Goal: Task Accomplishment & Management: Manage account settings

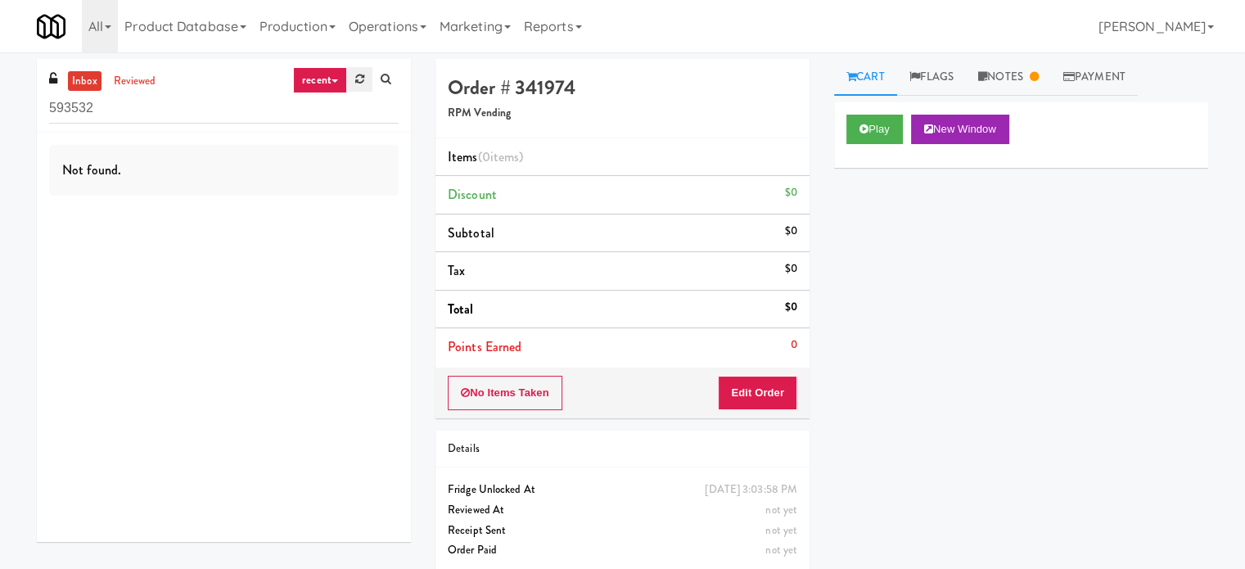
click at [358, 74] on icon at bounding box center [359, 79] width 9 height 11
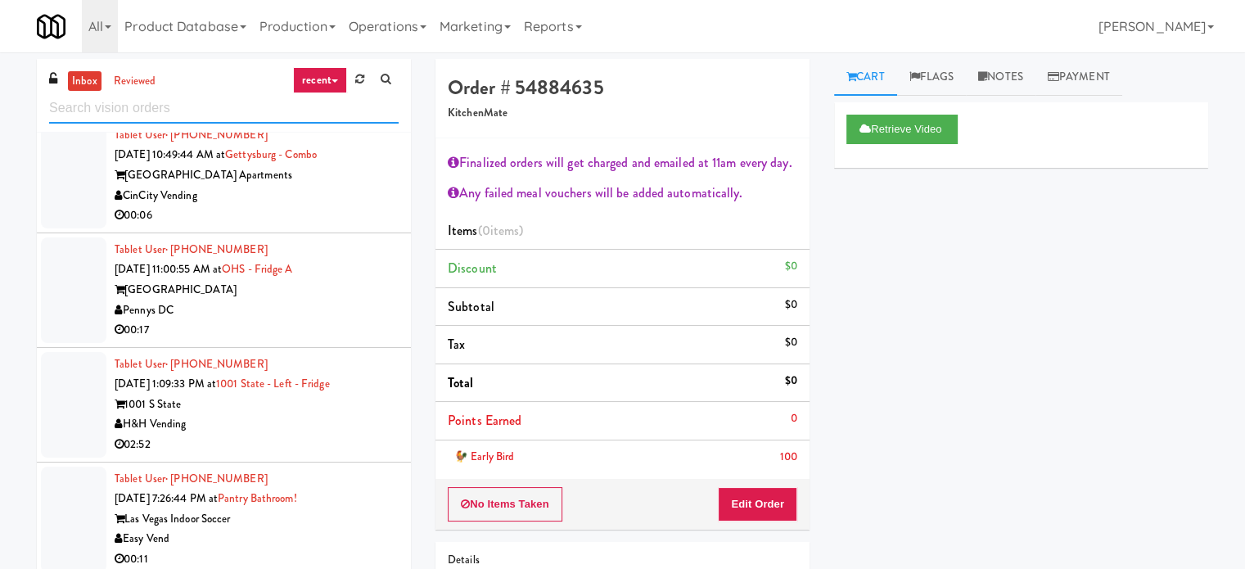
scroll to position [2292, 0]
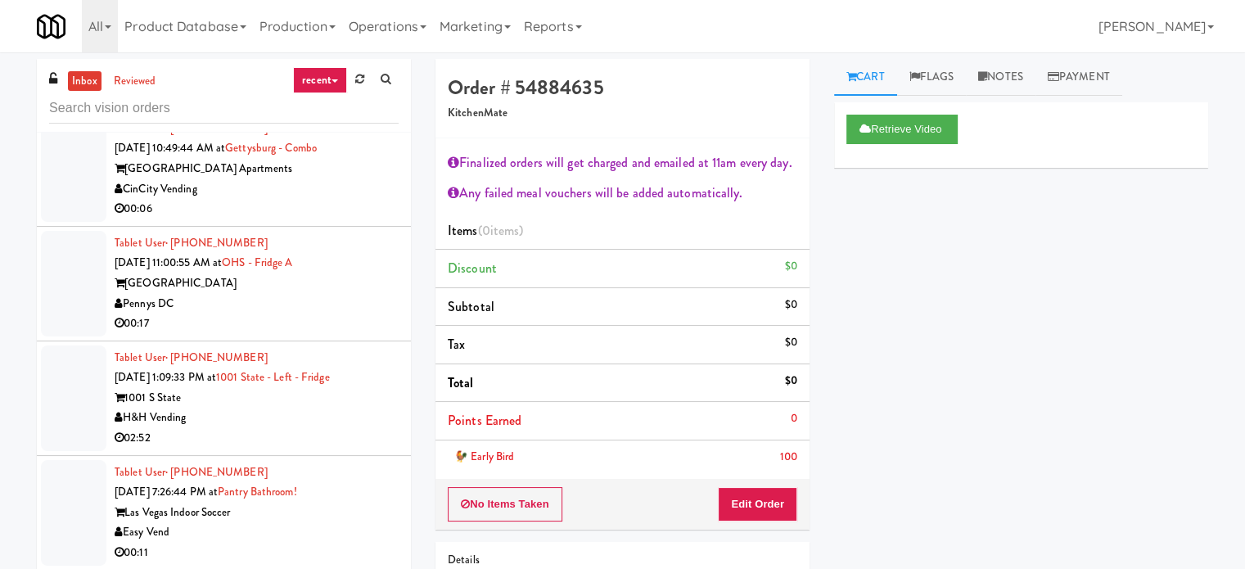
click at [382, 412] on div "H&H Vending" at bounding box center [257, 418] width 284 height 20
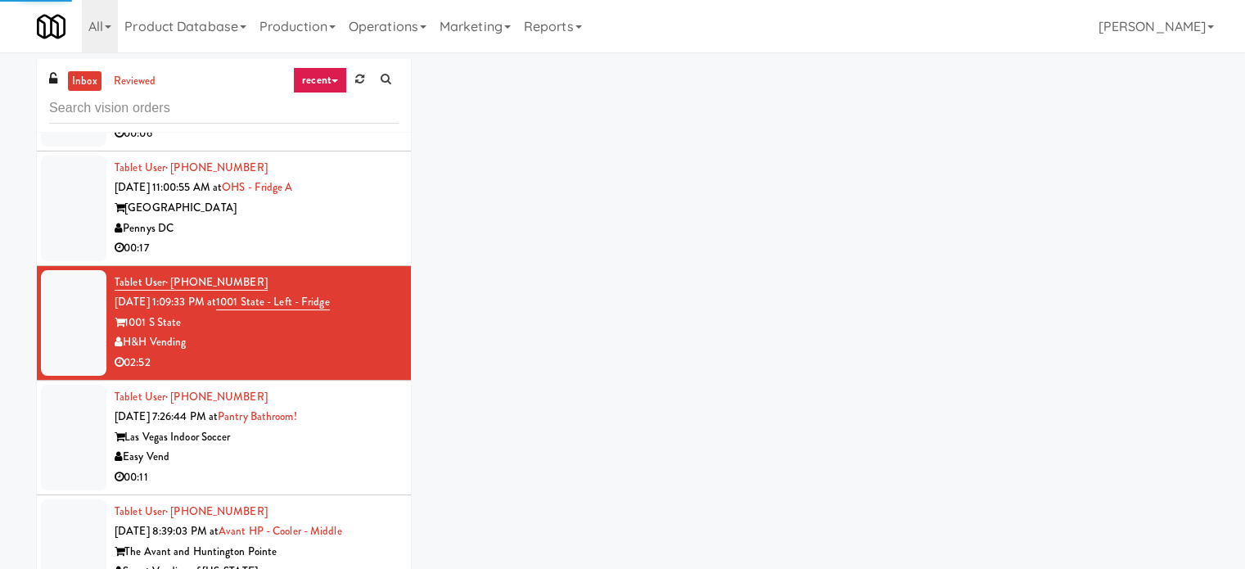
scroll to position [2374, 0]
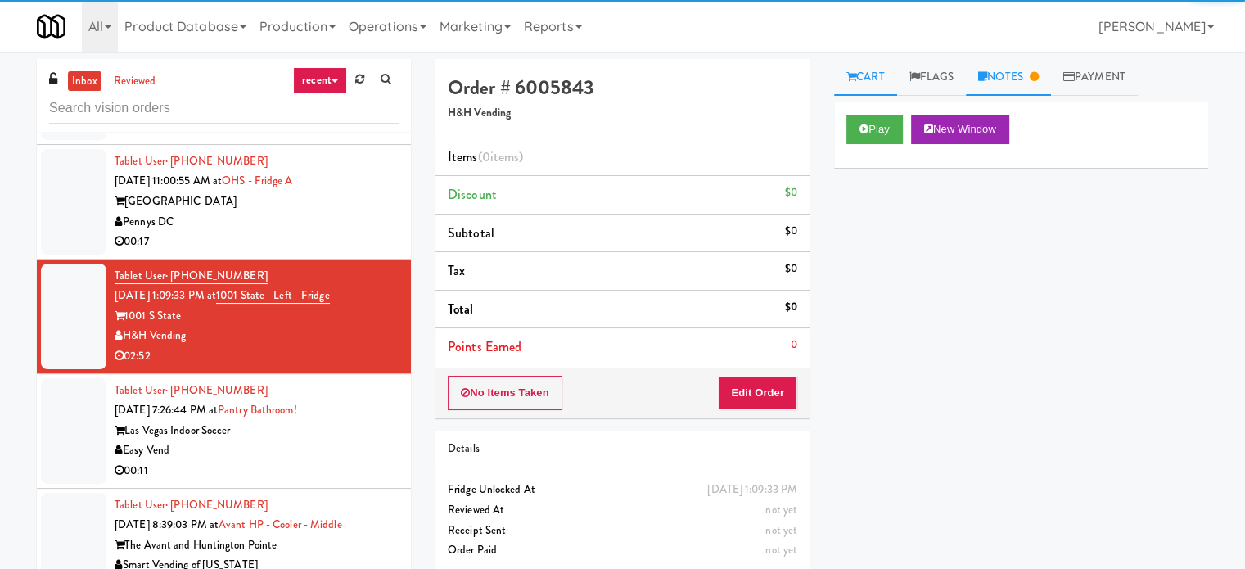
click at [1021, 70] on link "Notes" at bounding box center [1008, 77] width 85 height 37
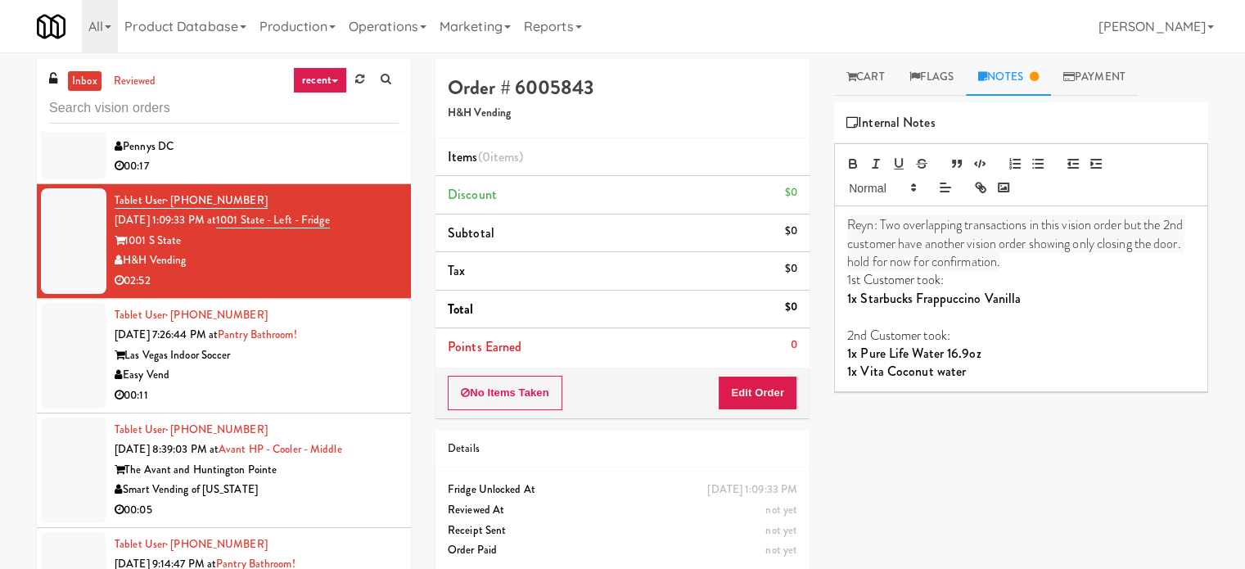
scroll to position [2455, 0]
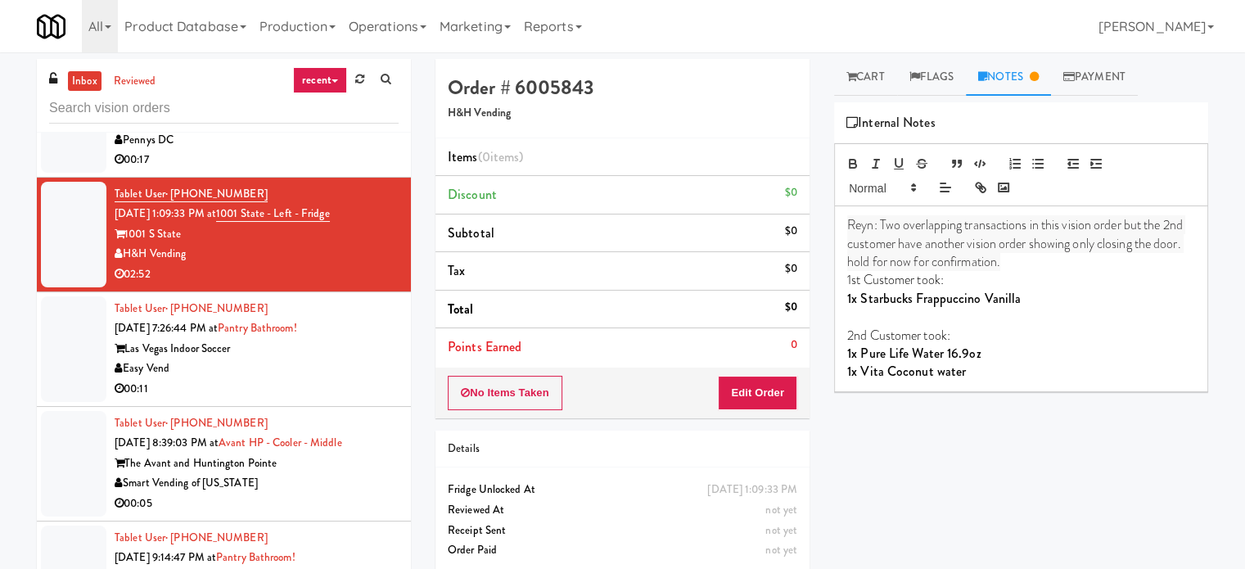
click at [335, 379] on div "00:11" at bounding box center [257, 389] width 284 height 20
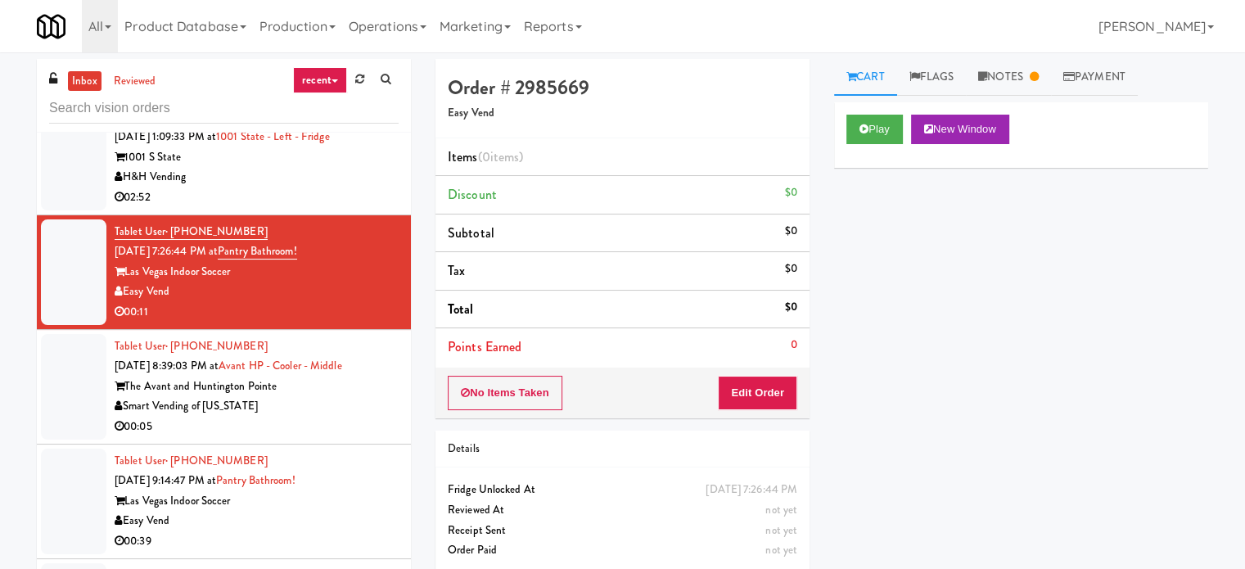
scroll to position [2537, 0]
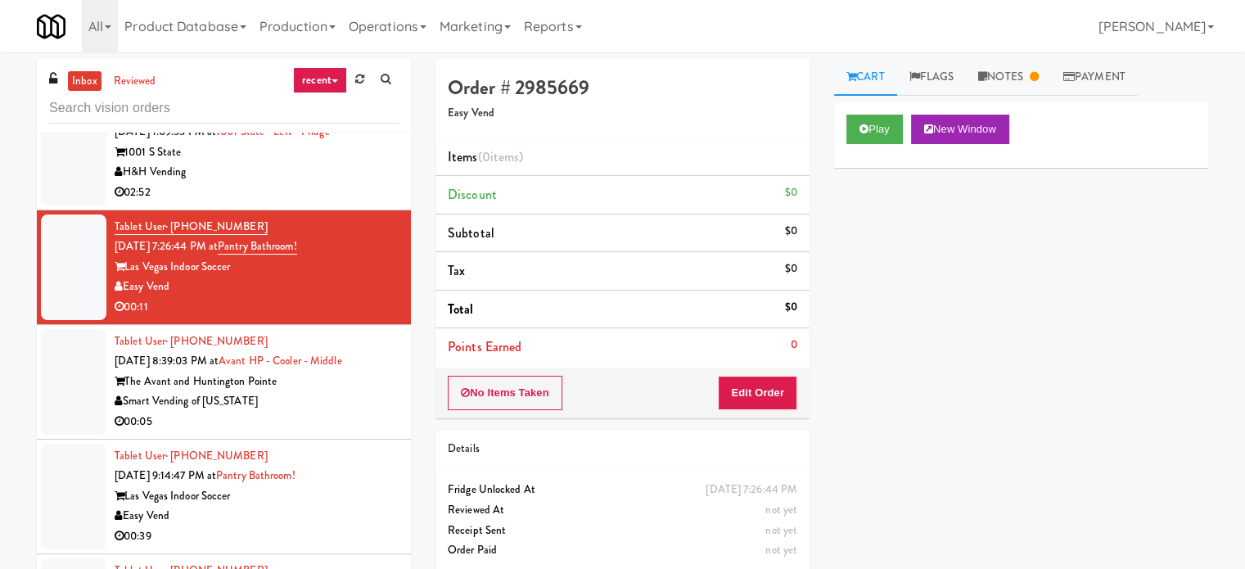
drag, startPoint x: 372, startPoint y: 404, endPoint x: 430, endPoint y: 433, distance: 64.1
click at [372, 409] on div "Tablet User · (240) 229-4586 [DATE] 8:39:03 PM at Avant HP - Cooler - Middle Th…" at bounding box center [257, 381] width 284 height 101
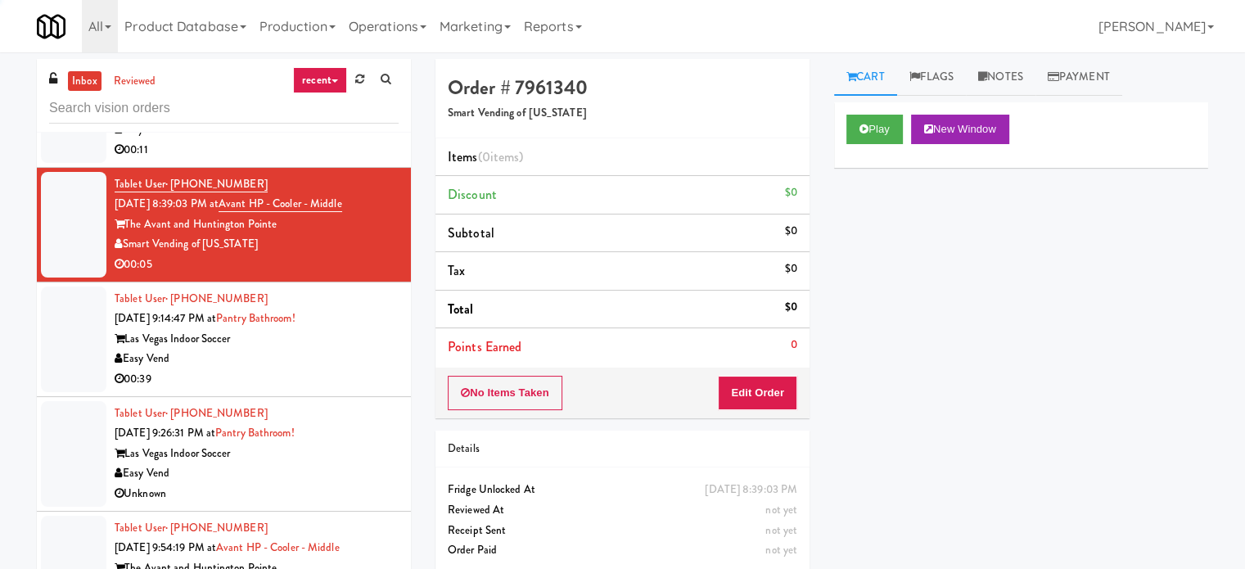
scroll to position [2701, 0]
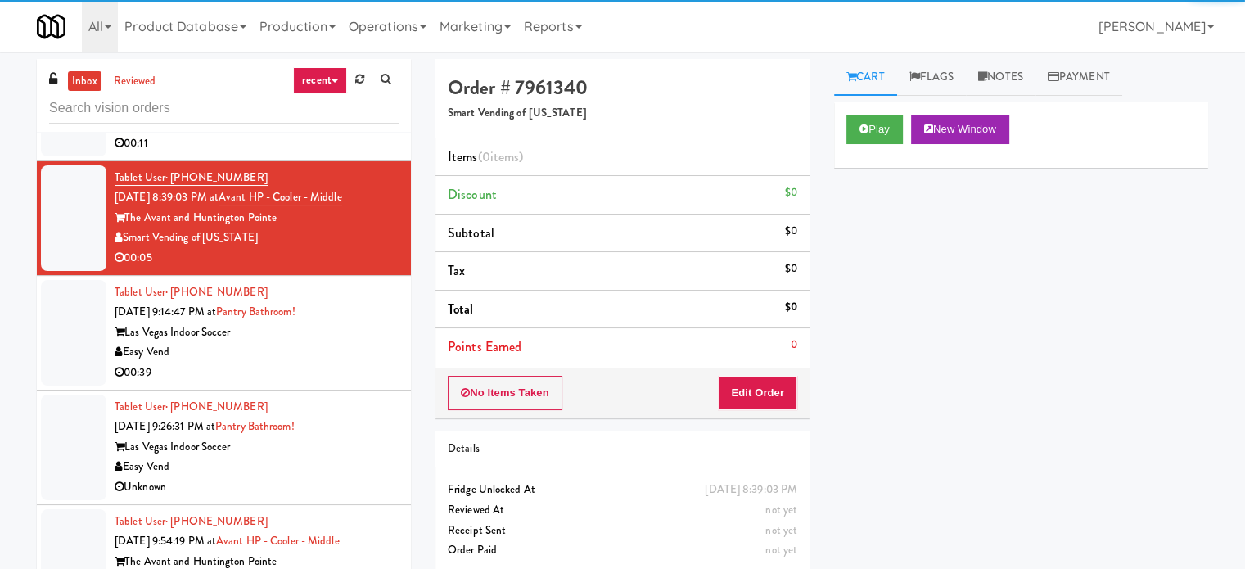
click at [335, 369] on div "00:39" at bounding box center [257, 373] width 284 height 20
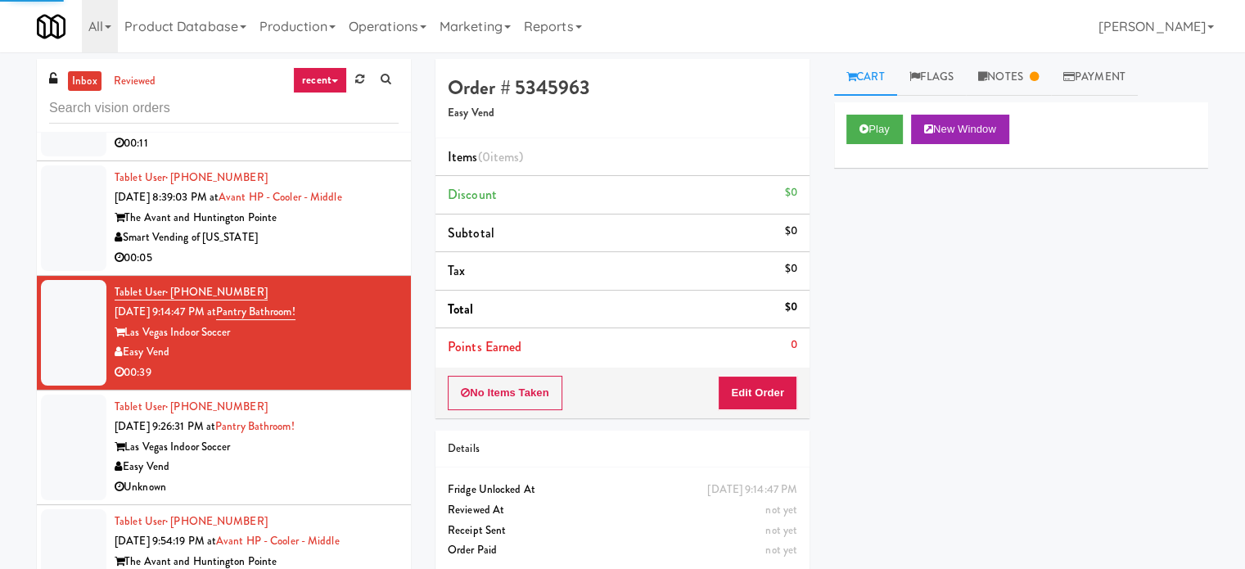
click at [361, 249] on div "00:05" at bounding box center [257, 258] width 284 height 20
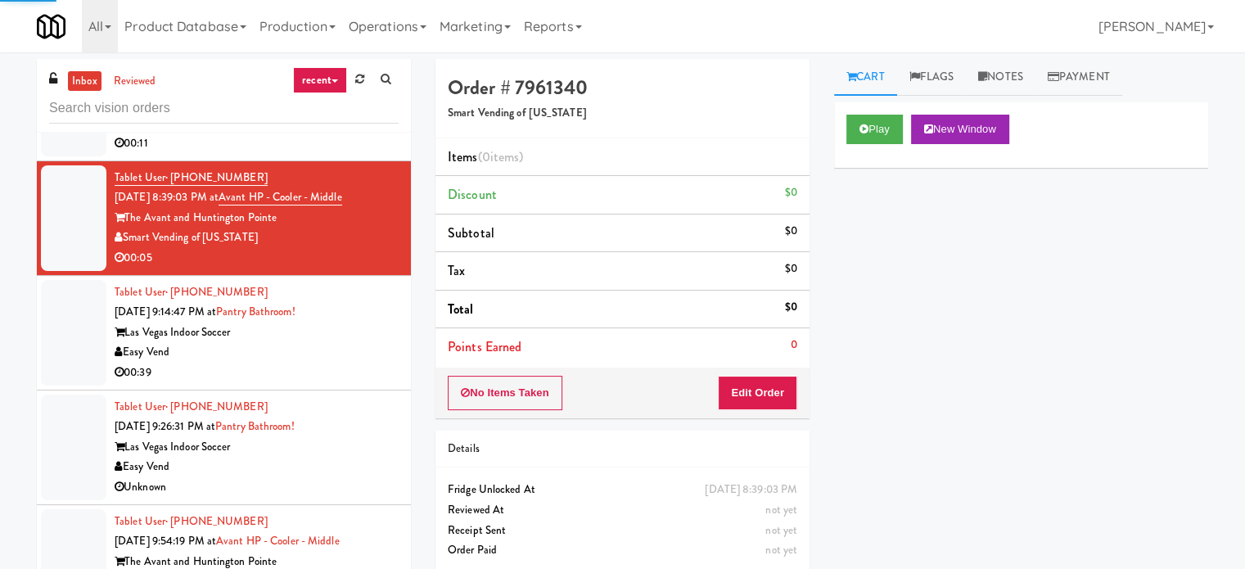
drag, startPoint x: 879, startPoint y: 106, endPoint x: 877, endPoint y: 114, distance: 8.3
click at [879, 107] on div "Play New Window" at bounding box center [1021, 134] width 374 height 65
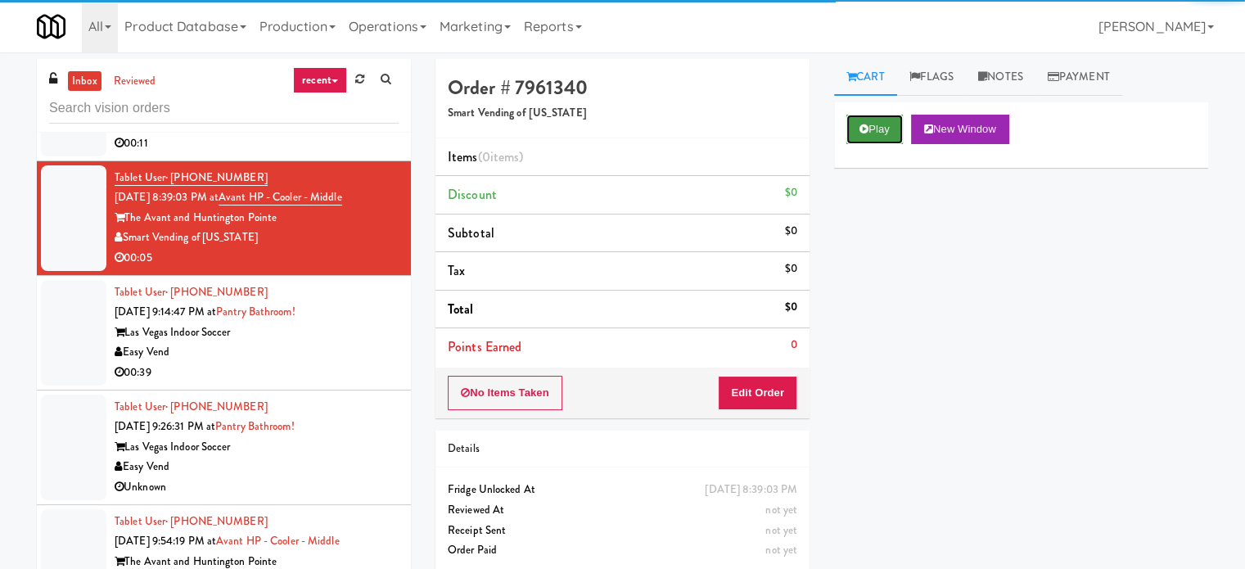
click at [877, 129] on button "Play" at bounding box center [874, 129] width 56 height 29
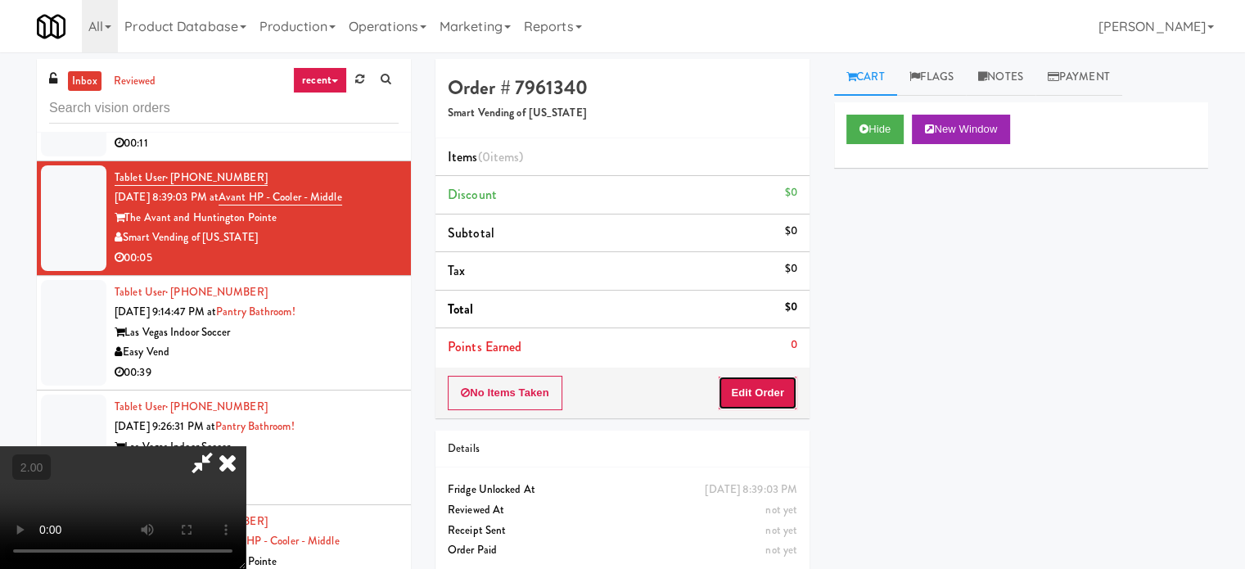
click at [778, 399] on button "Edit Order" at bounding box center [757, 393] width 79 height 34
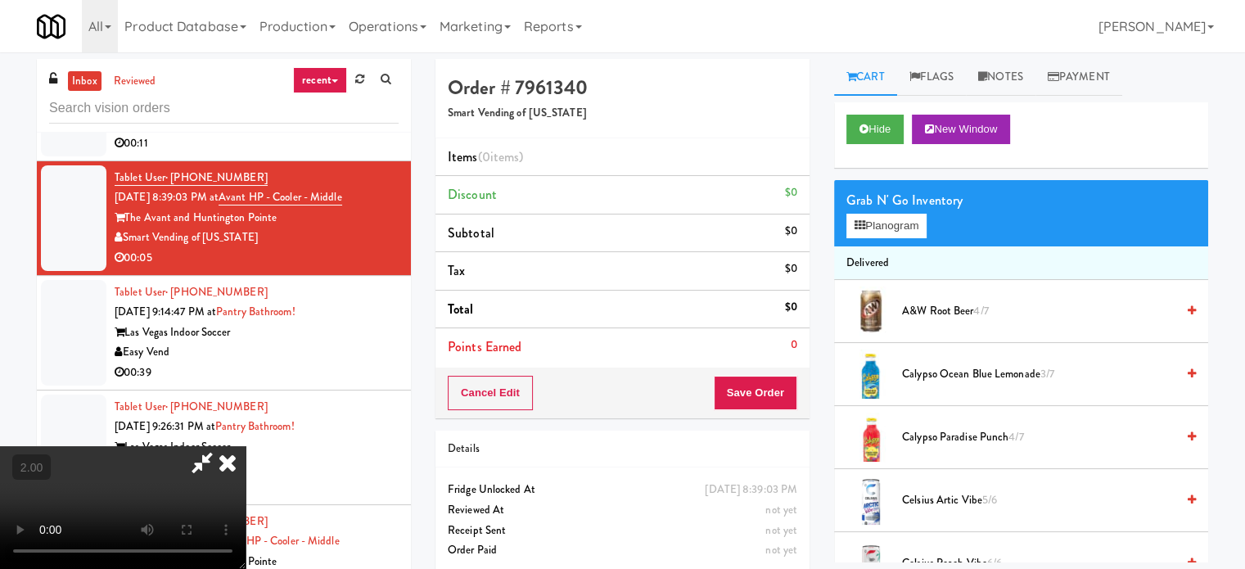
click at [246, 446] on video at bounding box center [123, 507] width 246 height 123
drag, startPoint x: 389, startPoint y: 395, endPoint x: 405, endPoint y: 464, distance: 70.7
click at [246, 446] on video at bounding box center [123, 507] width 246 height 123
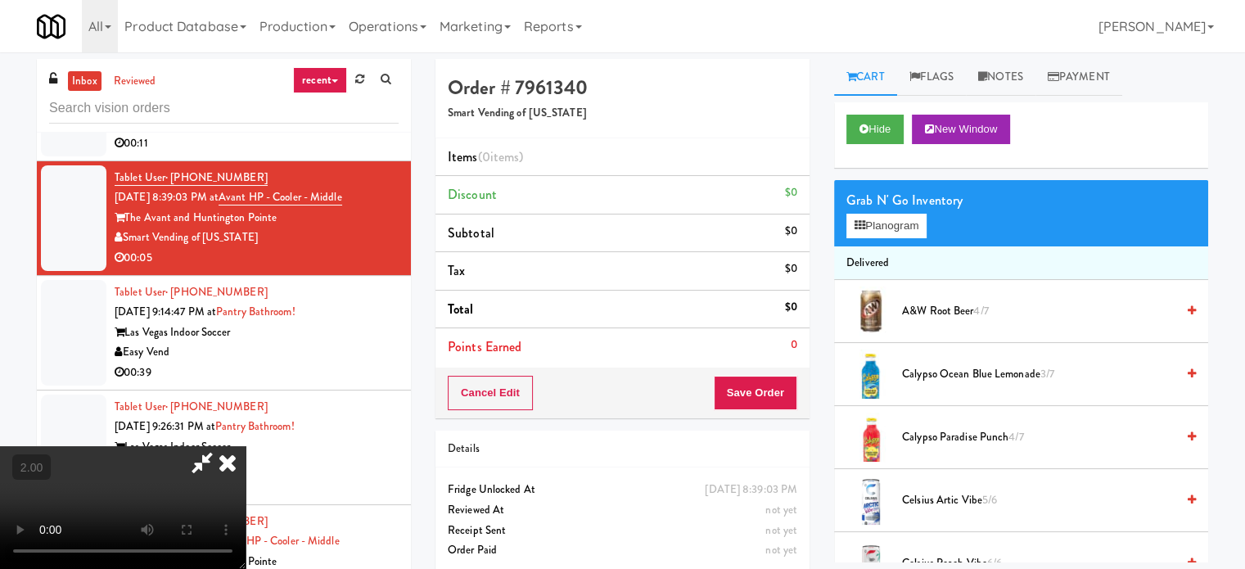
click at [246, 446] on video at bounding box center [123, 507] width 246 height 123
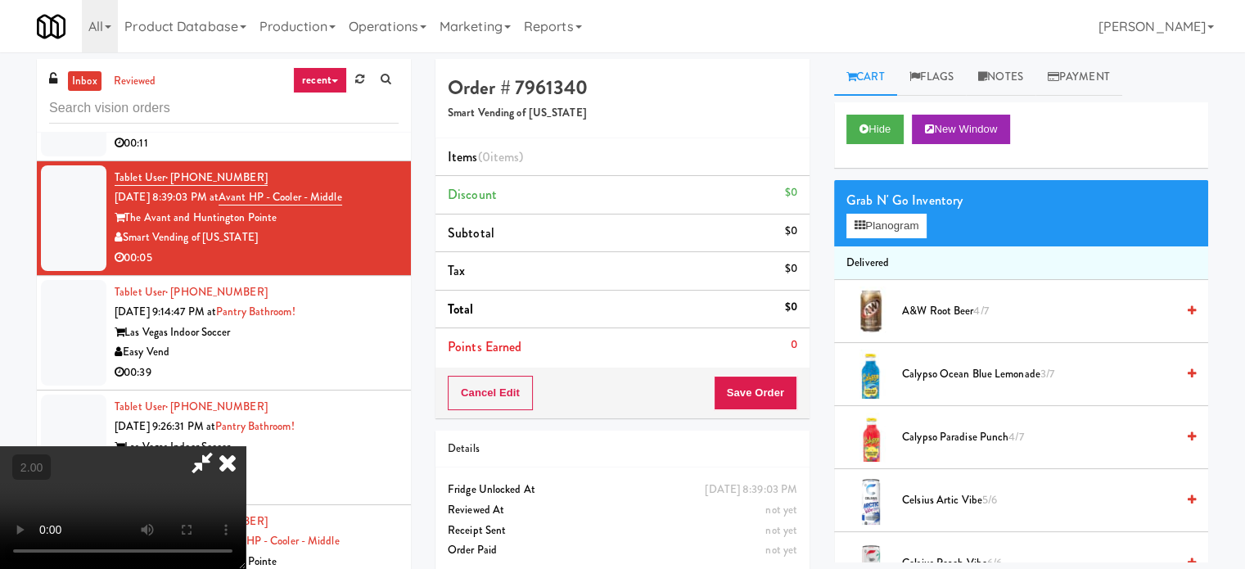
click at [246, 446] on video at bounding box center [123, 507] width 246 height 123
drag, startPoint x: 503, startPoint y: 238, endPoint x: 543, endPoint y: 294, distance: 69.1
click at [246, 446] on video at bounding box center [123, 507] width 246 height 123
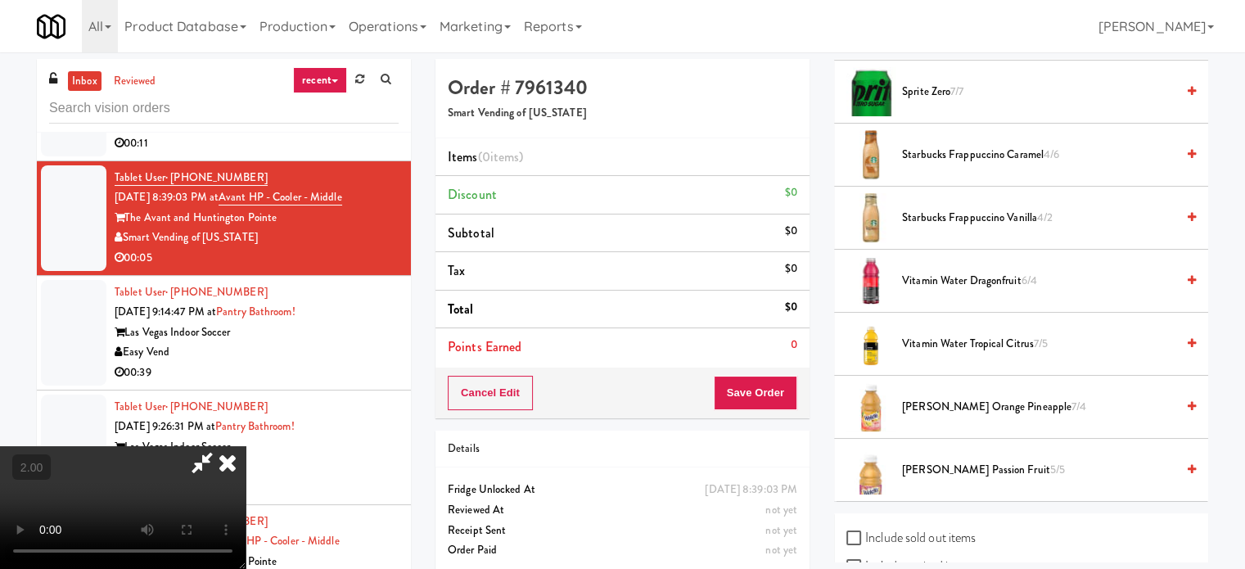
scroll to position [2292, 0]
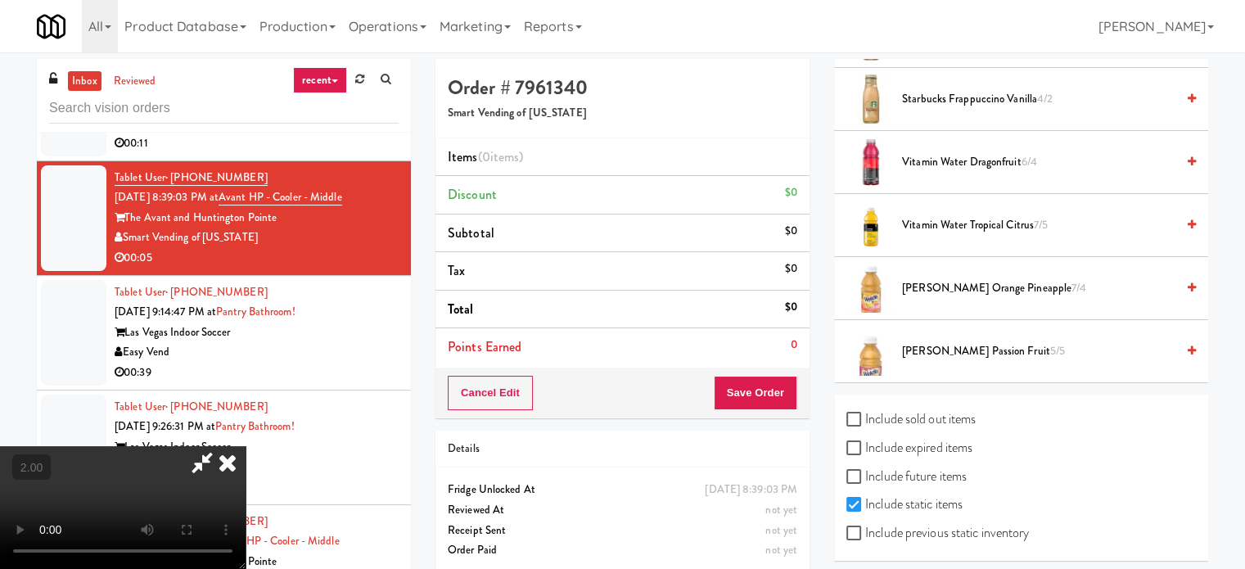
click at [927, 160] on span "Vitamin Water Dragonfruit 6/4" at bounding box center [1038, 162] width 273 height 20
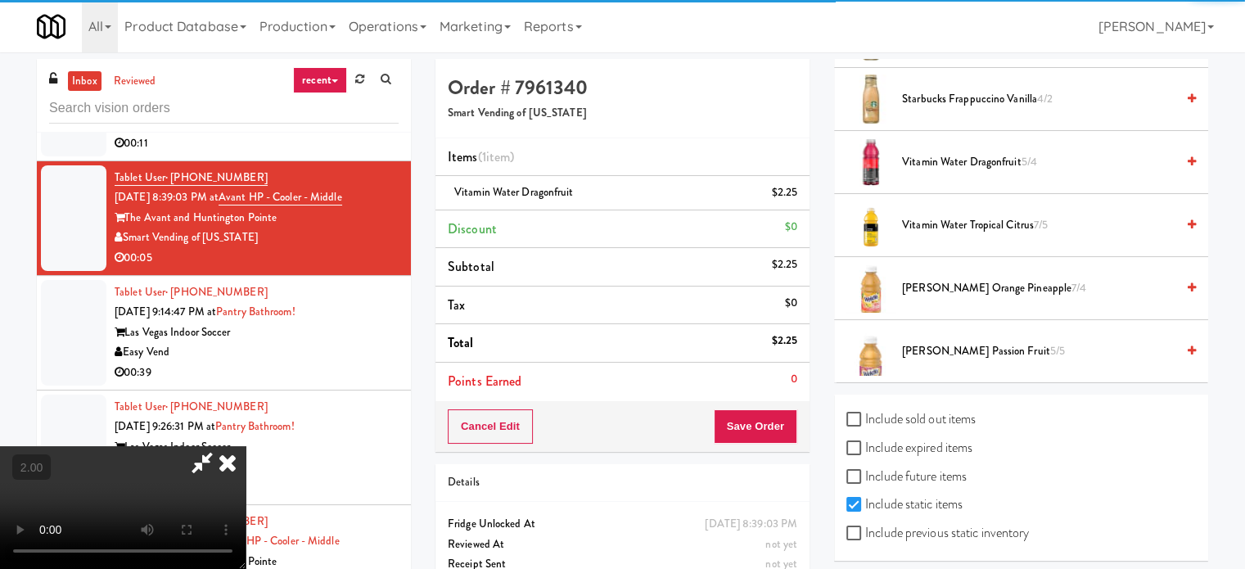
click at [246, 446] on video at bounding box center [123, 507] width 246 height 123
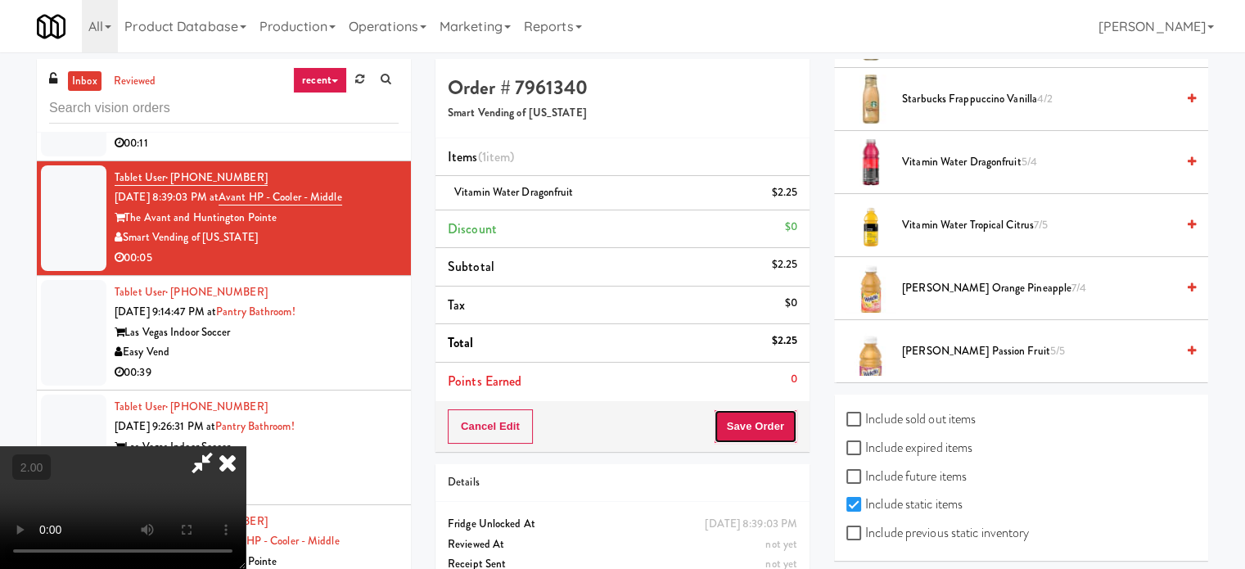
drag, startPoint x: 757, startPoint y: 437, endPoint x: 566, endPoint y: 452, distance: 192.1
click at [566, 452] on div "Order # 7961340 Smart Vending of [US_STATE] Items (1 item ) Vitamin Water Drago…" at bounding box center [821, 339] width 773 height 560
click at [246, 452] on video at bounding box center [123, 507] width 246 height 123
click at [246, 446] on video at bounding box center [123, 507] width 246 height 123
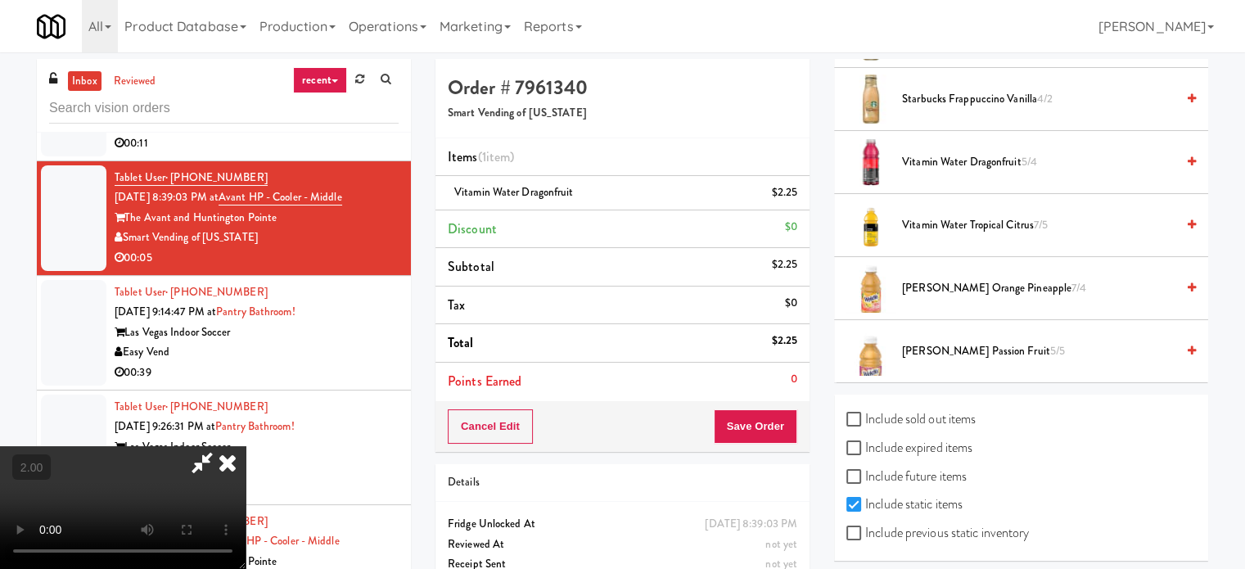
click at [246, 446] on video at bounding box center [123, 507] width 246 height 123
click at [789, 425] on button "Save Order" at bounding box center [755, 426] width 83 height 34
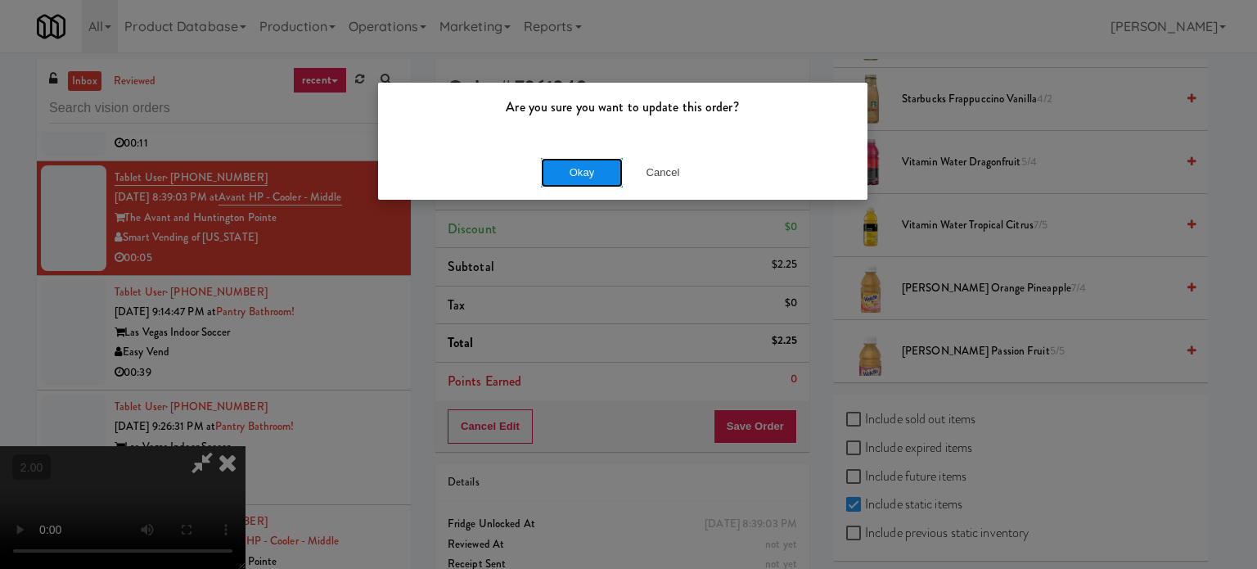
click at [608, 183] on button "Okay" at bounding box center [582, 172] width 82 height 29
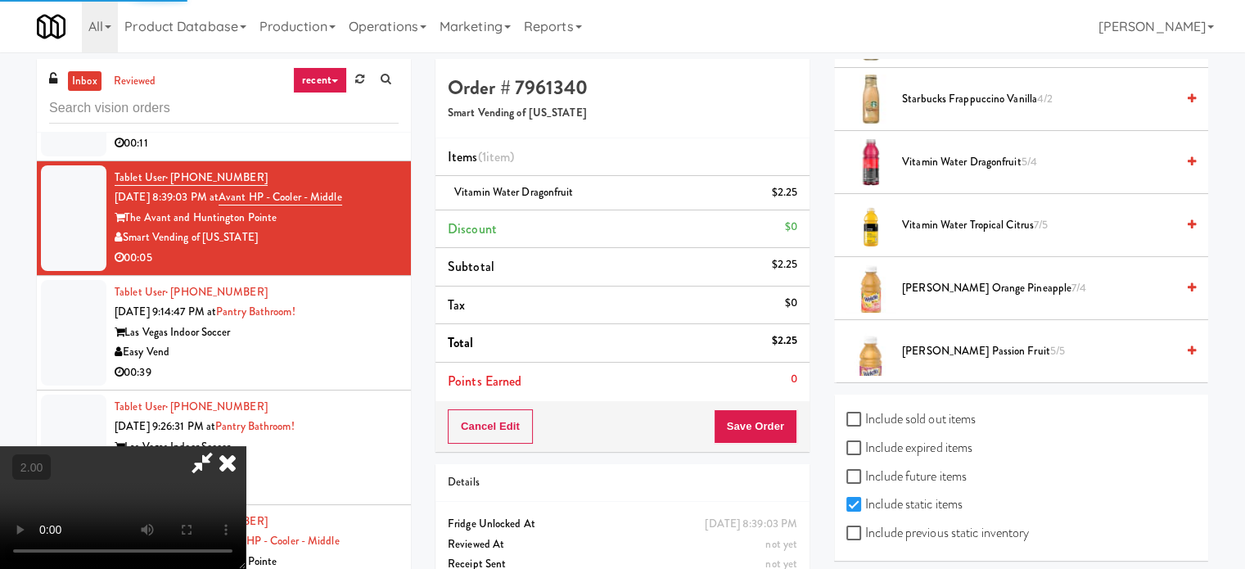
scroll to position [153, 0]
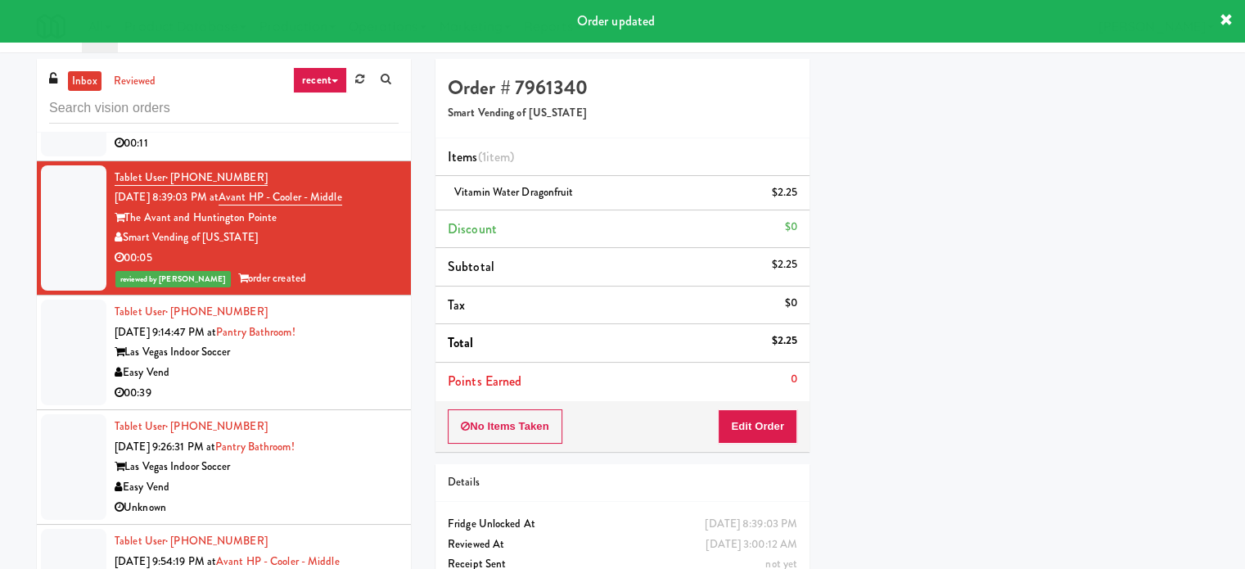
click at [297, 385] on div "00:39" at bounding box center [257, 393] width 284 height 20
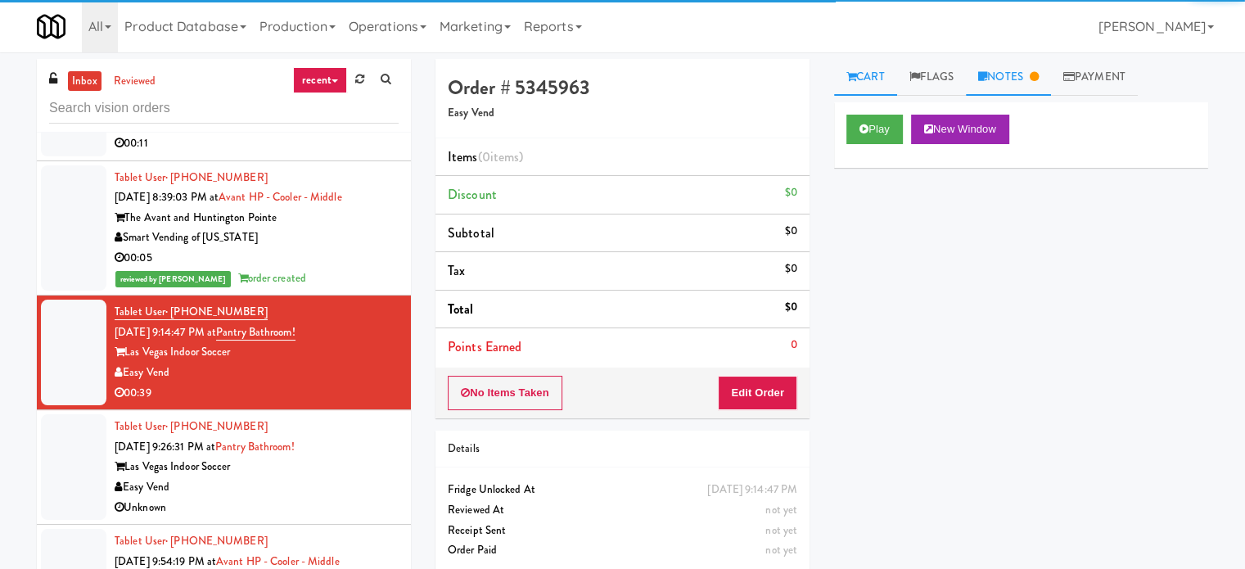
click at [990, 70] on link "Notes" at bounding box center [1008, 77] width 85 height 37
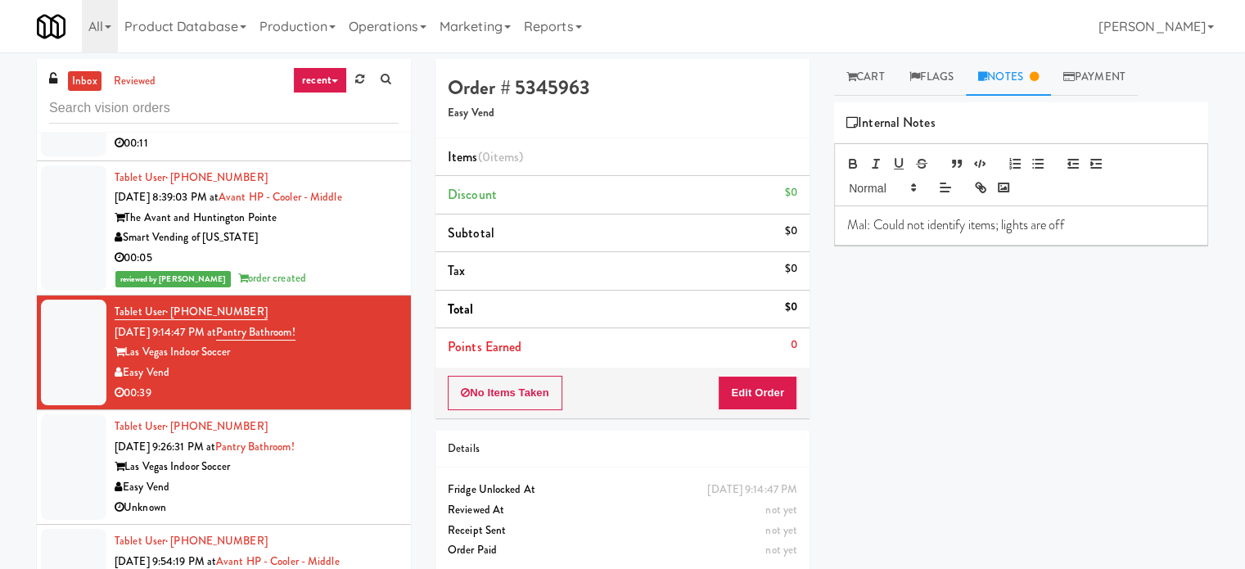
drag, startPoint x: 876, startPoint y: 74, endPoint x: 694, endPoint y: 130, distance: 190.0
click at [874, 74] on link "Cart" at bounding box center [865, 77] width 63 height 37
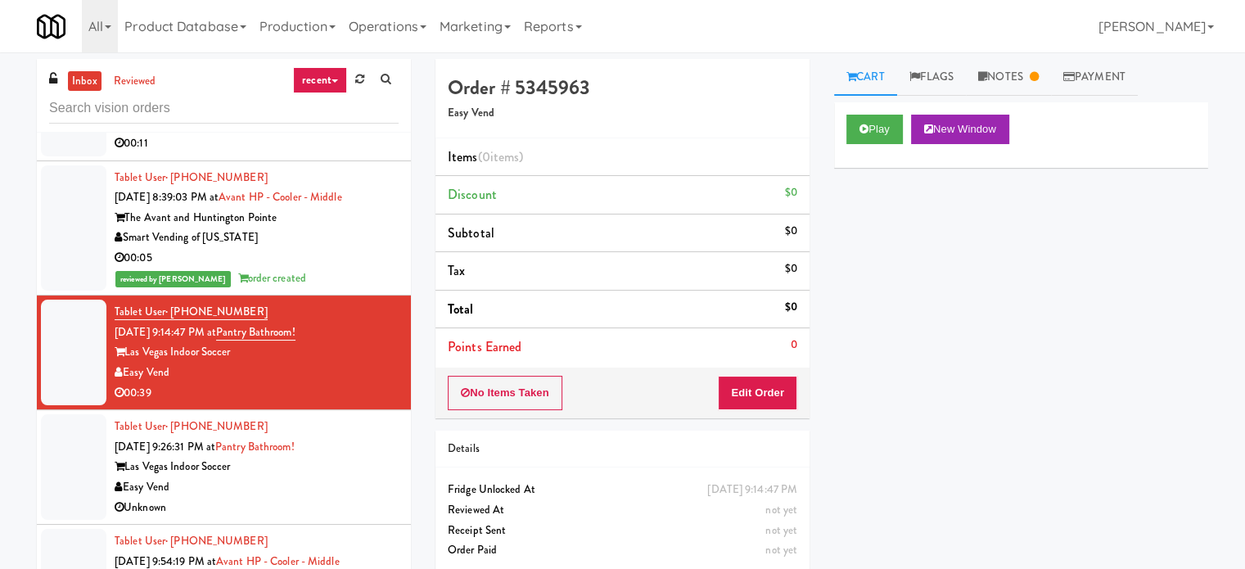
click at [366, 217] on div "The Avant and Huntington Pointe" at bounding box center [257, 218] width 284 height 20
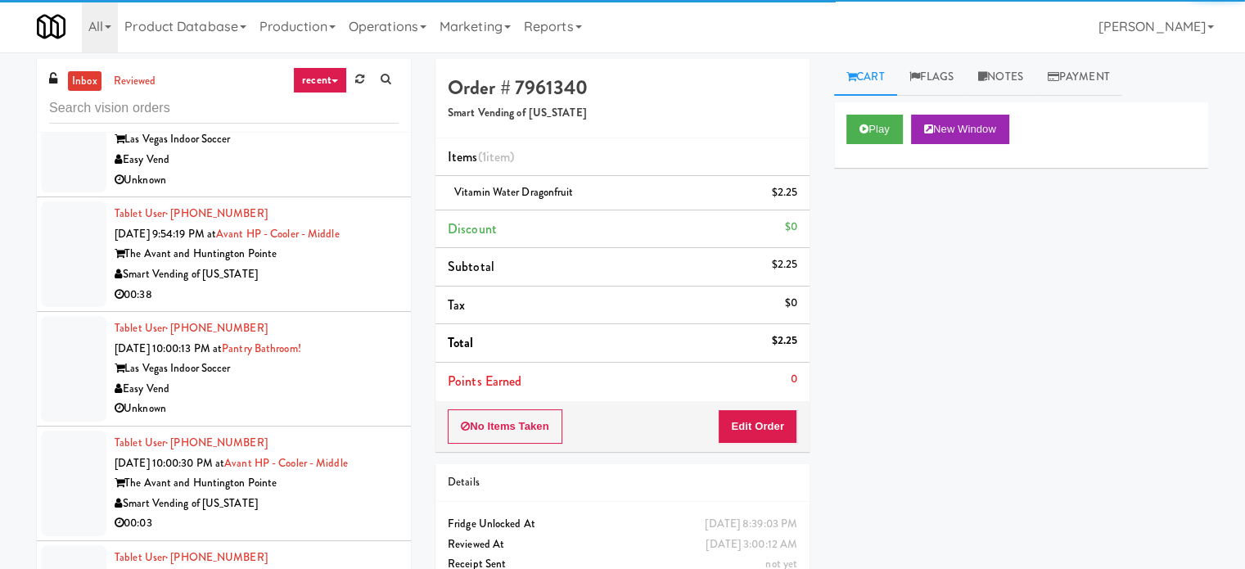
click at [358, 291] on div "00:38" at bounding box center [257, 295] width 284 height 20
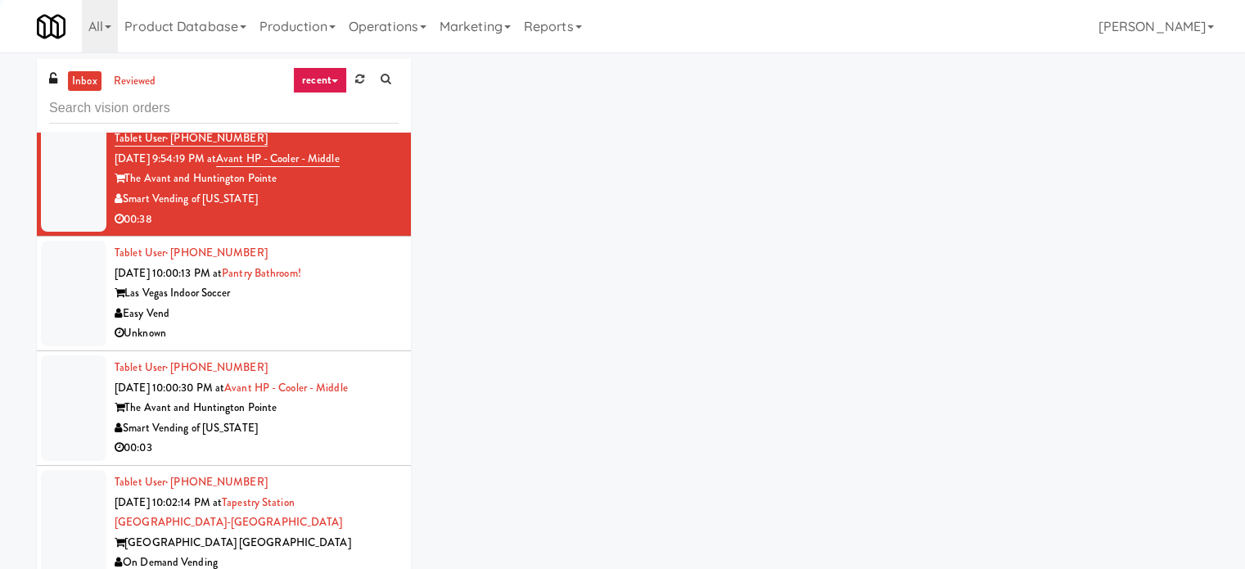
scroll to position [3110, 0]
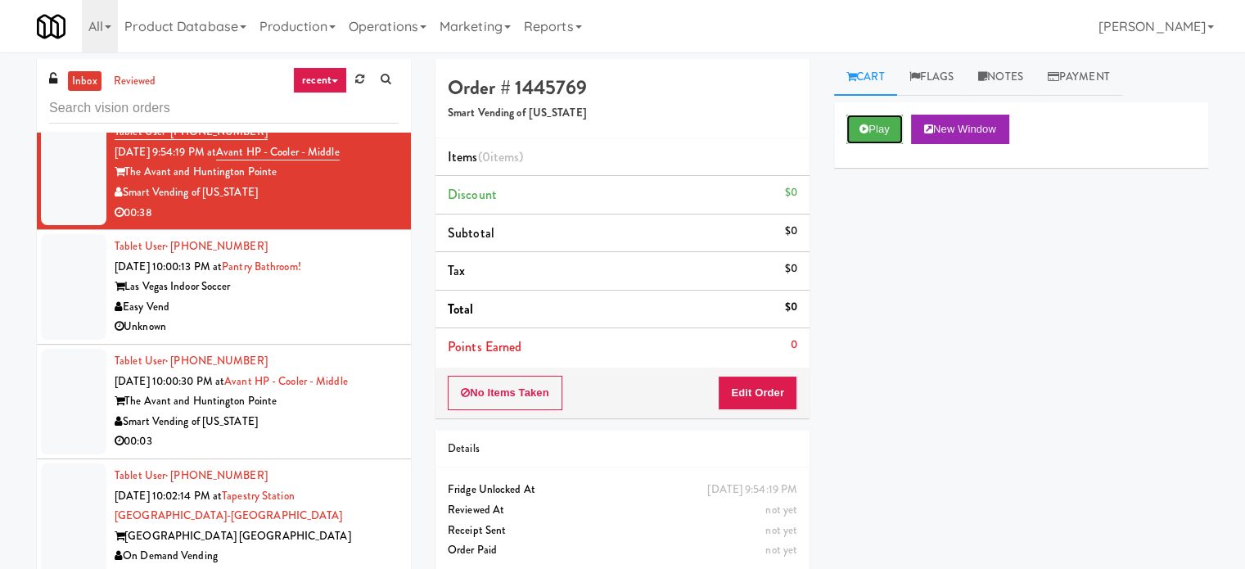
drag, startPoint x: 866, startPoint y: 138, endPoint x: 764, endPoint y: 389, distance: 271.0
click at [864, 138] on button "Play" at bounding box center [874, 129] width 56 height 29
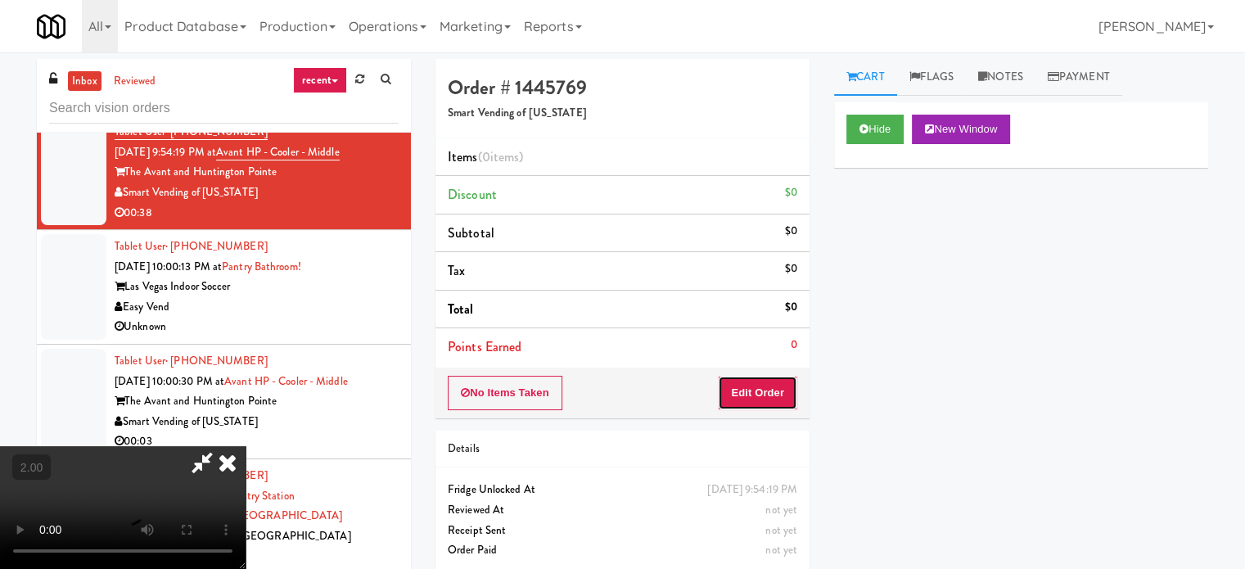
click at [756, 395] on button "Edit Order" at bounding box center [757, 393] width 79 height 34
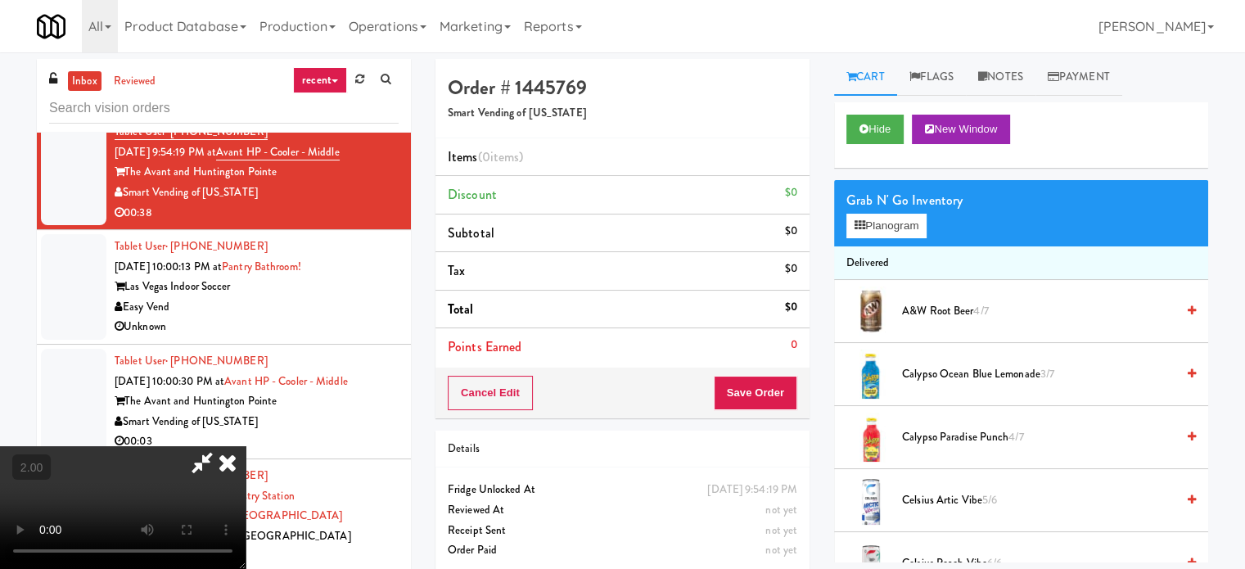
click at [246, 446] on video at bounding box center [123, 507] width 246 height 123
drag, startPoint x: 420, startPoint y: 425, endPoint x: 405, endPoint y: 500, distance: 76.7
click at [246, 446] on video at bounding box center [123, 507] width 246 height 123
click at [59, 549] on video at bounding box center [123, 507] width 246 height 123
click at [246, 446] on video at bounding box center [123, 507] width 246 height 123
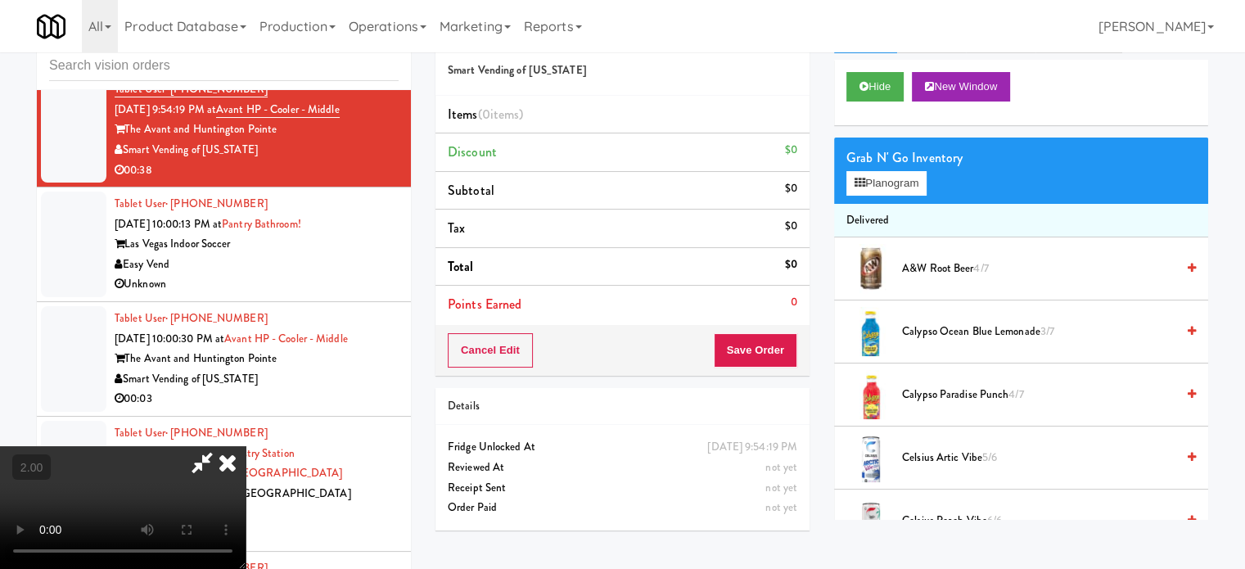
scroll to position [0, 0]
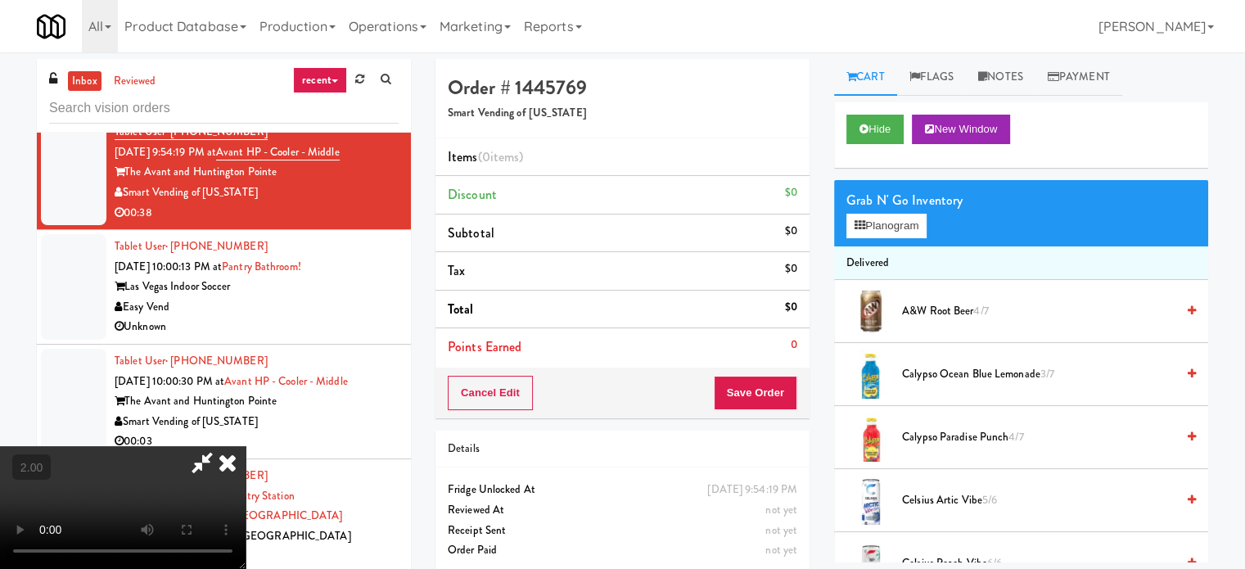
click at [246, 446] on video at bounding box center [123, 507] width 246 height 123
click at [899, 219] on button "Planogram" at bounding box center [886, 226] width 80 height 25
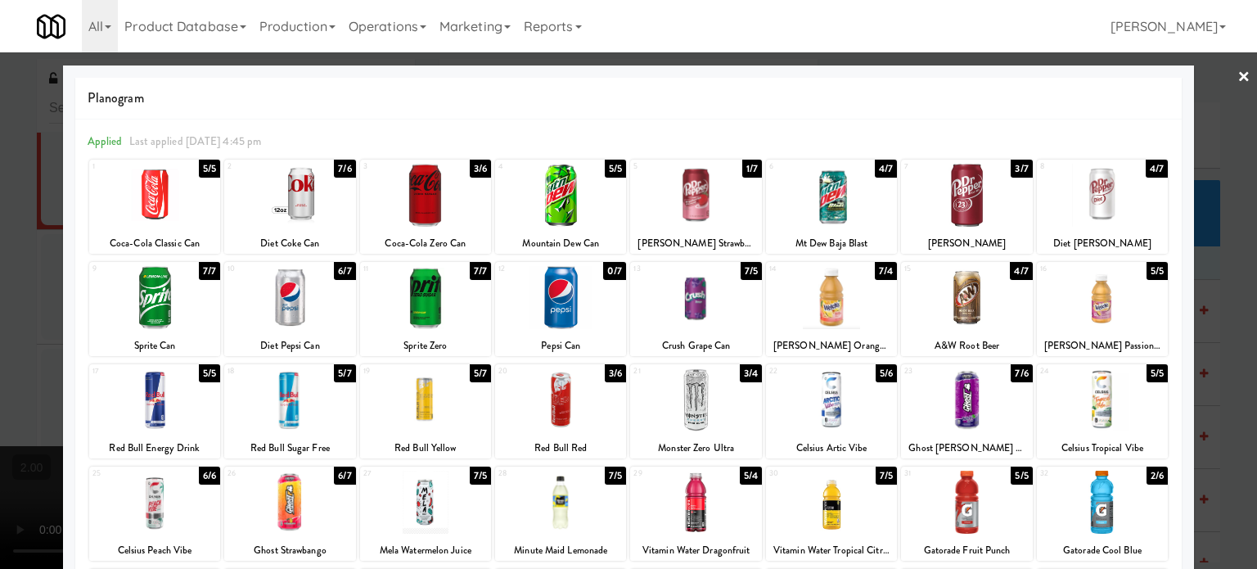
click at [158, 294] on div at bounding box center [154, 297] width 131 height 63
drag, startPoint x: 26, startPoint y: 320, endPoint x: 379, endPoint y: 337, distance: 353.2
click at [26, 321] on div at bounding box center [628, 284] width 1257 height 569
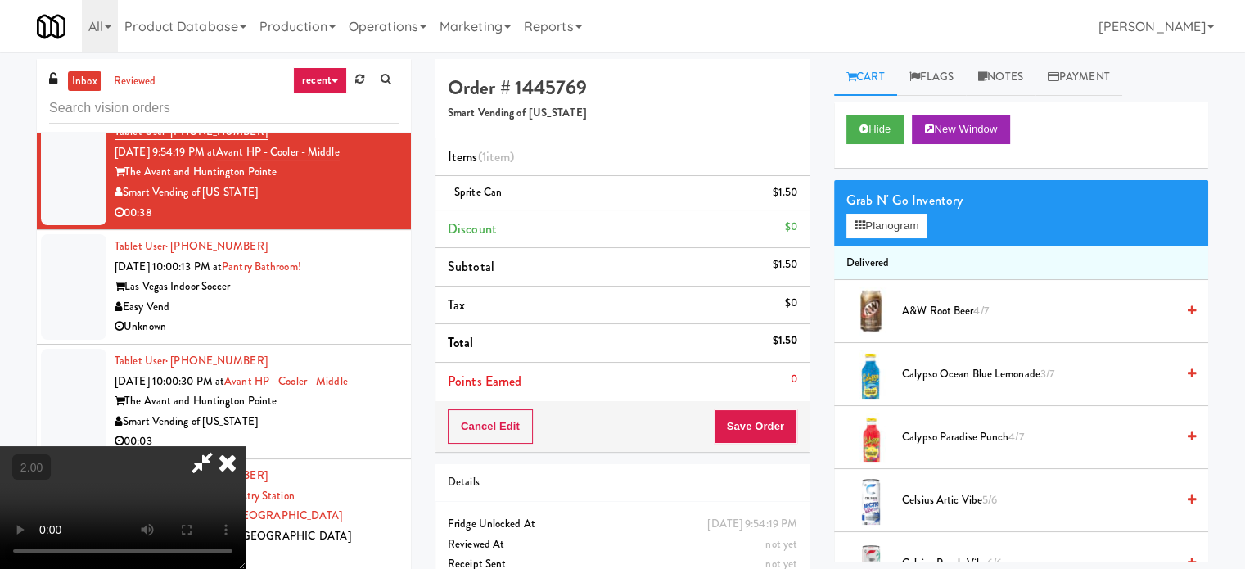
click at [246, 446] on video at bounding box center [123, 507] width 246 height 123
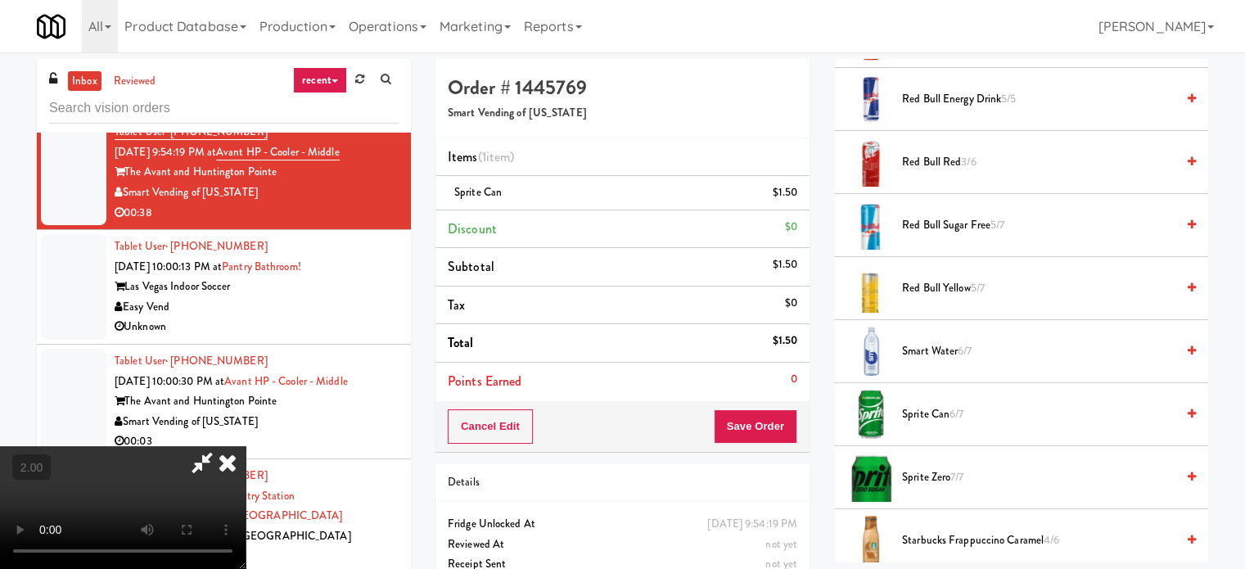
scroll to position [1964, 0]
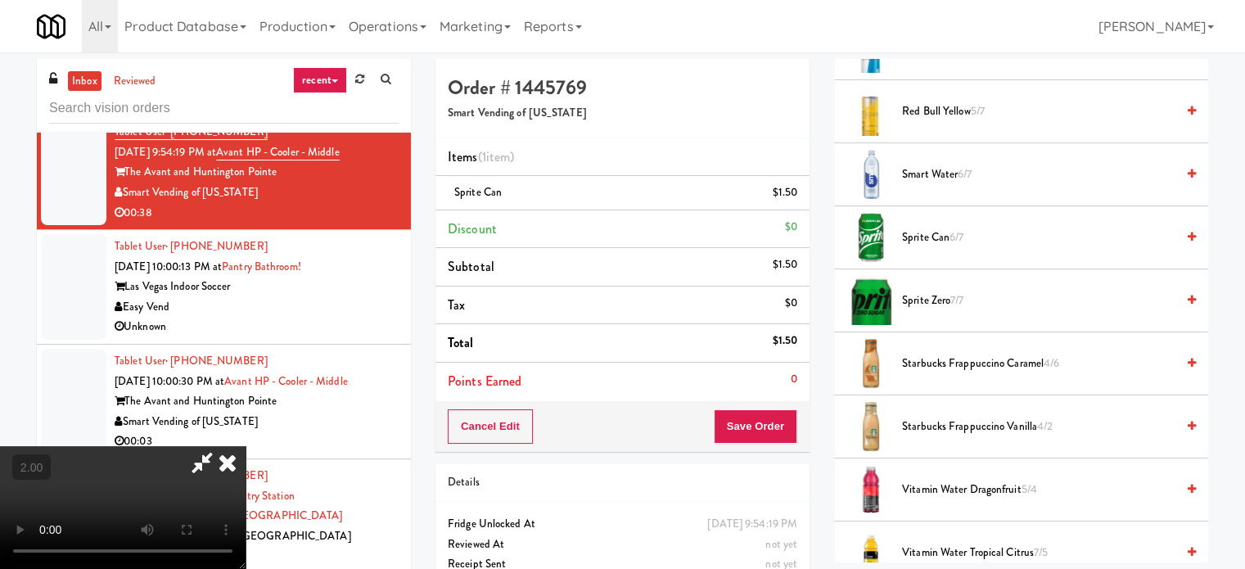
click at [929, 228] on span "Sprite Can 6/7" at bounding box center [1038, 238] width 273 height 20
click at [930, 228] on span "Sprite Can 5/7" at bounding box center [1038, 238] width 273 height 20
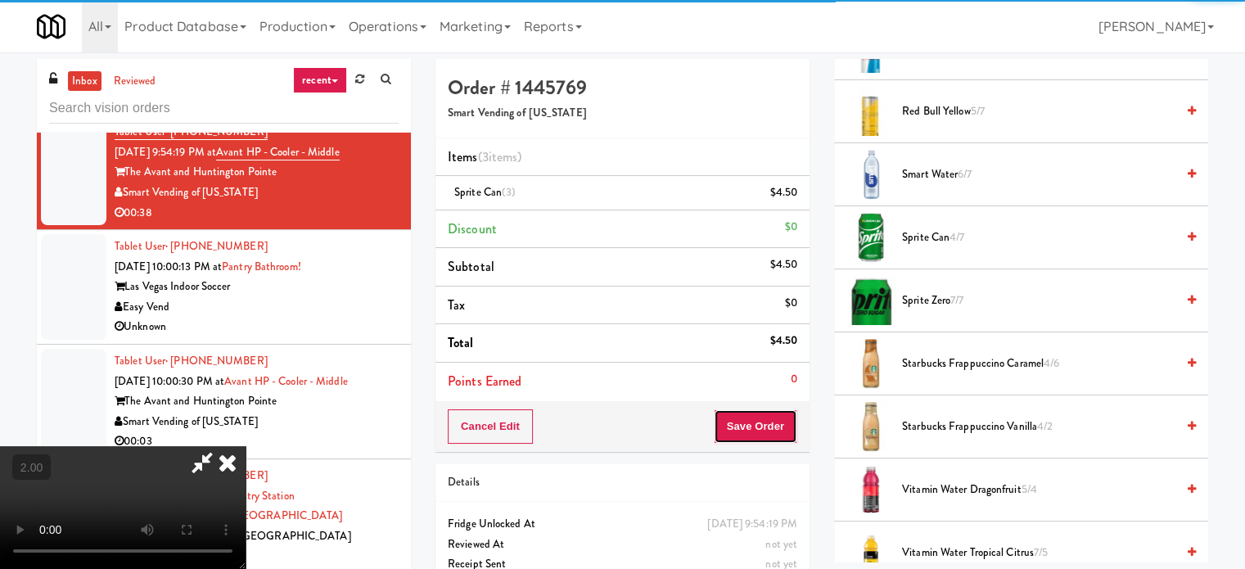
click at [766, 412] on button "Save Order" at bounding box center [755, 426] width 83 height 34
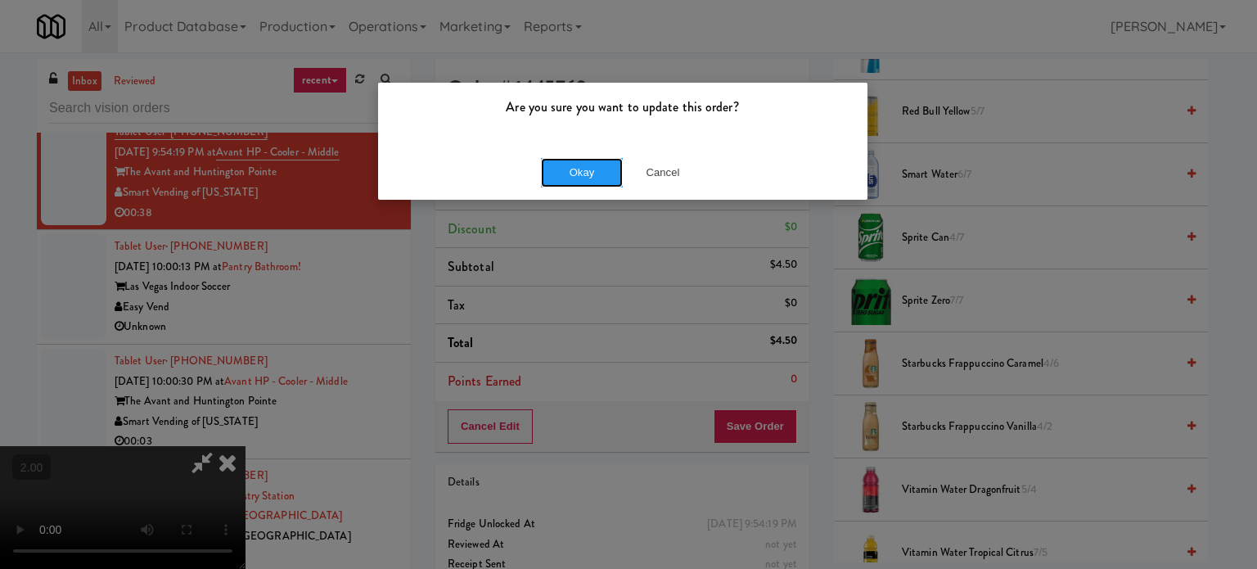
drag, startPoint x: 614, startPoint y: 174, endPoint x: 978, endPoint y: 6, distance: 401.0
click at [613, 174] on button "Okay" at bounding box center [582, 172] width 82 height 29
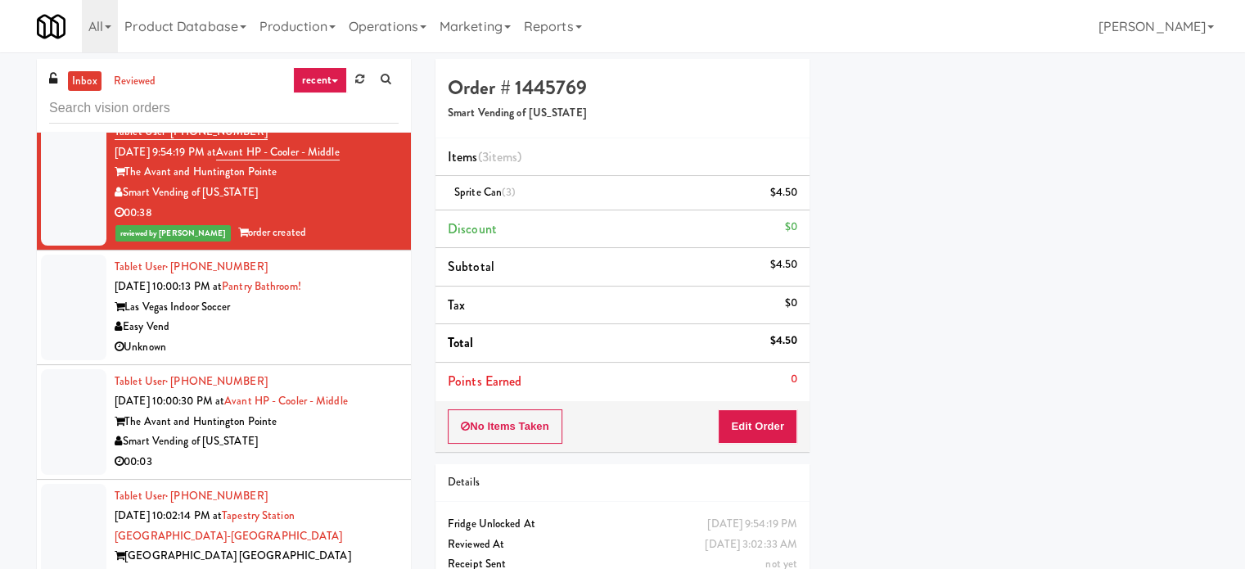
scroll to position [153, 0]
click at [314, 337] on div "Unknown" at bounding box center [257, 347] width 284 height 20
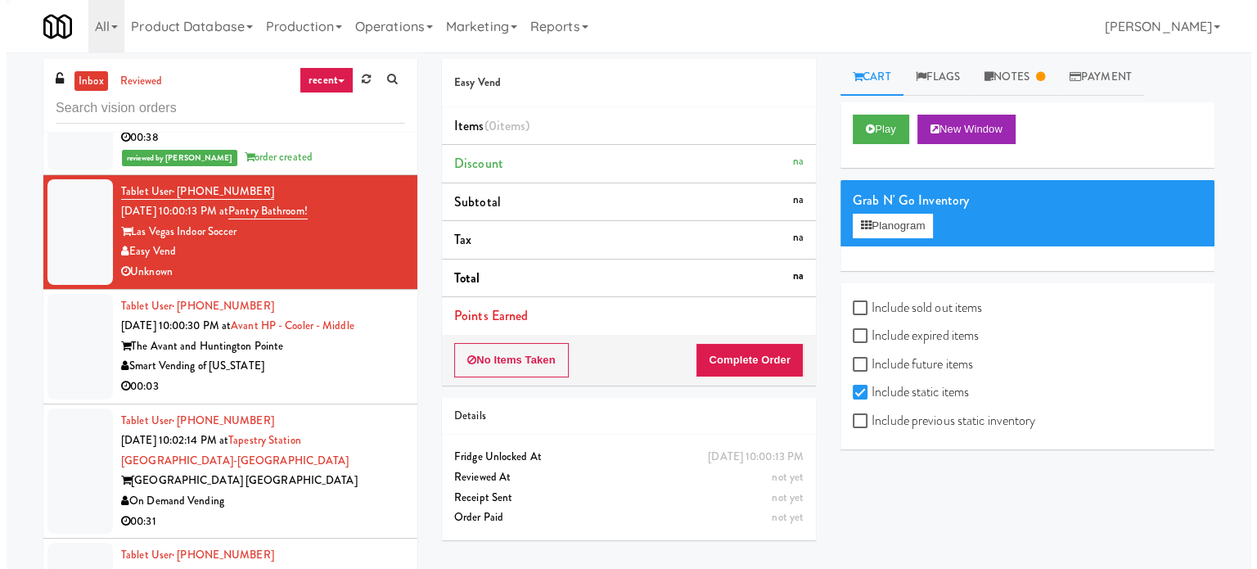
scroll to position [3192, 0]
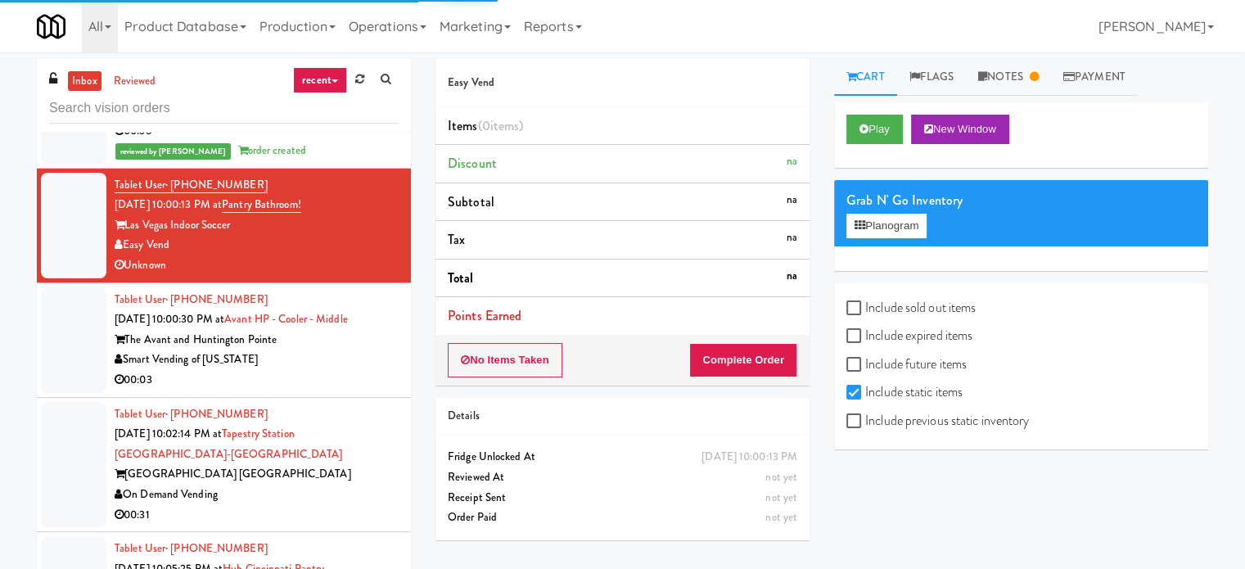
click at [370, 370] on div "00:03" at bounding box center [257, 380] width 284 height 20
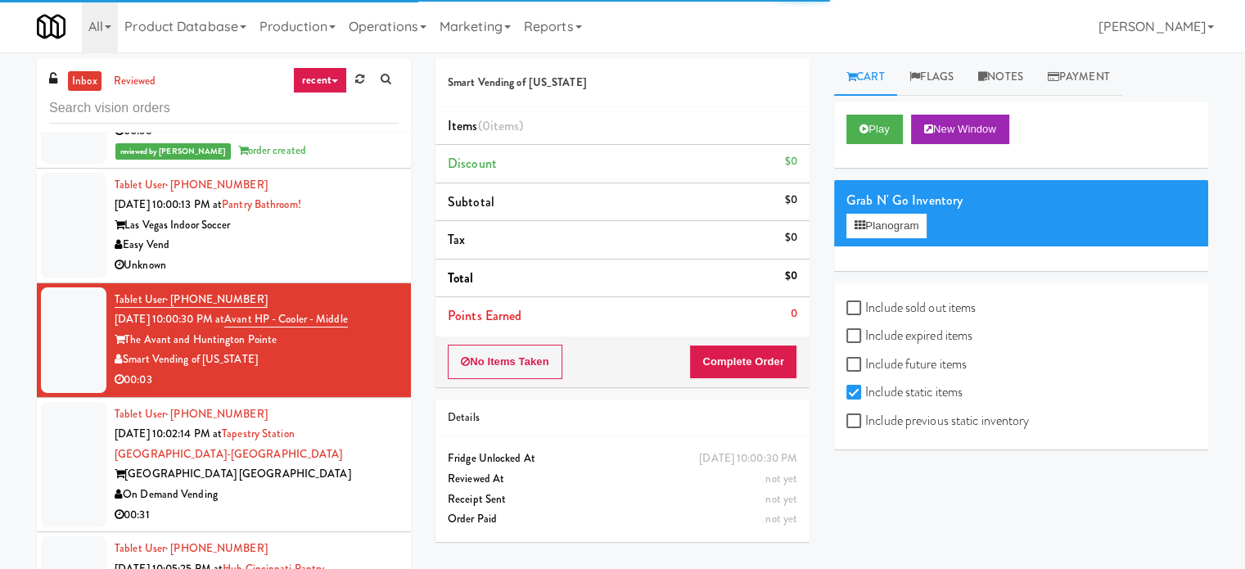
click at [871, 143] on div "Play New Window" at bounding box center [1021, 134] width 374 height 65
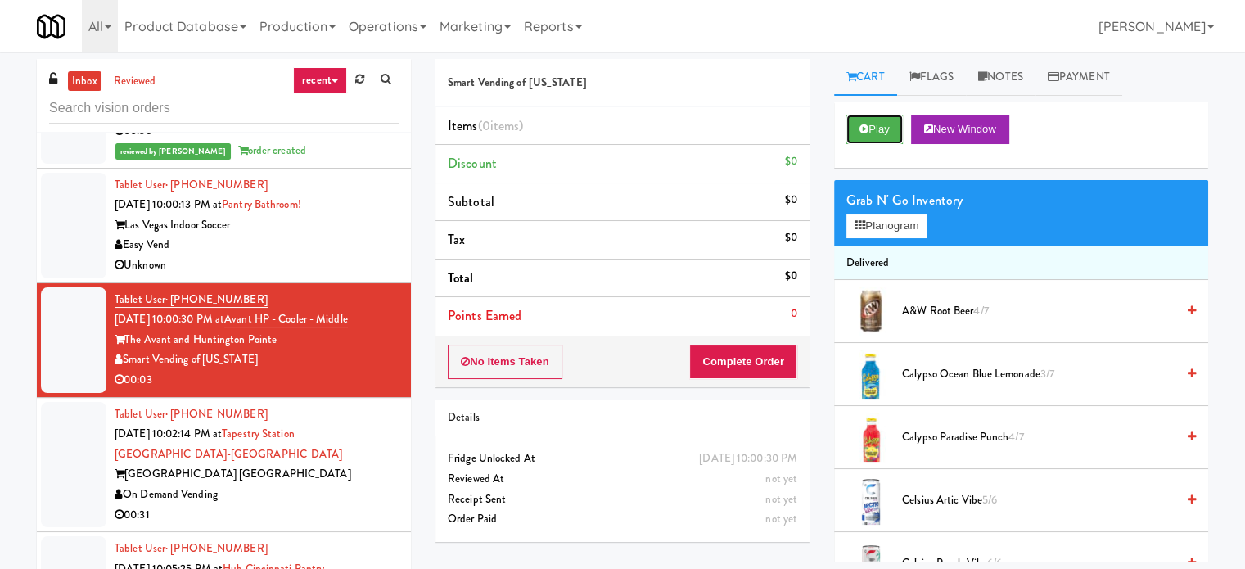
drag, startPoint x: 863, startPoint y: 119, endPoint x: 767, endPoint y: 412, distance: 308.5
click at [863, 120] on button "Play" at bounding box center [874, 129] width 56 height 29
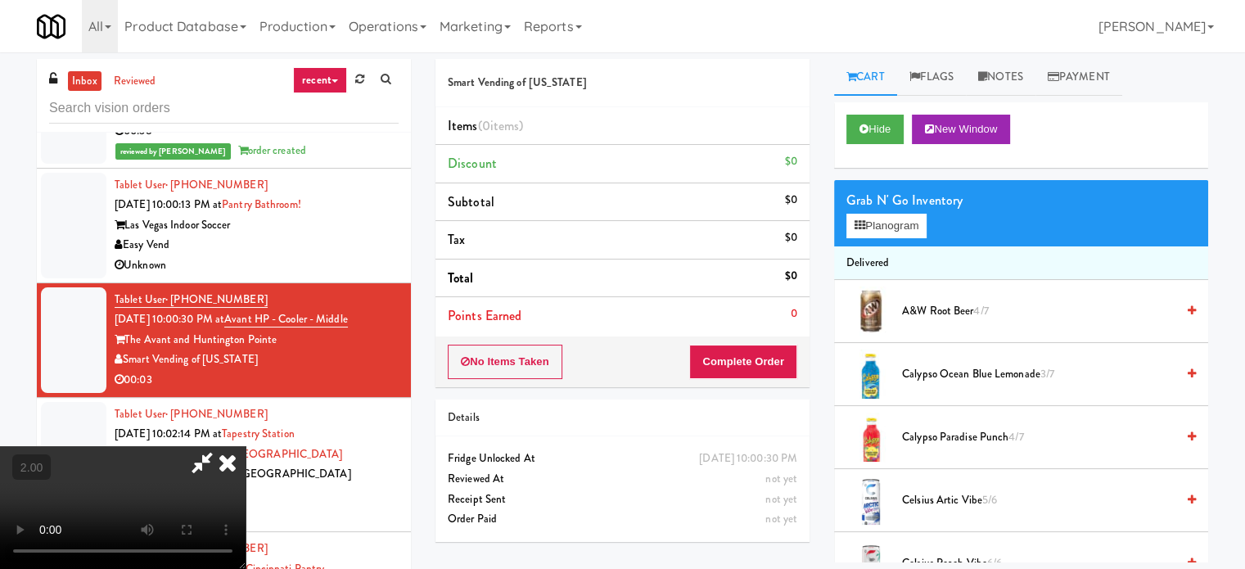
click at [246, 446] on video at bounding box center [123, 507] width 246 height 123
click at [901, 222] on button "Planogram" at bounding box center [886, 226] width 80 height 25
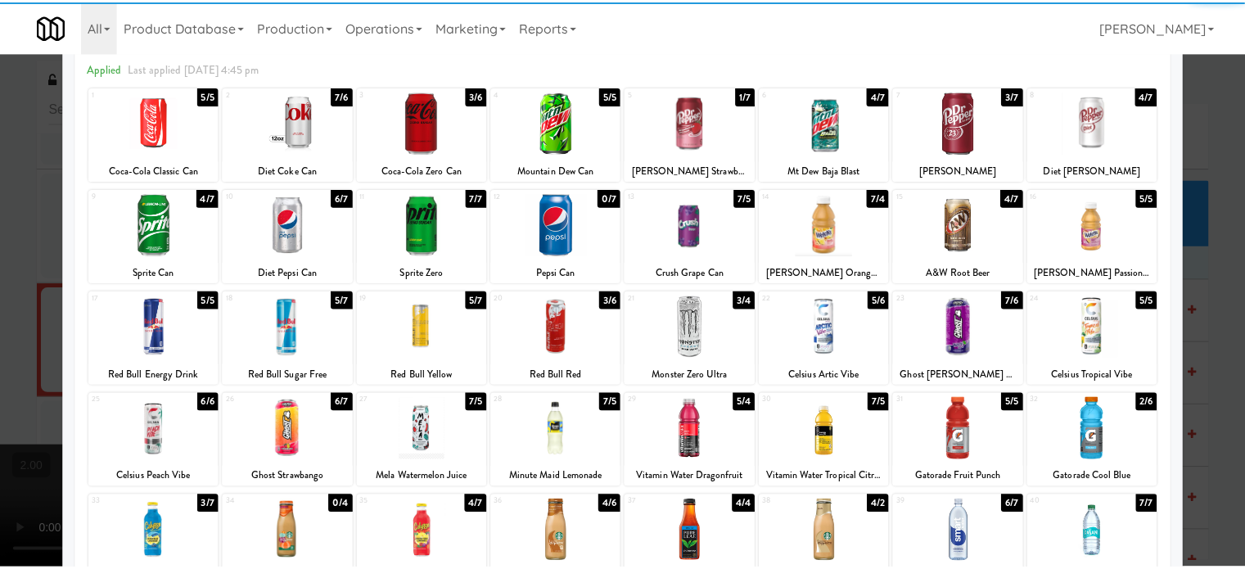
scroll to position [234, 0]
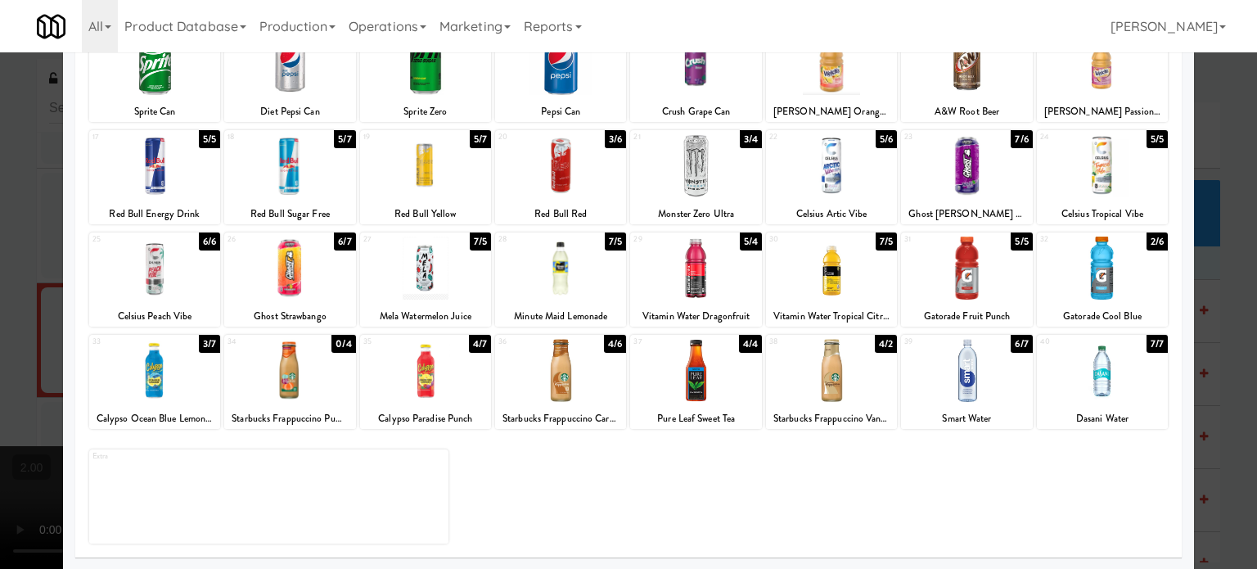
click at [703, 396] on div at bounding box center [695, 370] width 131 height 63
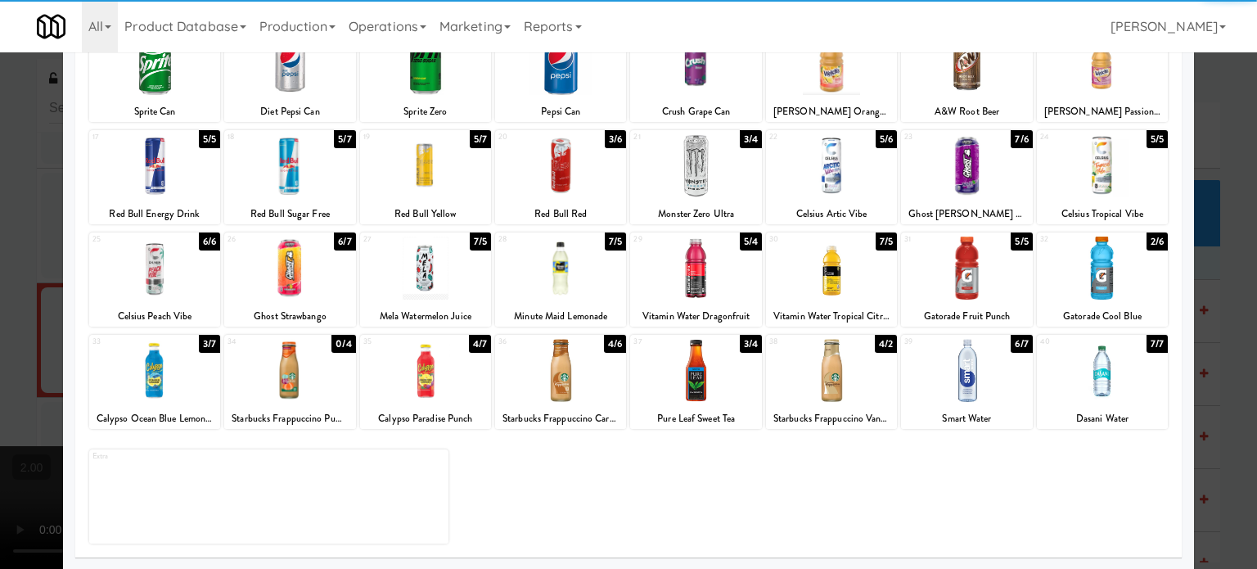
click at [1219, 310] on div at bounding box center [628, 284] width 1257 height 569
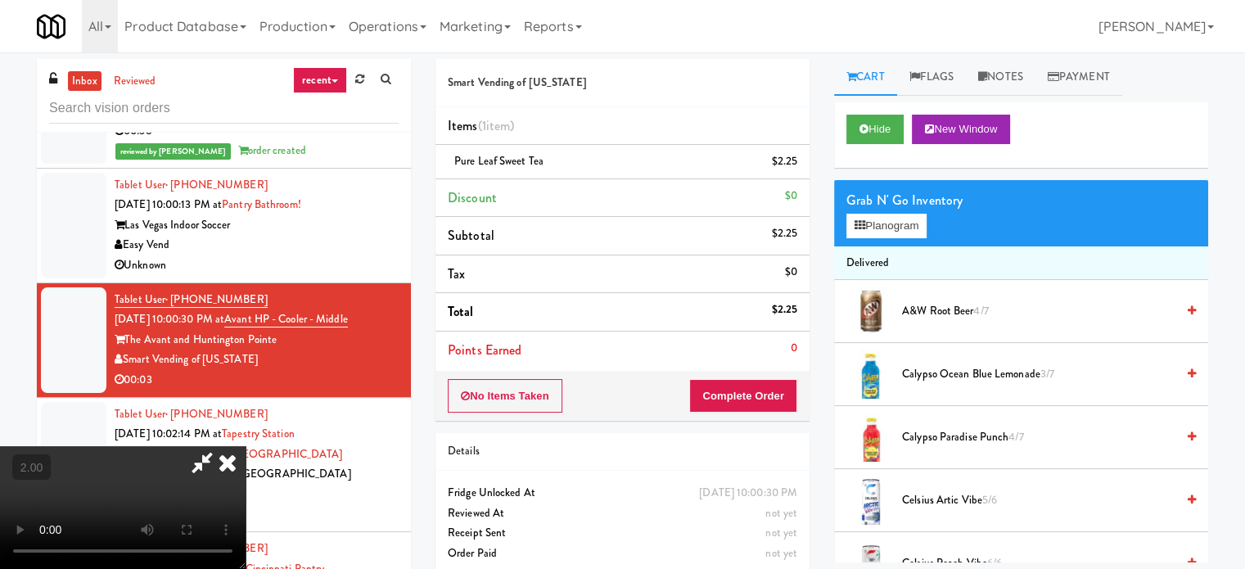
click at [246, 446] on video at bounding box center [123, 507] width 246 height 123
click at [782, 405] on button "Complete Order" at bounding box center [743, 396] width 108 height 34
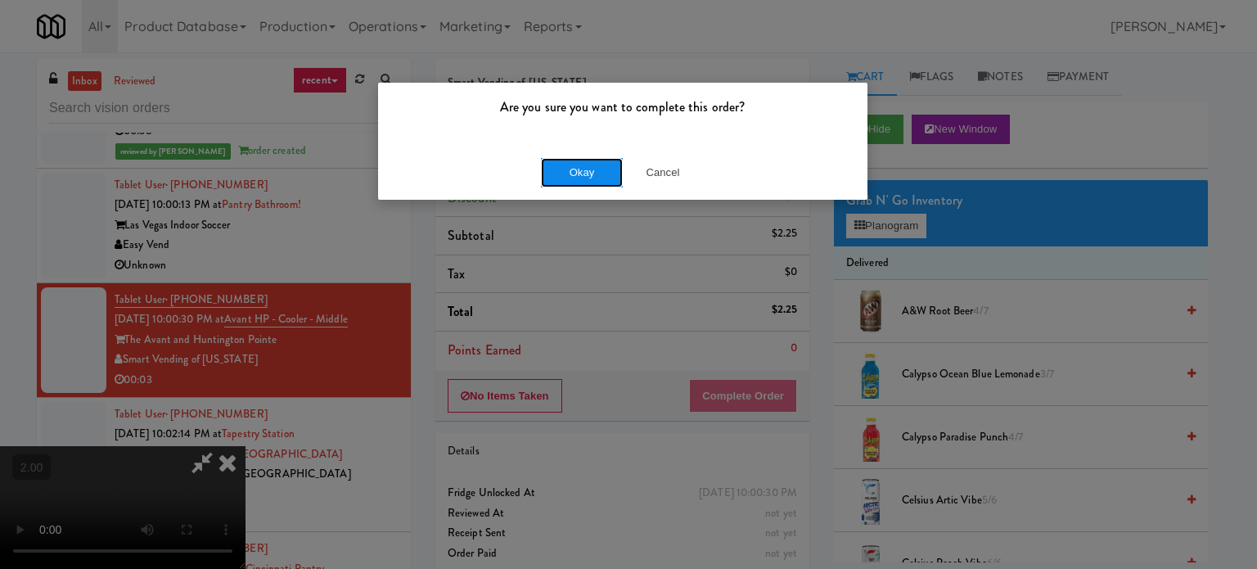
click at [552, 169] on button "Okay" at bounding box center [582, 172] width 82 height 29
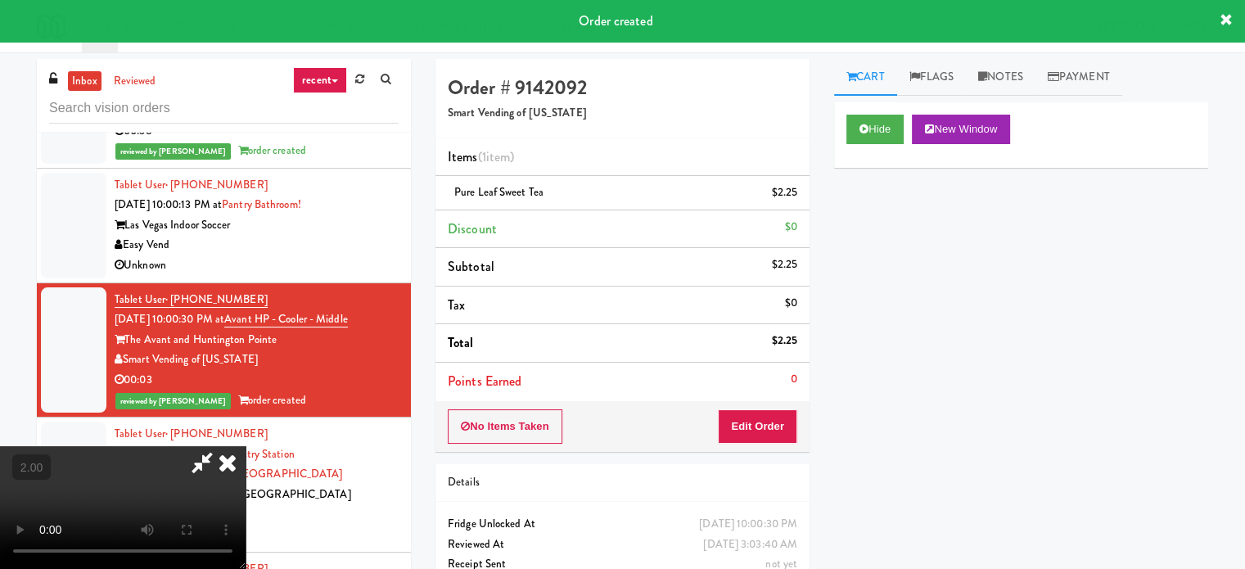
drag, startPoint x: 733, startPoint y: 175, endPoint x: 668, endPoint y: 219, distance: 79.0
click at [246, 446] on icon at bounding box center [228, 462] width 36 height 33
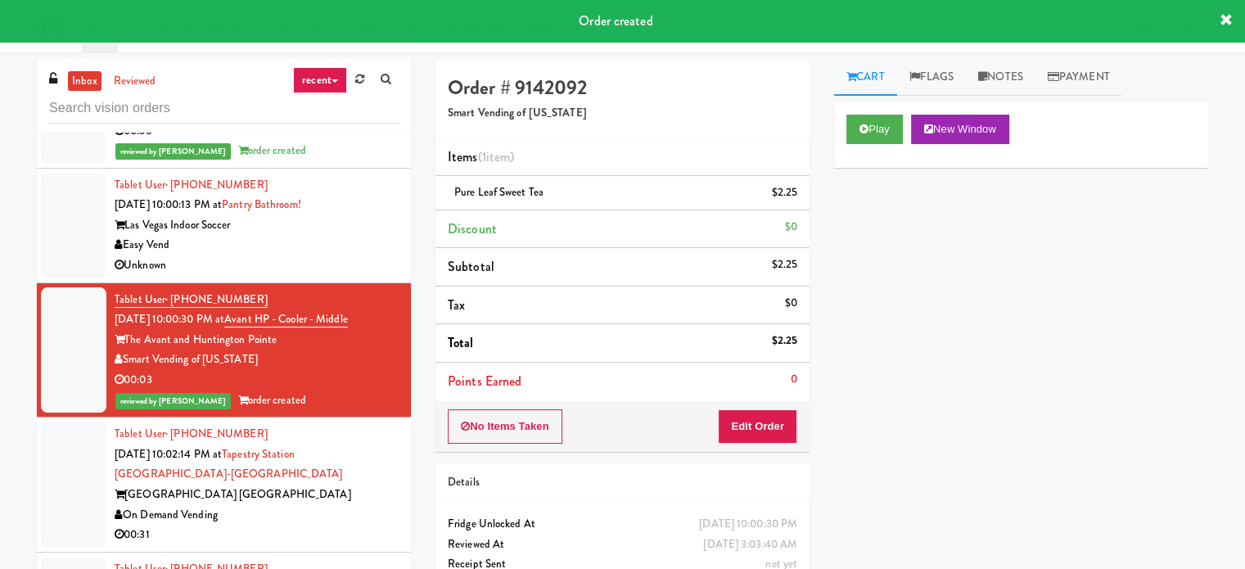
click at [311, 241] on div "Easy Vend" at bounding box center [257, 245] width 284 height 20
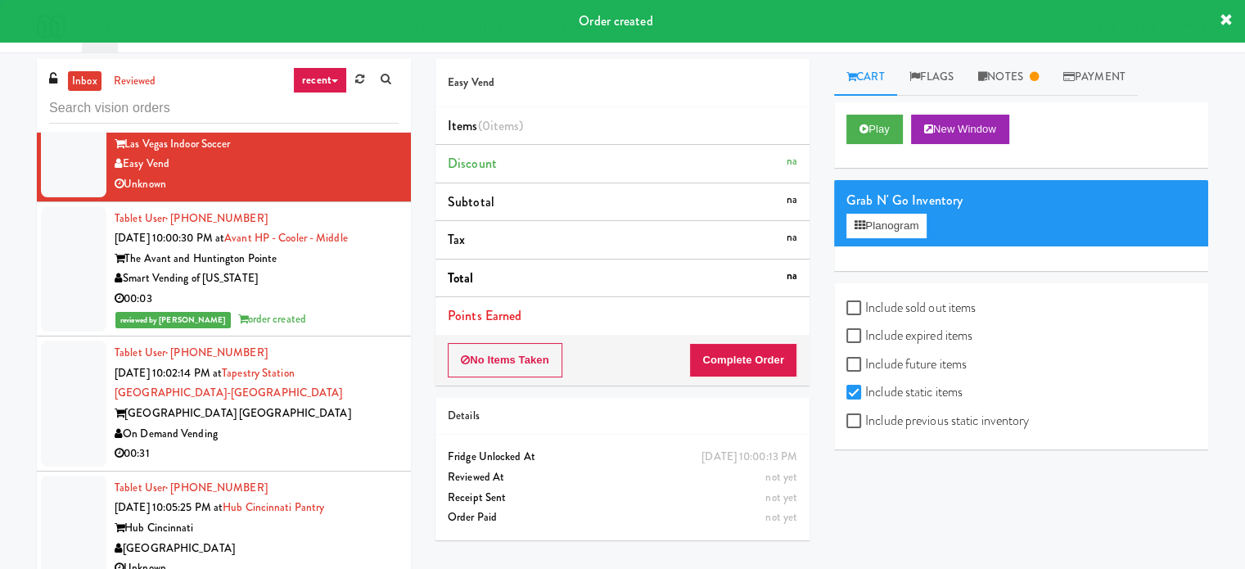
scroll to position [3274, 0]
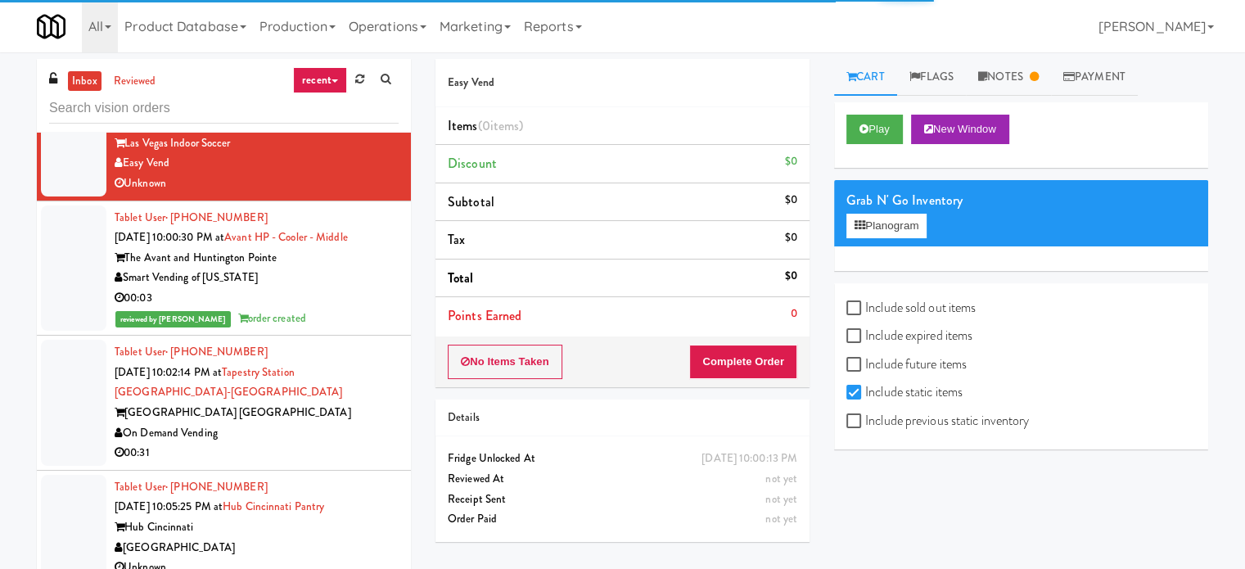
click at [355, 413] on div "[GEOGRAPHIC_DATA] [GEOGRAPHIC_DATA]" at bounding box center [257, 413] width 284 height 20
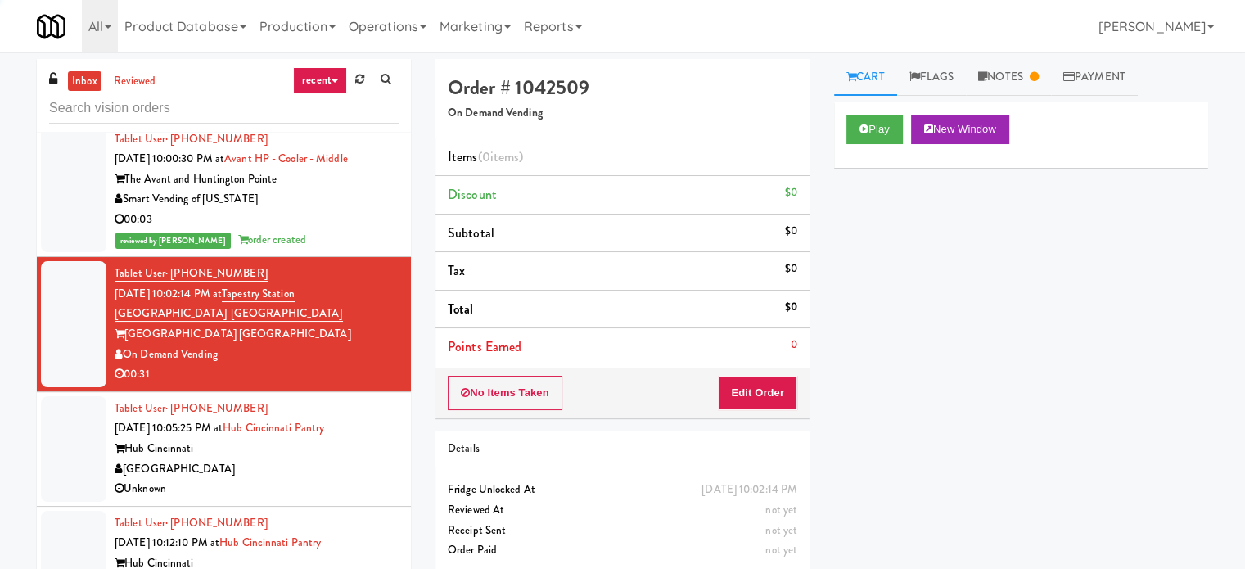
scroll to position [3356, 0]
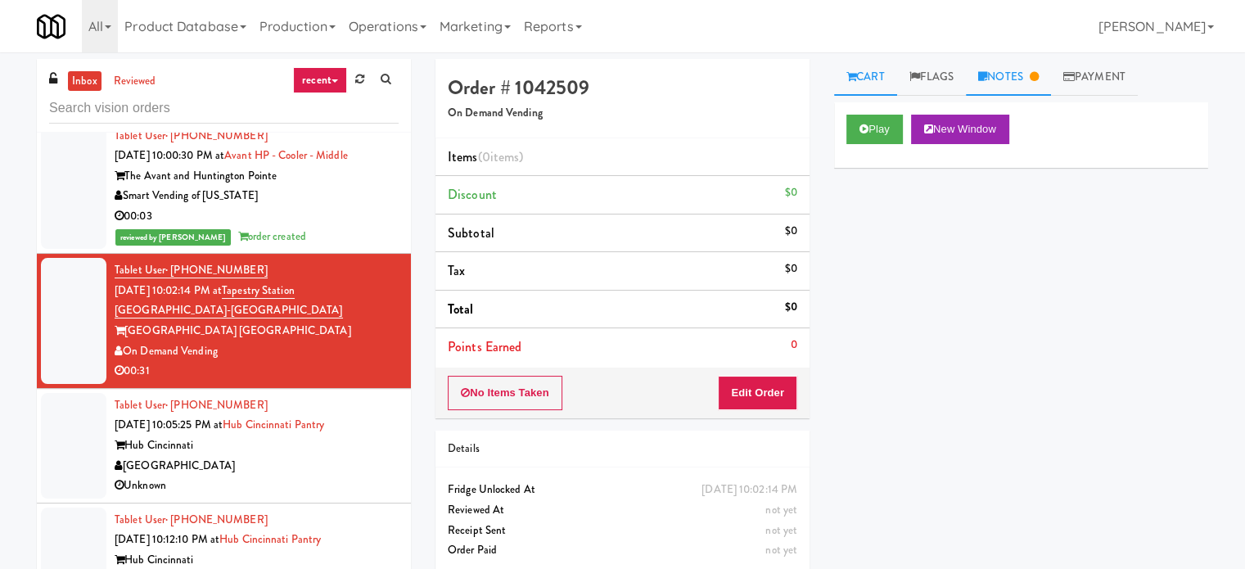
click at [1031, 70] on link "Notes" at bounding box center [1008, 77] width 85 height 37
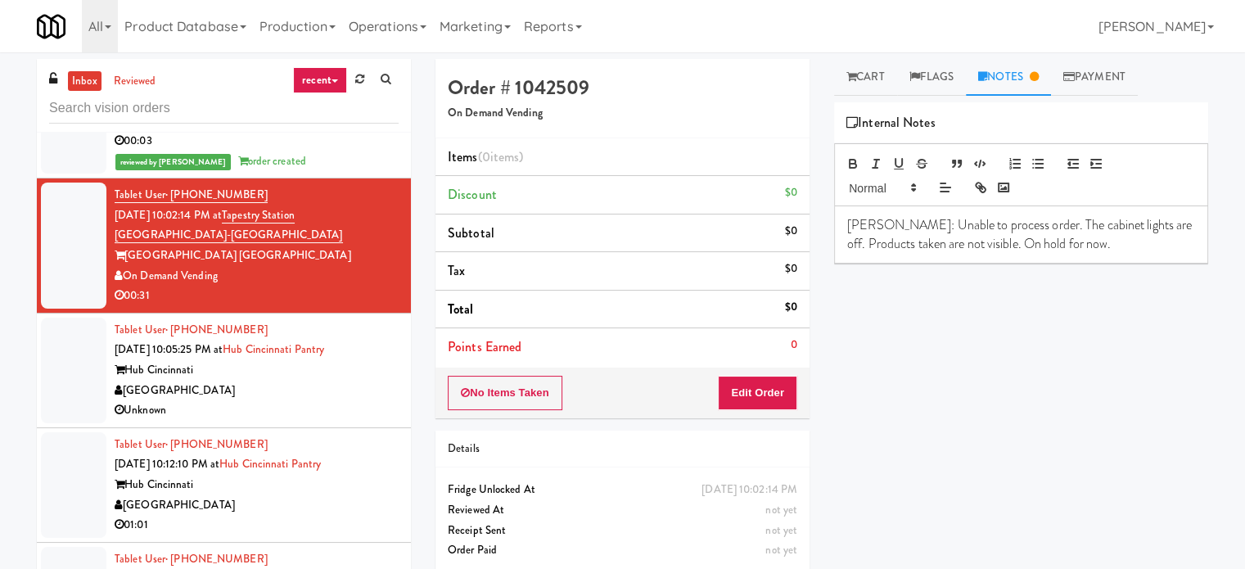
scroll to position [3438, 0]
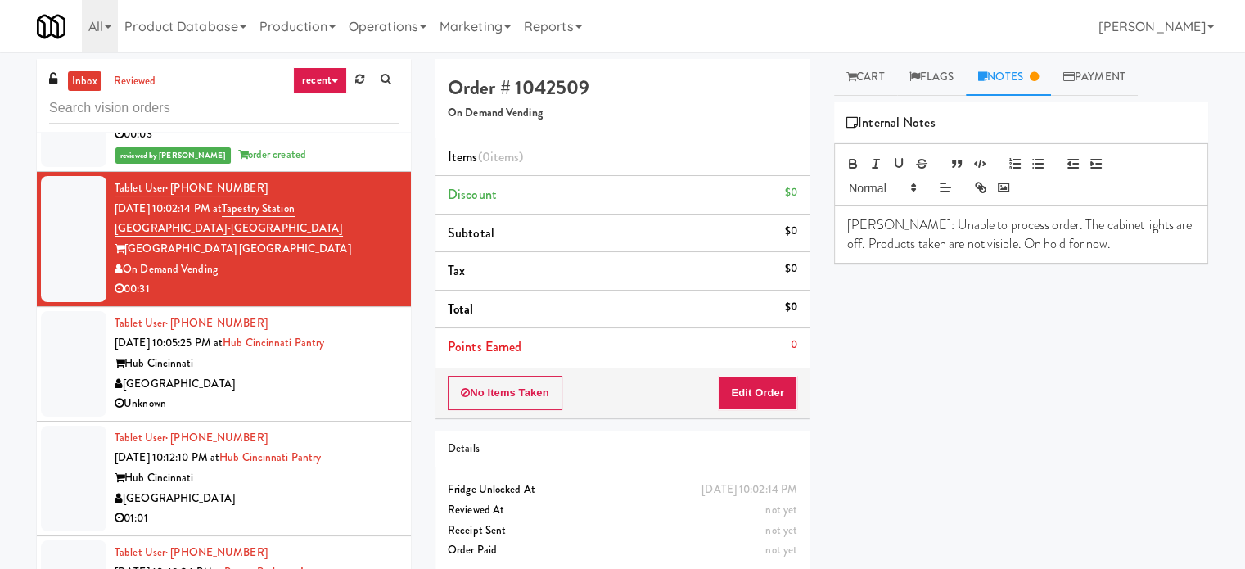
click at [304, 389] on div "[GEOGRAPHIC_DATA]" at bounding box center [257, 384] width 284 height 20
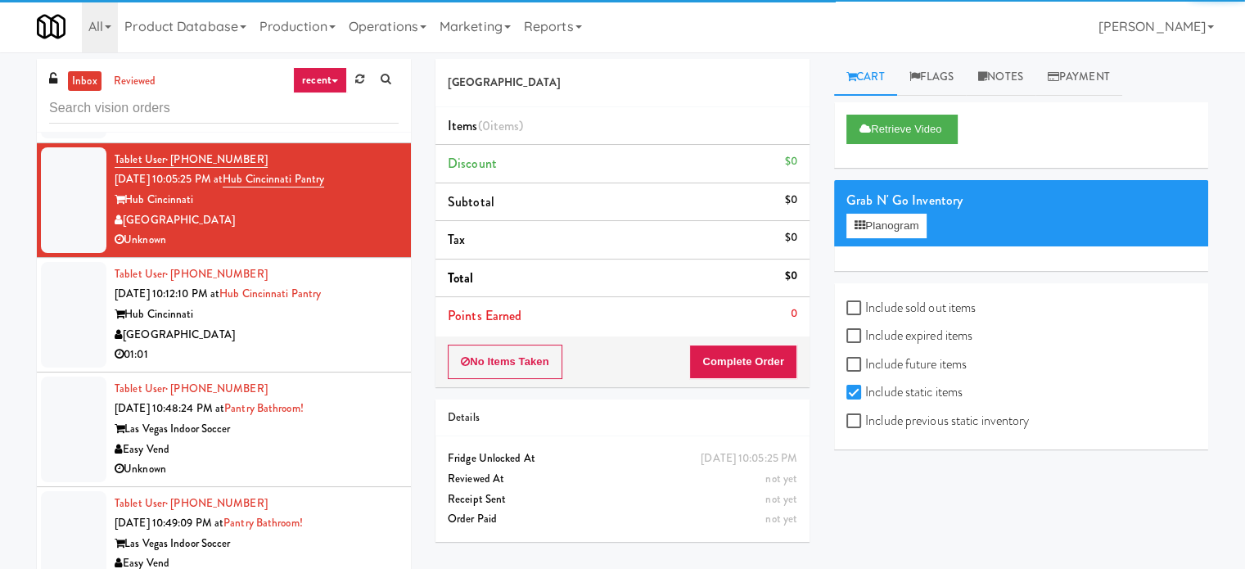
click at [360, 379] on div "Tablet User · (702) 626-9075 [DATE] 10:48:24 PM at [GEOGRAPHIC_DATA]! Las Vegas…" at bounding box center [257, 429] width 284 height 101
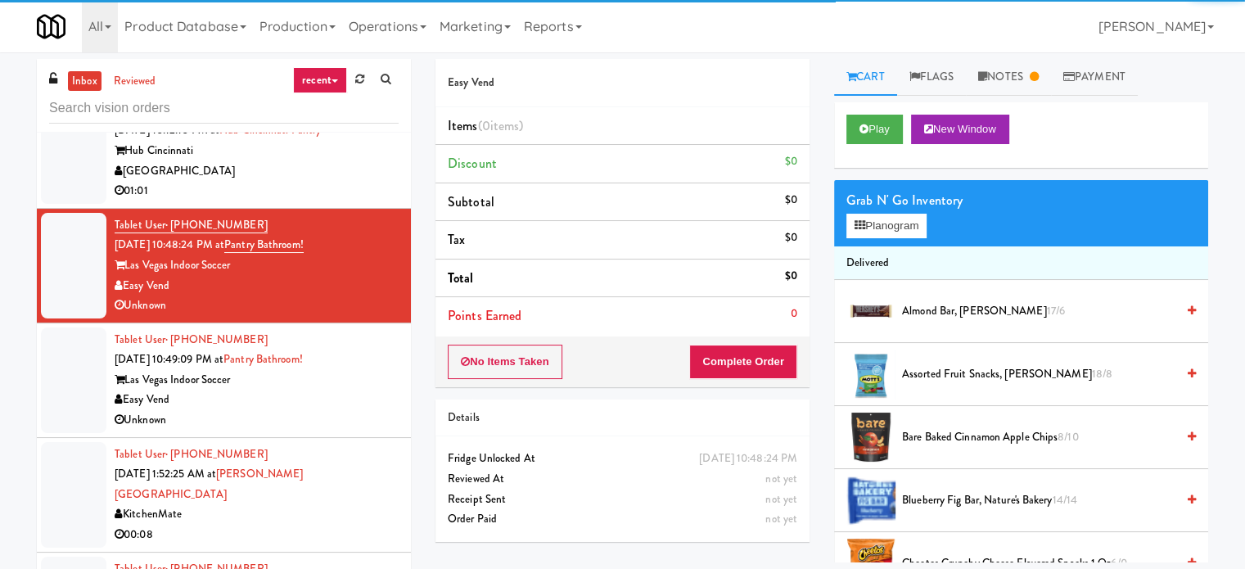
click at [376, 438] on li "Tablet User · (437) 350-6442 [DATE] 1:52:25 AM at [PERSON_NAME][GEOGRAPHIC_DATA…" at bounding box center [224, 495] width 374 height 115
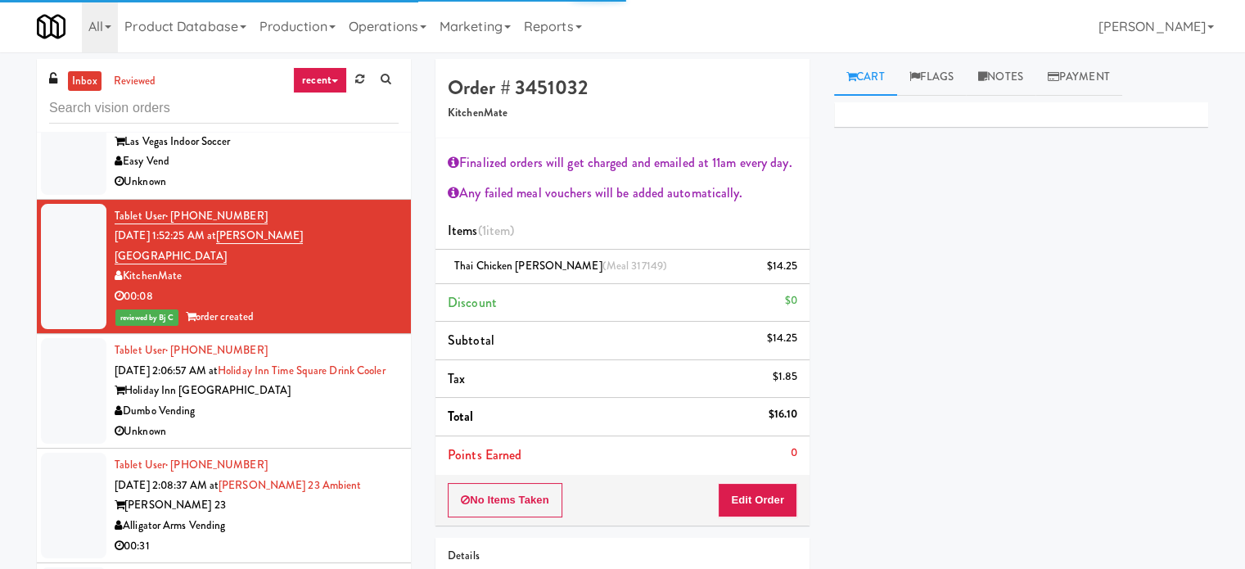
scroll to position [4011, 0]
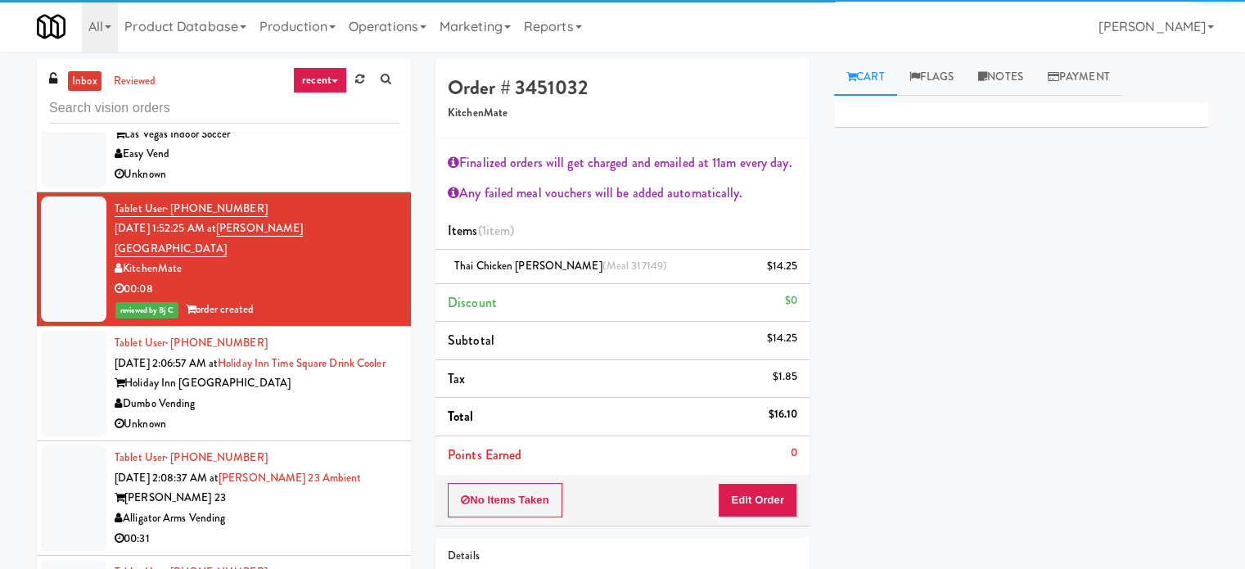
click at [358, 429] on div "Unknown" at bounding box center [257, 424] width 284 height 20
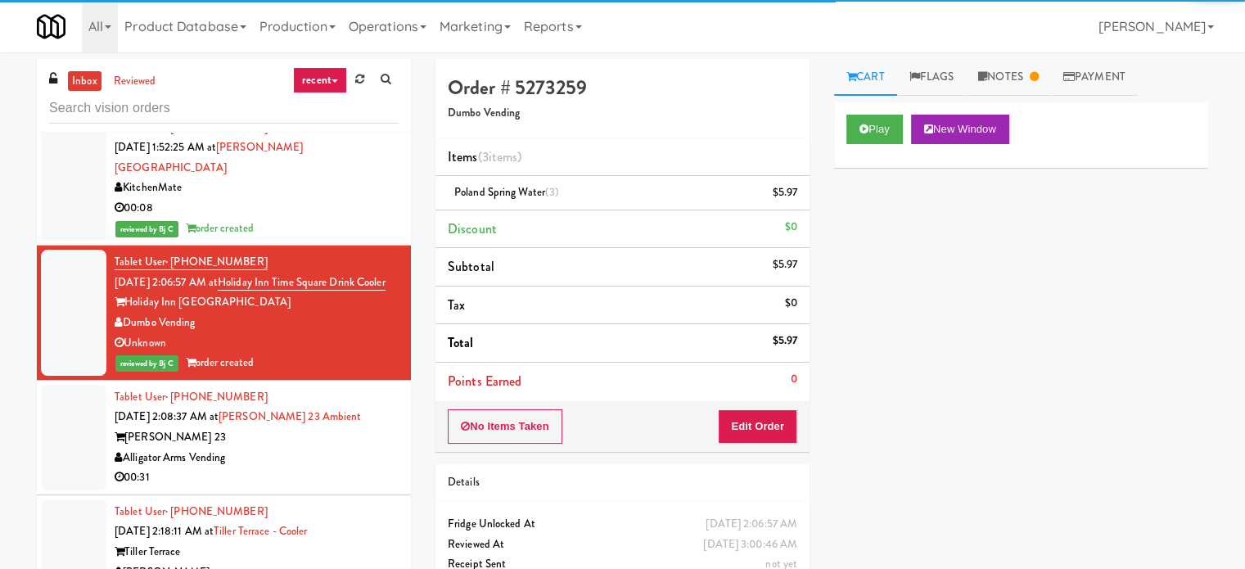
scroll to position [4174, 0]
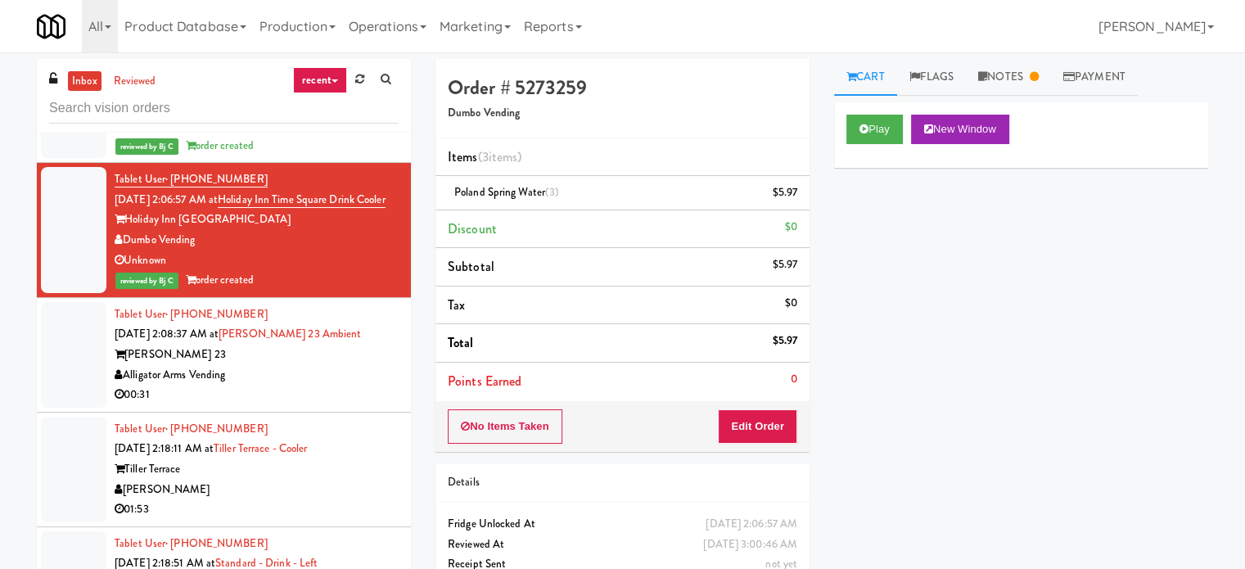
click at [371, 386] on div "00:31" at bounding box center [257, 395] width 284 height 20
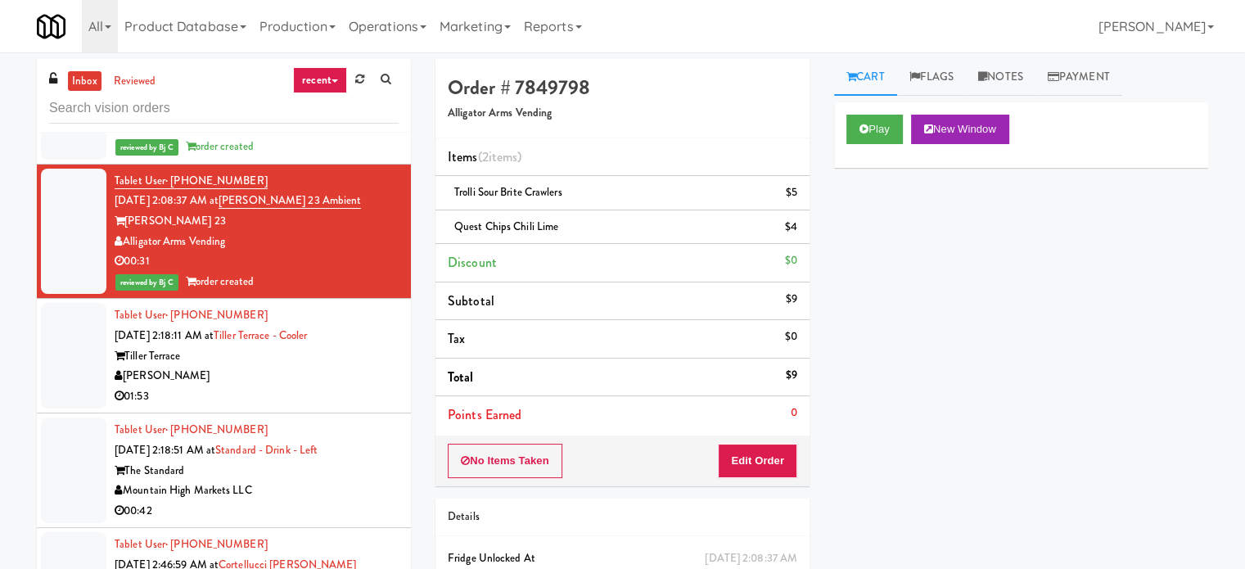
scroll to position [4338, 0]
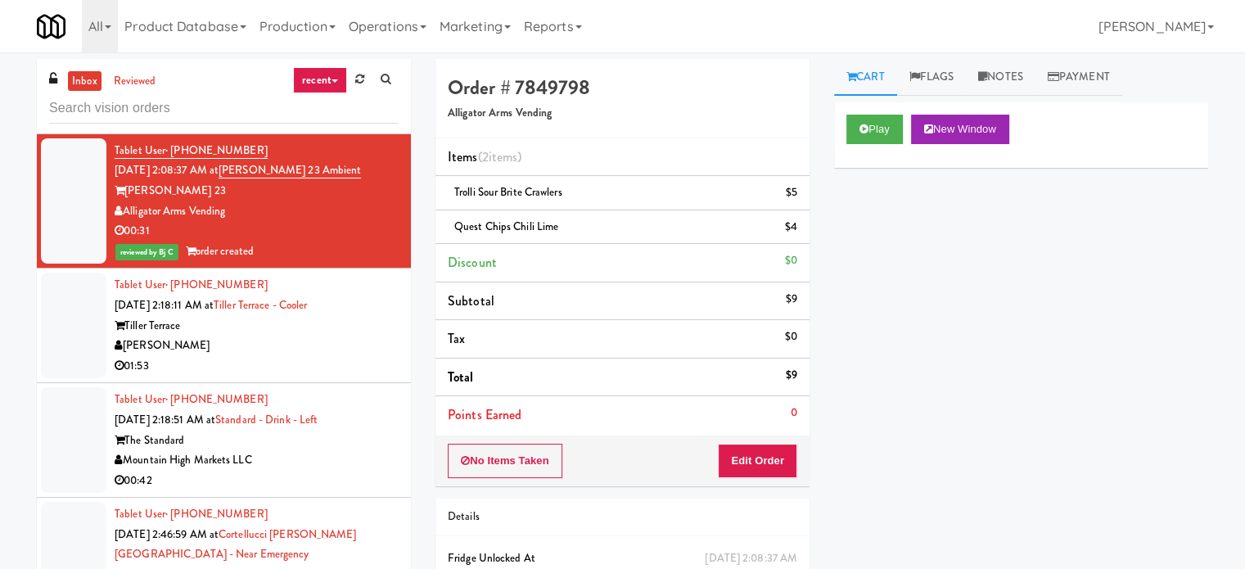
click at [363, 356] on div "01:53" at bounding box center [257, 366] width 284 height 20
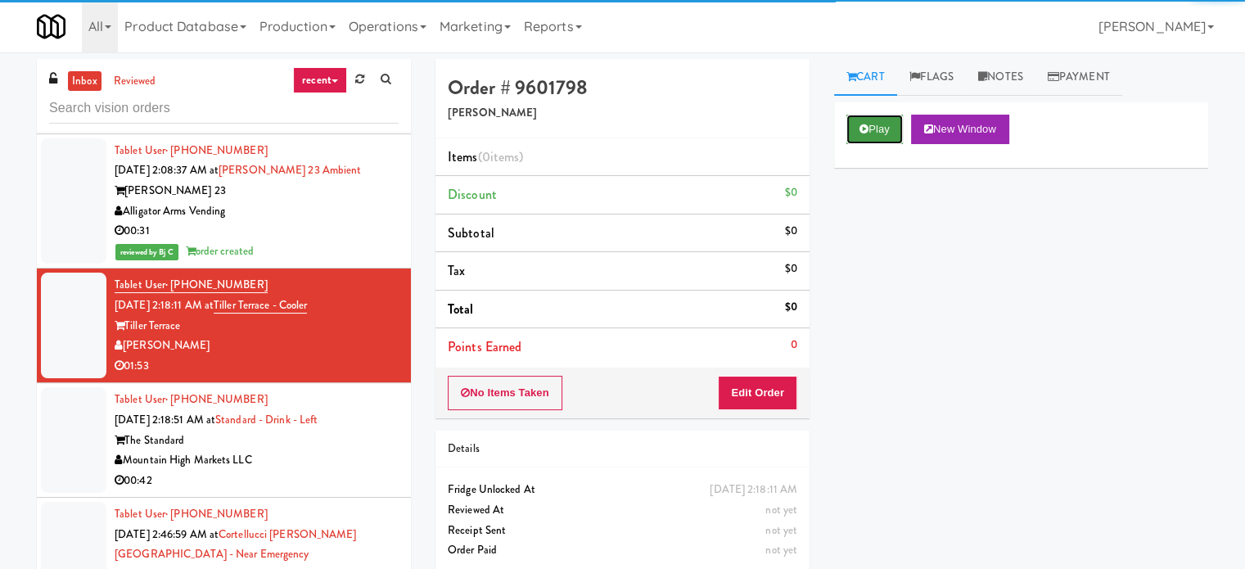
click at [858, 136] on button "Play" at bounding box center [874, 129] width 56 height 29
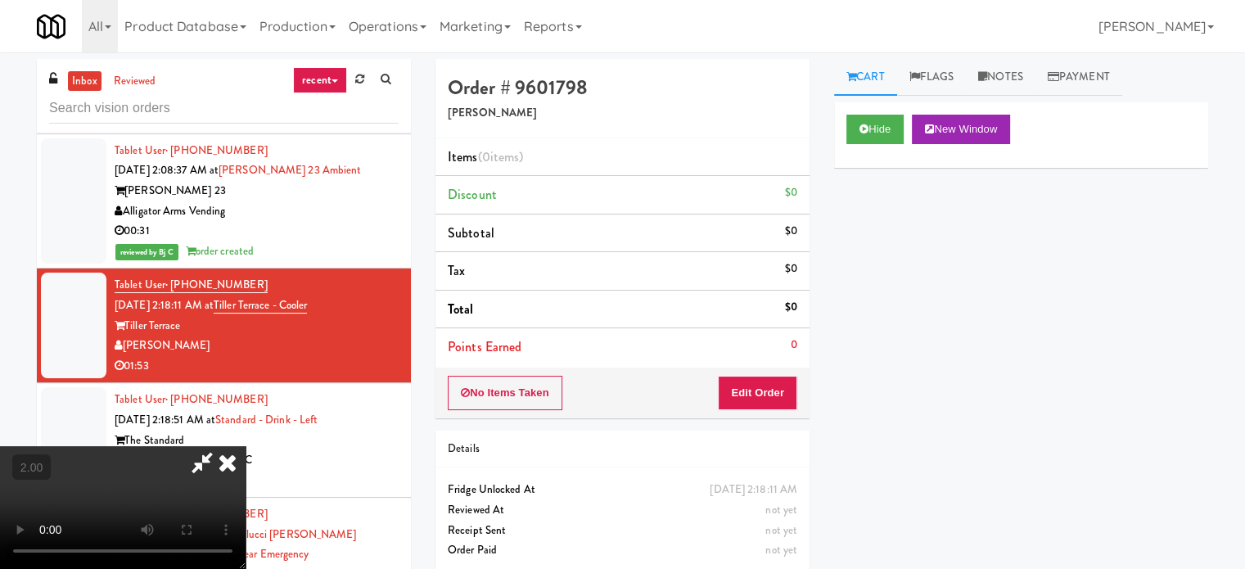
click at [744, 417] on div "Order # 9601798 [PERSON_NAME] Items (0 items ) Discount $0 Subtotal $0 Tax $0 T…" at bounding box center [622, 322] width 399 height 526
click at [755, 403] on button "Edit Order" at bounding box center [757, 393] width 79 height 34
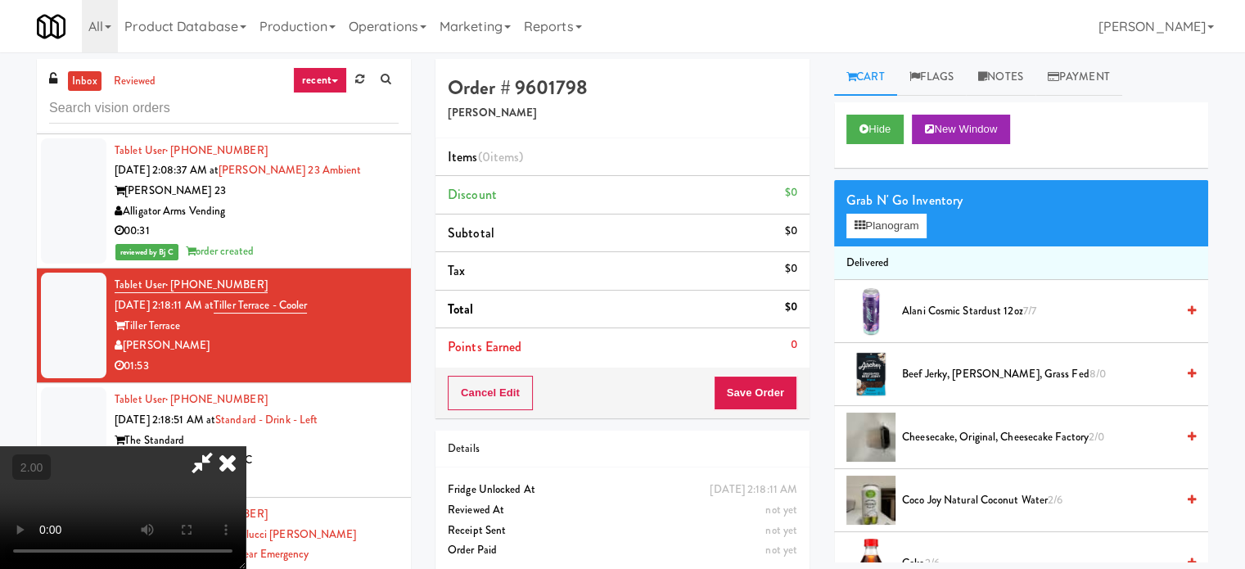
click at [246, 446] on video at bounding box center [123, 507] width 246 height 123
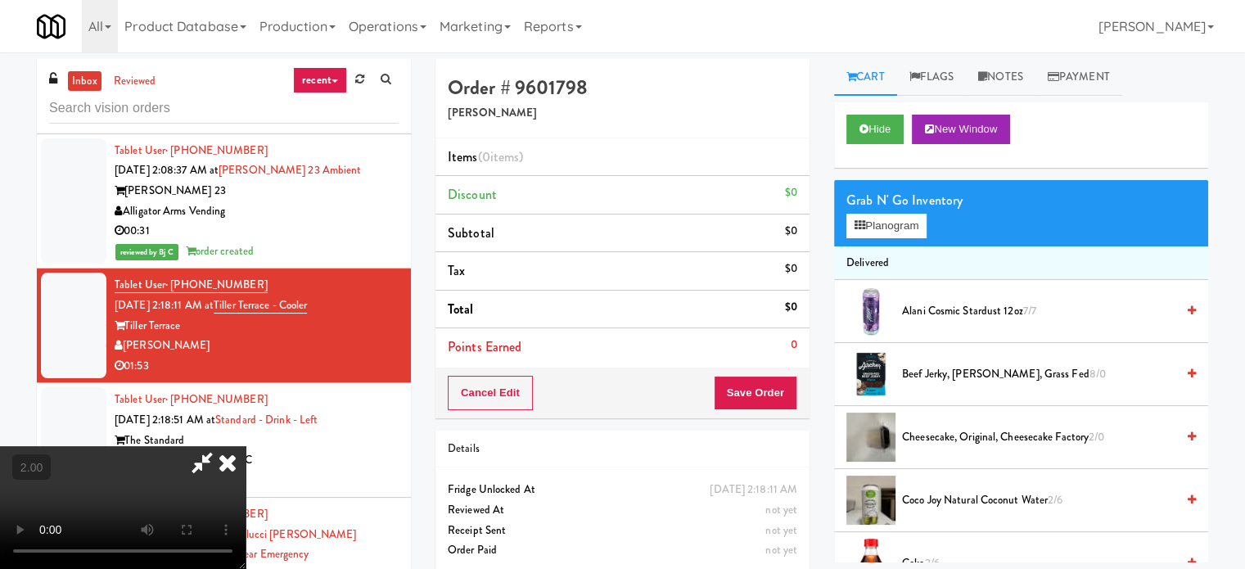
click at [246, 446] on video at bounding box center [123, 507] width 246 height 123
drag, startPoint x: 476, startPoint y: 403, endPoint x: 553, endPoint y: 399, distance: 77.0
click at [246, 446] on video at bounding box center [123, 507] width 246 height 123
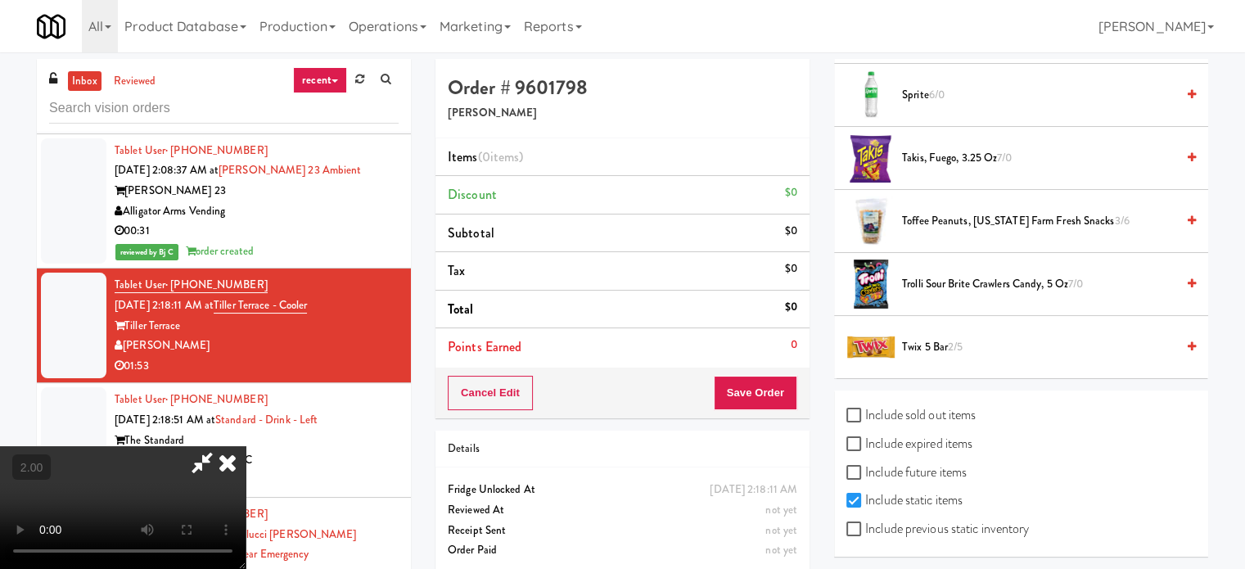
scroll to position [1729, 0]
click at [936, 284] on span "Trolli Sour Brite Crawlers Candy, 5 oz 7/0" at bounding box center [1038, 284] width 273 height 20
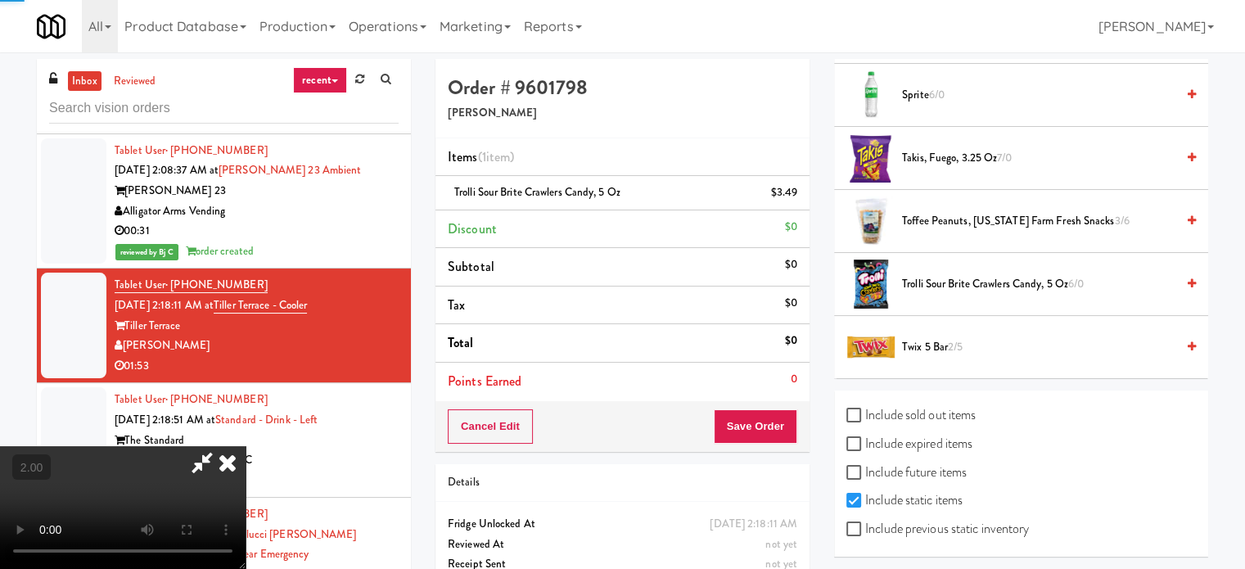
click at [232, 446] on video at bounding box center [123, 507] width 246 height 123
click at [246, 446] on video at bounding box center [123, 507] width 246 height 123
drag, startPoint x: 485, startPoint y: 296, endPoint x: 500, endPoint y: 318, distance: 26.4
click at [246, 446] on video at bounding box center [123, 507] width 246 height 123
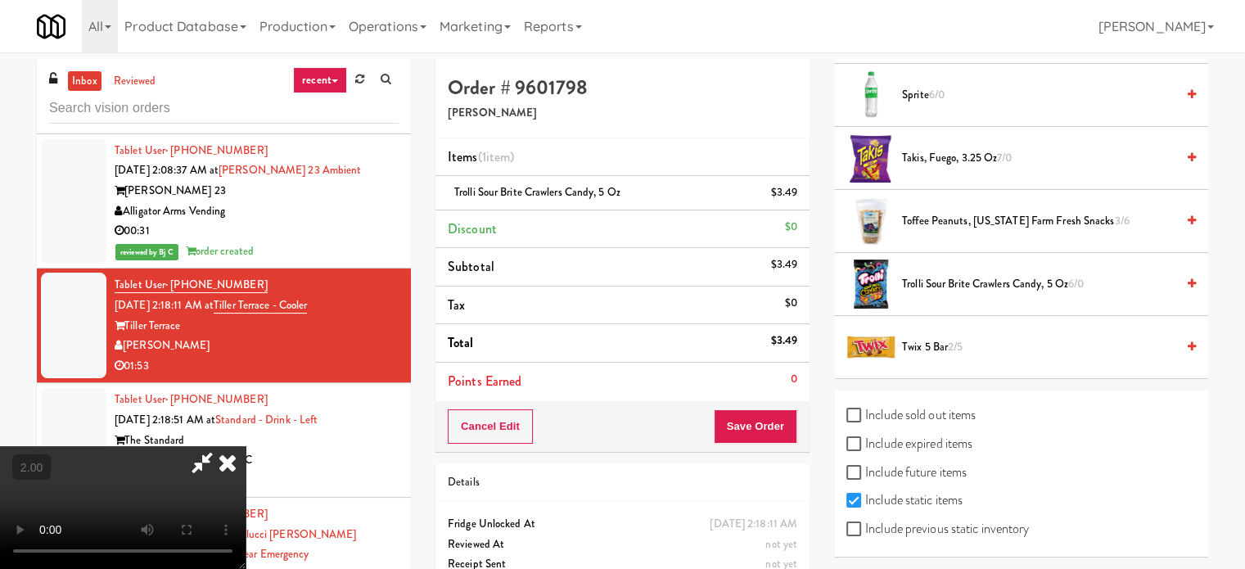
click at [246, 446] on video at bounding box center [123, 507] width 246 height 123
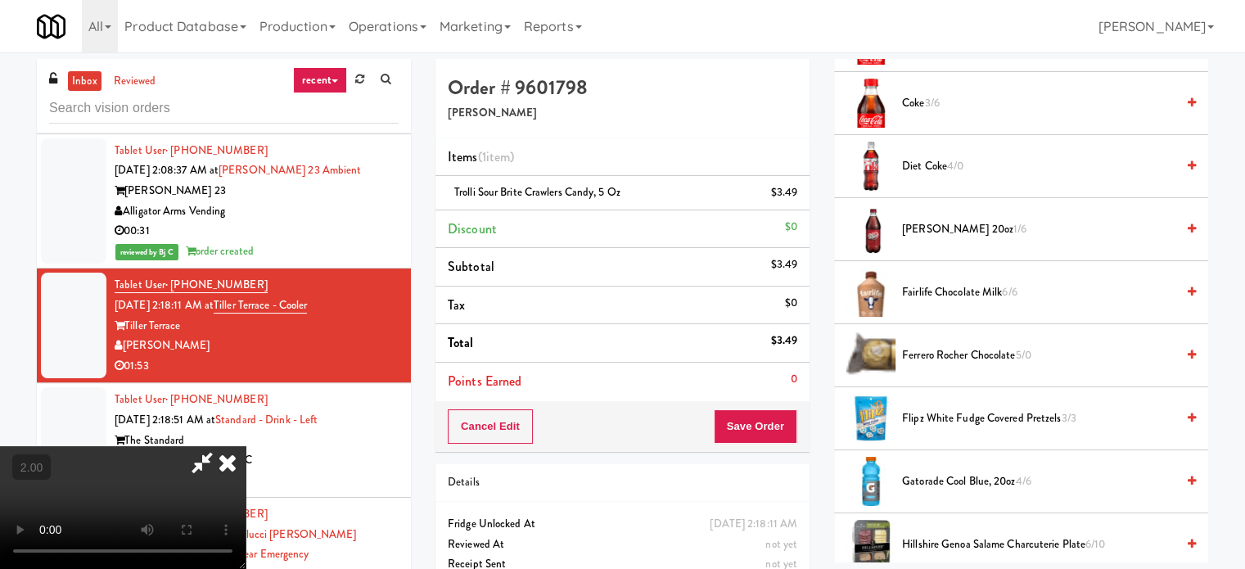
scroll to position [501, 0]
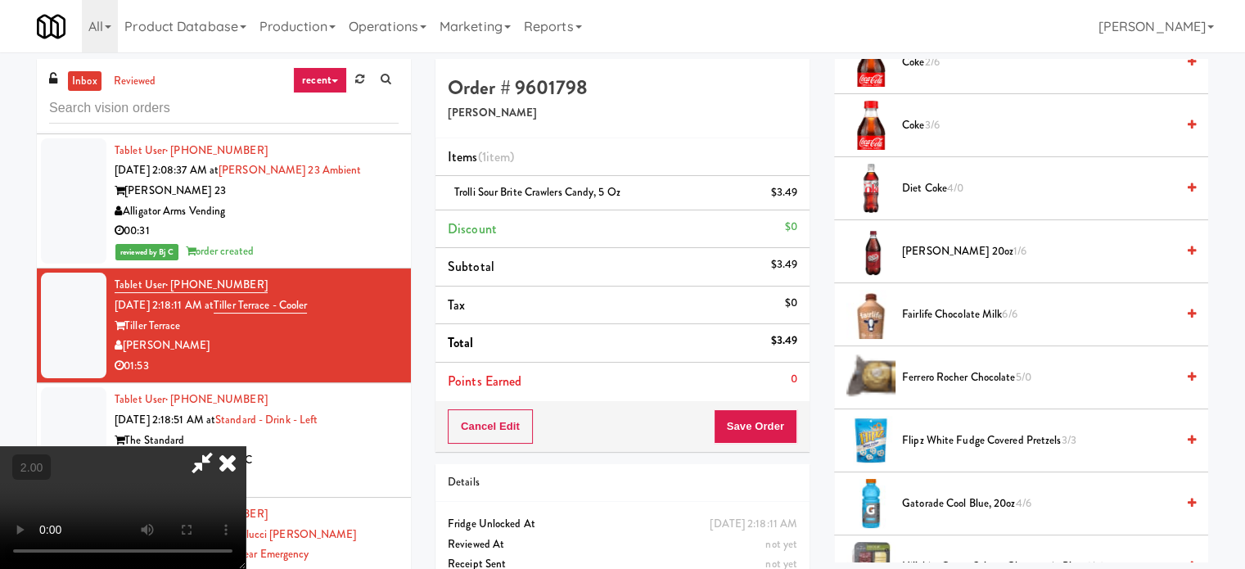
click at [922, 319] on span "Fairlife Chocolate Milk 6/6" at bounding box center [1038, 314] width 273 height 20
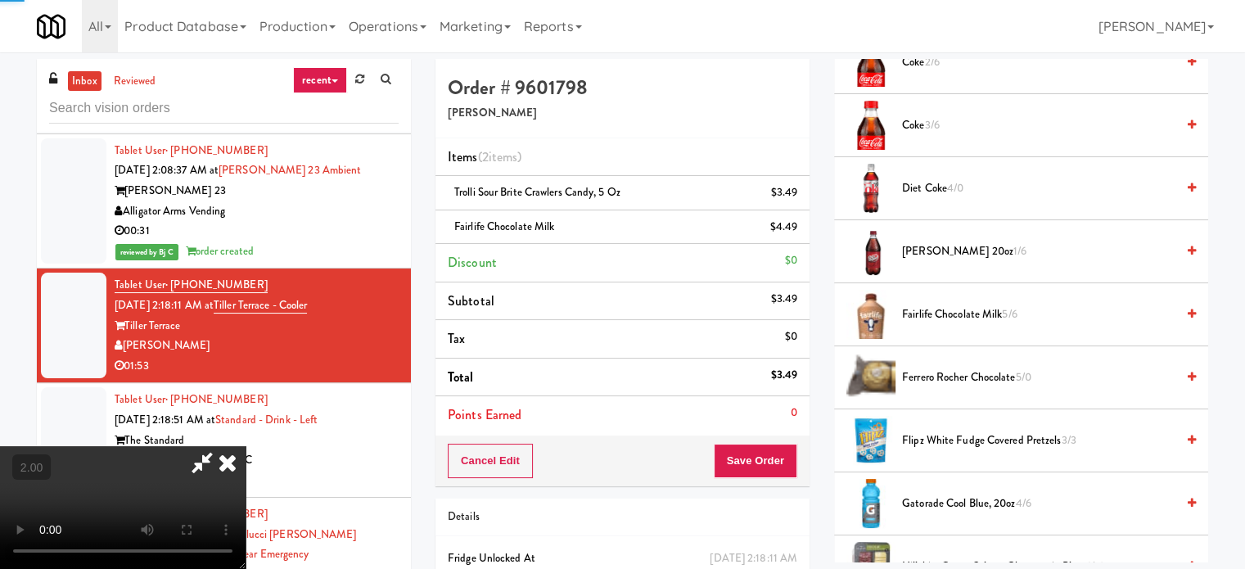
click at [246, 446] on video at bounding box center [123, 507] width 246 height 123
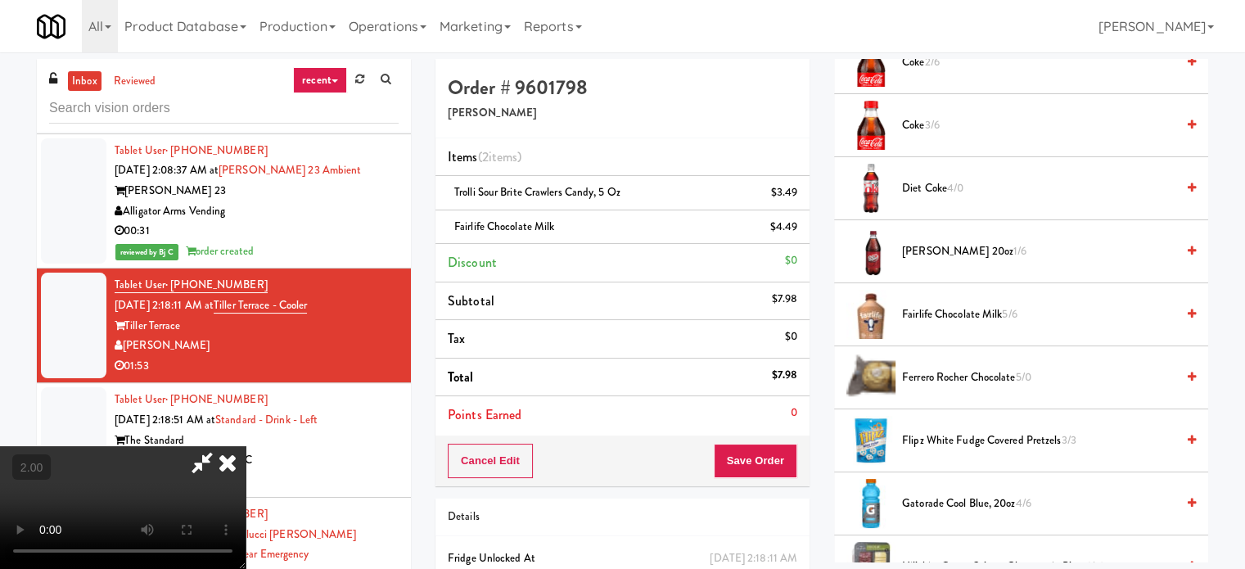
drag, startPoint x: 619, startPoint y: 356, endPoint x: 755, endPoint y: 363, distance: 136.8
click at [246, 446] on video at bounding box center [123, 507] width 246 height 123
click at [924, 496] on span "Gatorade Cool Blue, 20oz 4/6" at bounding box center [1038, 504] width 273 height 20
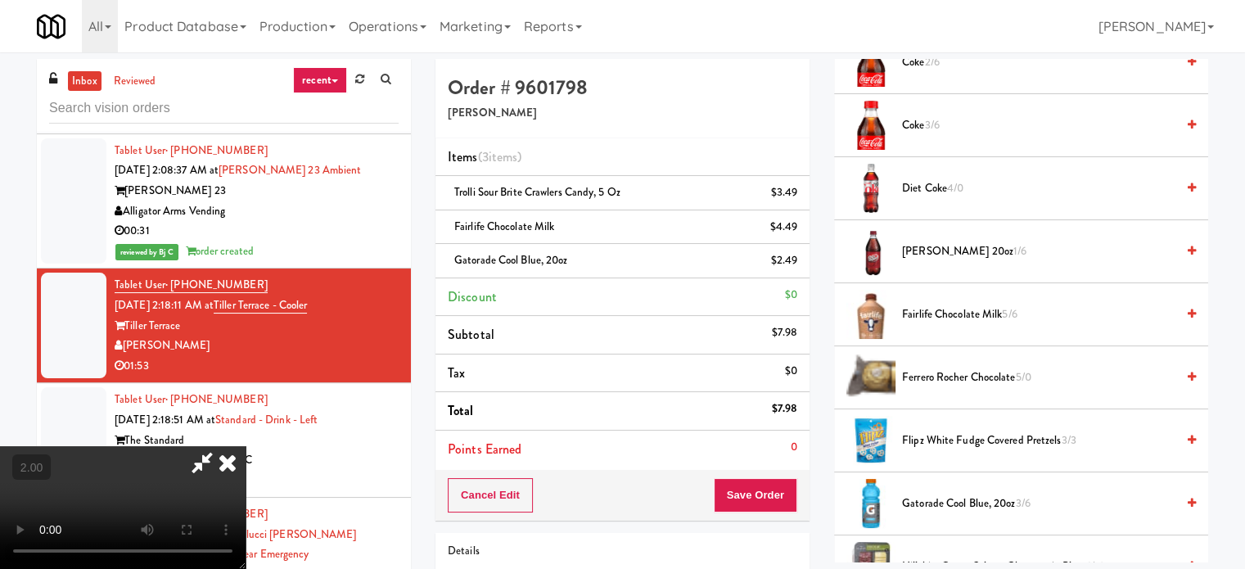
click at [246, 446] on video at bounding box center [123, 507] width 246 height 123
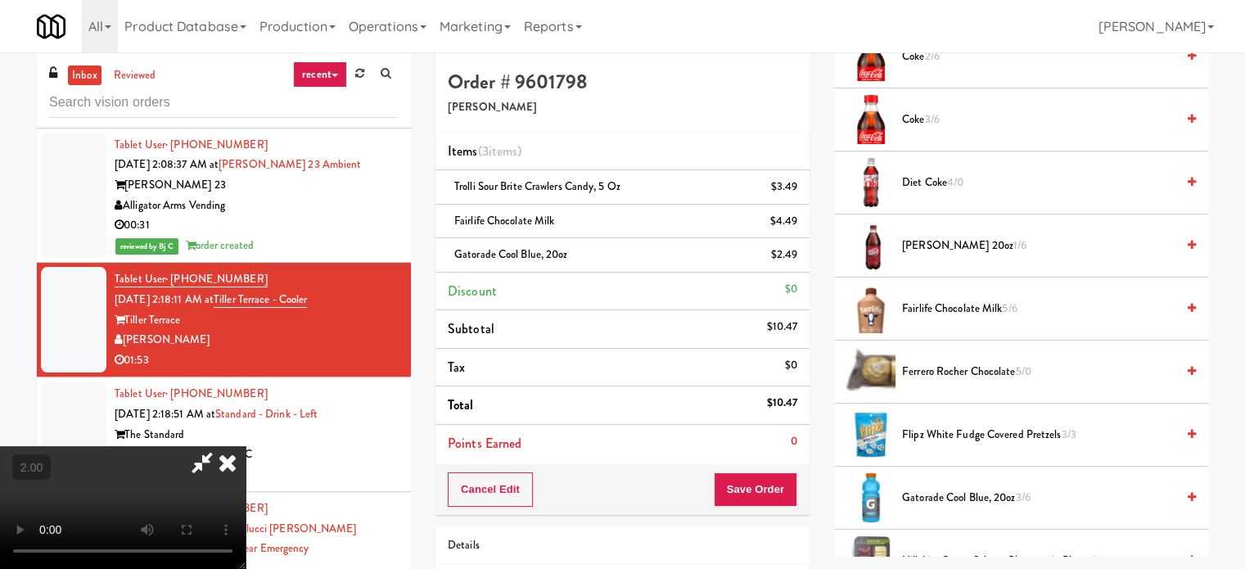
scroll to position [0, 0]
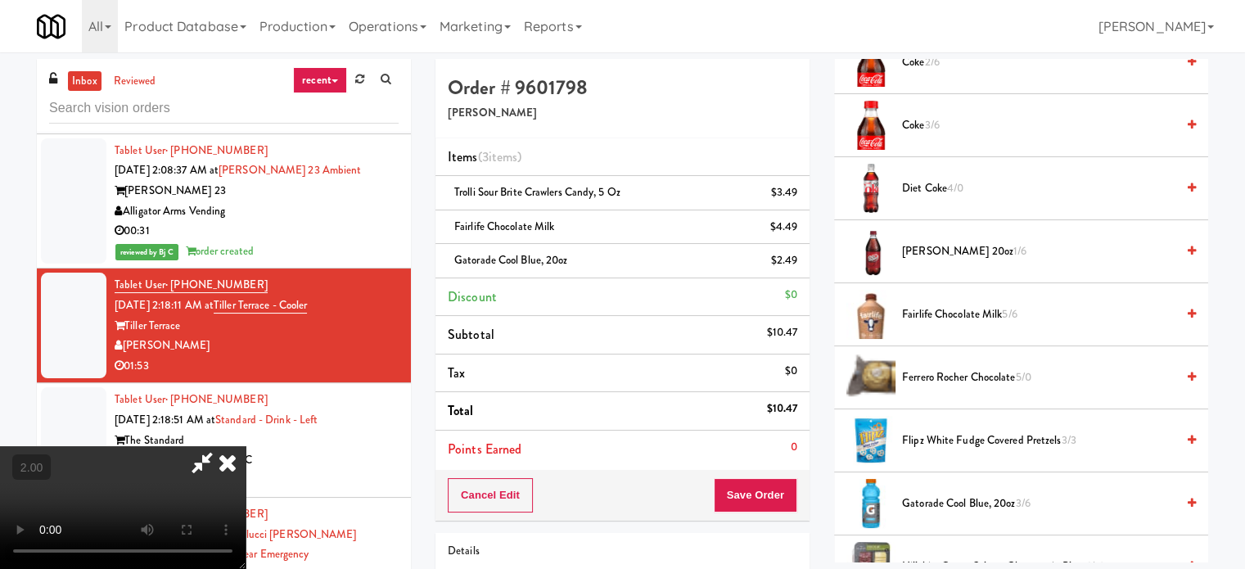
click at [246, 446] on video at bounding box center [123, 507] width 246 height 123
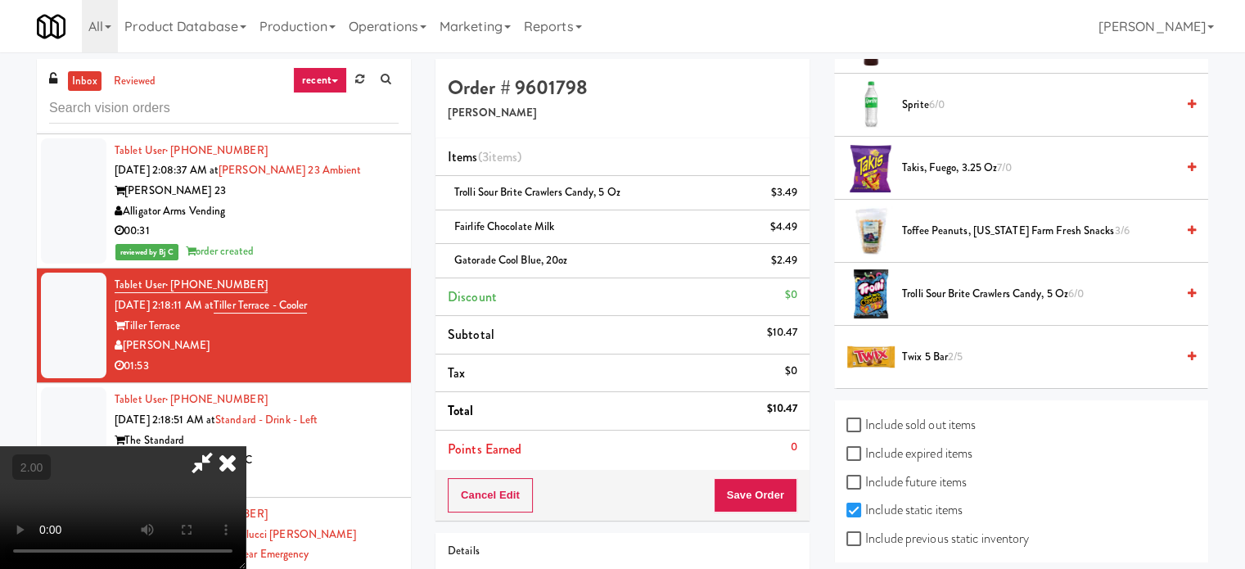
scroll to position [1729, 0]
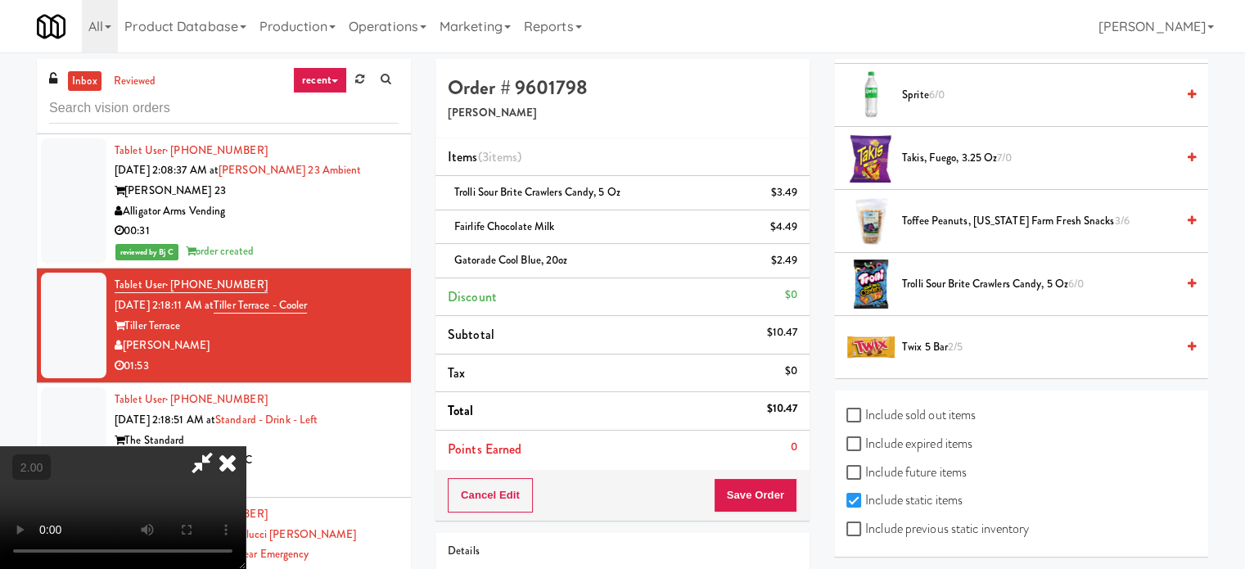
click at [944, 344] on span "Twix 5 Bar 2/5" at bounding box center [1038, 347] width 273 height 20
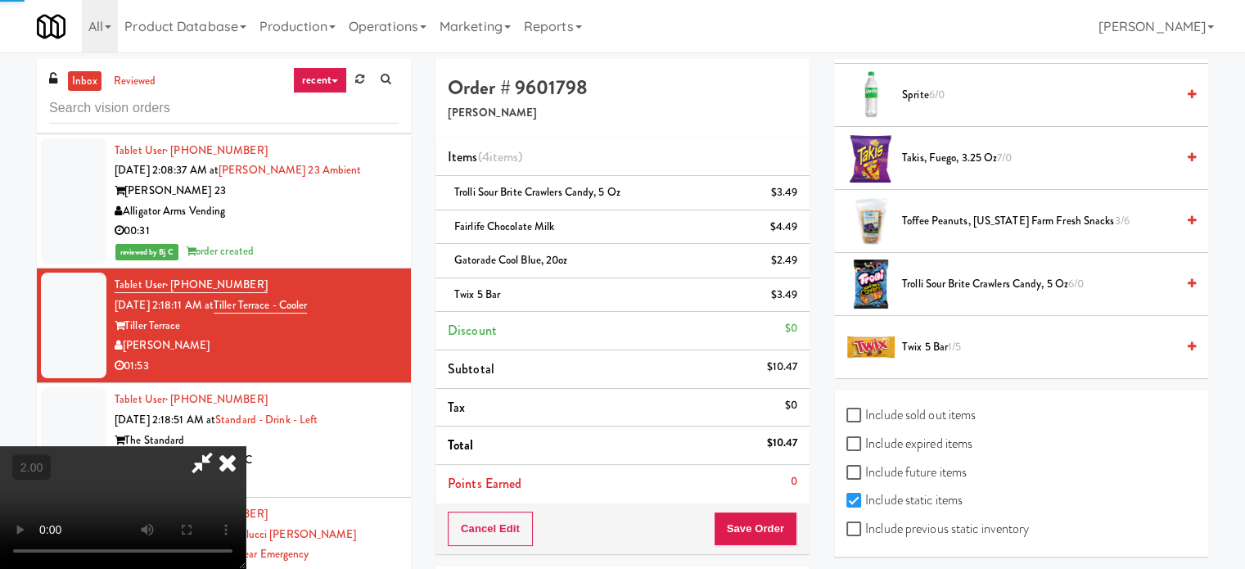
click at [246, 446] on video at bounding box center [123, 507] width 246 height 123
click at [769, 520] on button "Save Order" at bounding box center [755, 529] width 83 height 34
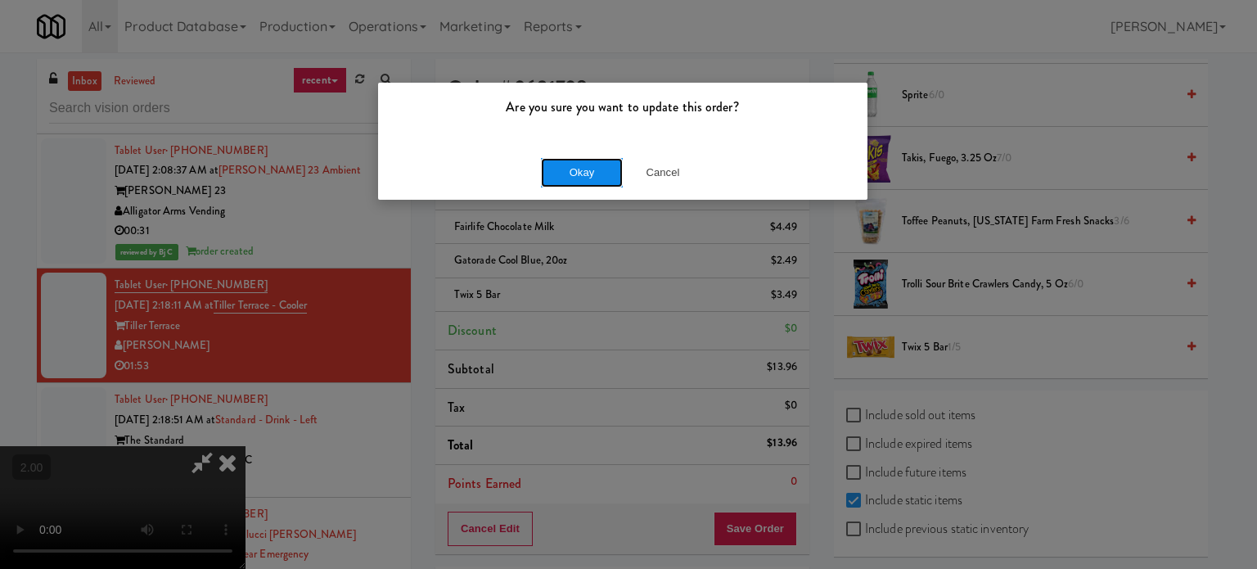
click at [573, 179] on button "Okay" at bounding box center [582, 172] width 82 height 29
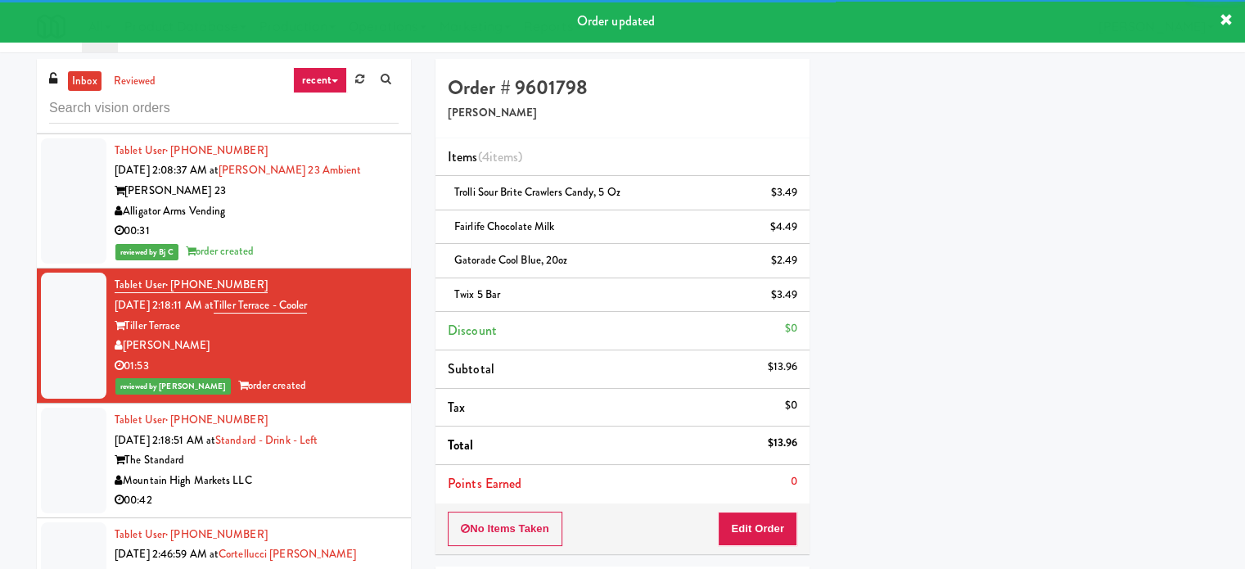
scroll to position [153, 0]
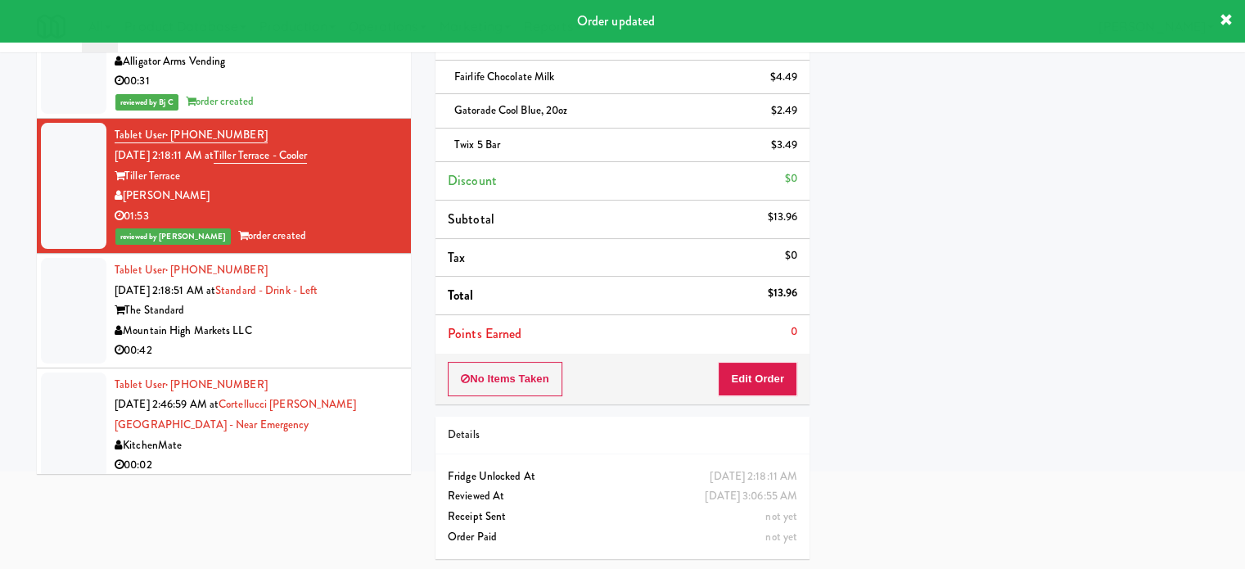
drag, startPoint x: 363, startPoint y: 333, endPoint x: 516, endPoint y: 245, distance: 176.0
click at [366, 329] on div "Mountain High Markets LLC" at bounding box center [257, 331] width 284 height 20
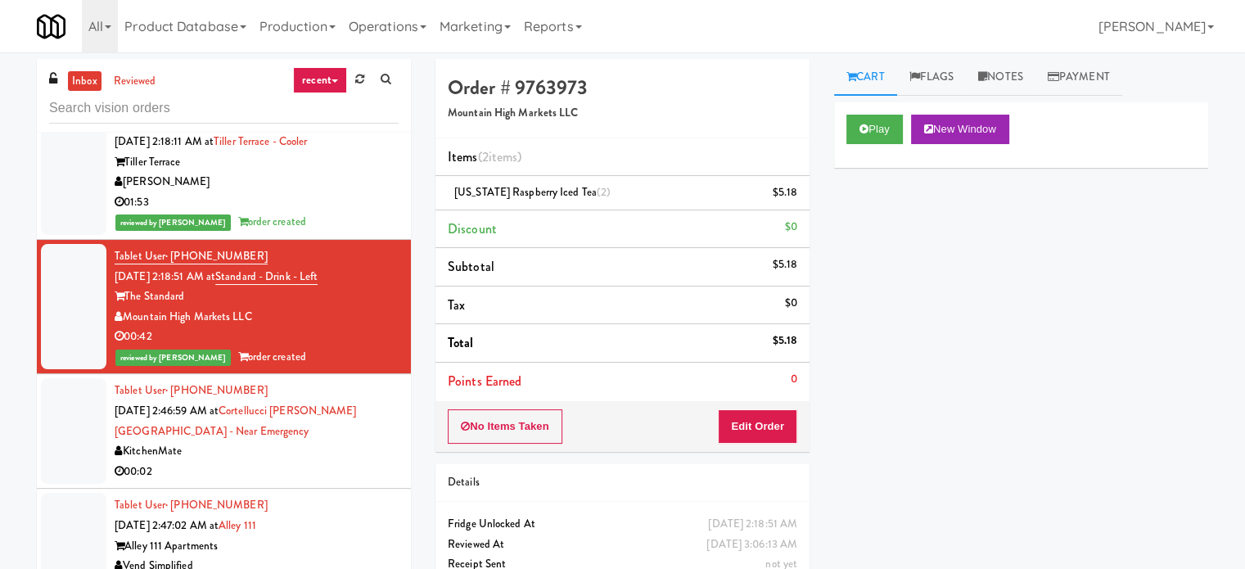
click at [347, 464] on div "00:02" at bounding box center [257, 472] width 284 height 20
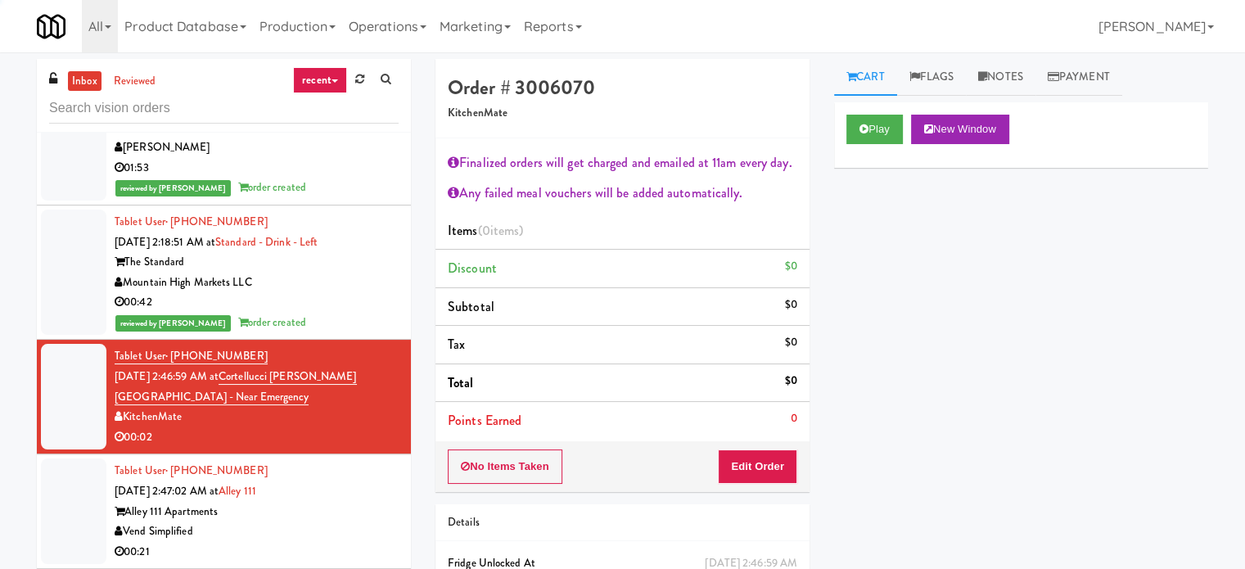
scroll to position [4665, 0]
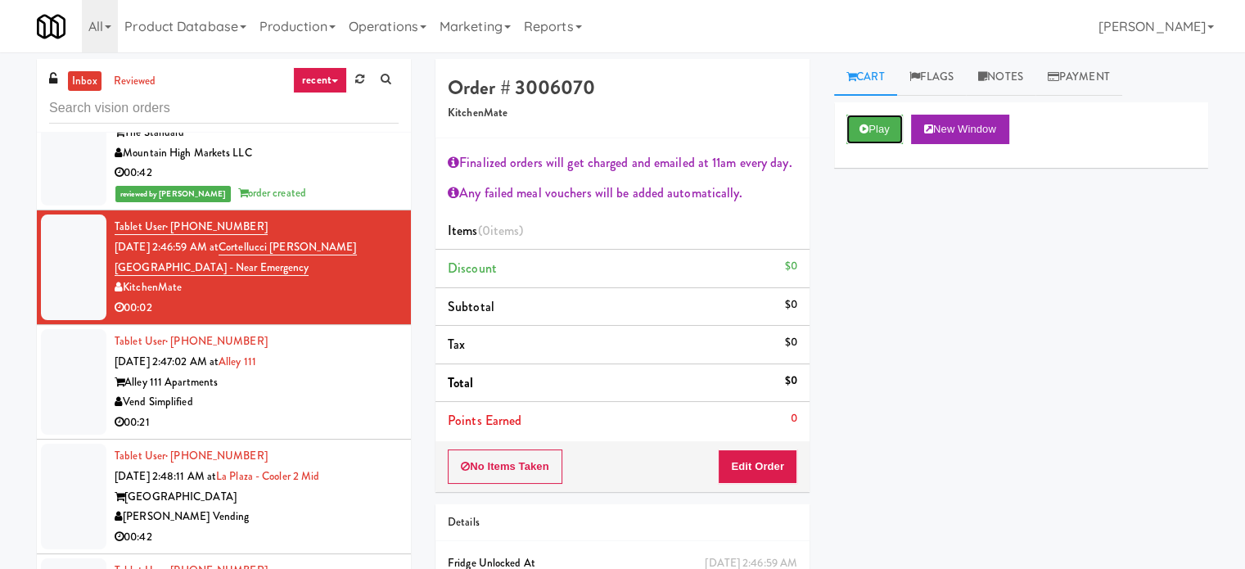
drag, startPoint x: 889, startPoint y: 129, endPoint x: 782, endPoint y: 271, distance: 177.1
click at [887, 129] on button "Play" at bounding box center [874, 129] width 56 height 29
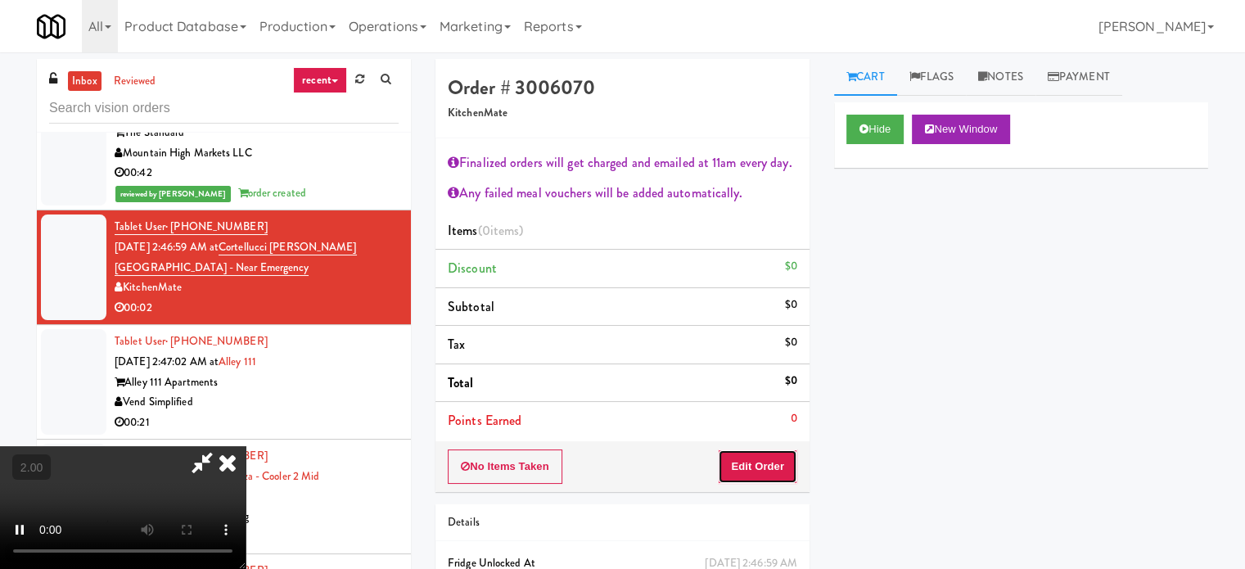
drag, startPoint x: 760, startPoint y: 453, endPoint x: 720, endPoint y: 435, distance: 43.2
click at [756, 457] on button "Edit Order" at bounding box center [757, 466] width 79 height 34
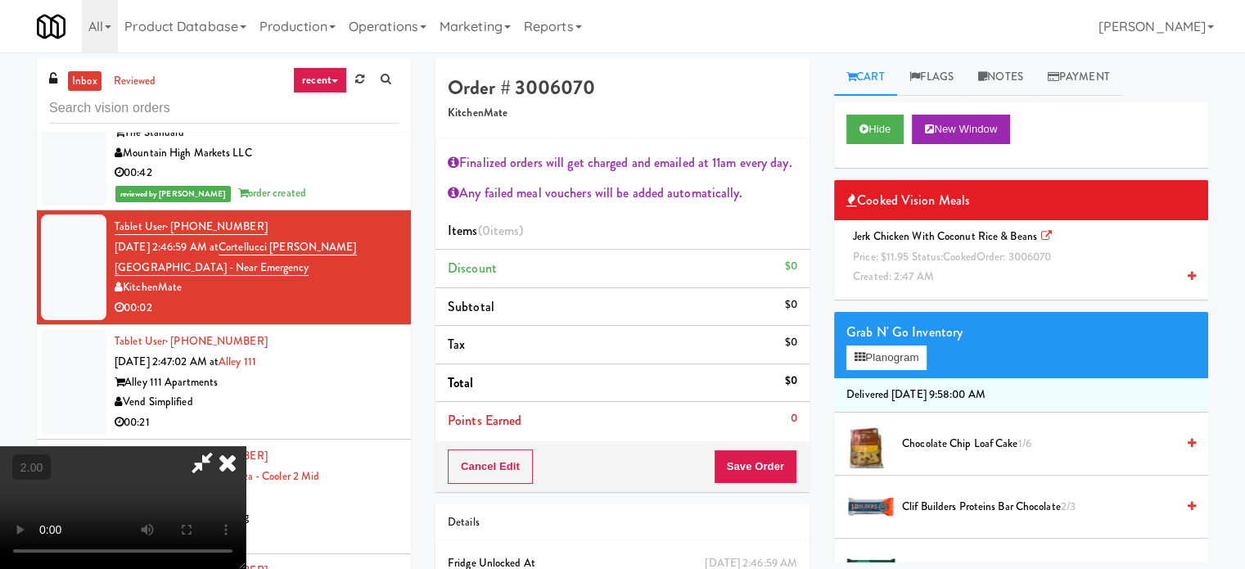
click at [895, 291] on li "Jerk Chicken with Coconut Rice & Beans Price: $11.95 Status: cooked Order: 3006…" at bounding box center [1021, 257] width 374 height 74
click at [895, 287] on li "Jerk Chicken with Coconut Rice & Beans Price: $11.95 Status: cooked Order: 3006…" at bounding box center [1021, 257] width 374 height 74
click at [899, 274] on span "Created: 2:47 AM" at bounding box center [893, 276] width 81 height 16
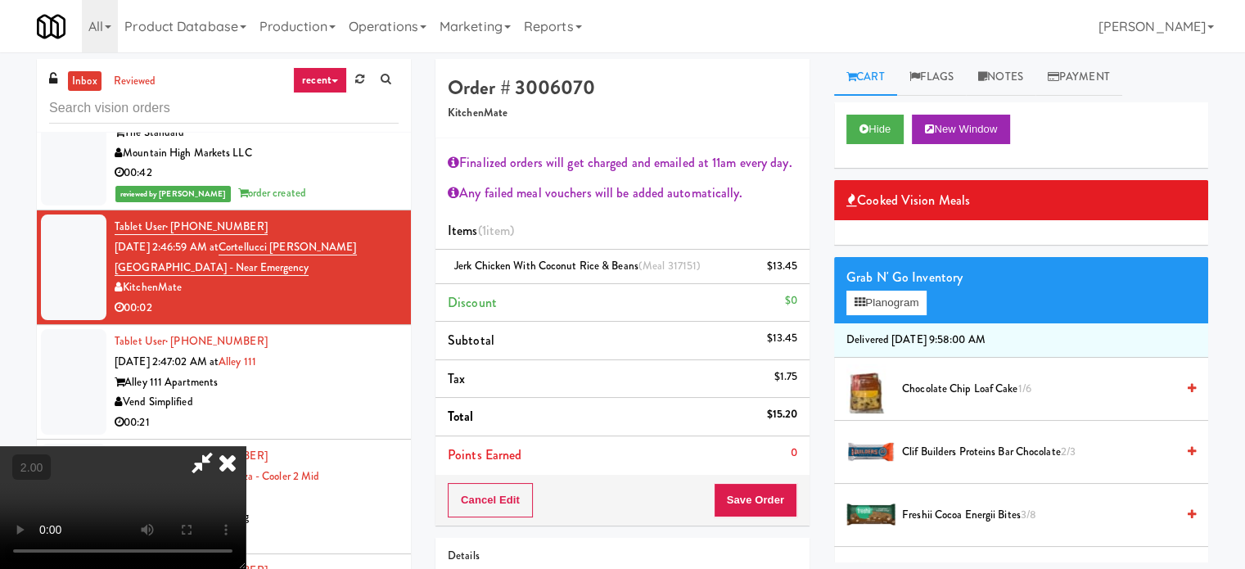
scroll to position [64, 0]
click at [759, 498] on button "Save Order" at bounding box center [755, 500] width 83 height 34
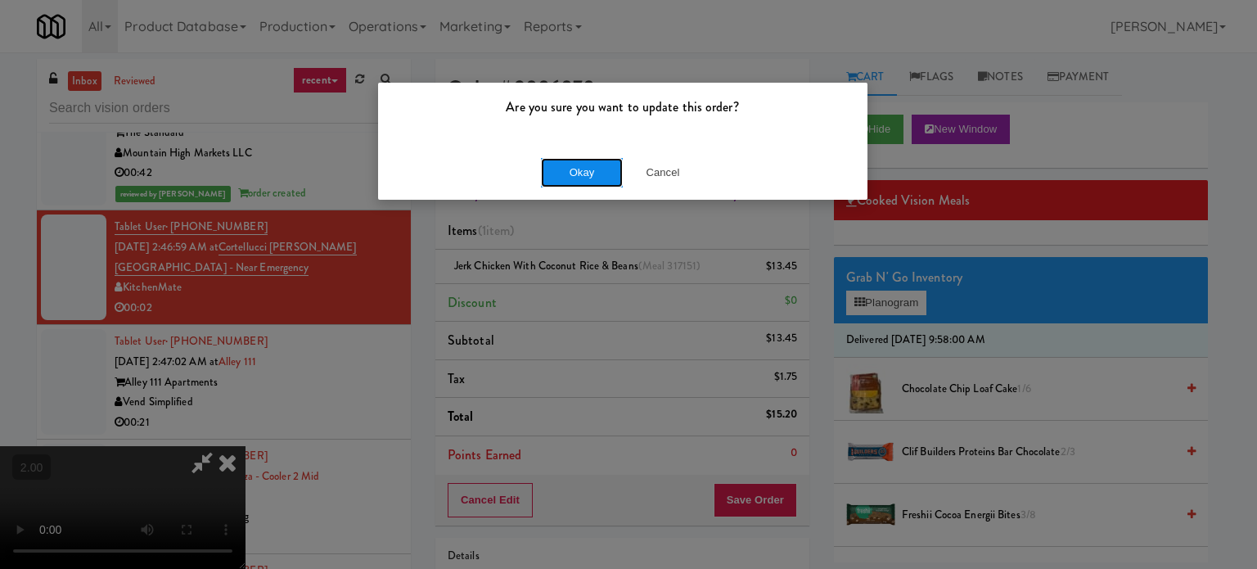
click at [604, 167] on button "Okay" at bounding box center [582, 172] width 82 height 29
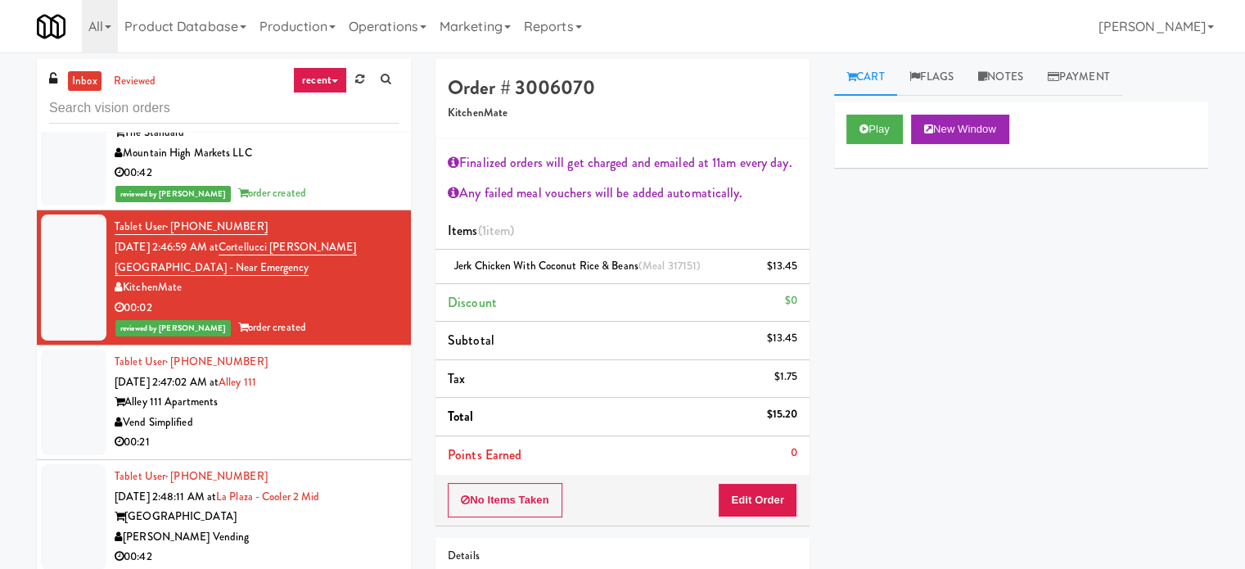
scroll to position [0, 0]
drag, startPoint x: 318, startPoint y: 406, endPoint x: 380, endPoint y: 444, distance: 73.1
click at [318, 407] on div "Alley 111 Apartments" at bounding box center [257, 402] width 284 height 20
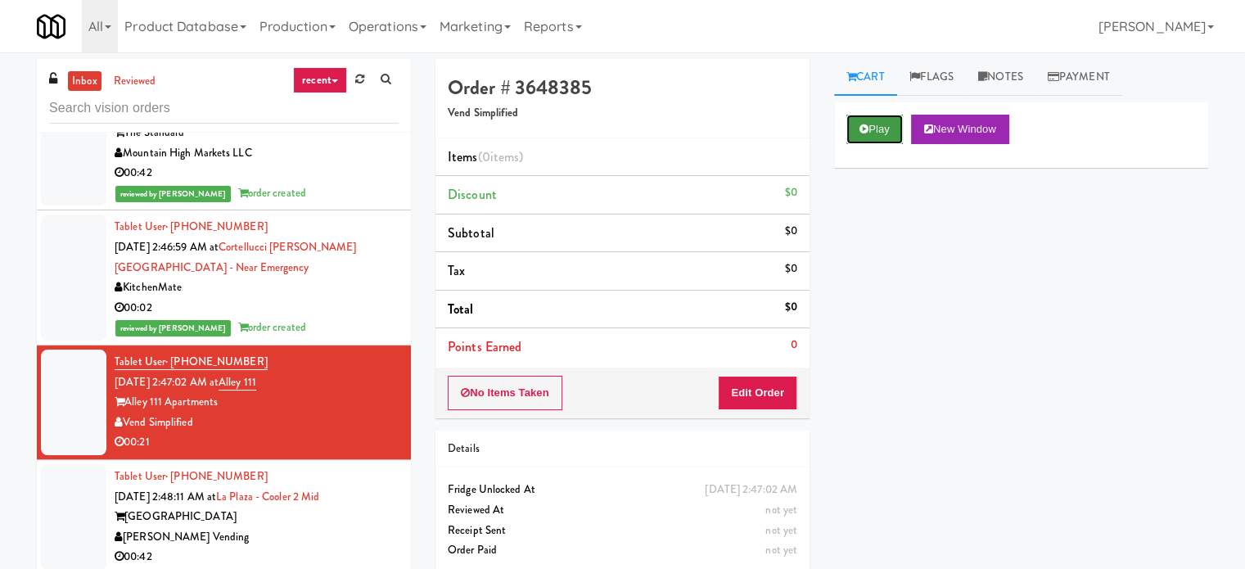
click at [897, 133] on button "Play" at bounding box center [874, 129] width 56 height 29
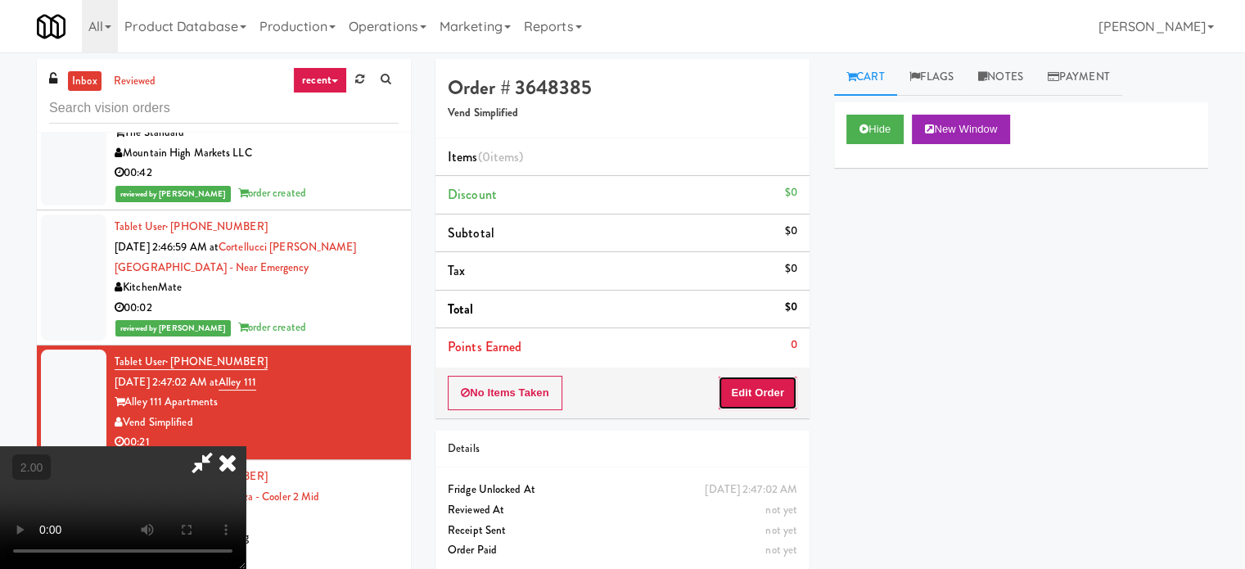
click at [740, 397] on button "Edit Order" at bounding box center [757, 393] width 79 height 34
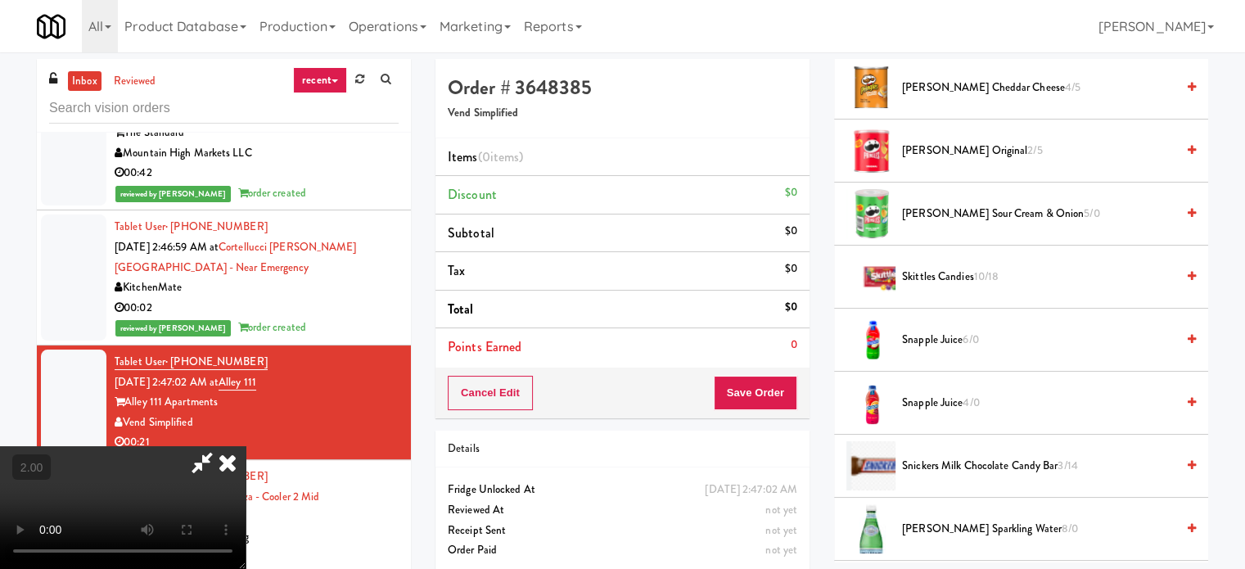
scroll to position [1801, 0]
click at [950, 202] on span "[PERSON_NAME] Sour Cream & Onion 5/0" at bounding box center [1038, 212] width 273 height 20
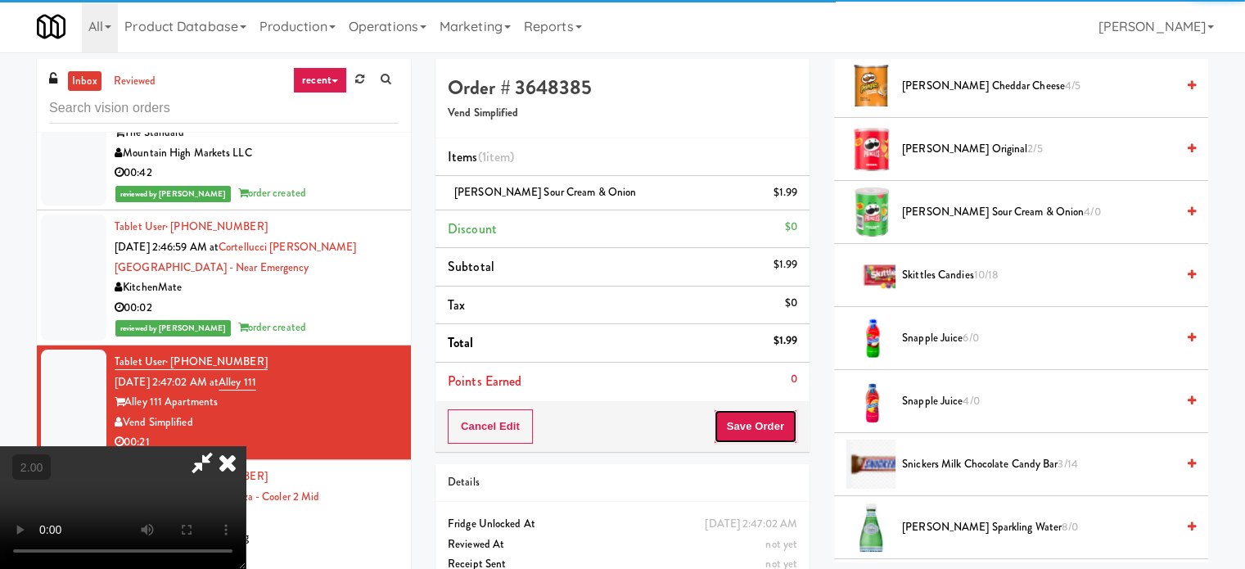
click at [782, 432] on button "Save Order" at bounding box center [755, 426] width 83 height 34
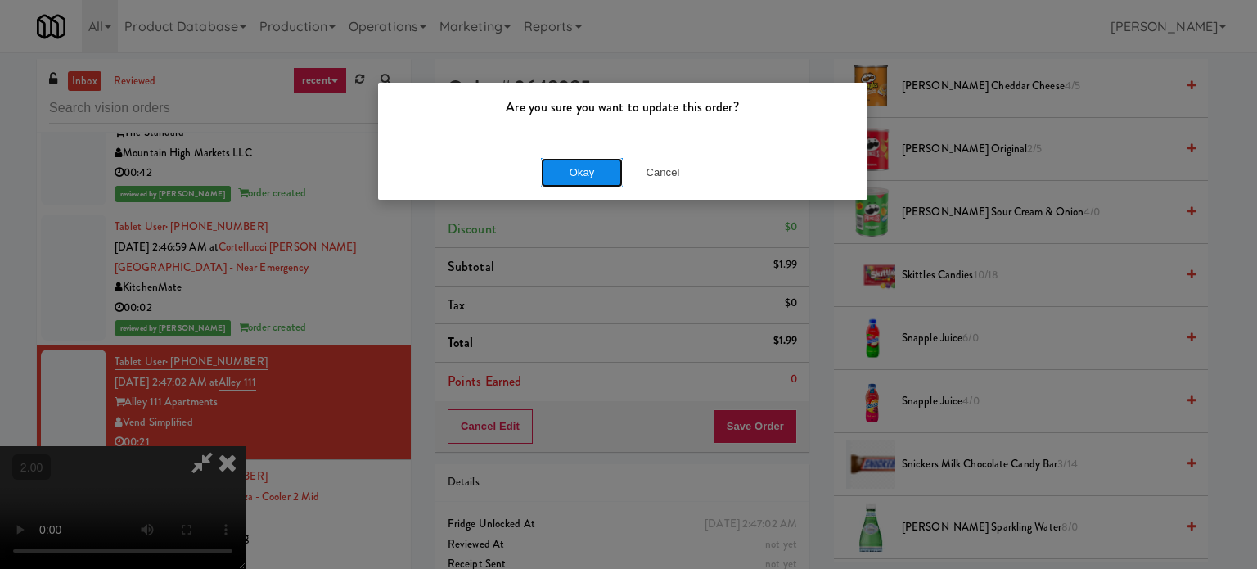
click at [579, 163] on button "Okay" at bounding box center [582, 172] width 82 height 29
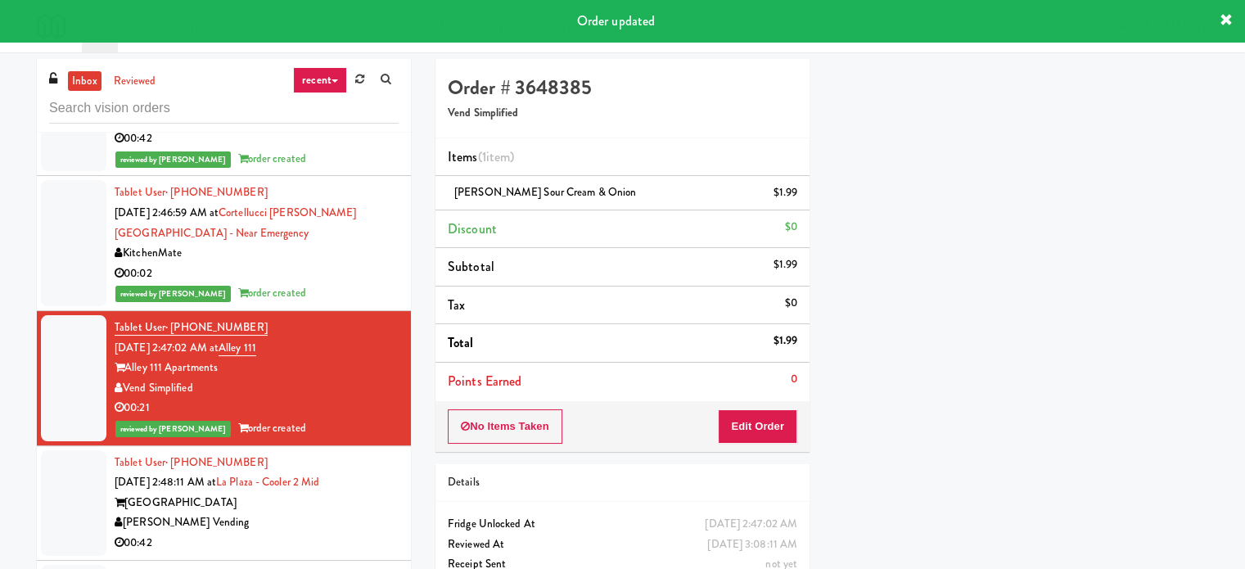
scroll to position [4829, 0]
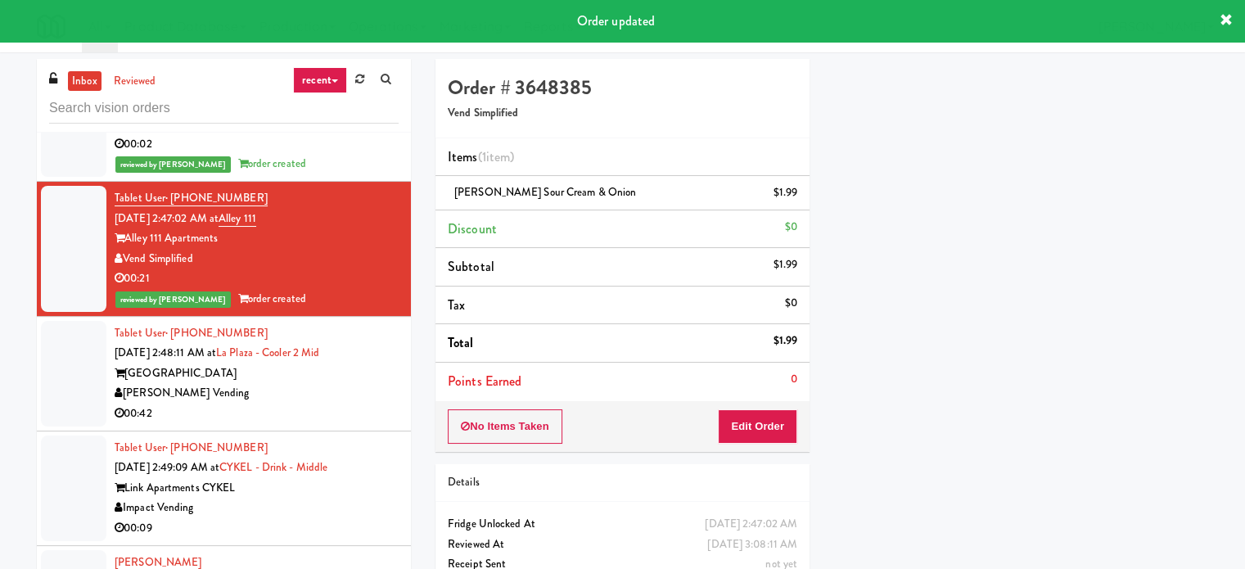
click at [388, 403] on li "Tablet User · (310) 497-6284 [DATE] 2:48:11 AM at [GEOGRAPHIC_DATA] [GEOGRAPHIC…" at bounding box center [224, 374] width 374 height 115
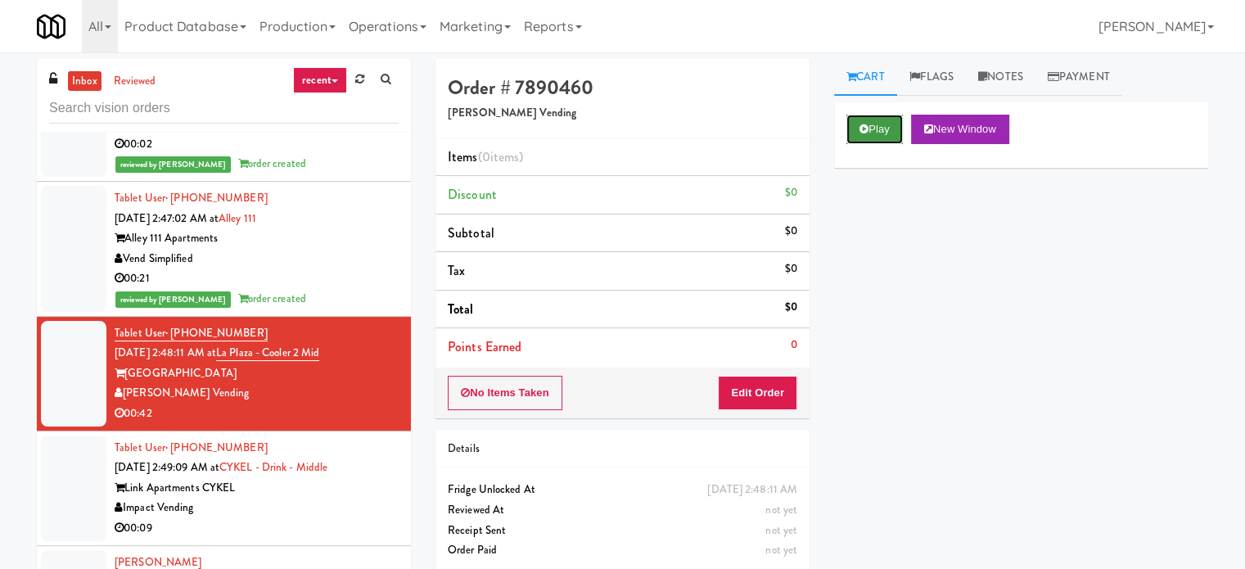
click at [882, 116] on button "Play" at bounding box center [874, 129] width 56 height 29
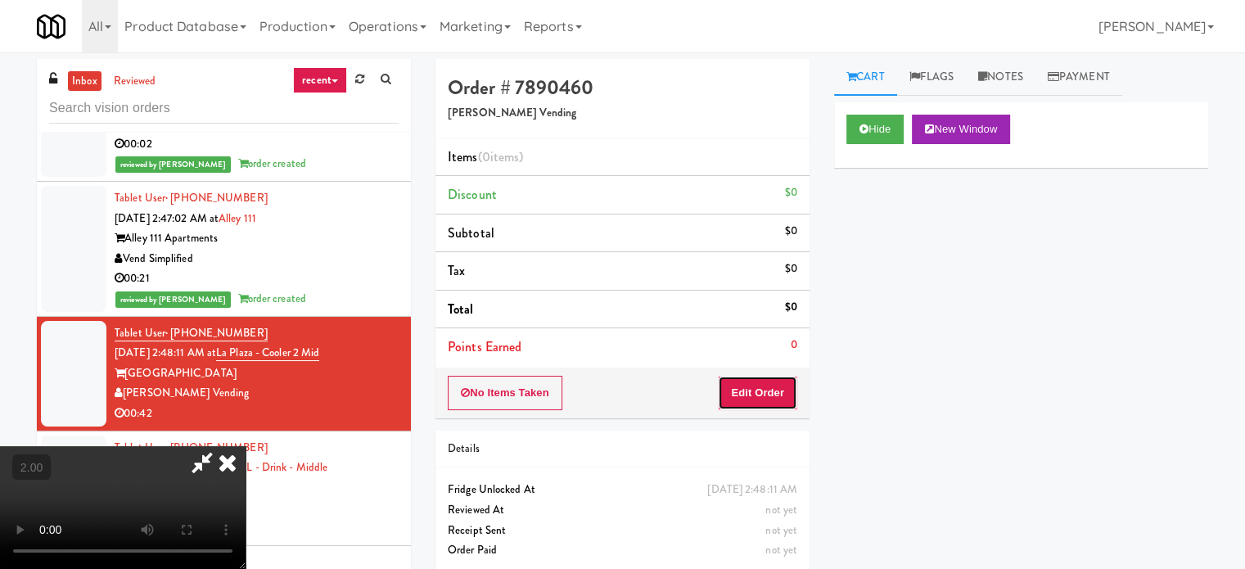
click at [756, 388] on button "Edit Order" at bounding box center [757, 393] width 79 height 34
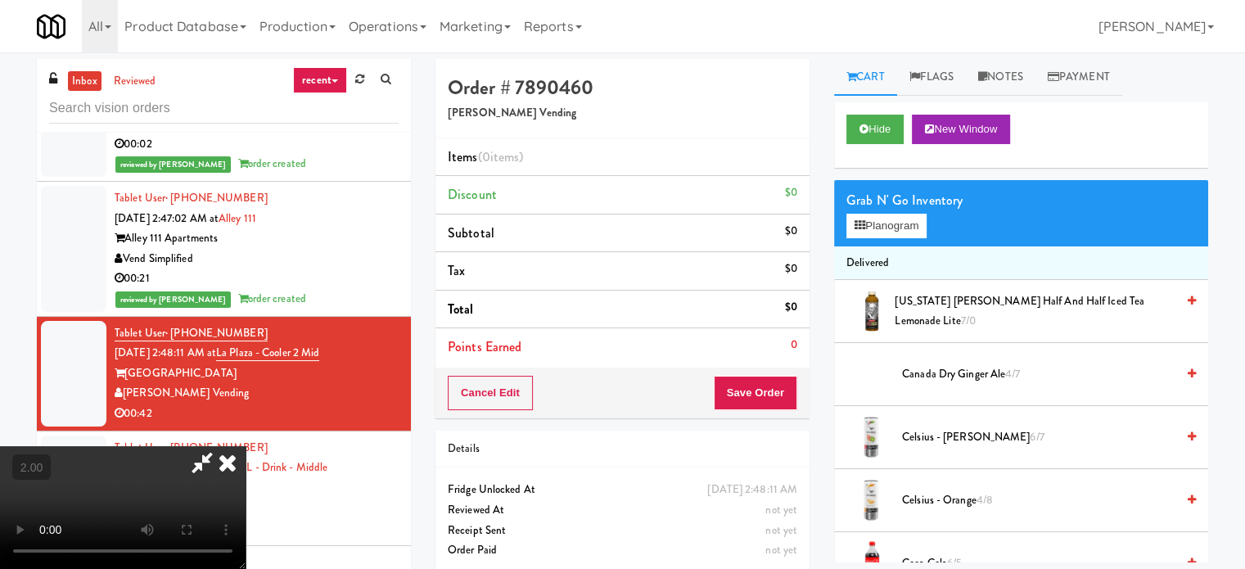
scroll to position [259, 0]
click at [246, 446] on video at bounding box center [123, 507] width 246 height 123
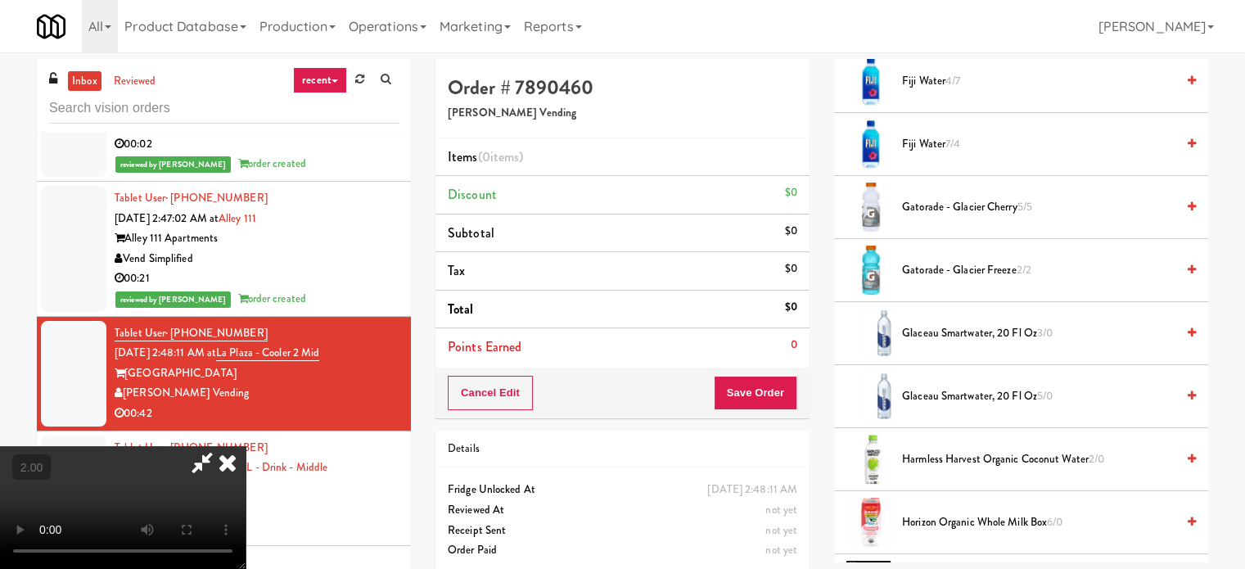
scroll to position [1391, 0]
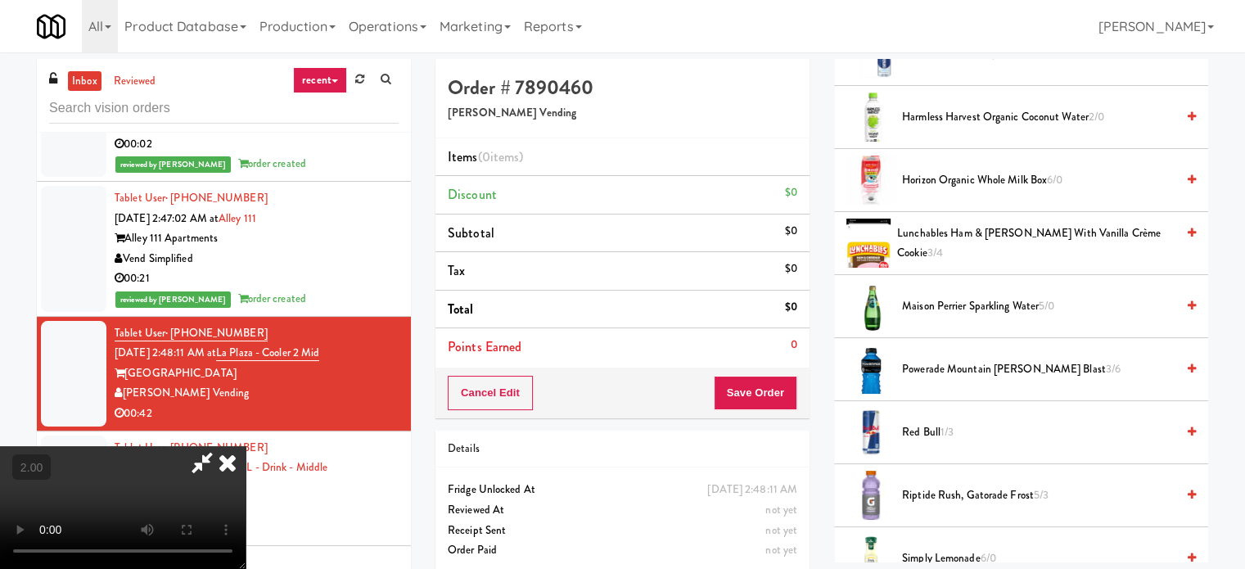
drag, startPoint x: 915, startPoint y: 116, endPoint x: 897, endPoint y: 116, distance: 18.0
click at [914, 116] on span "Harmless Harvest Organic Coconut Water 2/0" at bounding box center [1038, 117] width 273 height 20
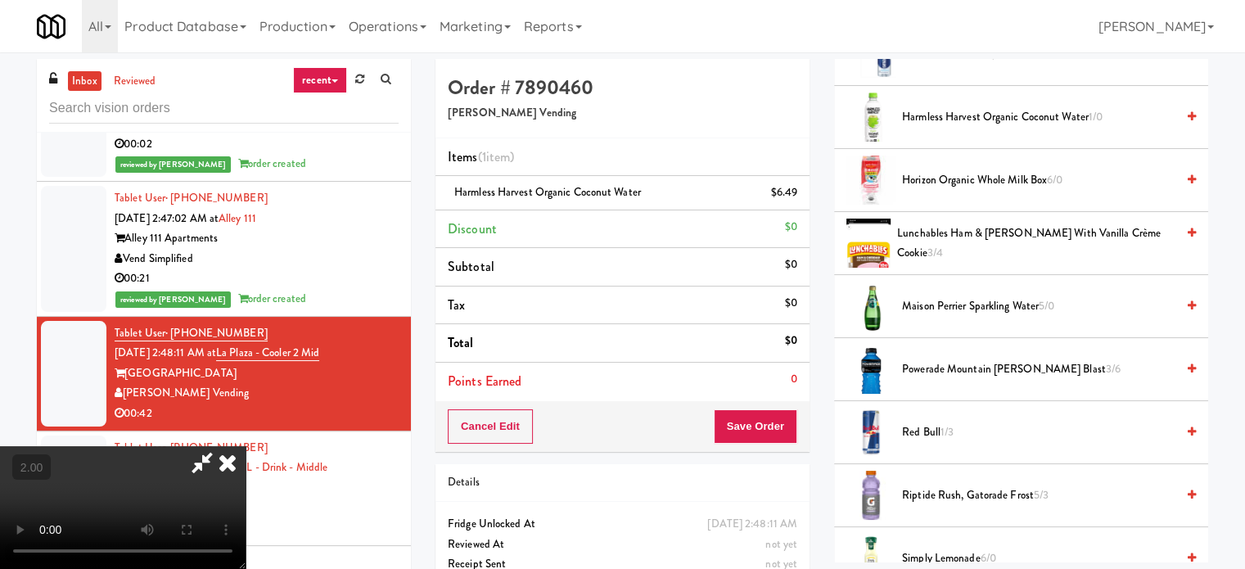
click at [246, 446] on video at bounding box center [123, 507] width 246 height 123
drag, startPoint x: 501, startPoint y: 362, endPoint x: 701, endPoint y: 337, distance: 201.2
click at [246, 446] on video at bounding box center [123, 507] width 246 height 123
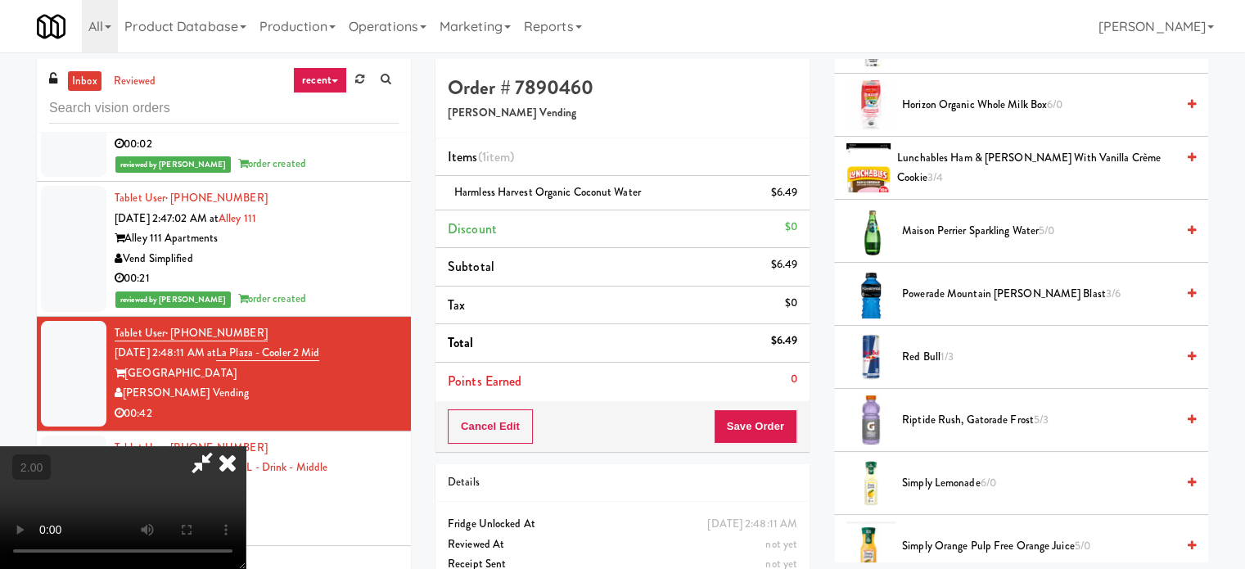
scroll to position [1473, 0]
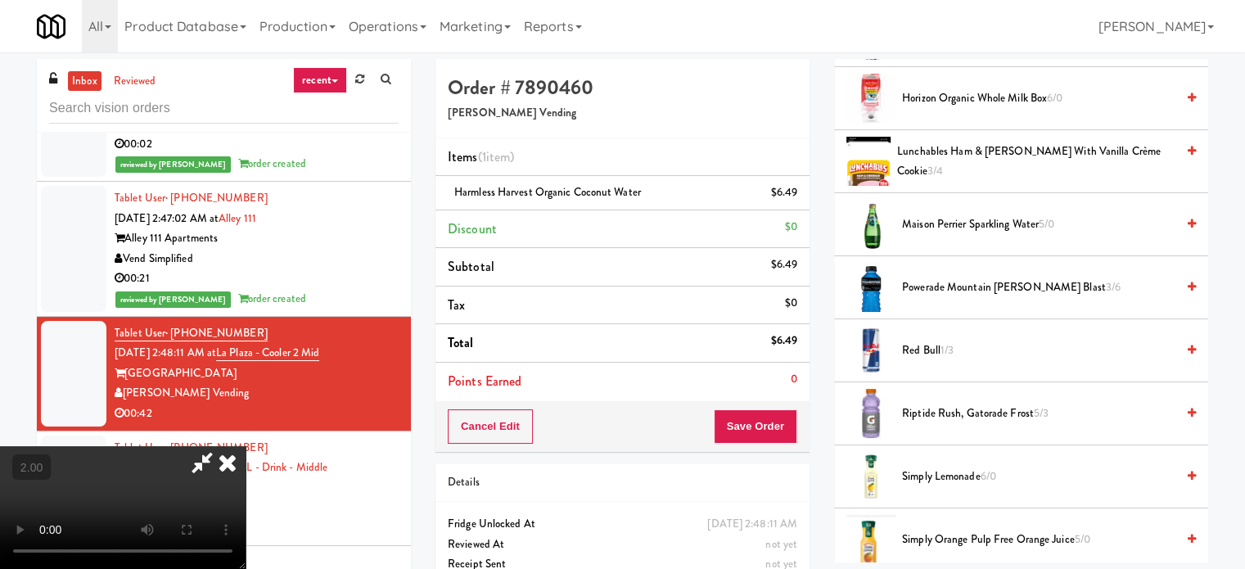
click at [923, 406] on span "Riptide Rush, Gatorade Frost 5/3" at bounding box center [1038, 414] width 273 height 20
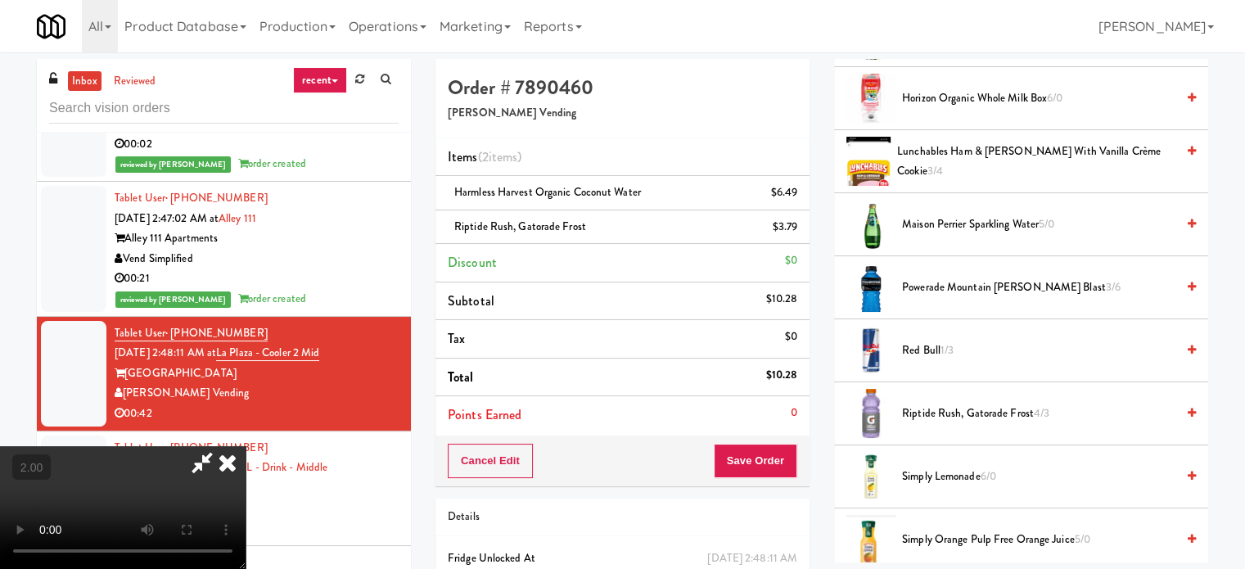
scroll to position [259, 0]
click at [246, 446] on video at bounding box center [123, 507] width 246 height 123
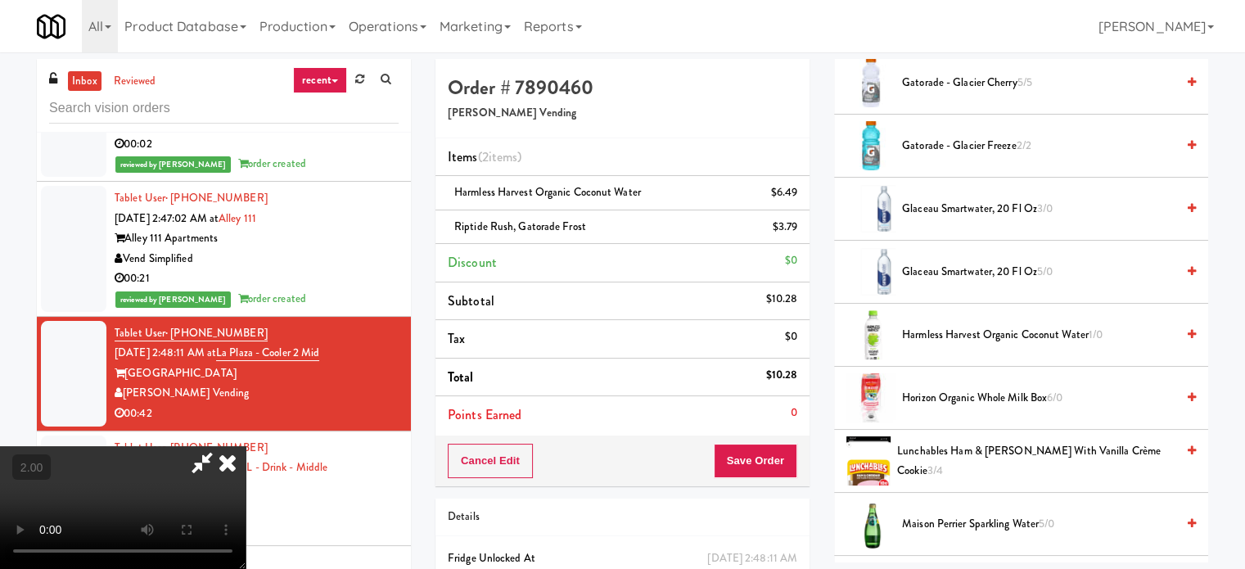
scroll to position [1118, 0]
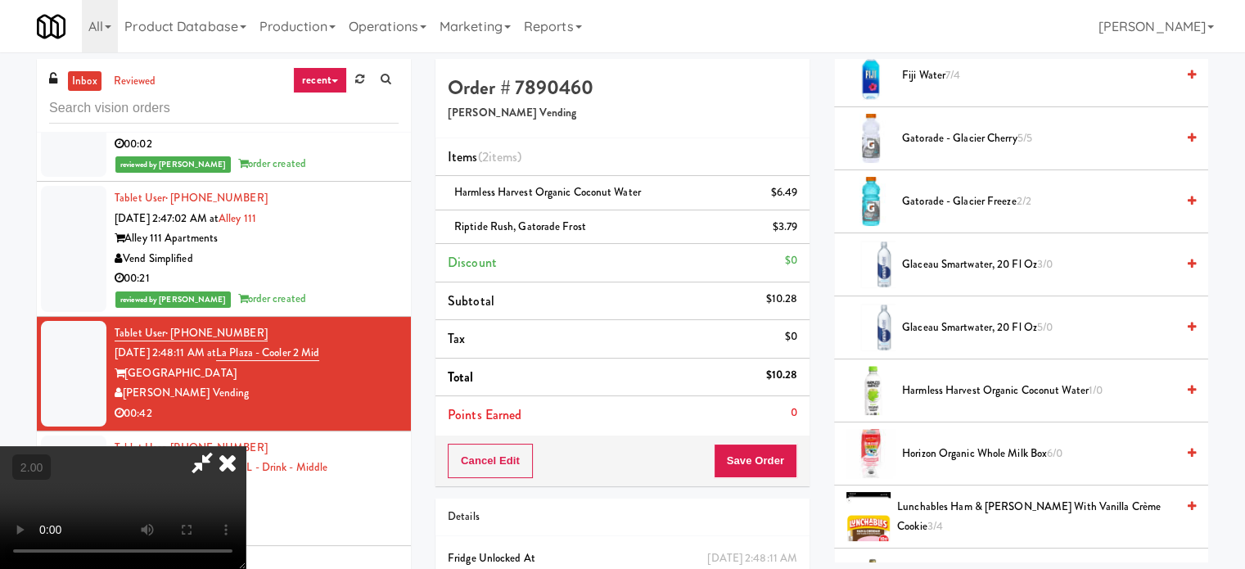
click at [938, 327] on span "Glaceau Smartwater, 20 fl oz 5/0" at bounding box center [1038, 328] width 273 height 20
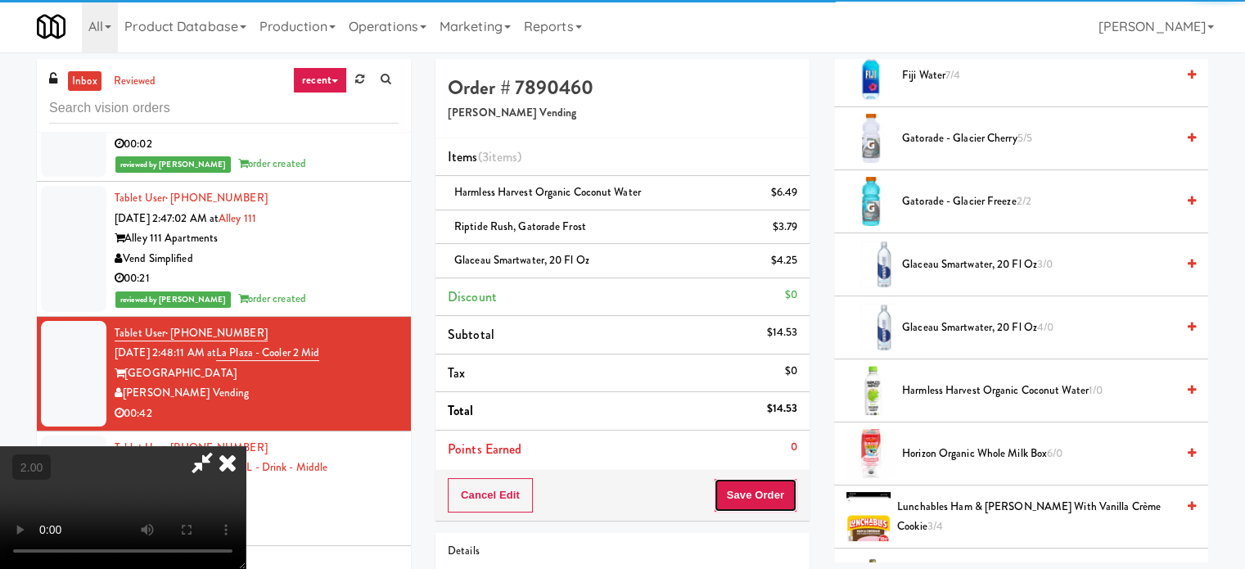
click at [758, 495] on button "Save Order" at bounding box center [755, 495] width 83 height 34
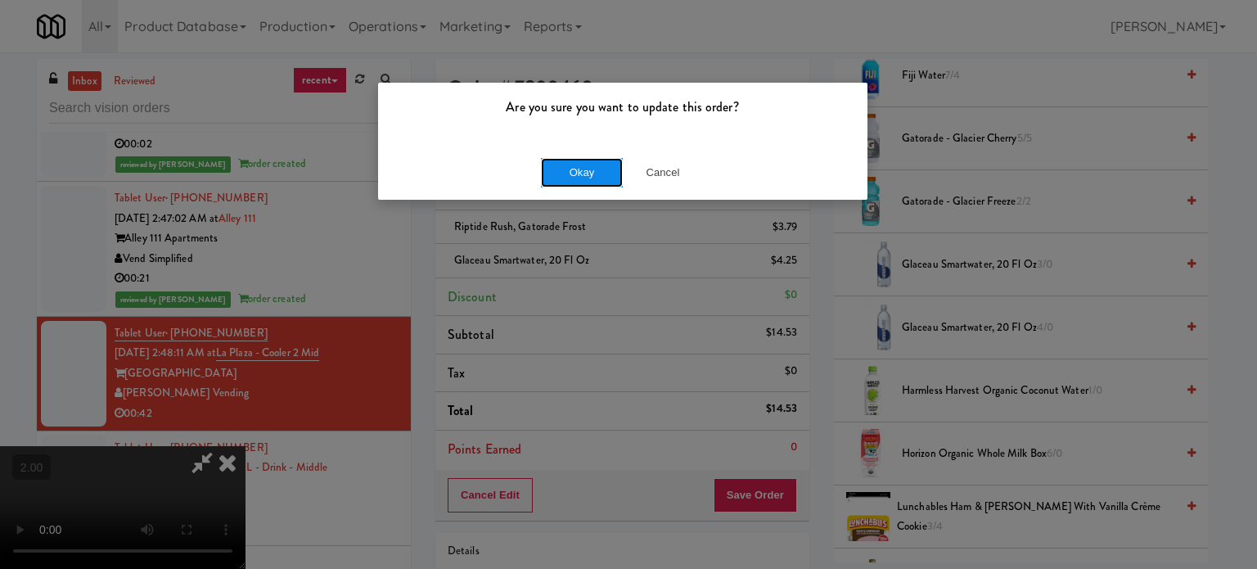
click at [576, 181] on button "Okay" at bounding box center [582, 172] width 82 height 29
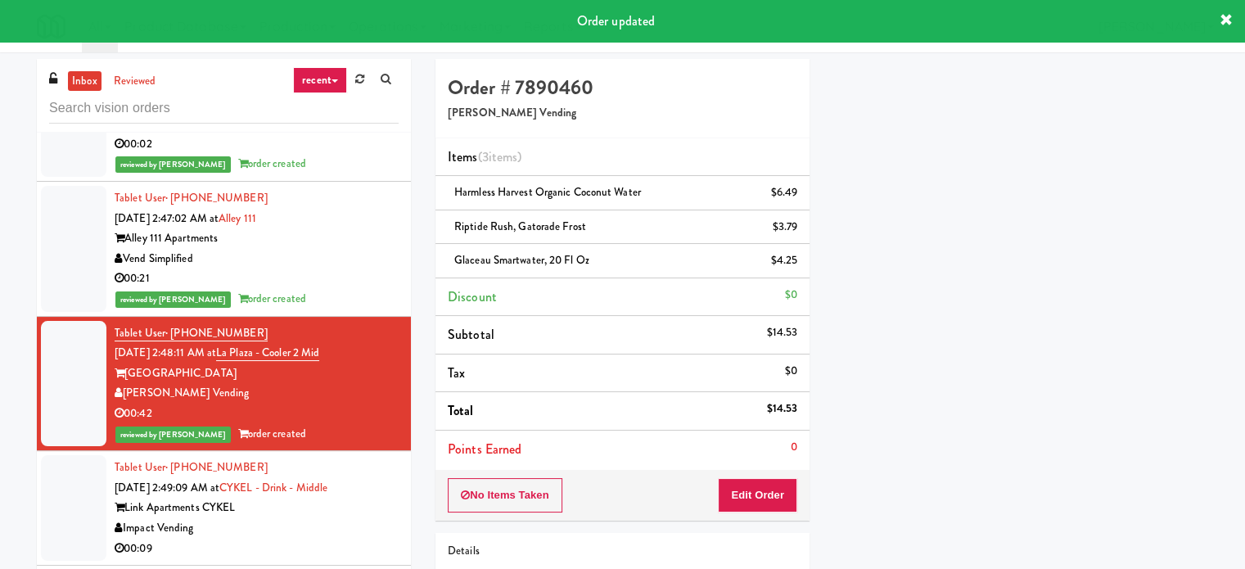
scroll to position [0, 0]
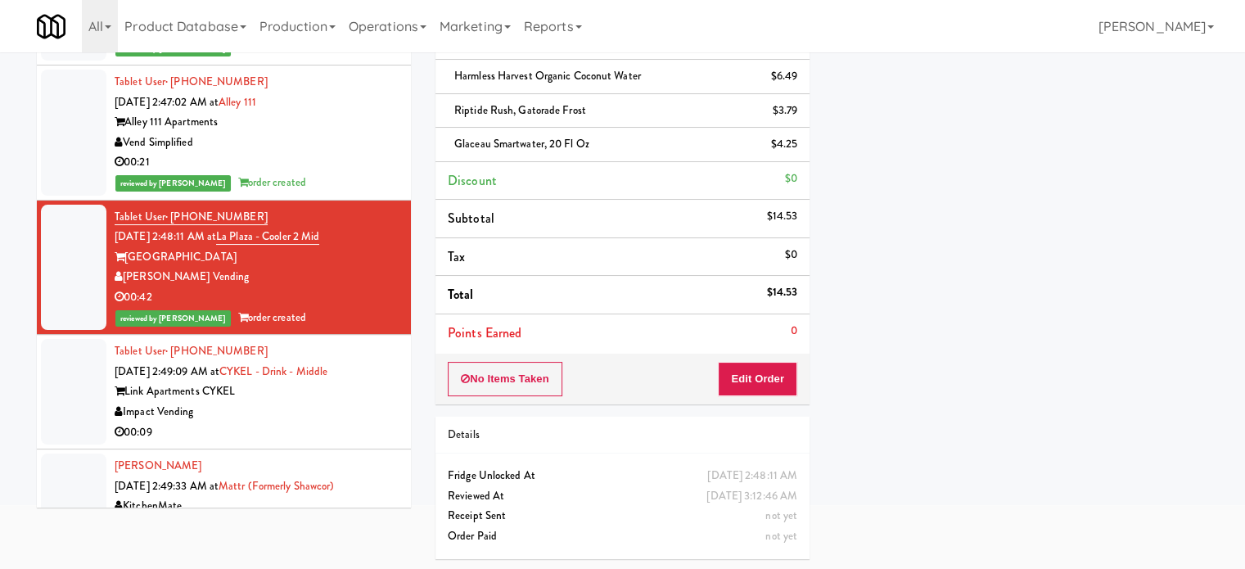
click at [324, 403] on div "Impact Vending" at bounding box center [257, 412] width 284 height 20
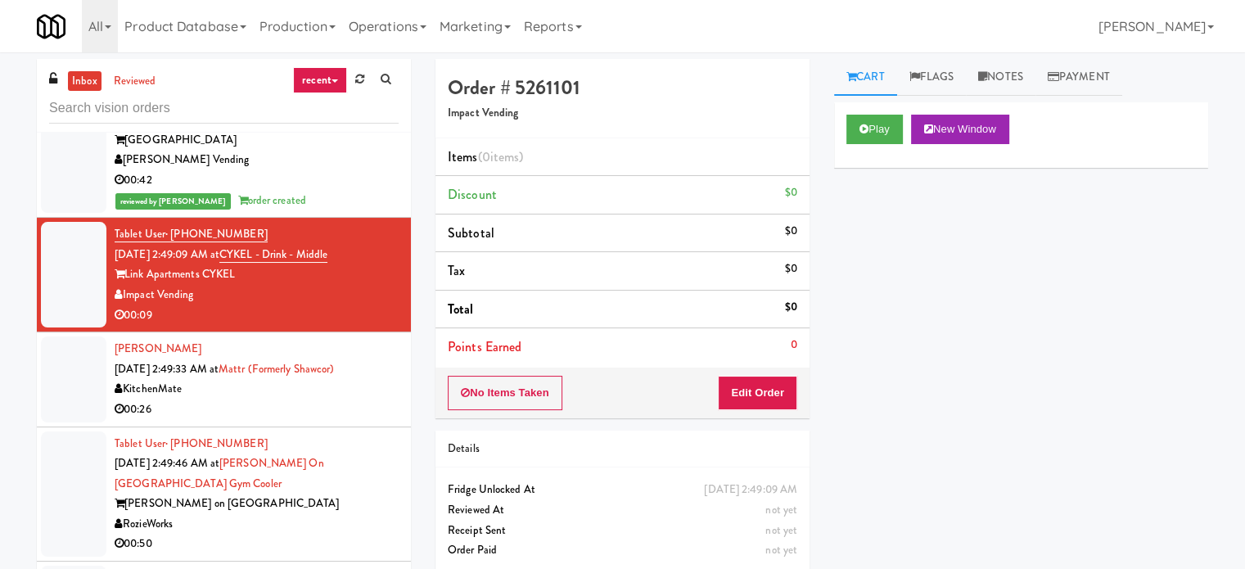
scroll to position [5075, 0]
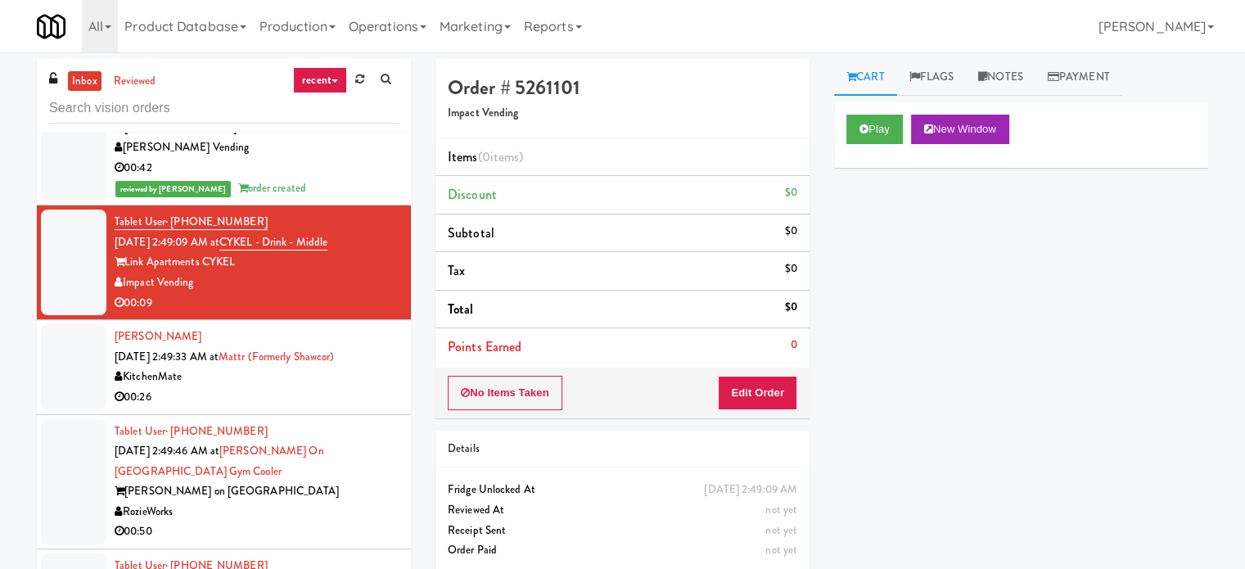
drag, startPoint x: 329, startPoint y: 404, endPoint x: 331, endPoint y: 392, distance: 11.6
click at [329, 404] on li "[PERSON_NAME] [DATE] 2:49:33 AM at Mattr (formerly Shawcor) KitchenMate 00:26" at bounding box center [224, 367] width 374 height 94
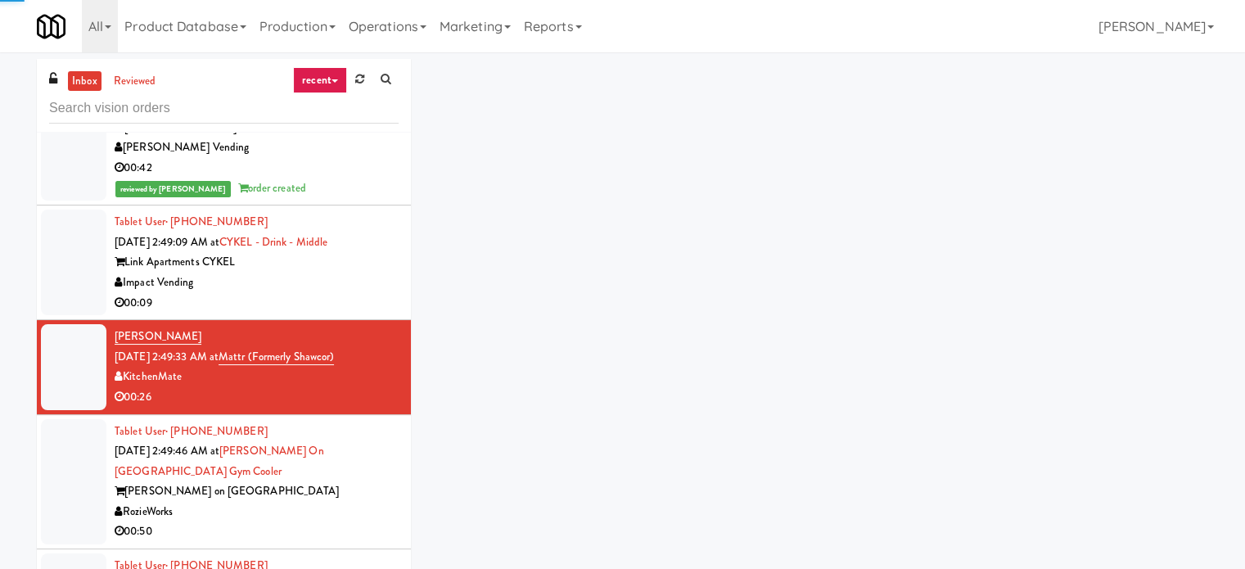
click at [335, 287] on div "Impact Vending" at bounding box center [257, 283] width 284 height 20
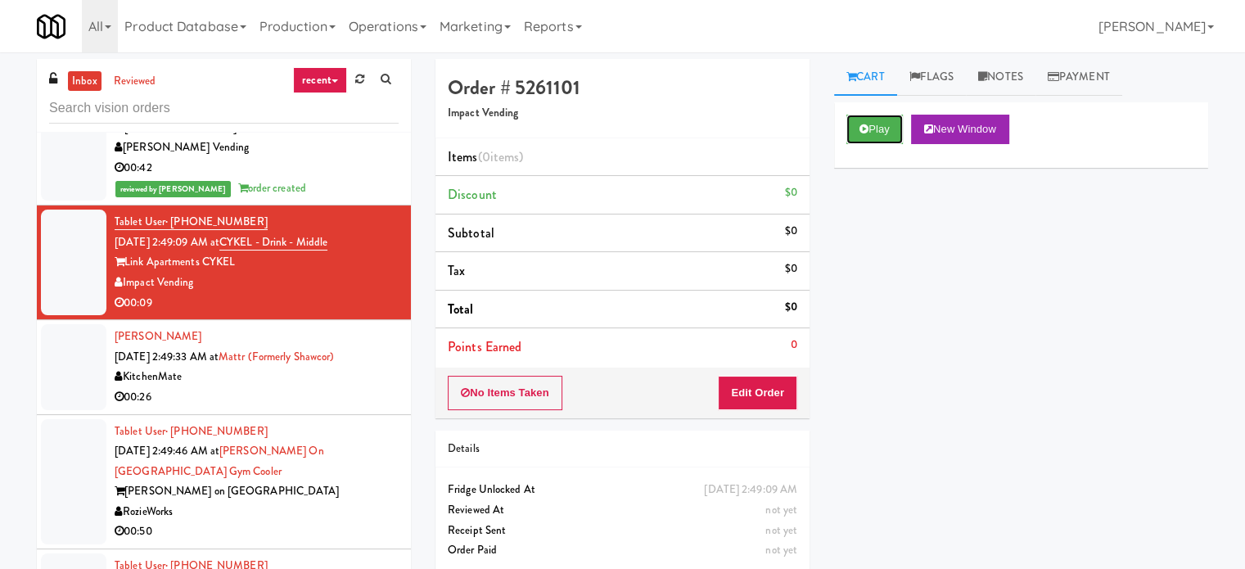
drag, startPoint x: 848, startPoint y: 129, endPoint x: 800, endPoint y: 338, distance: 214.0
click at [851, 128] on button "Play" at bounding box center [874, 129] width 56 height 29
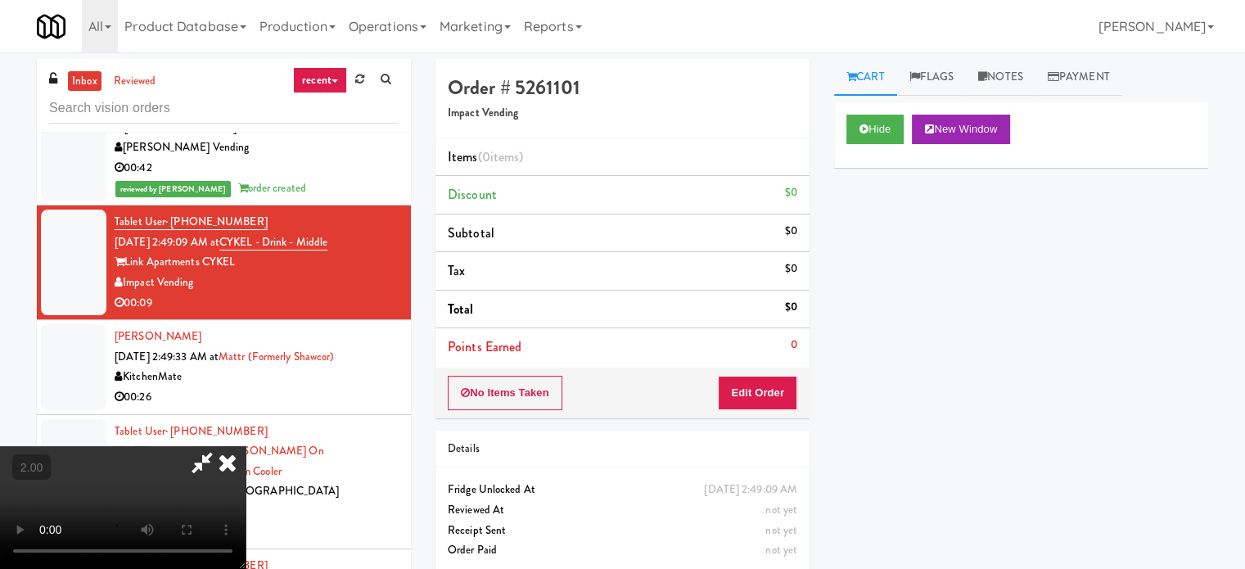
drag, startPoint x: 782, startPoint y: 367, endPoint x: 779, endPoint y: 376, distance: 9.6
click at [780, 373] on div "No Items Taken Edit Order" at bounding box center [622, 392] width 374 height 51
click at [771, 385] on button "Edit Order" at bounding box center [757, 393] width 79 height 34
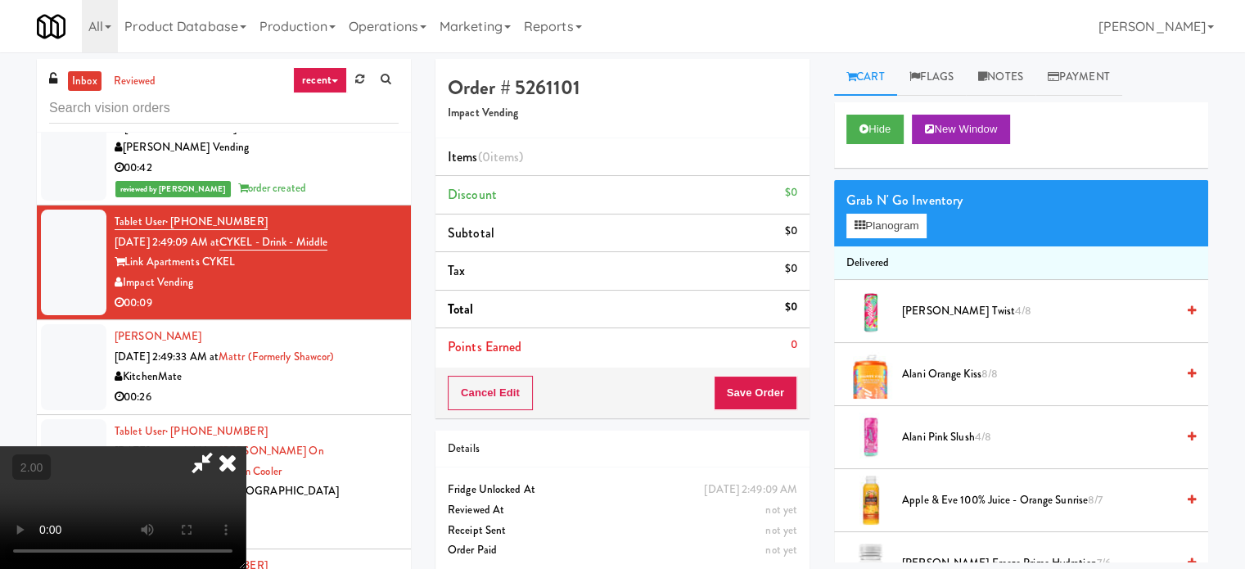
click at [246, 446] on video at bounding box center [123, 507] width 246 height 123
drag, startPoint x: 440, startPoint y: 325, endPoint x: 446, endPoint y: 343, distance: 19.2
click at [246, 446] on video at bounding box center [123, 507] width 246 height 123
drag, startPoint x: 453, startPoint y: 408, endPoint x: 472, endPoint y: 351, distance: 60.6
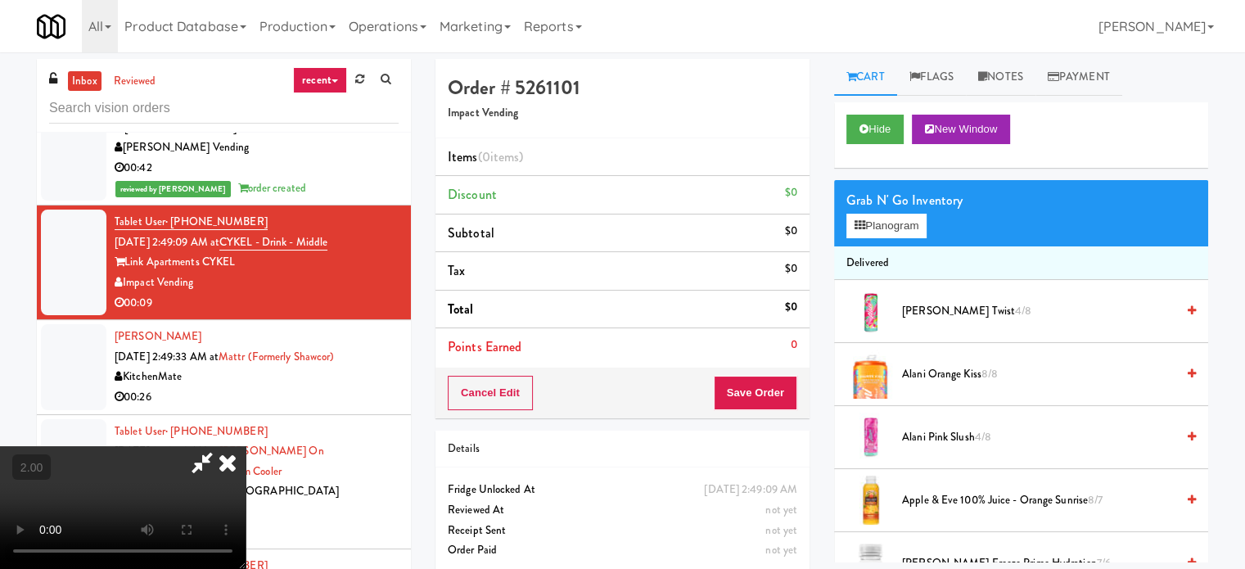
click at [246, 446] on video at bounding box center [123, 507] width 246 height 123
drag, startPoint x: 538, startPoint y: 404, endPoint x: 560, endPoint y: 406, distance: 22.2
click at [246, 446] on video at bounding box center [123, 507] width 246 height 123
click at [868, 228] on button "Planogram" at bounding box center [886, 226] width 80 height 25
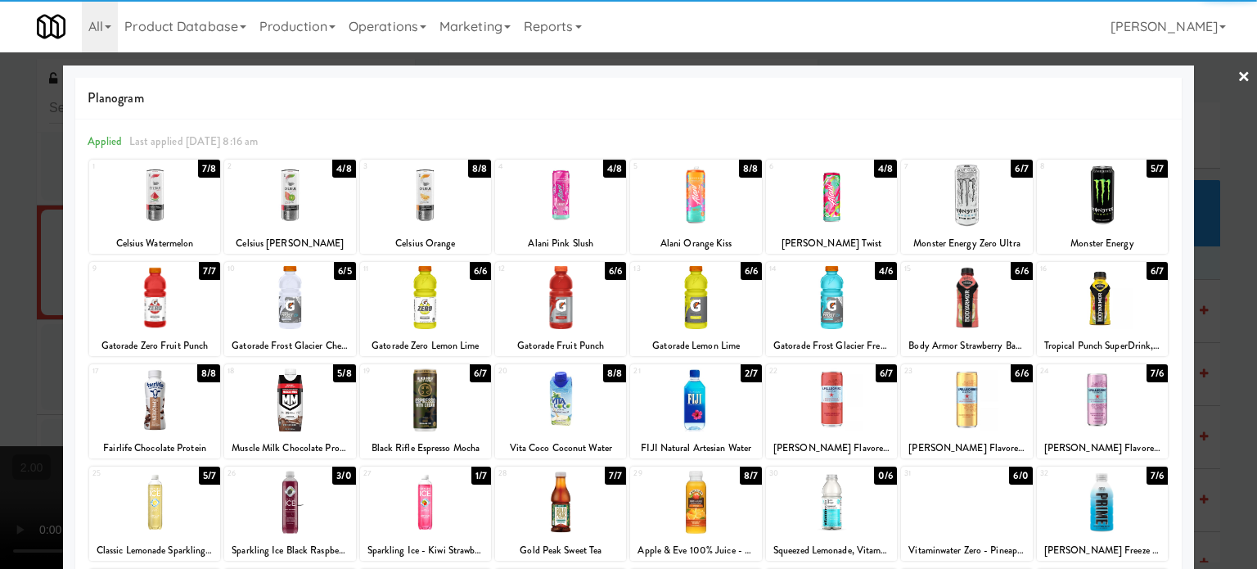
click at [419, 490] on div at bounding box center [425, 502] width 131 height 63
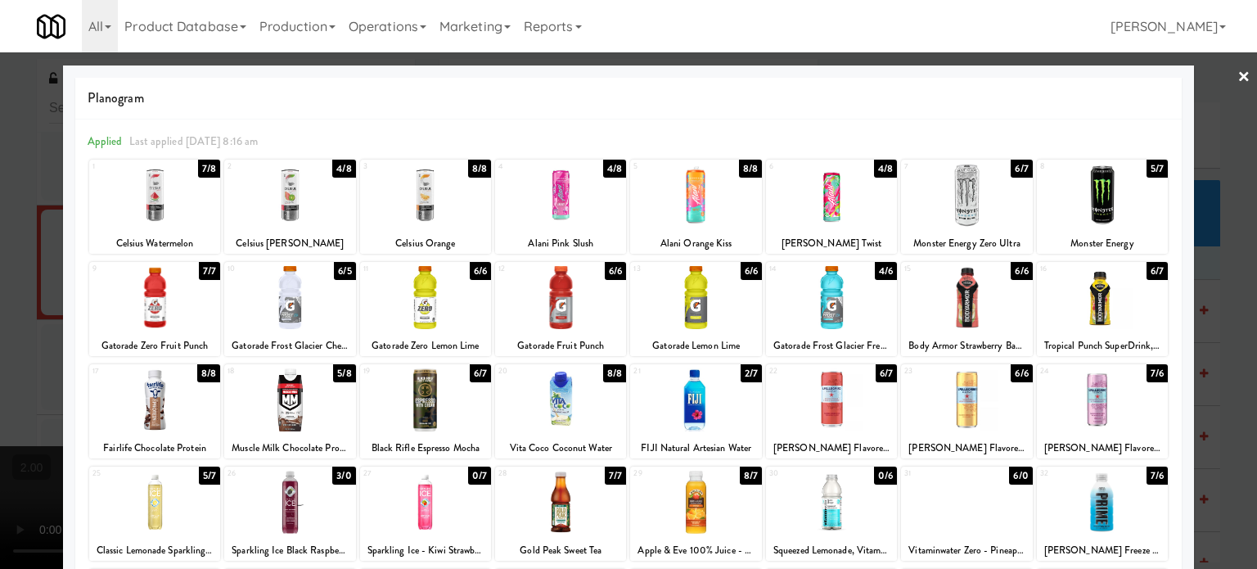
click at [45, 414] on div at bounding box center [628, 284] width 1257 height 569
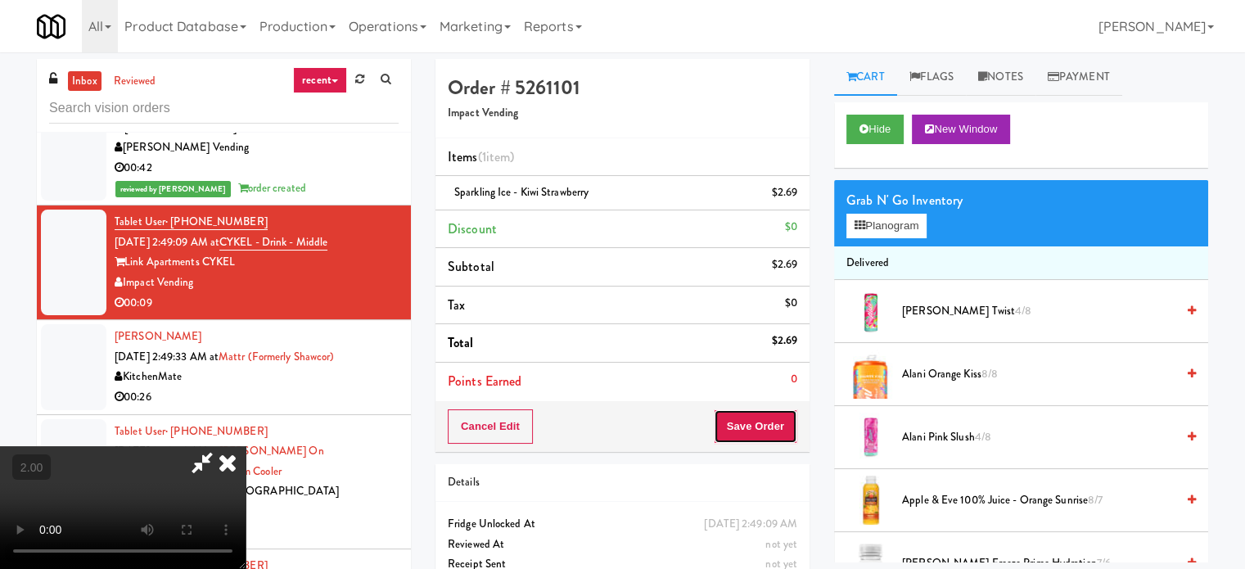
click at [772, 435] on button "Save Order" at bounding box center [755, 426] width 83 height 34
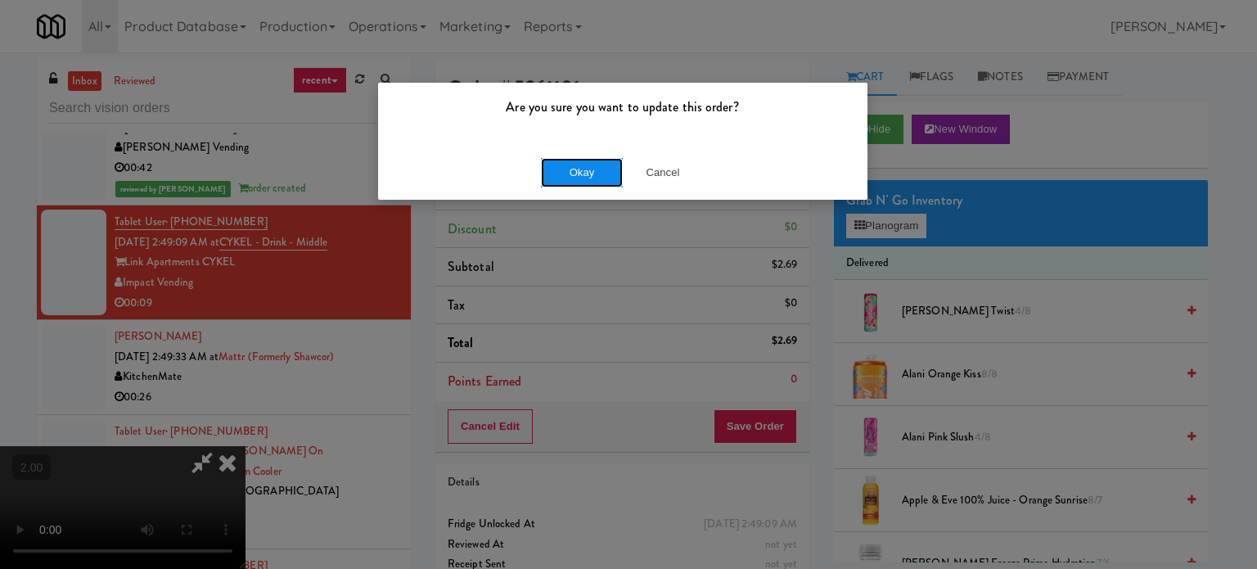
click at [583, 174] on button "Okay" at bounding box center [582, 172] width 82 height 29
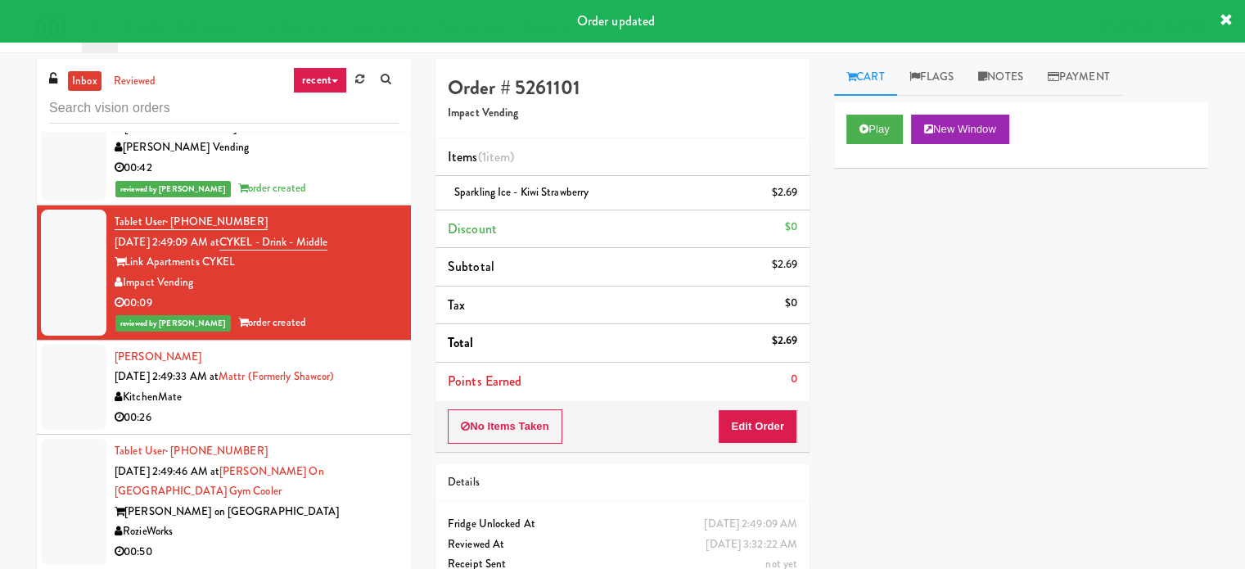
drag, startPoint x: 368, startPoint y: 397, endPoint x: 379, endPoint y: 413, distance: 19.5
click at [369, 402] on div "KitchenMate" at bounding box center [257, 397] width 284 height 20
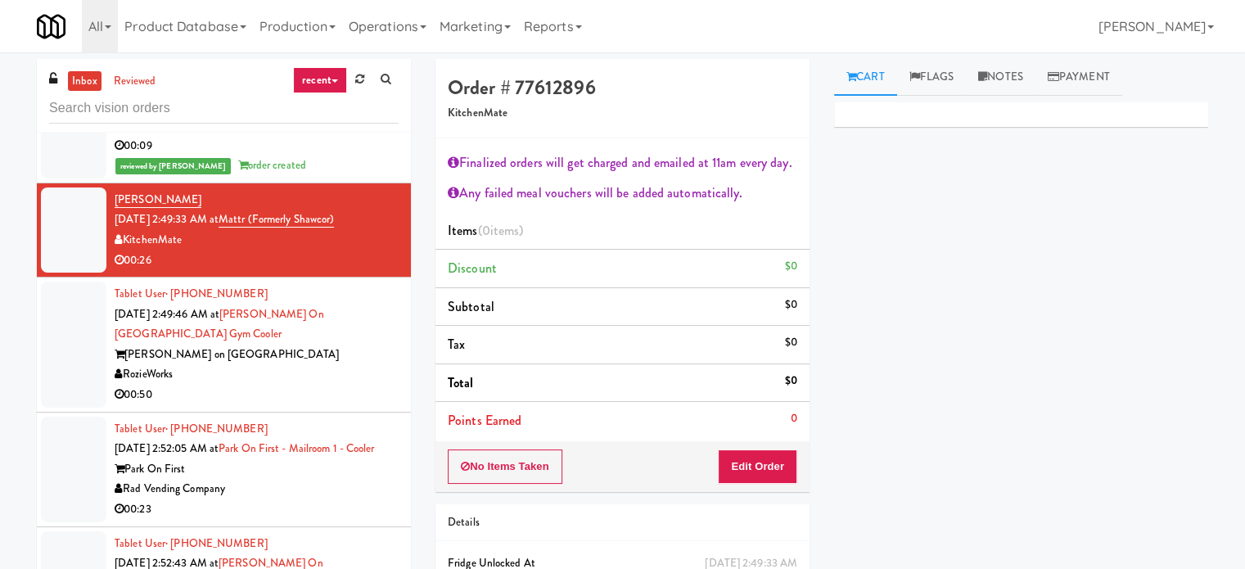
scroll to position [5238, 0]
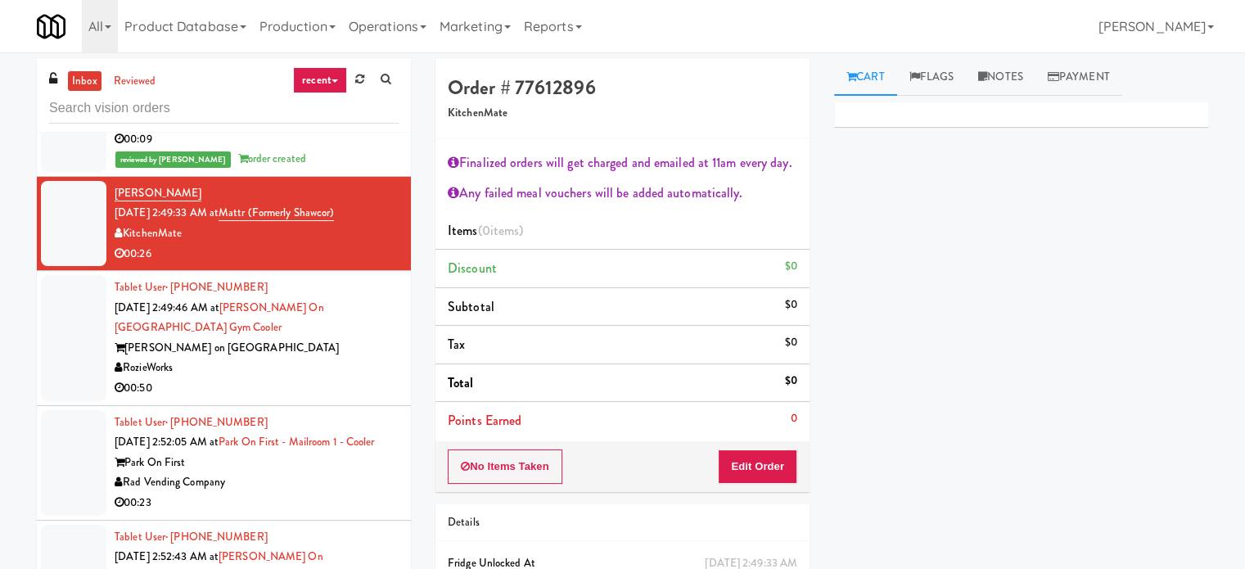
drag, startPoint x: 317, startPoint y: 345, endPoint x: 376, endPoint y: 366, distance: 62.4
click at [317, 347] on div "[PERSON_NAME] on [GEOGRAPHIC_DATA]" at bounding box center [257, 348] width 284 height 20
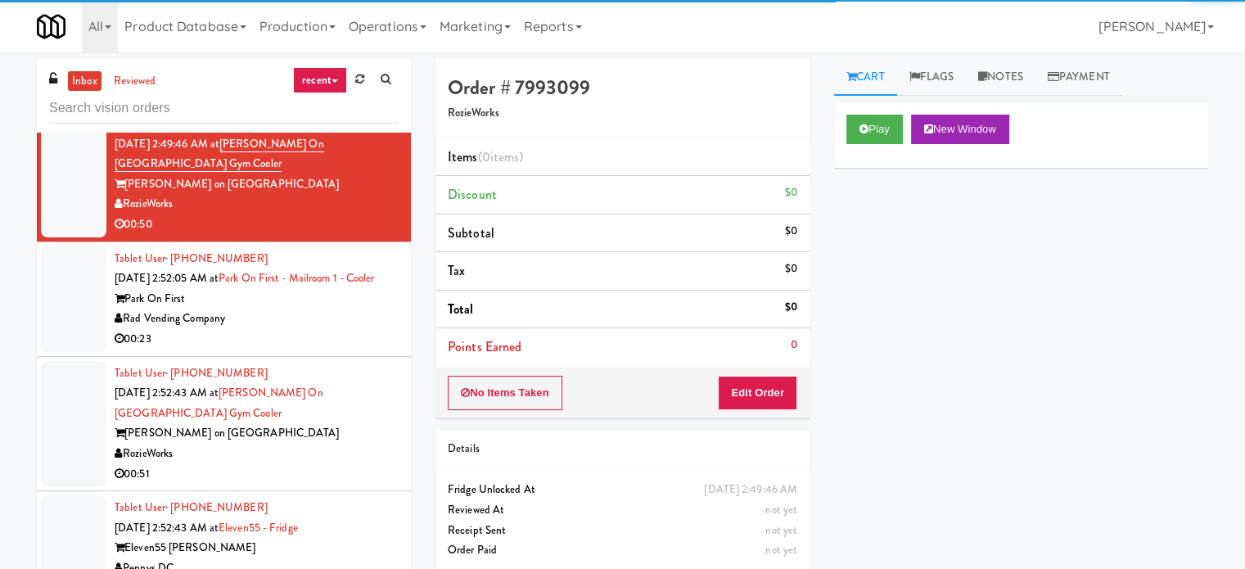
click at [367, 329] on div "Rad Vending Company" at bounding box center [257, 319] width 284 height 20
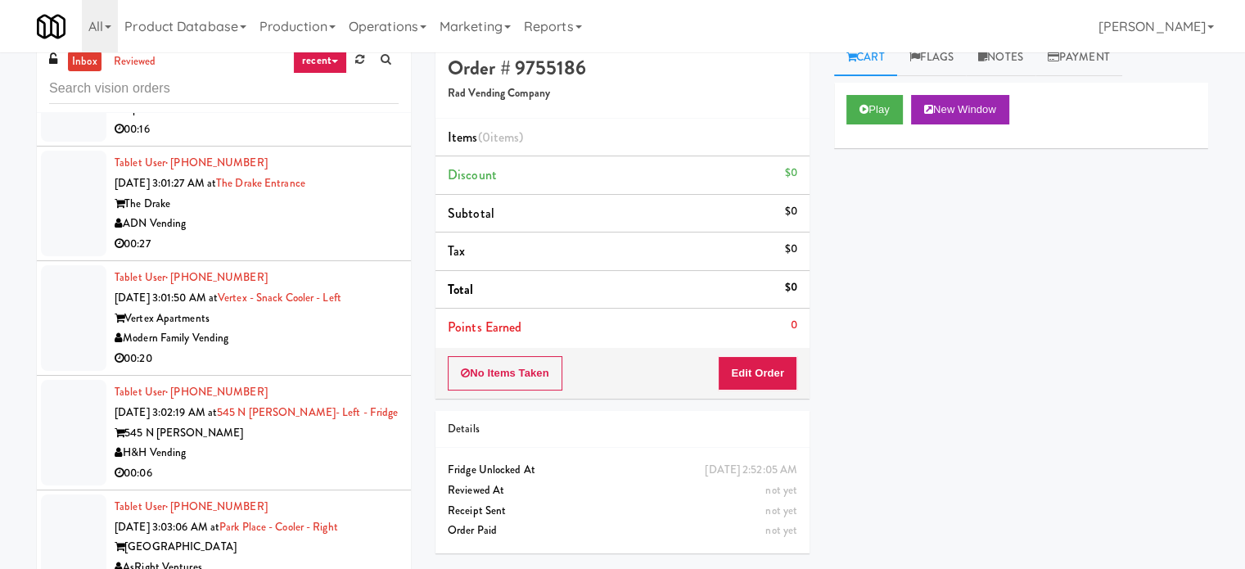
scroll to position [66, 0]
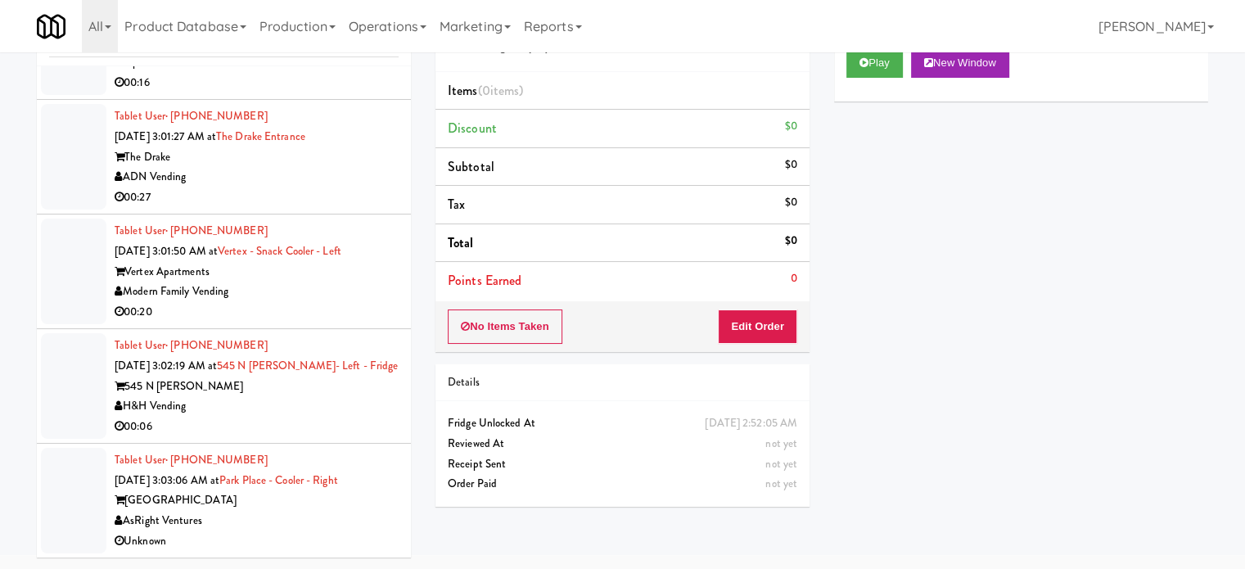
drag, startPoint x: 367, startPoint y: 514, endPoint x: 399, endPoint y: 501, distance: 35.3
click at [367, 514] on div "AsRight Ventures" at bounding box center [257, 521] width 284 height 20
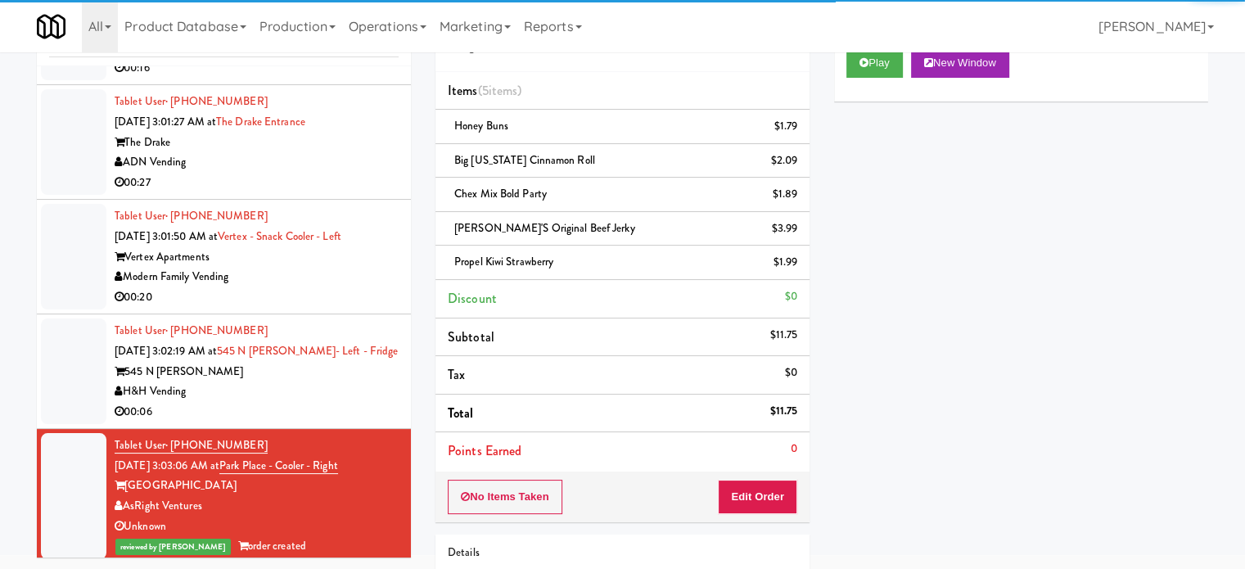
click at [373, 402] on div "H&H Vending" at bounding box center [257, 391] width 284 height 20
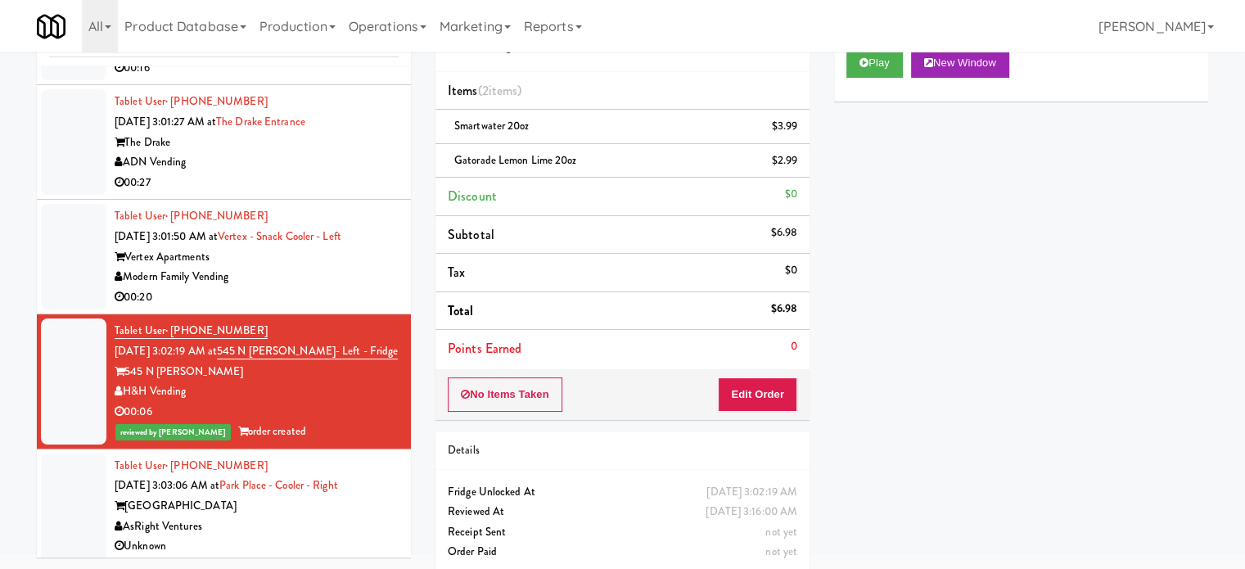
click at [360, 300] on div "00:20" at bounding box center [257, 297] width 284 height 20
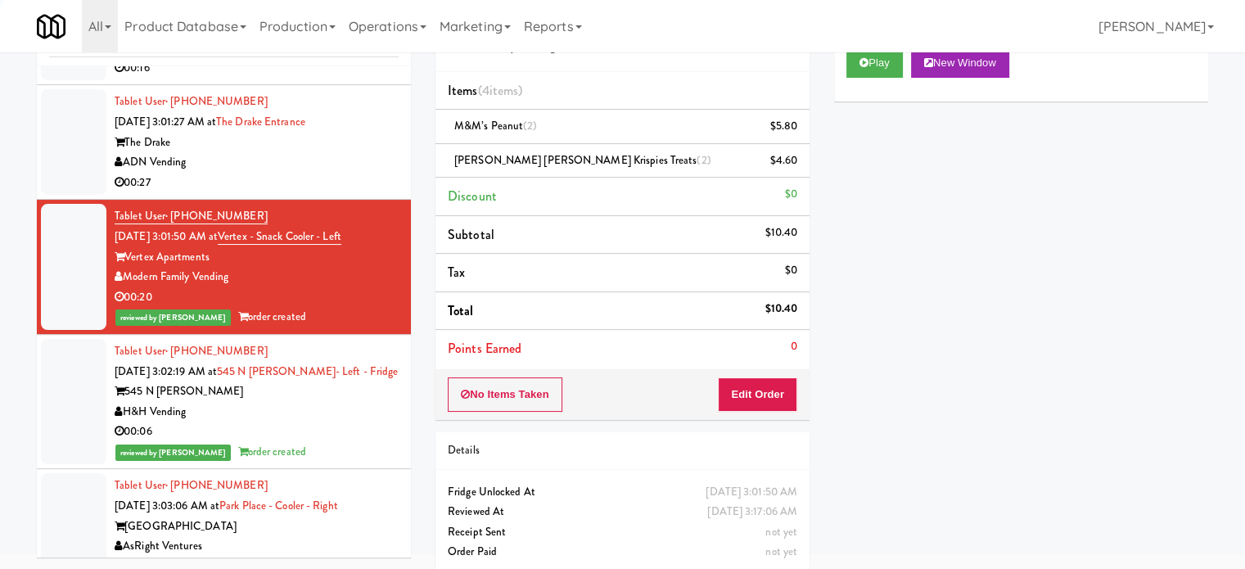
click at [339, 173] on div "ADN Vending" at bounding box center [257, 162] width 284 height 20
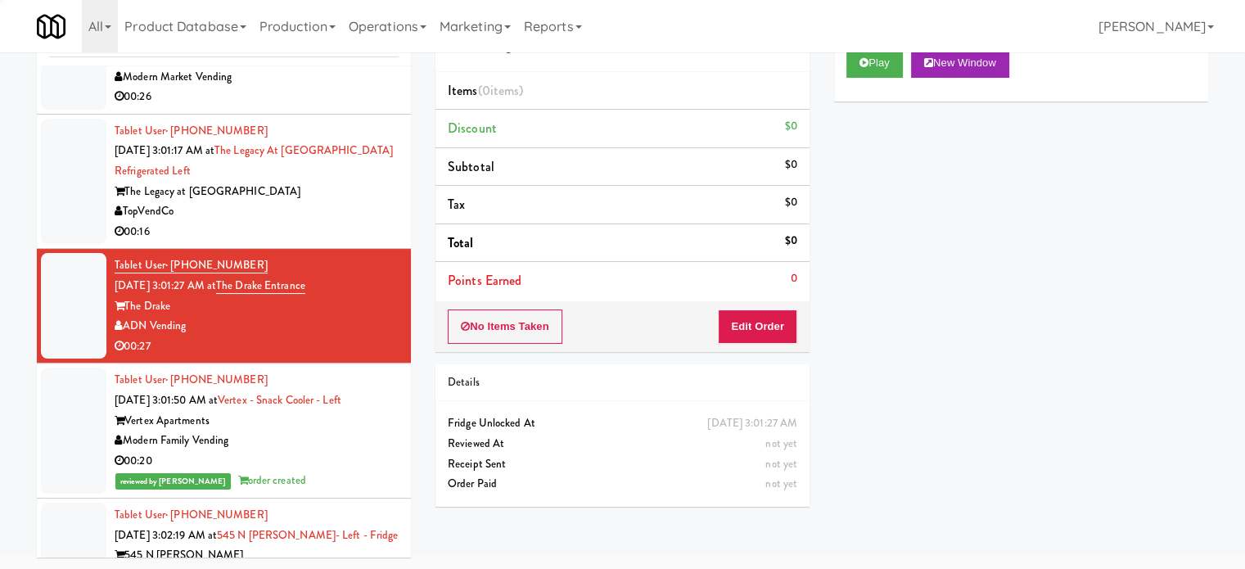
click at [317, 238] on div "00:16" at bounding box center [257, 232] width 284 height 20
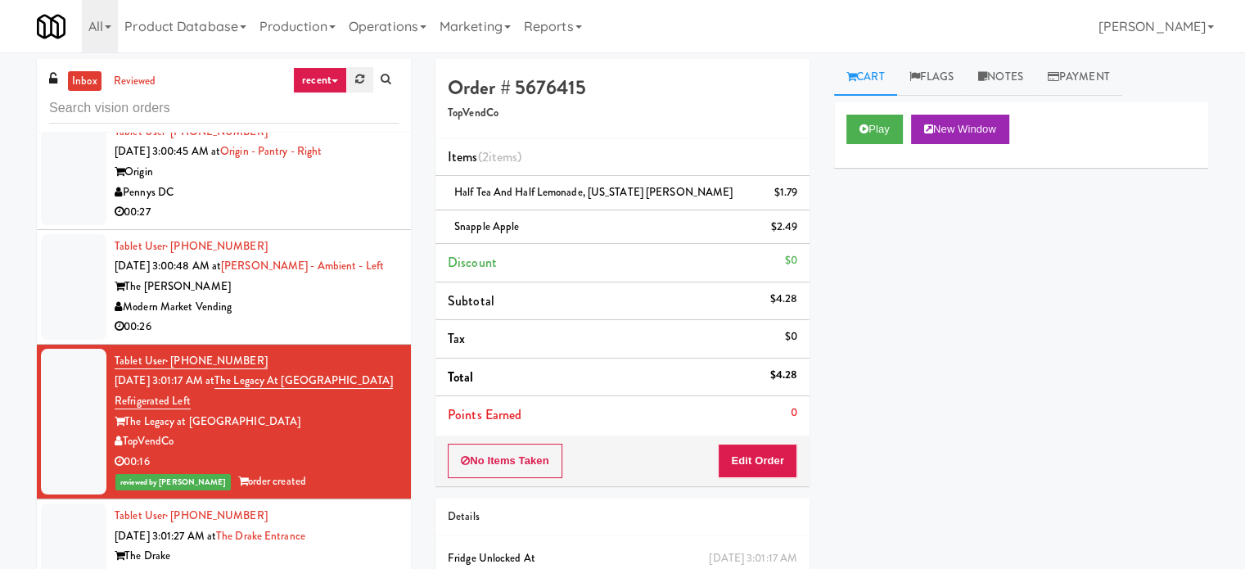
click at [351, 79] on link at bounding box center [359, 79] width 25 height 25
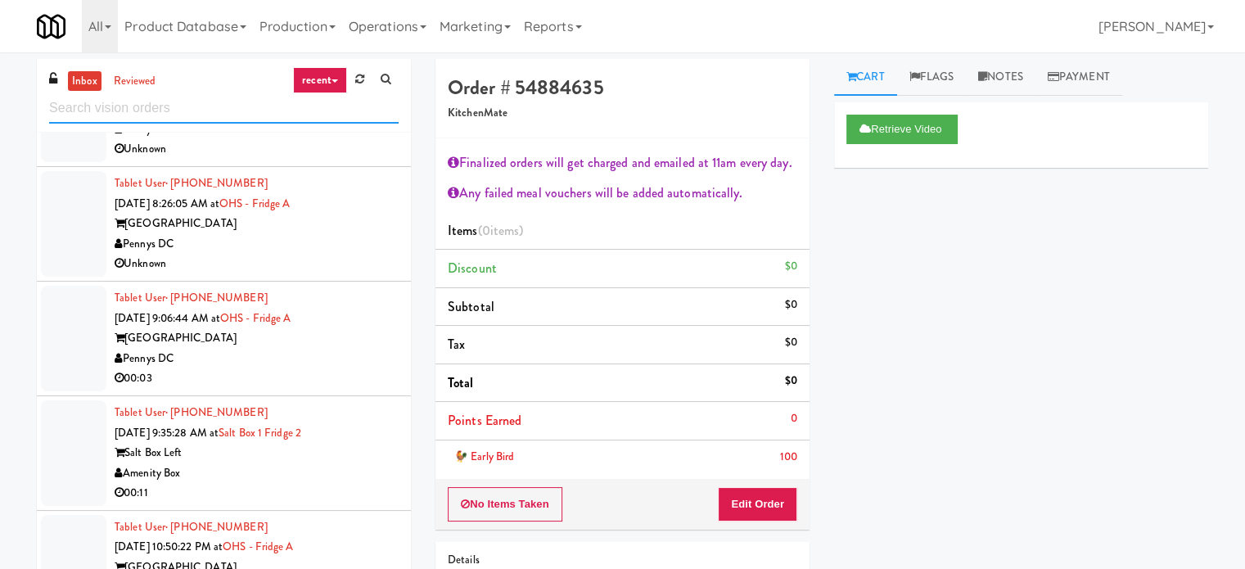
scroll to position [1473, 0]
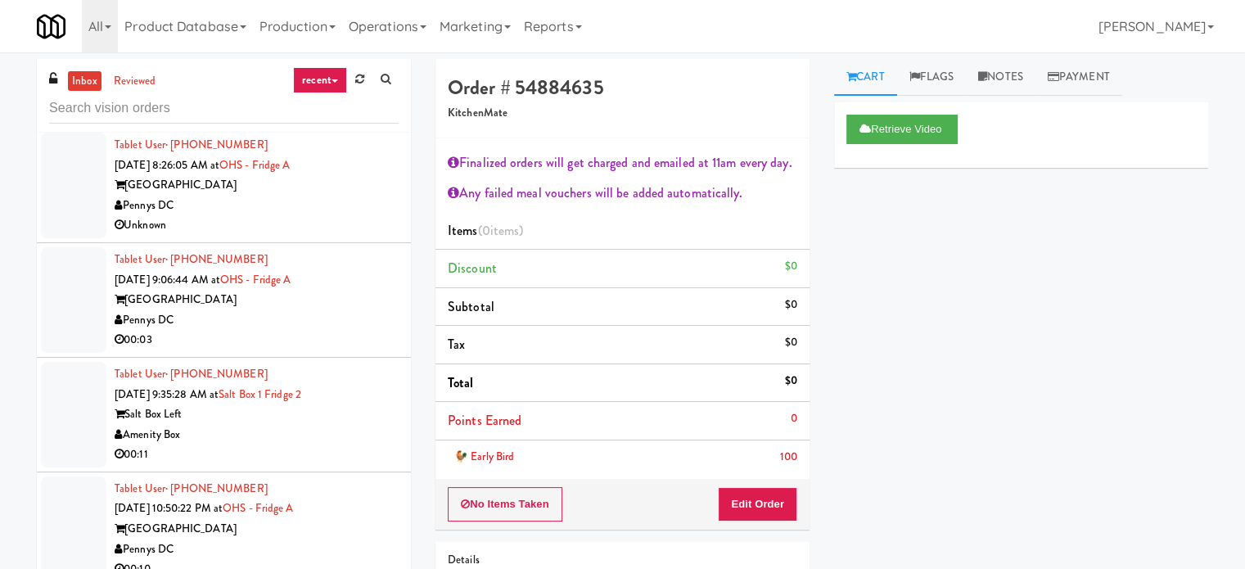
click at [340, 317] on div "Pennys DC" at bounding box center [257, 320] width 284 height 20
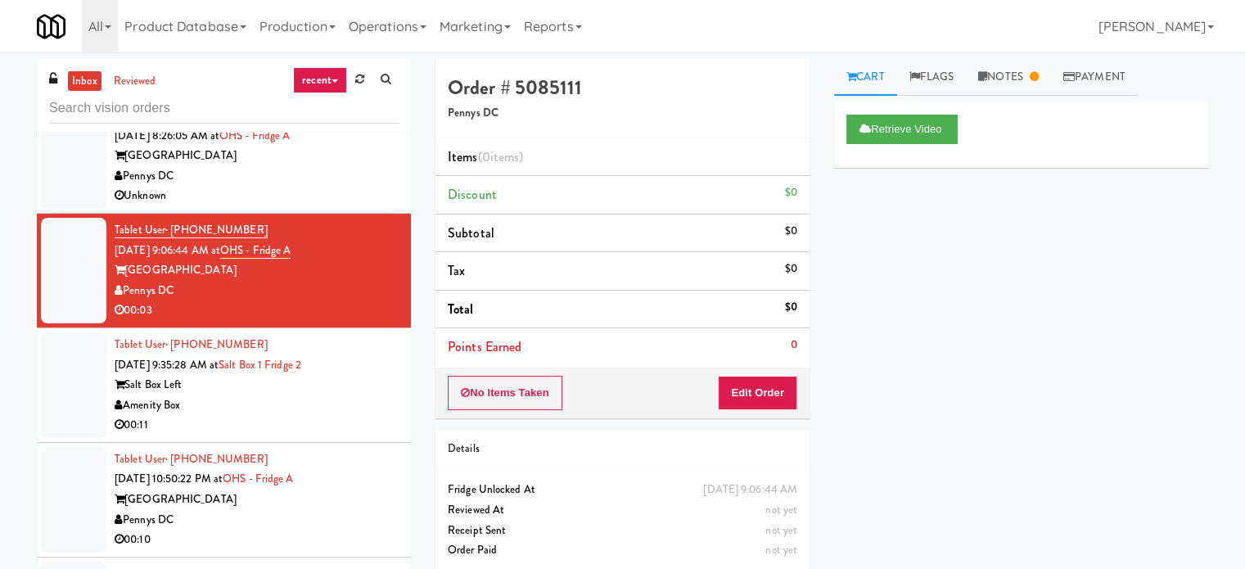
scroll to position [1555, 0]
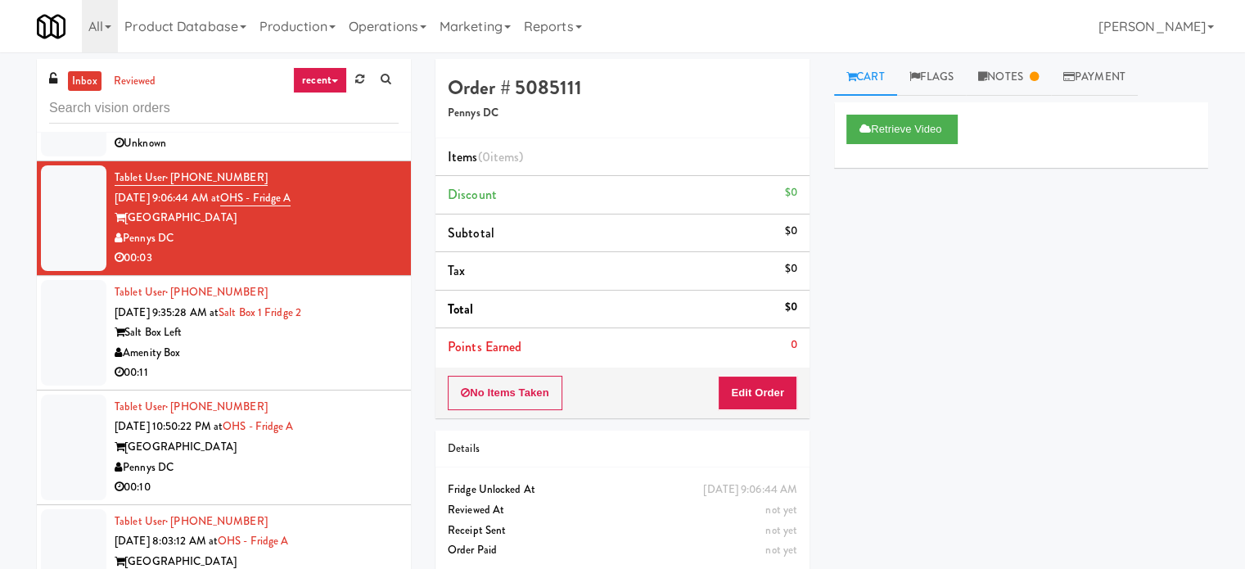
click at [356, 310] on div "Tablet User · (515) 314-5950 [DATE] 9:35:28 AM at [GEOGRAPHIC_DATA] 1 Fridge 2 …" at bounding box center [257, 332] width 284 height 101
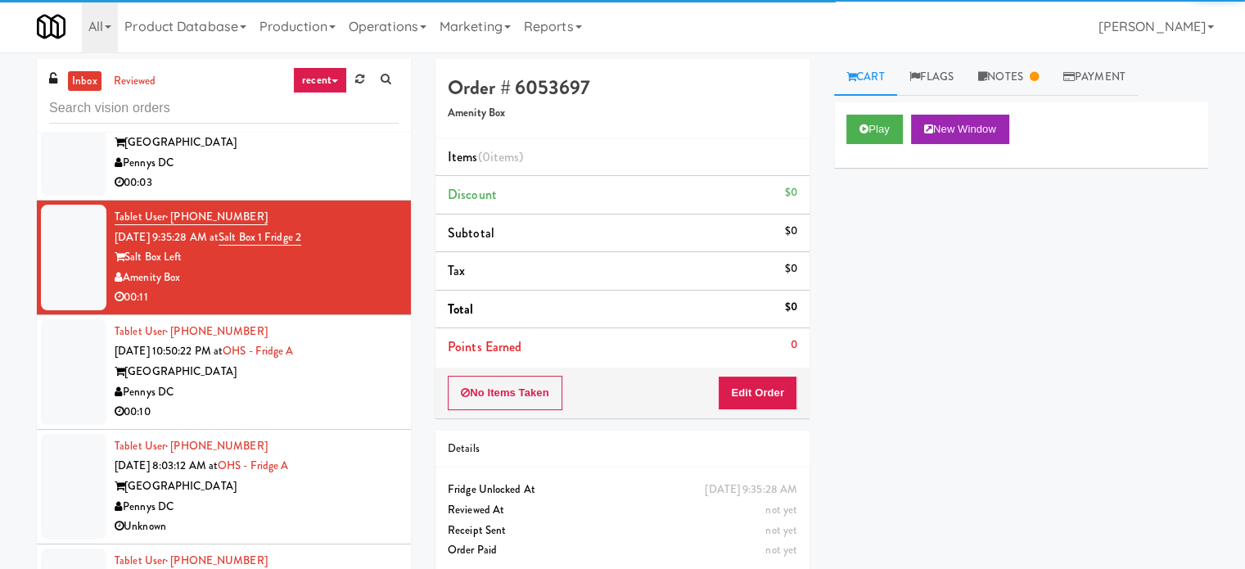
scroll to position [1637, 0]
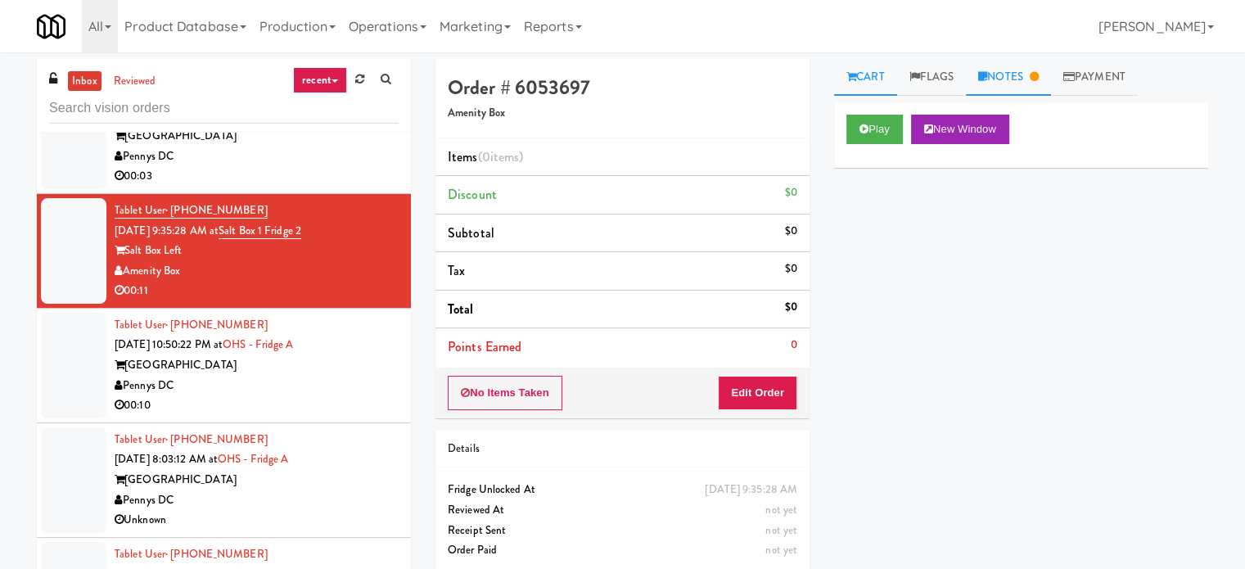
click at [1003, 78] on link "Notes" at bounding box center [1008, 77] width 85 height 37
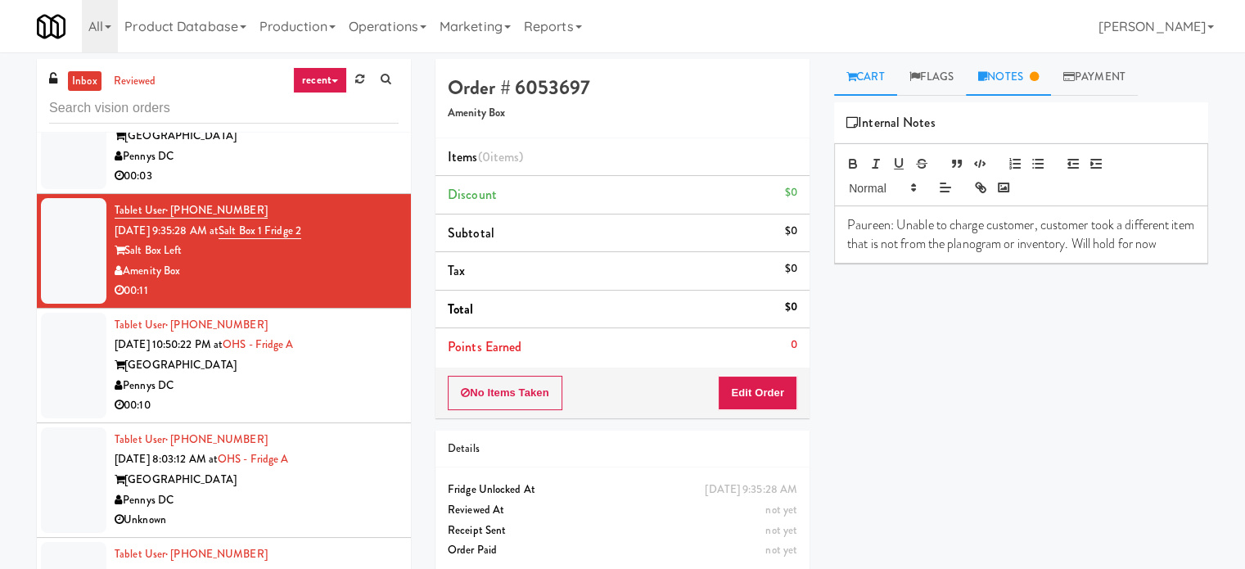
click at [869, 84] on link "Cart" at bounding box center [865, 77] width 63 height 37
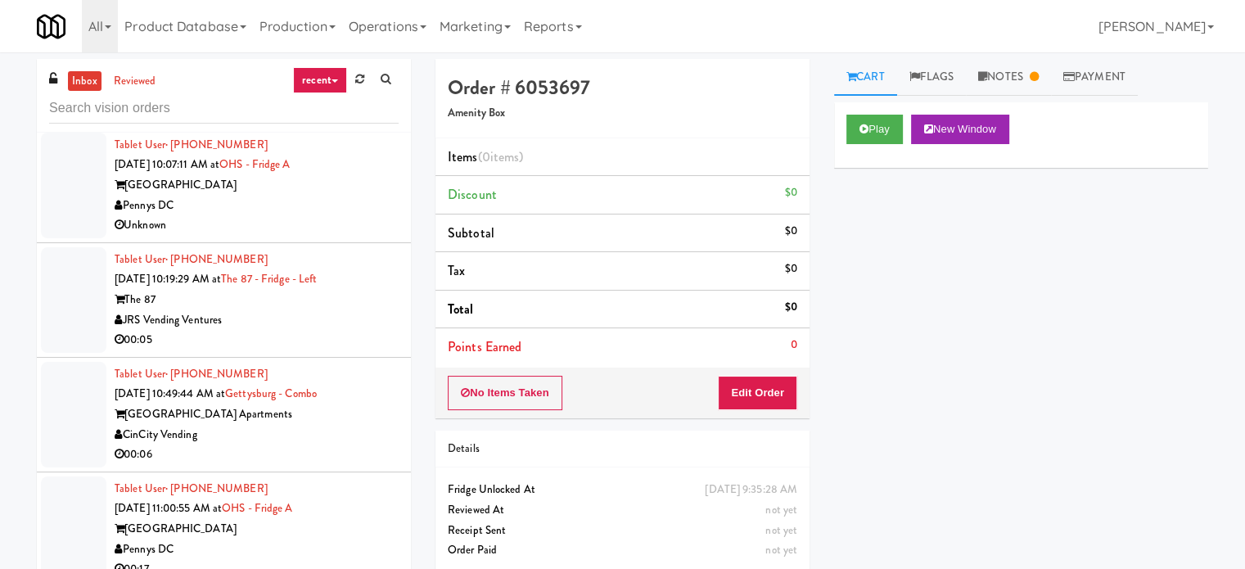
click at [357, 219] on div "Unknown" at bounding box center [257, 225] width 284 height 20
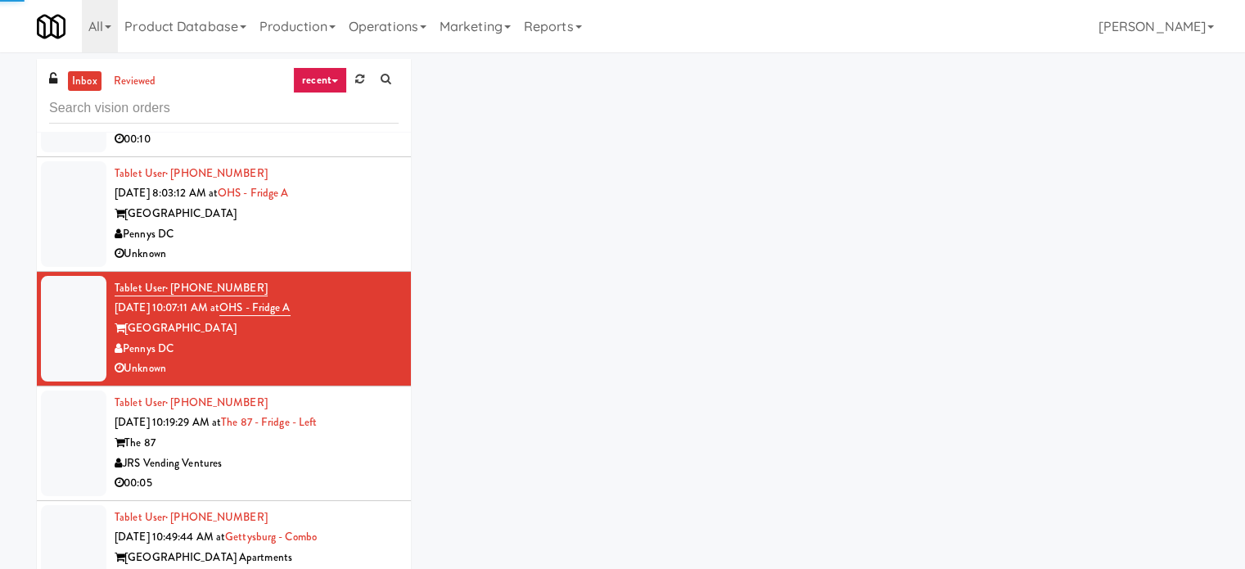
scroll to position [1883, 0]
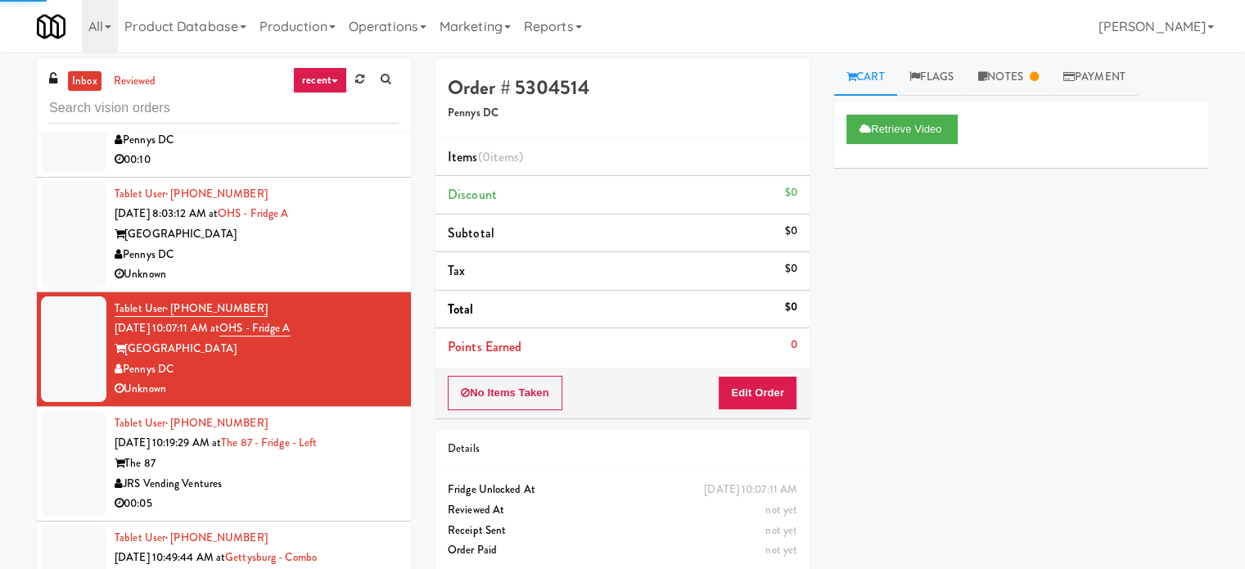
click at [354, 279] on div "Unknown" at bounding box center [257, 274] width 284 height 20
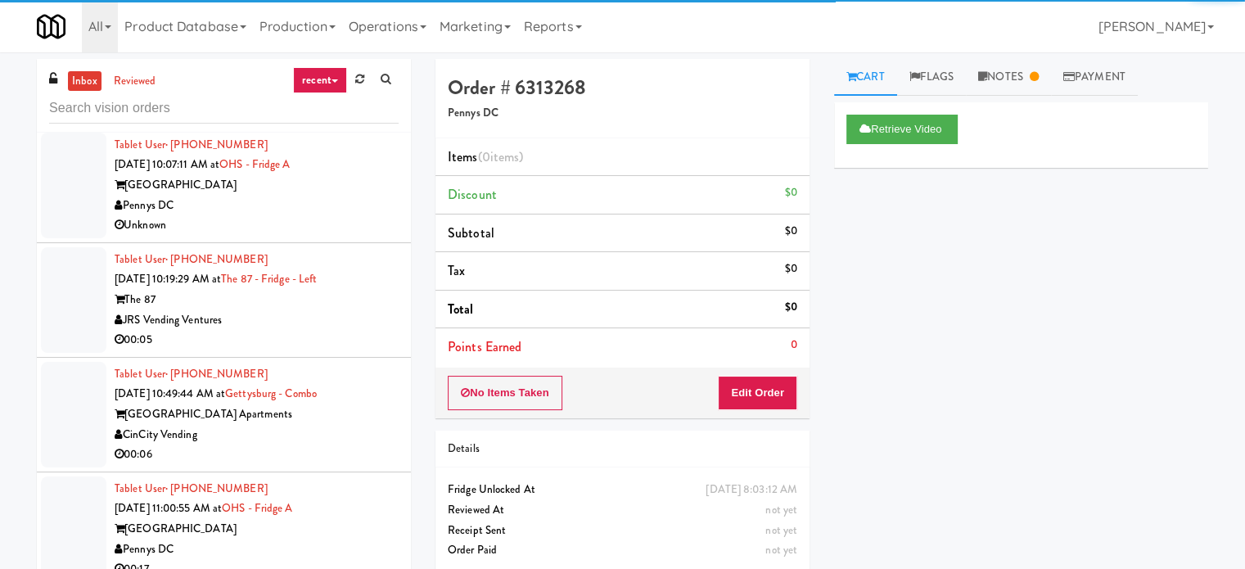
click at [353, 341] on div "00:05" at bounding box center [257, 340] width 284 height 20
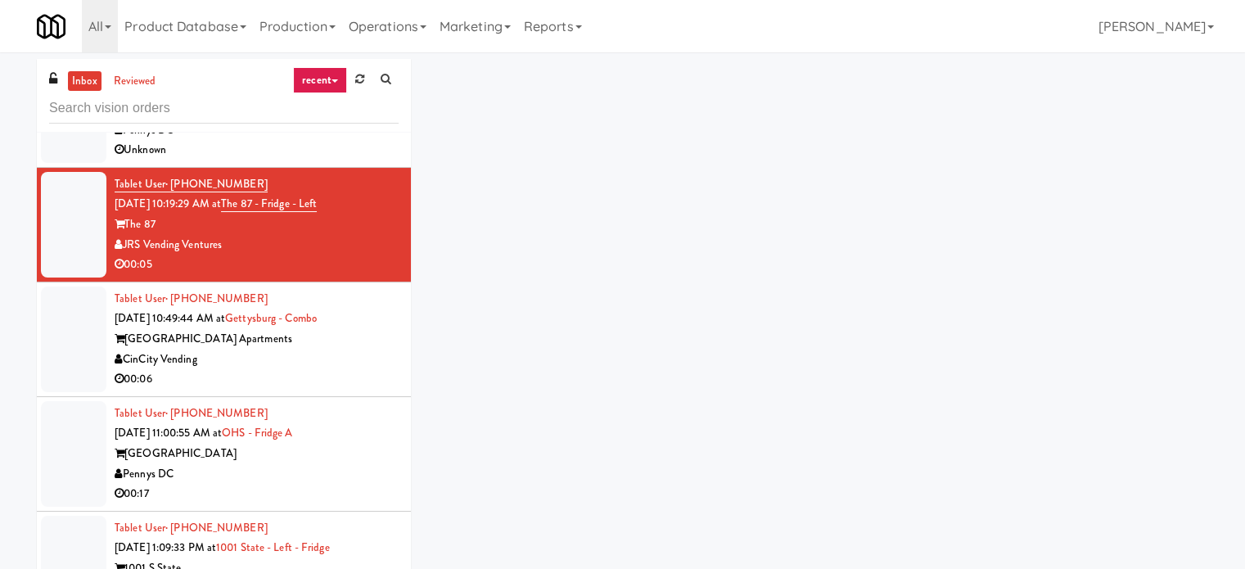
scroll to position [2128, 0]
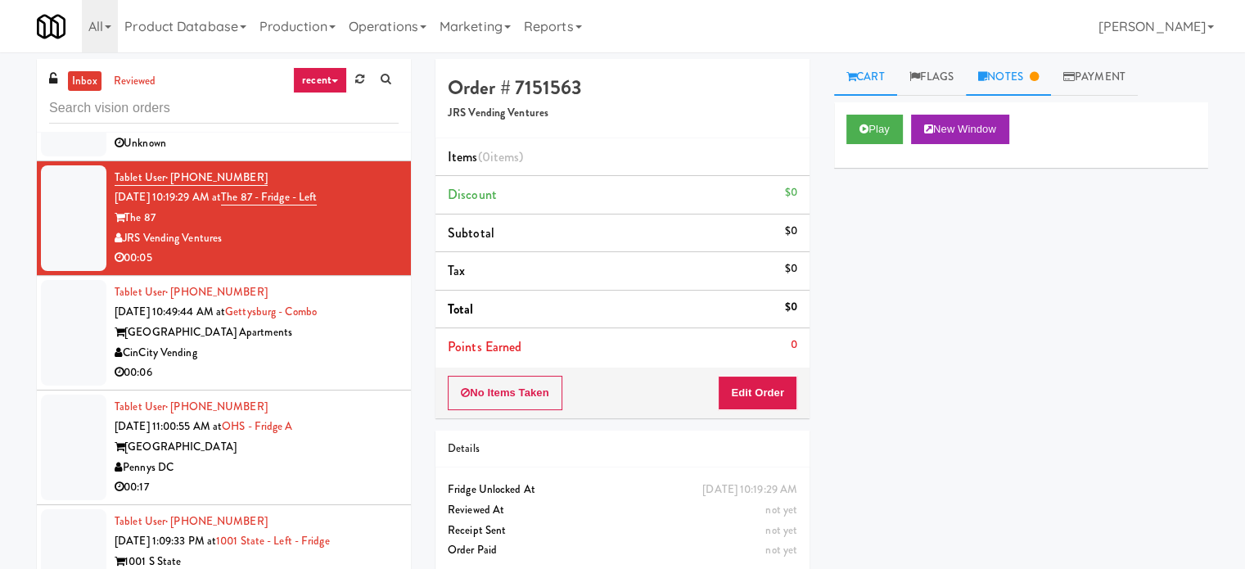
drag, startPoint x: 1009, startPoint y: 72, endPoint x: 813, endPoint y: 178, distance: 223.4
click at [1008, 74] on link "Notes" at bounding box center [1008, 77] width 85 height 37
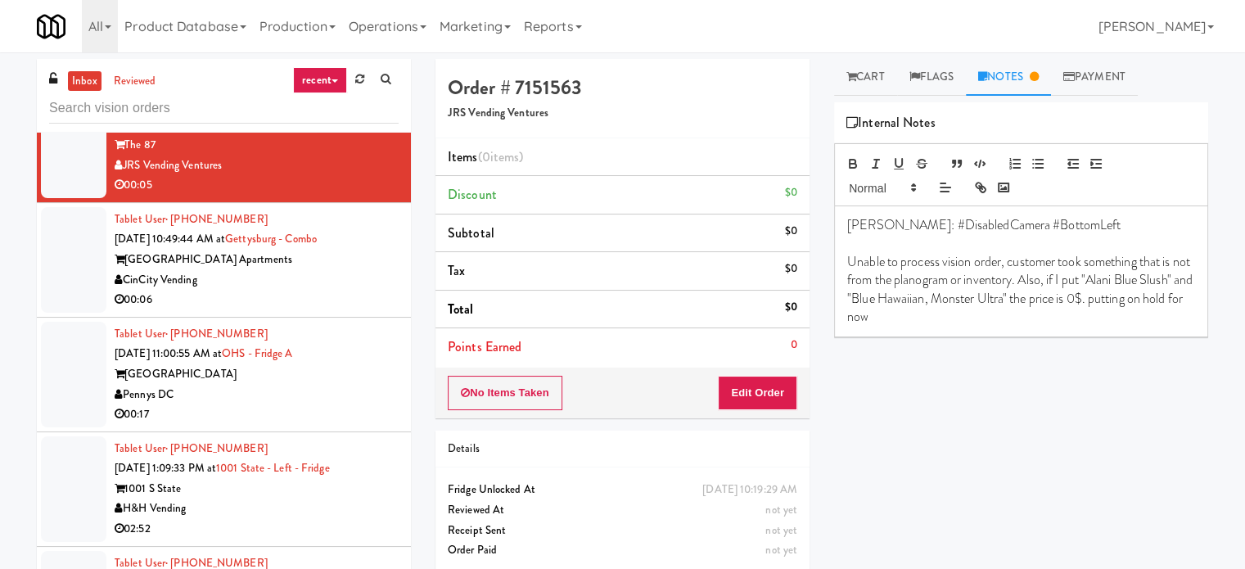
scroll to position [2210, 0]
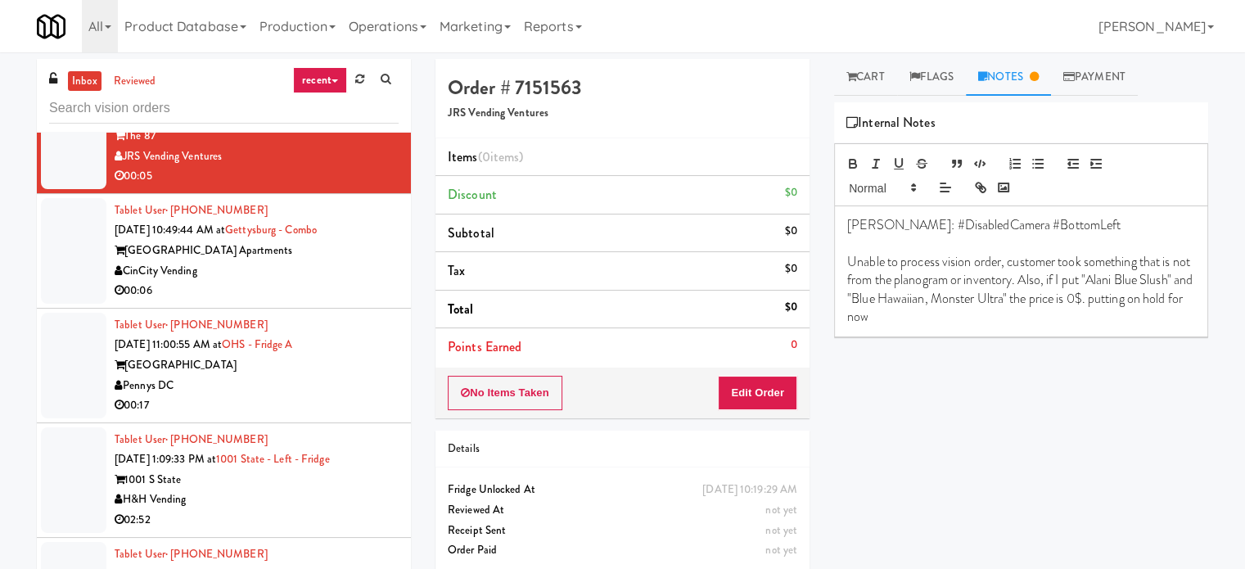
click at [344, 281] on div "00:06" at bounding box center [257, 291] width 284 height 20
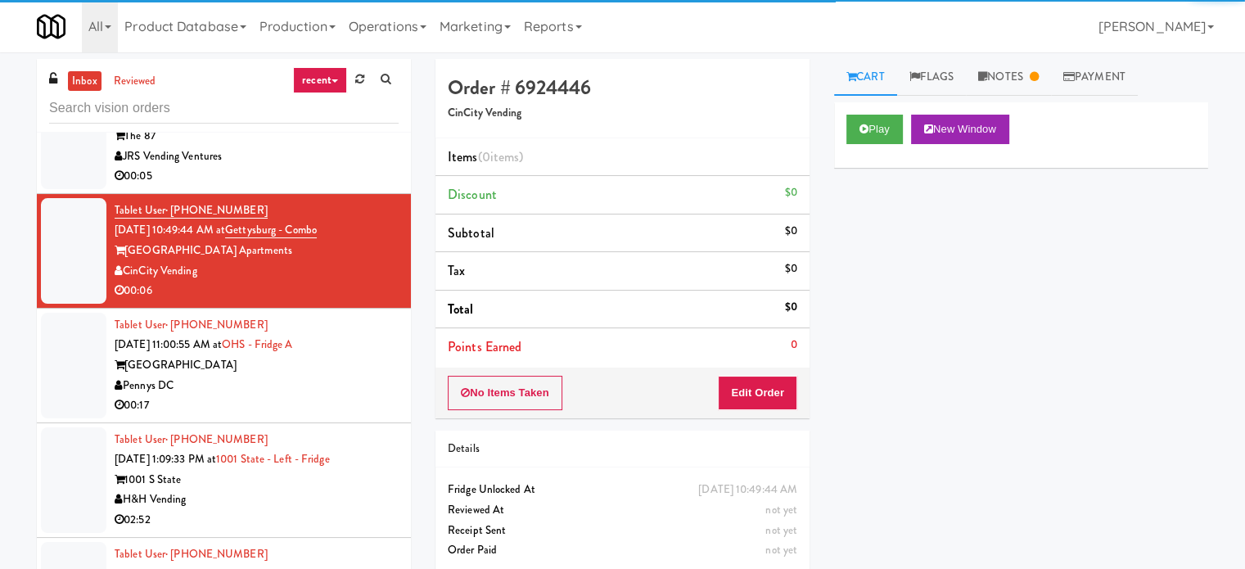
click at [363, 335] on div "Tablet User · (760) 424-9221 [DATE] 11:00:55 AM at [GEOGRAPHIC_DATA] A One Hill…" at bounding box center [257, 365] width 284 height 101
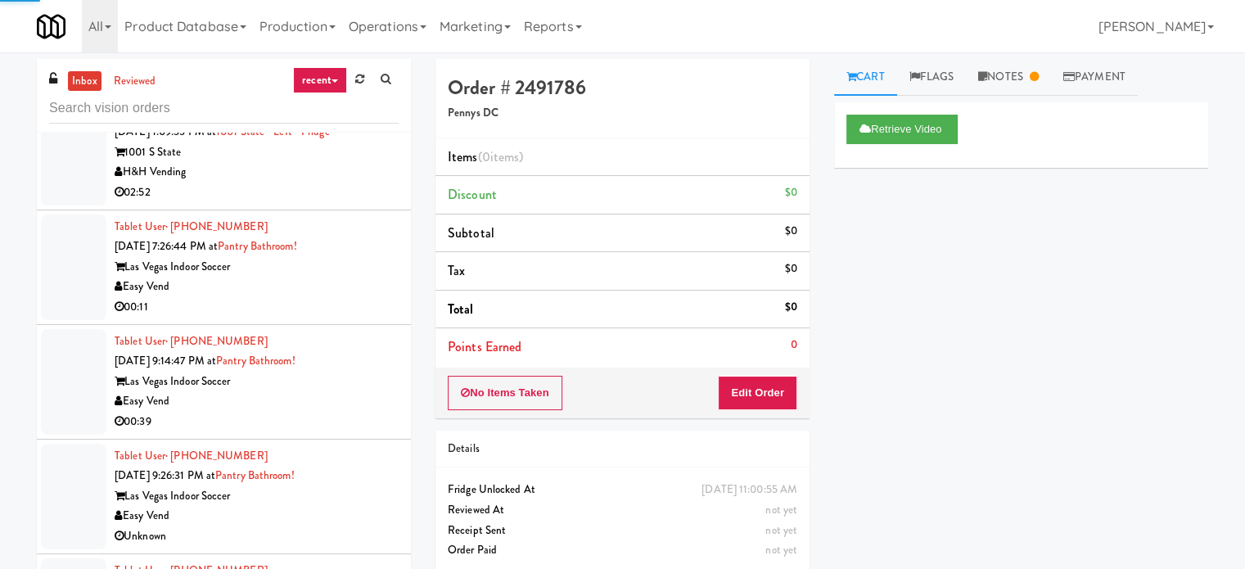
click at [374, 304] on div "00:11" at bounding box center [257, 307] width 284 height 20
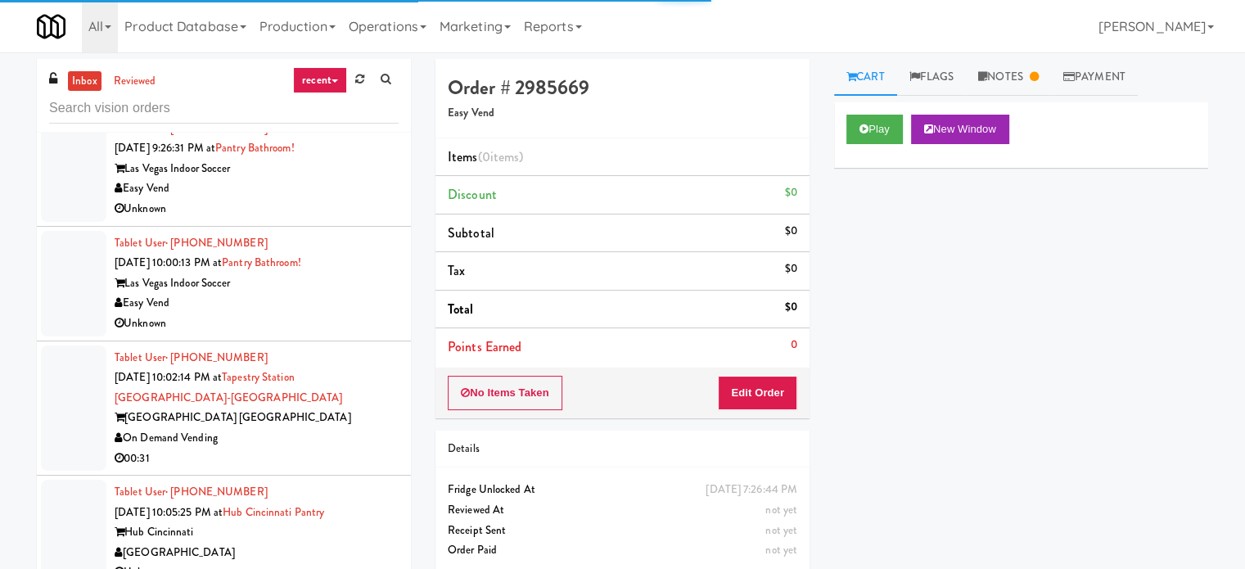
click at [375, 304] on div "Easy Vend" at bounding box center [257, 303] width 284 height 20
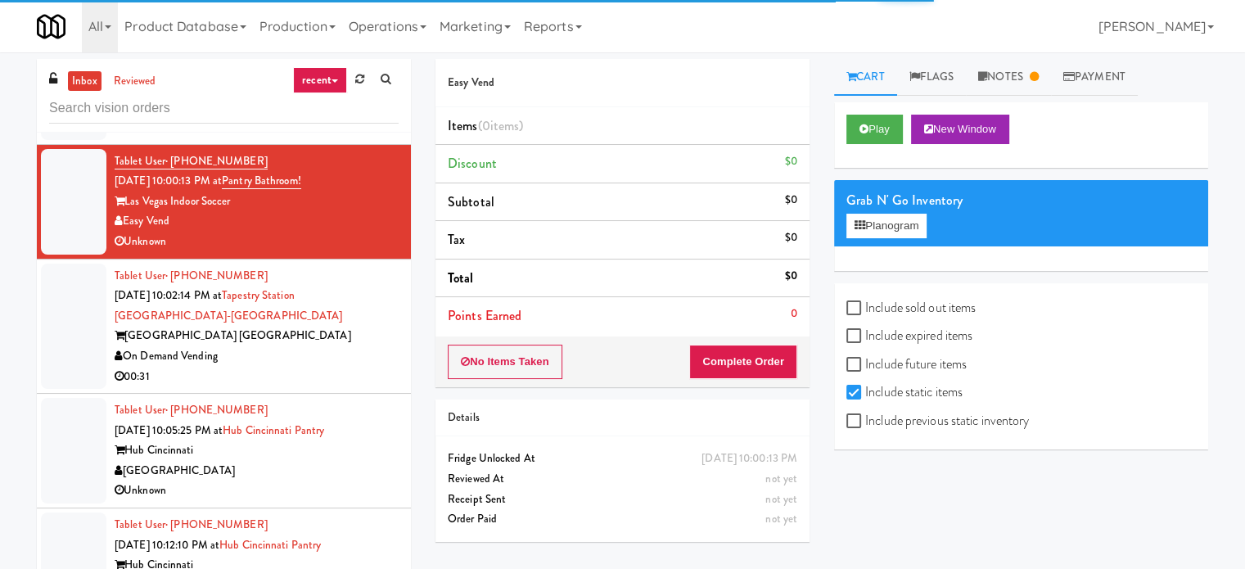
click at [367, 326] on div "[GEOGRAPHIC_DATA] [GEOGRAPHIC_DATA]" at bounding box center [257, 336] width 284 height 20
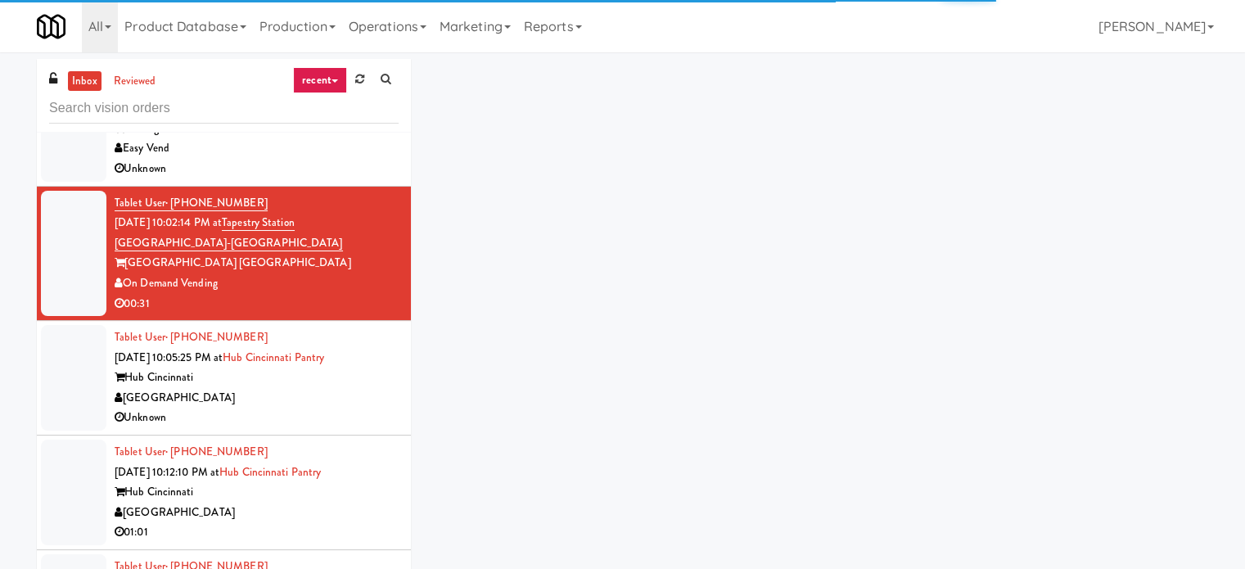
scroll to position [3028, 0]
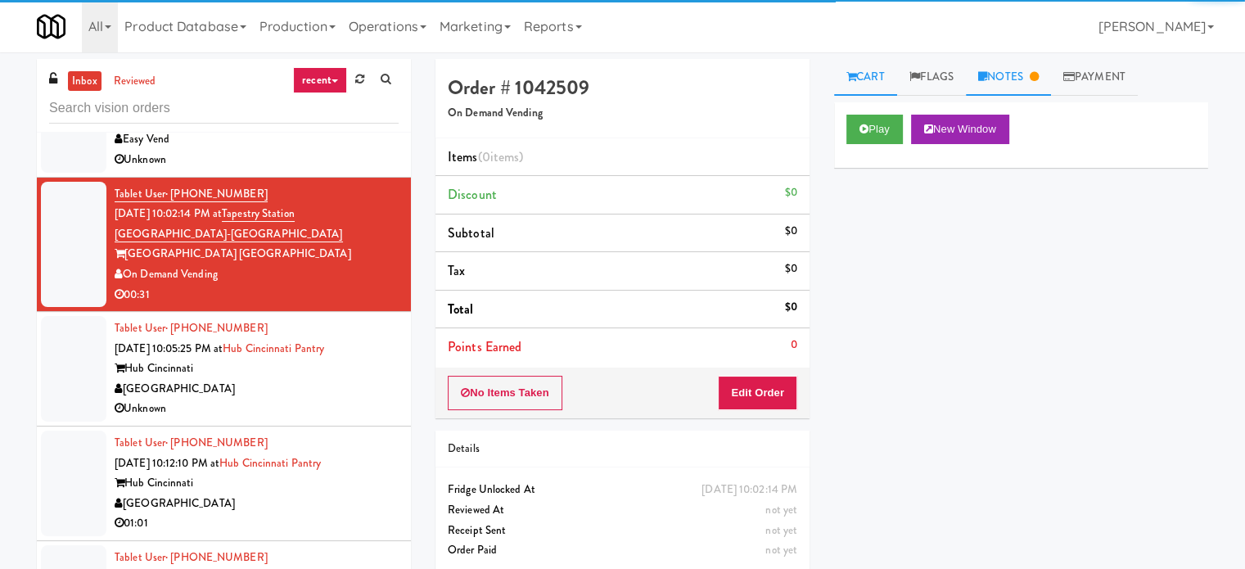
click at [1048, 79] on link "Notes" at bounding box center [1008, 77] width 85 height 37
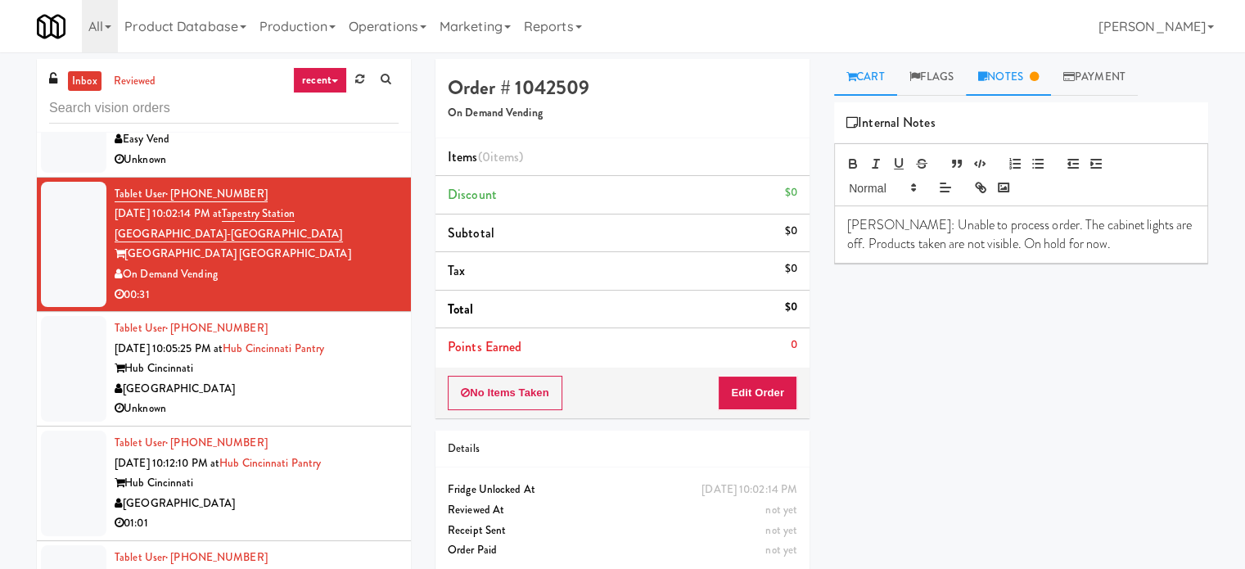
click at [863, 83] on link "Cart" at bounding box center [865, 77] width 63 height 37
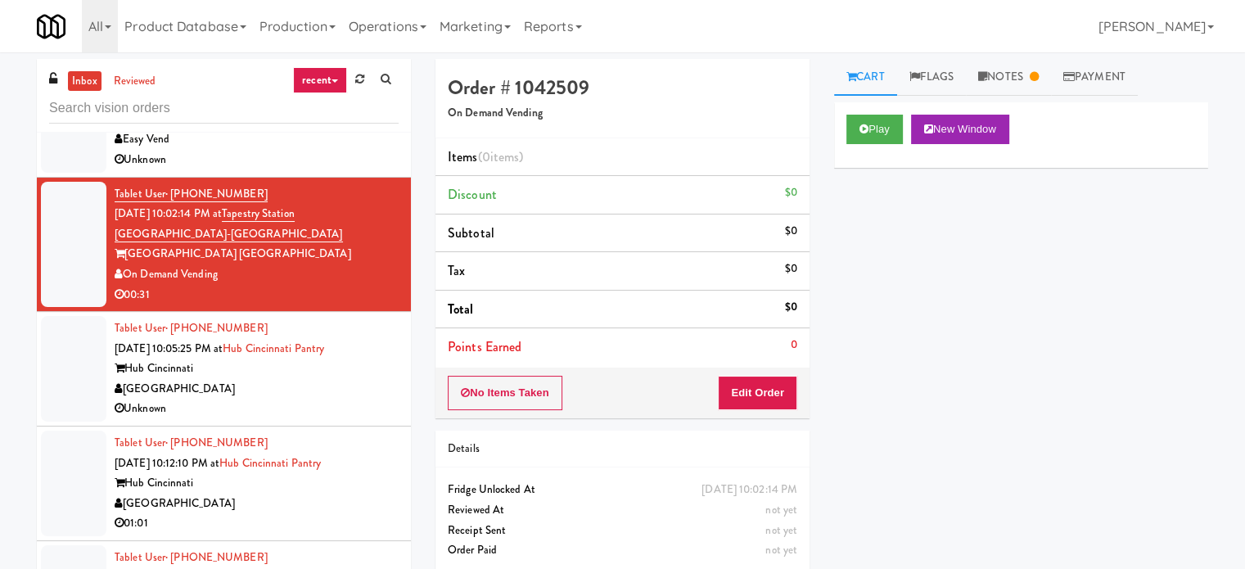
click at [292, 426] on li "Tablet User · (937) 607-3897 [DATE] 10:12:10 PM at Hub Cincinnati Pantry Hub [G…" at bounding box center [224, 483] width 374 height 115
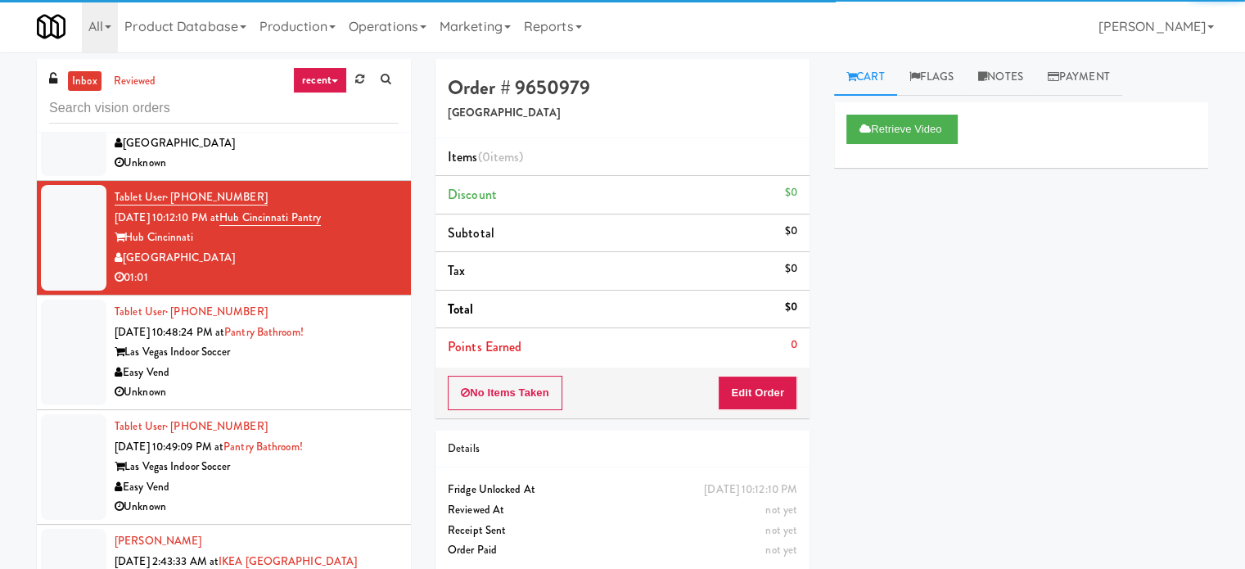
click at [342, 396] on div "Unknown" at bounding box center [257, 392] width 284 height 20
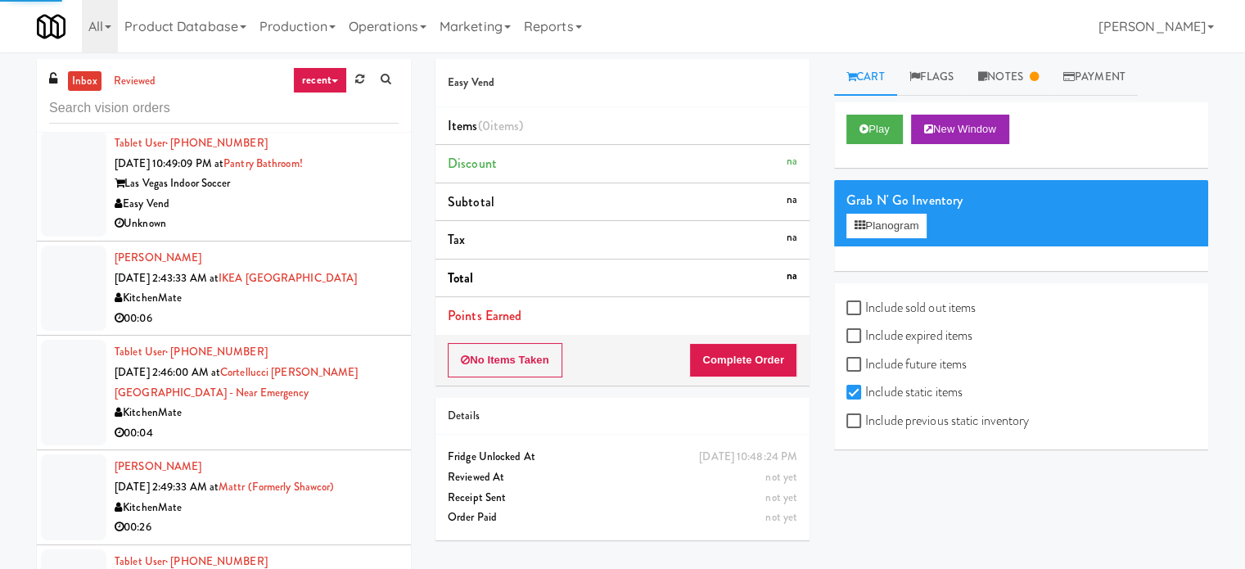
scroll to position [3601, 0]
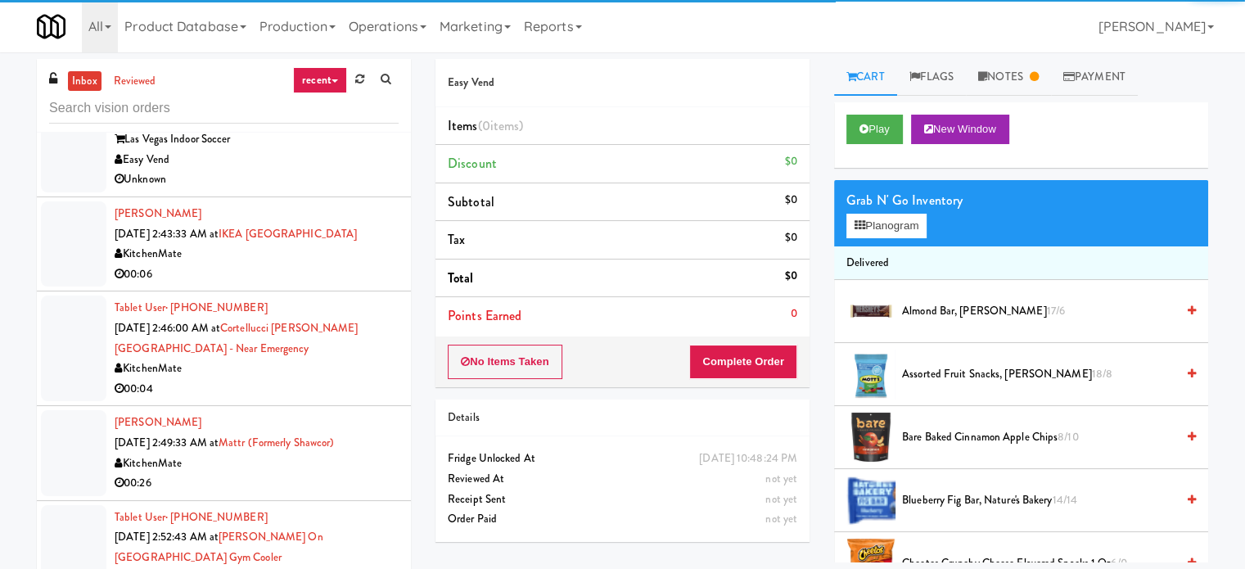
click at [379, 274] on div "00:06" at bounding box center [257, 274] width 284 height 20
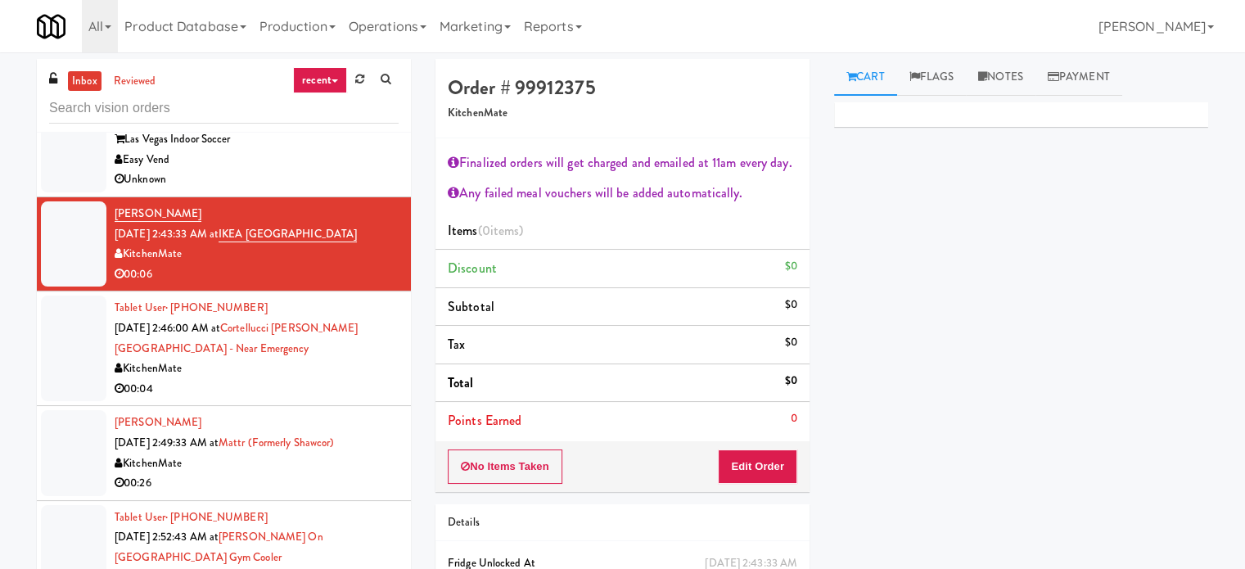
click at [363, 389] on div "00:04" at bounding box center [257, 389] width 284 height 20
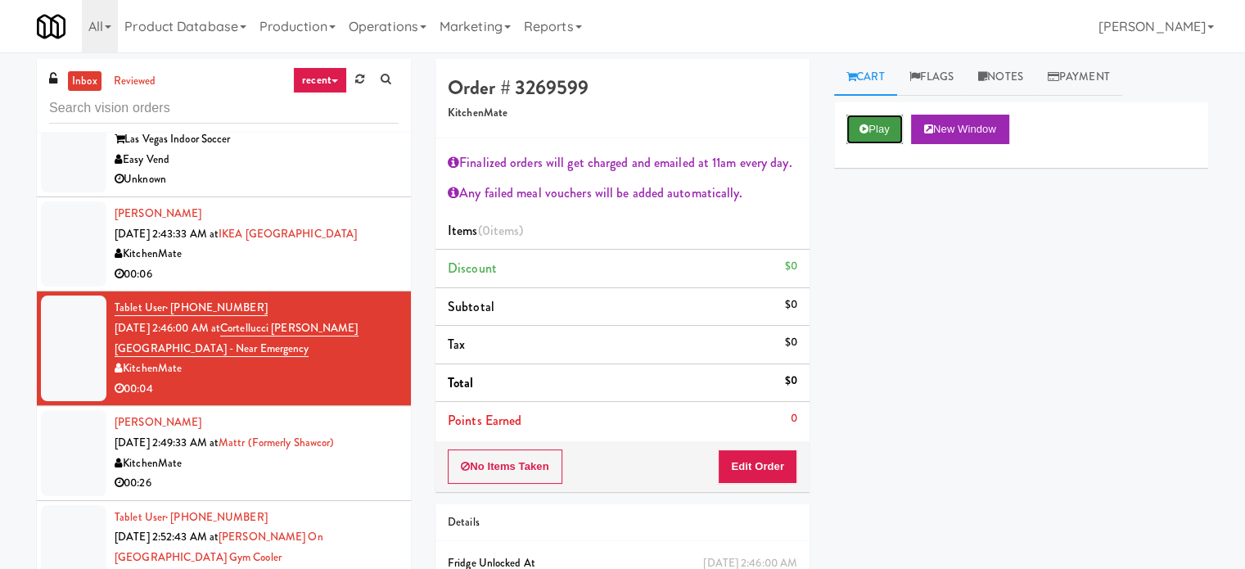
click at [887, 139] on button "Play" at bounding box center [874, 129] width 56 height 29
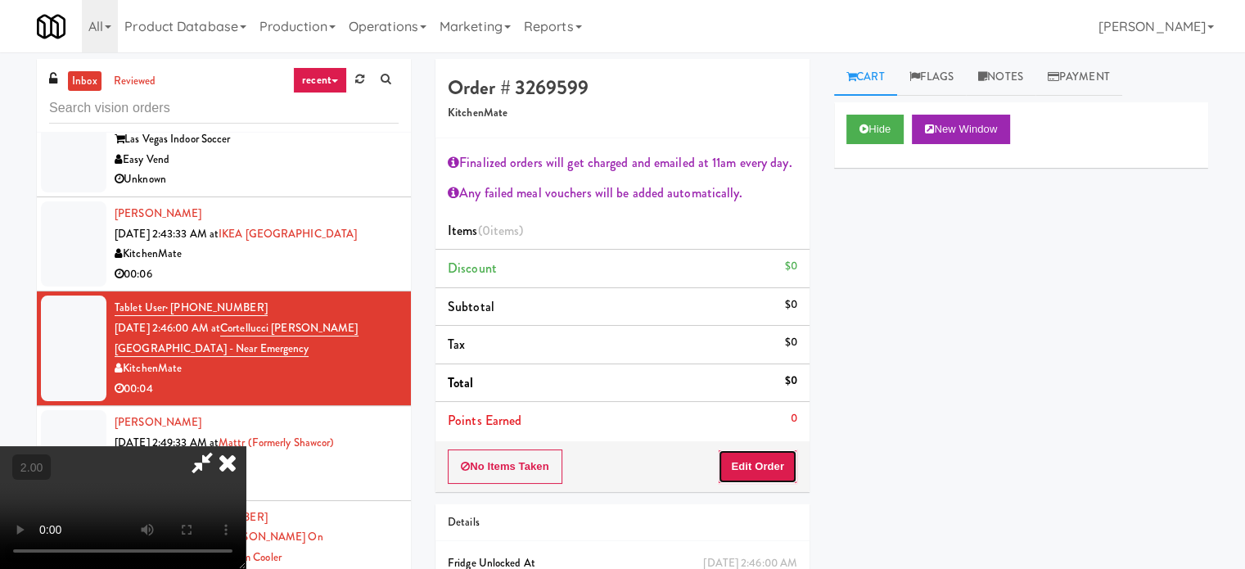
click at [789, 471] on button "Edit Order" at bounding box center [757, 466] width 79 height 34
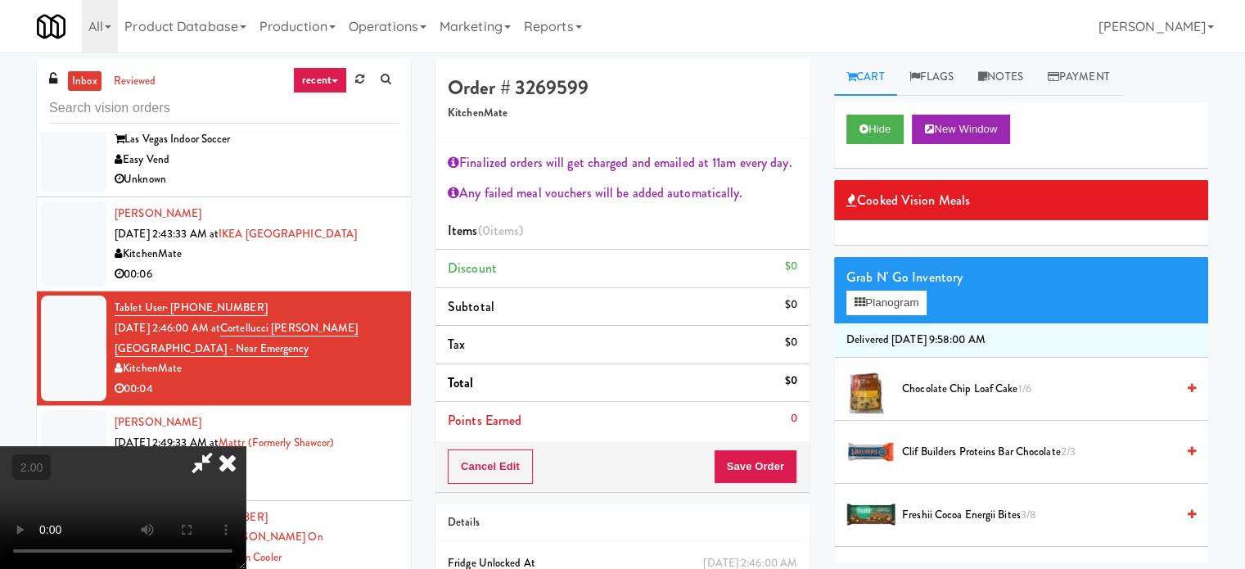
click at [246, 446] on video at bounding box center [123, 507] width 246 height 123
drag, startPoint x: 577, startPoint y: 322, endPoint x: 602, endPoint y: 356, distance: 41.6
click at [246, 446] on video at bounding box center [123, 507] width 246 height 123
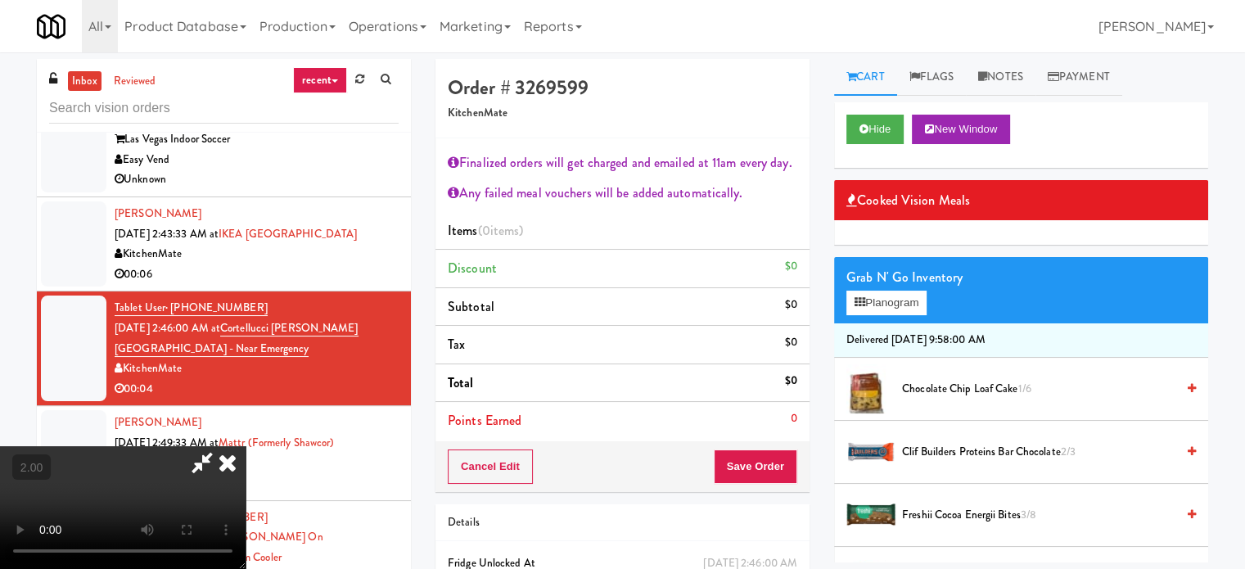
click at [246, 446] on video at bounding box center [123, 507] width 246 height 123
click at [246, 549] on video at bounding box center [123, 507] width 246 height 123
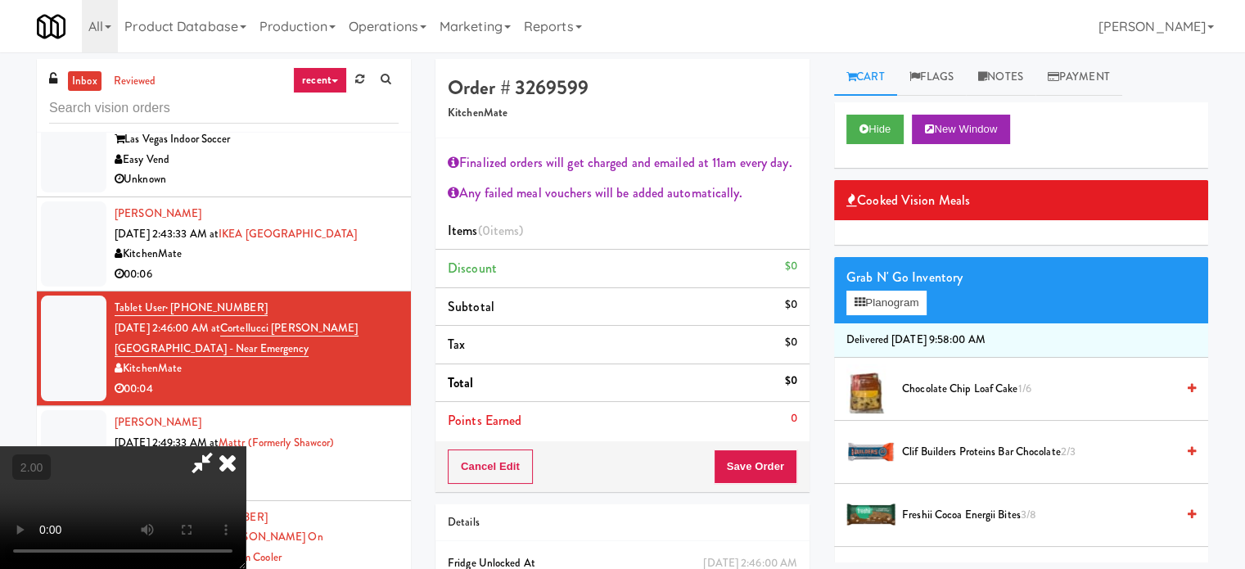
drag, startPoint x: 495, startPoint y: 381, endPoint x: 497, endPoint y: 357, distance: 24.6
click at [246, 446] on video at bounding box center [123, 507] width 246 height 123
drag, startPoint x: 404, startPoint y: 457, endPoint x: 440, endPoint y: 386, distance: 79.4
click at [246, 448] on video at bounding box center [123, 507] width 246 height 123
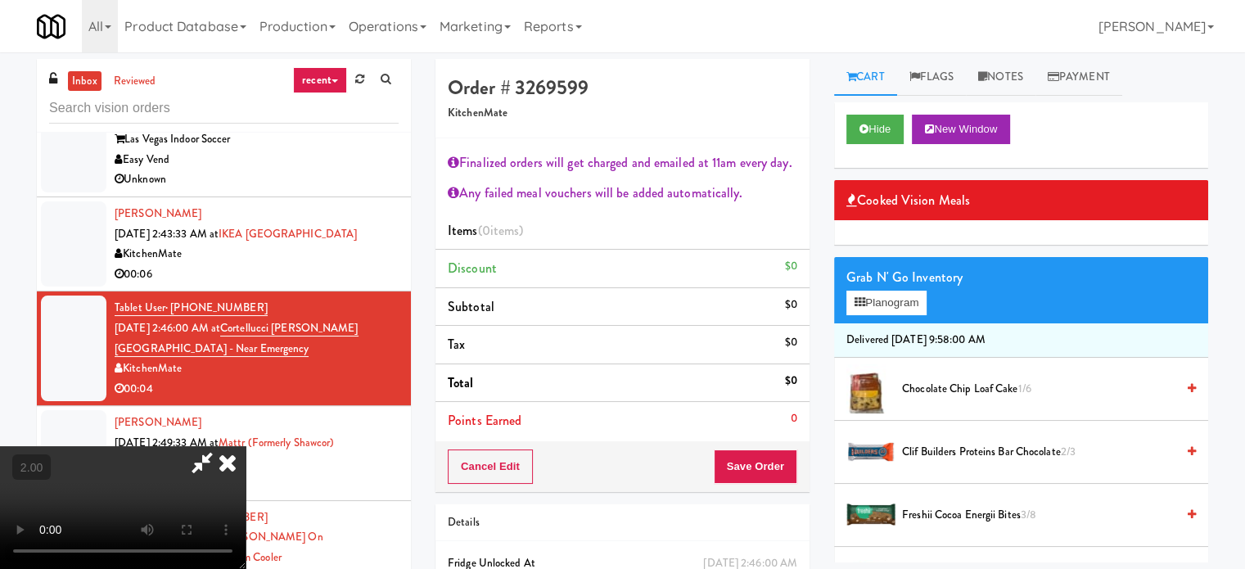
click at [246, 446] on video at bounding box center [123, 507] width 246 height 123
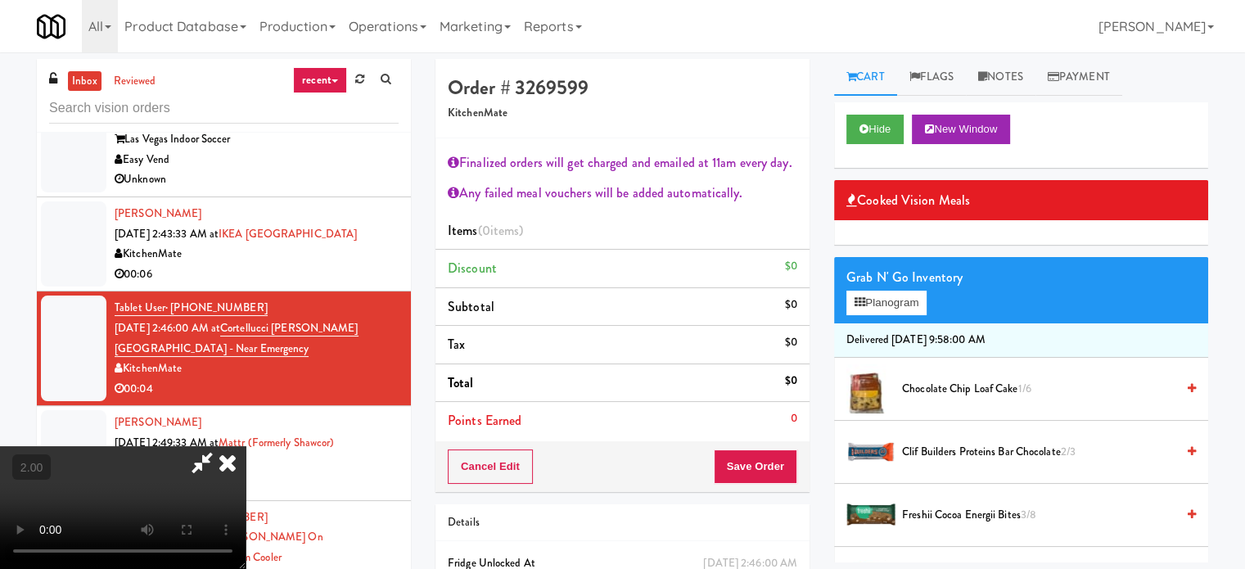
click at [246, 446] on video at bounding box center [123, 507] width 246 height 123
drag, startPoint x: 552, startPoint y: 217, endPoint x: 560, endPoint y: 231, distance: 16.1
click at [246, 446] on video at bounding box center [123, 507] width 246 height 123
drag, startPoint x: 570, startPoint y: 210, endPoint x: 656, endPoint y: 259, distance: 99.0
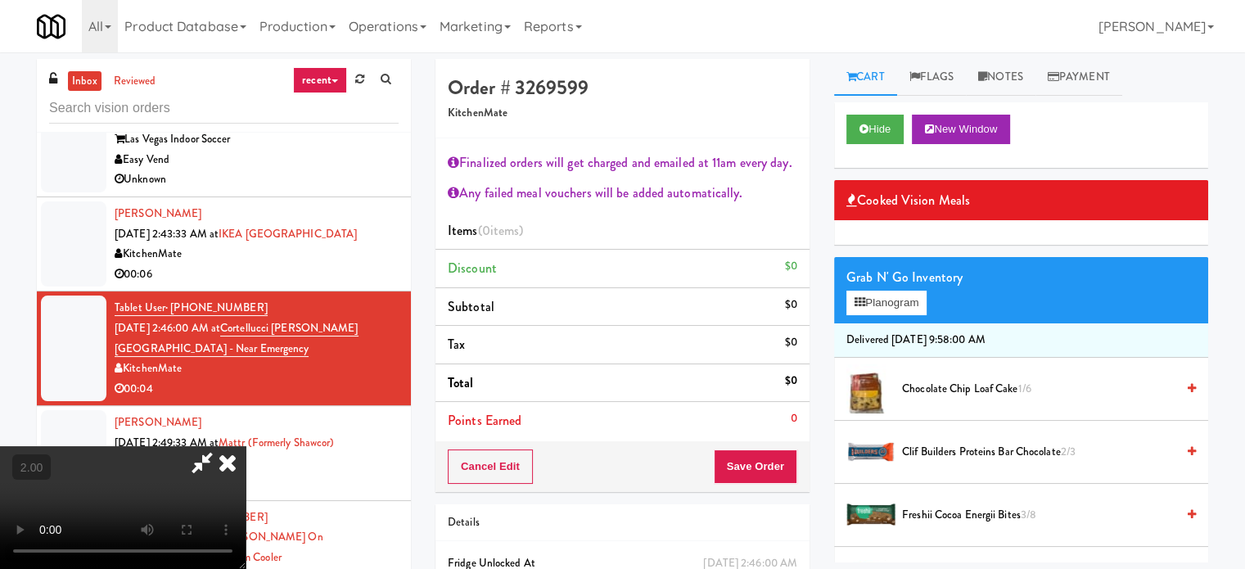
click at [246, 446] on video at bounding box center [123, 507] width 246 height 123
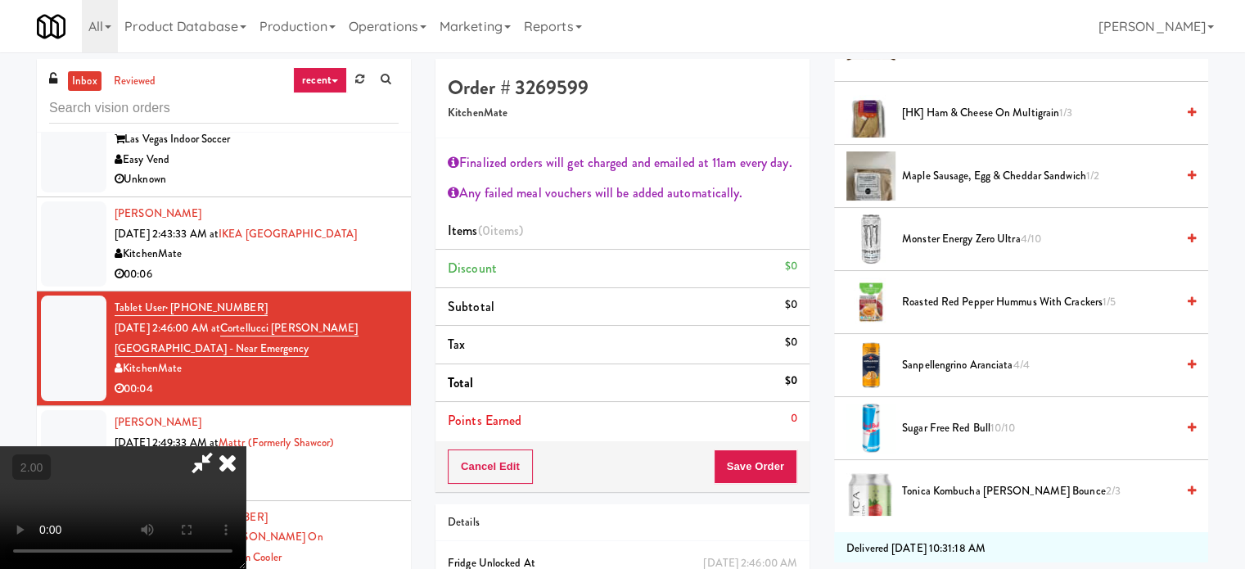
scroll to position [491, 0]
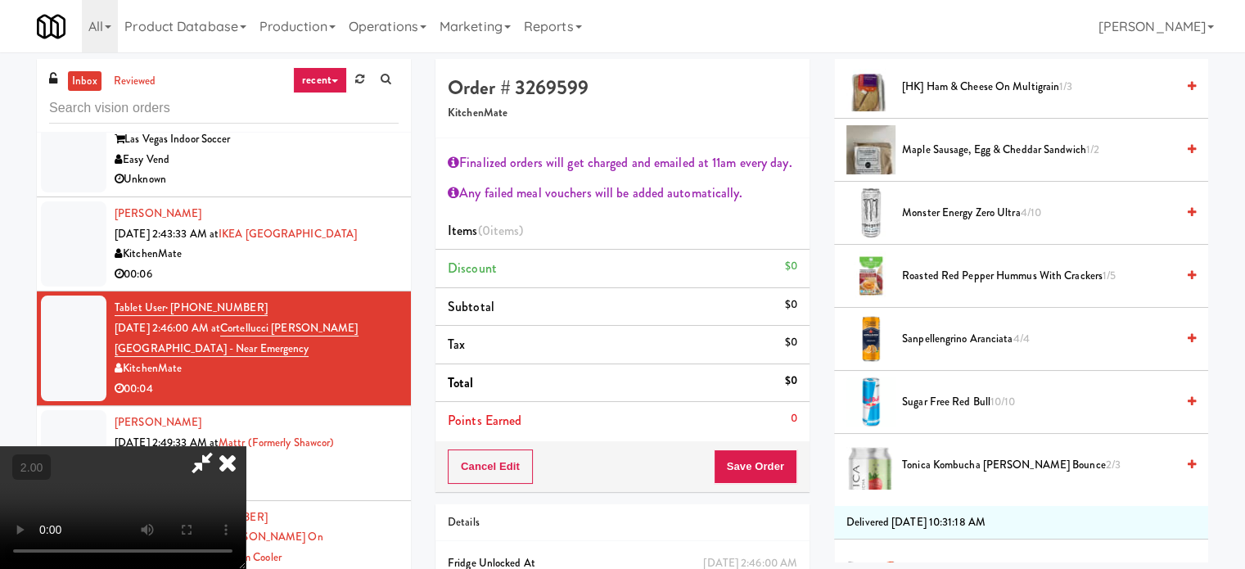
click at [974, 152] on span "Maple Sausage, Egg & Cheddar Sandwich 1/2" at bounding box center [1038, 150] width 273 height 20
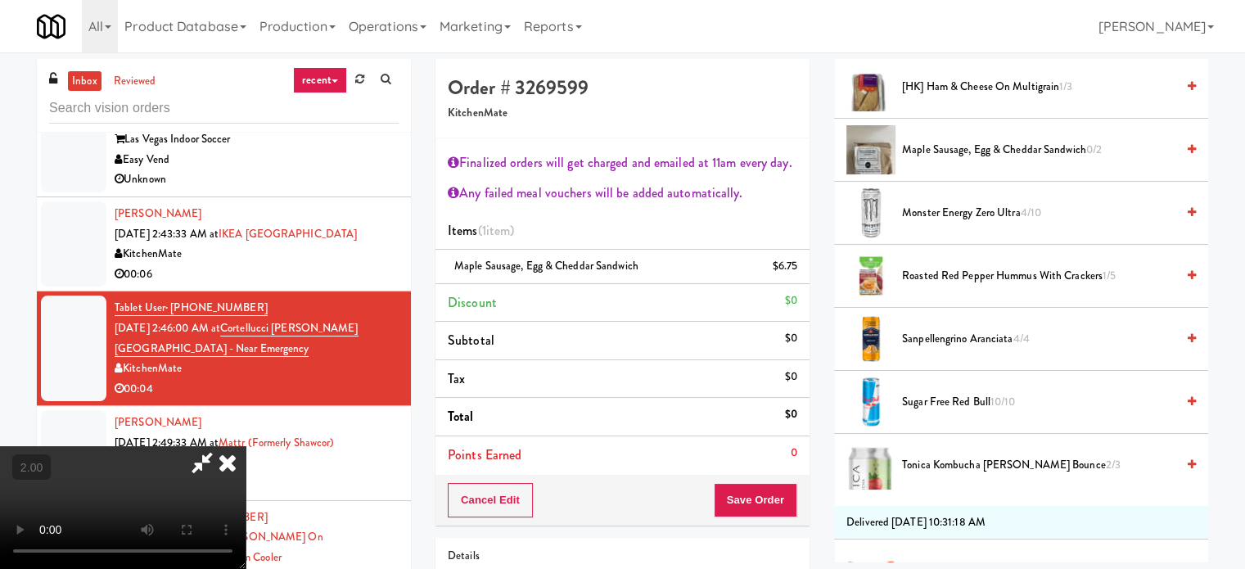
click at [246, 446] on video at bounding box center [123, 507] width 246 height 123
click at [782, 490] on button "Save Order" at bounding box center [755, 500] width 83 height 34
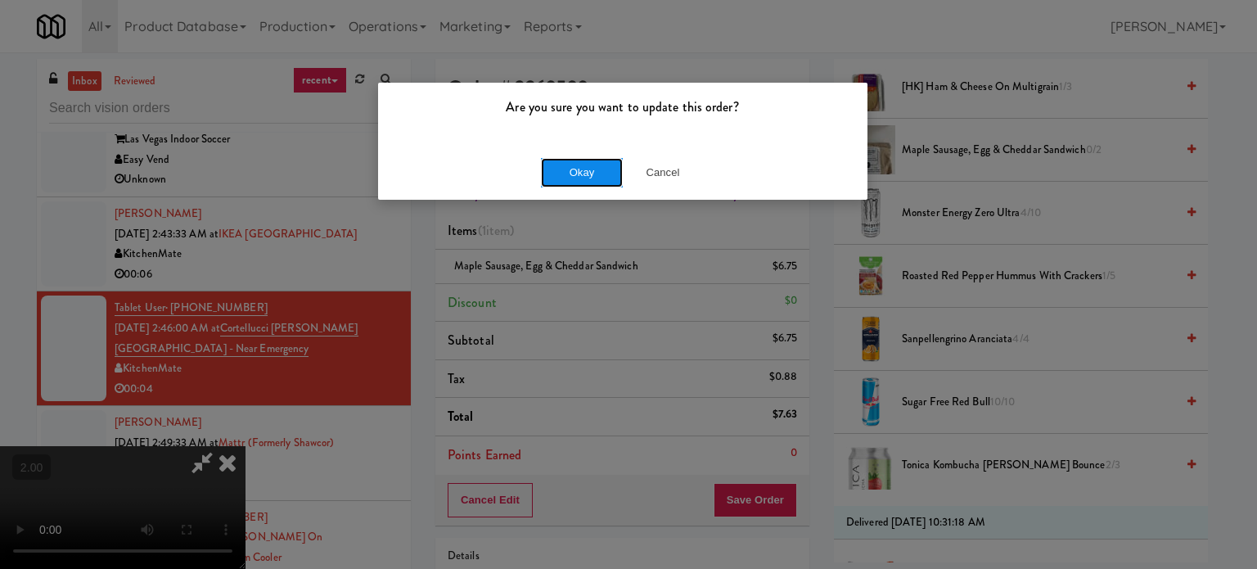
click at [570, 179] on button "Okay" at bounding box center [582, 172] width 82 height 29
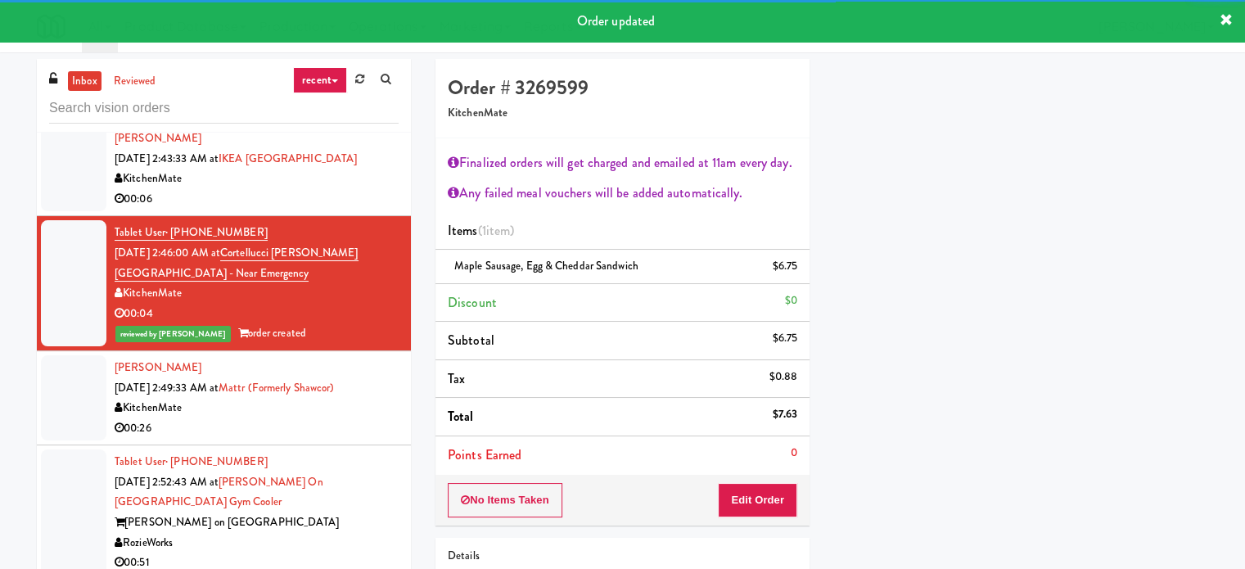
scroll to position [3683, 0]
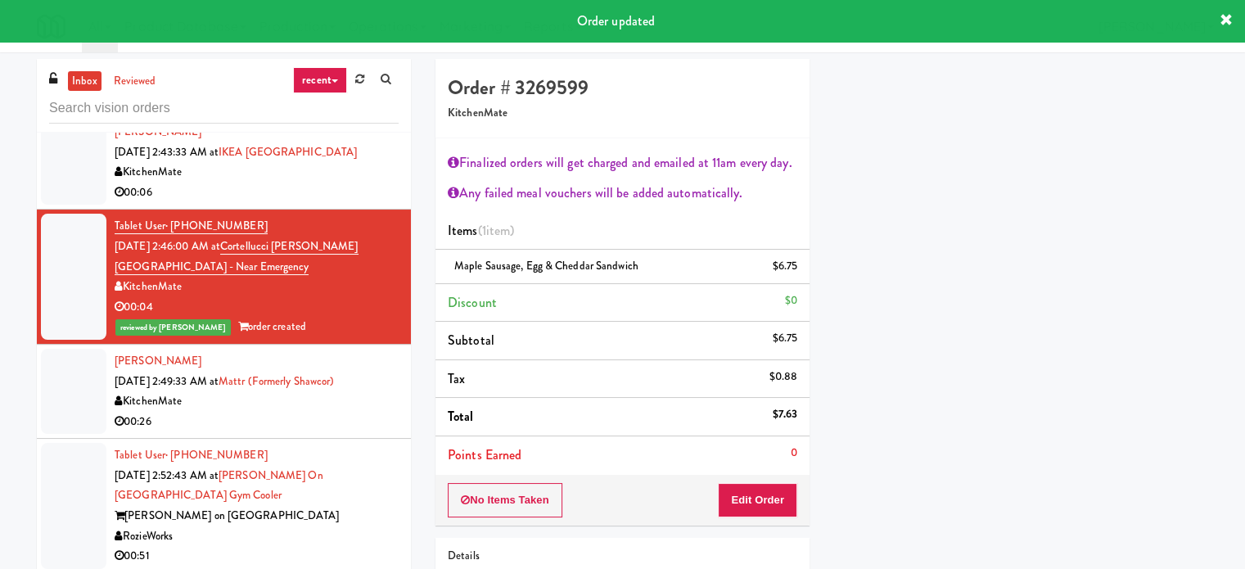
click at [311, 417] on div "00:26" at bounding box center [257, 422] width 284 height 20
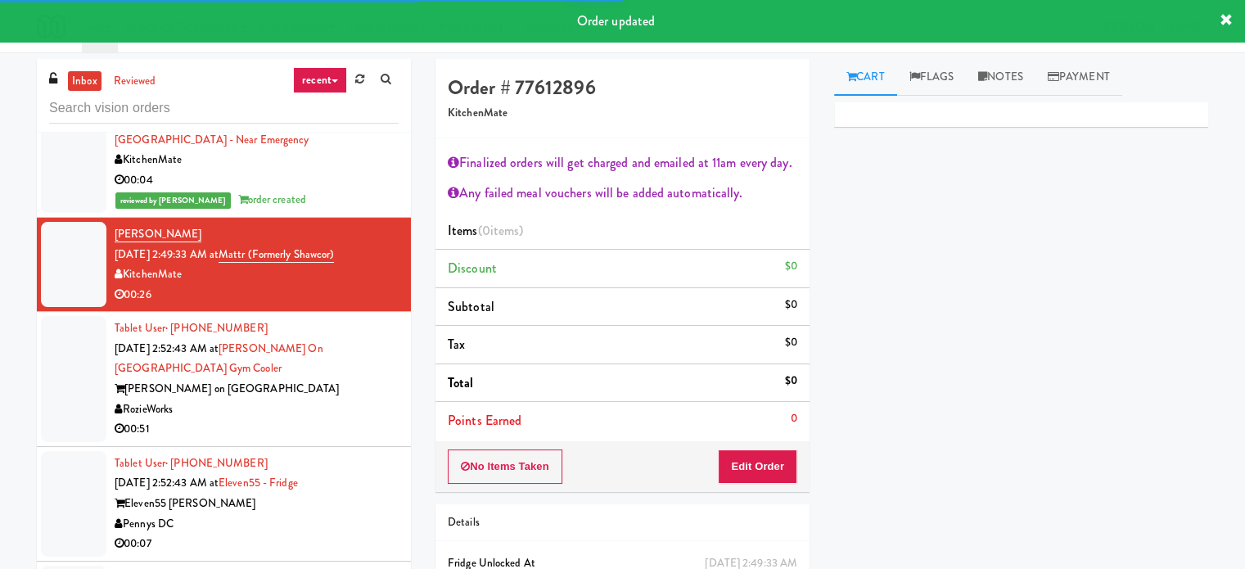
scroll to position [3847, 0]
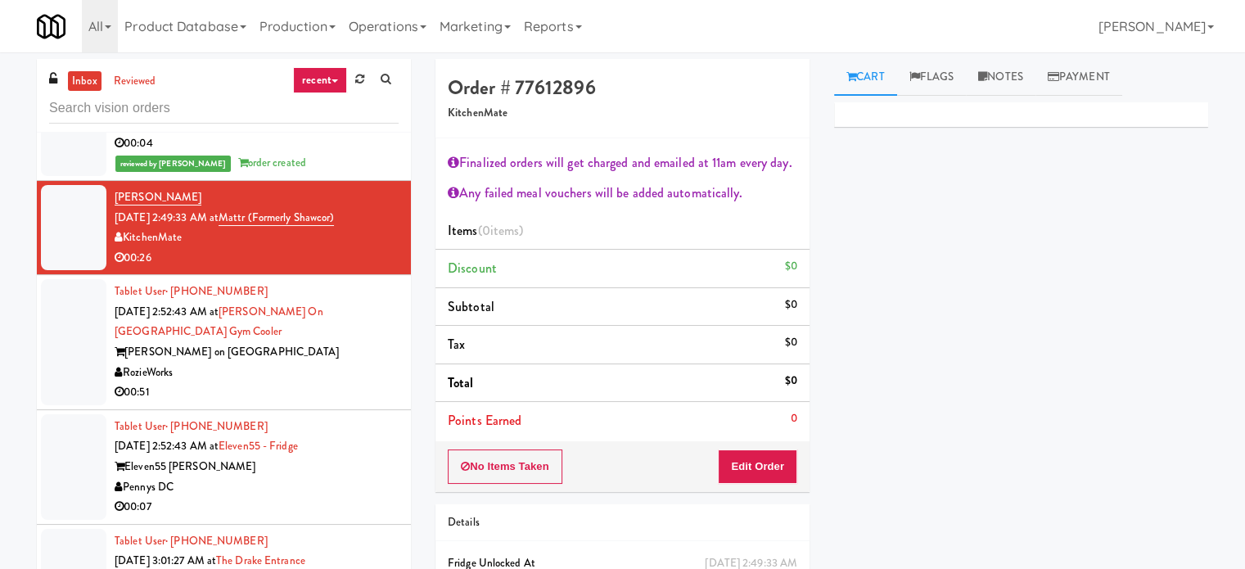
click at [277, 369] on div "RozieWorks" at bounding box center [257, 373] width 284 height 20
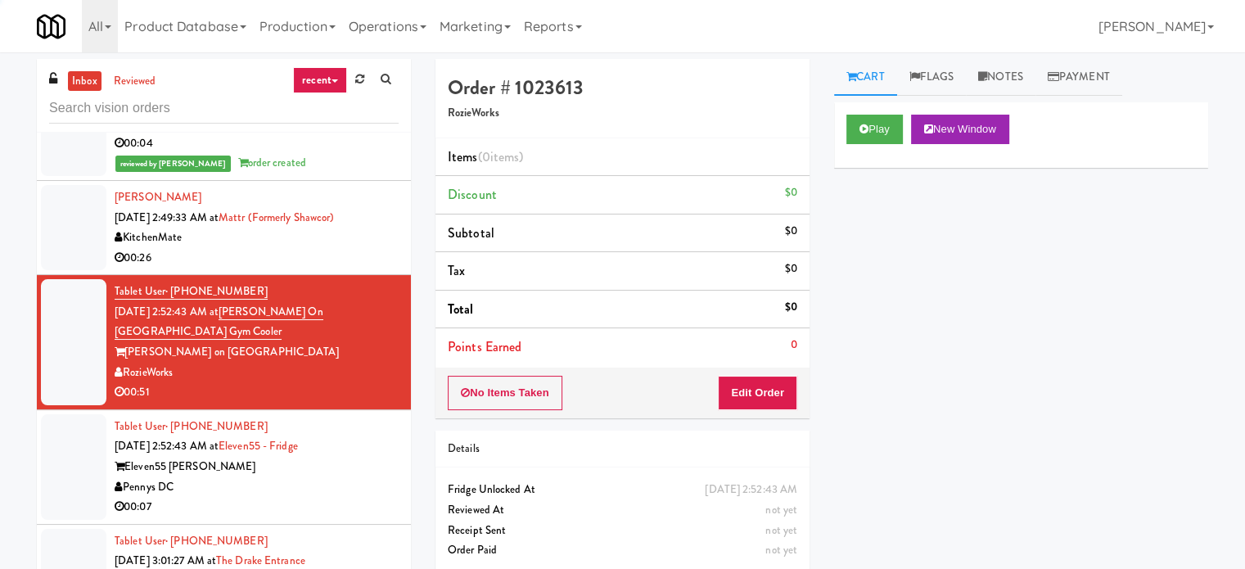
click at [293, 255] on div "00:26" at bounding box center [257, 258] width 284 height 20
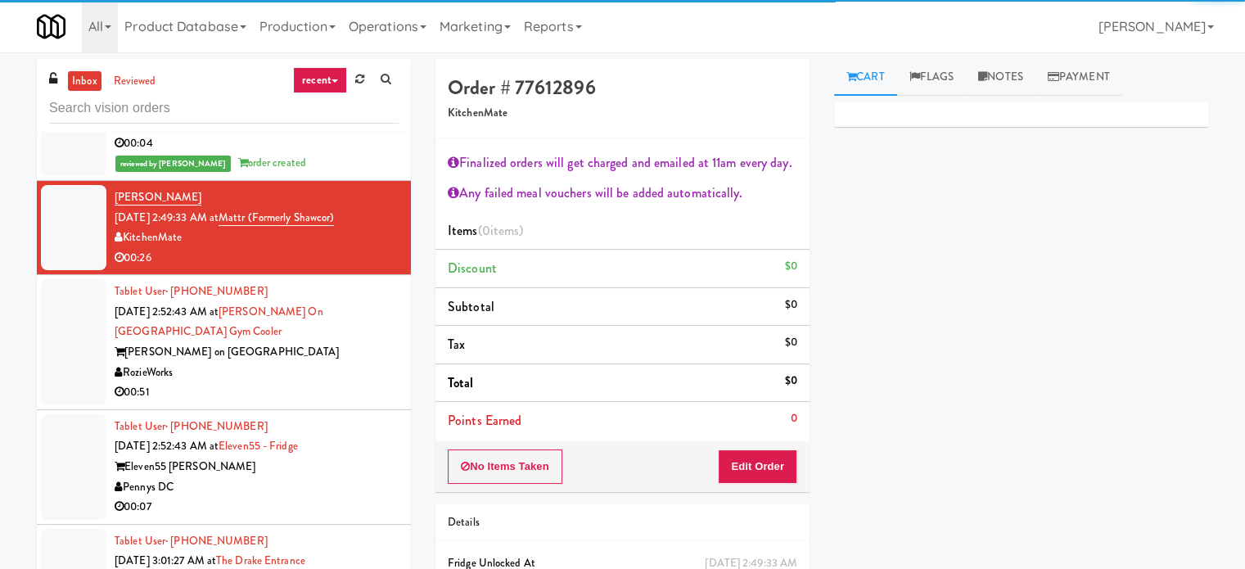
click at [280, 337] on div "Tablet User · (623) 666-0001 [DATE] 2:52:43 AM at [GEOGRAPHIC_DATA] on [GEOGRAP…" at bounding box center [257, 342] width 284 height 121
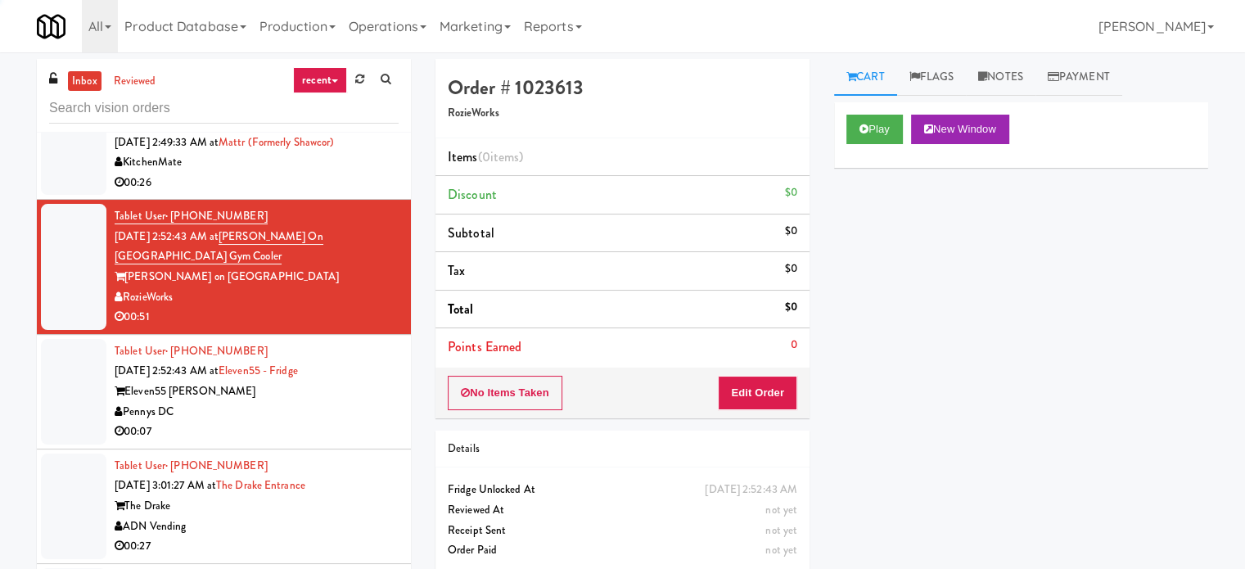
scroll to position [3929, 0]
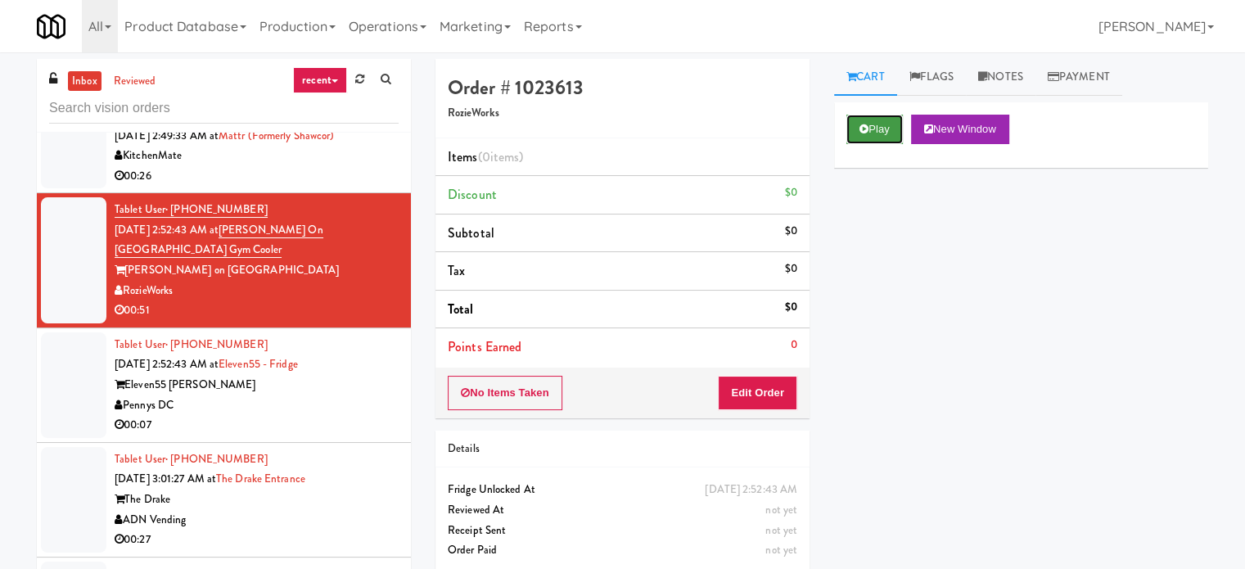
click at [885, 129] on button "Play" at bounding box center [874, 129] width 56 height 29
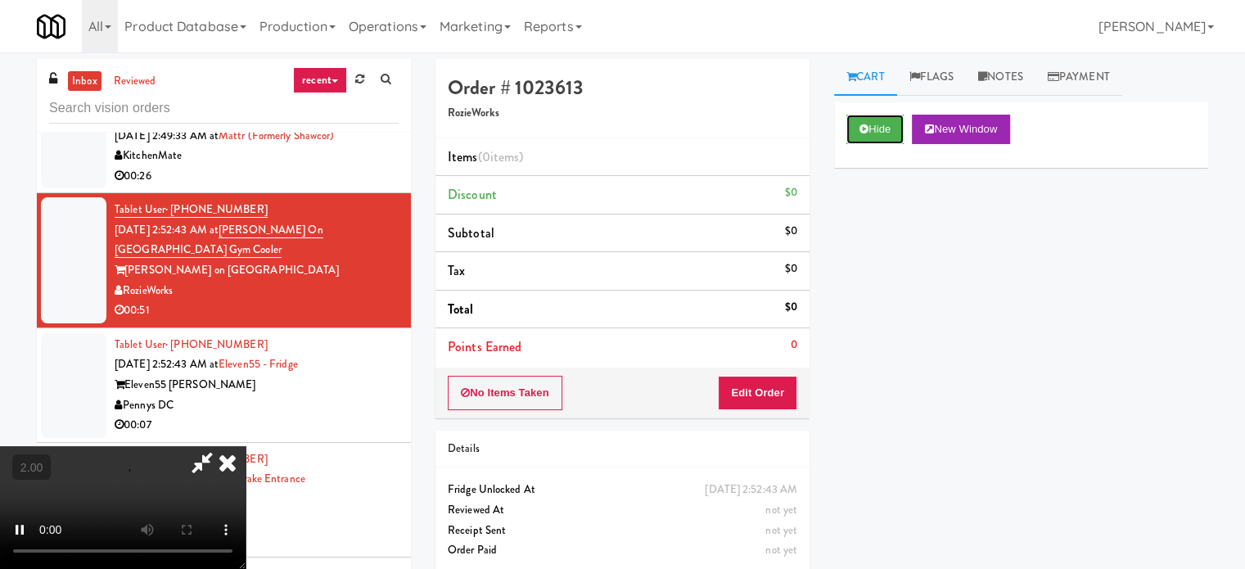
scroll to position [0, 0]
click at [246, 446] on video at bounding box center [123, 507] width 246 height 123
click at [765, 383] on button "Edit Order" at bounding box center [757, 393] width 79 height 34
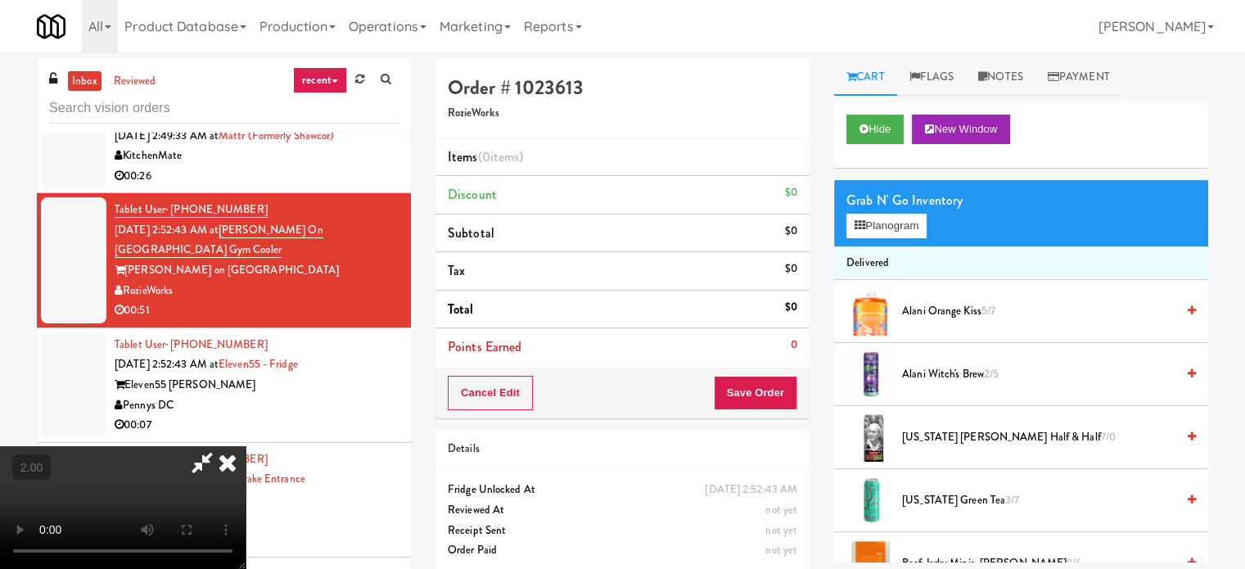
drag, startPoint x: 575, startPoint y: 319, endPoint x: 575, endPoint y: 329, distance: 9.8
click at [246, 446] on video at bounding box center [123, 507] width 246 height 123
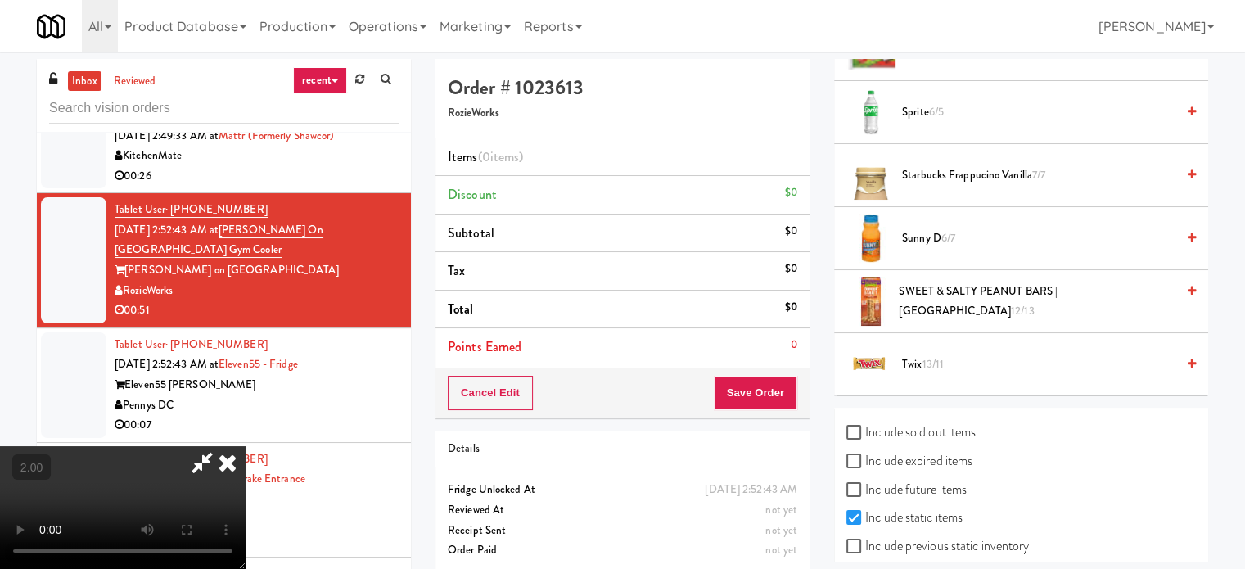
scroll to position [2292, 0]
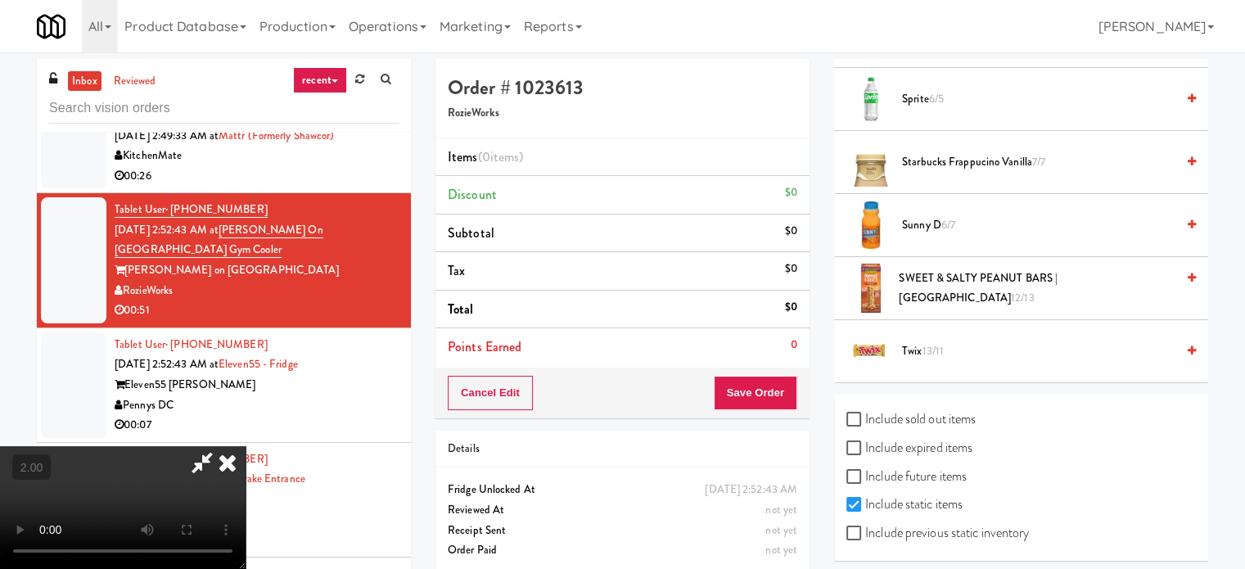
click at [927, 345] on span "13/11" at bounding box center [933, 351] width 22 height 16
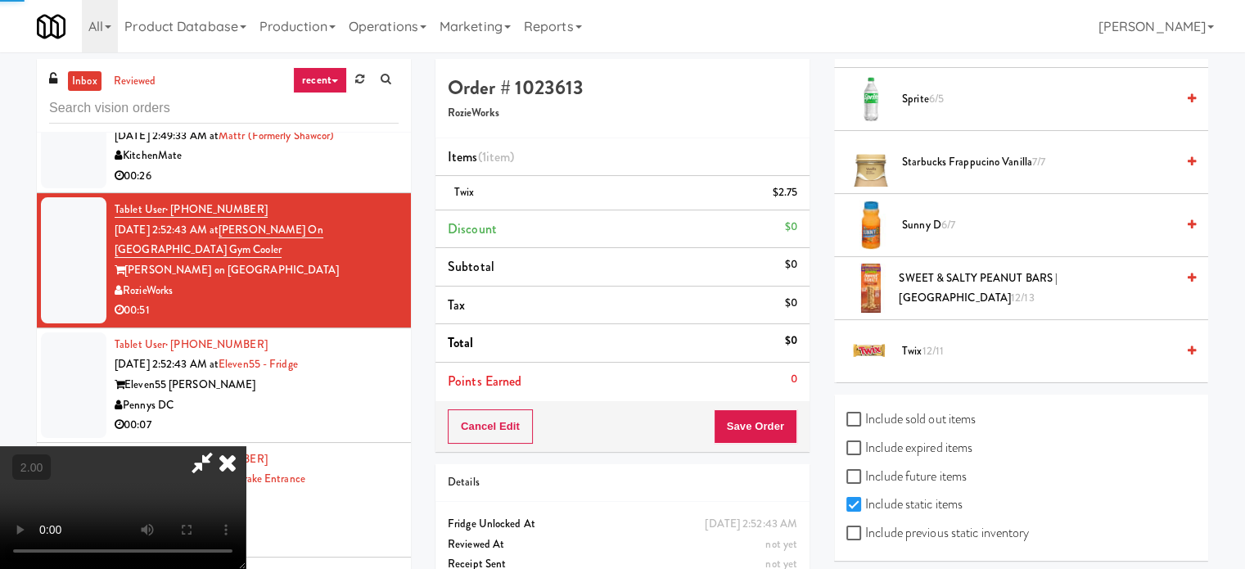
click at [246, 446] on video at bounding box center [123, 507] width 246 height 123
drag, startPoint x: 528, startPoint y: 338, endPoint x: 523, endPoint y: 345, distance: 8.9
click at [246, 446] on video at bounding box center [123, 507] width 246 height 123
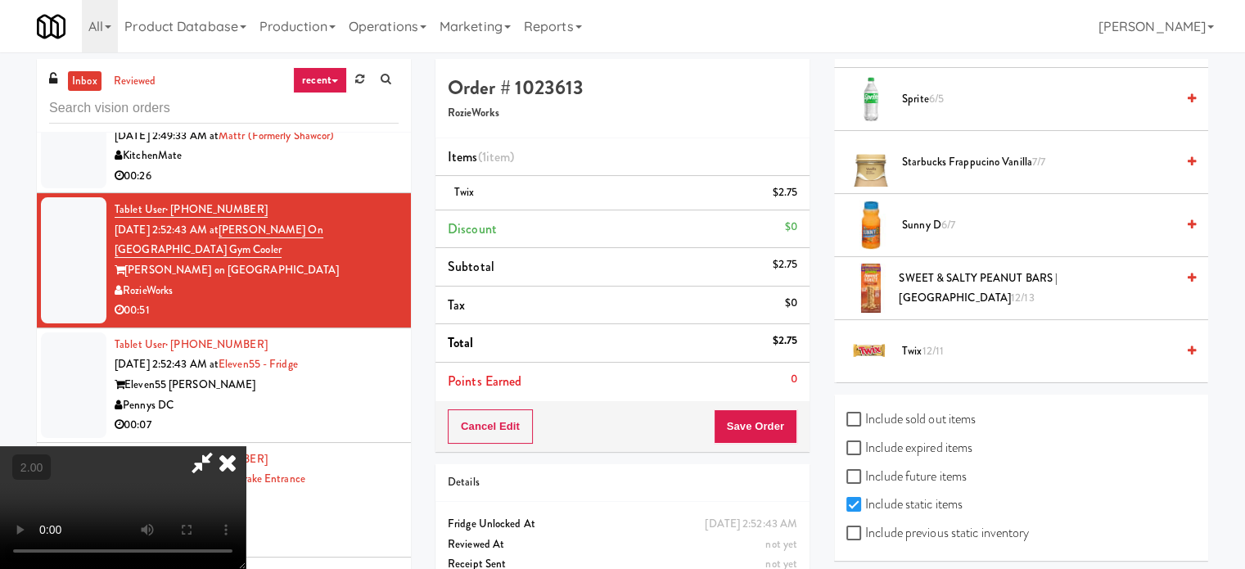
click at [246, 446] on video at bounding box center [123, 507] width 246 height 123
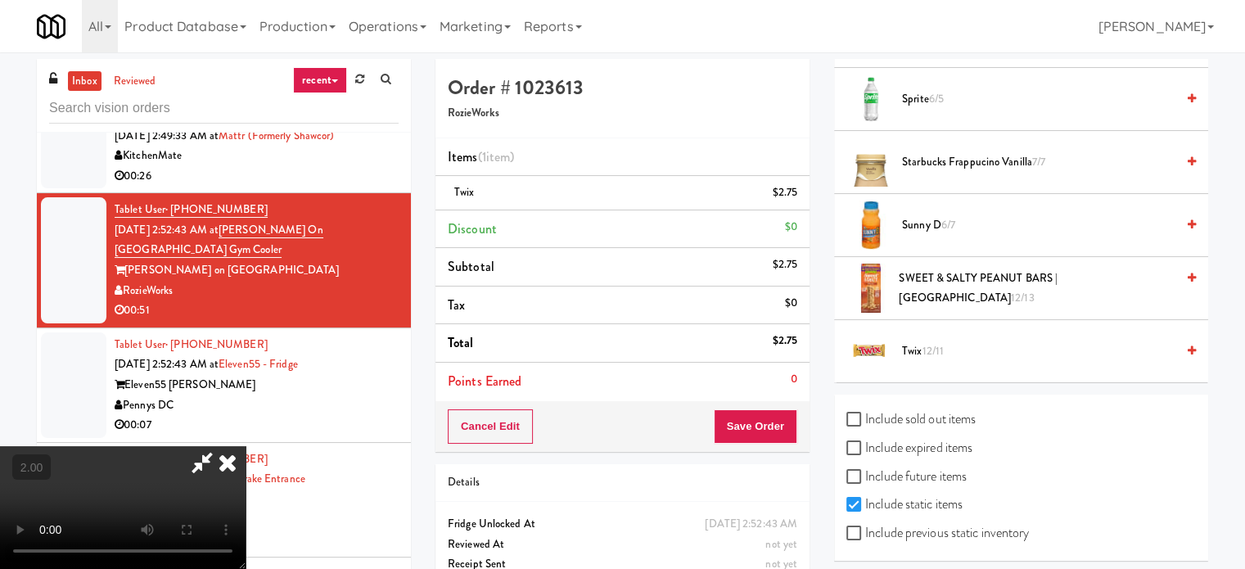
click at [246, 446] on video at bounding box center [123, 507] width 246 height 123
drag, startPoint x: 656, startPoint y: 225, endPoint x: 690, endPoint y: 159, distance: 74.7
click at [246, 446] on video at bounding box center [123, 507] width 246 height 123
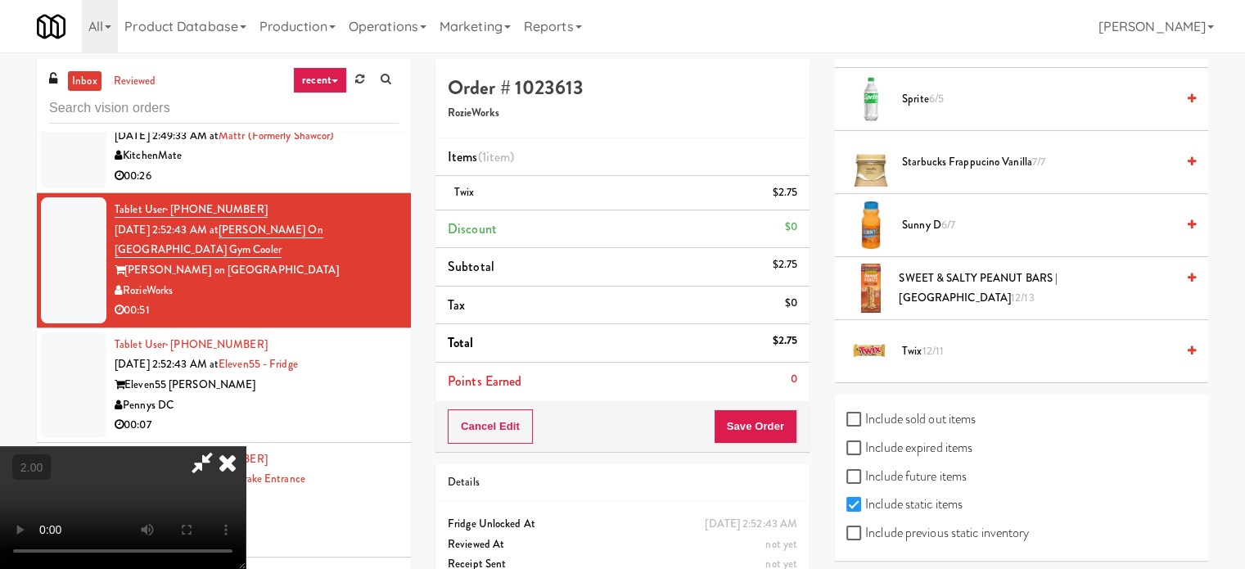
scroll to position [0, 0]
click at [246, 446] on icon at bounding box center [228, 462] width 36 height 33
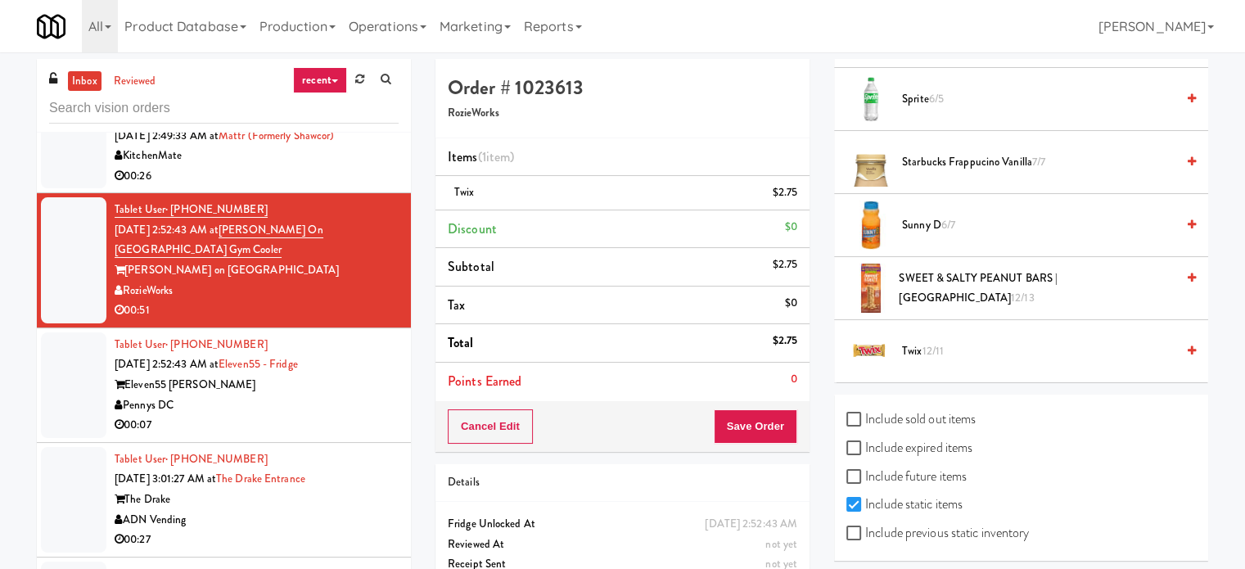
click at [308, 404] on div "Pennys DC" at bounding box center [257, 405] width 284 height 20
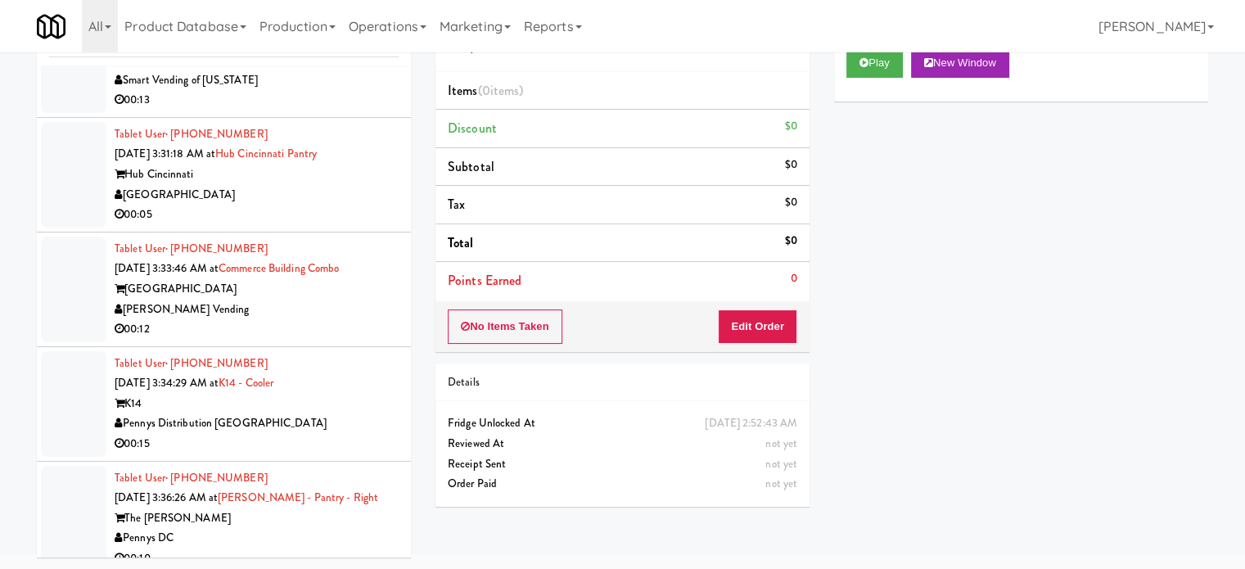
scroll to position [6626, 0]
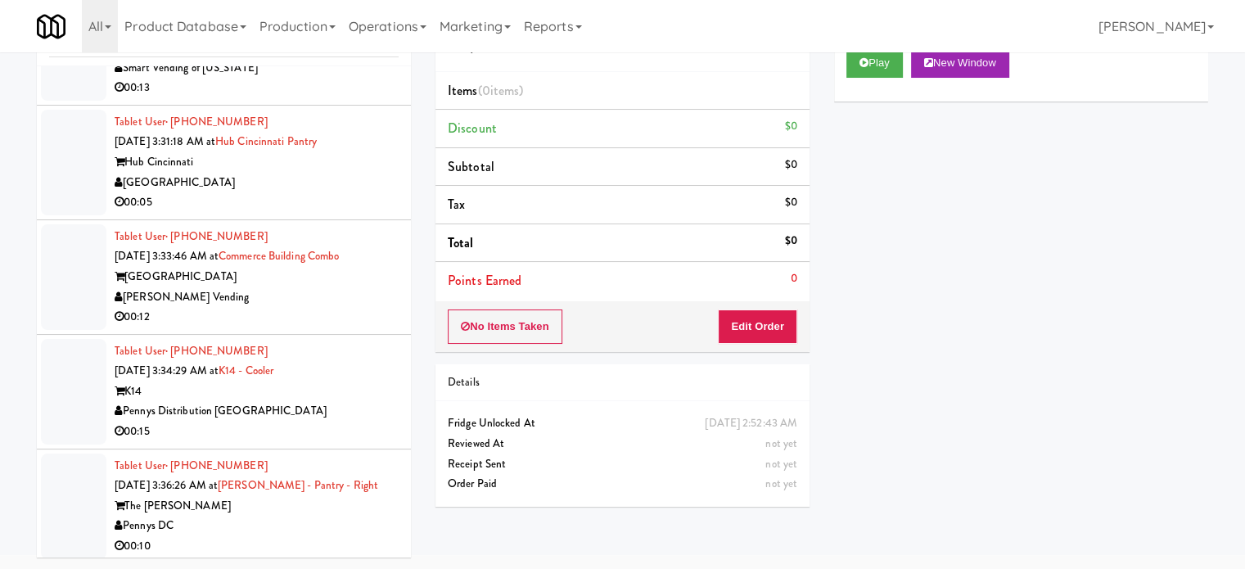
click at [370, 496] on div "The [PERSON_NAME]" at bounding box center [257, 506] width 284 height 20
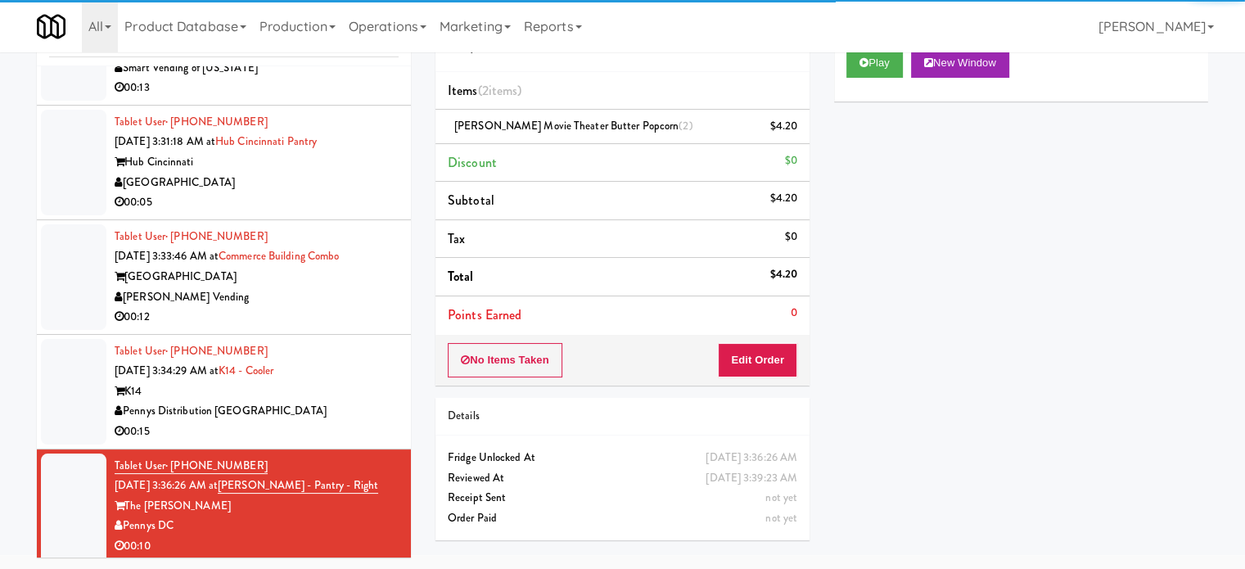
click at [384, 389] on div "K14" at bounding box center [257, 391] width 284 height 20
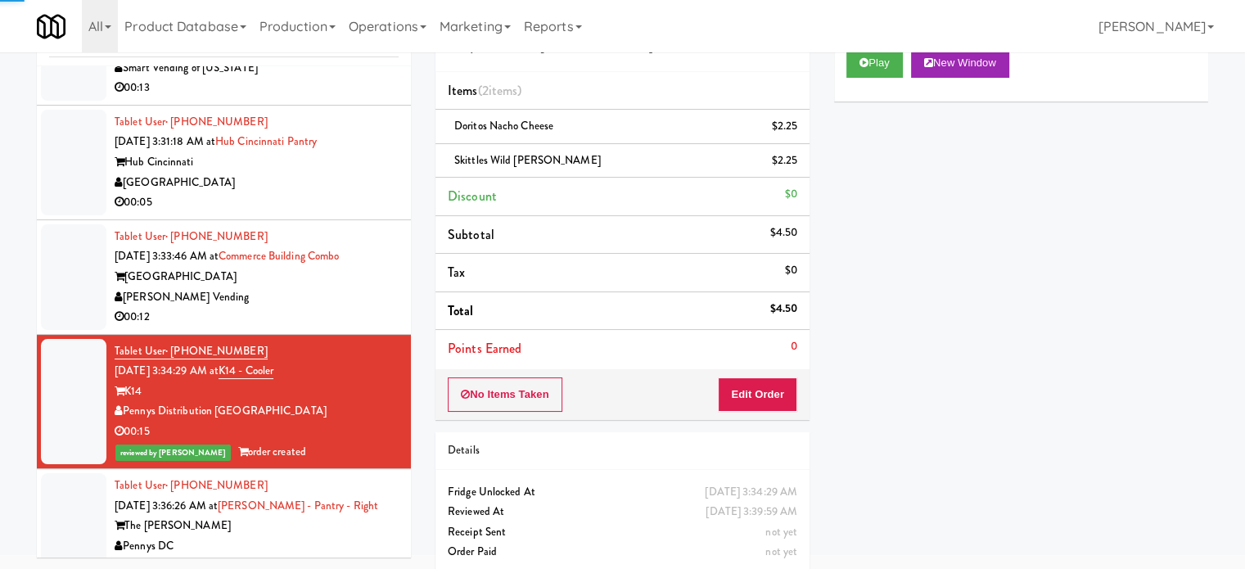
click at [357, 308] on div "00:12" at bounding box center [257, 317] width 284 height 20
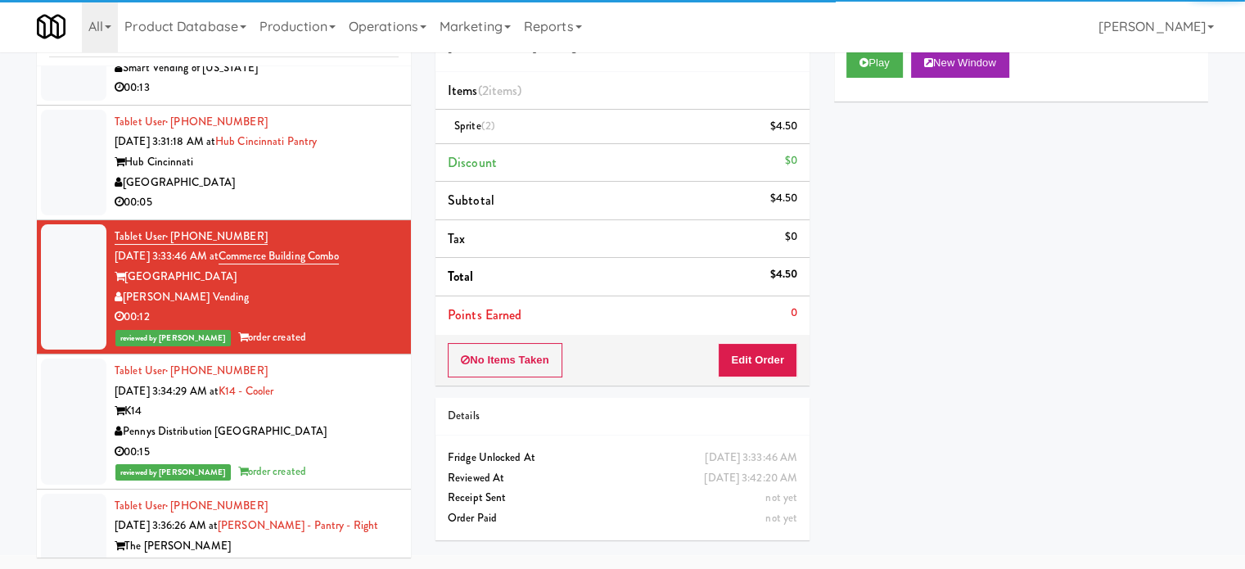
click at [358, 174] on div "[GEOGRAPHIC_DATA]" at bounding box center [257, 183] width 284 height 20
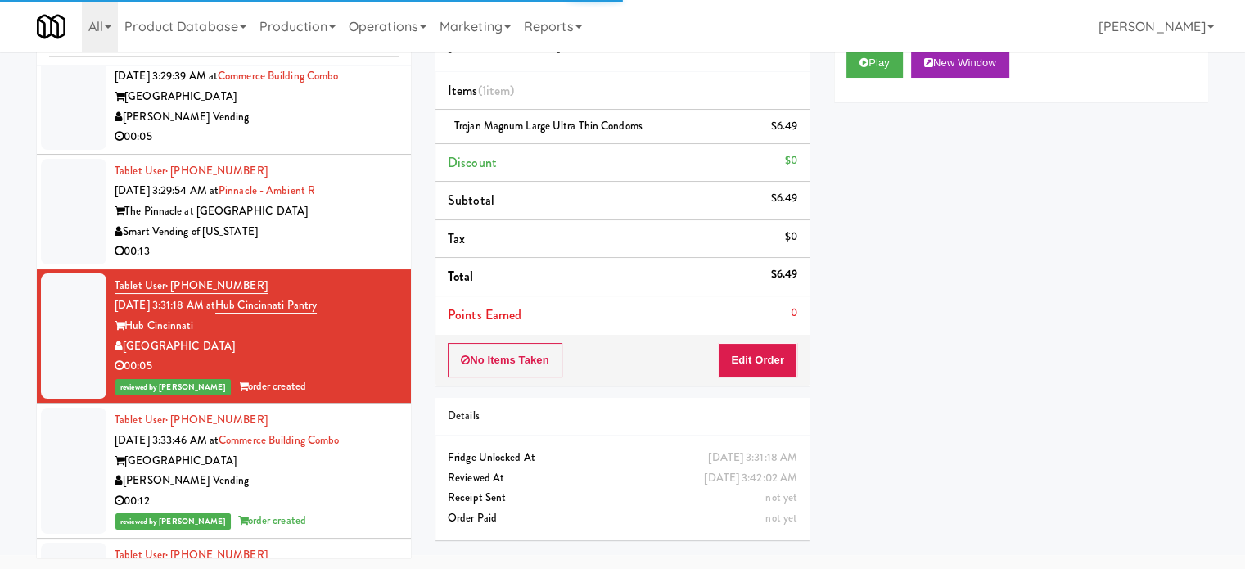
click at [361, 202] on div "The Pinnacle at [GEOGRAPHIC_DATA]" at bounding box center [257, 211] width 284 height 20
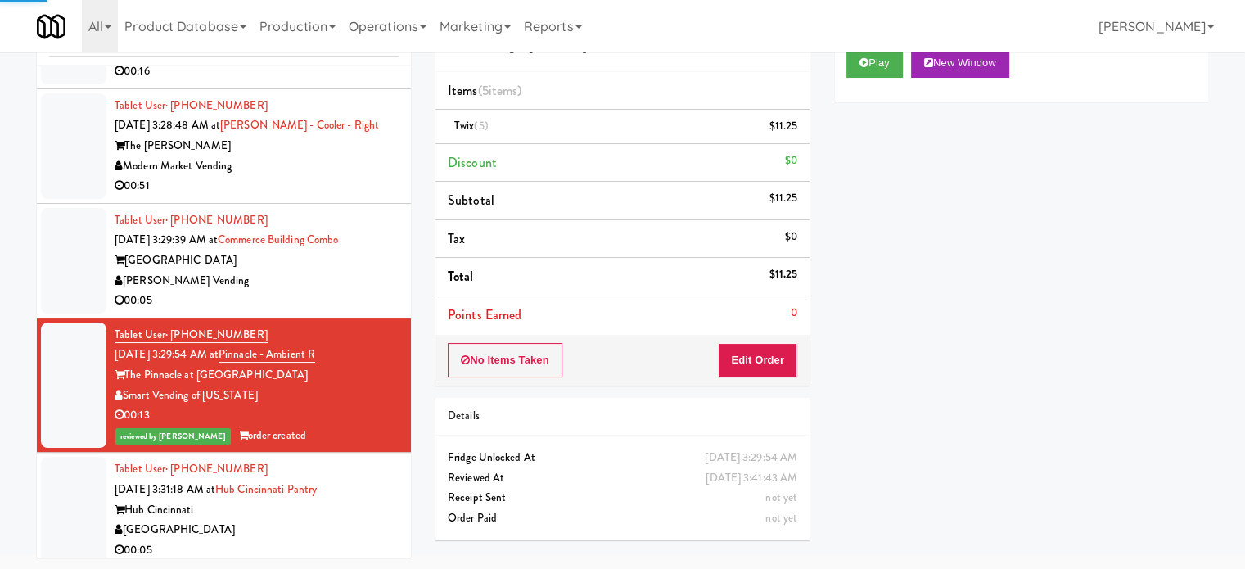
click at [372, 296] on div "00:05" at bounding box center [257, 301] width 284 height 20
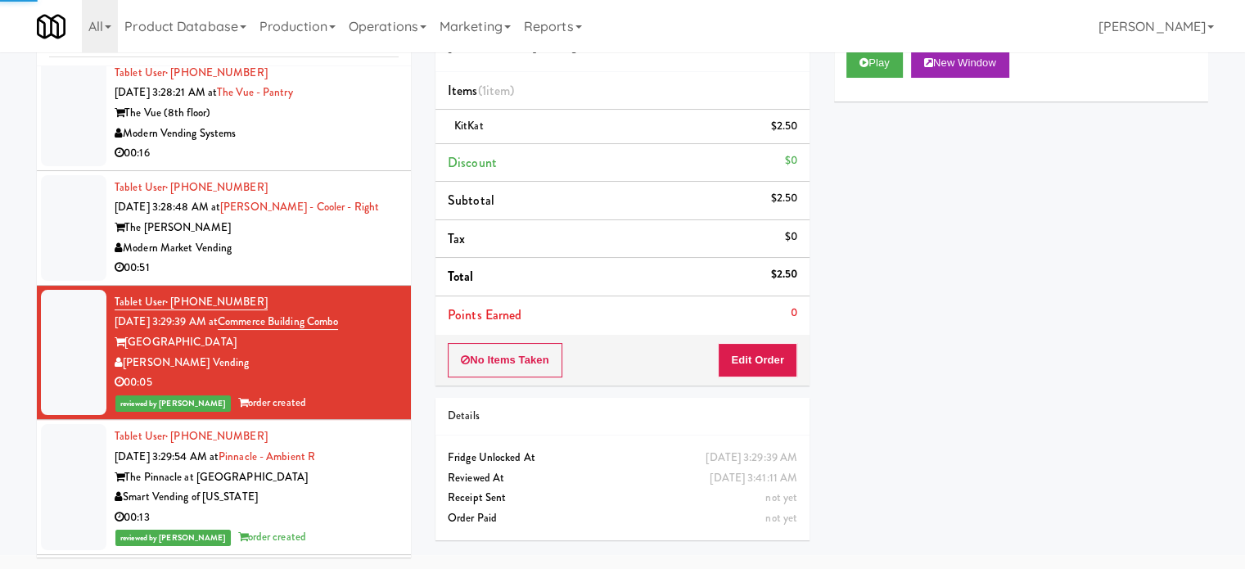
click at [371, 275] on li "Tablet User · (210) 722-1601 [DATE] 3:28:48 AM at [PERSON_NAME] - Cooler - Righ…" at bounding box center [224, 228] width 374 height 115
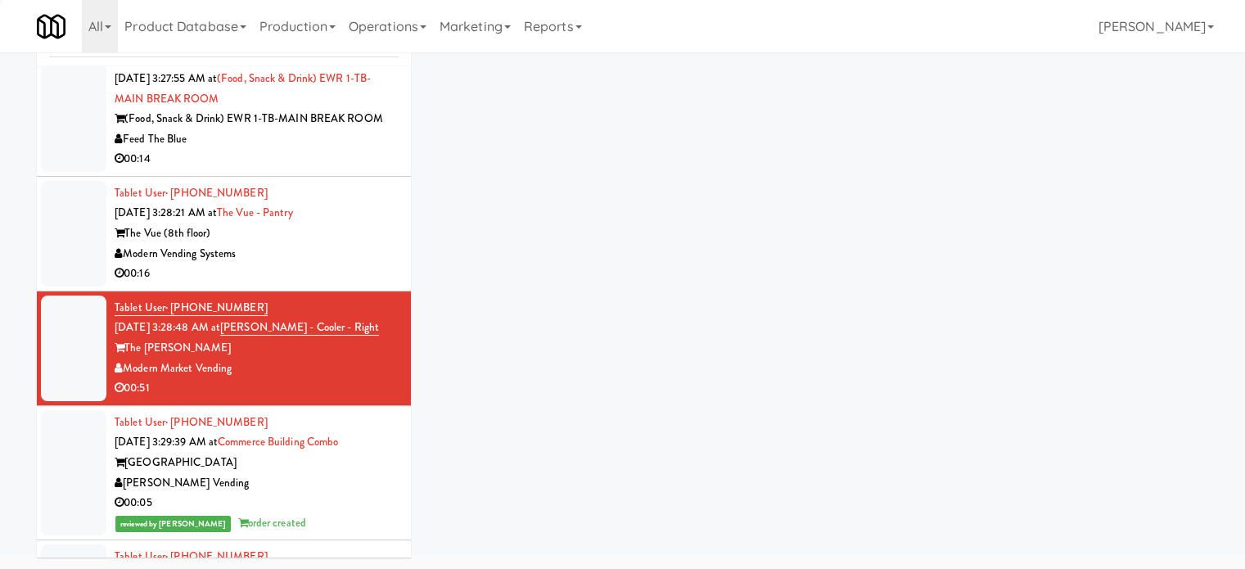
scroll to position [6053, 0]
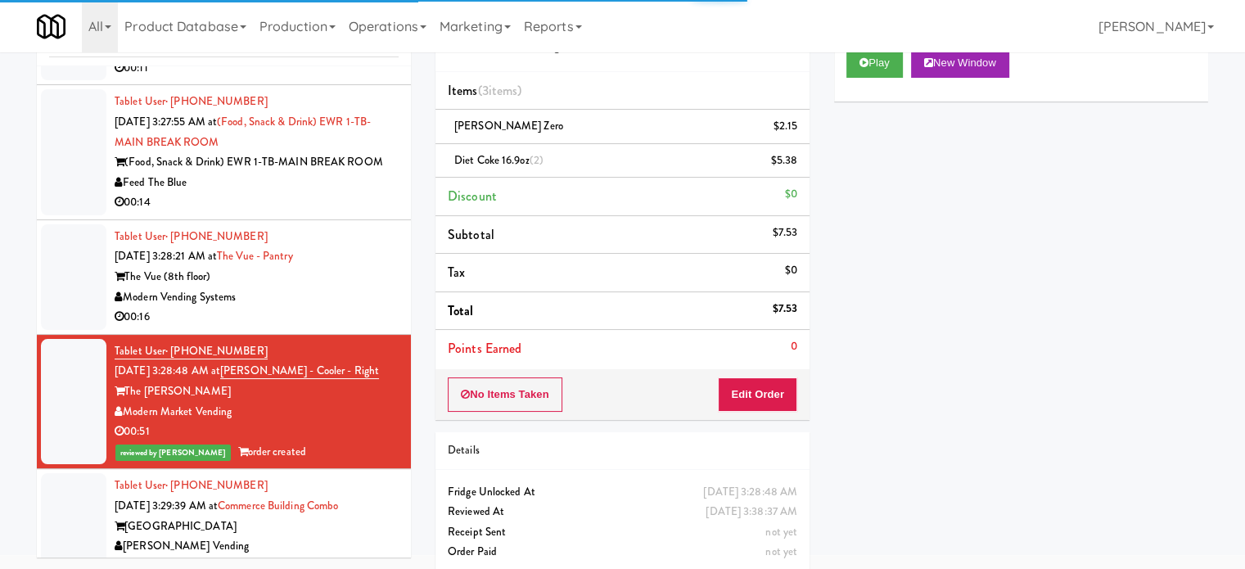
click at [371, 276] on div "The Vue (8th floor)" at bounding box center [257, 277] width 284 height 20
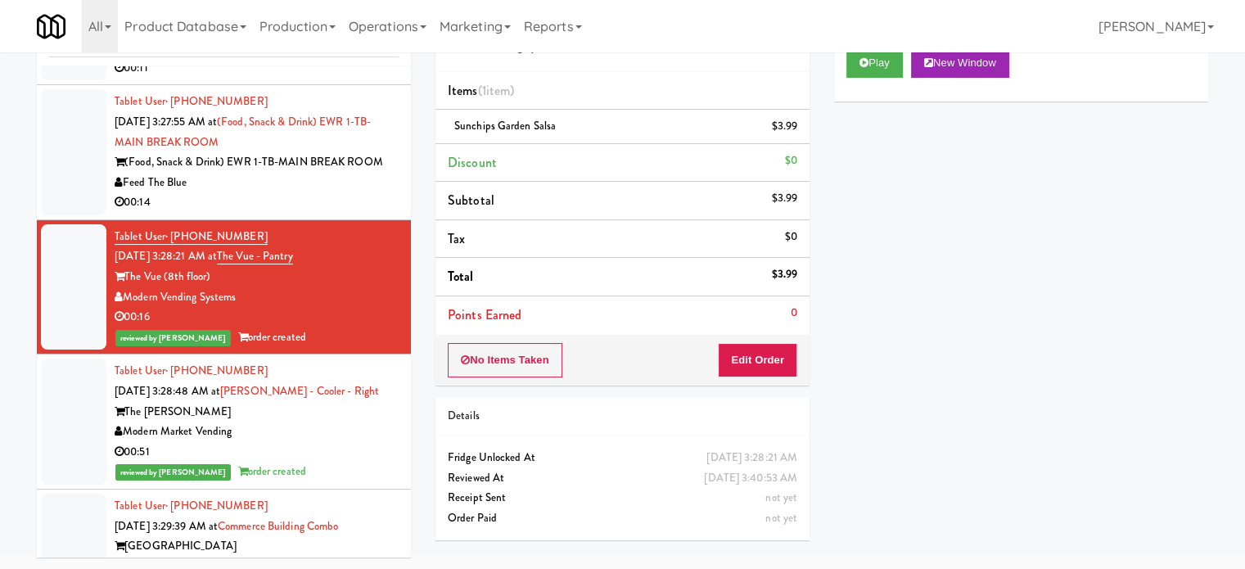
click at [354, 192] on div "00:14" at bounding box center [257, 202] width 284 height 20
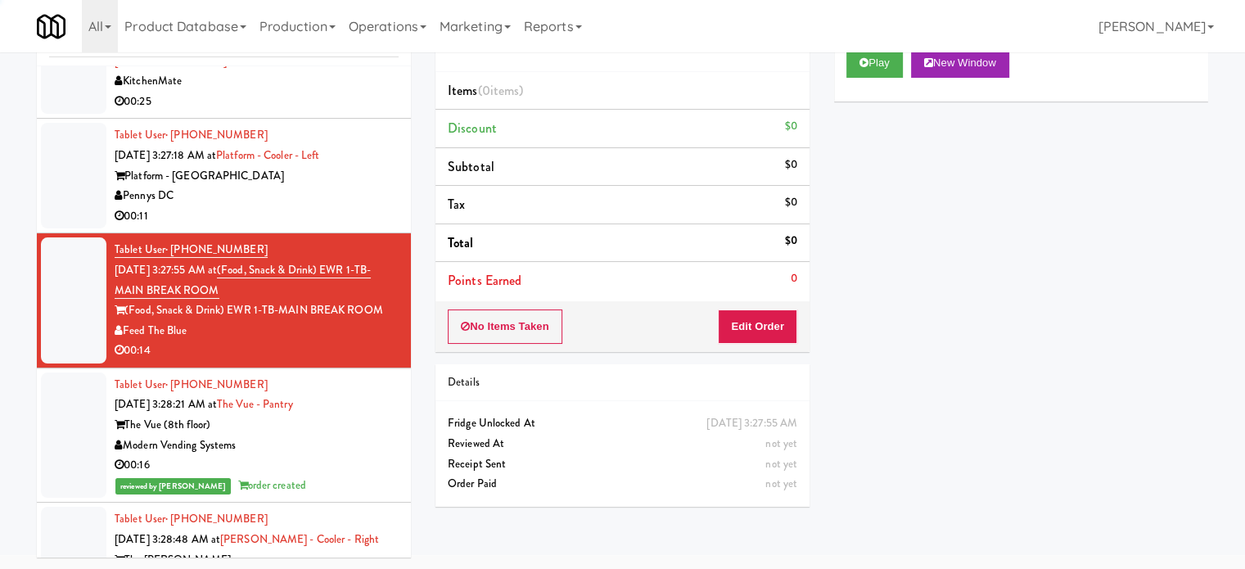
scroll to position [5889, 0]
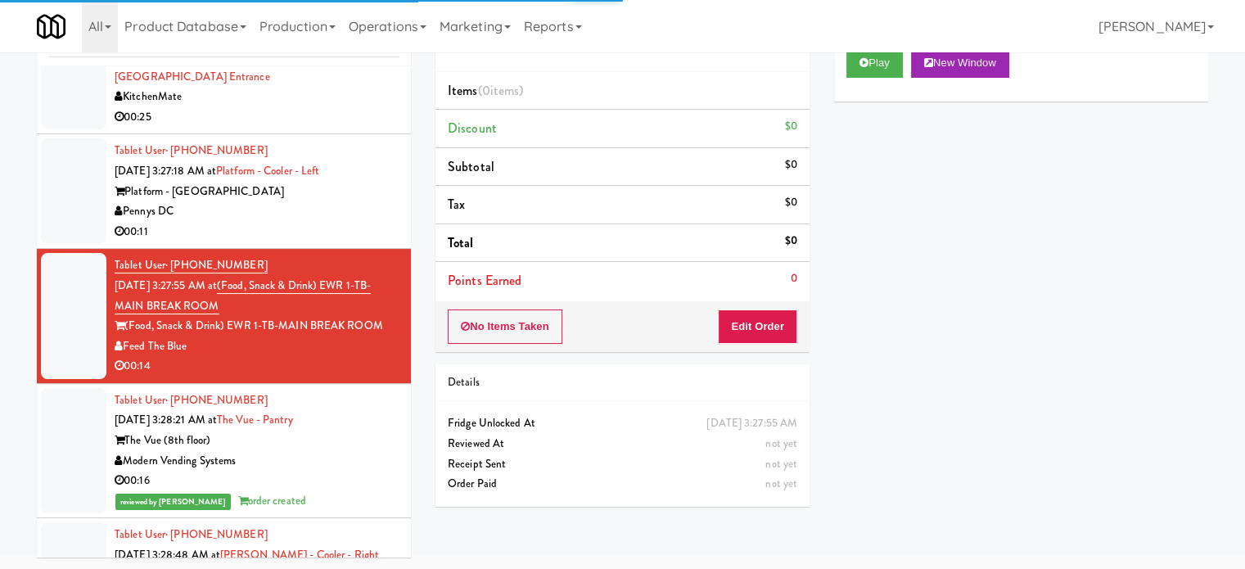
click at [328, 222] on div "00:11" at bounding box center [257, 232] width 284 height 20
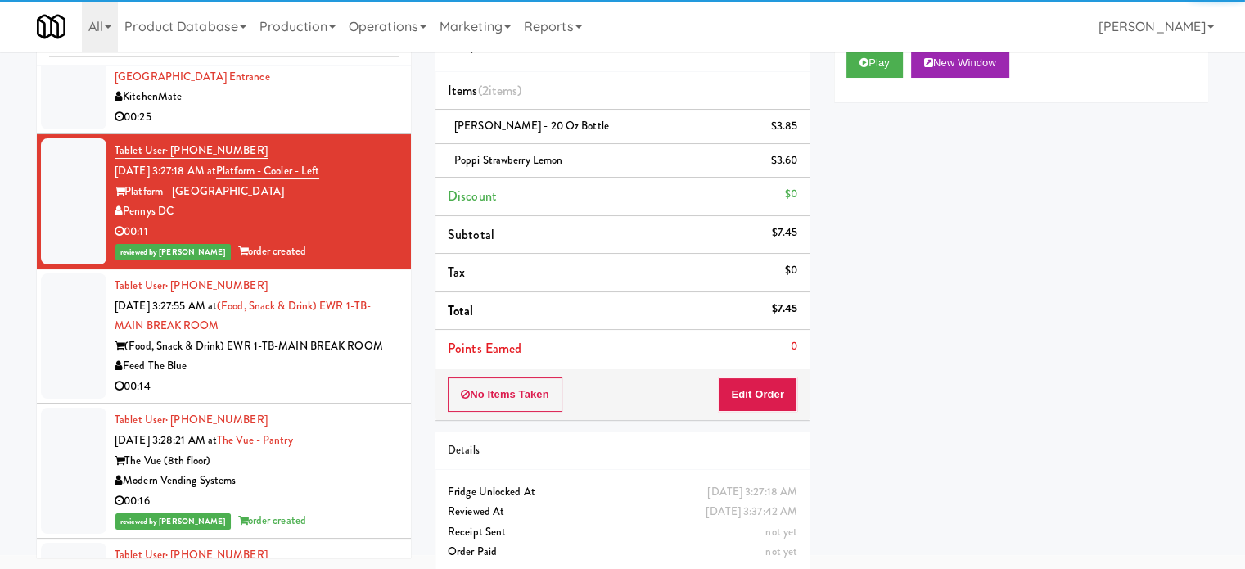
click at [309, 390] on div "00:14" at bounding box center [257, 387] width 284 height 20
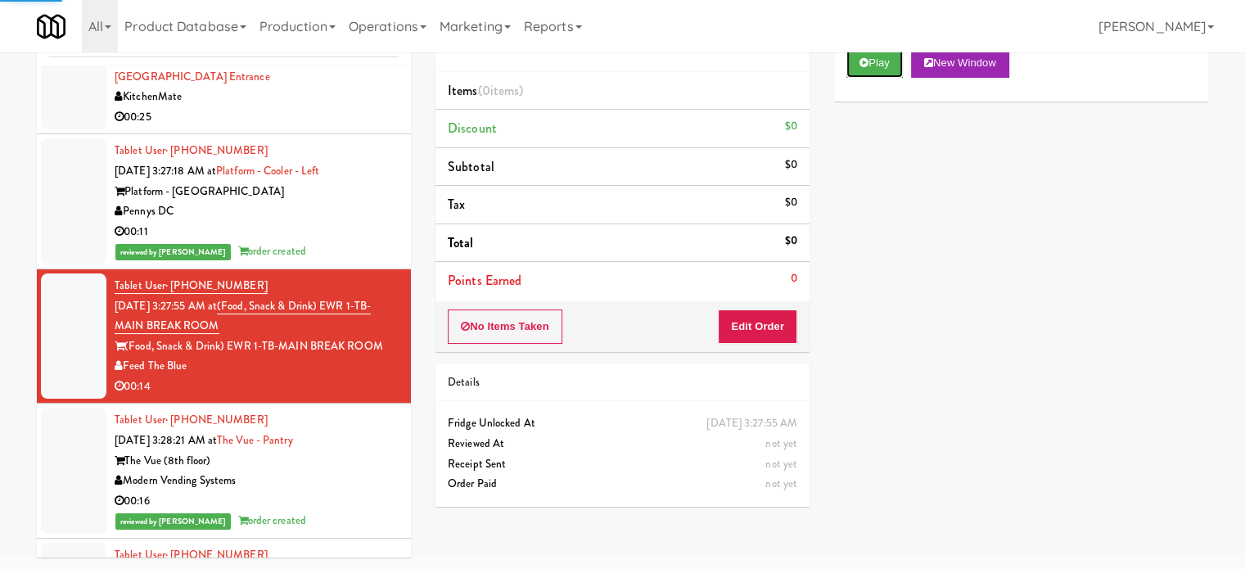
click at [884, 71] on button "Play" at bounding box center [874, 62] width 56 height 29
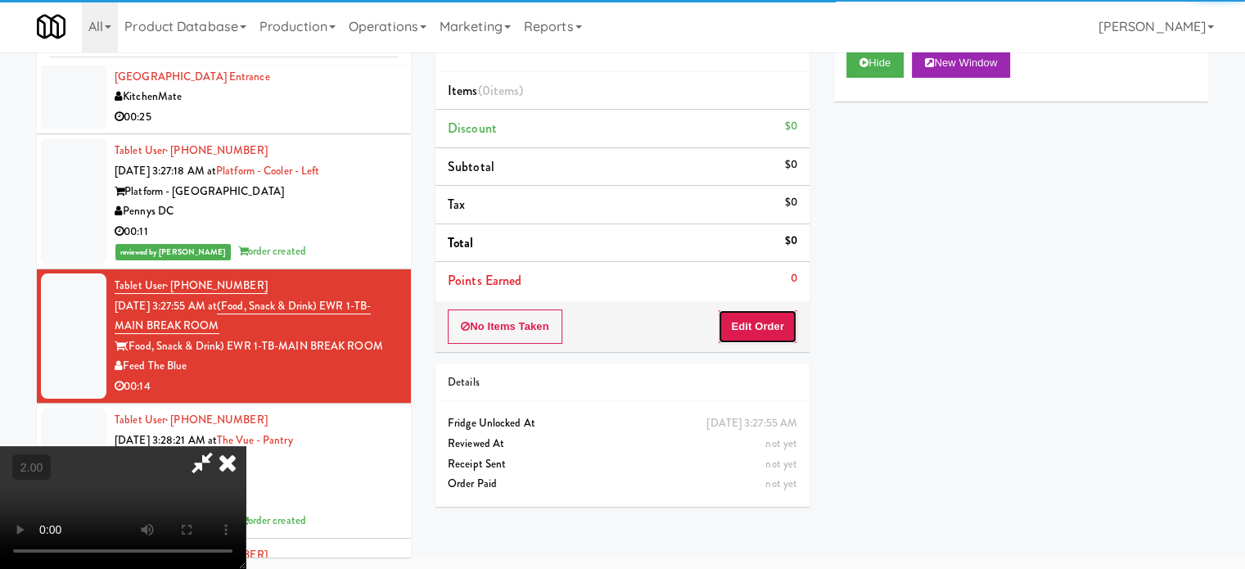
click at [767, 324] on button "Edit Order" at bounding box center [757, 326] width 79 height 34
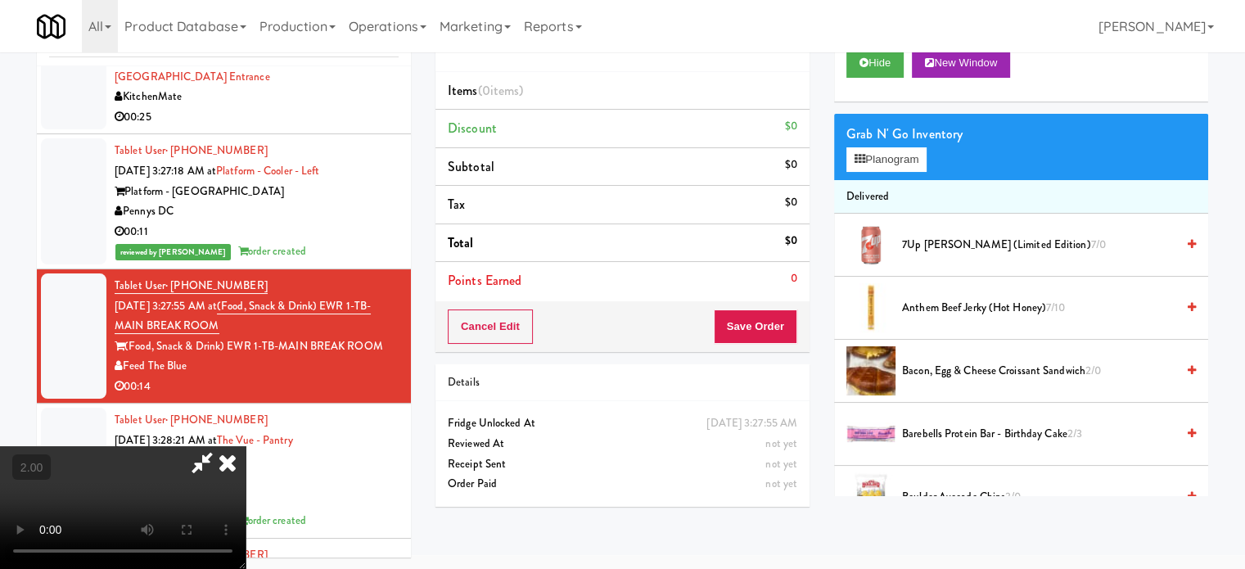
drag, startPoint x: 410, startPoint y: 359, endPoint x: 421, endPoint y: 354, distance: 11.7
click at [246, 446] on video at bounding box center [123, 507] width 246 height 123
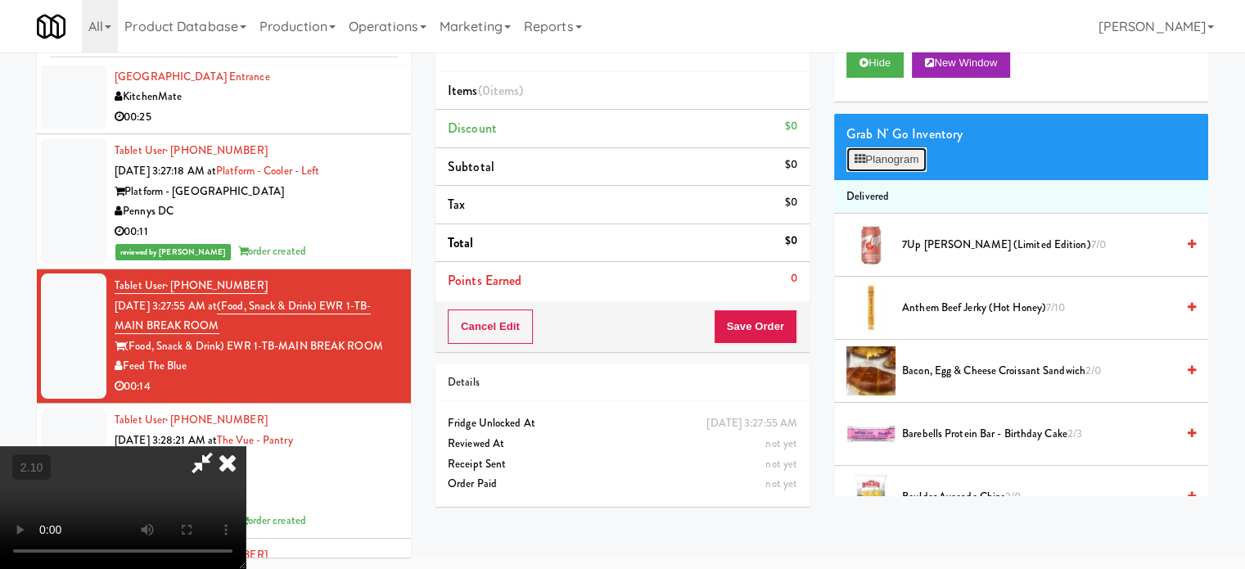
click at [859, 165] on button "Planogram" at bounding box center [886, 159] width 80 height 25
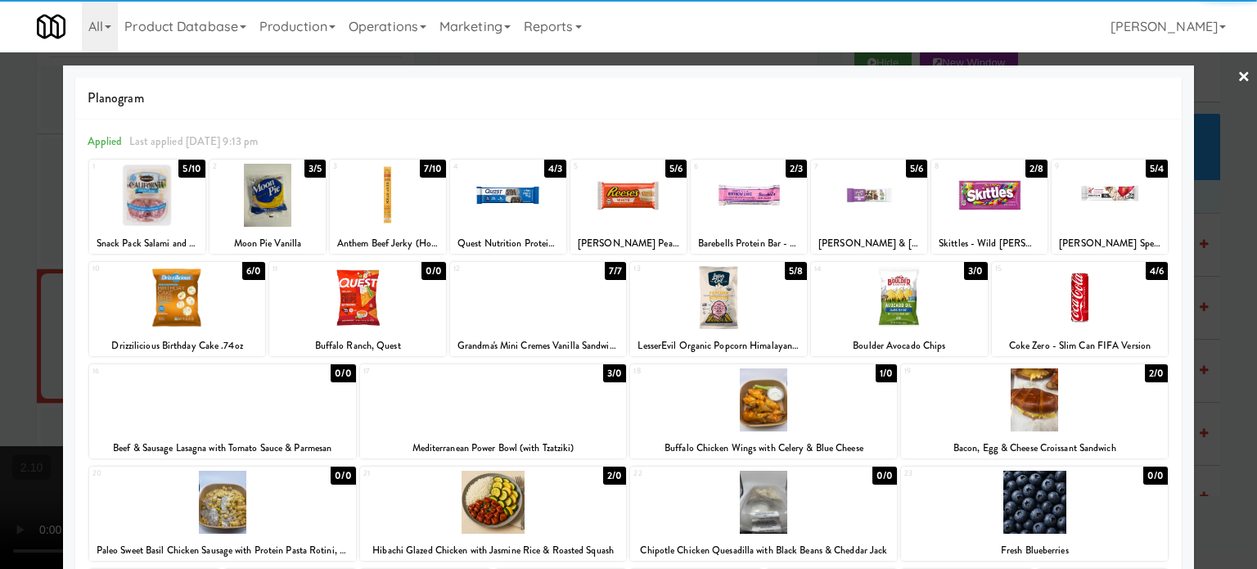
click at [884, 277] on div at bounding box center [899, 297] width 177 height 63
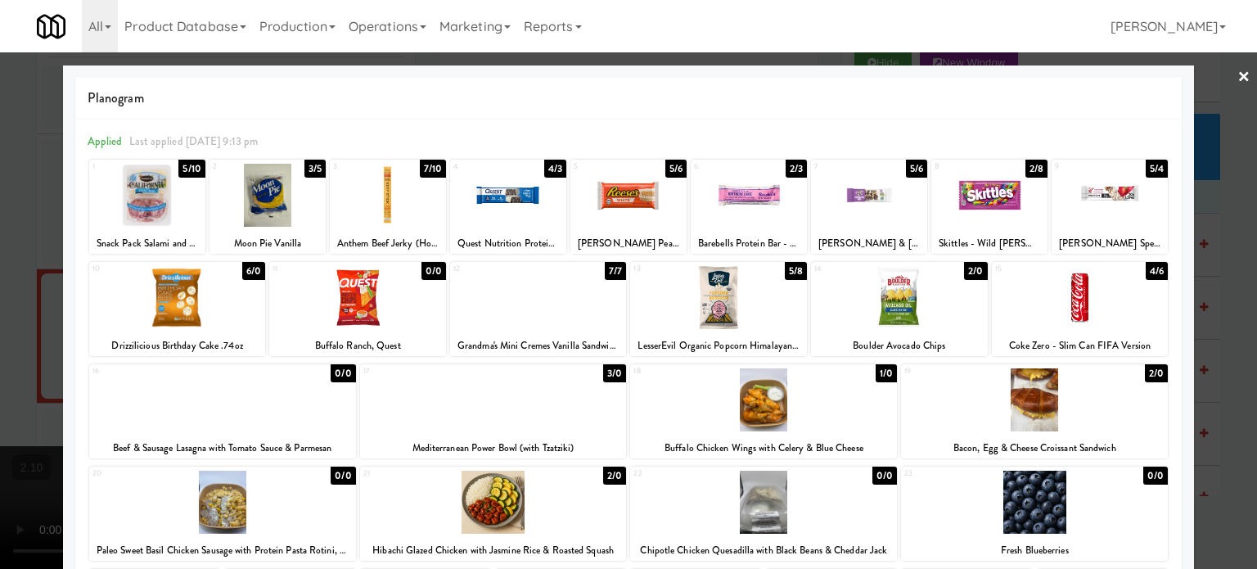
drag, startPoint x: 800, startPoint y: 392, endPoint x: 0, endPoint y: 324, distance: 803.4
click at [799, 392] on div at bounding box center [763, 399] width 267 height 63
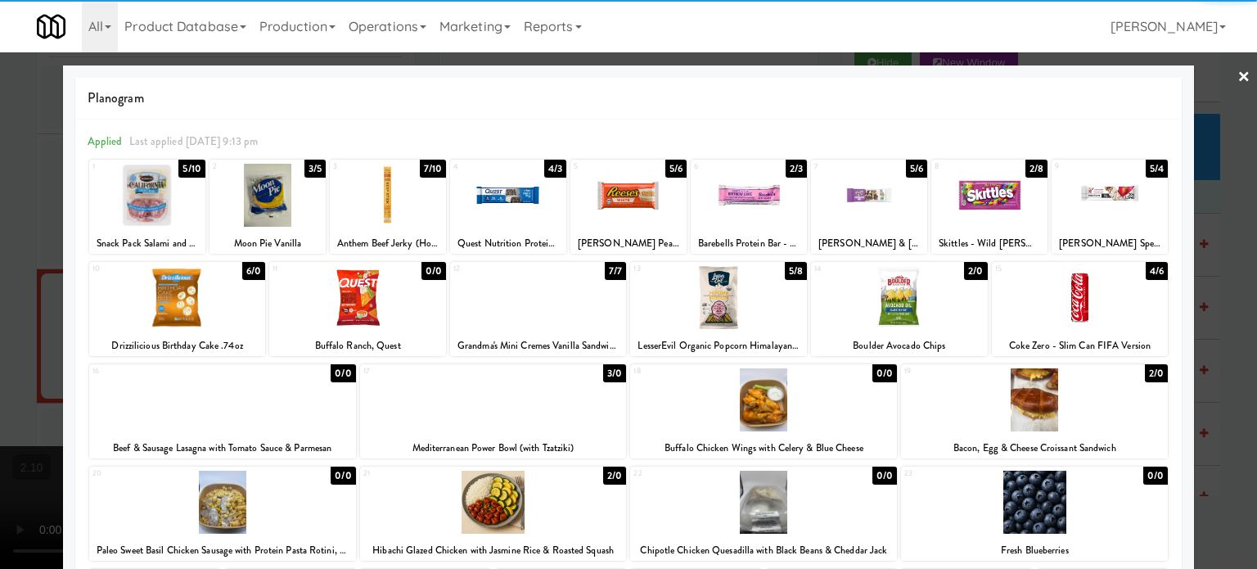
click at [0, 316] on div at bounding box center [628, 284] width 1257 height 569
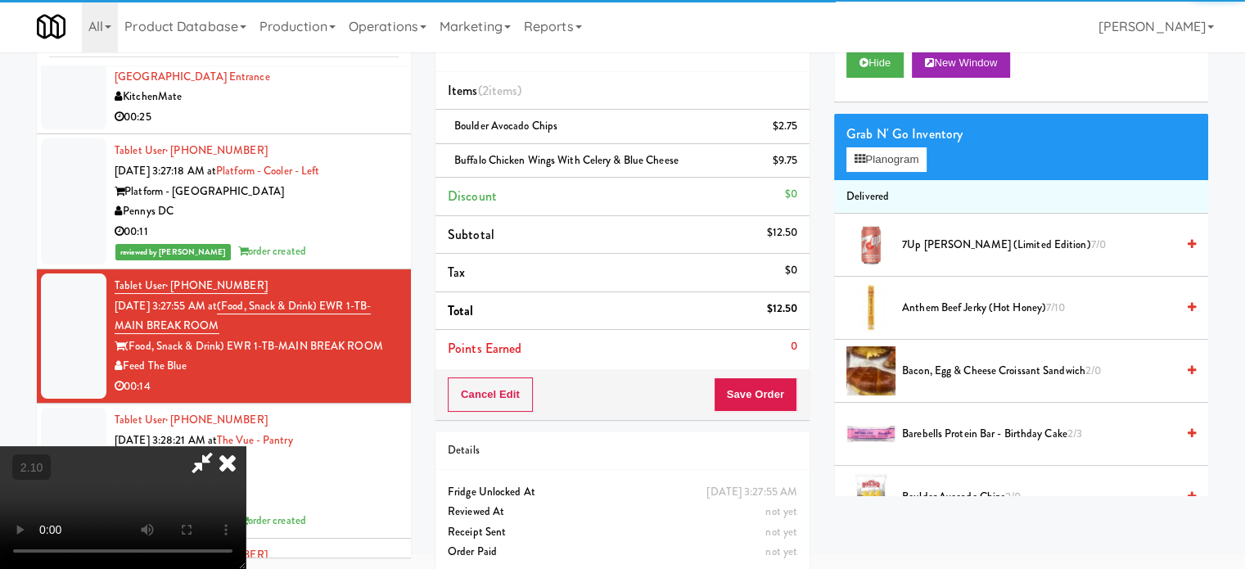
click at [246, 446] on video at bounding box center [123, 507] width 246 height 123
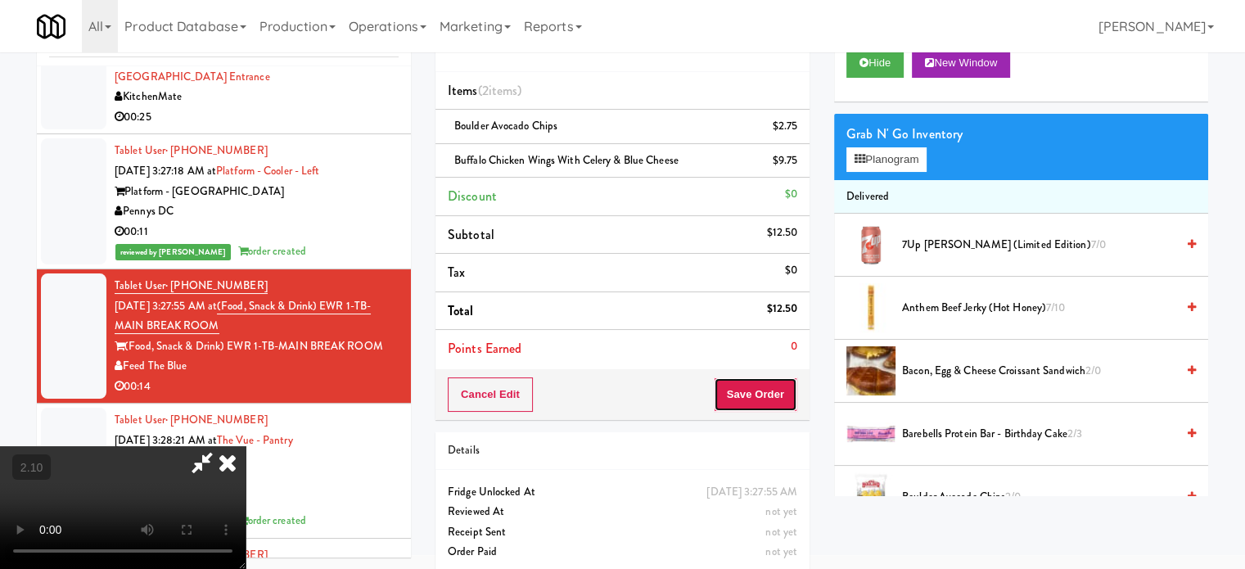
click at [762, 393] on button "Save Order" at bounding box center [755, 394] width 83 height 34
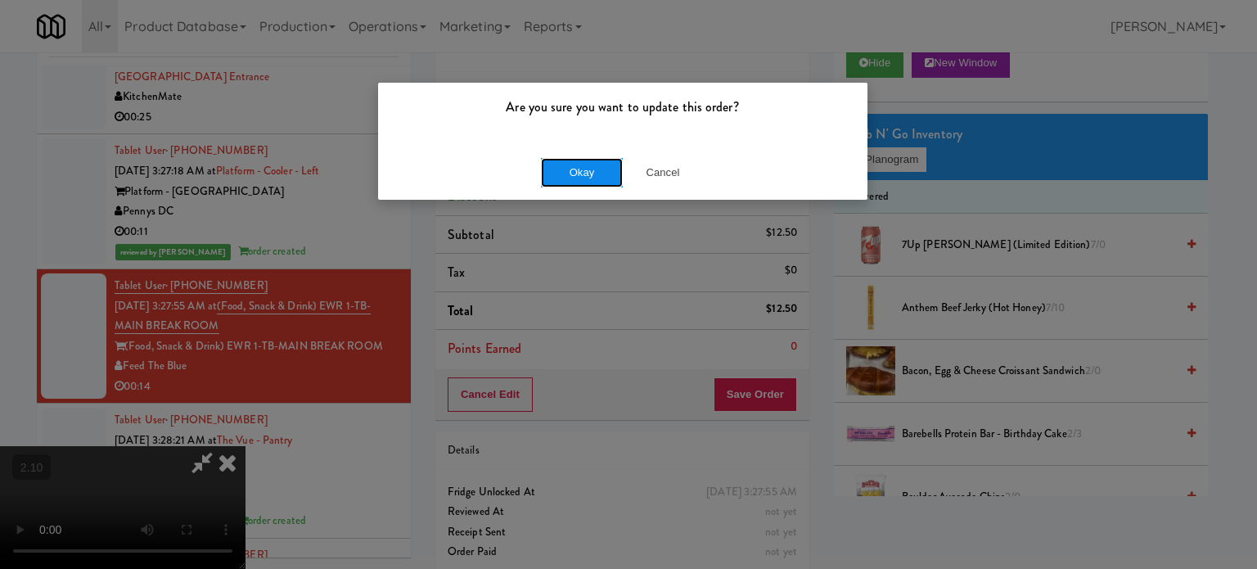
drag, startPoint x: 586, startPoint y: 165, endPoint x: 584, endPoint y: 567, distance: 401.9
click at [585, 165] on button "Okay" at bounding box center [582, 172] width 82 height 29
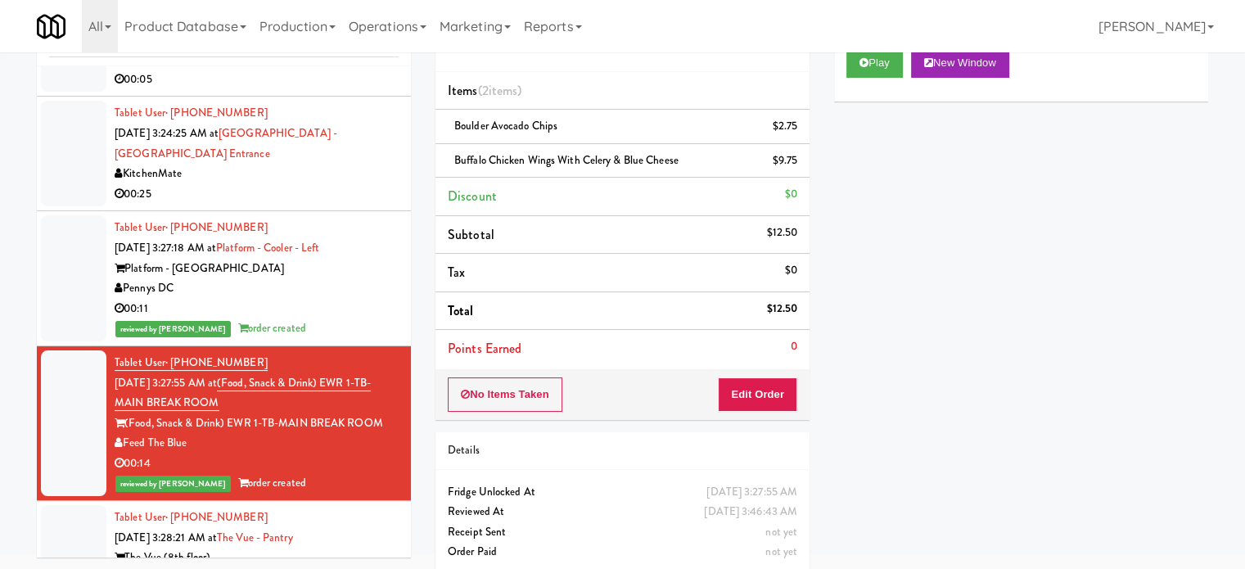
scroll to position [5807, 0]
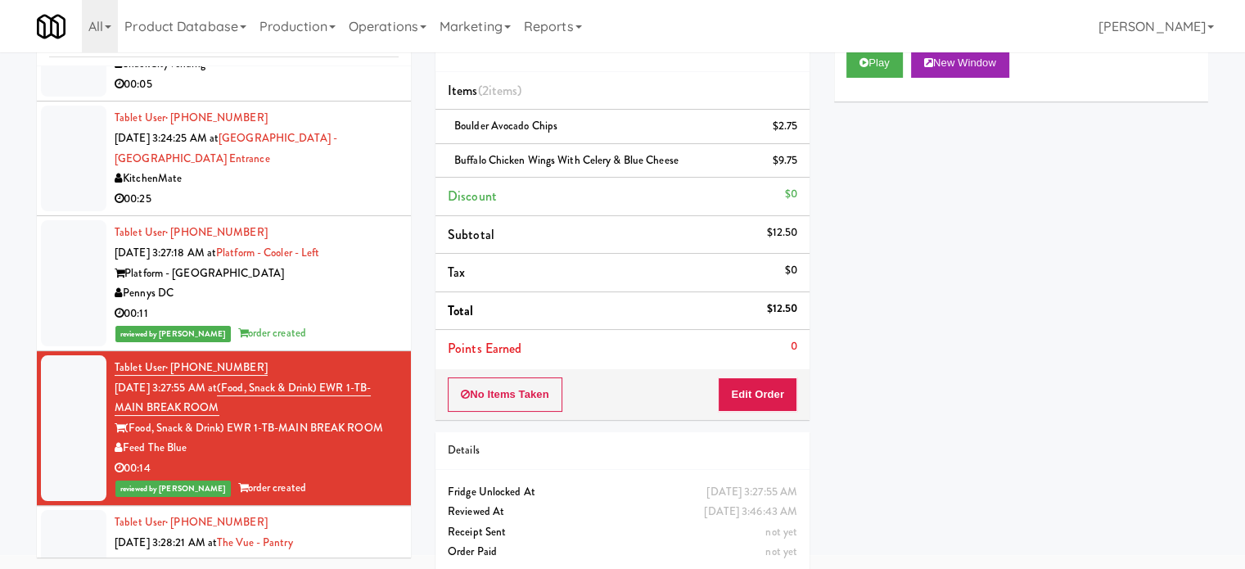
click at [358, 189] on div "00:25" at bounding box center [257, 199] width 284 height 20
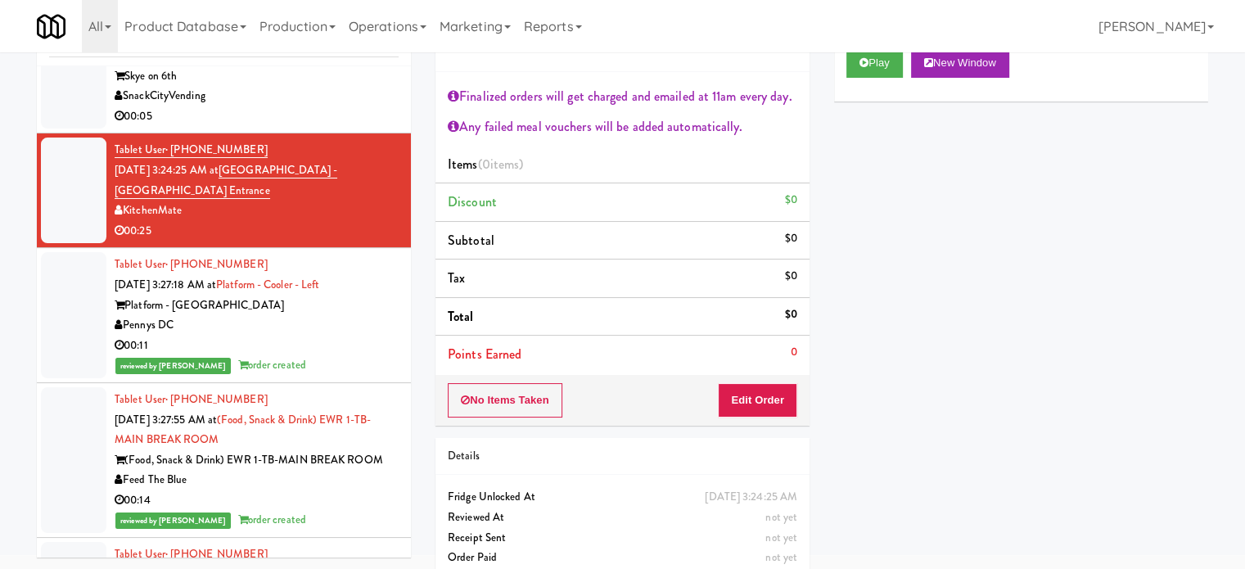
scroll to position [5643, 0]
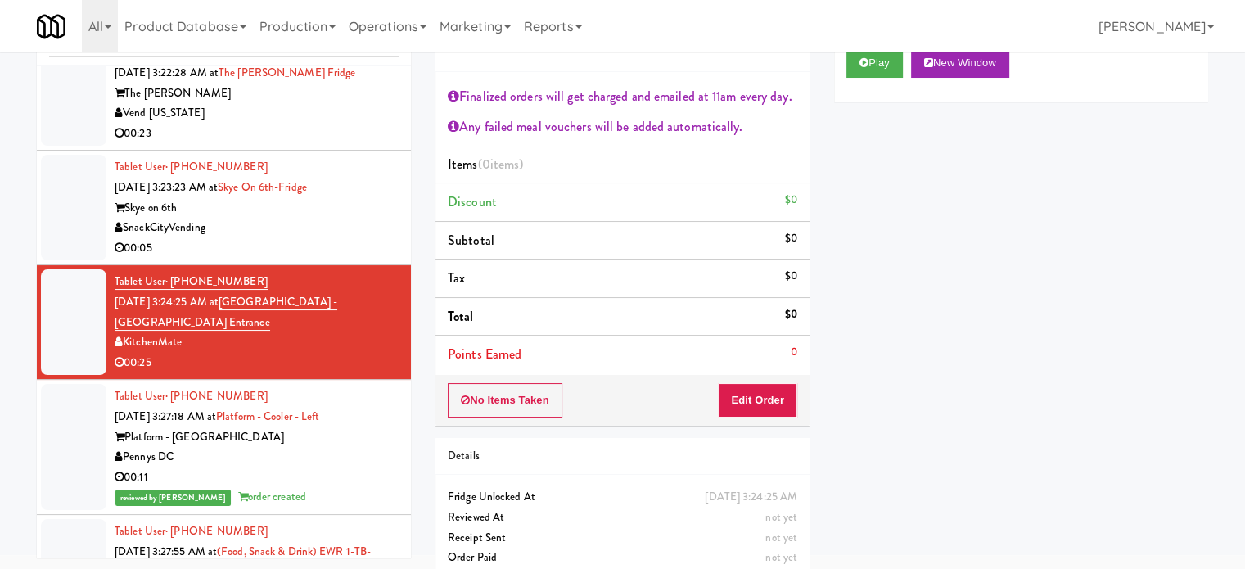
click at [321, 228] on div "SnackCityVending" at bounding box center [257, 228] width 284 height 20
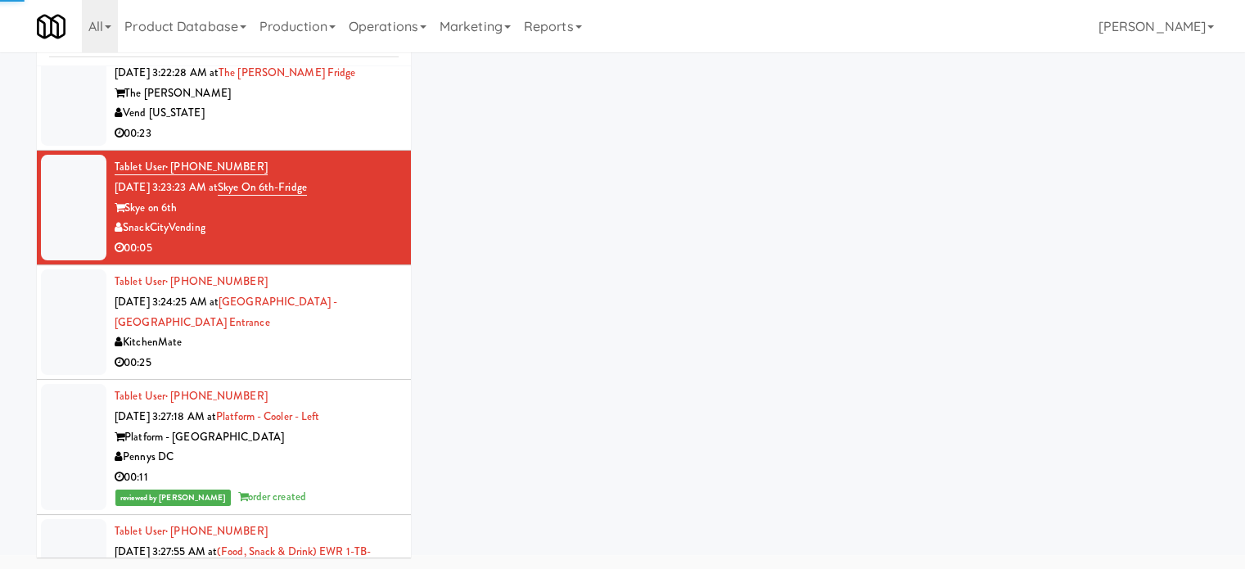
click at [345, 333] on div "KitchenMate" at bounding box center [257, 342] width 284 height 20
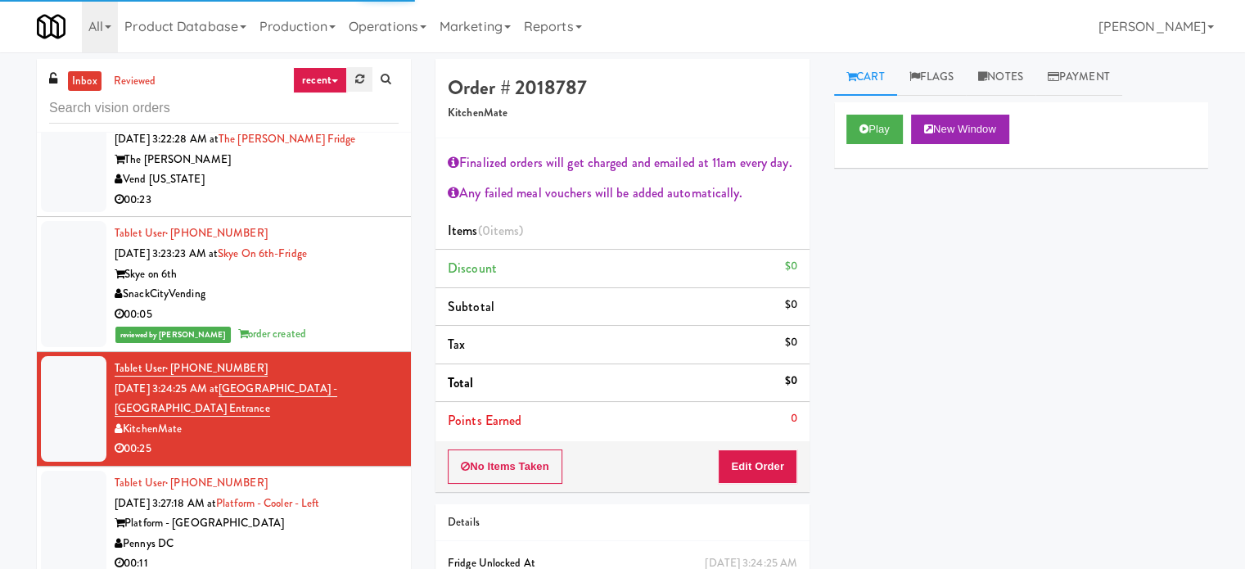
click at [363, 82] on icon at bounding box center [359, 79] width 9 height 11
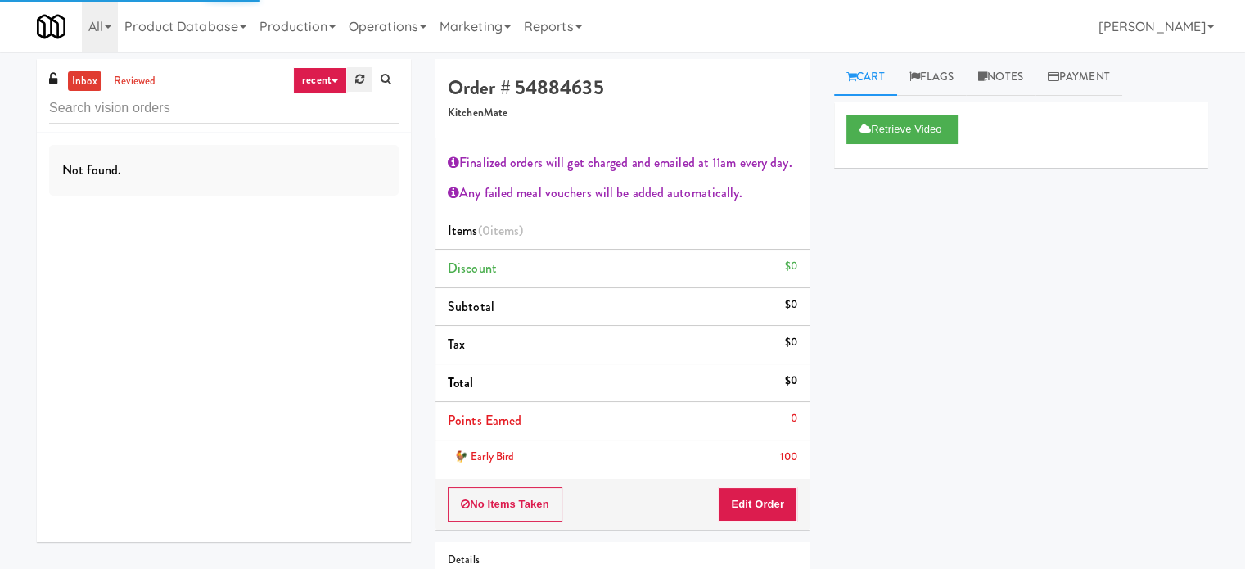
click at [361, 74] on icon at bounding box center [359, 79] width 9 height 11
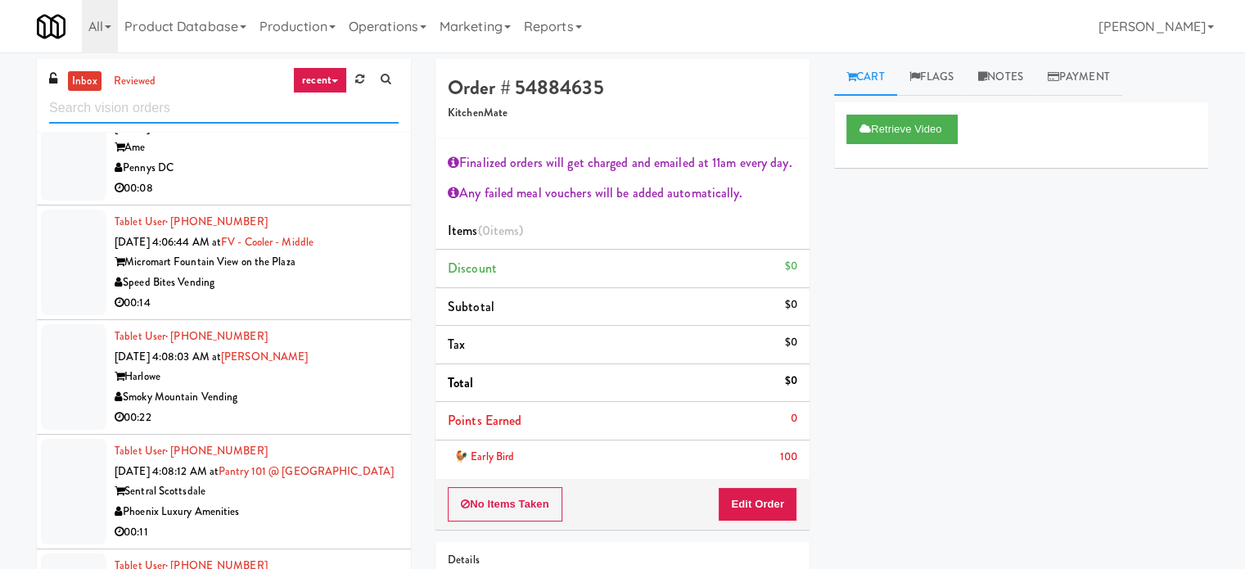
scroll to position [5743, 0]
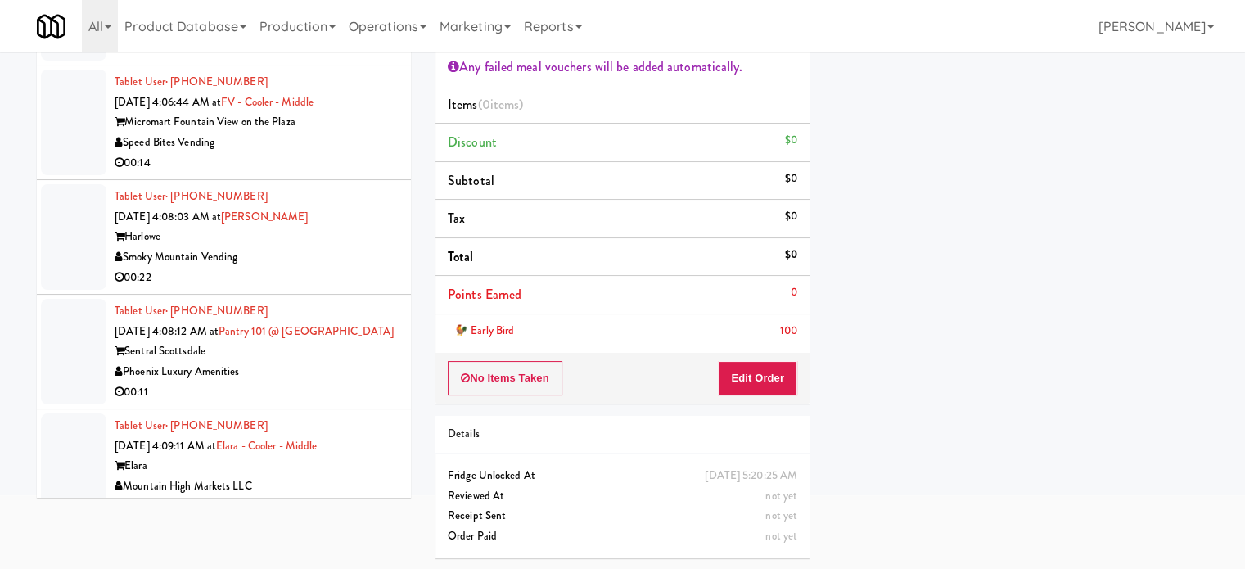
click at [372, 476] on div "Mountain High Markets LLC" at bounding box center [257, 486] width 284 height 20
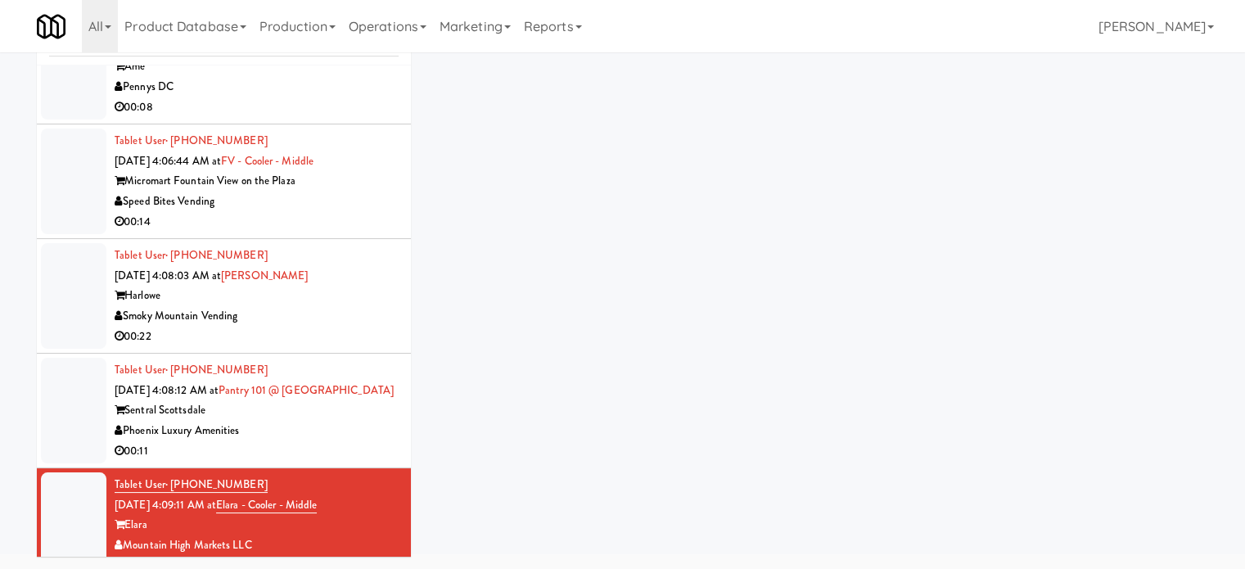
scroll to position [66, 0]
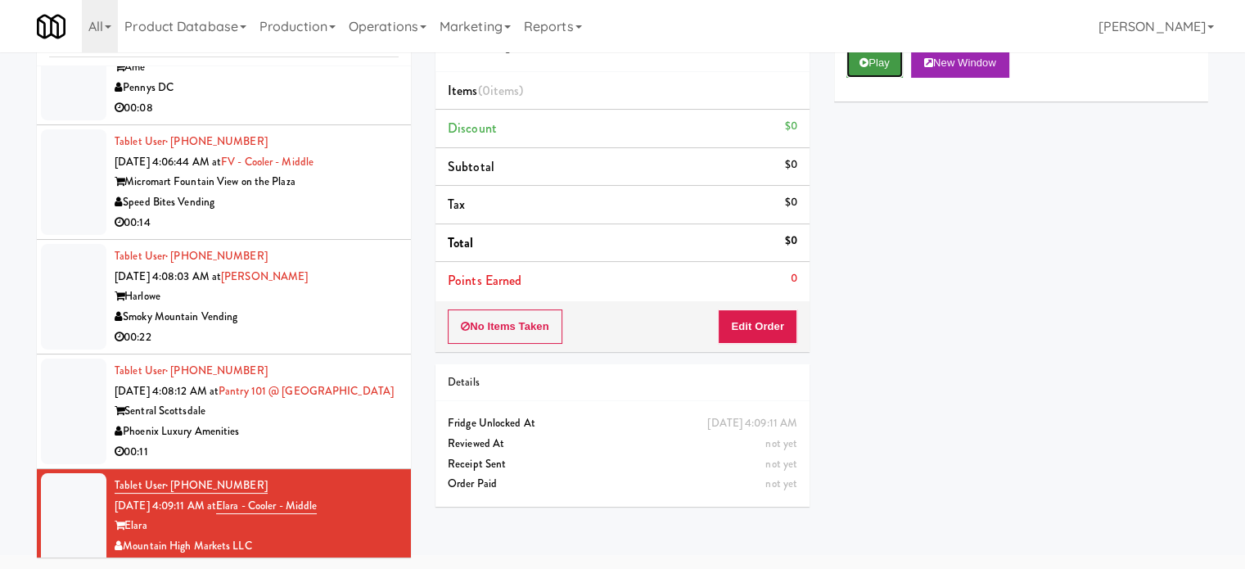
click at [871, 63] on button "Play" at bounding box center [874, 62] width 56 height 29
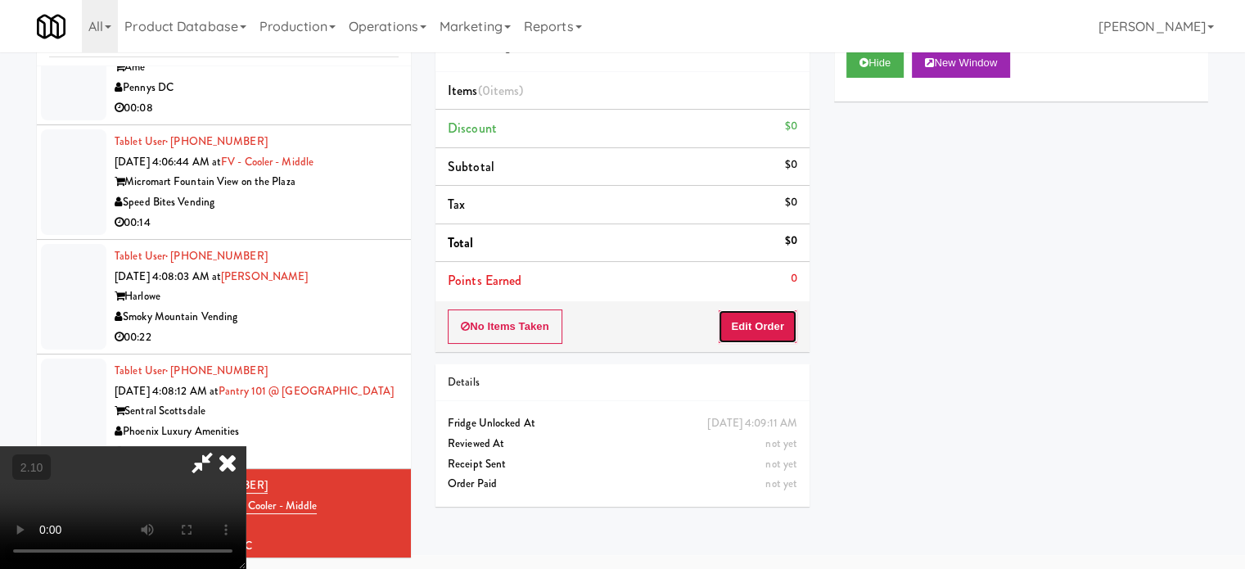
click at [792, 325] on button "Edit Order" at bounding box center [757, 326] width 79 height 34
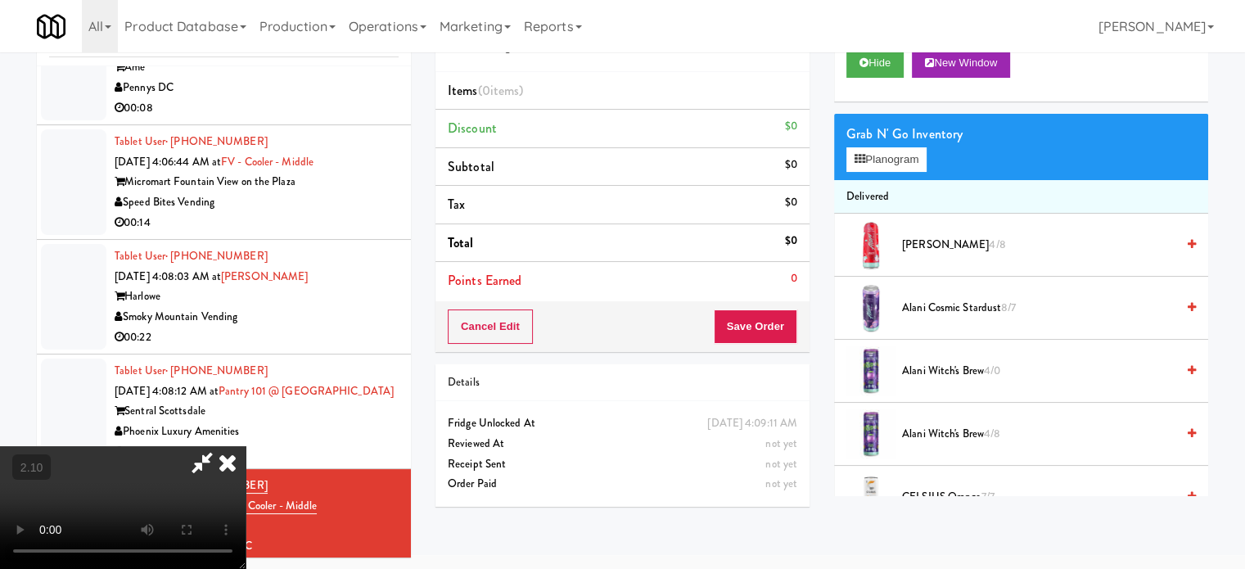
click at [246, 446] on video at bounding box center [123, 507] width 246 height 123
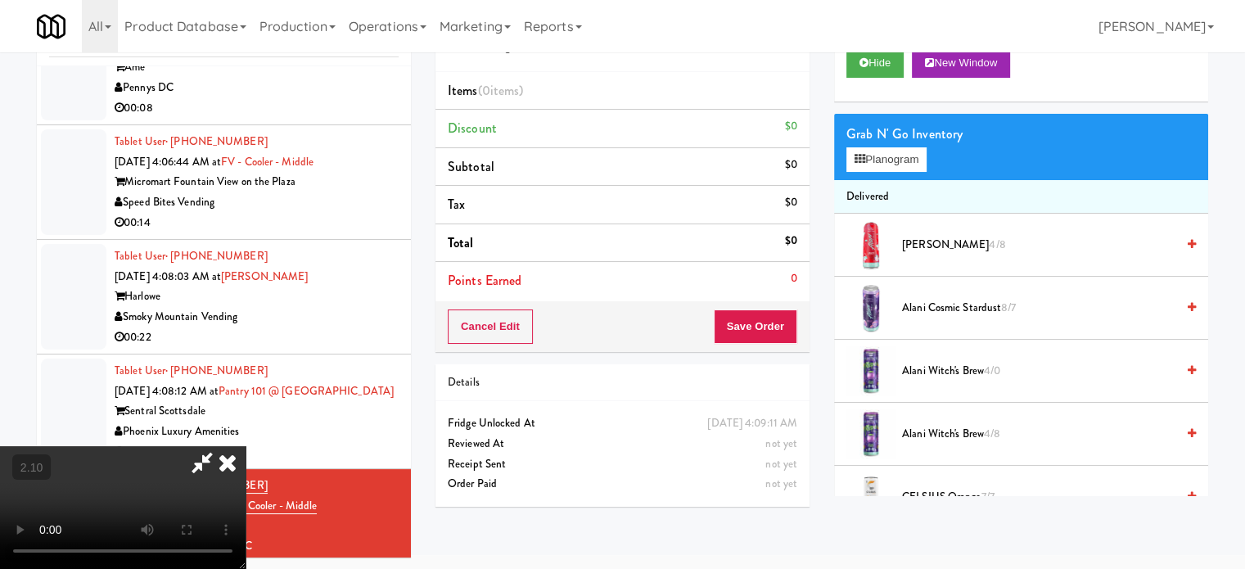
click at [246, 446] on video at bounding box center [123, 507] width 246 height 123
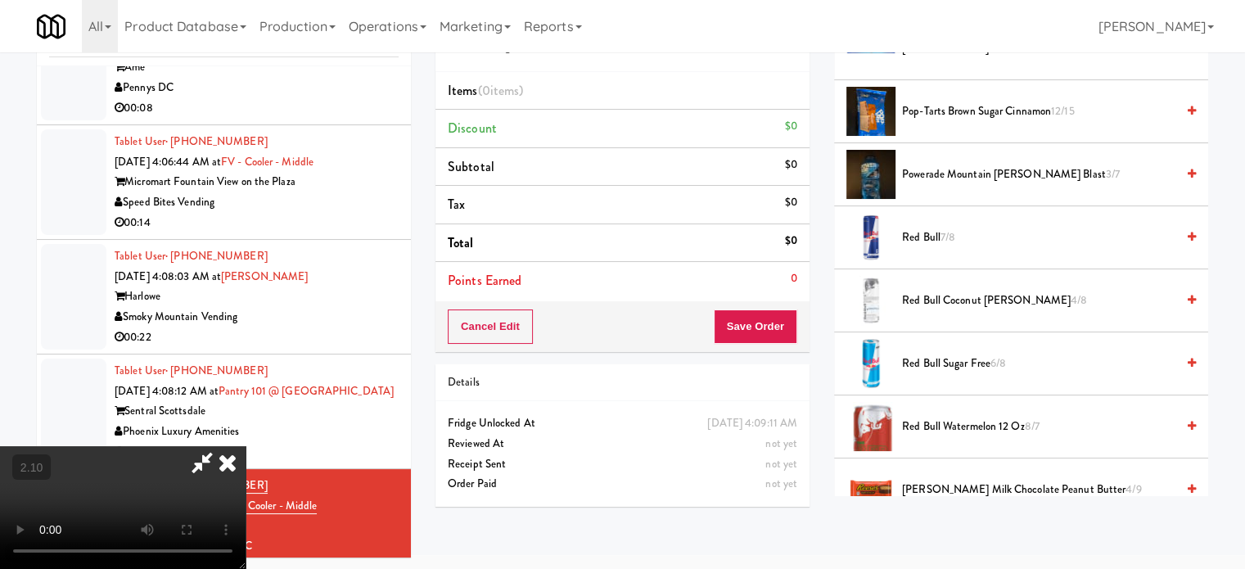
scroll to position [1719, 0]
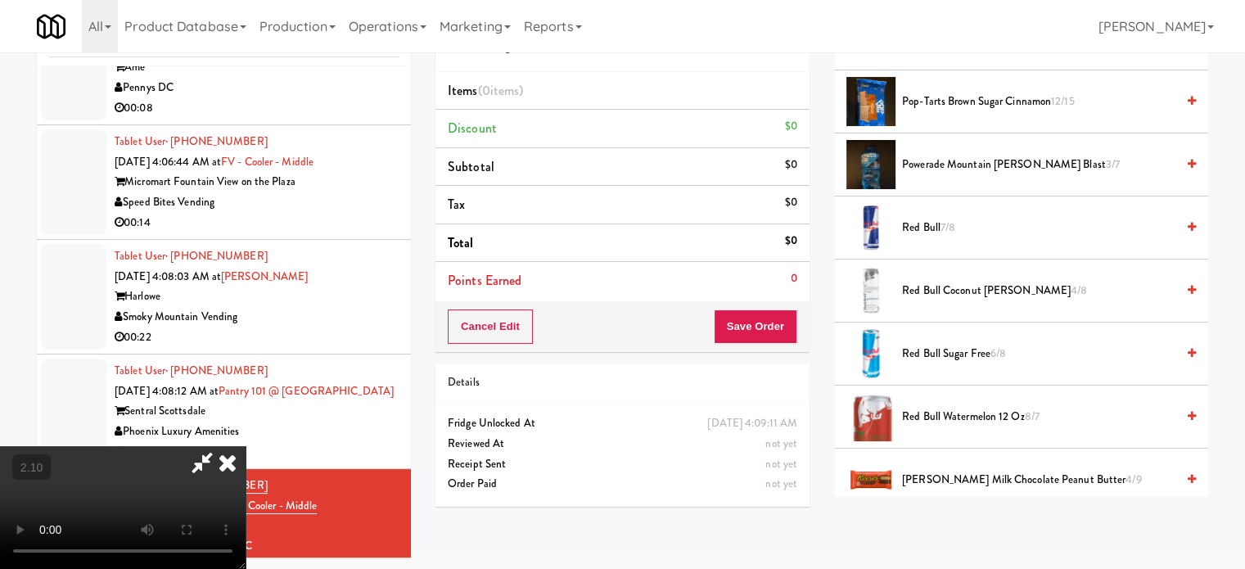
click at [938, 213] on li "Red Bull 7/8" at bounding box center [1021, 227] width 374 height 63
click at [937, 218] on span "Red Bull 7/8" at bounding box center [1038, 228] width 273 height 20
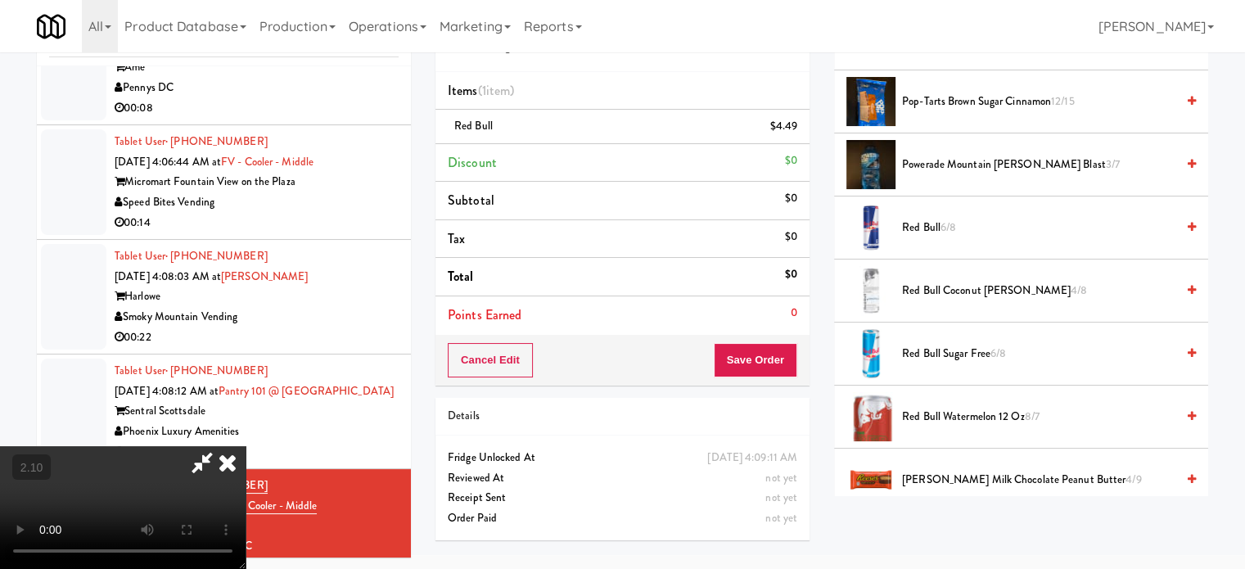
click at [937, 218] on span "Red Bull 6/8" at bounding box center [1038, 228] width 273 height 20
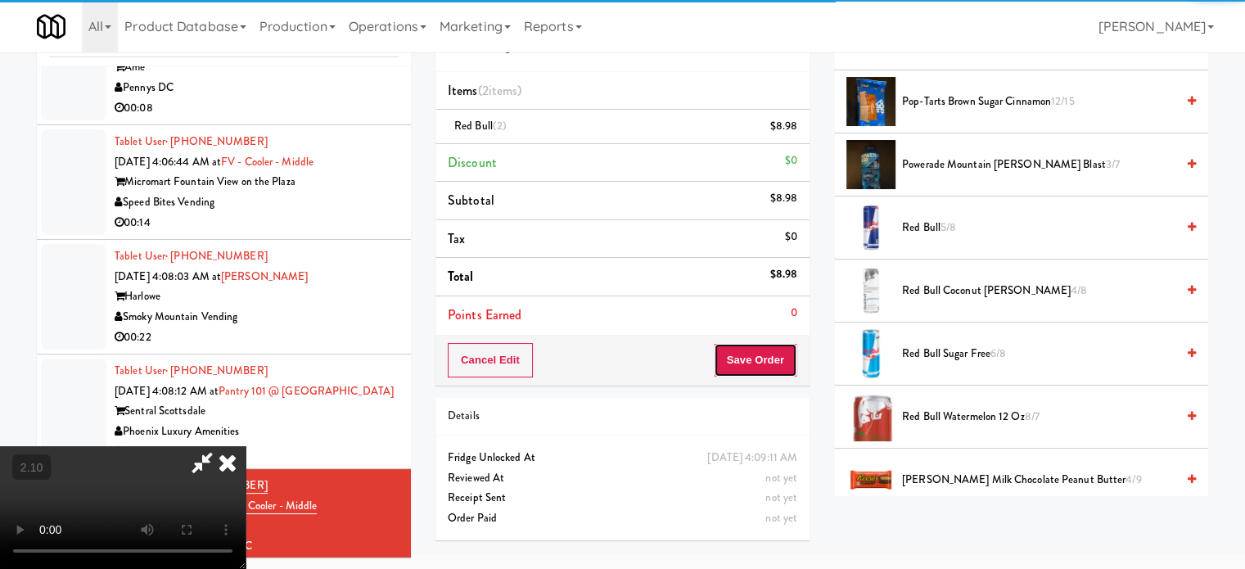
click at [786, 353] on button "Save Order" at bounding box center [755, 360] width 83 height 34
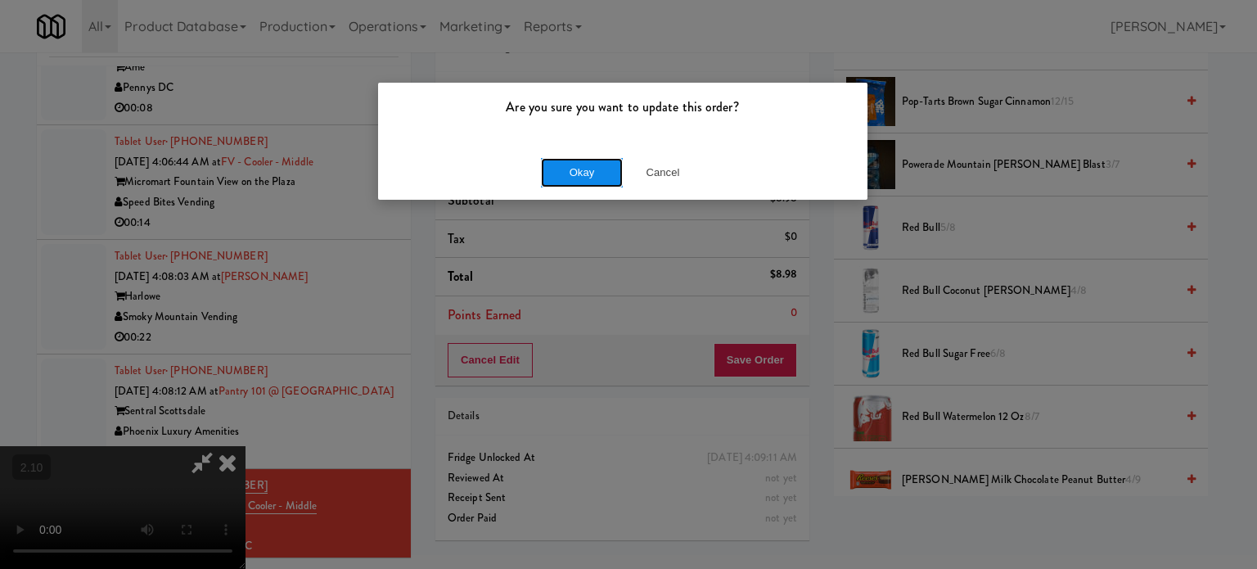
drag, startPoint x: 611, startPoint y: 183, endPoint x: 586, endPoint y: 184, distance: 25.4
click at [610, 183] on button "Okay" at bounding box center [582, 172] width 82 height 29
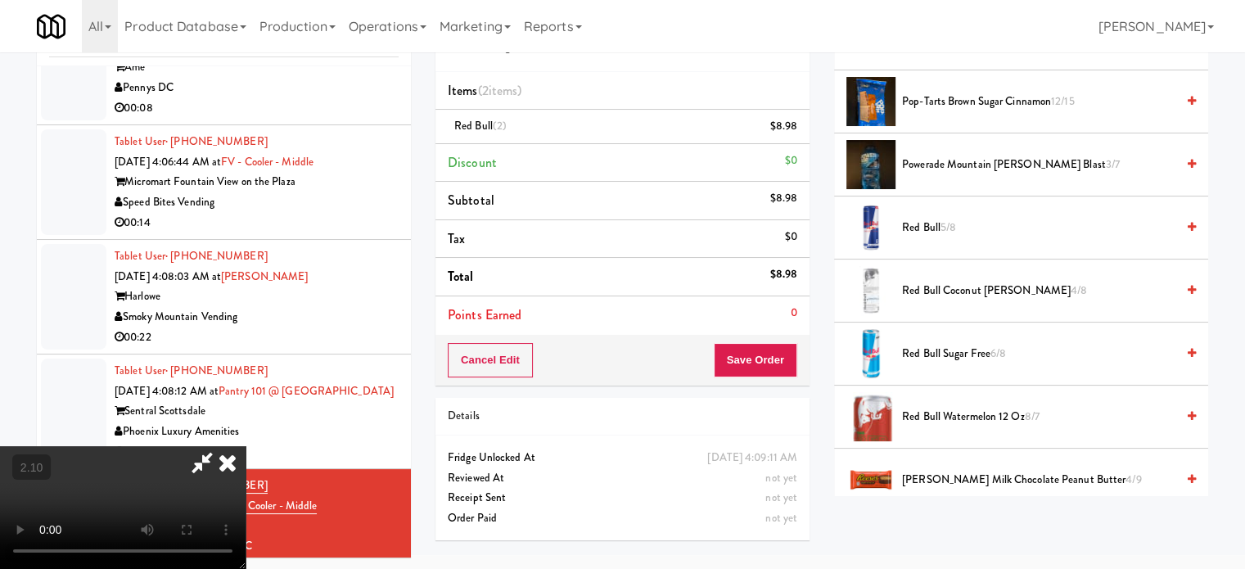
drag, startPoint x: 488, startPoint y: 345, endPoint x: 504, endPoint y: 391, distance: 48.7
click at [246, 446] on video at bounding box center [123, 507] width 246 height 123
click at [768, 365] on button "Save Order" at bounding box center [755, 360] width 83 height 34
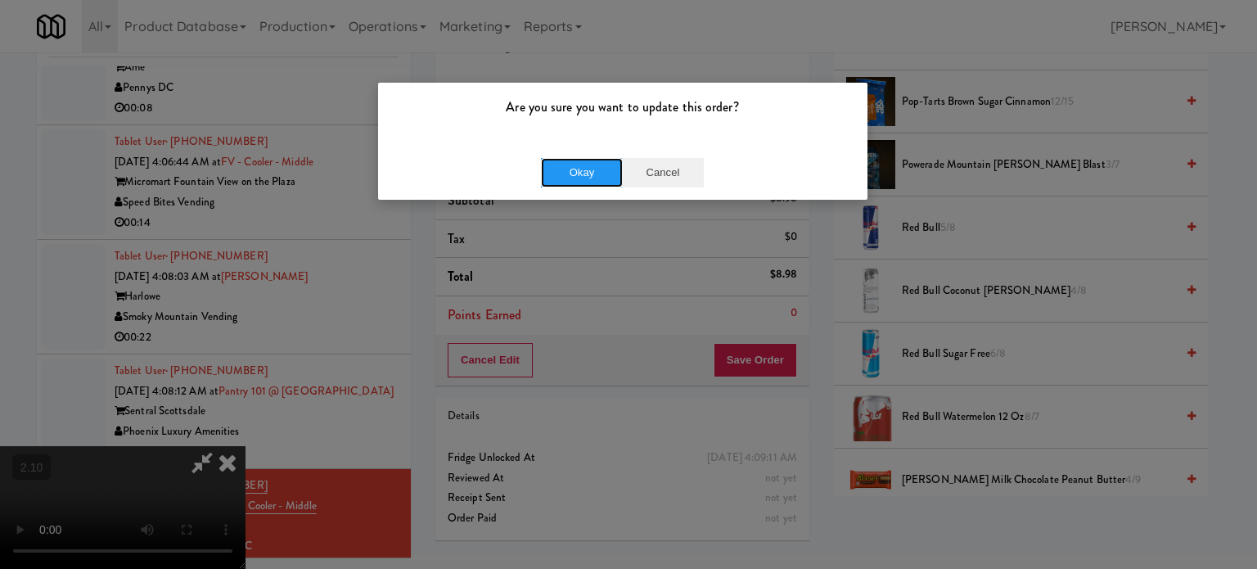
drag, startPoint x: 587, startPoint y: 171, endPoint x: 670, endPoint y: 163, distance: 83.1
click at [673, 158] on div "Okay Cancel" at bounding box center [622, 172] width 163 height 29
drag, startPoint x: 670, startPoint y: 163, endPoint x: 548, endPoint y: 328, distance: 205.4
click at [665, 171] on button "Cancel" at bounding box center [663, 172] width 82 height 29
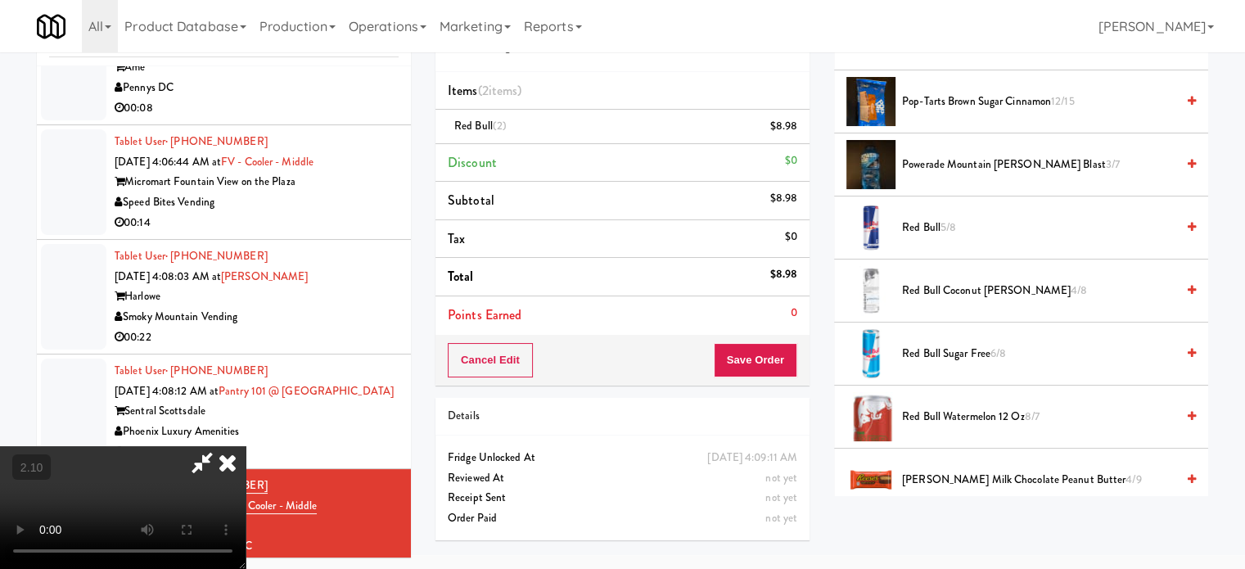
click at [246, 446] on video at bounding box center [123, 507] width 246 height 123
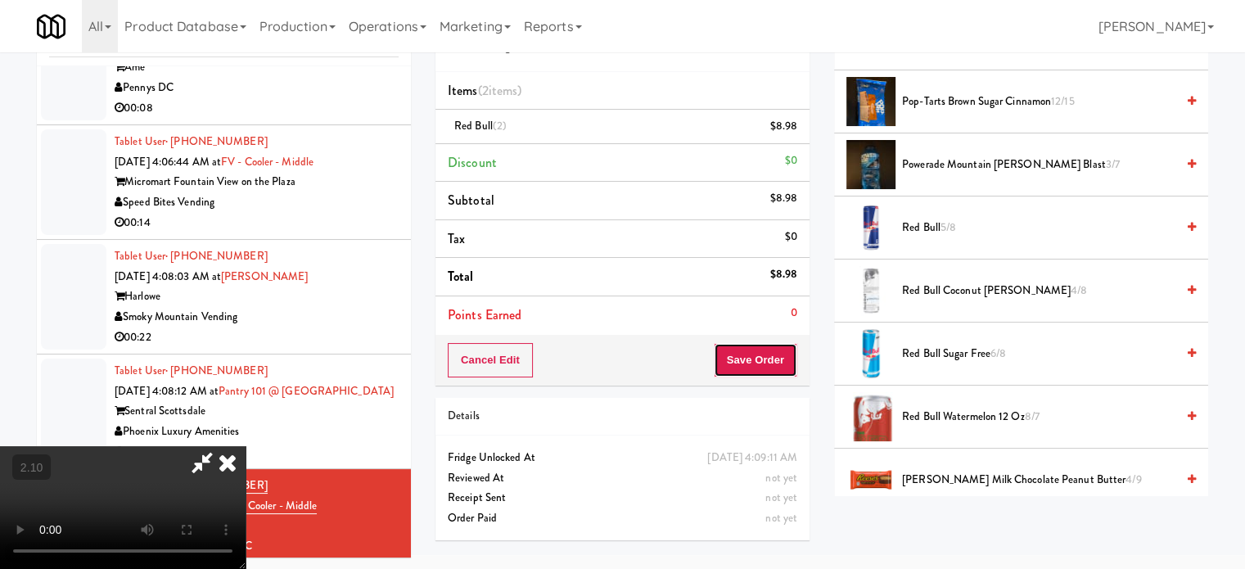
click at [768, 355] on button "Save Order" at bounding box center [755, 360] width 83 height 34
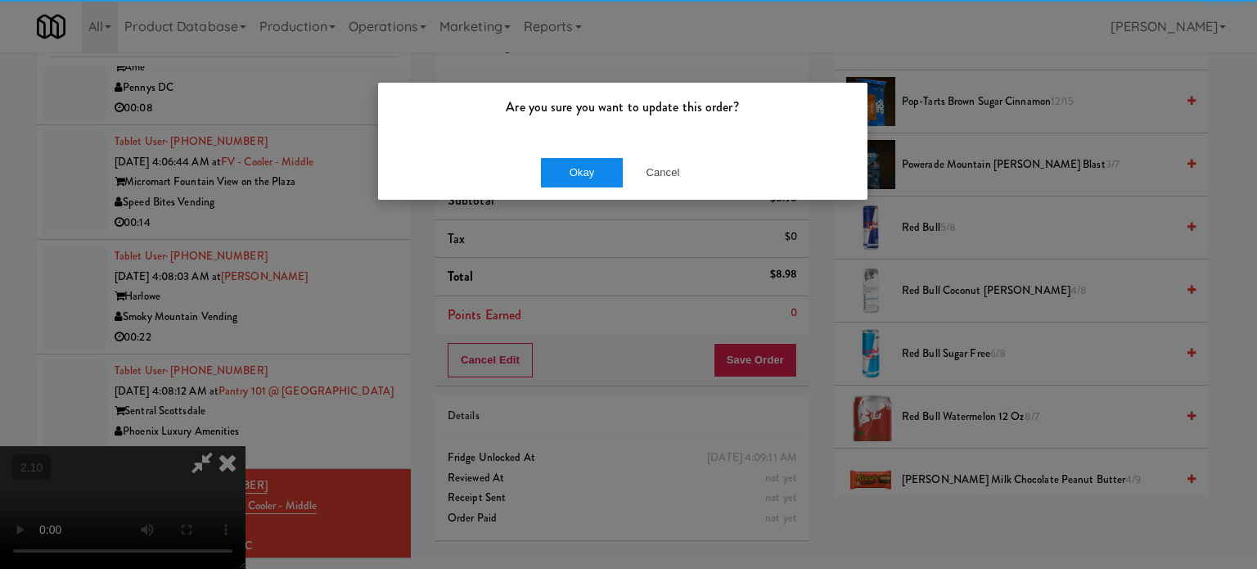
drag, startPoint x: 588, startPoint y: 127, endPoint x: 584, endPoint y: 162, distance: 35.4
click at [586, 151] on div "Are you sure you want to update this order? Okay Cancel" at bounding box center [622, 141] width 491 height 119
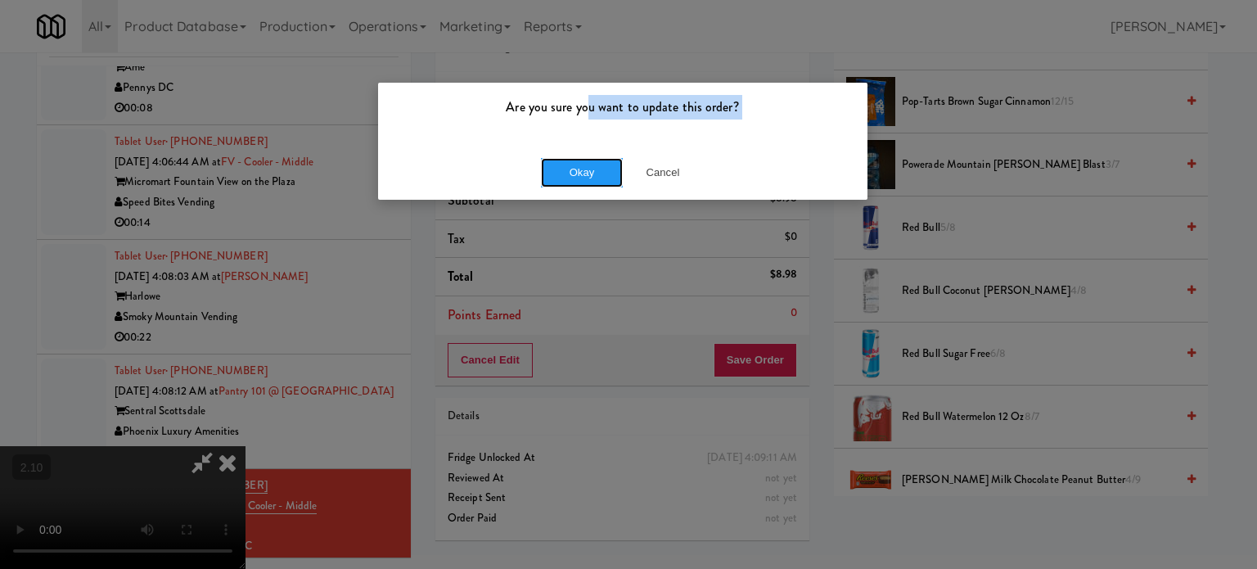
click at [585, 163] on button "Okay" at bounding box center [582, 172] width 82 height 29
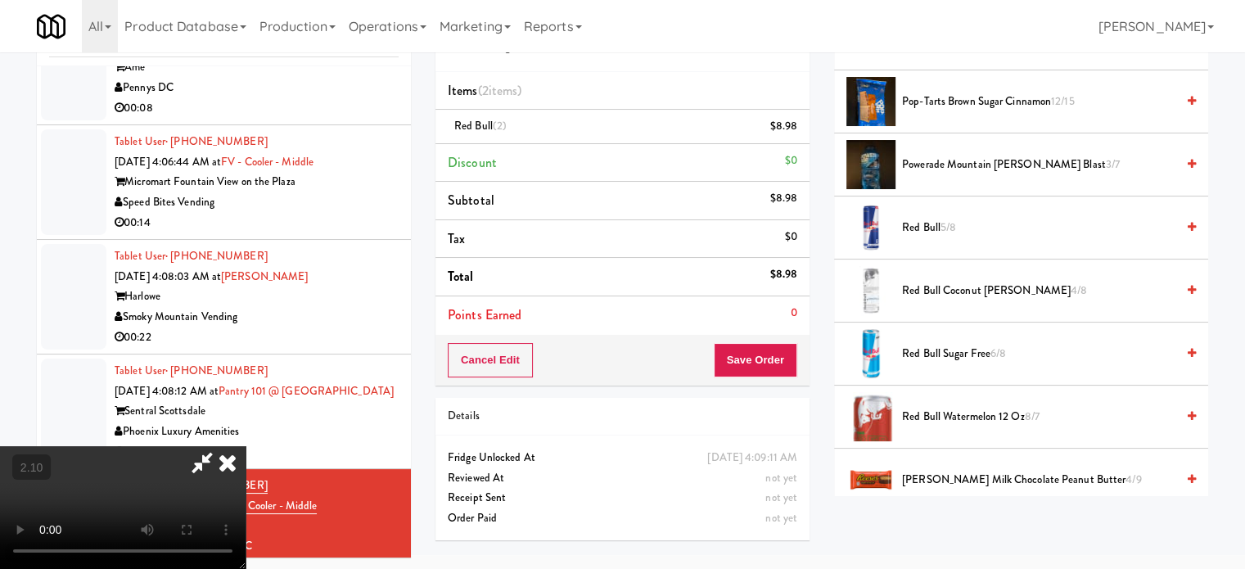
drag, startPoint x: 478, startPoint y: 268, endPoint x: 458, endPoint y: 284, distance: 25.6
click at [246, 446] on video at bounding box center [123, 507] width 246 height 123
drag, startPoint x: 454, startPoint y: 302, endPoint x: 452, endPoint y: 337, distance: 35.3
click at [246, 446] on video at bounding box center [123, 507] width 246 height 123
drag, startPoint x: 468, startPoint y: 324, endPoint x: 246, endPoint y: 385, distance: 229.9
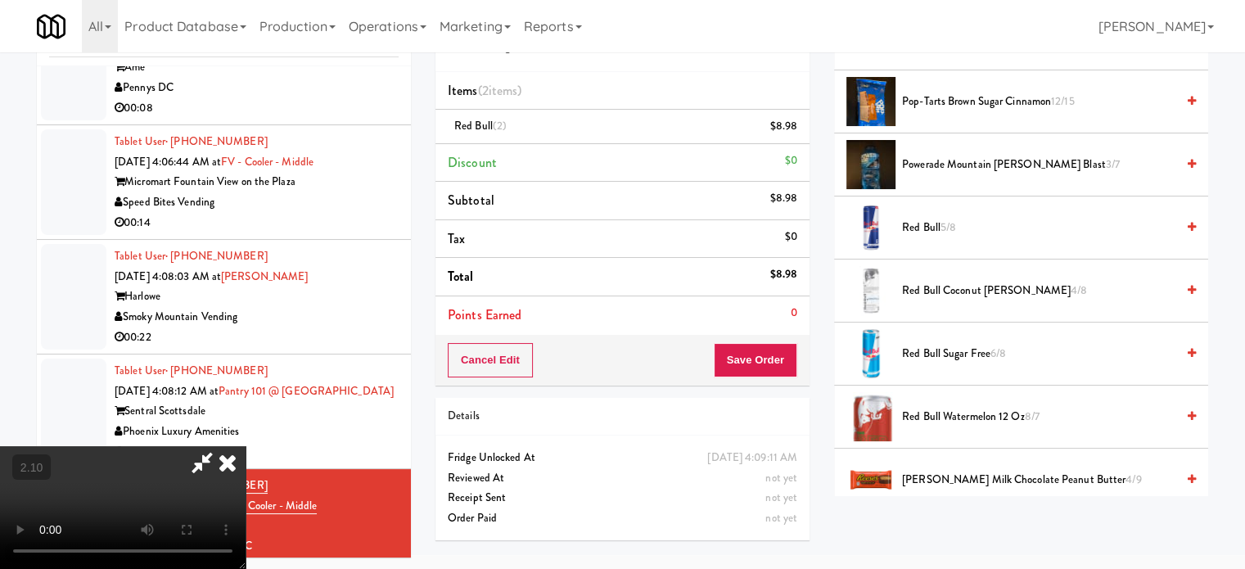
click at [246, 446] on video at bounding box center [123, 507] width 246 height 123
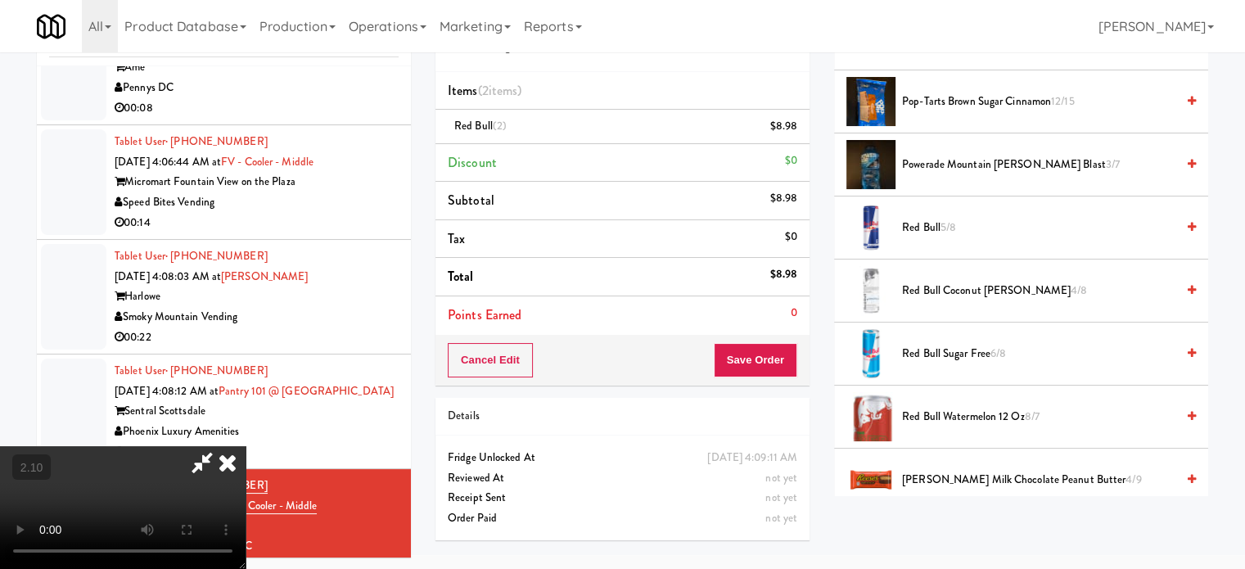
click at [246, 446] on video at bounding box center [123, 507] width 246 height 123
click at [246, 446] on icon at bounding box center [228, 462] width 36 height 33
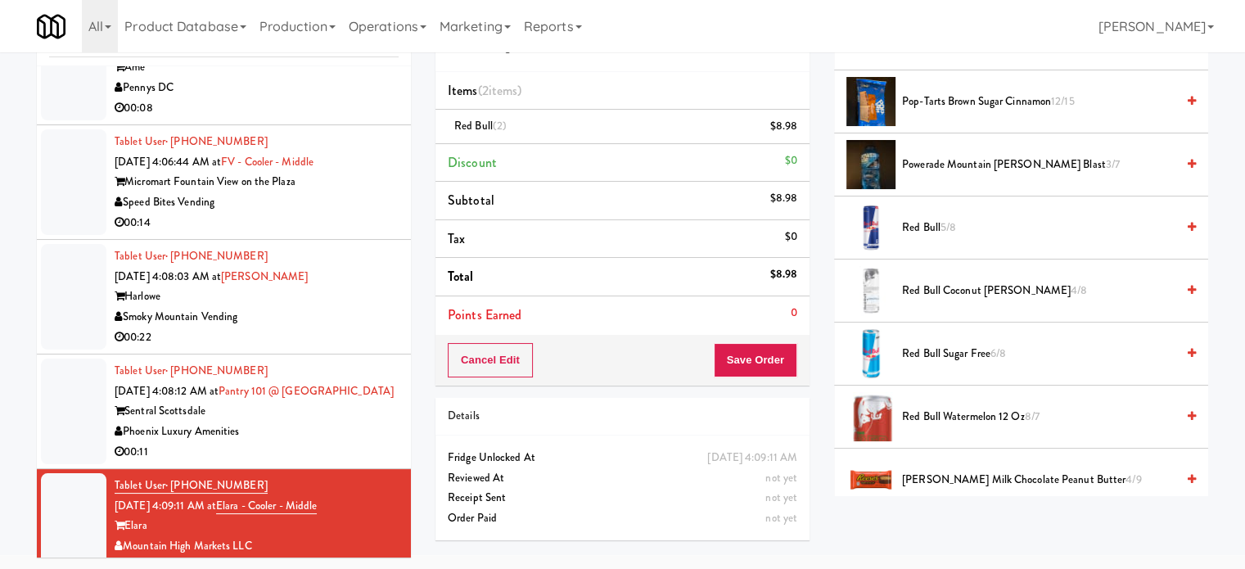
click at [309, 361] on div "Tablet User · (520) 470-5626 [DATE] 4:08:12 AM at Pantry 101 @ [GEOGRAPHIC_DATA…" at bounding box center [257, 411] width 284 height 101
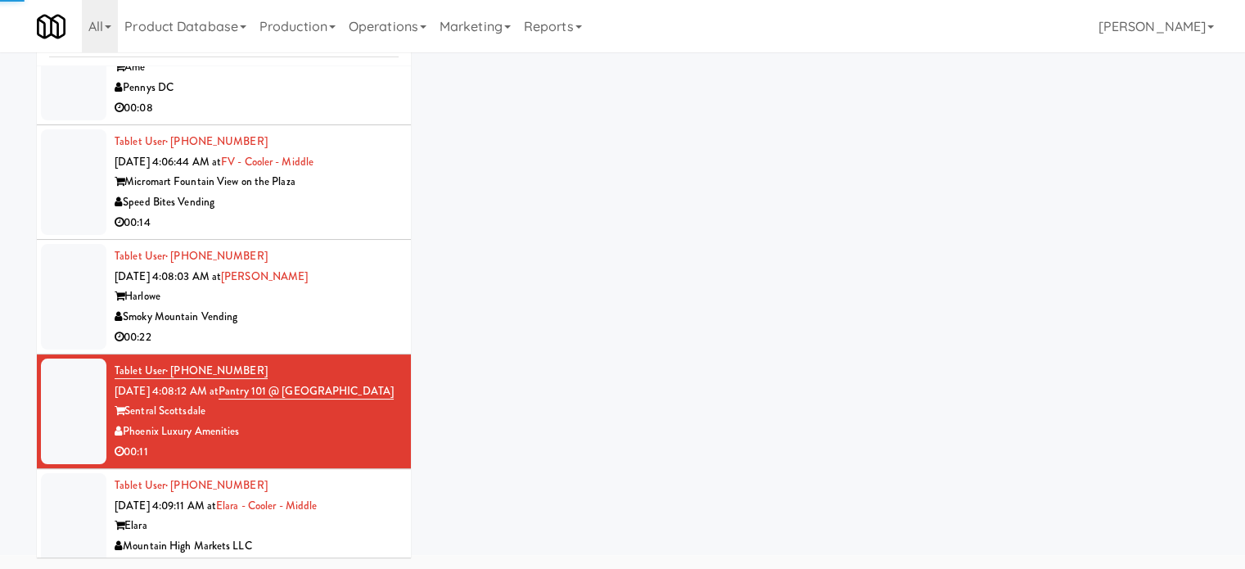
drag, startPoint x: 354, startPoint y: 413, endPoint x: 362, endPoint y: 438, distance: 26.7
click at [354, 422] on div "Phoenix Luxury Amenities" at bounding box center [257, 432] width 284 height 20
click at [381, 516] on div "Elara" at bounding box center [257, 526] width 284 height 20
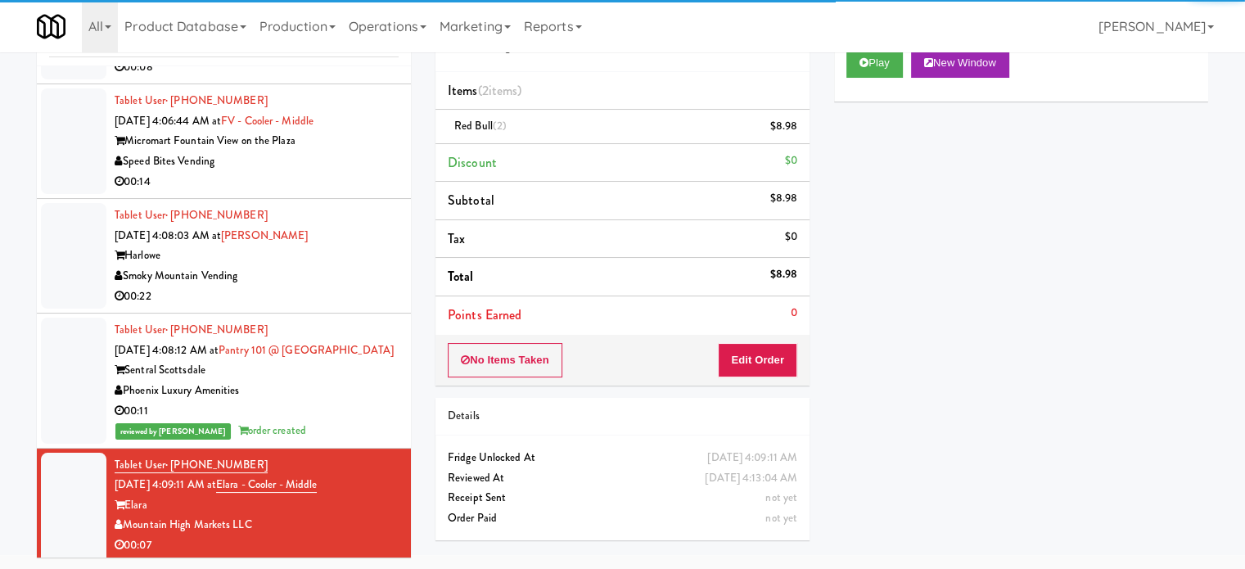
click at [330, 266] on div "Smoky Mountain Vending" at bounding box center [257, 276] width 284 height 20
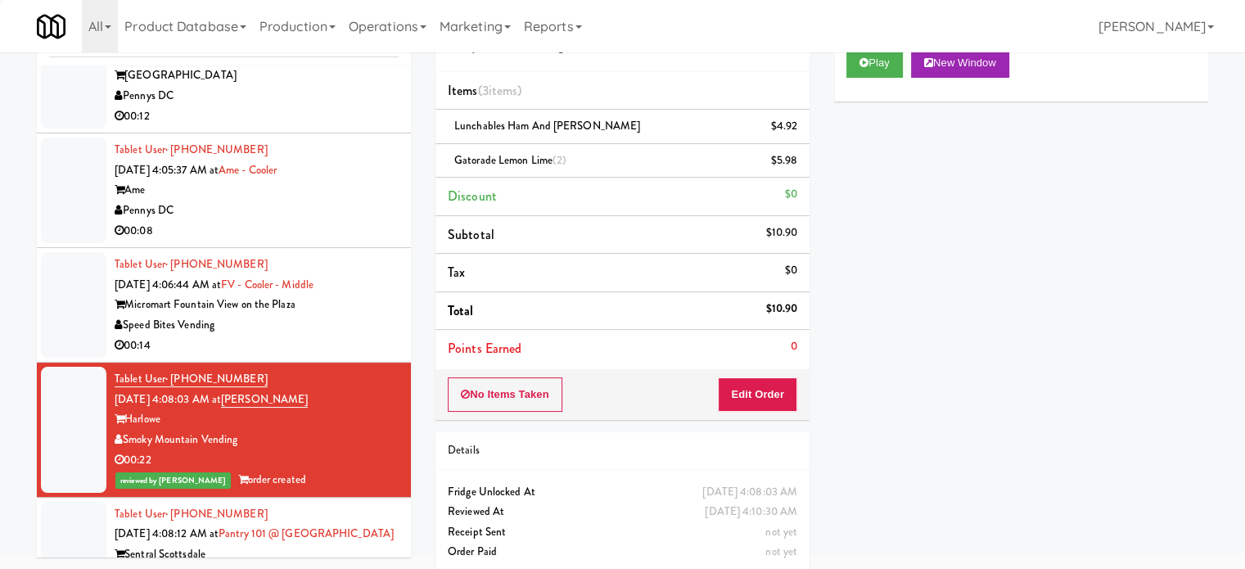
click at [395, 280] on li "Tablet User · (858) 744-0950 [DATE] 4:06:44 AM at FV - Cooler - Middle Micromar…" at bounding box center [224, 305] width 374 height 115
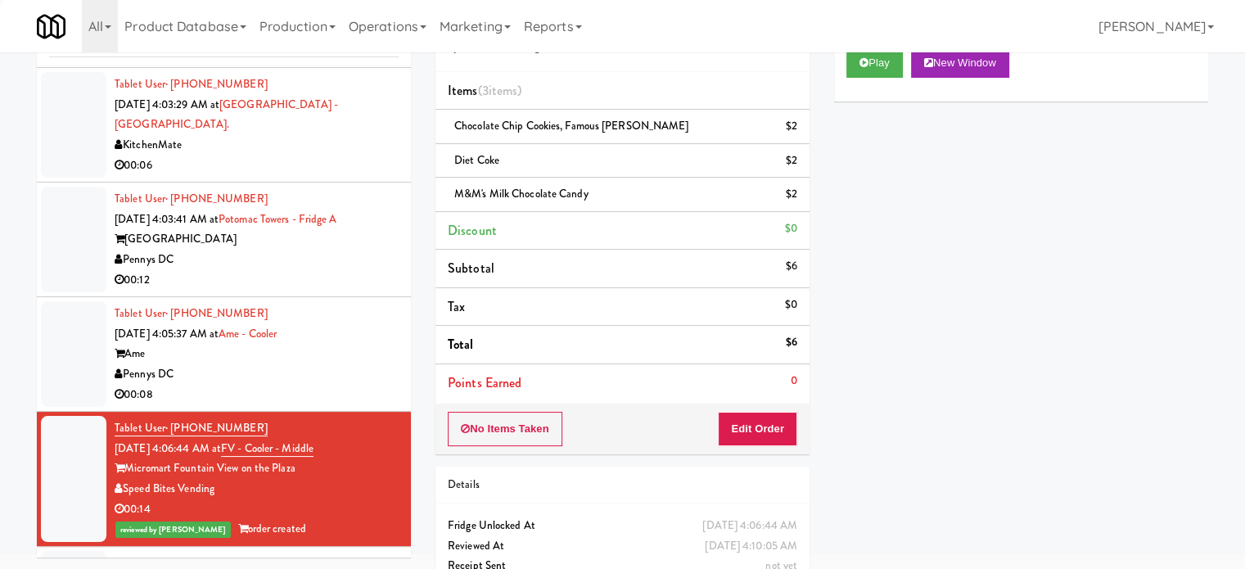
click at [380, 304] on div "Tablet User · (301) 500-8338 [DATE] 4:05:37 AM at Ame - Cooler Ame Pennys DC 00…" at bounding box center [257, 354] width 284 height 101
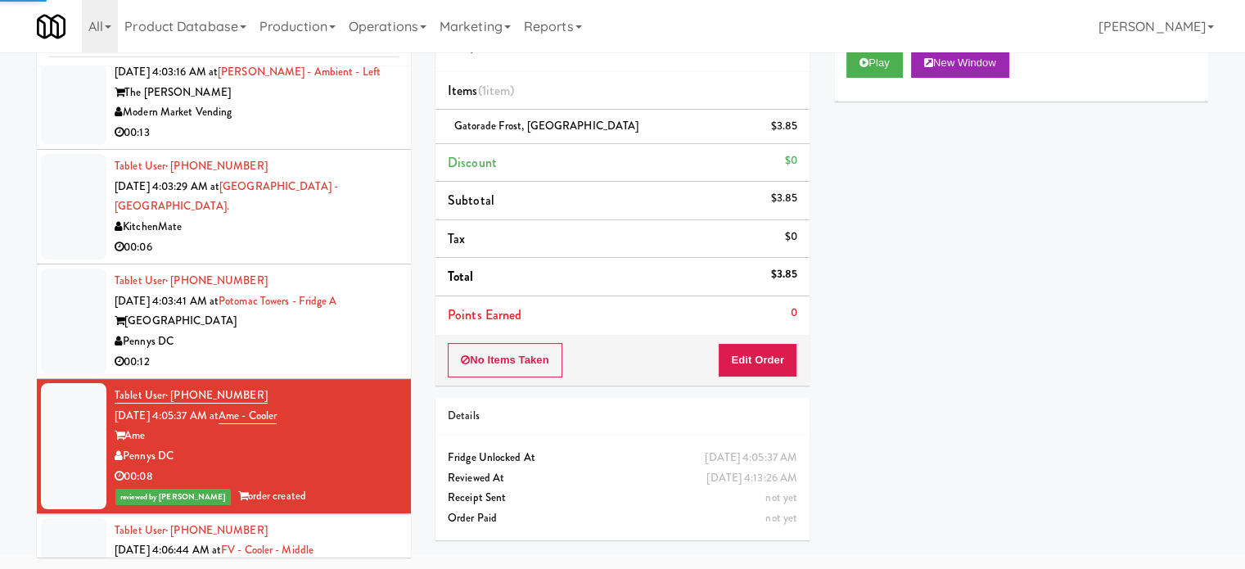
click at [360, 352] on div "00:12" at bounding box center [257, 362] width 284 height 20
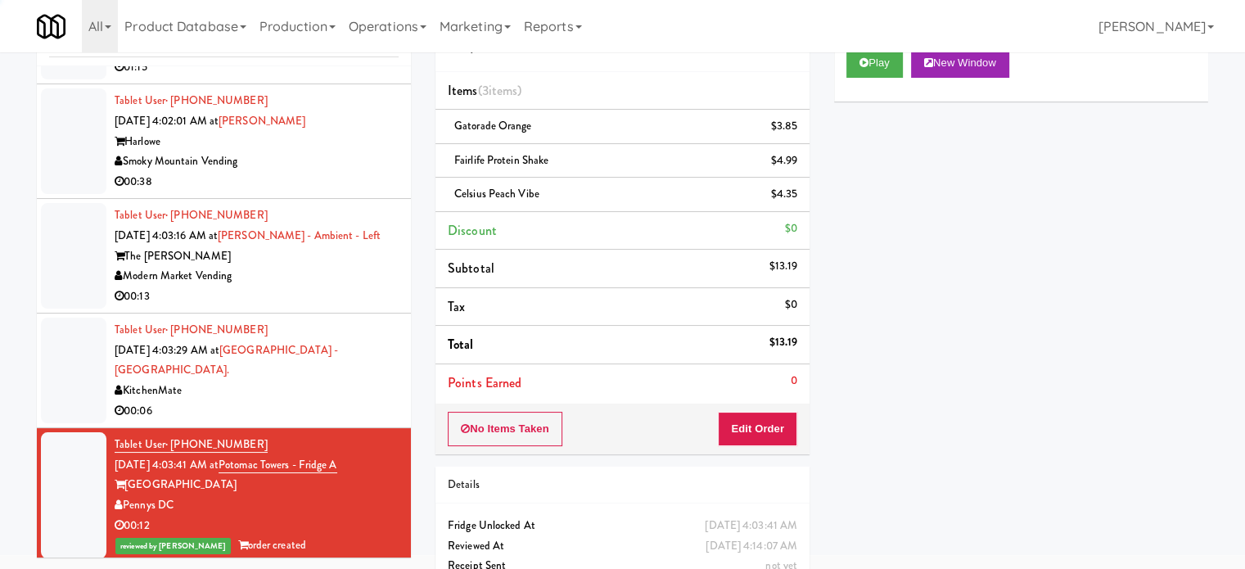
click at [304, 381] on div "KitchenMate" at bounding box center [257, 391] width 284 height 20
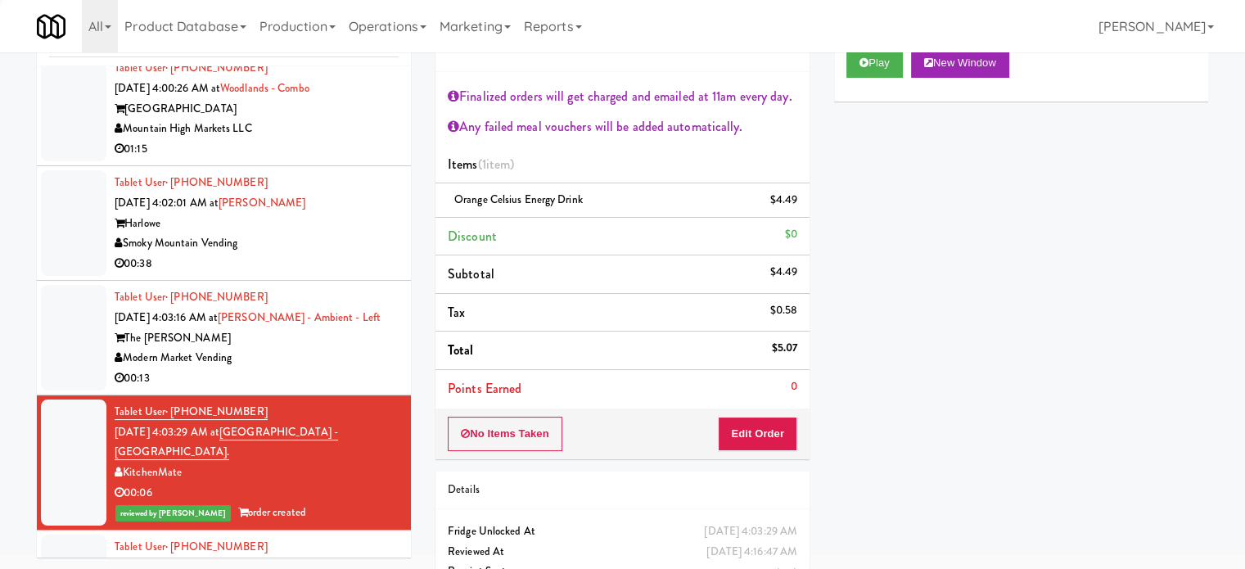
drag, startPoint x: 337, startPoint y: 346, endPoint x: 367, endPoint y: 300, distance: 54.9
click at [339, 348] on div "Modern Market Vending" at bounding box center [257, 358] width 284 height 20
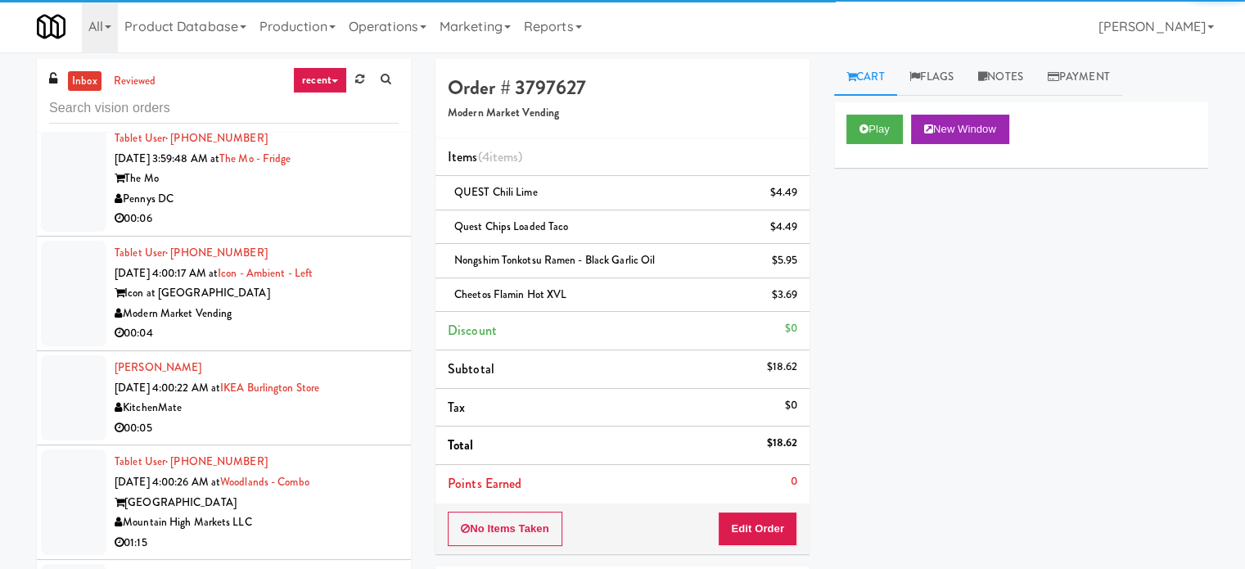
drag, startPoint x: 367, startPoint y: 73, endPoint x: 354, endPoint y: 55, distance: 22.3
click at [367, 73] on link at bounding box center [359, 79] width 25 height 25
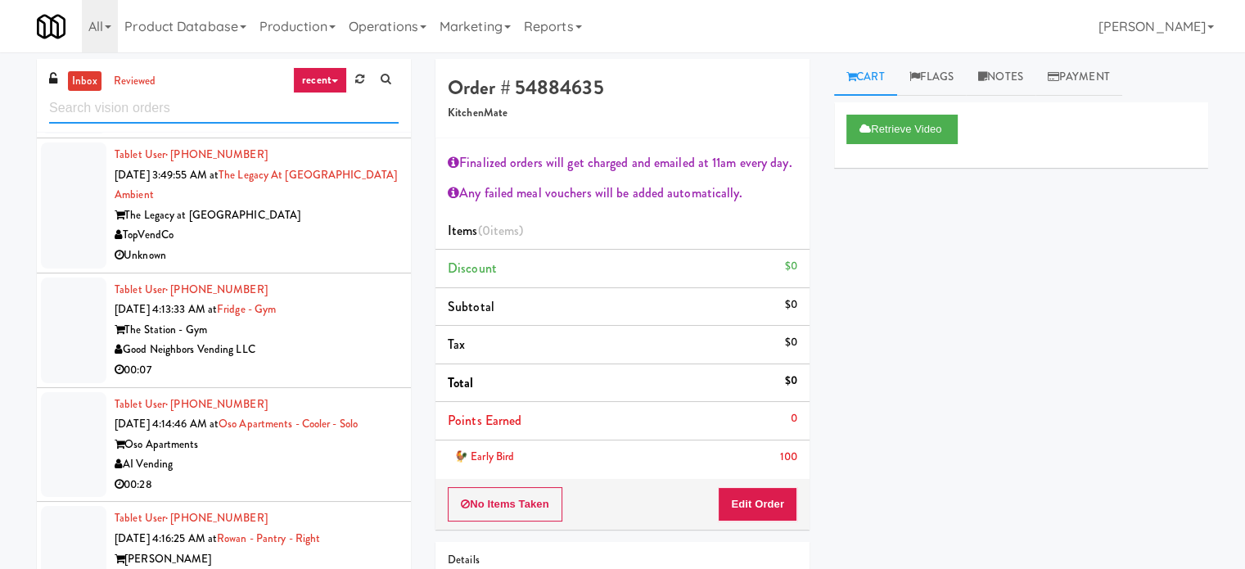
scroll to position [3683, 0]
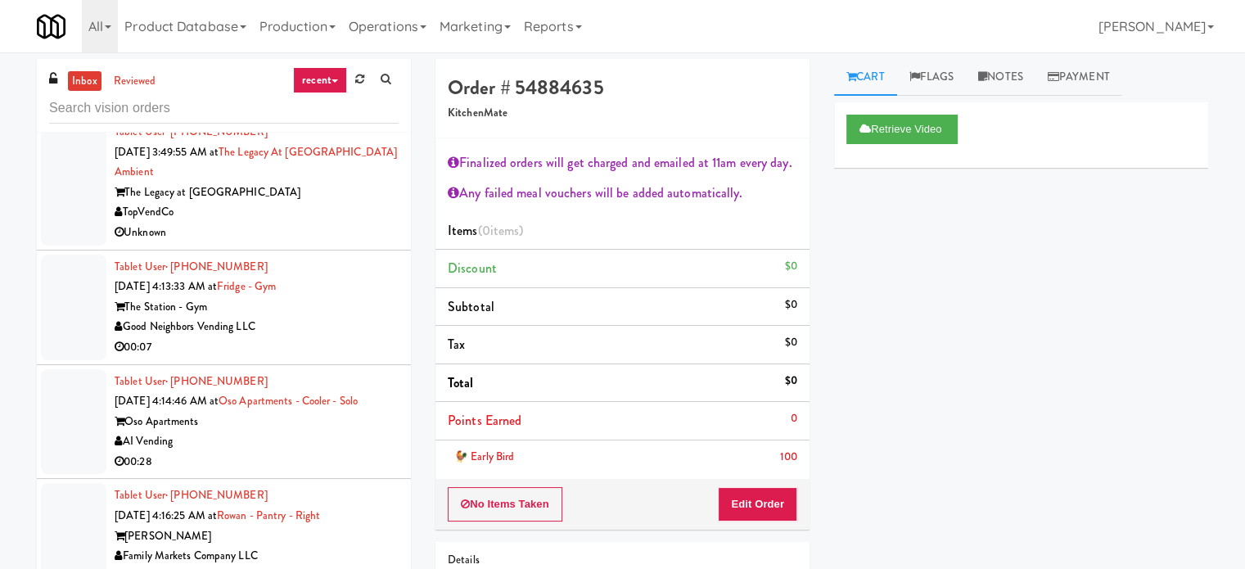
click at [381, 250] on li "Tablet User · (914) 420-0130 [DATE] 4:13:33 AM at [GEOGRAPHIC_DATA] - Gym Good …" at bounding box center [224, 307] width 374 height 115
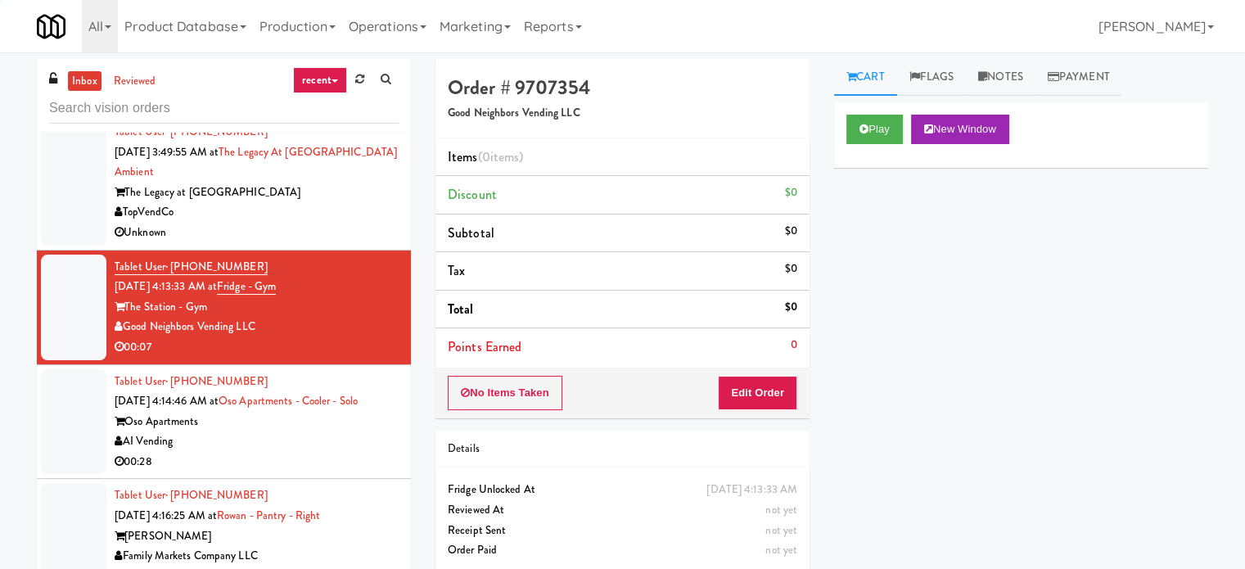
click at [345, 230] on div "Unknown" at bounding box center [257, 233] width 284 height 20
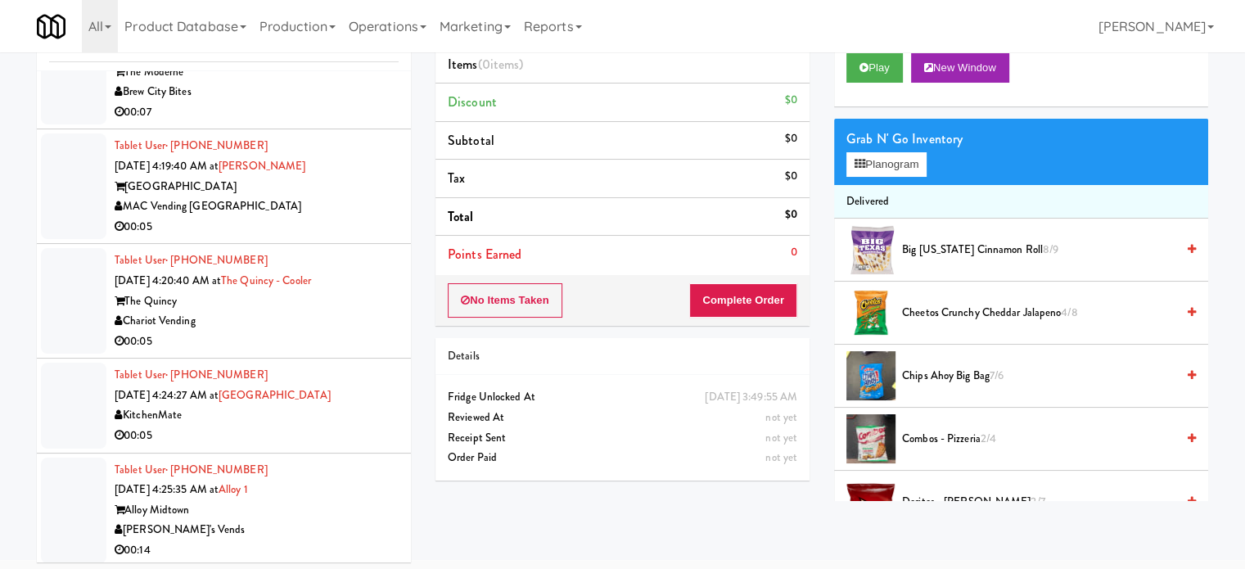
scroll to position [66, 0]
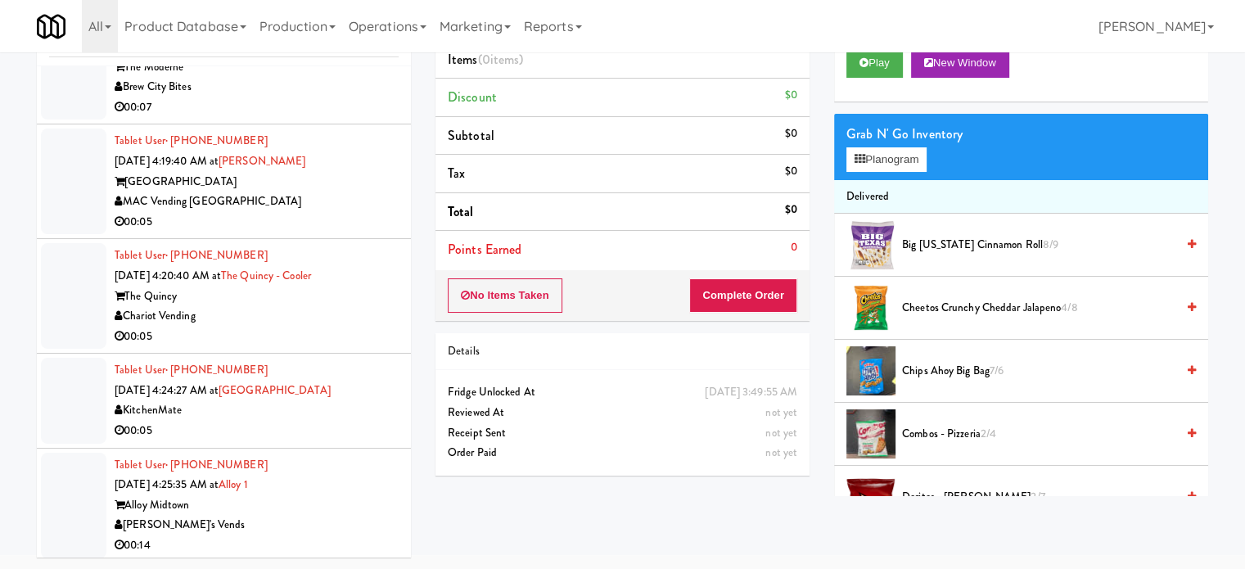
click at [347, 458] on div "Tablet User · (602) 632-2453 [DATE] 4:25:35 AM at Alloy 1 Alloy Midtown [PERSON…" at bounding box center [257, 505] width 284 height 101
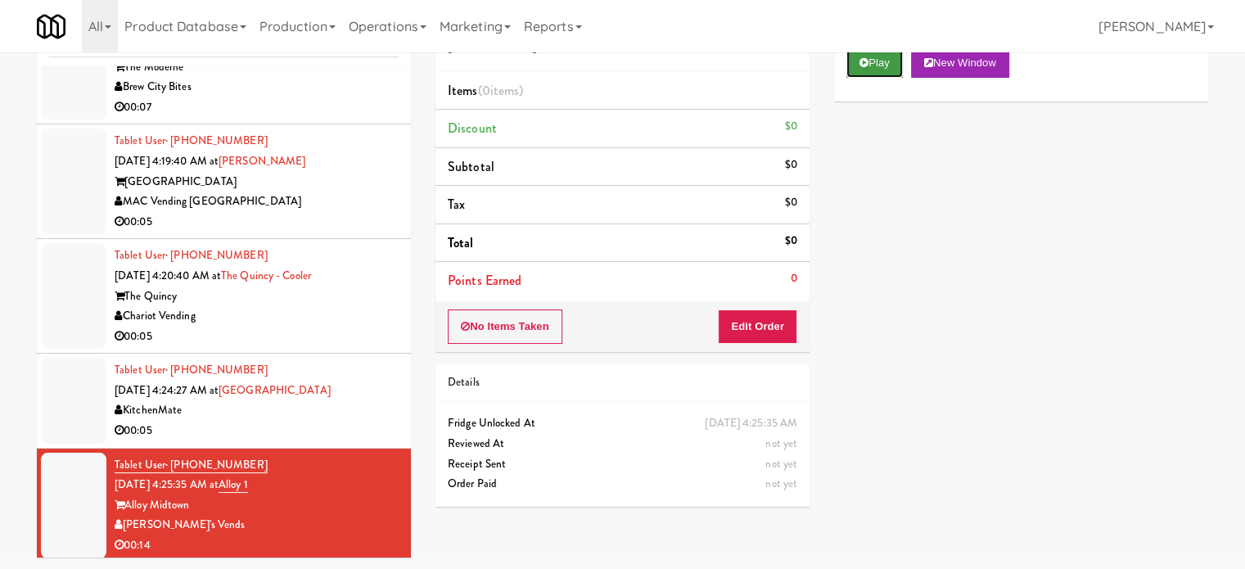
click at [883, 67] on button "Play" at bounding box center [874, 62] width 56 height 29
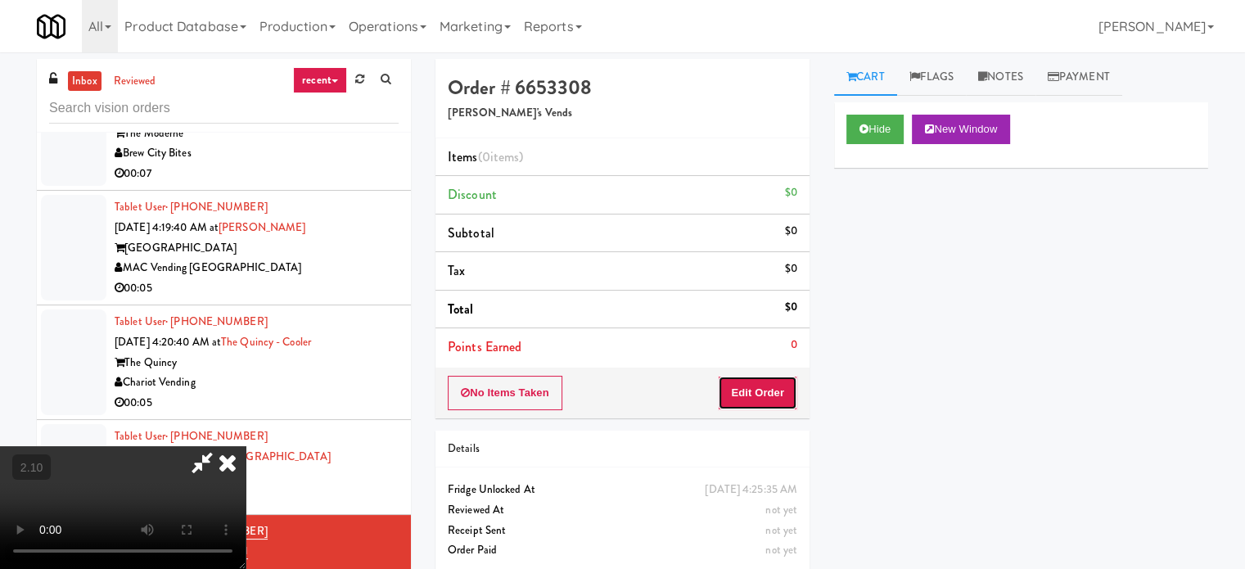
click at [787, 382] on button "Edit Order" at bounding box center [757, 393] width 79 height 34
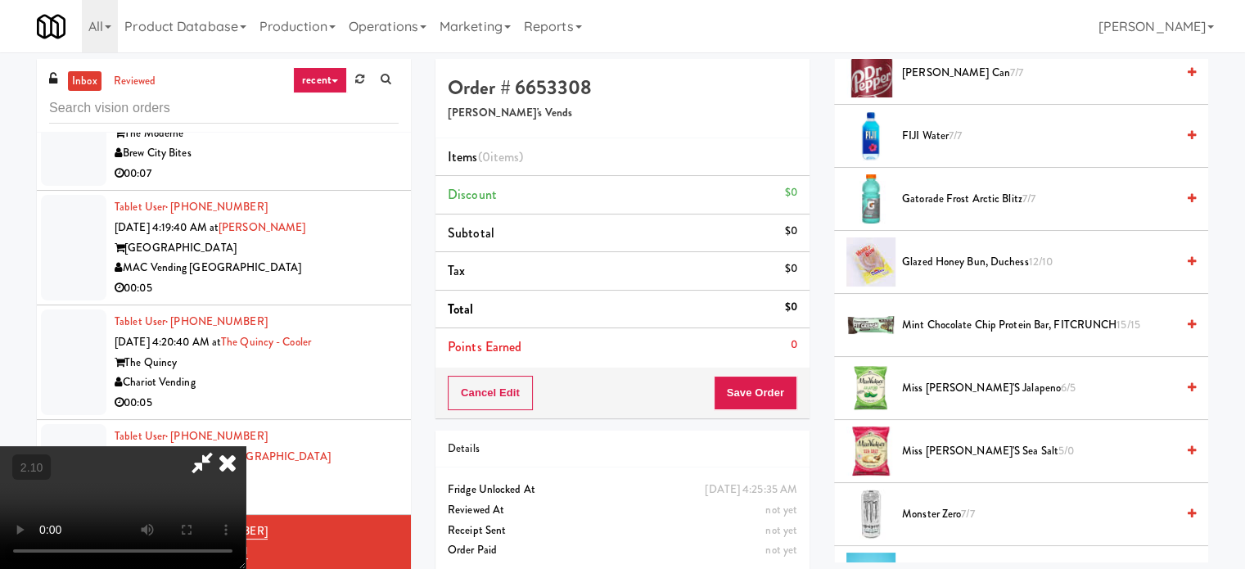
scroll to position [900, 0]
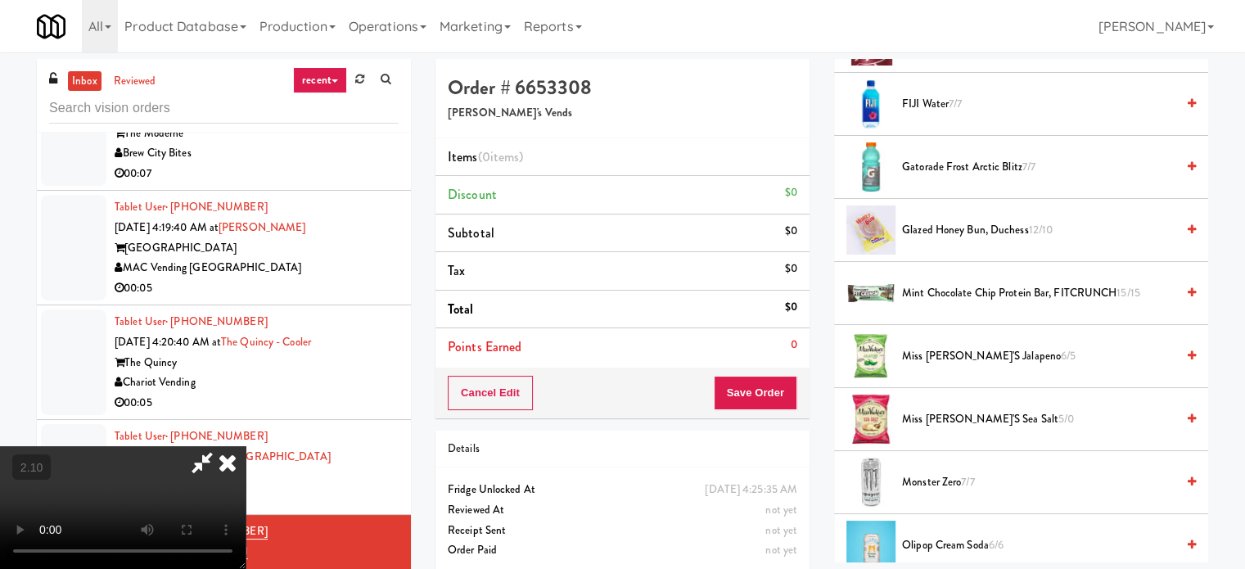
click at [936, 160] on span "Gatorade Frost Arctic Blitz 7/7" at bounding box center [1038, 167] width 273 height 20
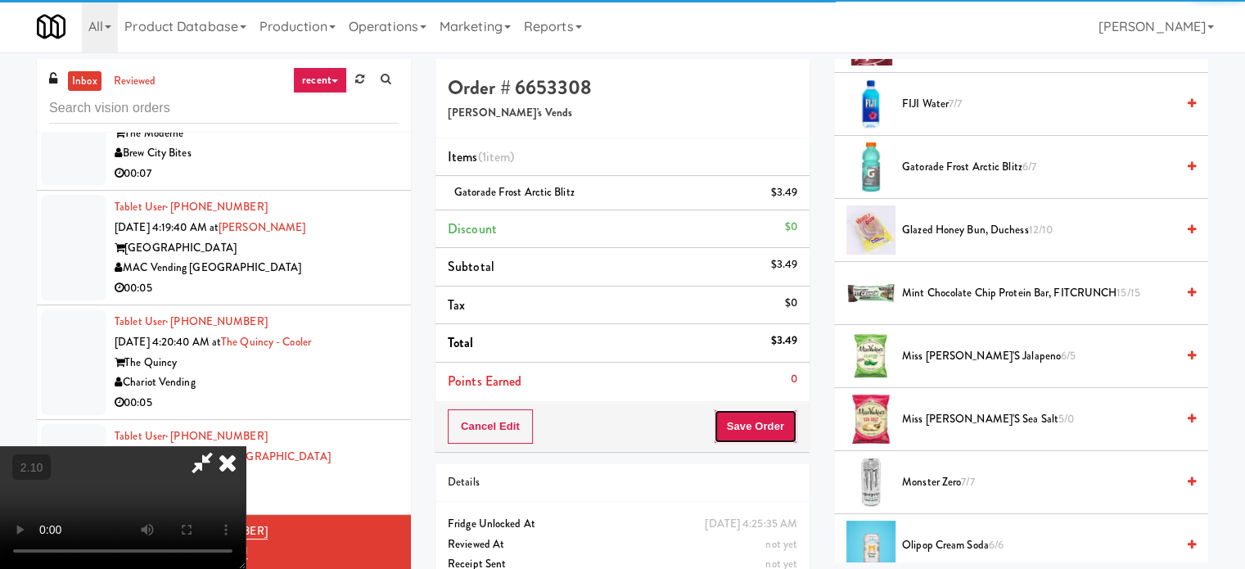
click at [774, 424] on button "Save Order" at bounding box center [755, 426] width 83 height 34
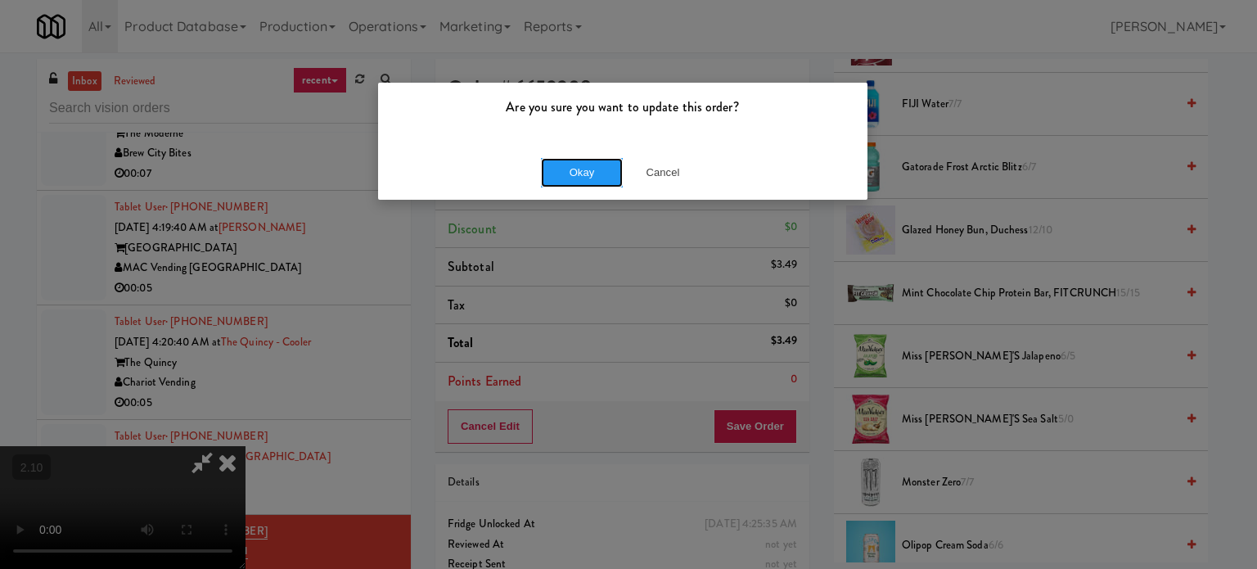
drag, startPoint x: 566, startPoint y: 173, endPoint x: 486, endPoint y: 38, distance: 156.4
click at [567, 173] on button "Okay" at bounding box center [582, 172] width 82 height 29
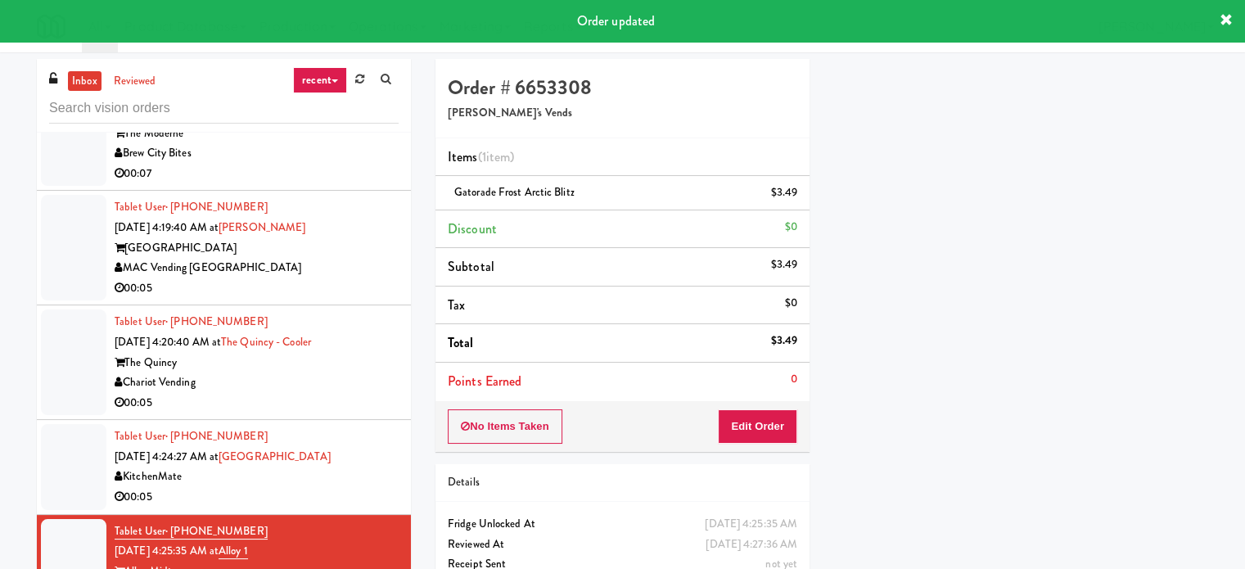
scroll to position [0, 0]
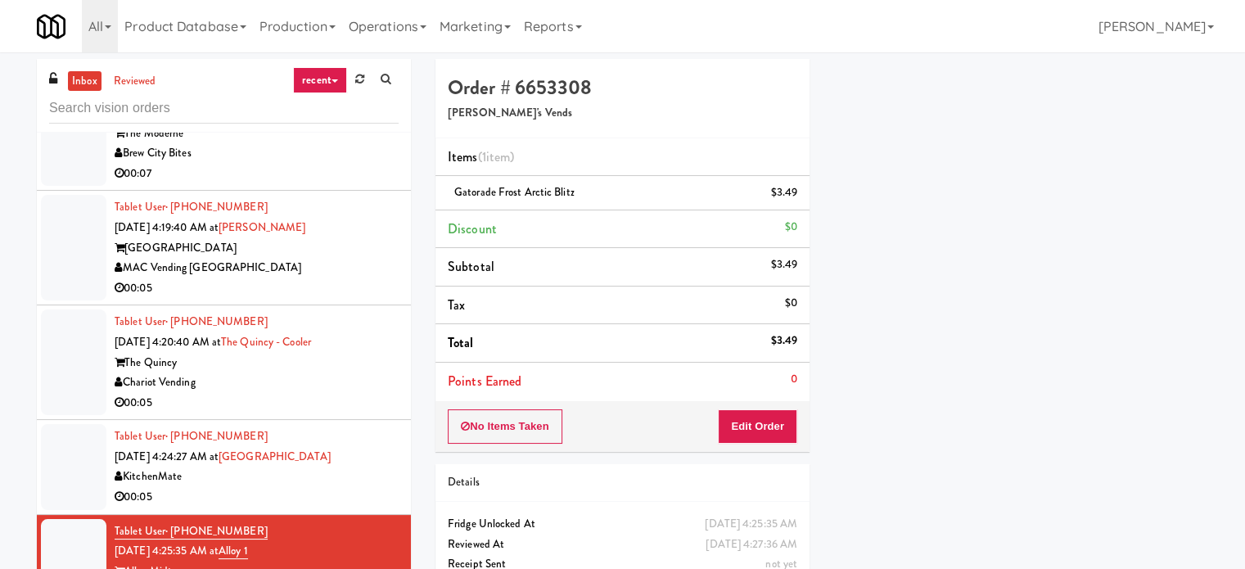
click at [348, 487] on div "00:05" at bounding box center [257, 497] width 284 height 20
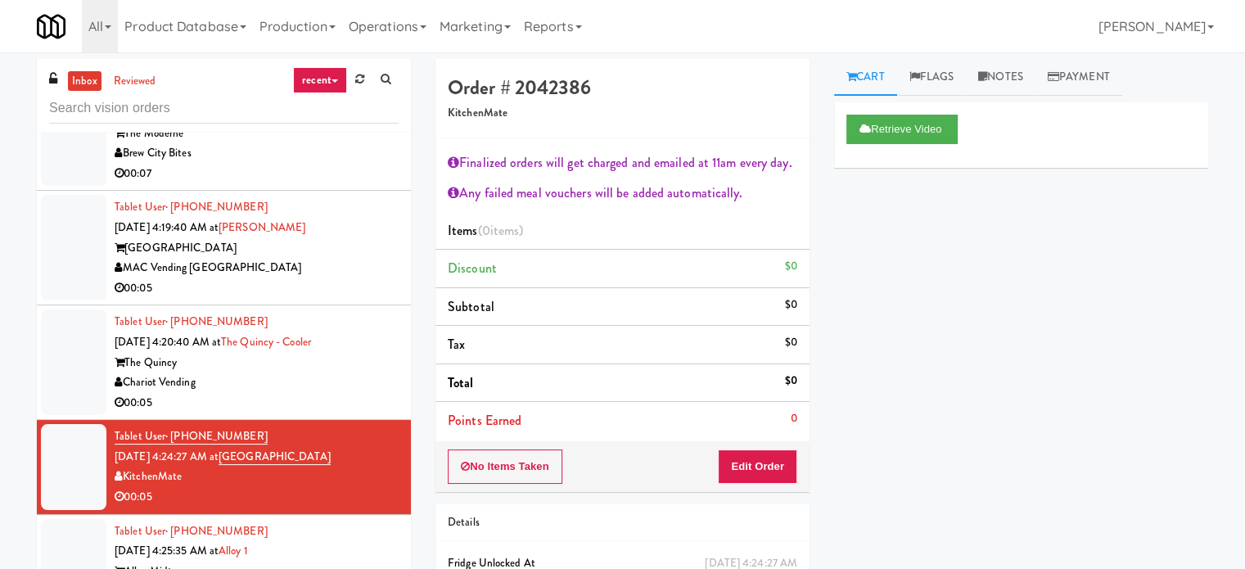
click at [367, 359] on div "The Quincy" at bounding box center [257, 363] width 284 height 20
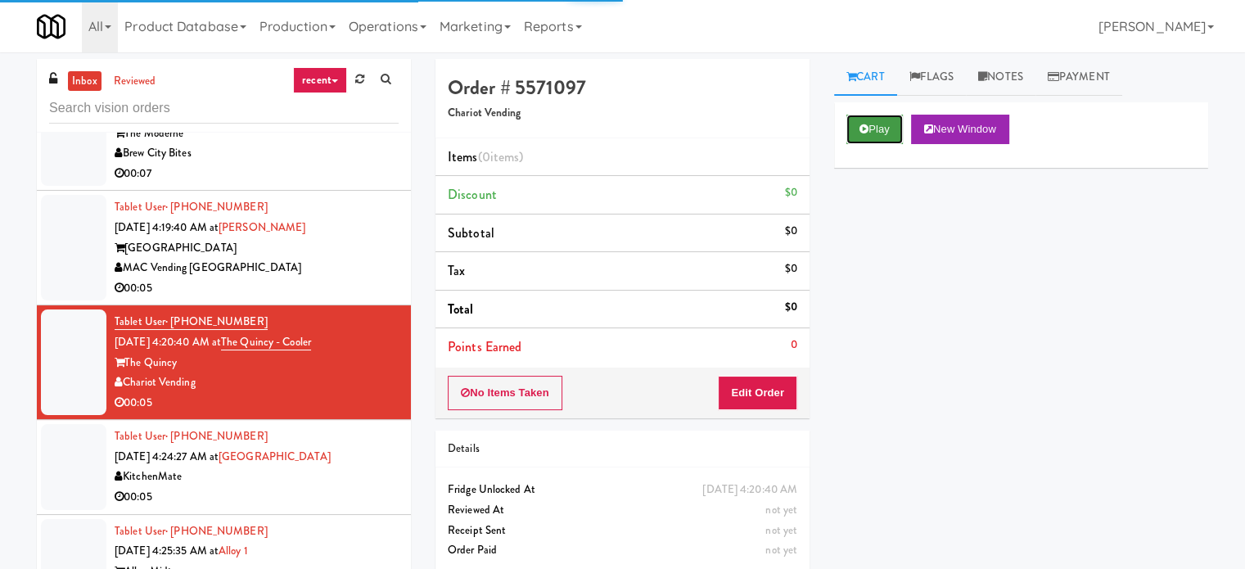
click at [894, 126] on button "Play" at bounding box center [874, 129] width 56 height 29
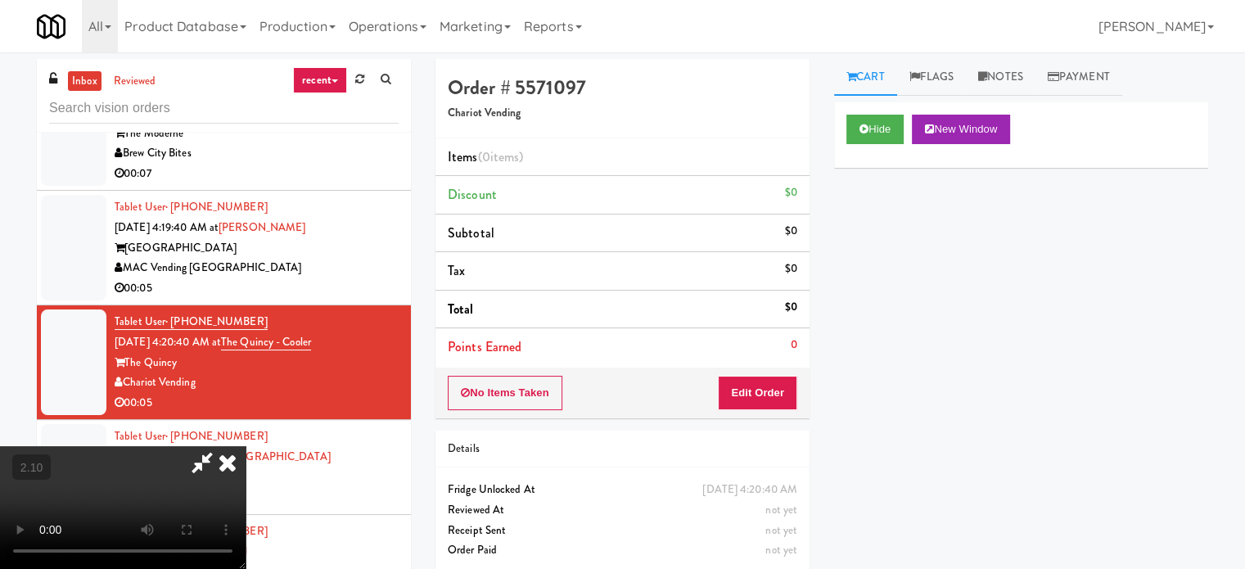
click at [724, 401] on div "No Items Taken Edit Order" at bounding box center [622, 392] width 374 height 51
drag, startPoint x: 726, startPoint y: 401, endPoint x: 877, endPoint y: 15, distance: 414.6
click at [727, 401] on button "Edit Order" at bounding box center [757, 393] width 79 height 34
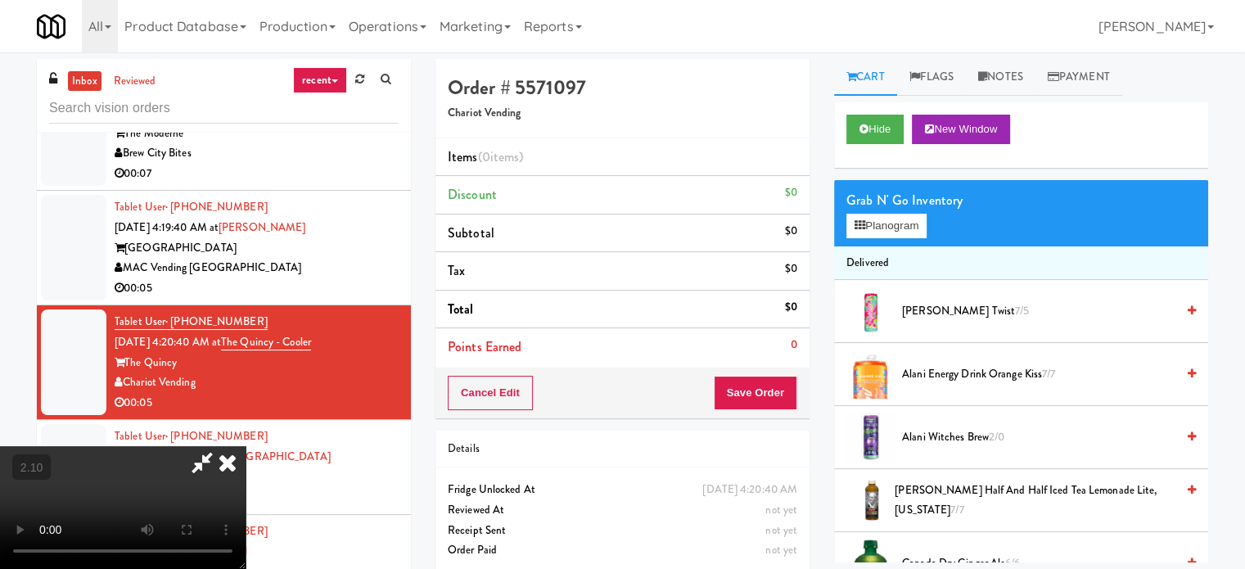
click at [246, 446] on video at bounding box center [123, 507] width 246 height 123
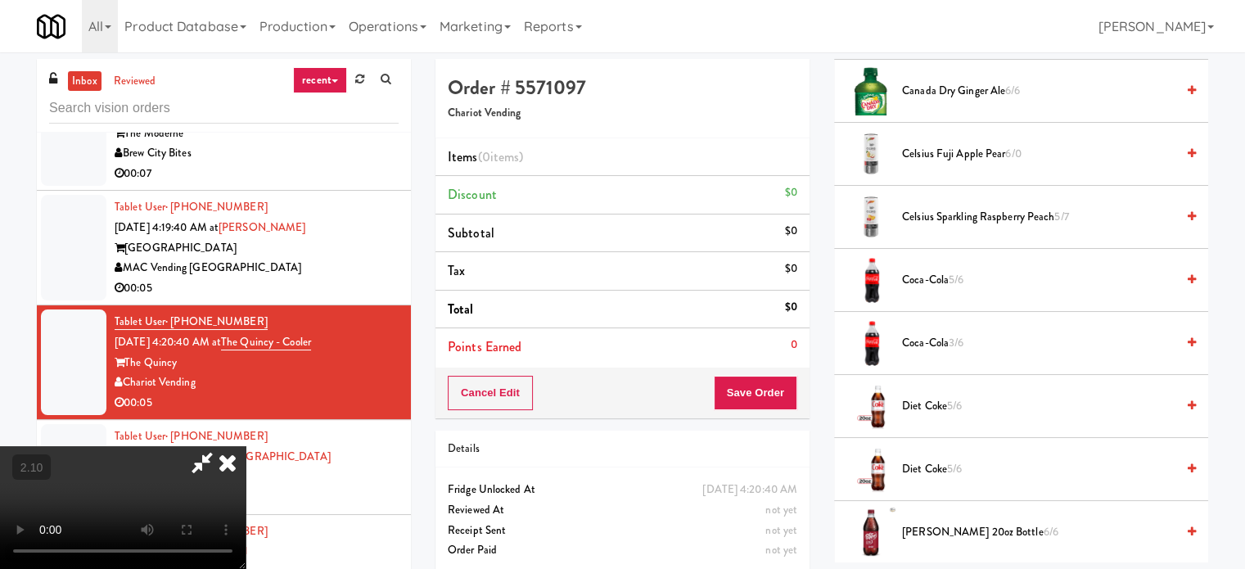
scroll to position [491, 0]
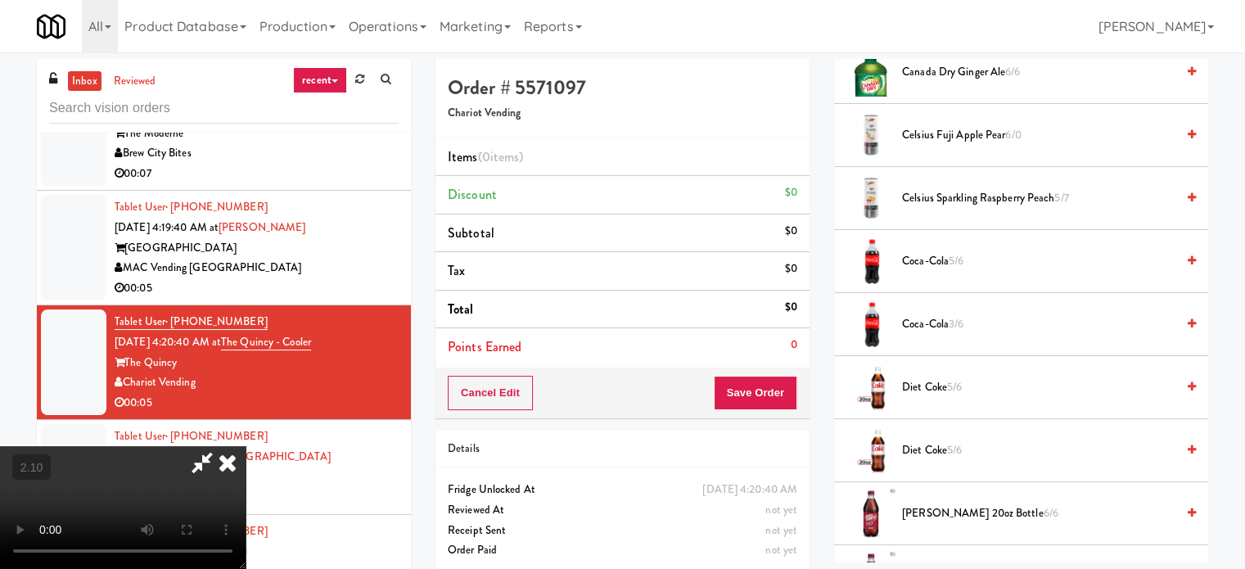
click at [917, 259] on span "Coca-Cola 5/6" at bounding box center [1038, 261] width 273 height 20
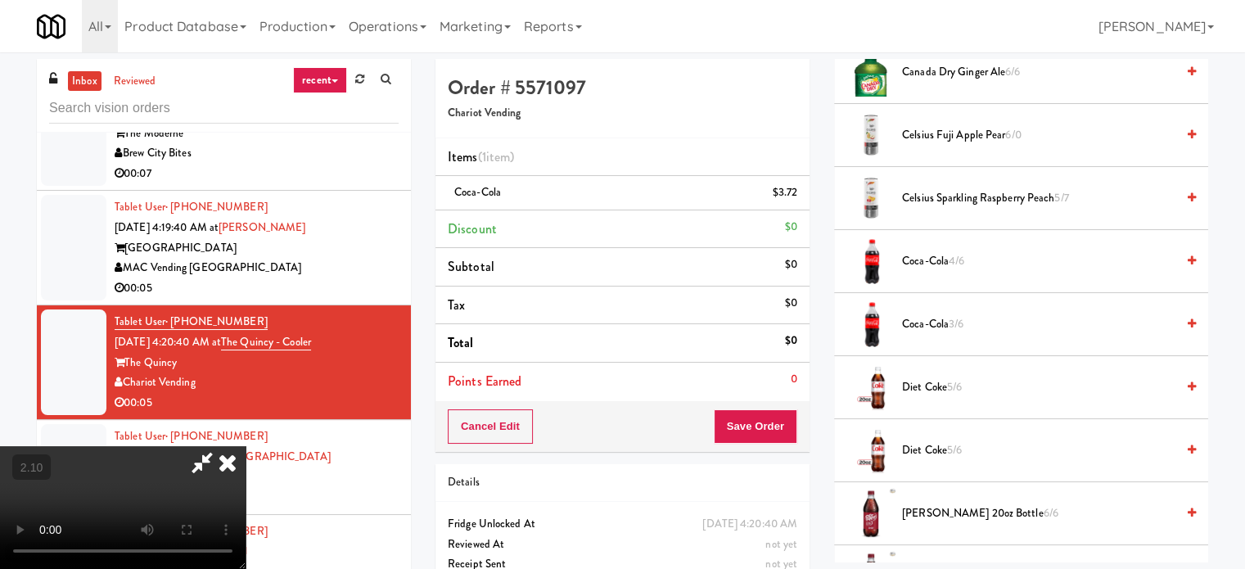
click at [246, 446] on video at bounding box center [123, 507] width 246 height 123
click at [785, 419] on button "Save Order" at bounding box center [755, 426] width 83 height 34
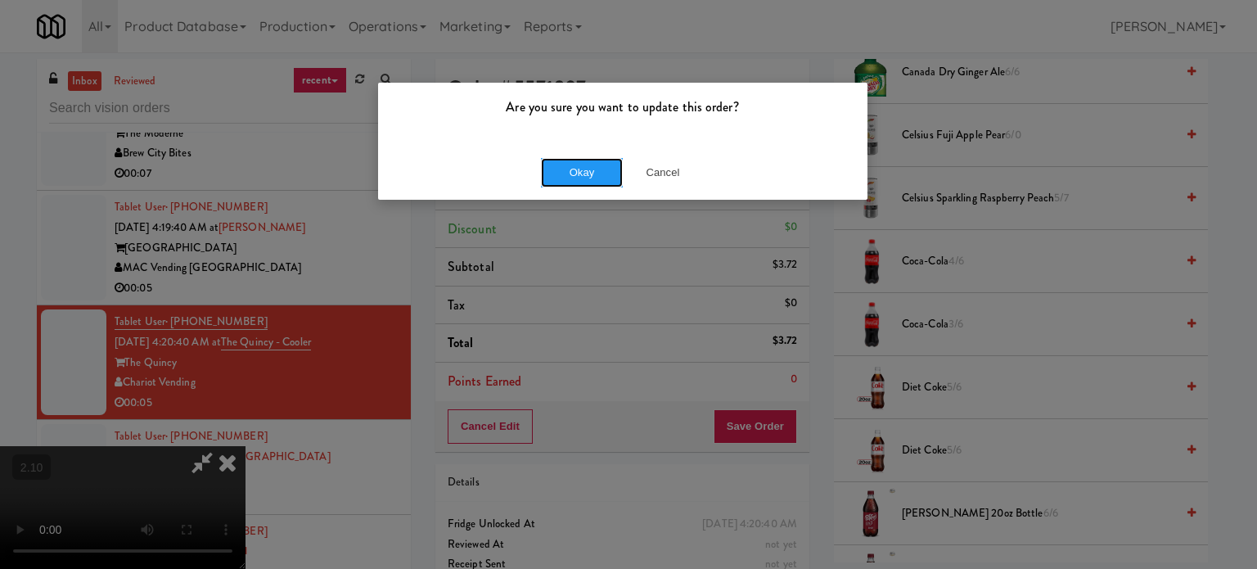
drag, startPoint x: 582, startPoint y: 166, endPoint x: 778, endPoint y: 23, distance: 243.1
click at [589, 163] on button "Okay" at bounding box center [582, 172] width 82 height 29
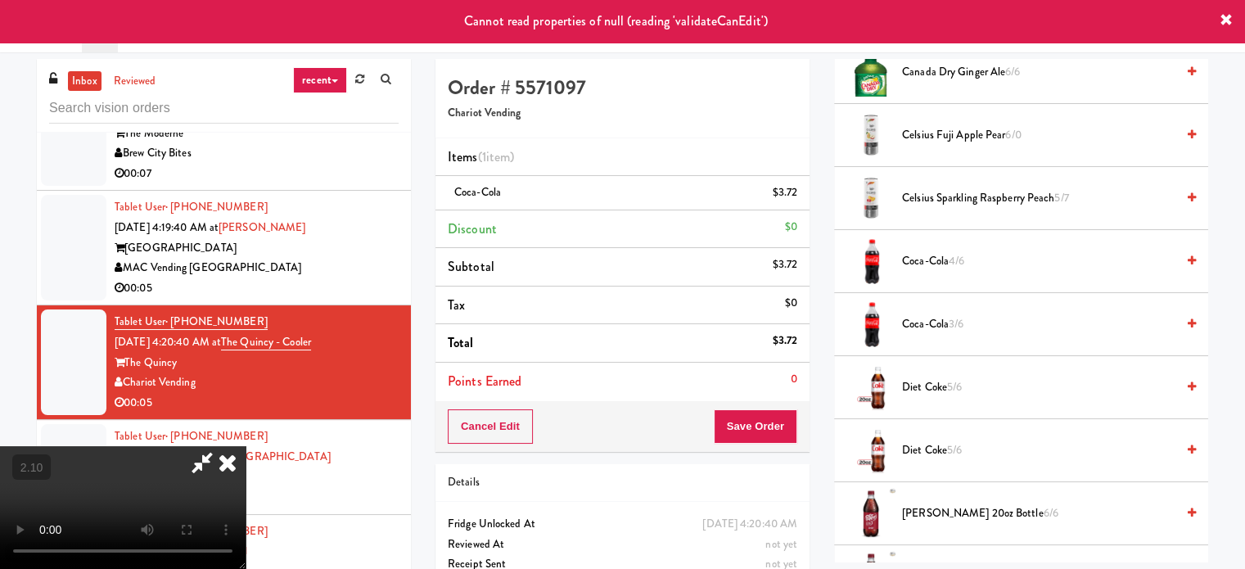
click at [221, 446] on icon at bounding box center [202, 462] width 38 height 33
click at [314, 258] on div "MAC Vending [GEOGRAPHIC_DATA]" at bounding box center [257, 268] width 284 height 20
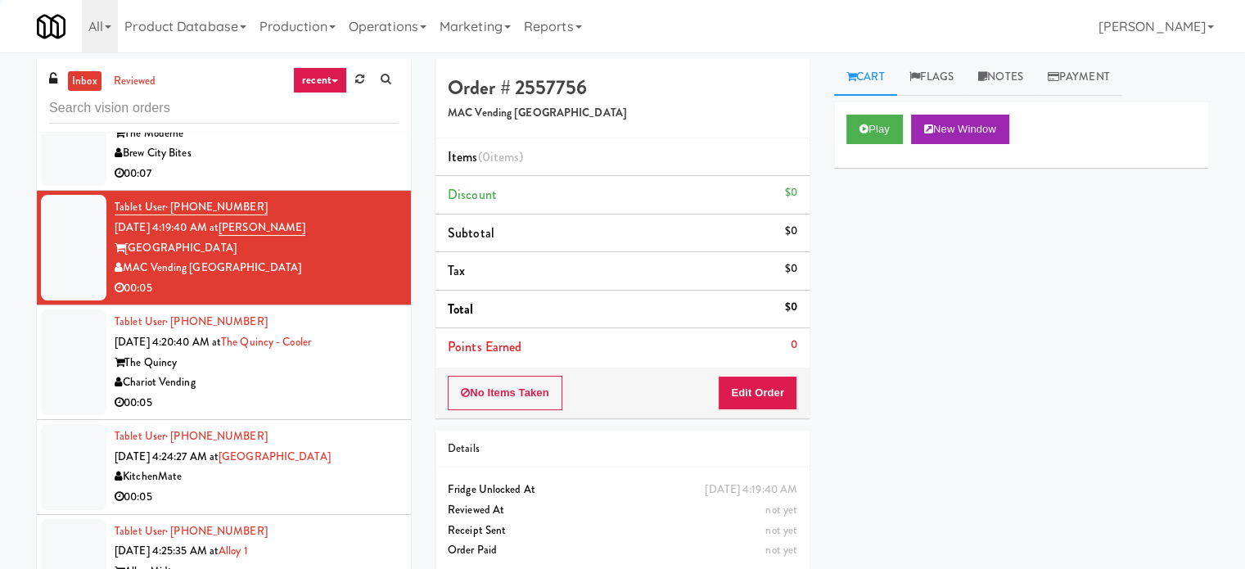
click at [347, 399] on div "00:05" at bounding box center [257, 403] width 284 height 20
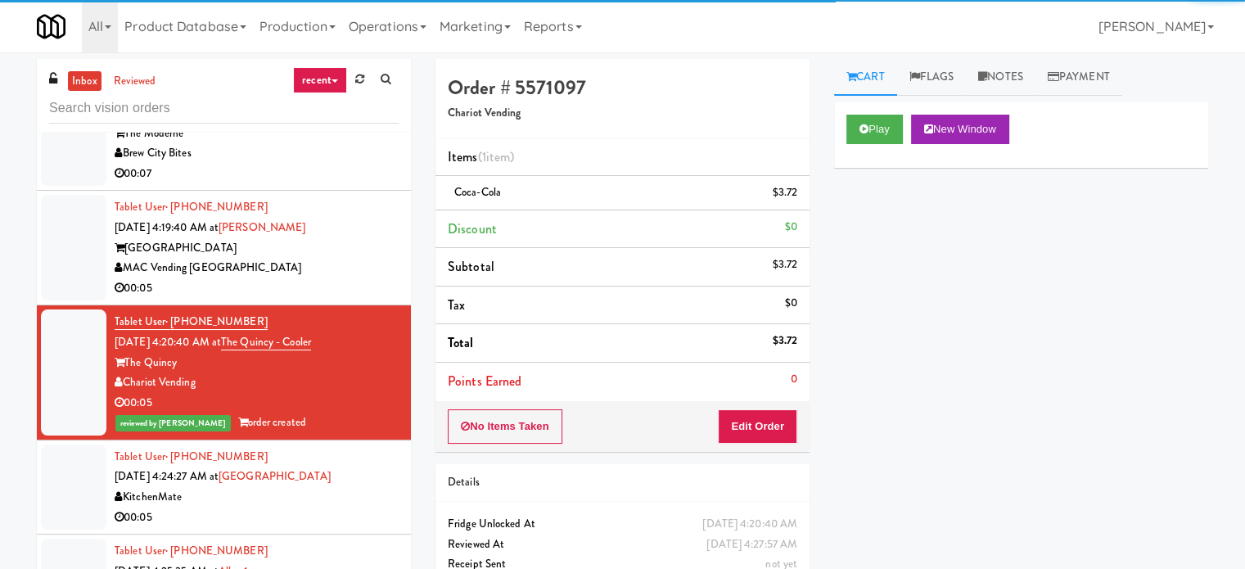
click at [329, 507] on div "00:05" at bounding box center [257, 517] width 284 height 20
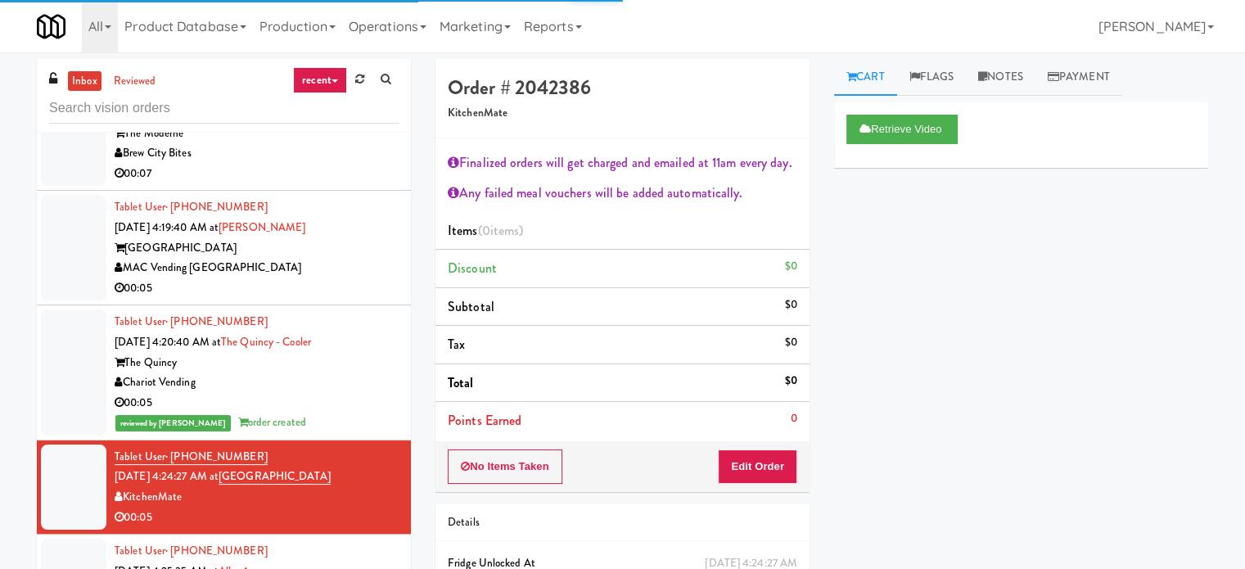
click at [327, 260] on div "MAC Vending [GEOGRAPHIC_DATA]" at bounding box center [257, 268] width 284 height 20
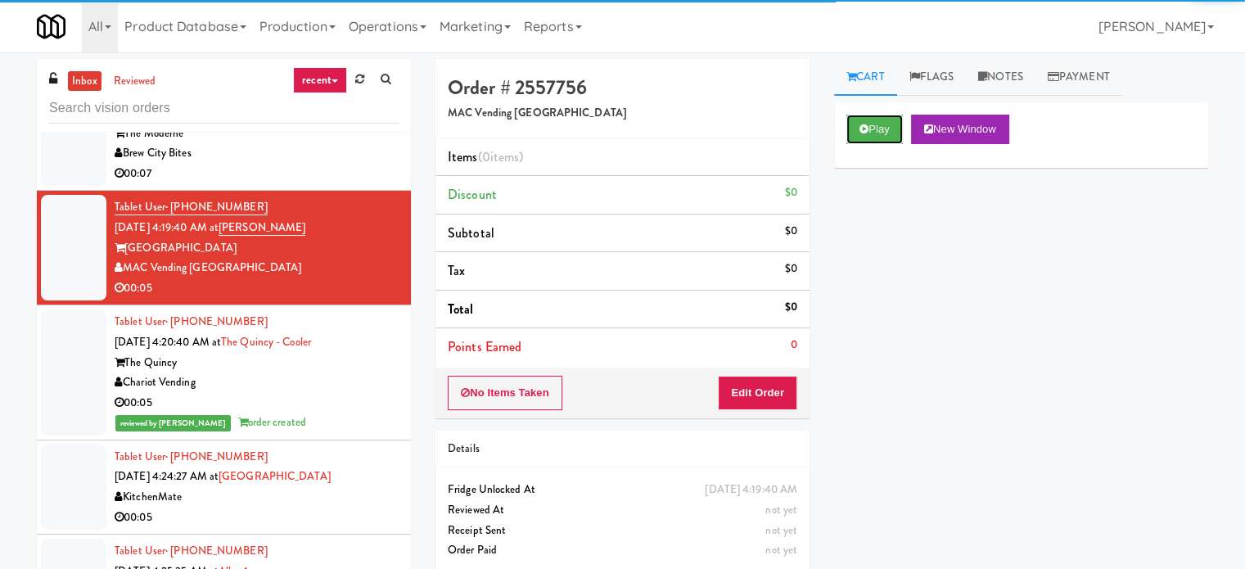
drag, startPoint x: 881, startPoint y: 120, endPoint x: 720, endPoint y: 375, distance: 300.9
click at [881, 120] on button "Play" at bounding box center [874, 129] width 56 height 29
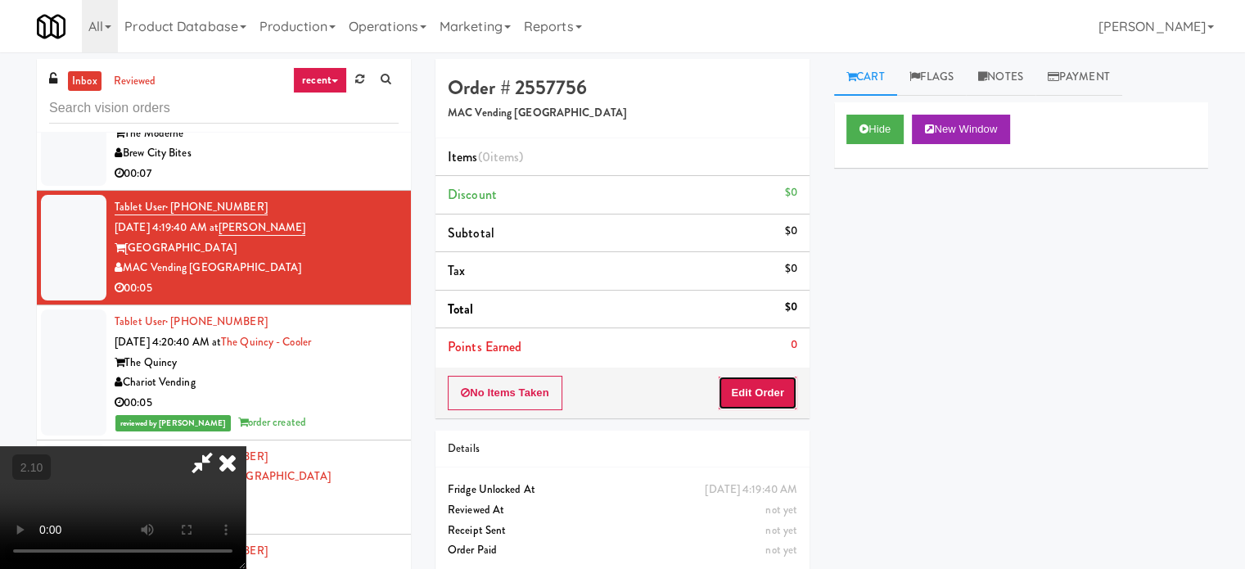
click at [724, 395] on button "Edit Order" at bounding box center [757, 393] width 79 height 34
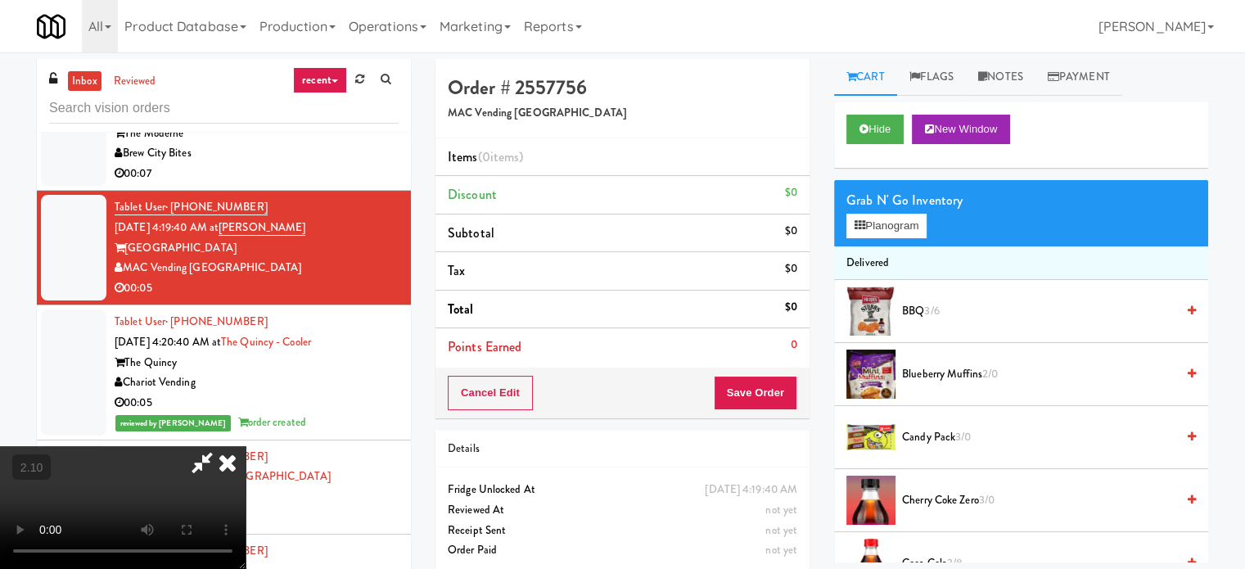
click at [246, 446] on video at bounding box center [123, 507] width 246 height 123
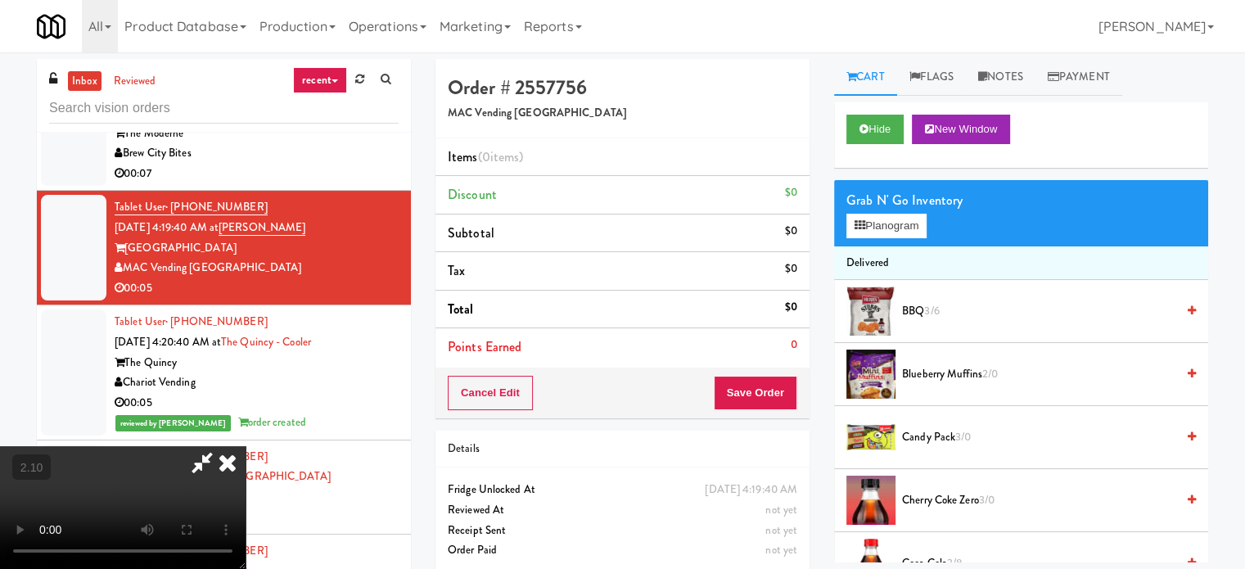
click at [246, 446] on video at bounding box center [123, 507] width 246 height 123
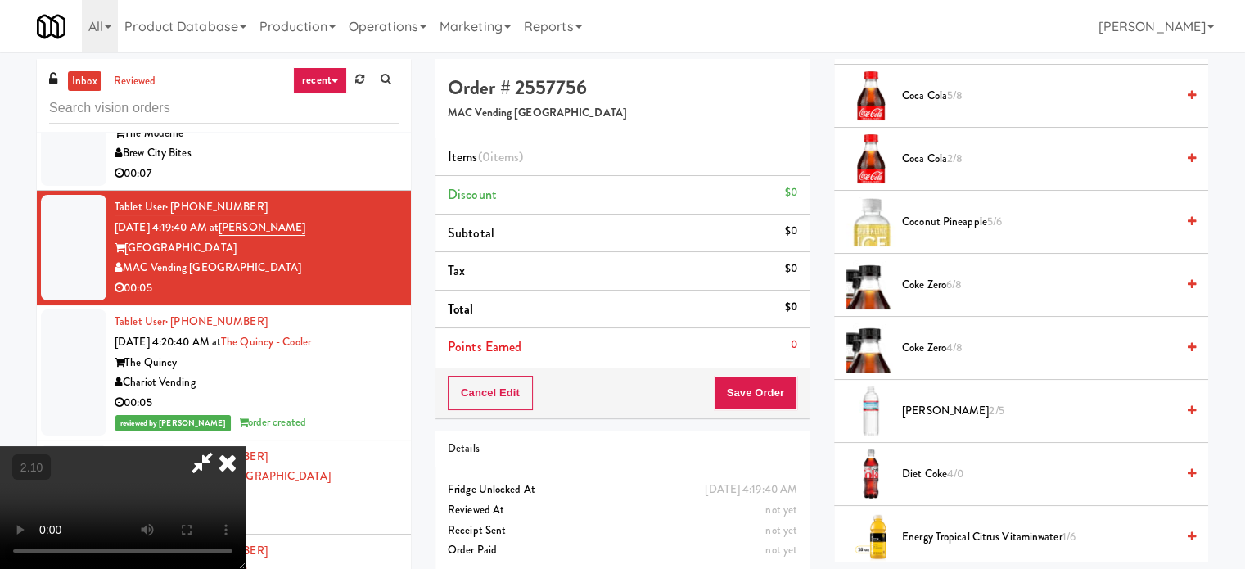
scroll to position [573, 0]
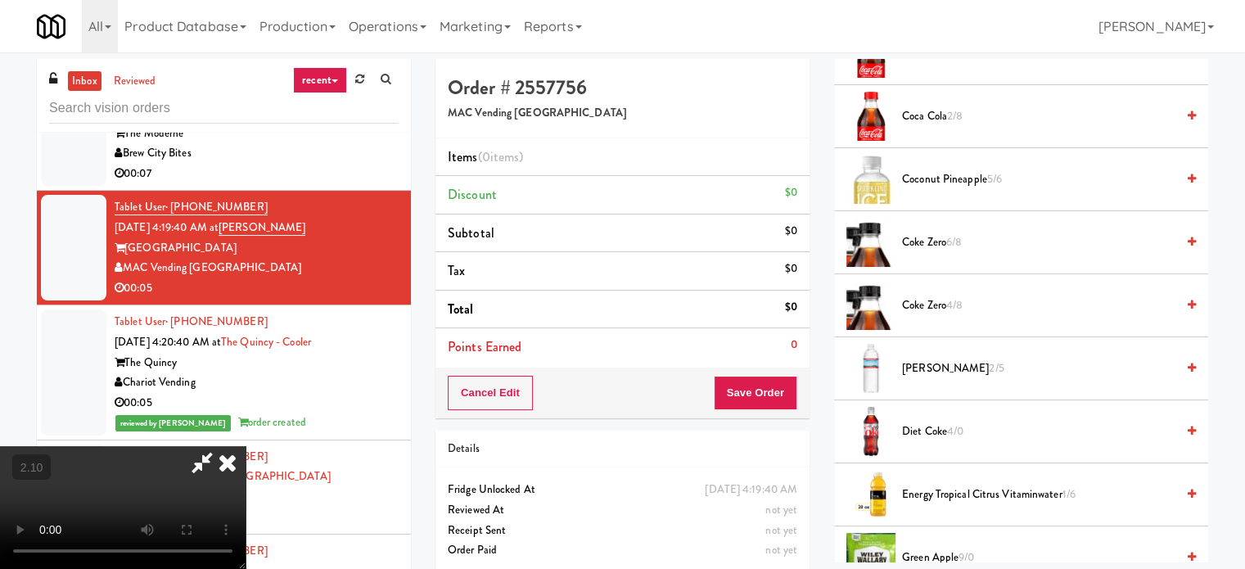
click at [959, 234] on span "6/8" at bounding box center [954, 242] width 16 height 16
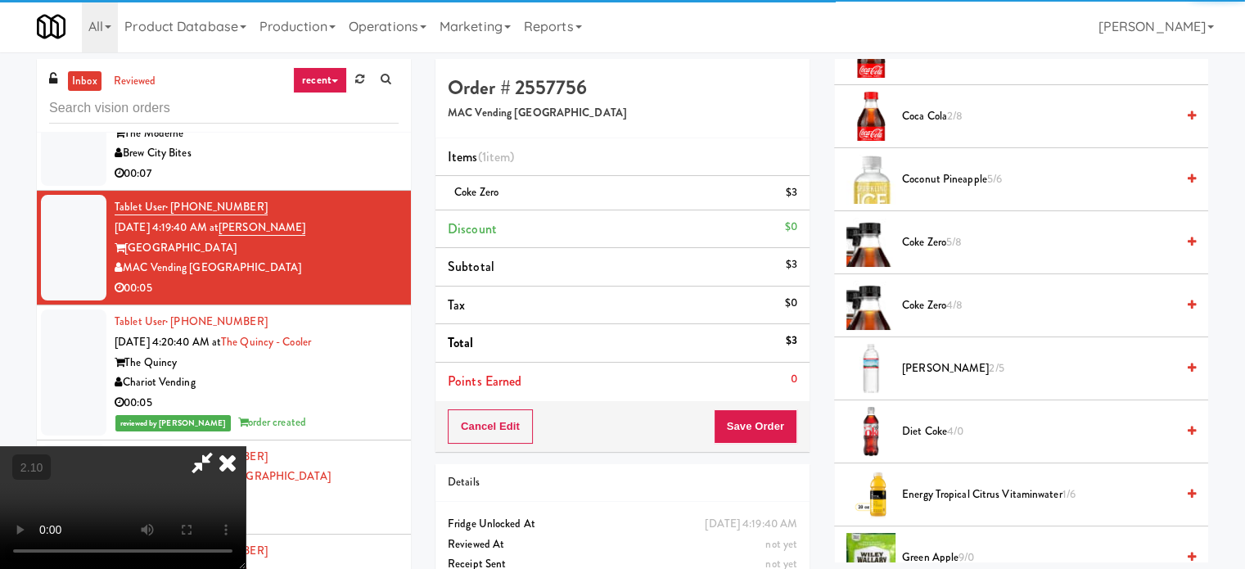
click at [246, 446] on video at bounding box center [123, 507] width 246 height 123
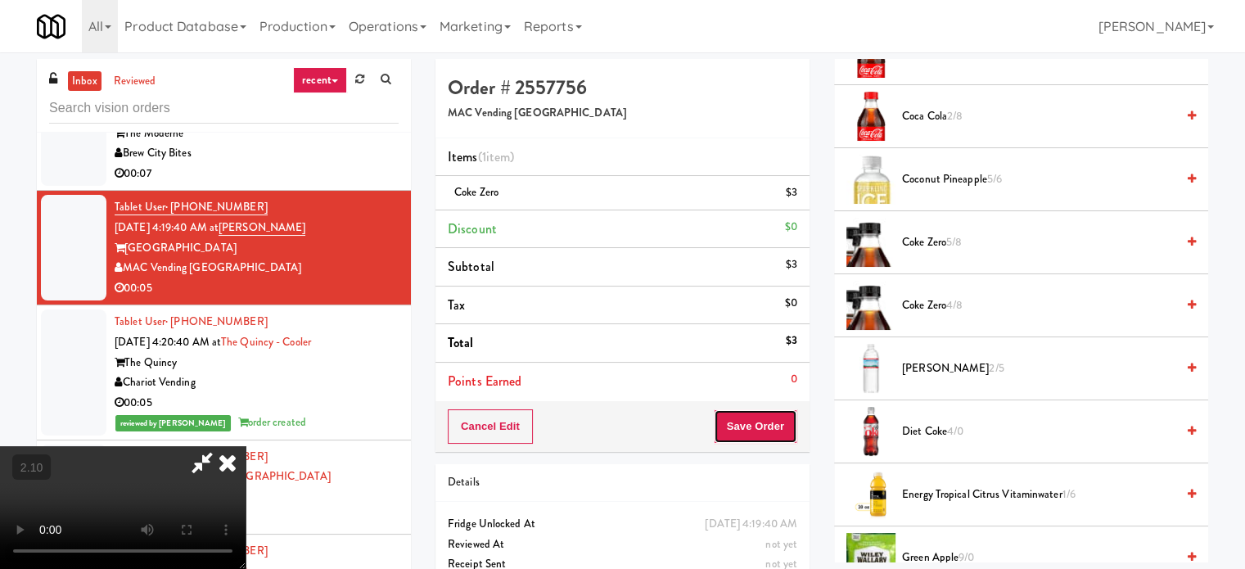
click at [772, 417] on button "Save Order" at bounding box center [755, 426] width 83 height 34
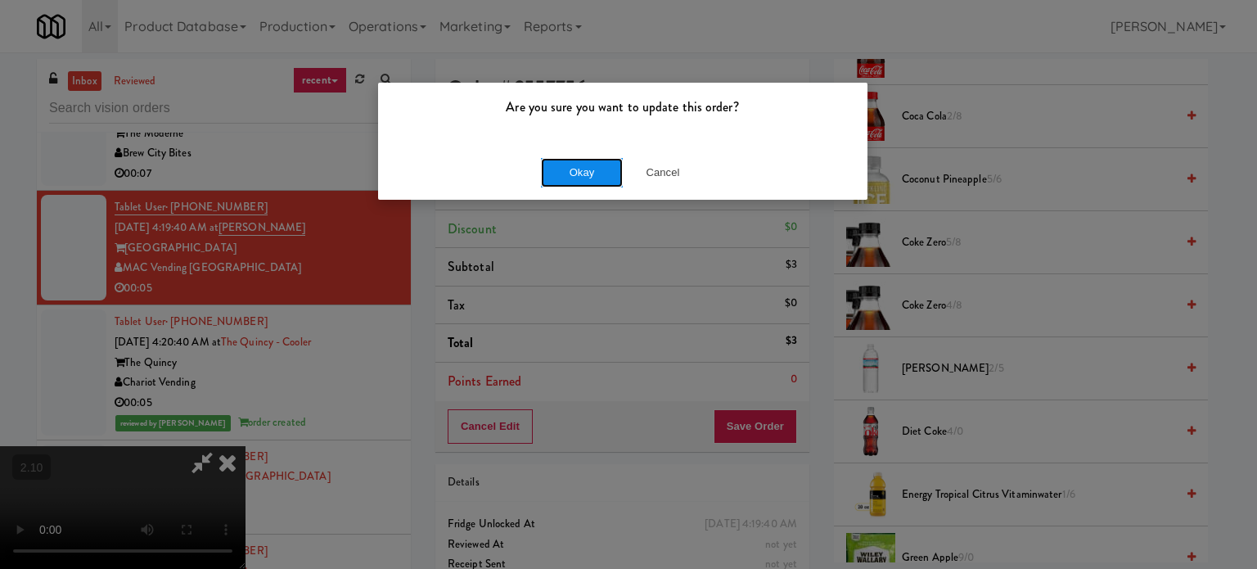
click at [605, 175] on button "Okay" at bounding box center [582, 172] width 82 height 29
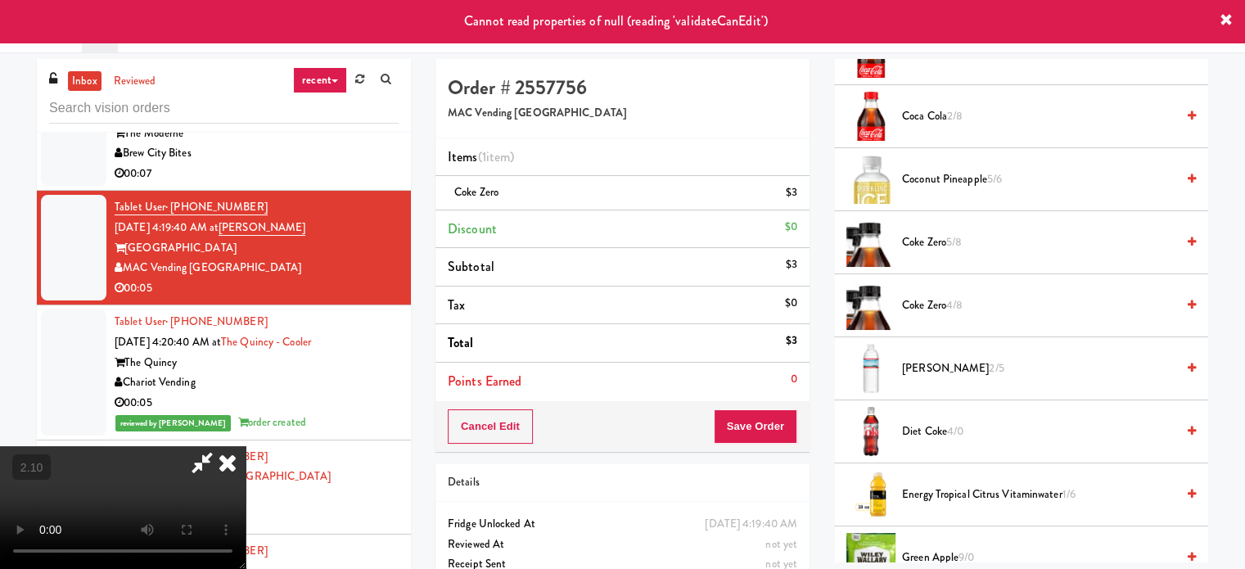
click at [221, 446] on icon at bounding box center [202, 462] width 38 height 33
click at [324, 150] on div "Brew City Bites" at bounding box center [257, 153] width 284 height 20
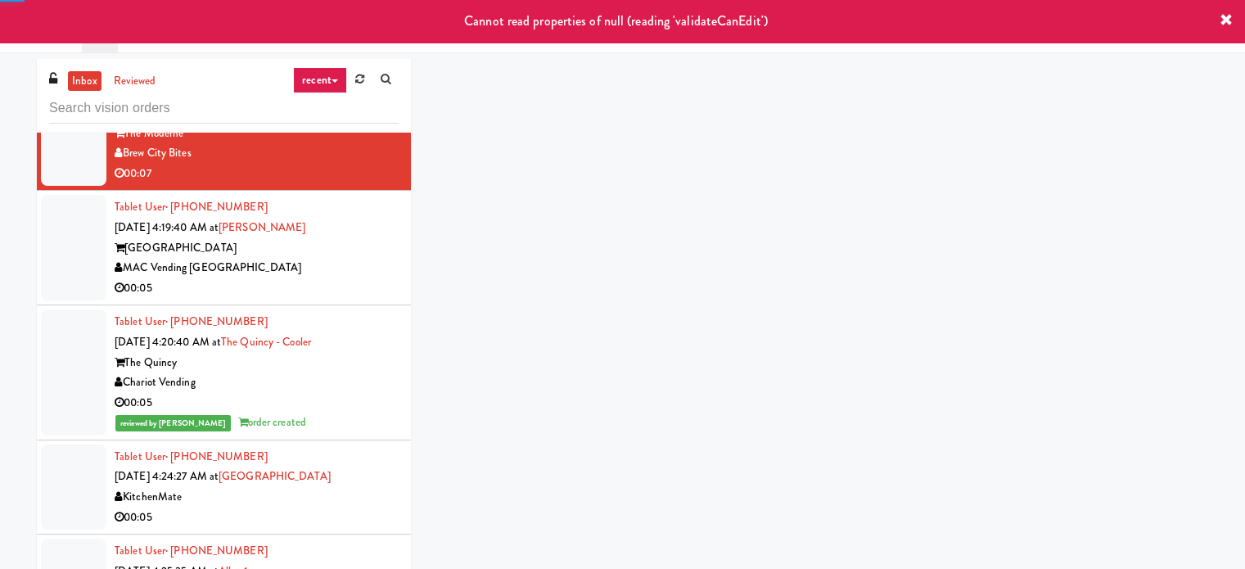
click at [337, 256] on div "Tablet User · (408) 707-5071 [DATE] 4:19:40 AM at [GEOGRAPHIC_DATA] [GEOGRAPHIC…" at bounding box center [257, 247] width 284 height 101
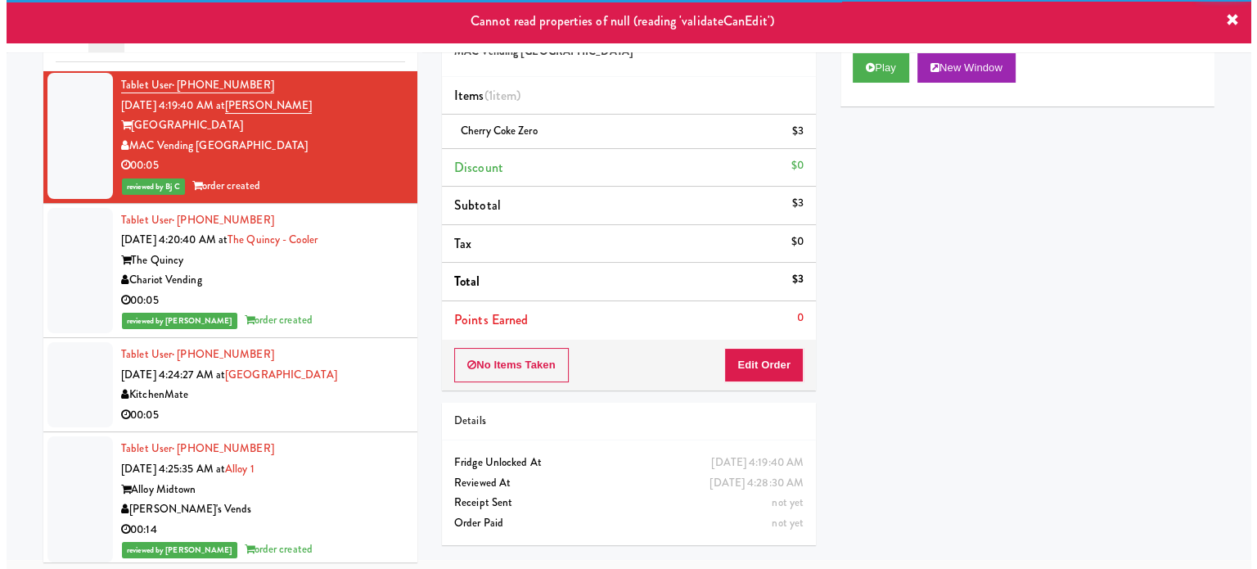
scroll to position [66, 0]
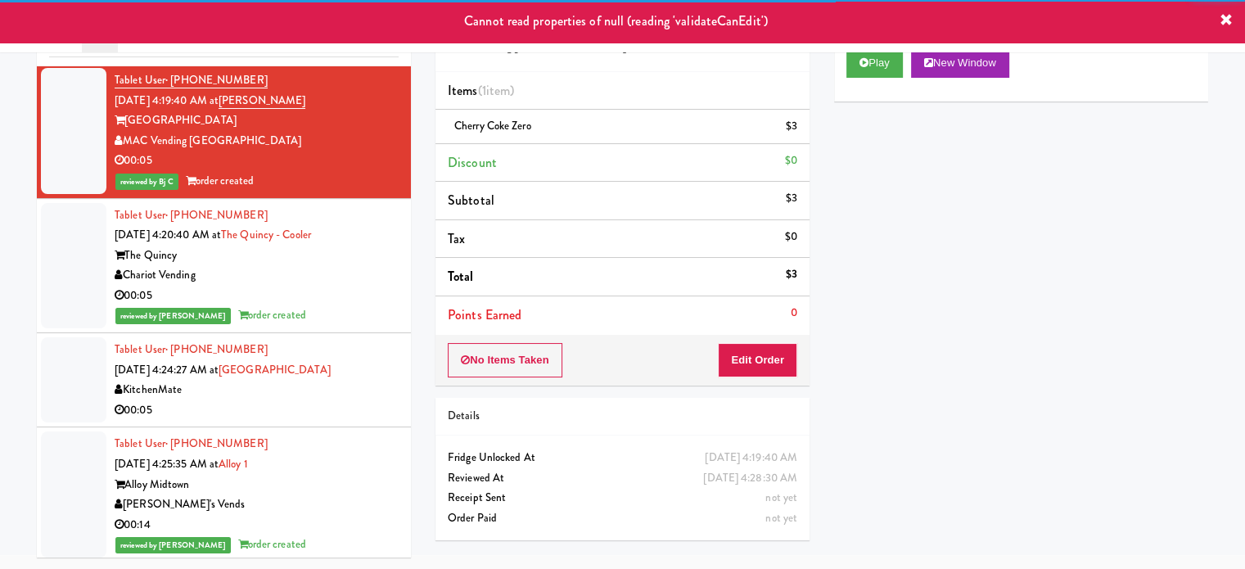
click at [349, 407] on div "00:05" at bounding box center [257, 410] width 284 height 20
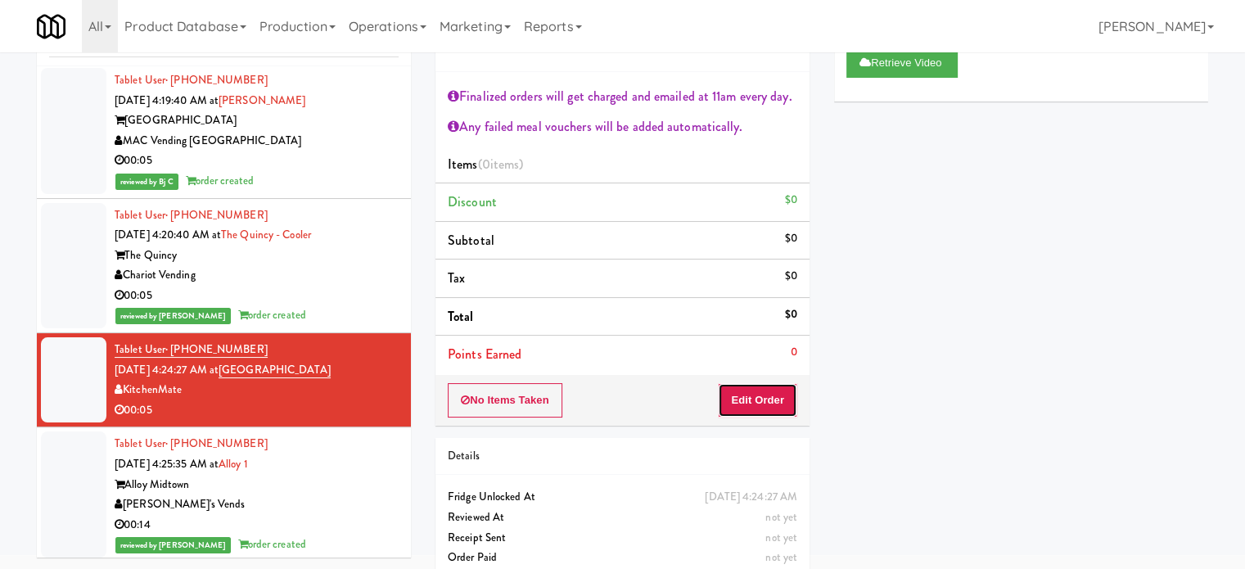
click at [737, 383] on button "Edit Order" at bounding box center [757, 400] width 79 height 34
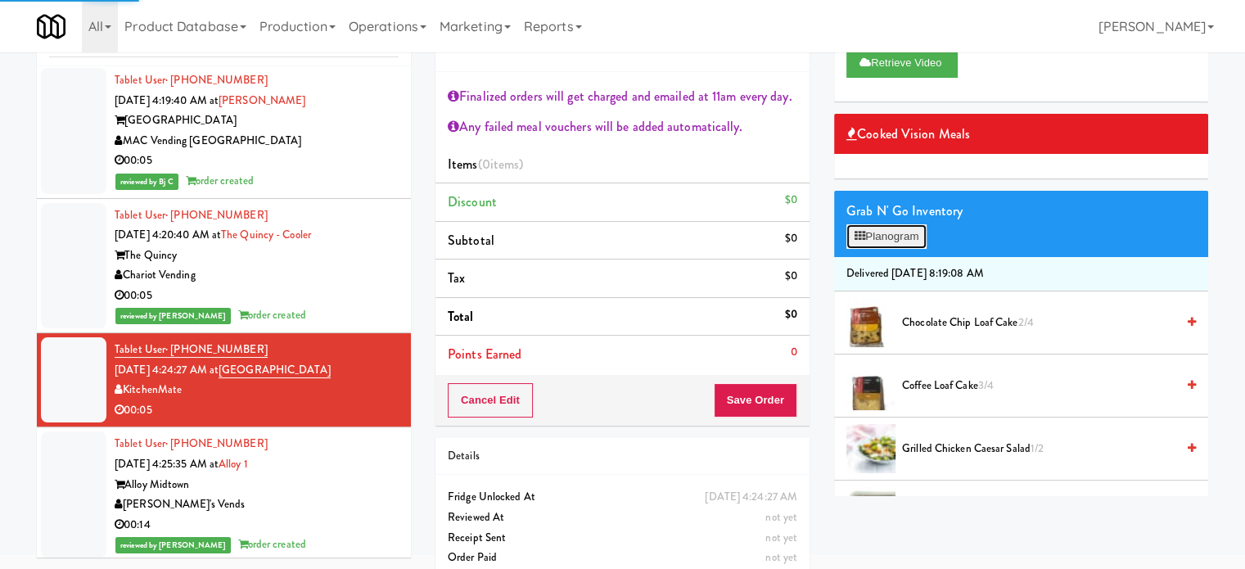
click at [898, 239] on button "Planogram" at bounding box center [886, 236] width 80 height 25
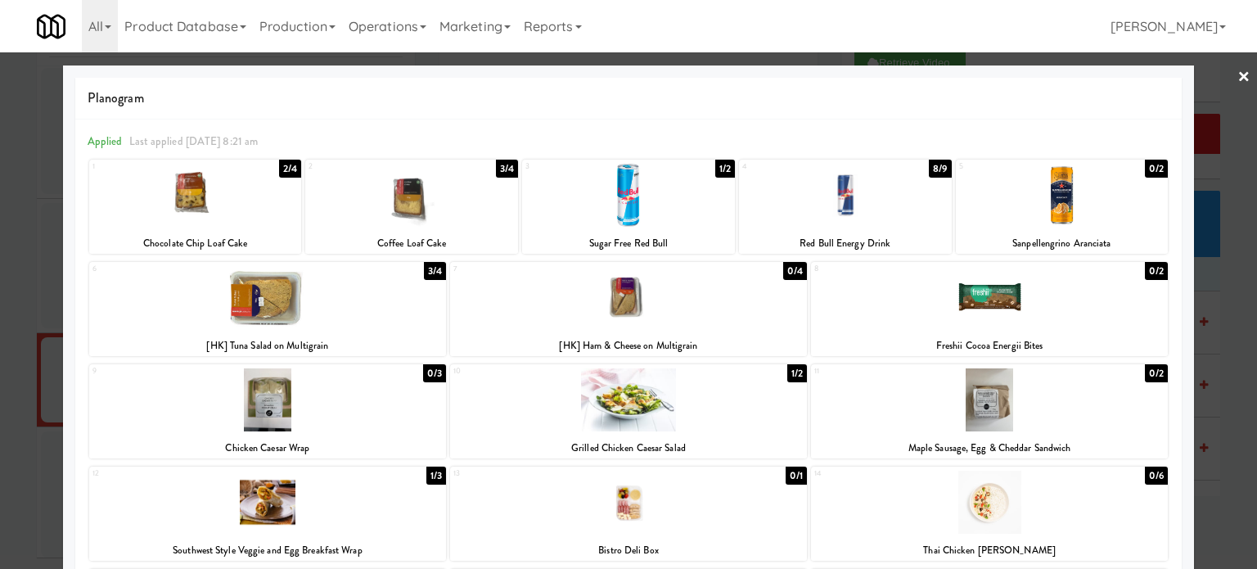
click at [0, 386] on div at bounding box center [628, 284] width 1257 height 569
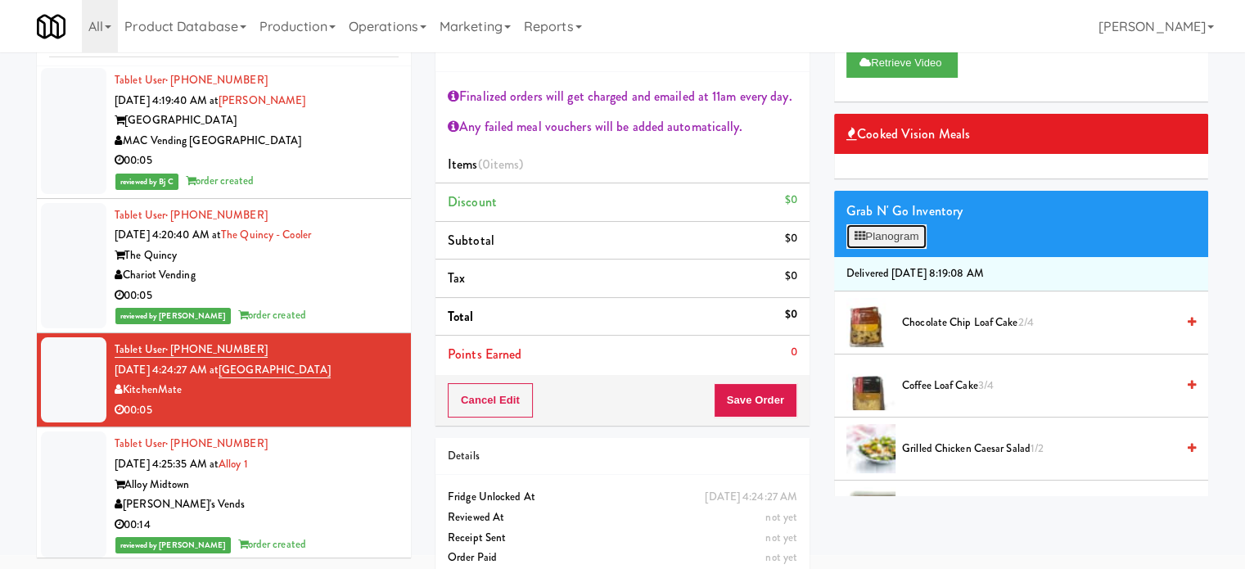
click at [911, 241] on button "Planogram" at bounding box center [886, 236] width 80 height 25
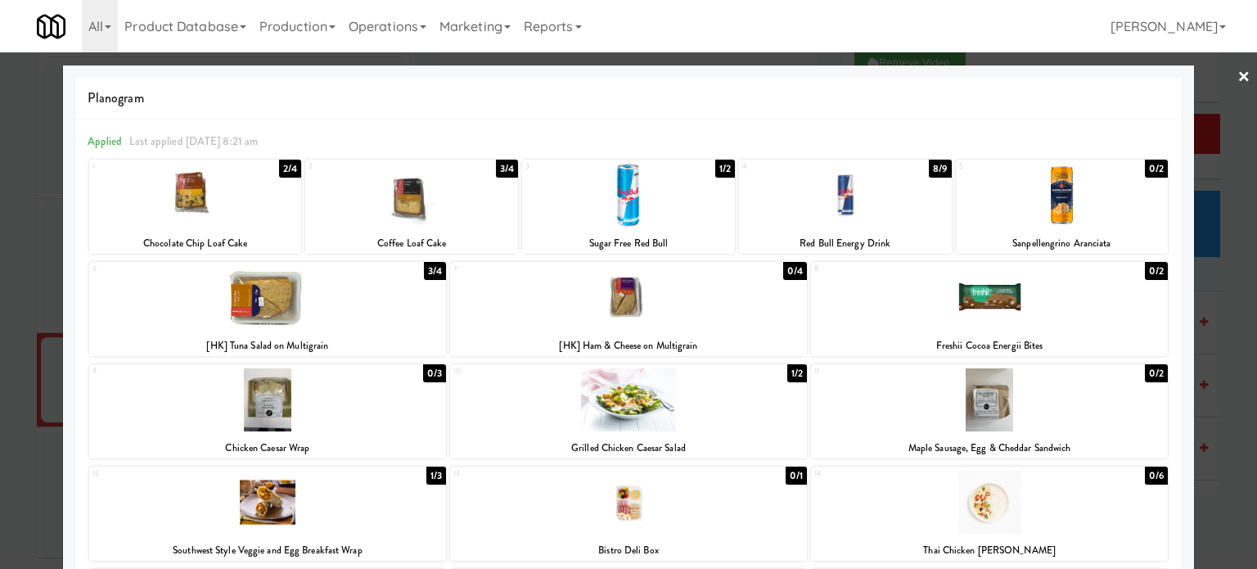
click at [1206, 313] on div at bounding box center [628, 284] width 1257 height 569
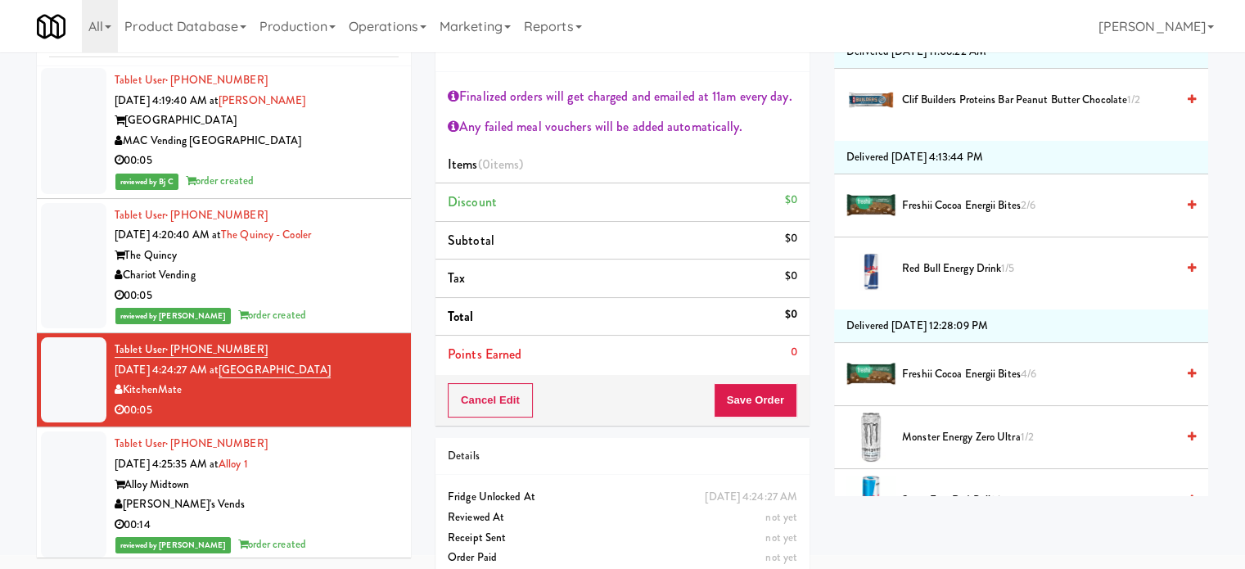
scroll to position [1473, 0]
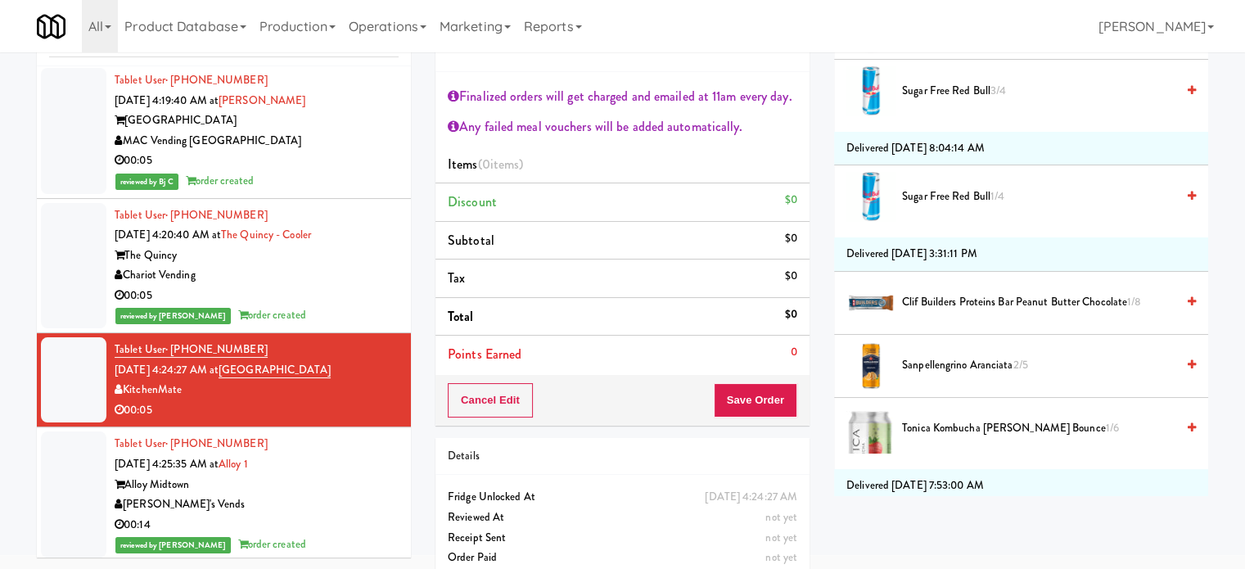
click at [931, 306] on span "Clif Builders proteins Bar Peanut Butter Chocolate 1/8" at bounding box center [1038, 302] width 273 height 20
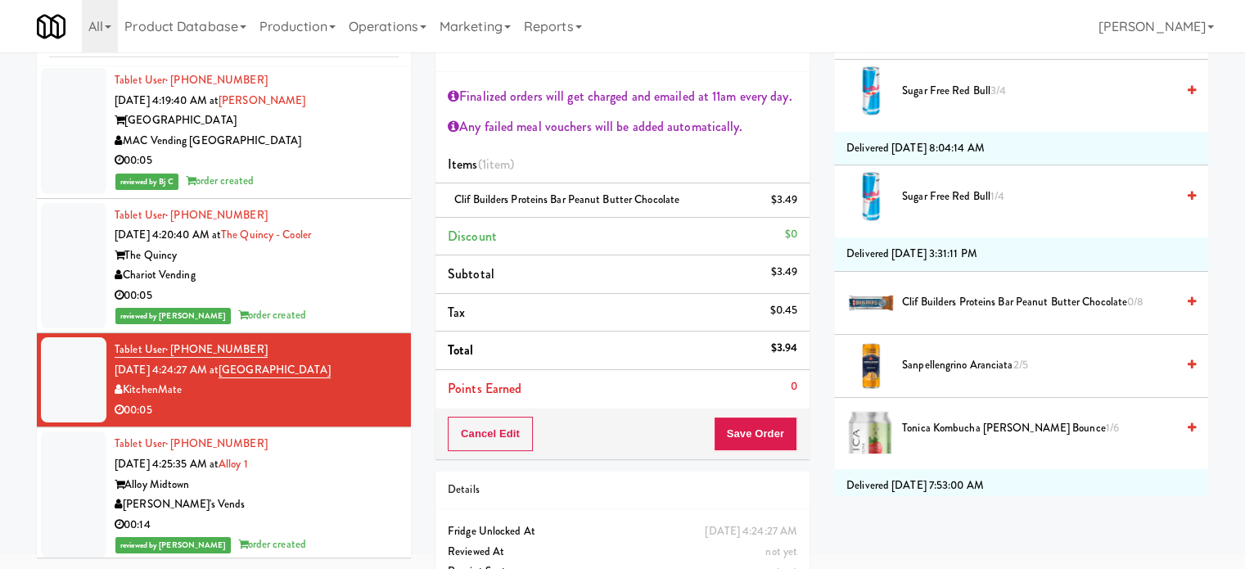
click at [956, 294] on span "Clif Builders proteins Bar Peanut Butter Chocolate 0/8" at bounding box center [1038, 302] width 273 height 20
click at [795, 201] on icon at bounding box center [799, 206] width 8 height 11
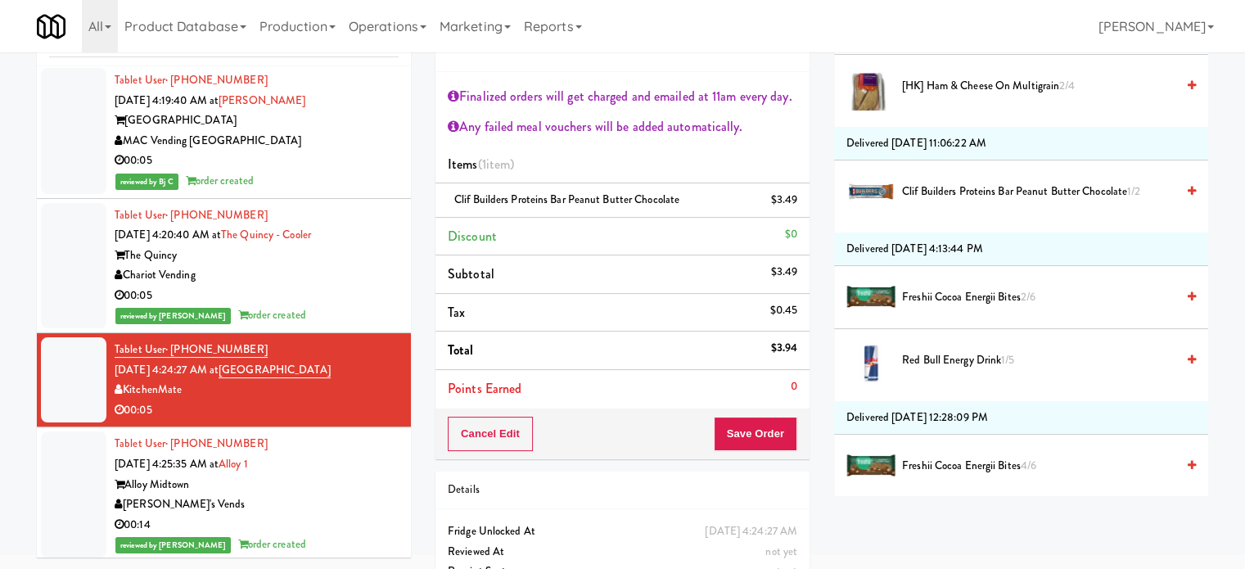
scroll to position [982, 0]
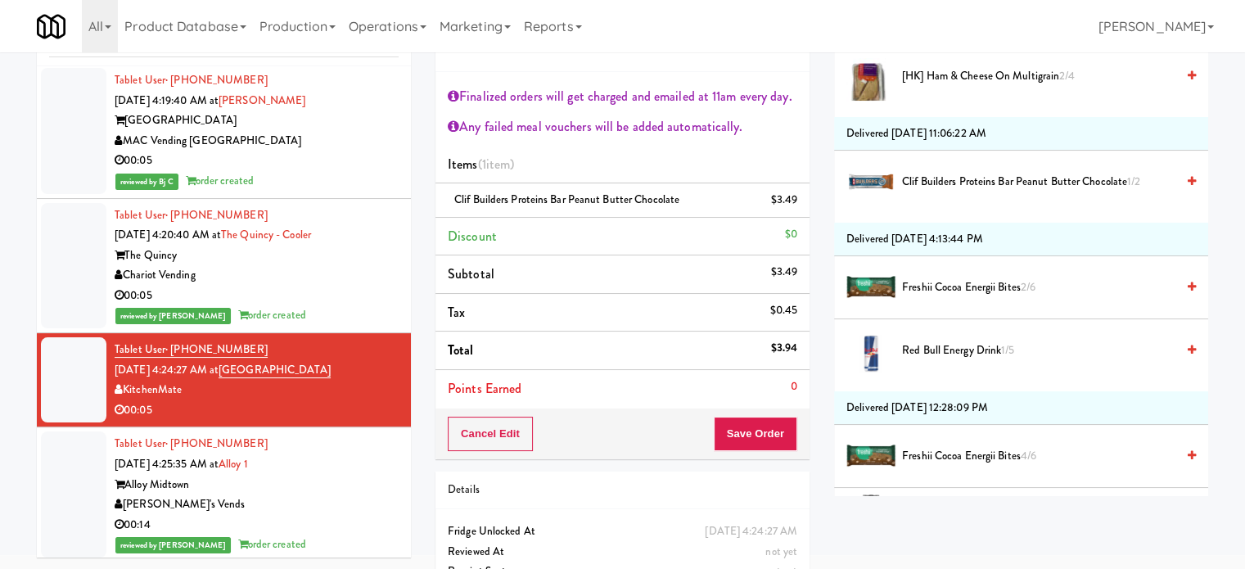
click at [930, 282] on span "Freshii Cocoa Energii Bites 2/6" at bounding box center [1038, 287] width 273 height 20
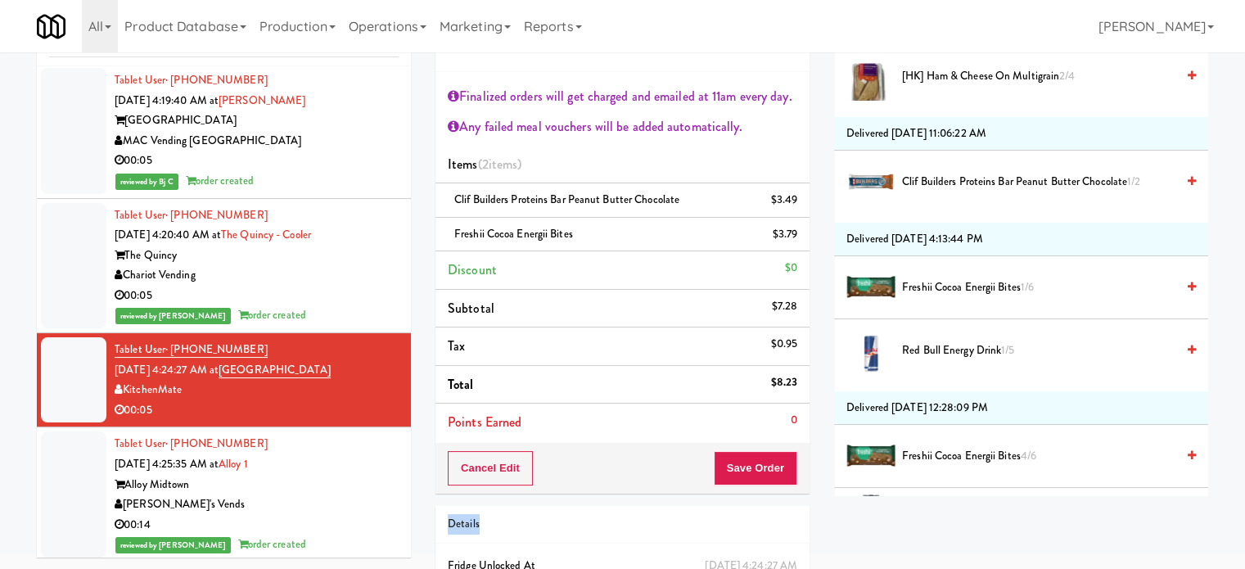
drag, startPoint x: 746, startPoint y: 494, endPoint x: 745, endPoint y: 481, distance: 12.4
click at [745, 481] on div "Order # 2042386 KitchenMate Finalized orders will get charged and emailed at 11…" at bounding box center [622, 327] width 399 height 668
click at [745, 481] on button "Save Order" at bounding box center [755, 468] width 83 height 34
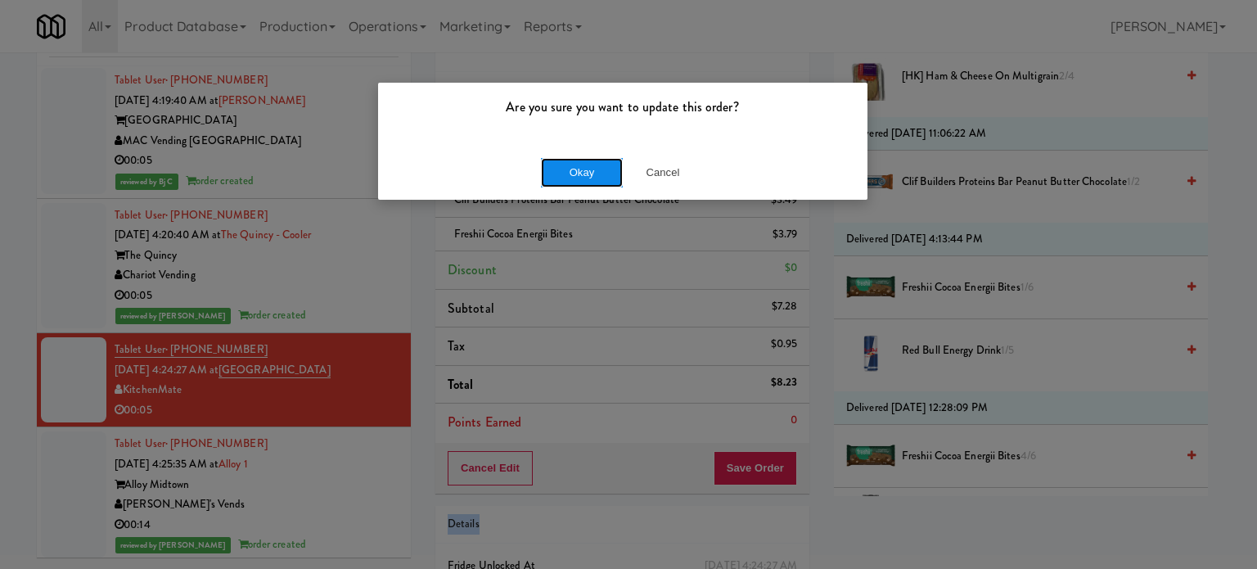
click at [610, 160] on button "Okay" at bounding box center [582, 172] width 82 height 29
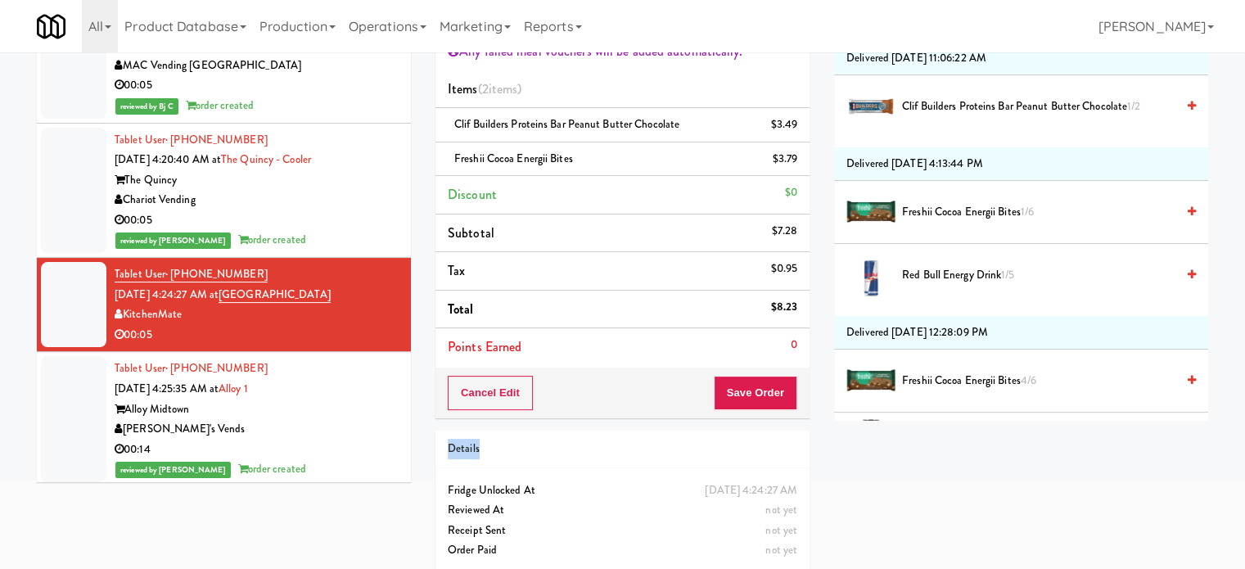
scroll to position [148, 0]
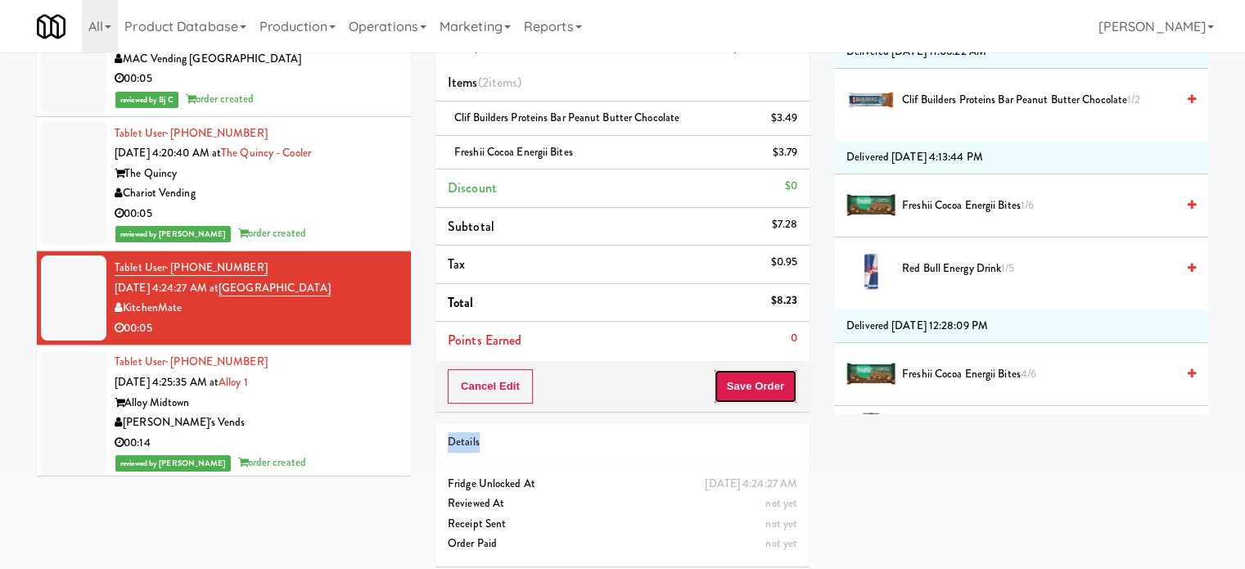
drag, startPoint x: 750, startPoint y: 386, endPoint x: 648, endPoint y: 386, distance: 101.5
click at [749, 386] on button "Save Order" at bounding box center [755, 386] width 83 height 34
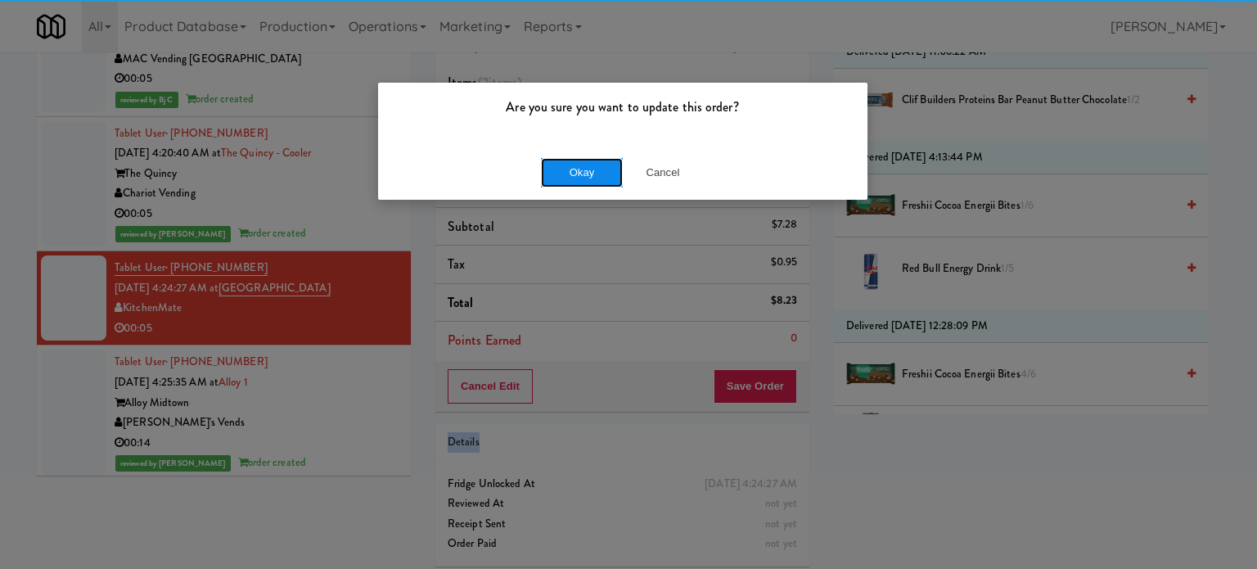
click at [611, 179] on button "Okay" at bounding box center [582, 172] width 82 height 29
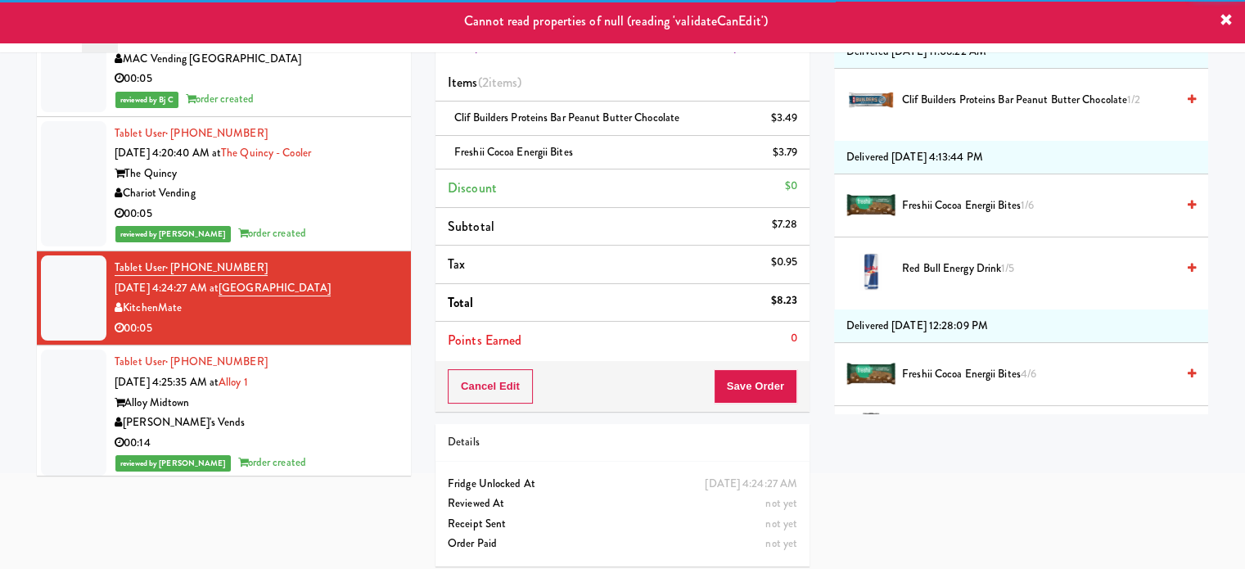
drag, startPoint x: 377, startPoint y: 216, endPoint x: 373, endPoint y: 309, distance: 93.4
click at [377, 219] on div "00:05" at bounding box center [257, 214] width 284 height 20
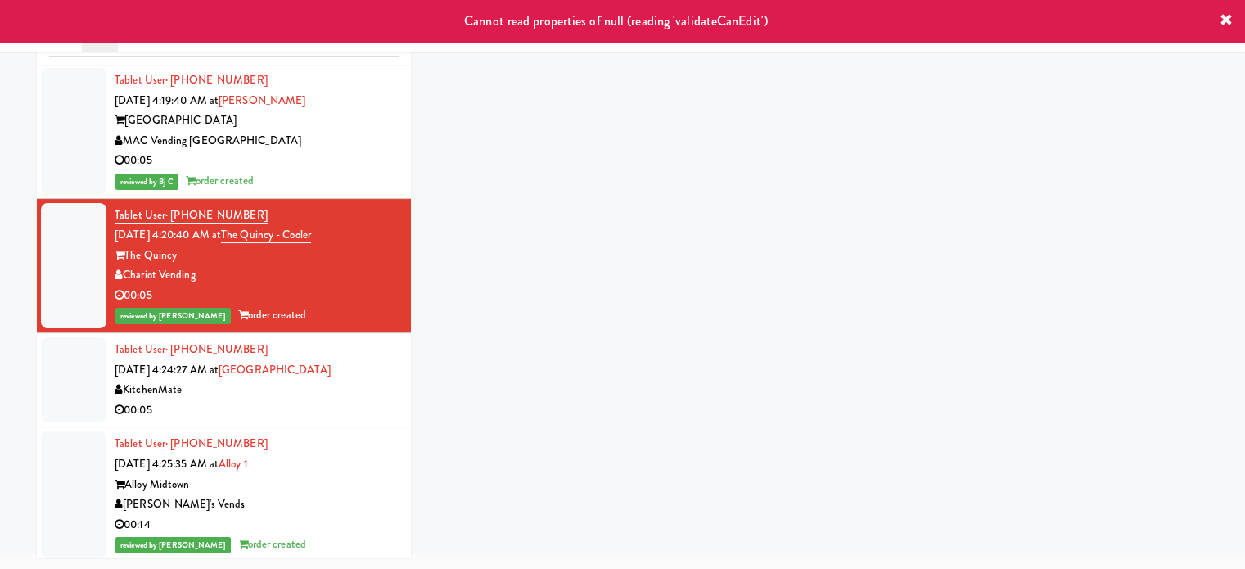
click at [373, 309] on div "reviewed by Yael P order created" at bounding box center [257, 315] width 284 height 20
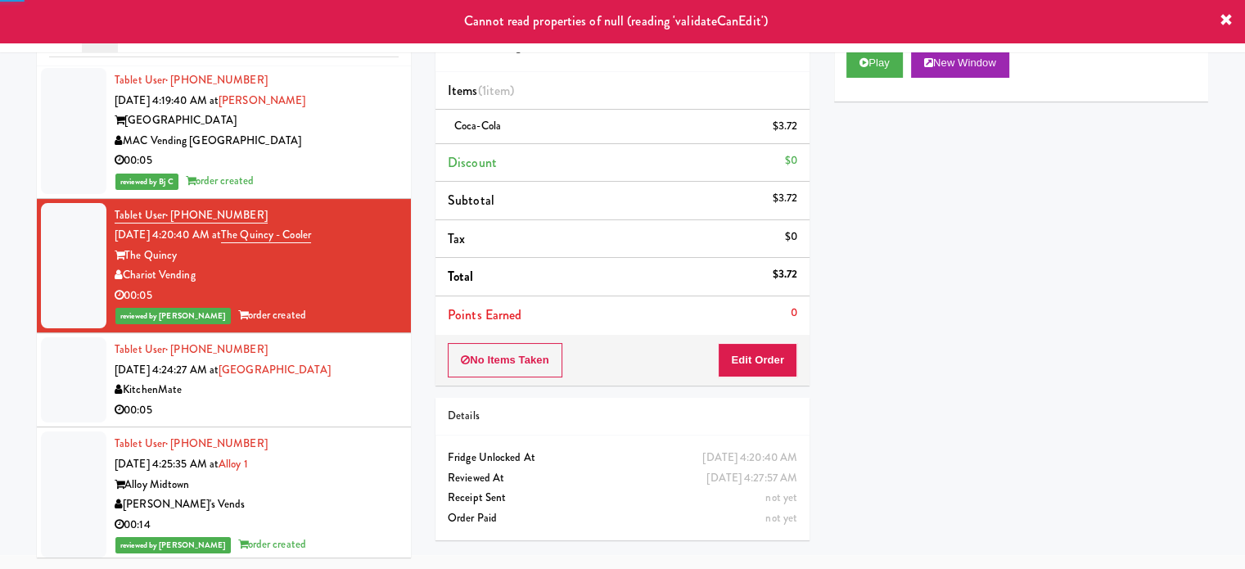
click at [384, 359] on div "Tablet User · (416) 809-4472 [DATE] 4:24:27 AM at [GEOGRAPHIC_DATA] KitchenMate…" at bounding box center [257, 380] width 284 height 80
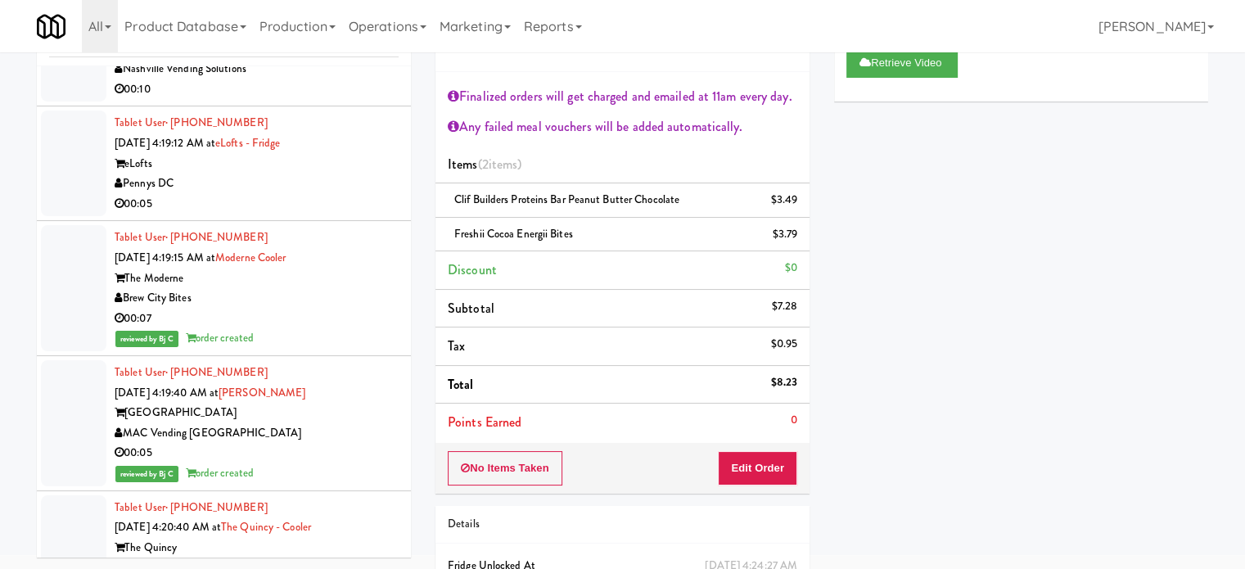
scroll to position [4204, 0]
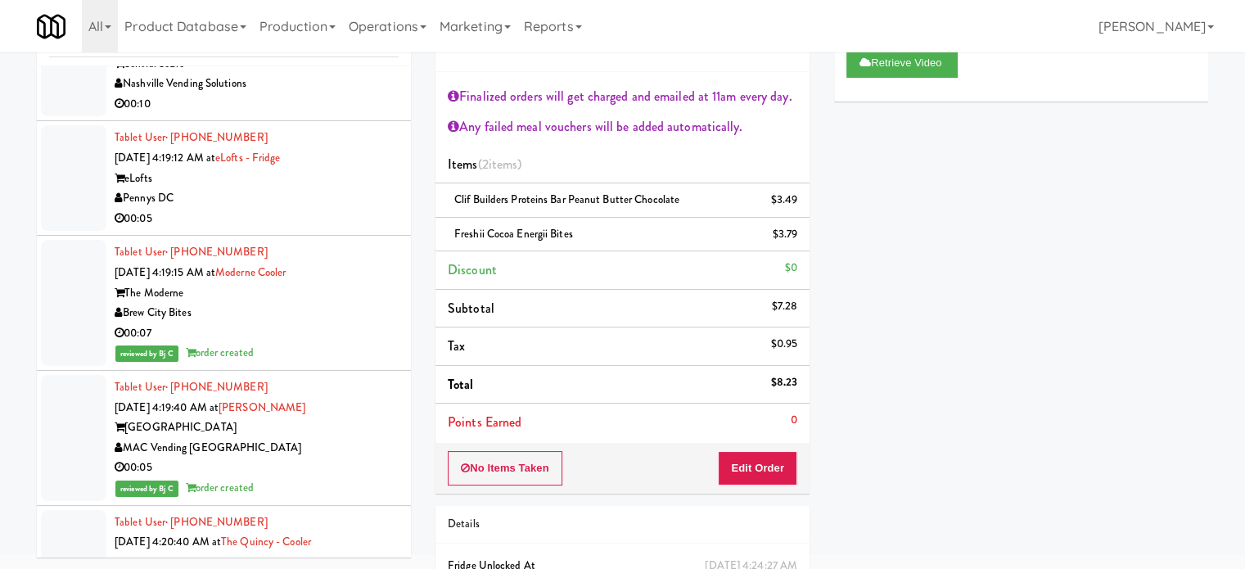
click at [357, 209] on div "00:05" at bounding box center [257, 219] width 284 height 20
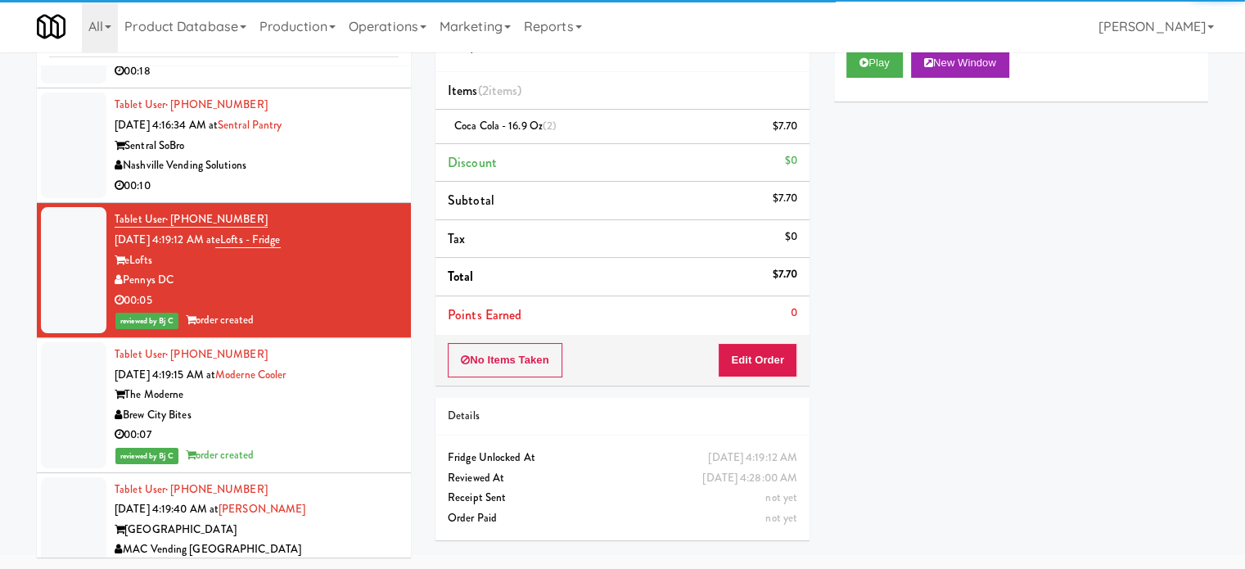
click at [347, 163] on div "Nashville Vending Solutions" at bounding box center [257, 166] width 284 height 20
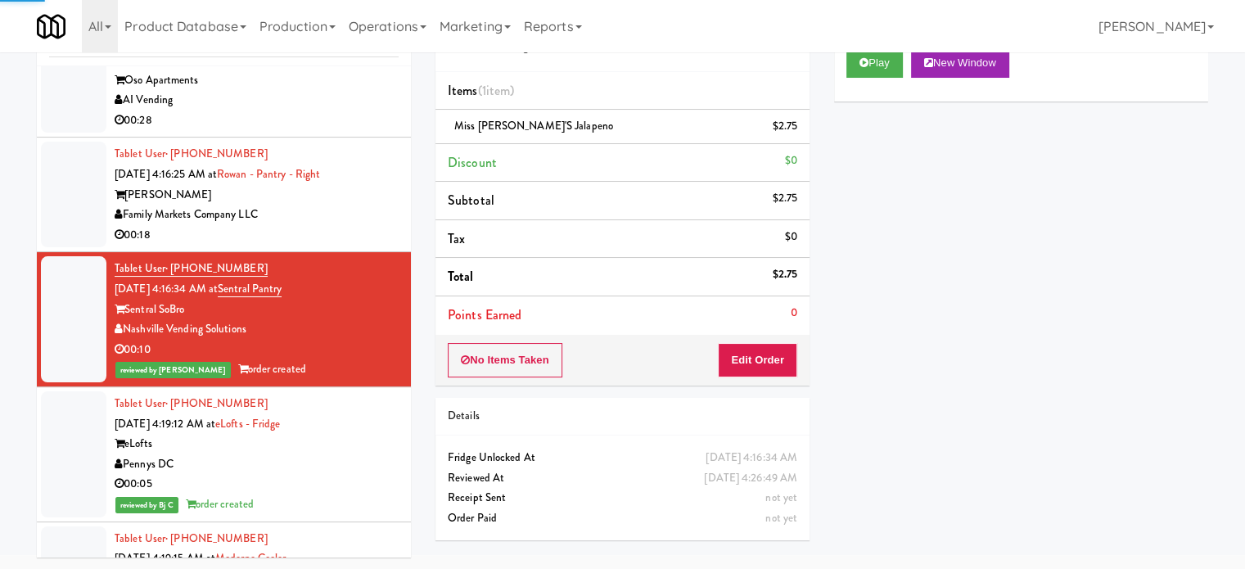
click at [396, 228] on li "Tablet User · (443) 425-2079 [DATE] 4:16:25 AM at [GEOGRAPHIC_DATA] - Right Row…" at bounding box center [224, 195] width 374 height 115
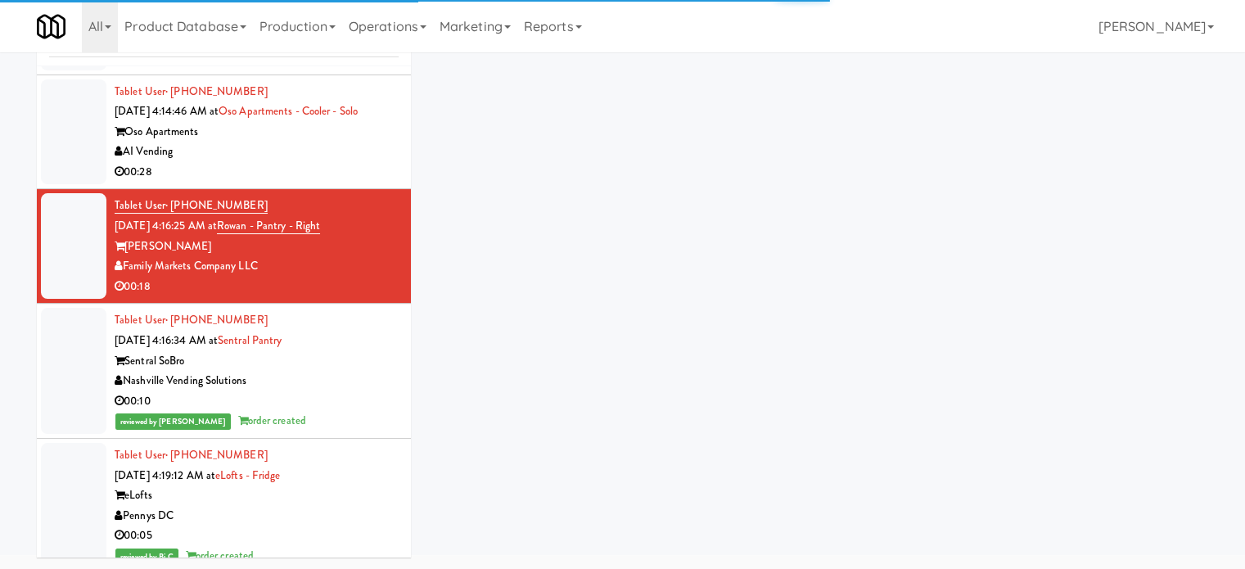
scroll to position [3713, 0]
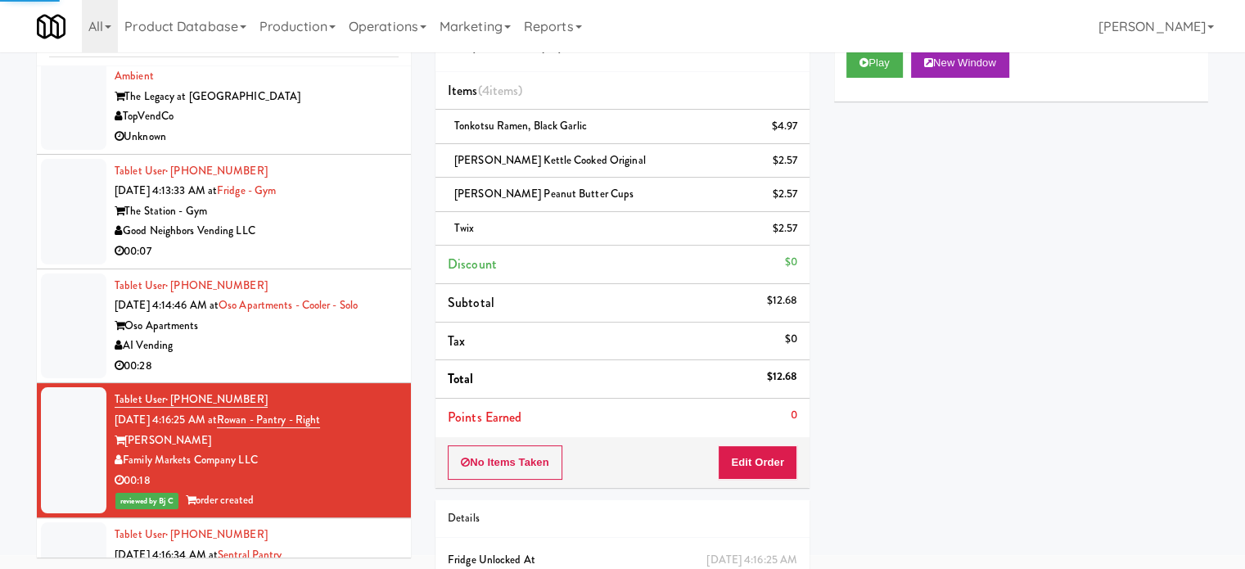
drag, startPoint x: 358, startPoint y: 340, endPoint x: 352, endPoint y: 254, distance: 86.1
click at [358, 339] on div "AI Vending" at bounding box center [257, 346] width 284 height 20
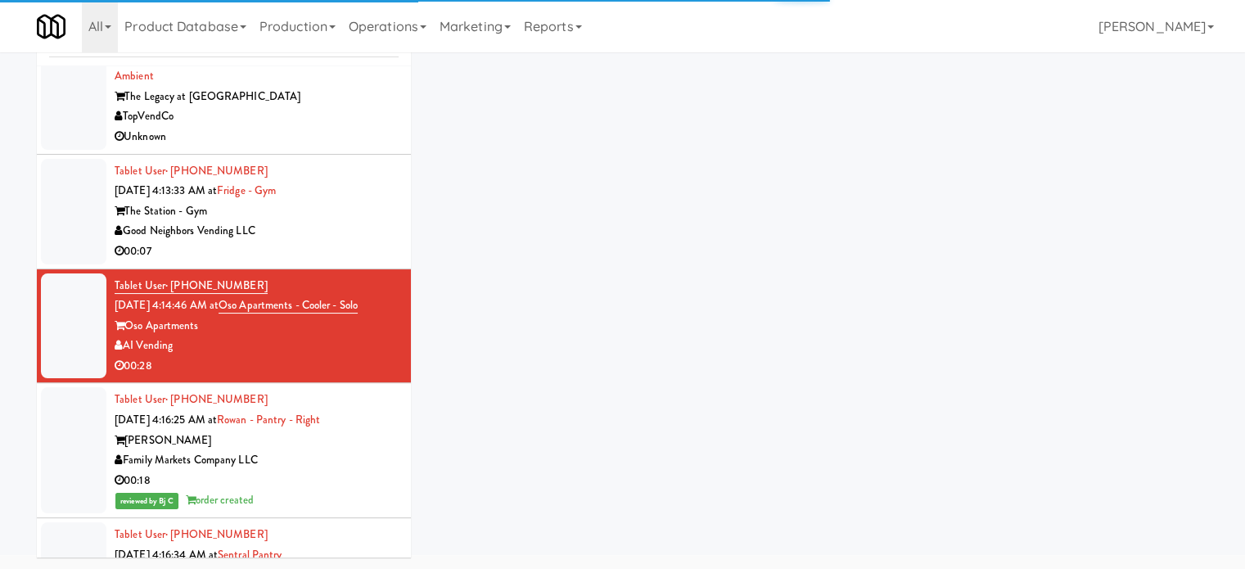
drag, startPoint x: 354, startPoint y: 252, endPoint x: 361, endPoint y: 235, distance: 18.7
click at [356, 247] on div "00:07" at bounding box center [257, 251] width 284 height 20
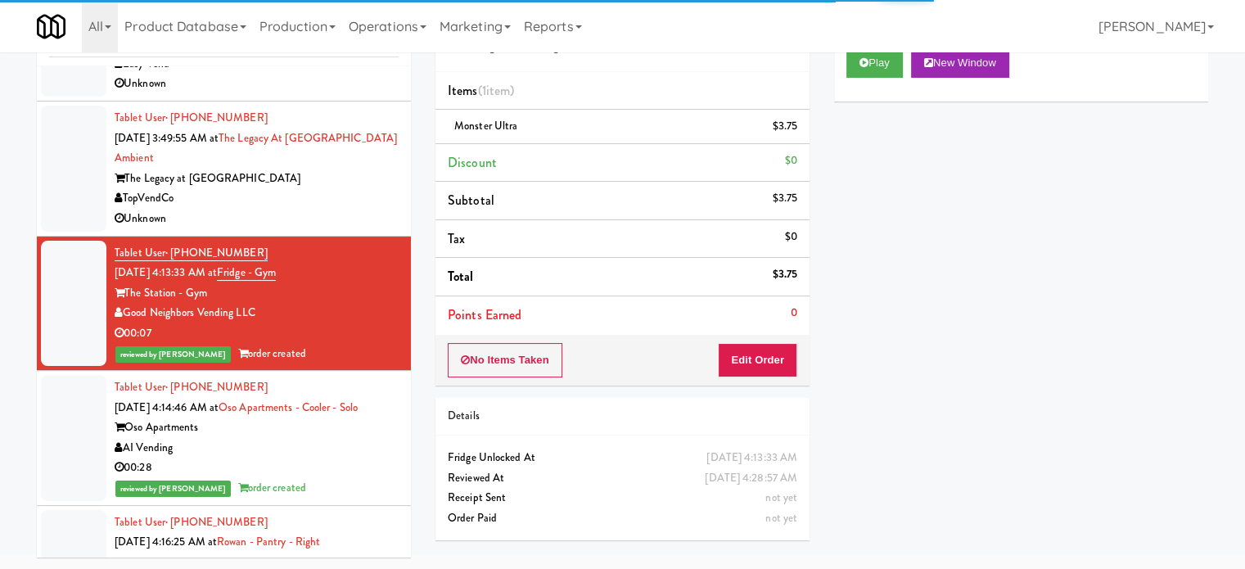
click at [367, 209] on div "Unknown" at bounding box center [257, 219] width 284 height 20
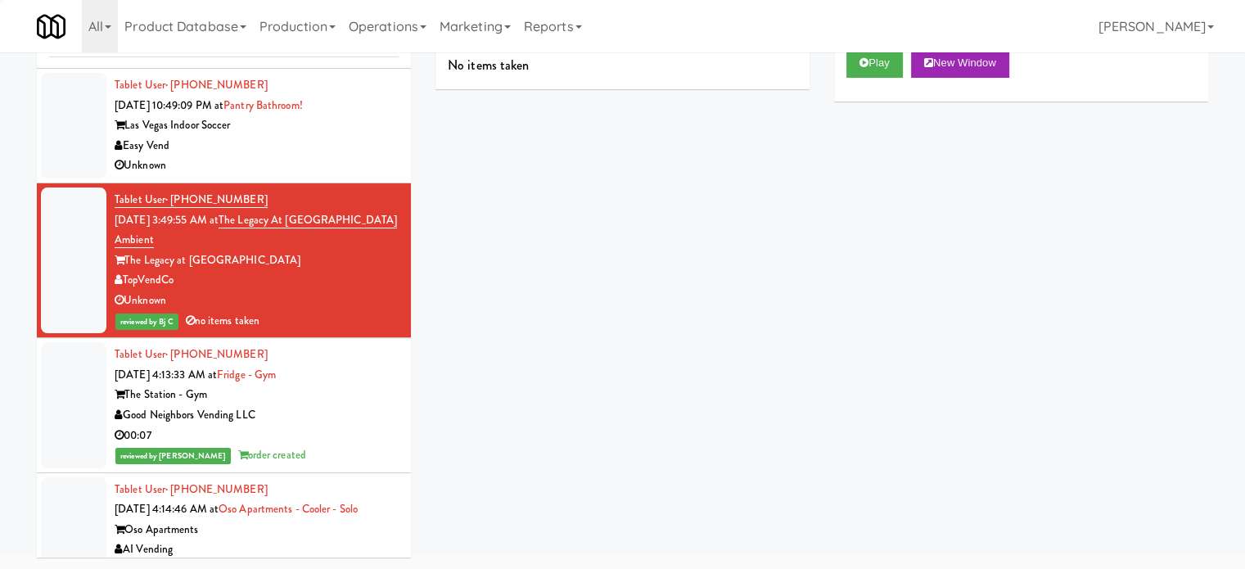
click at [355, 138] on div "Easy Vend" at bounding box center [257, 146] width 284 height 20
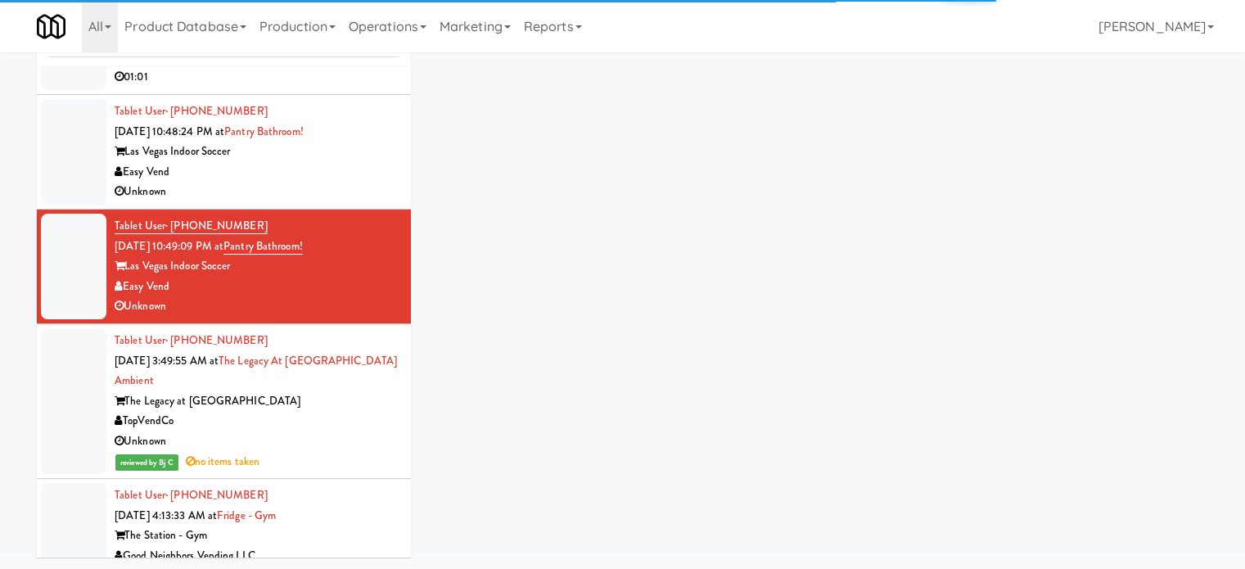
scroll to position [3385, 0]
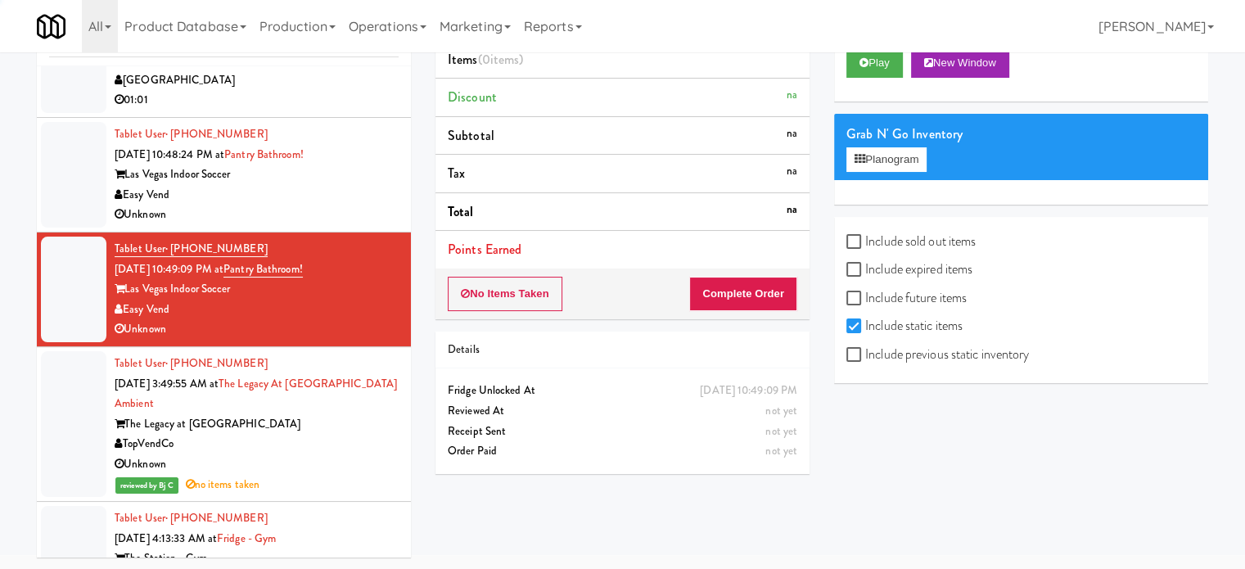
click at [373, 193] on div "Easy Vend" at bounding box center [257, 195] width 284 height 20
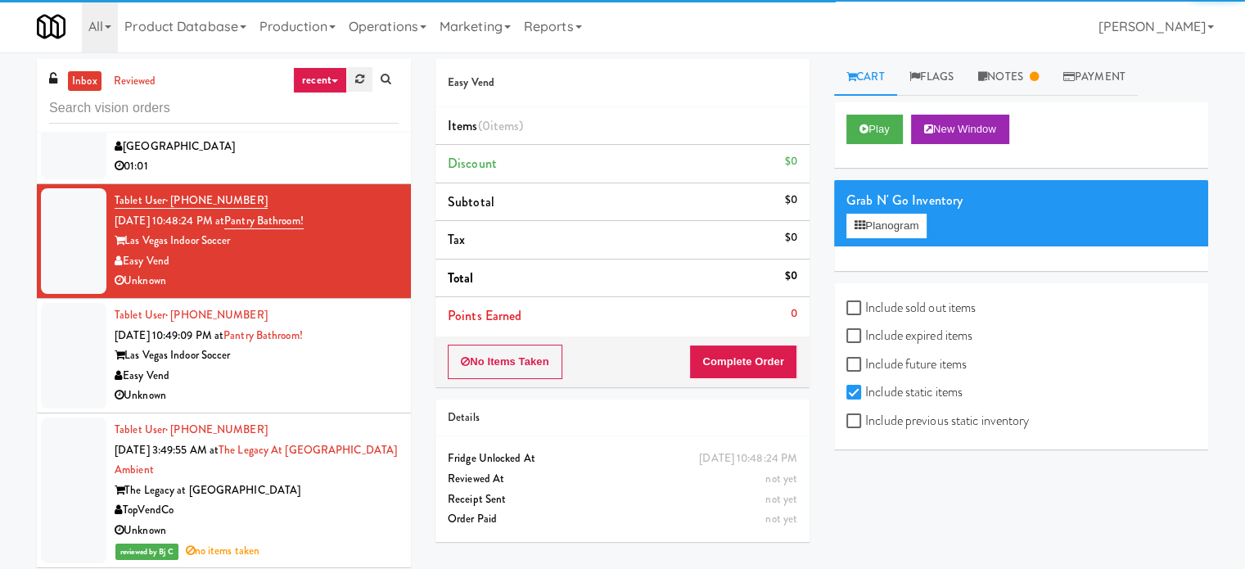
click at [355, 82] on icon at bounding box center [359, 79] width 9 height 11
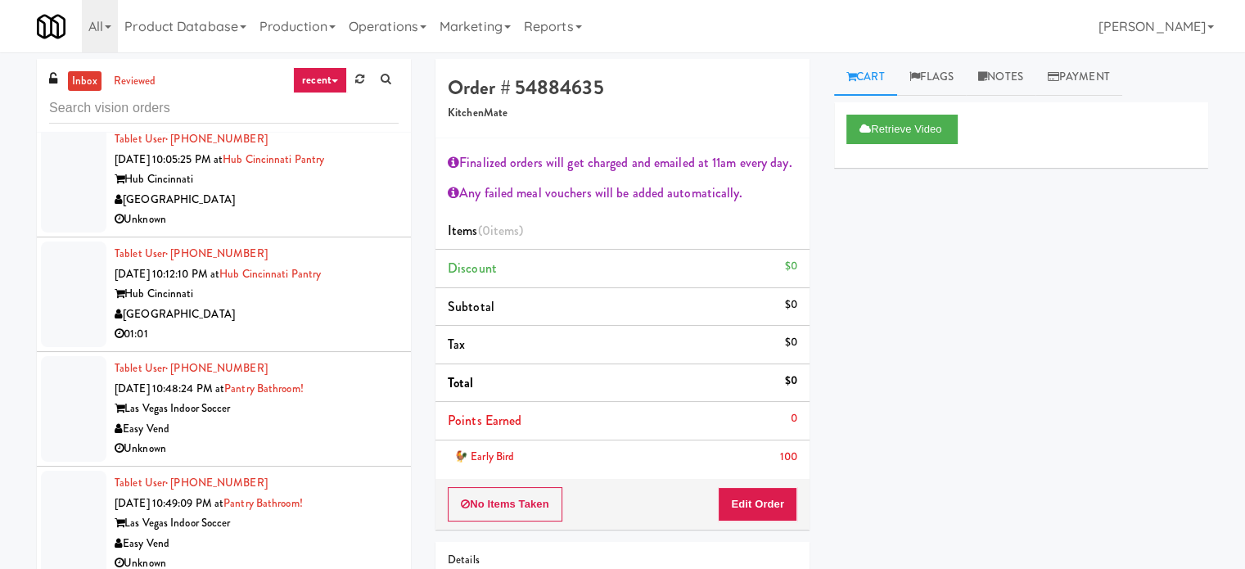
scroll to position [3400, 0]
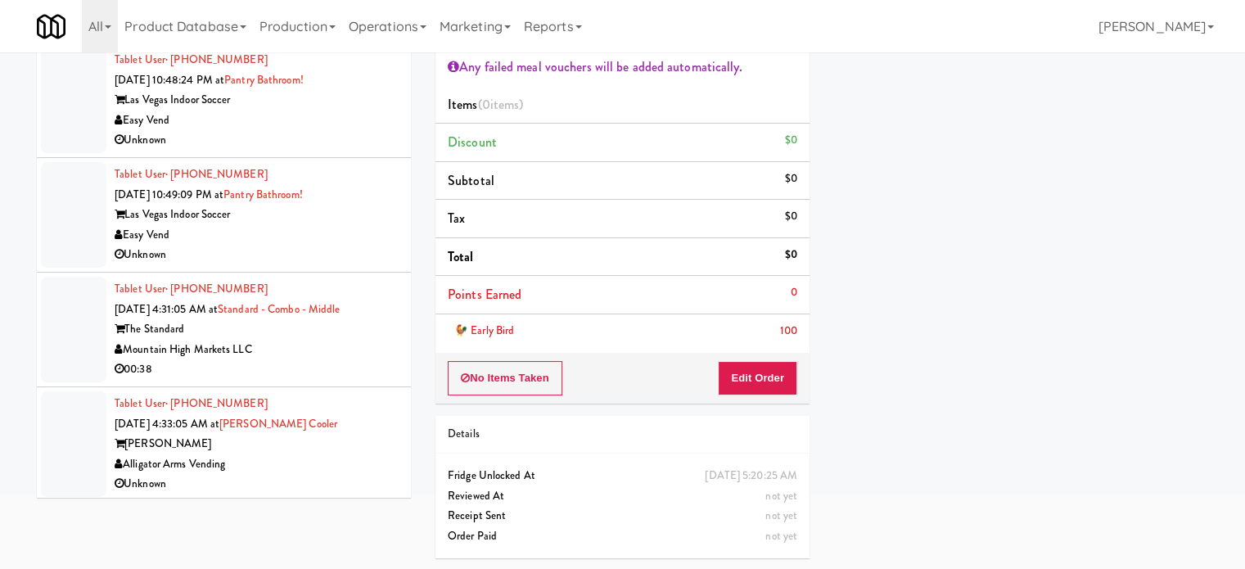
click at [343, 454] on div "Alligator Arms Vending" at bounding box center [257, 464] width 284 height 20
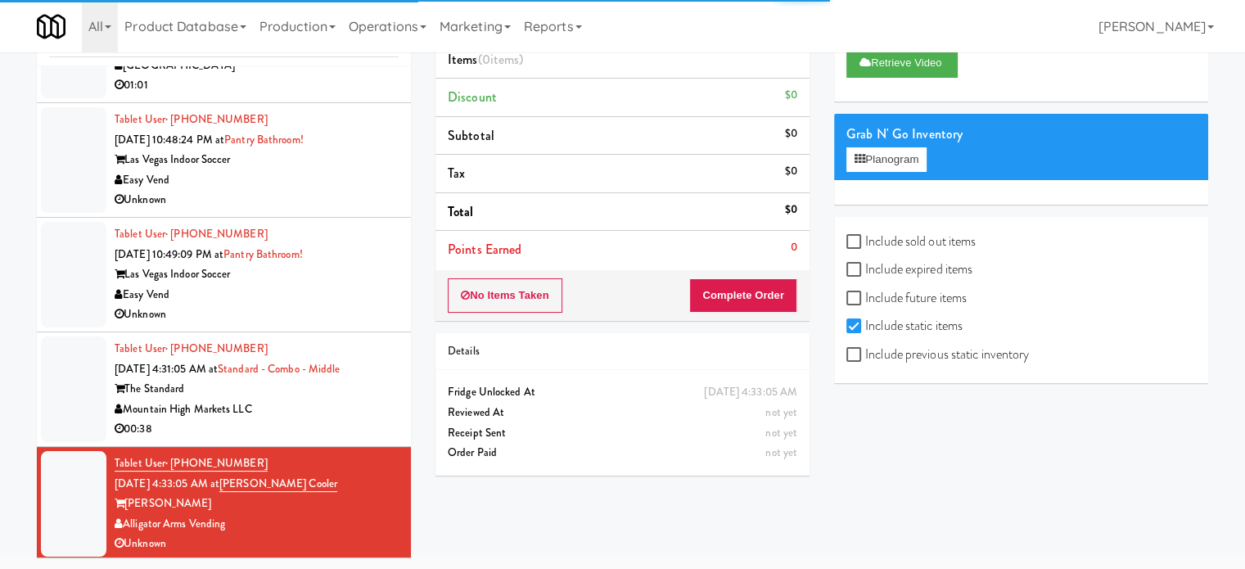
drag, startPoint x: 359, startPoint y: 395, endPoint x: 429, endPoint y: 412, distance: 71.7
click at [358, 399] on div "Mountain High Markets LLC" at bounding box center [257, 409] width 284 height 20
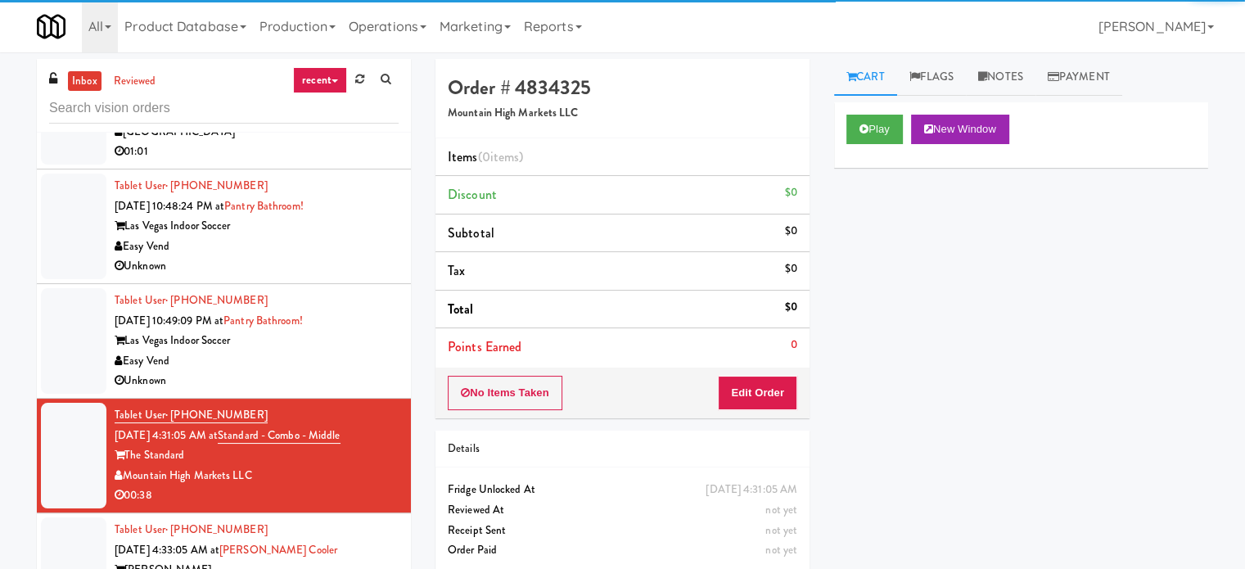
click at [313, 351] on div "Easy Vend" at bounding box center [257, 361] width 284 height 20
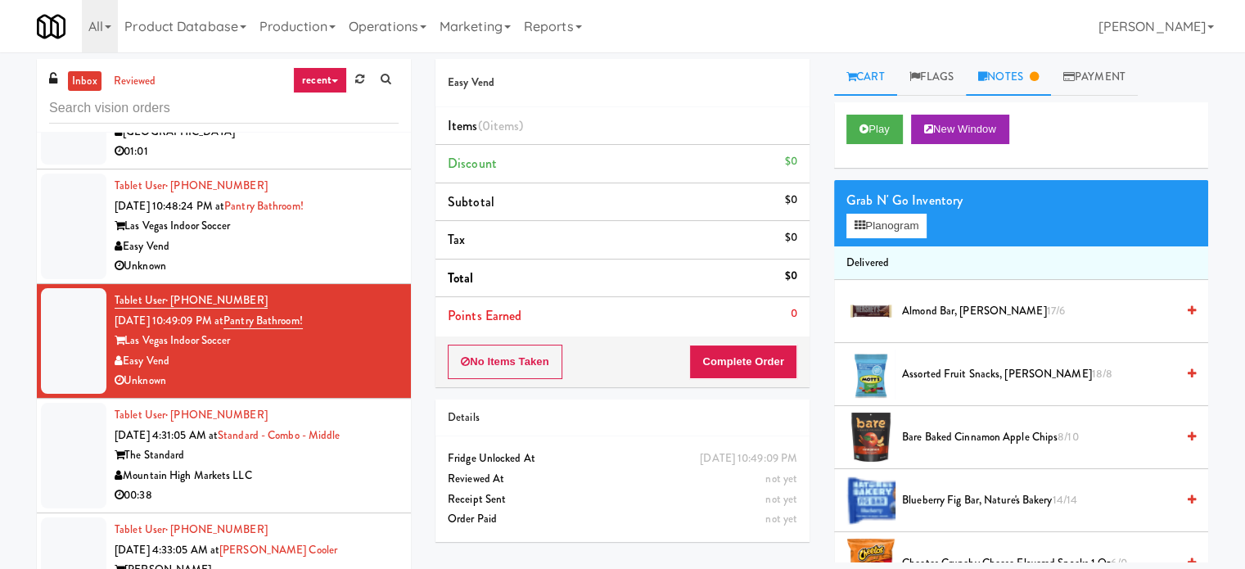
click at [1012, 89] on link "Notes" at bounding box center [1008, 77] width 85 height 37
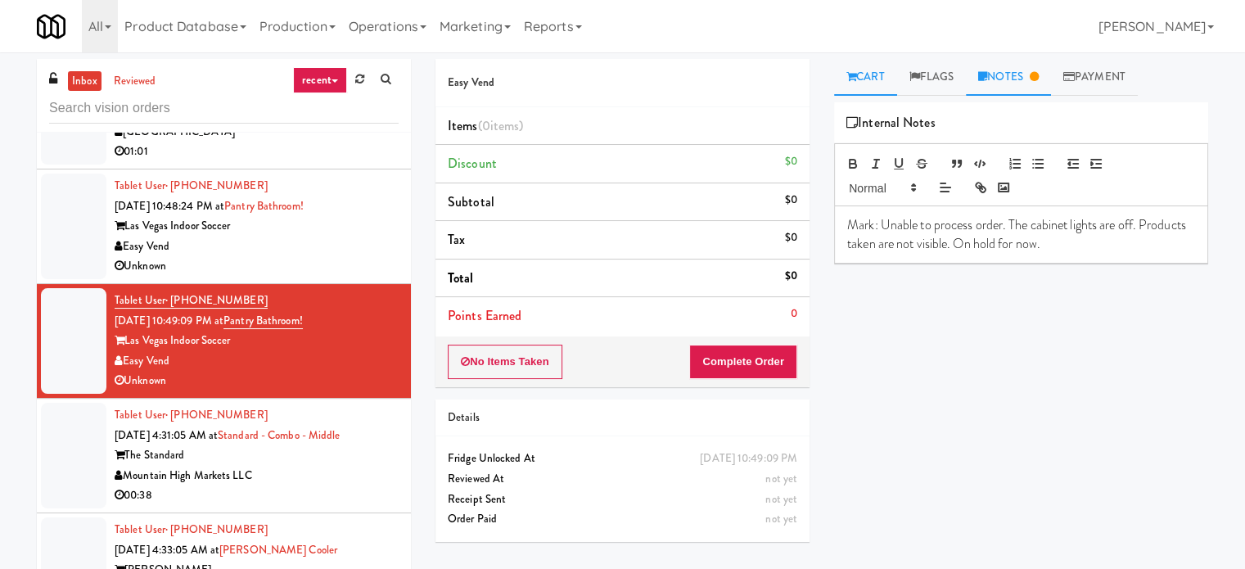
click at [878, 80] on link "Cart" at bounding box center [865, 77] width 63 height 37
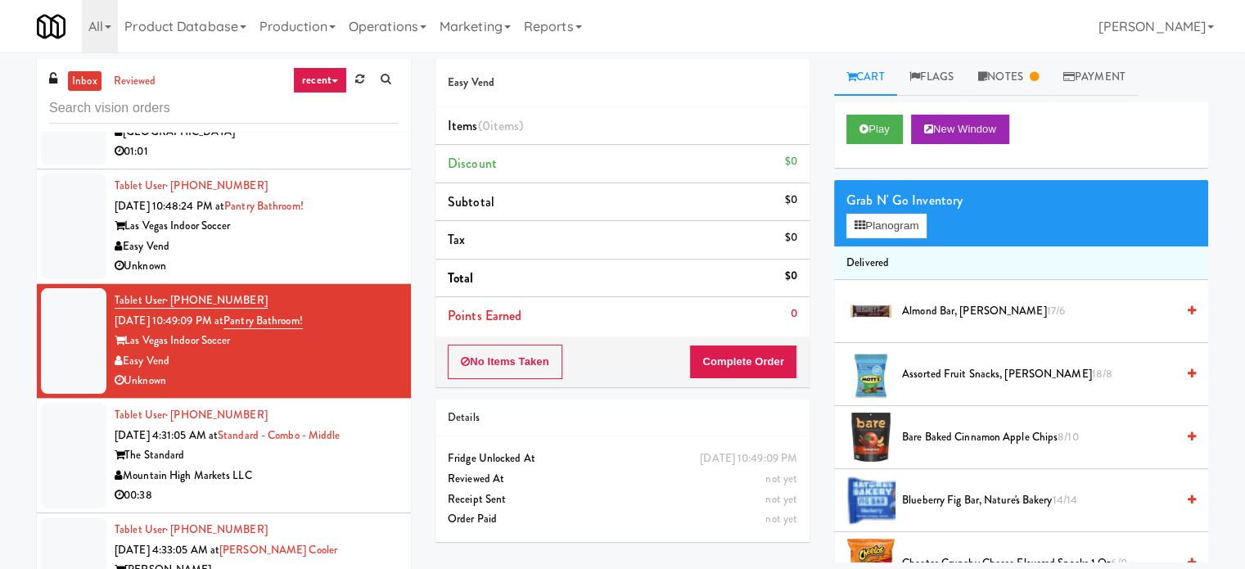
drag, startPoint x: 332, startPoint y: 480, endPoint x: 384, endPoint y: 467, distance: 53.0
click at [331, 482] on div "Tablet User · (617) 396-1315 [DATE] 4:31:05 AM at Standard - Combo - Middle The…" at bounding box center [257, 455] width 284 height 101
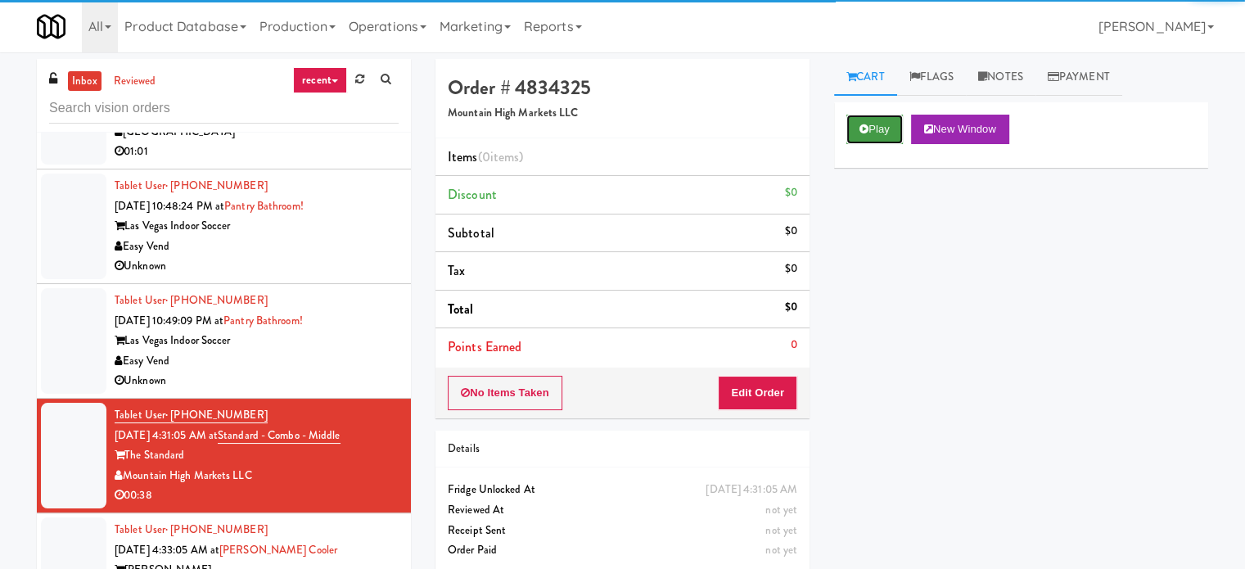
click at [874, 119] on button "Play" at bounding box center [874, 129] width 56 height 29
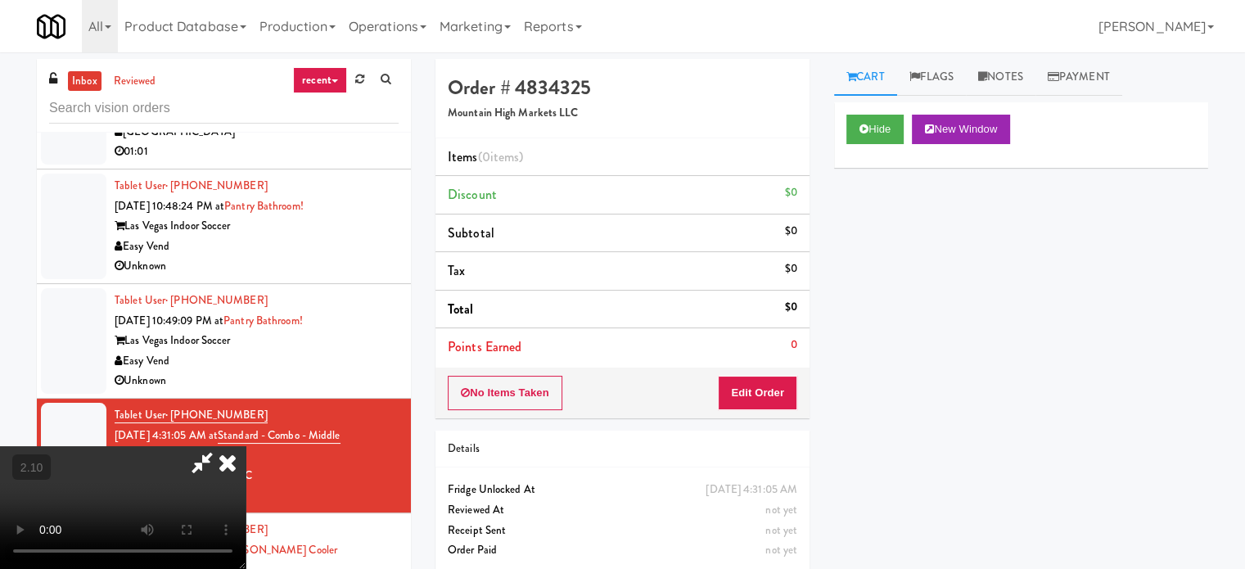
click at [246, 446] on video at bounding box center [123, 507] width 246 height 123
drag, startPoint x: 792, startPoint y: 381, endPoint x: 745, endPoint y: 409, distance: 55.4
click at [792, 383] on button "Edit Order" at bounding box center [757, 393] width 79 height 34
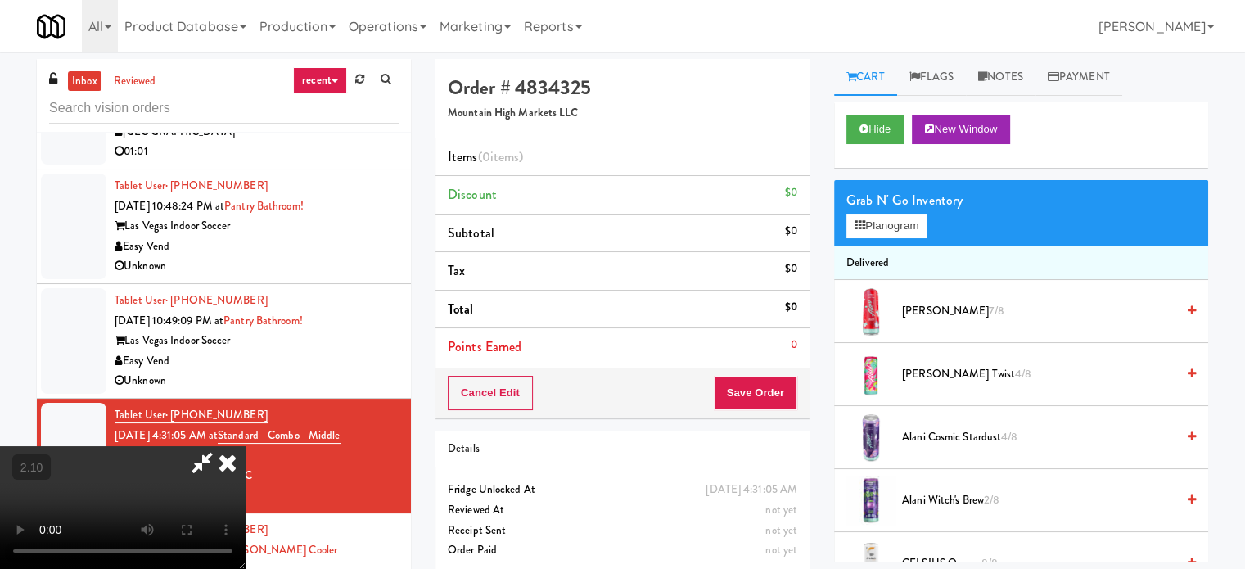
click at [246, 446] on video at bounding box center [123, 507] width 246 height 123
drag, startPoint x: 624, startPoint y: 376, endPoint x: 572, endPoint y: 369, distance: 52.0
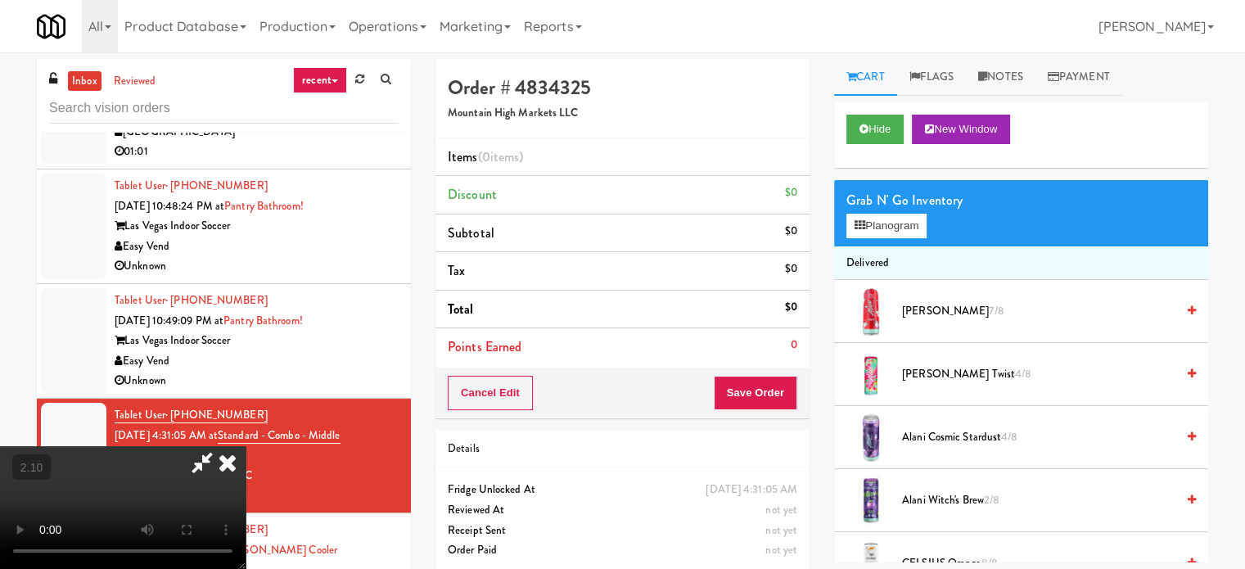
click at [246, 446] on video at bounding box center [123, 507] width 246 height 123
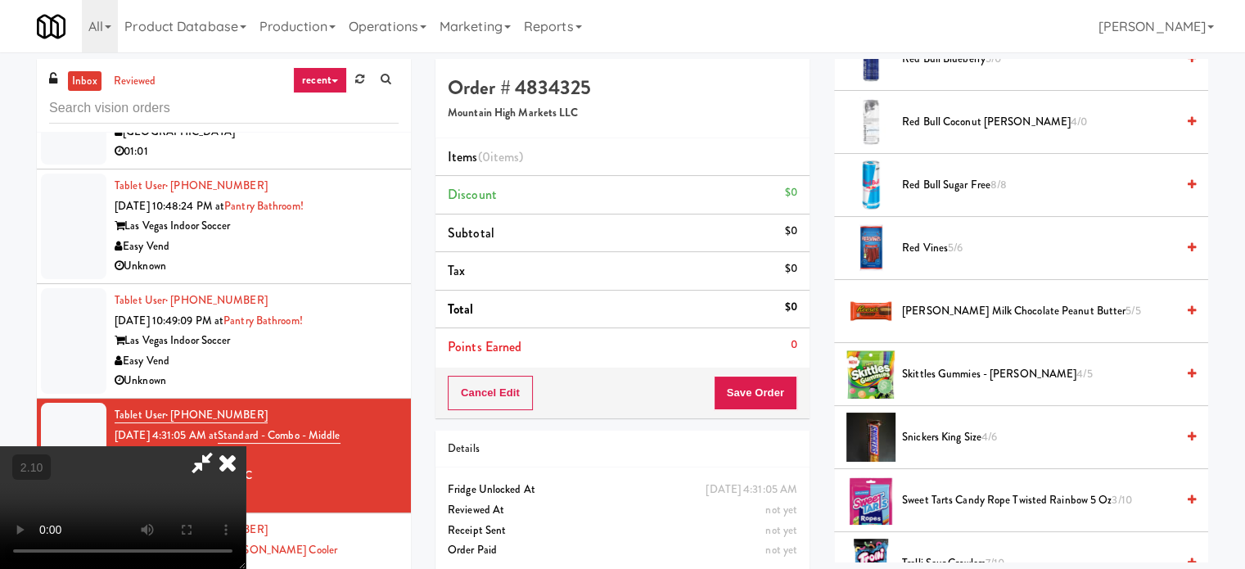
scroll to position [2046, 0]
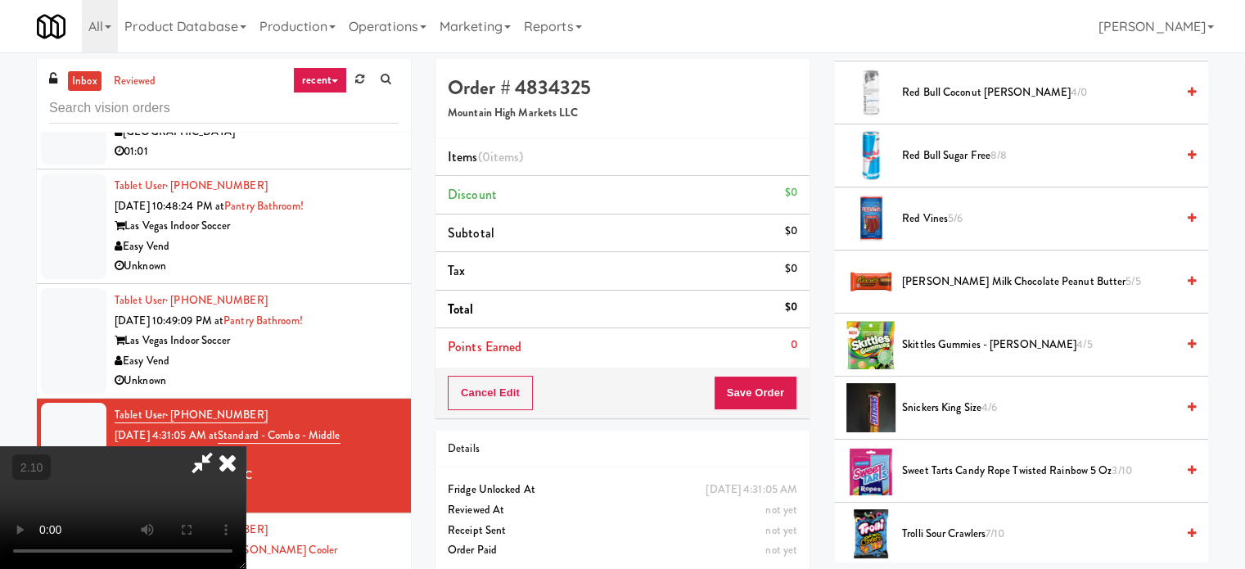
click at [940, 279] on span "[PERSON_NAME] Milk Chocolate Peanut Butter 5/5" at bounding box center [1038, 282] width 273 height 20
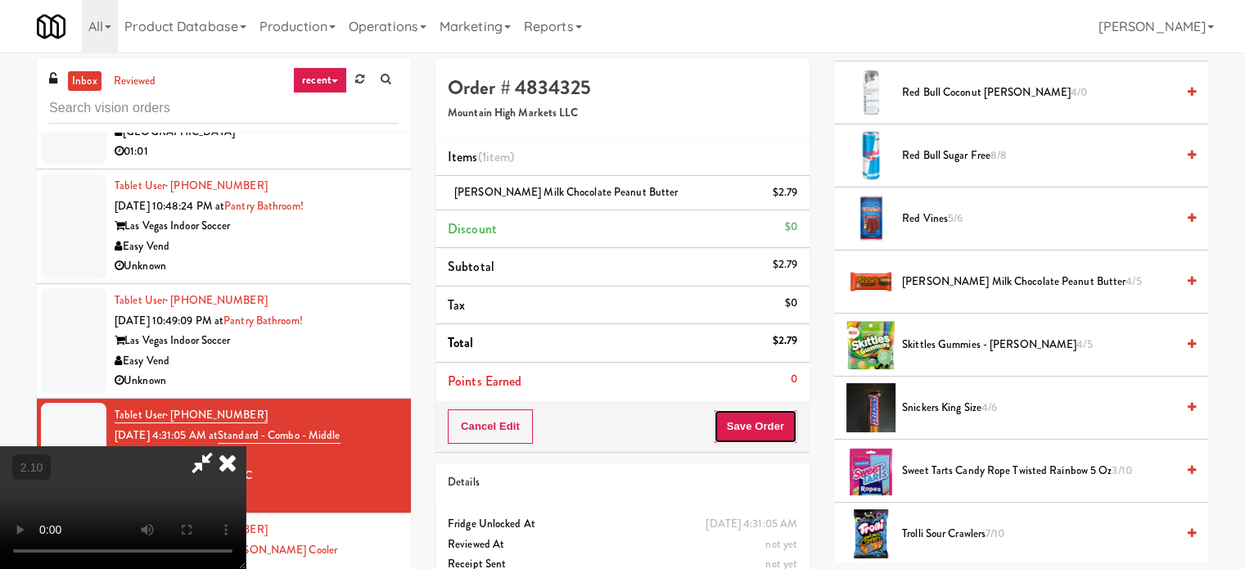
click at [766, 416] on button "Save Order" at bounding box center [755, 426] width 83 height 34
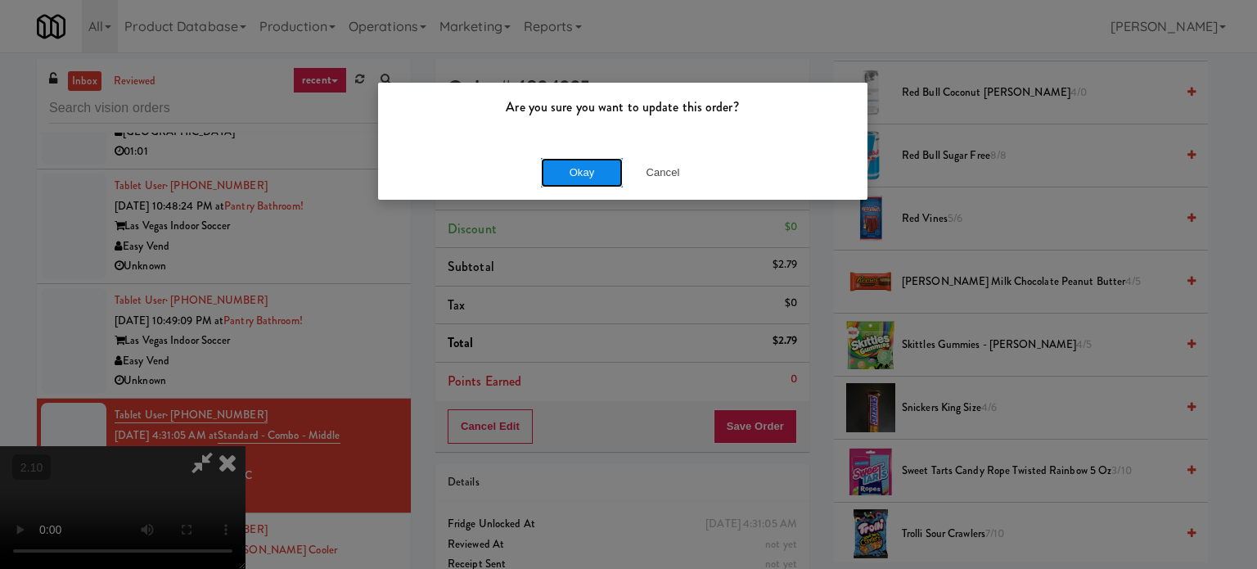
click at [557, 158] on button "Okay" at bounding box center [582, 172] width 82 height 29
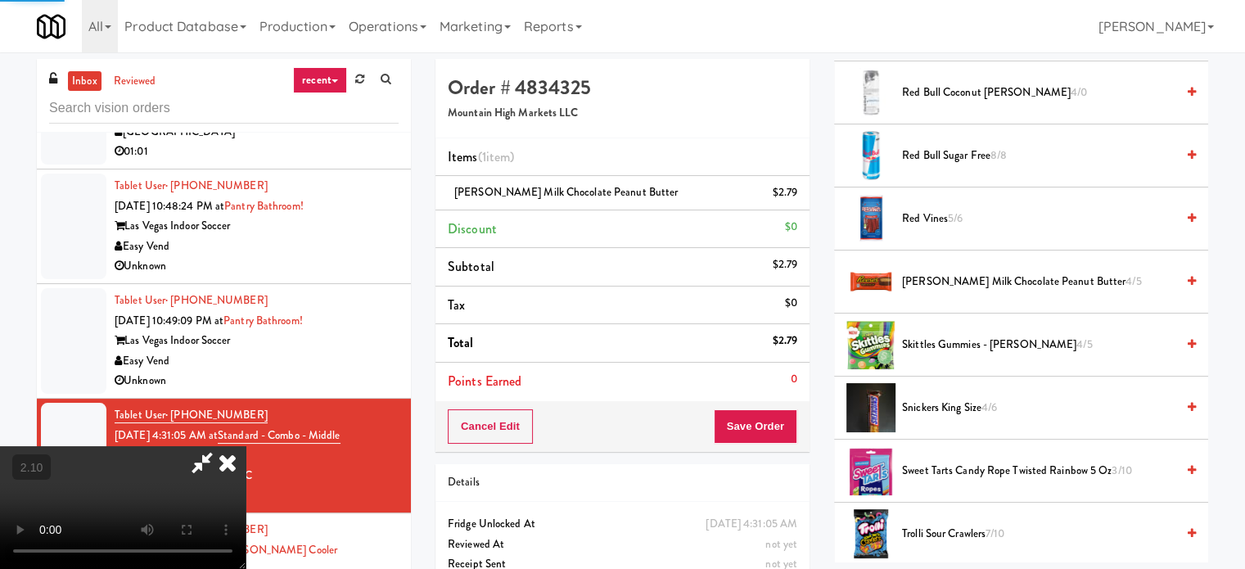
scroll to position [153, 0]
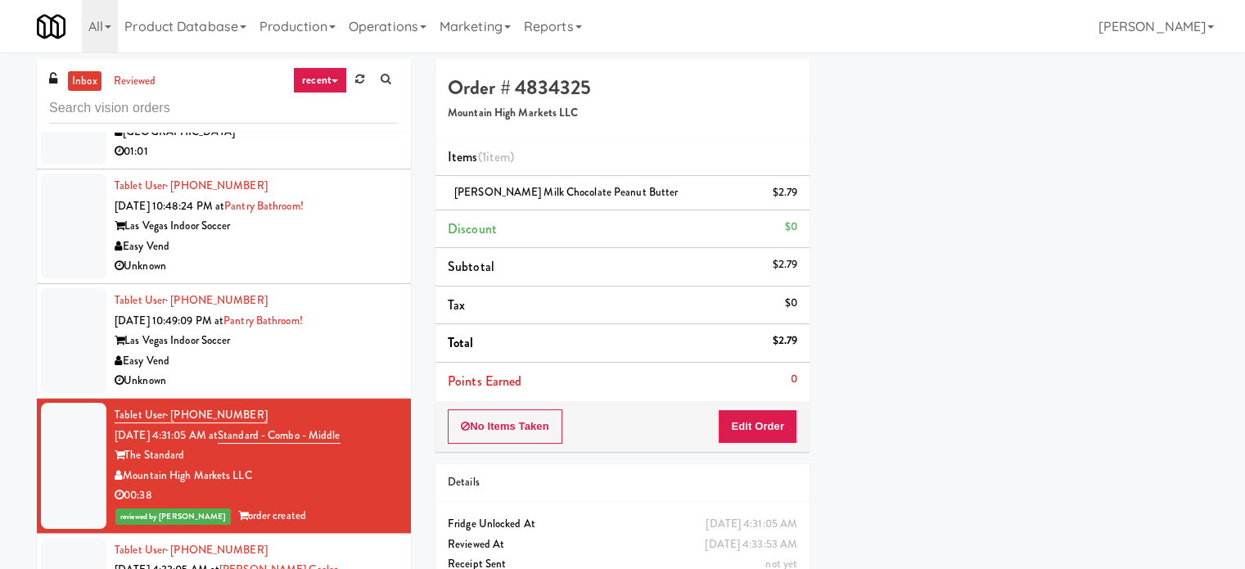
click at [376, 363] on div "Easy Vend" at bounding box center [257, 361] width 284 height 20
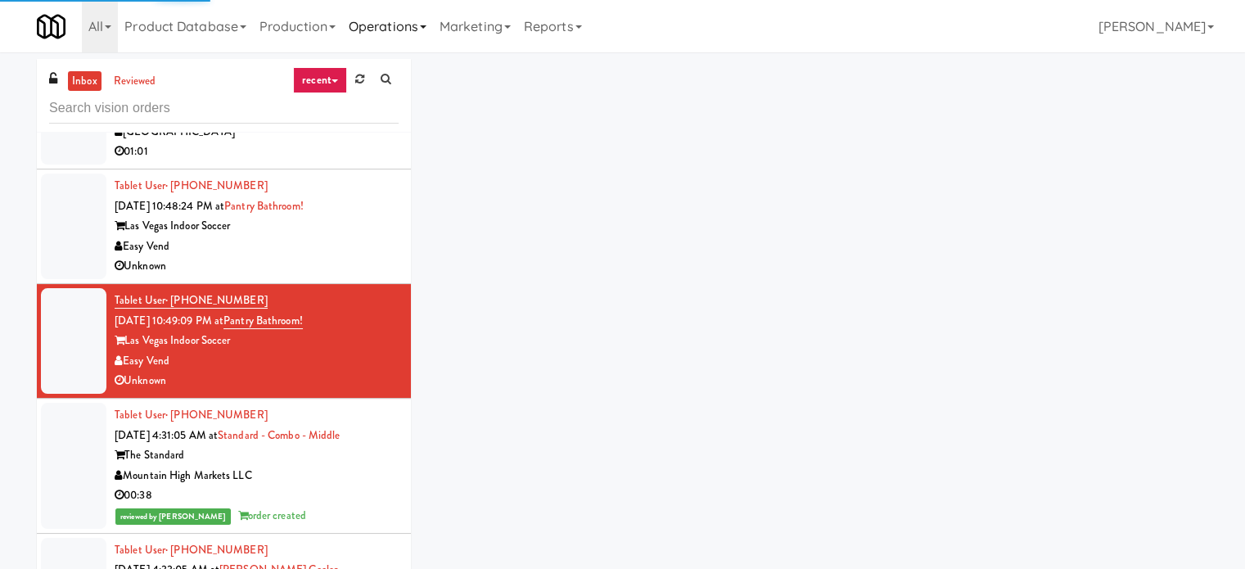
drag, startPoint x: 362, startPoint y: 83, endPoint x: 356, endPoint y: 10, distance: 73.1
click at [361, 83] on icon at bounding box center [359, 79] width 9 height 11
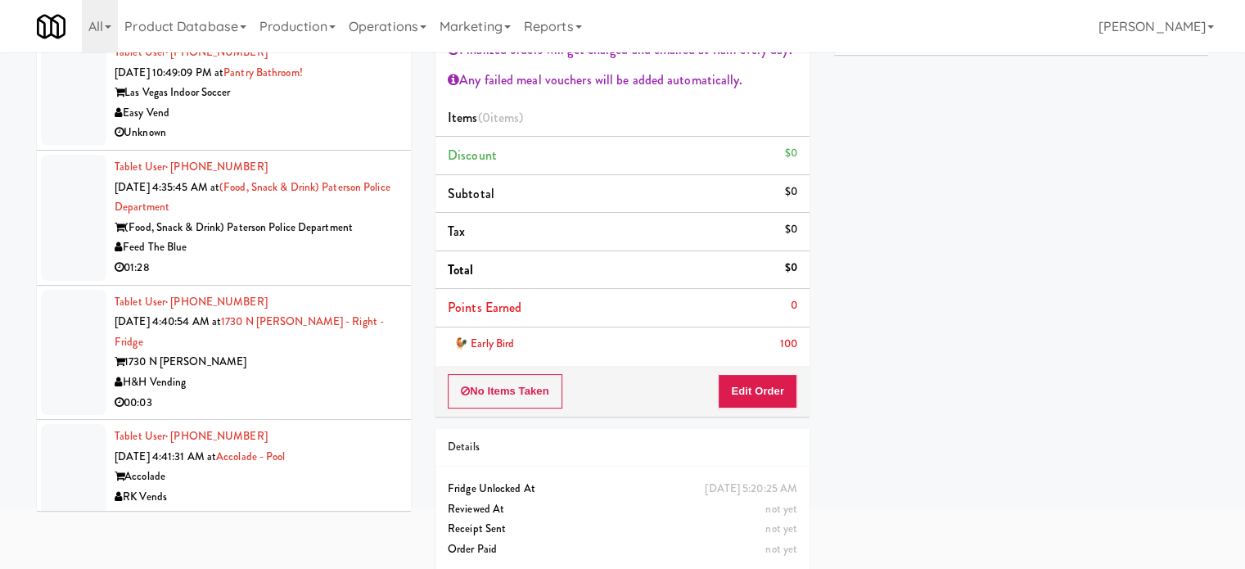
scroll to position [126, 0]
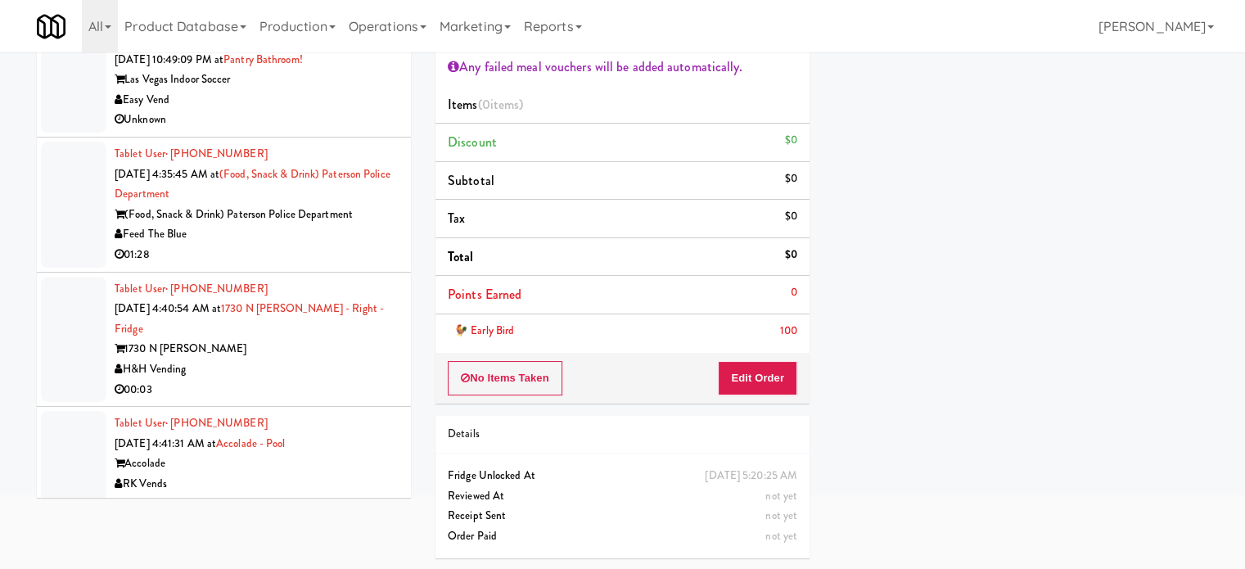
click at [377, 380] on div "00:03" at bounding box center [257, 390] width 284 height 20
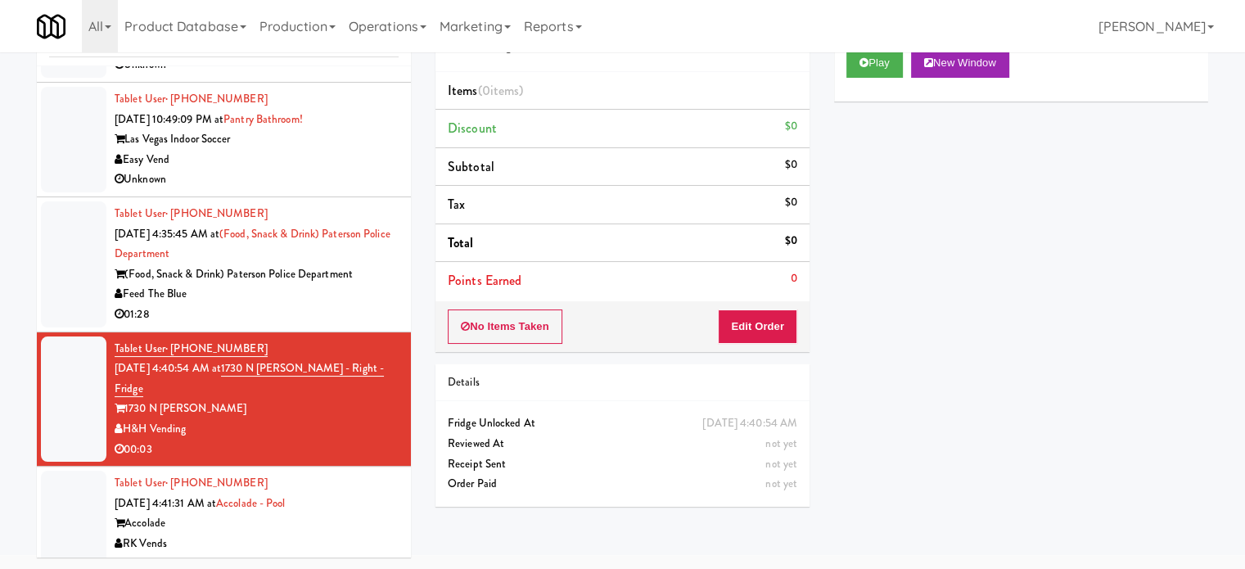
click at [275, 284] on div "Feed The Blue" at bounding box center [257, 294] width 284 height 20
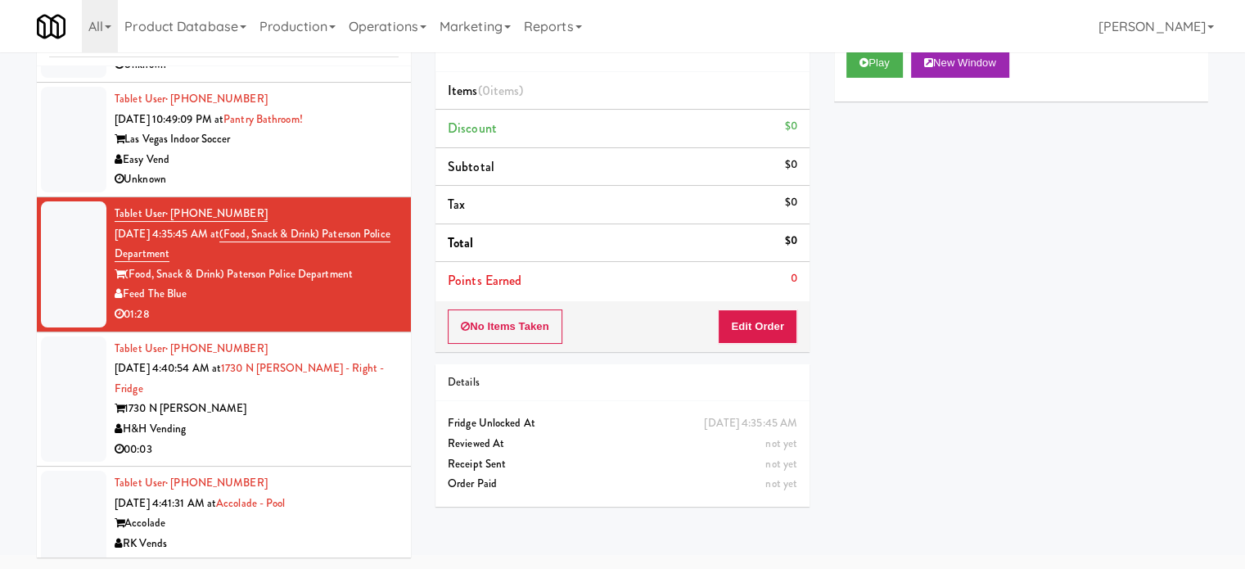
drag, startPoint x: 316, startPoint y: 436, endPoint x: 313, endPoint y: 428, distance: 8.5
click at [316, 436] on li "Tablet User · (312) 965-6500 [DATE] 4:40:54 AM at 1730 N [PERSON_NAME] - Right …" at bounding box center [224, 399] width 374 height 135
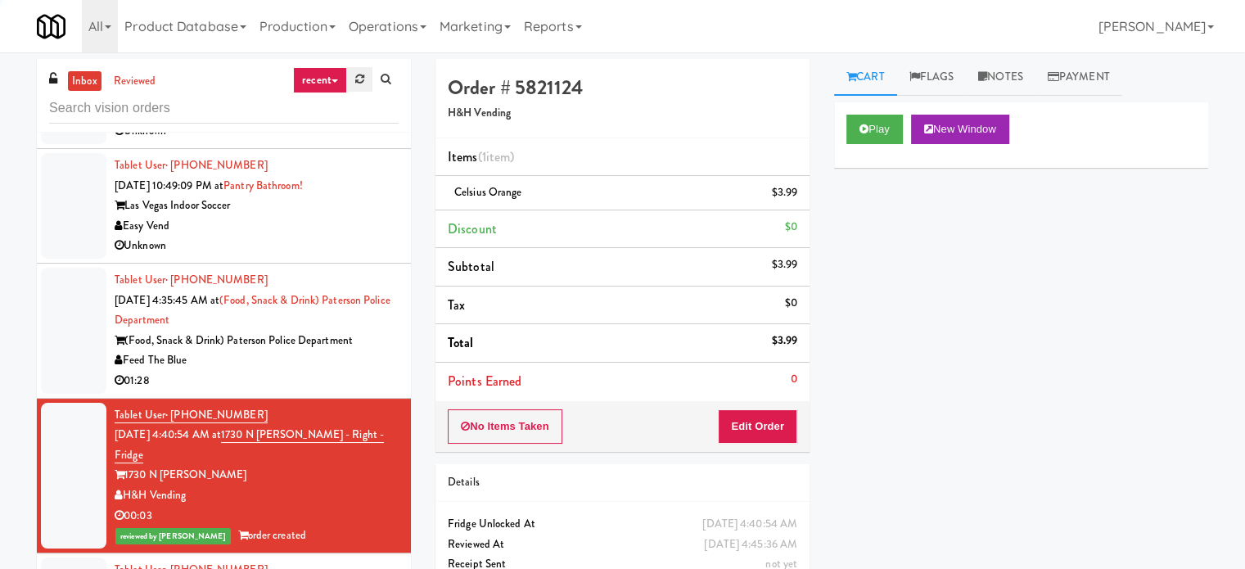
click at [365, 80] on link at bounding box center [359, 79] width 25 height 25
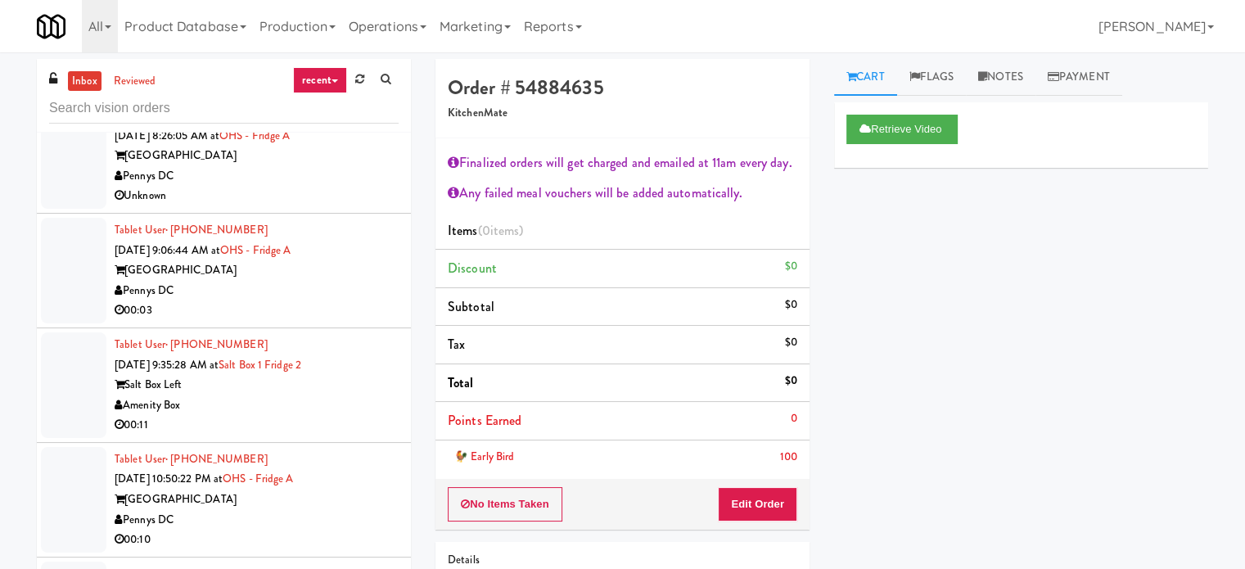
drag, startPoint x: 318, startPoint y: 281, endPoint x: 322, endPoint y: 291, distance: 11.7
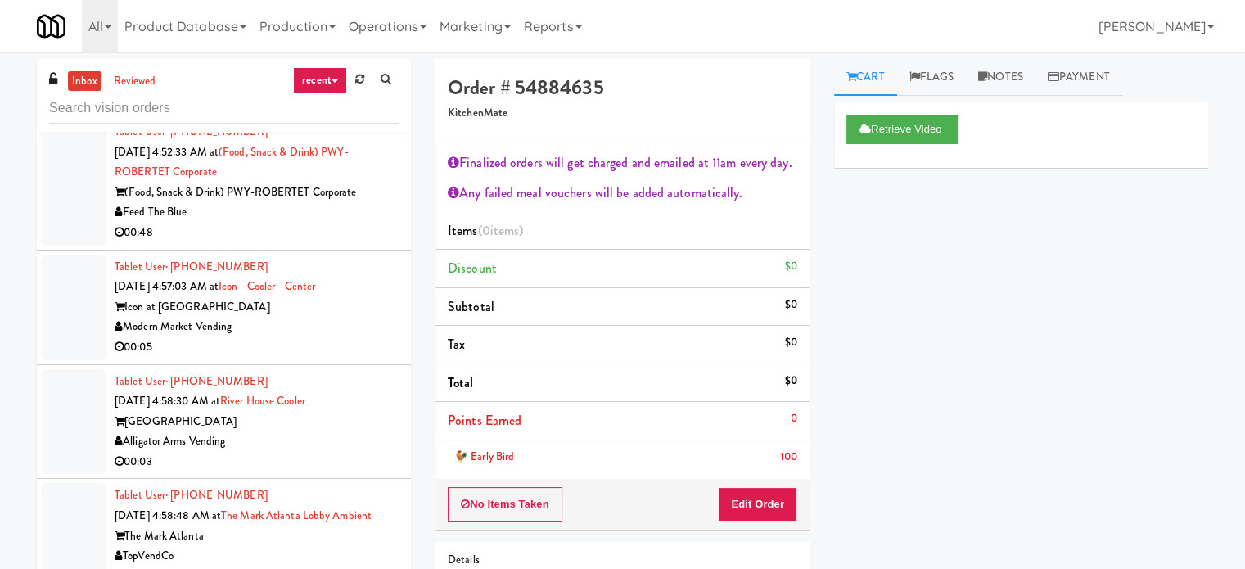
drag, startPoint x: 314, startPoint y: 250, endPoint x: 357, endPoint y: 377, distance: 134.6
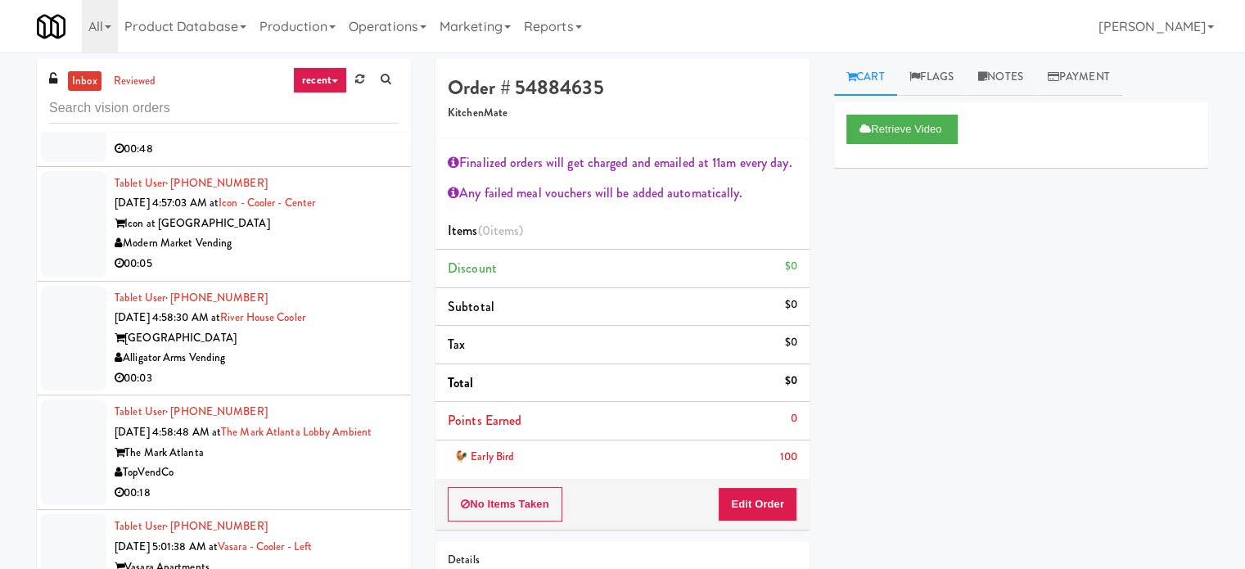
scroll to position [3784, 0]
click at [373, 348] on div "Alligator Arms Vending" at bounding box center [257, 358] width 284 height 20
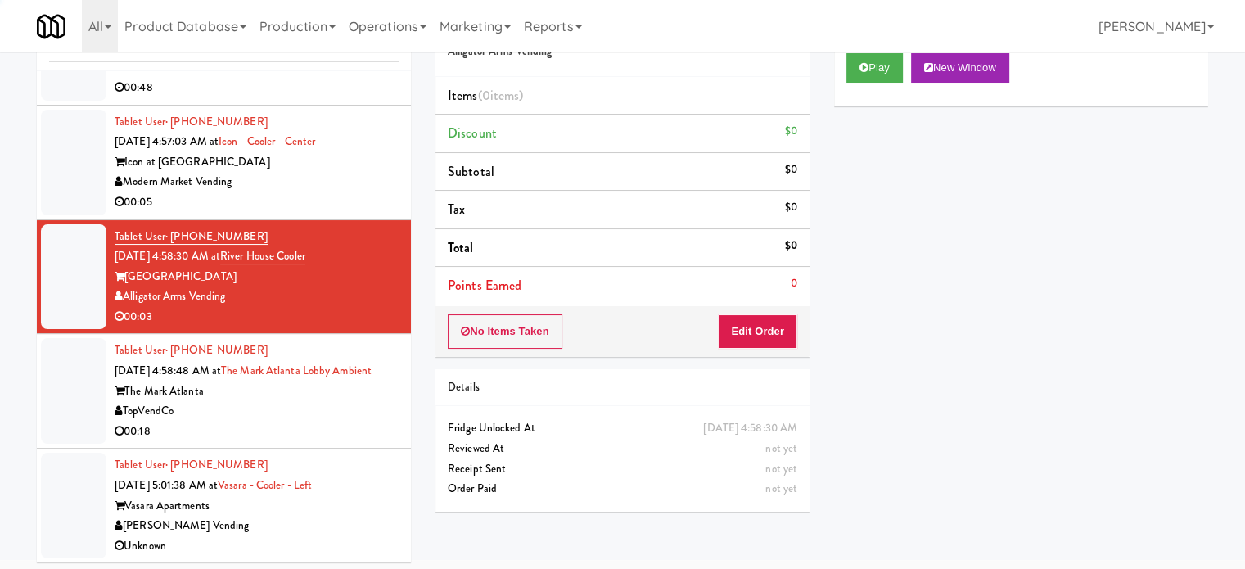
scroll to position [66, 0]
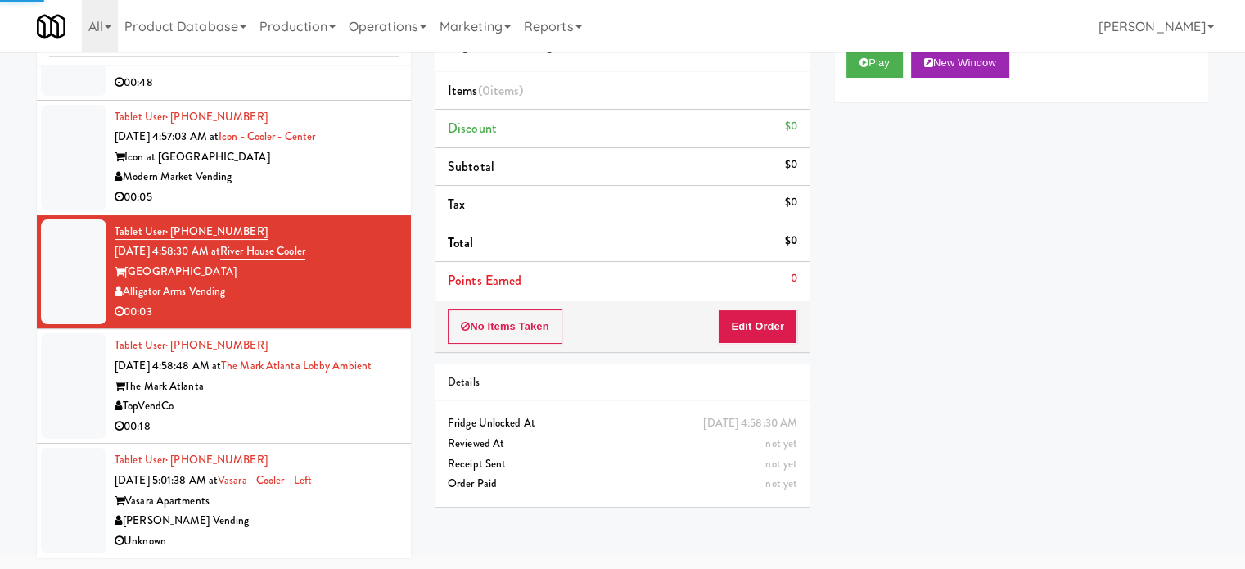
click at [357, 396] on div "TopVendCo" at bounding box center [257, 406] width 284 height 20
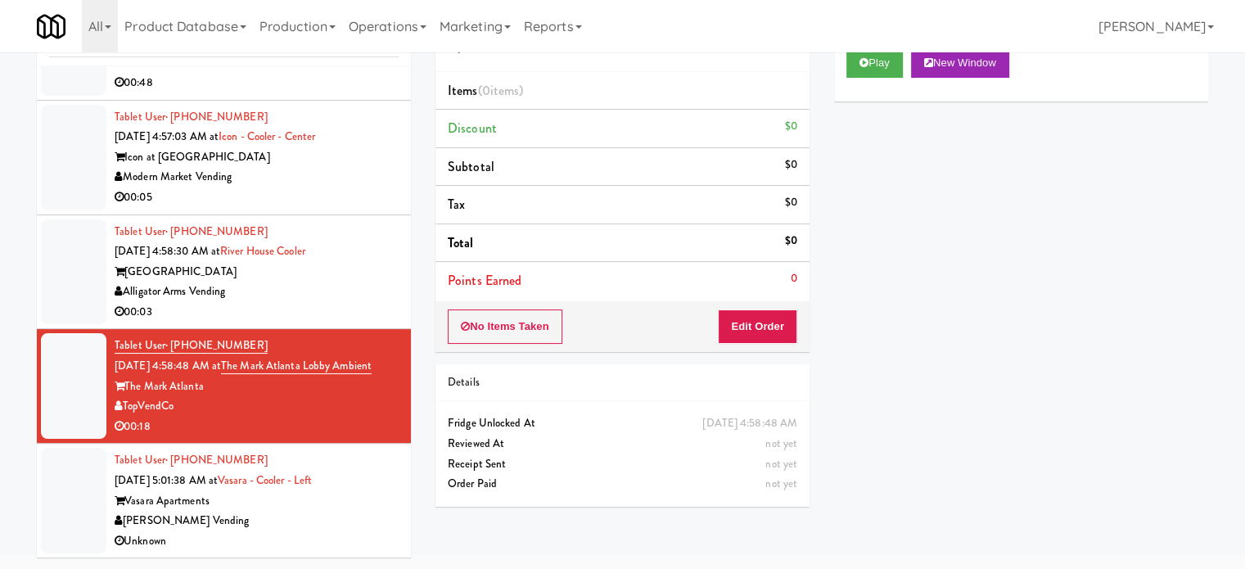
drag, startPoint x: 363, startPoint y: 287, endPoint x: 399, endPoint y: 301, distance: 37.8
click at [363, 302] on div "00:03" at bounding box center [257, 312] width 284 height 20
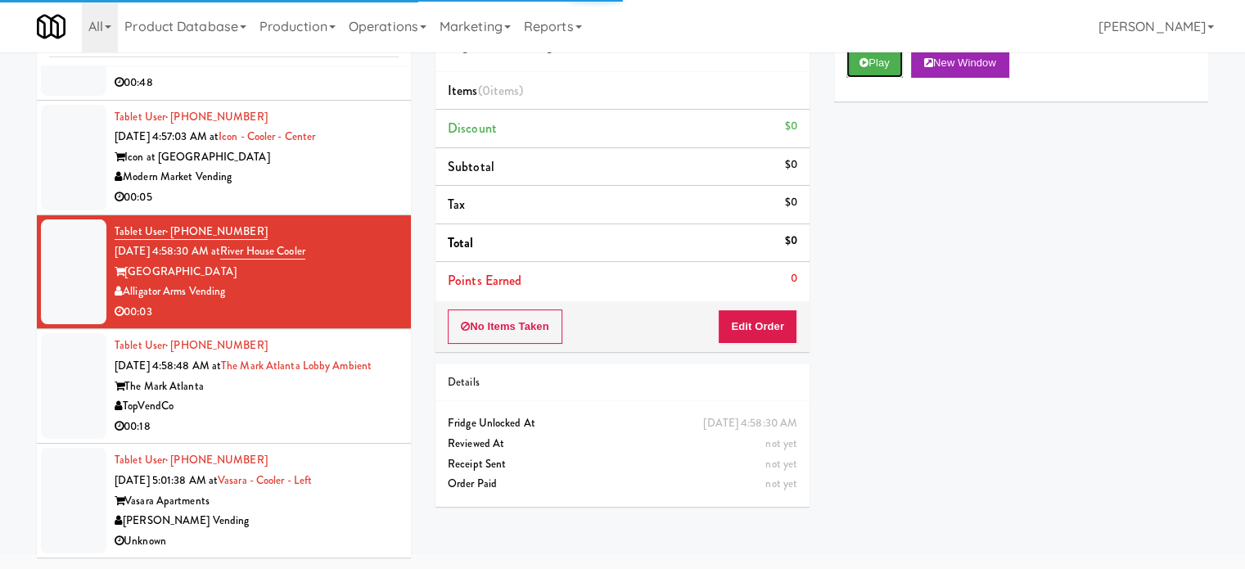
drag, startPoint x: 903, startPoint y: 71, endPoint x: 885, endPoint y: 88, distance: 24.3
click at [901, 70] on button "Play" at bounding box center [874, 62] width 56 height 29
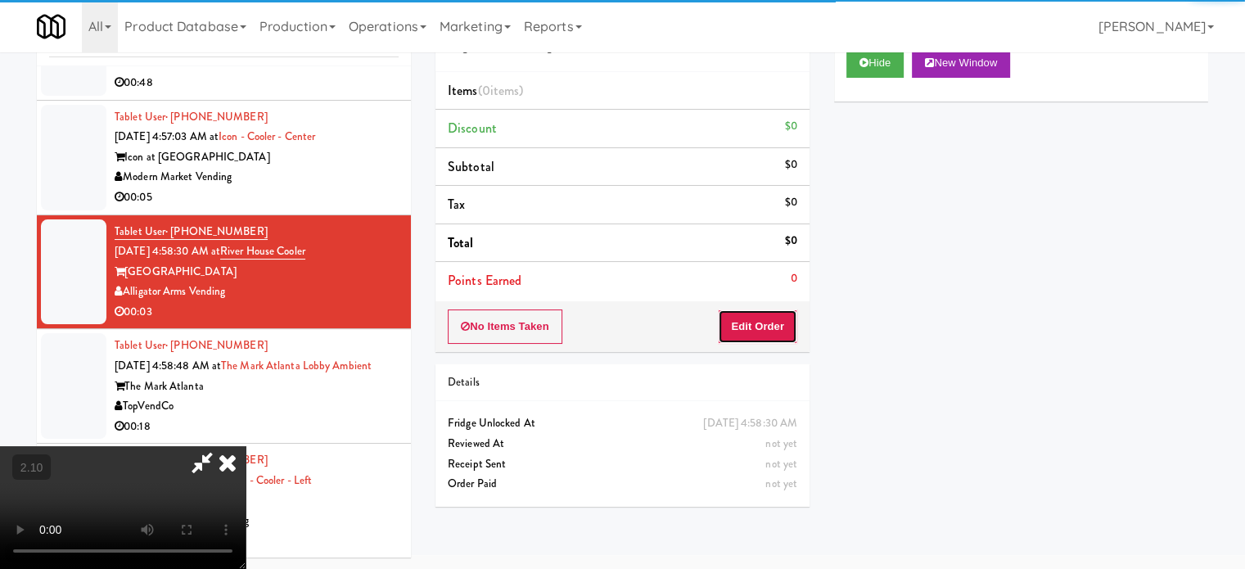
click at [770, 317] on button "Edit Order" at bounding box center [757, 326] width 79 height 34
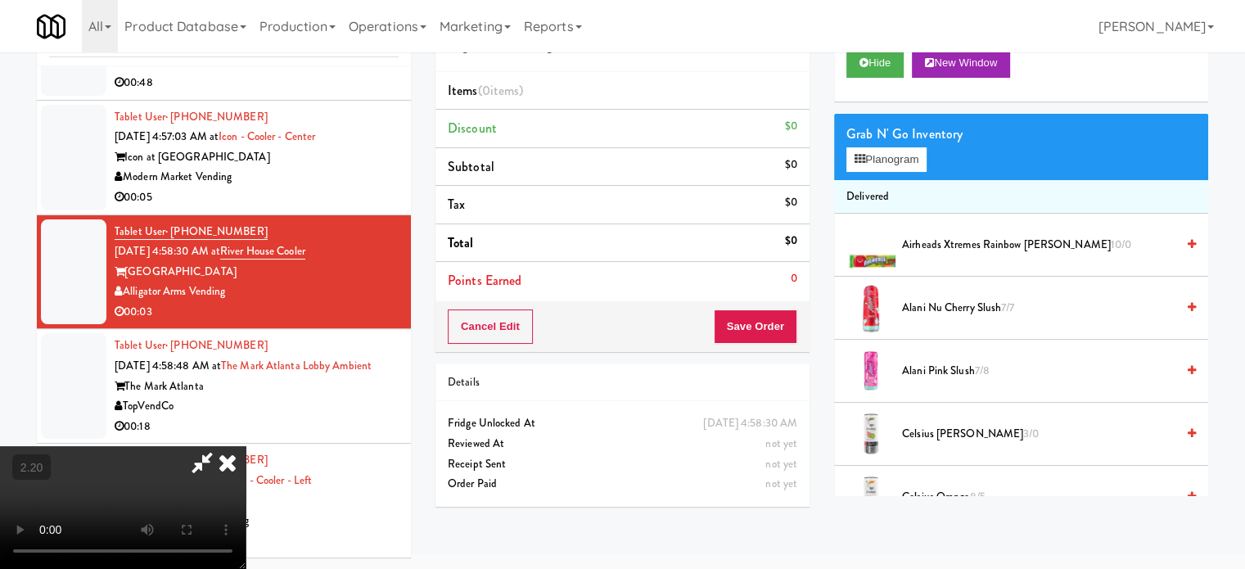
scroll to position [164, 0]
click at [246, 446] on video at bounding box center [123, 507] width 246 height 123
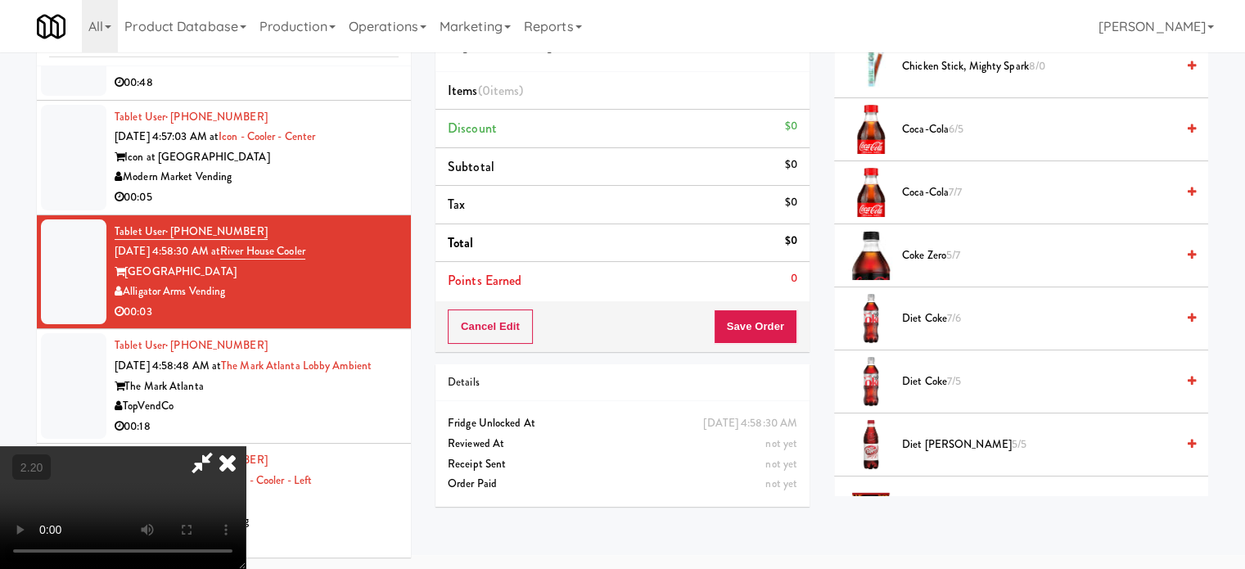
scroll to position [573, 0]
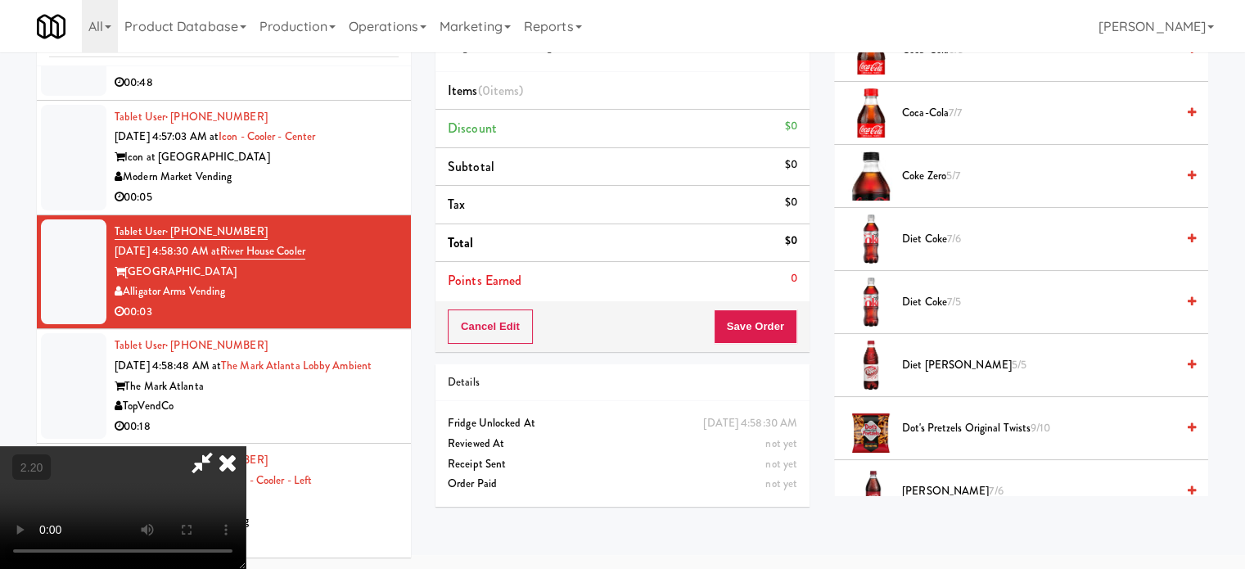
click at [914, 302] on span "Diet Coke 7/5" at bounding box center [1038, 302] width 273 height 20
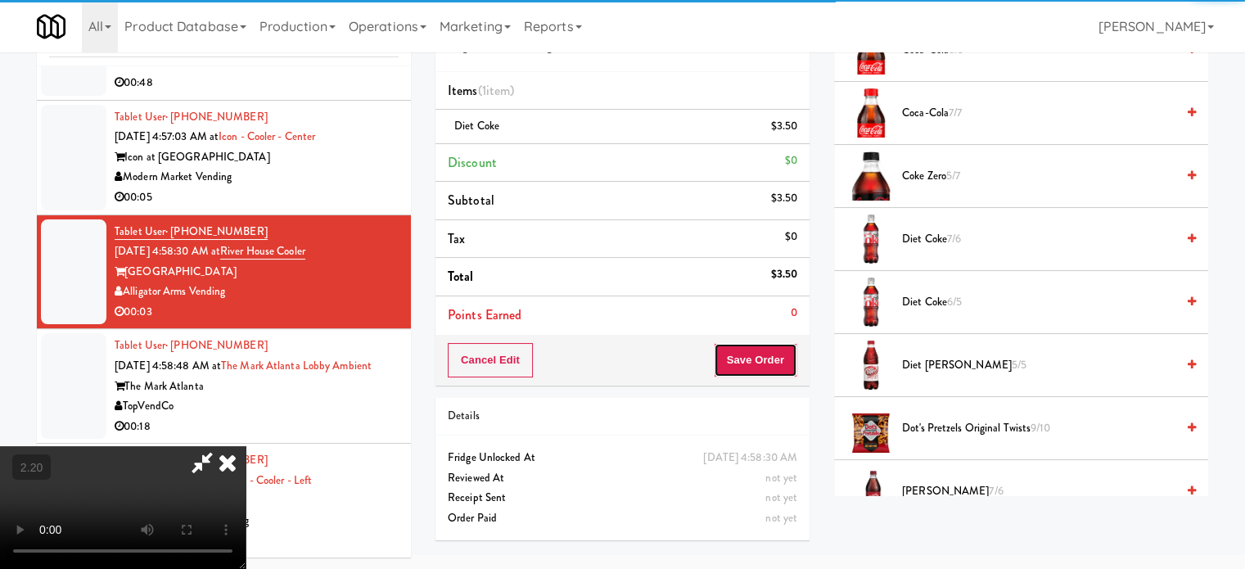
click at [771, 364] on button "Save Order" at bounding box center [755, 360] width 83 height 34
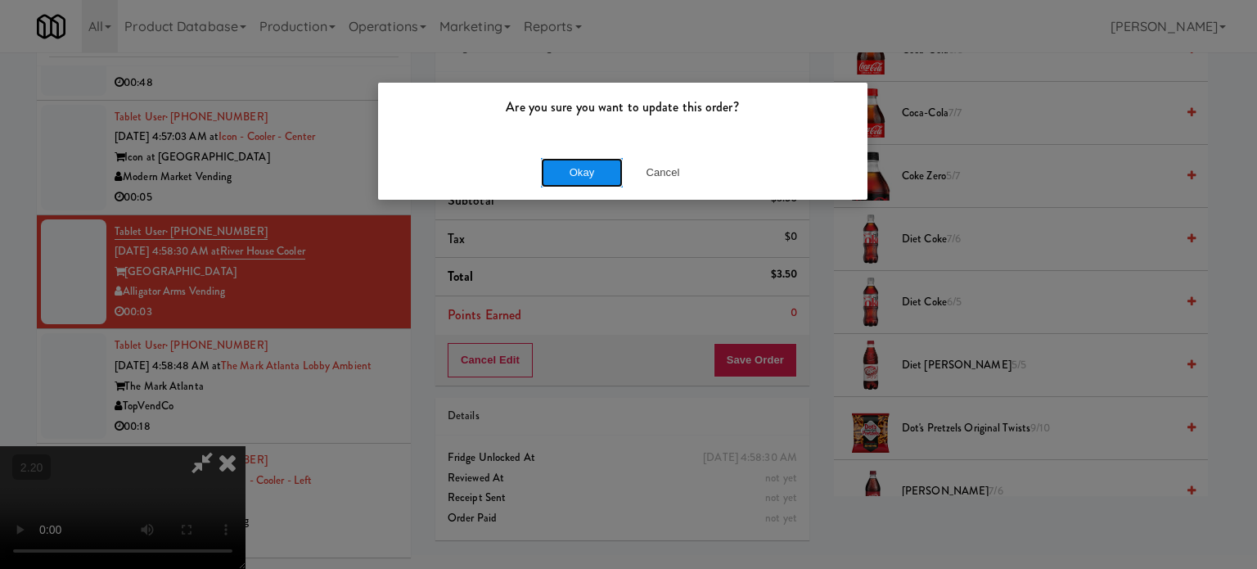
click at [615, 169] on button "Okay" at bounding box center [582, 172] width 82 height 29
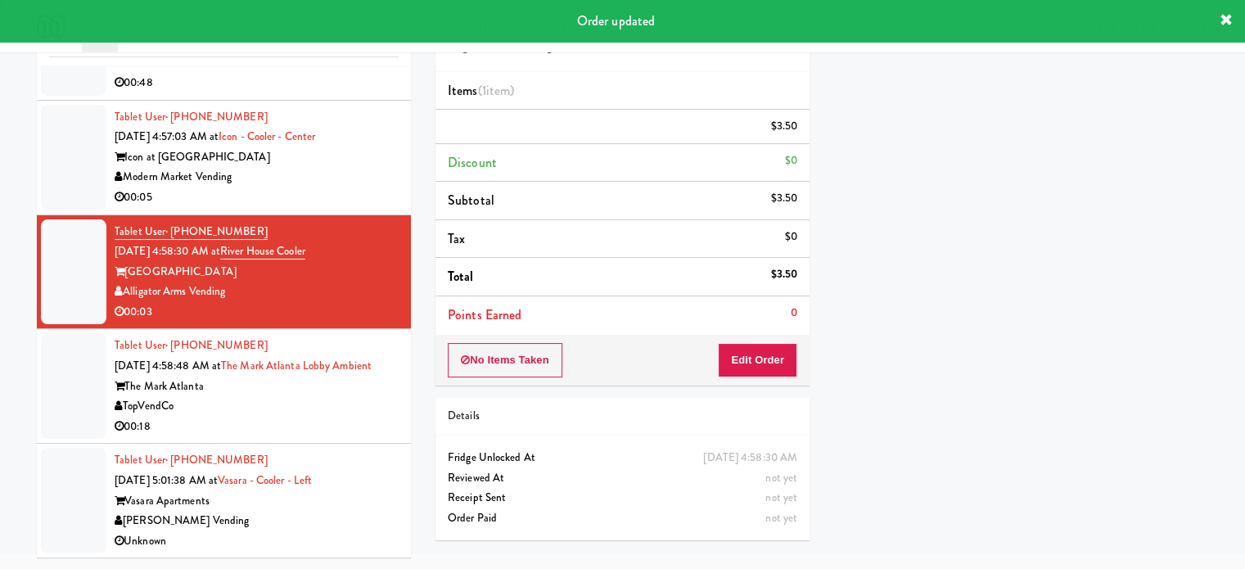
scroll to position [0, 0]
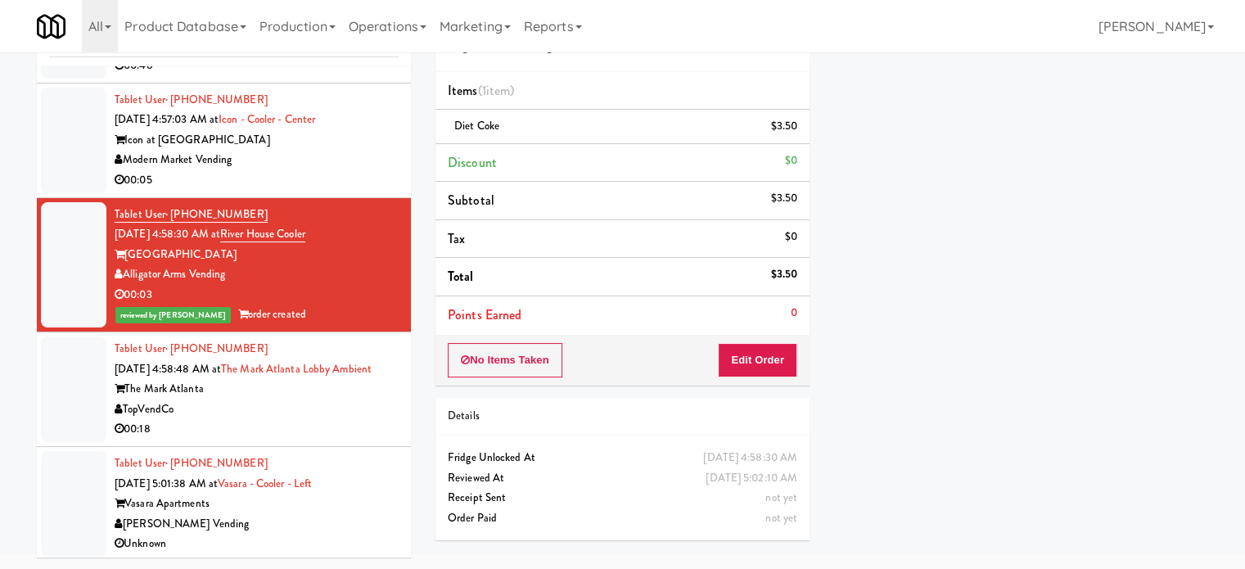
click at [318, 183] on div "00:05" at bounding box center [257, 180] width 284 height 20
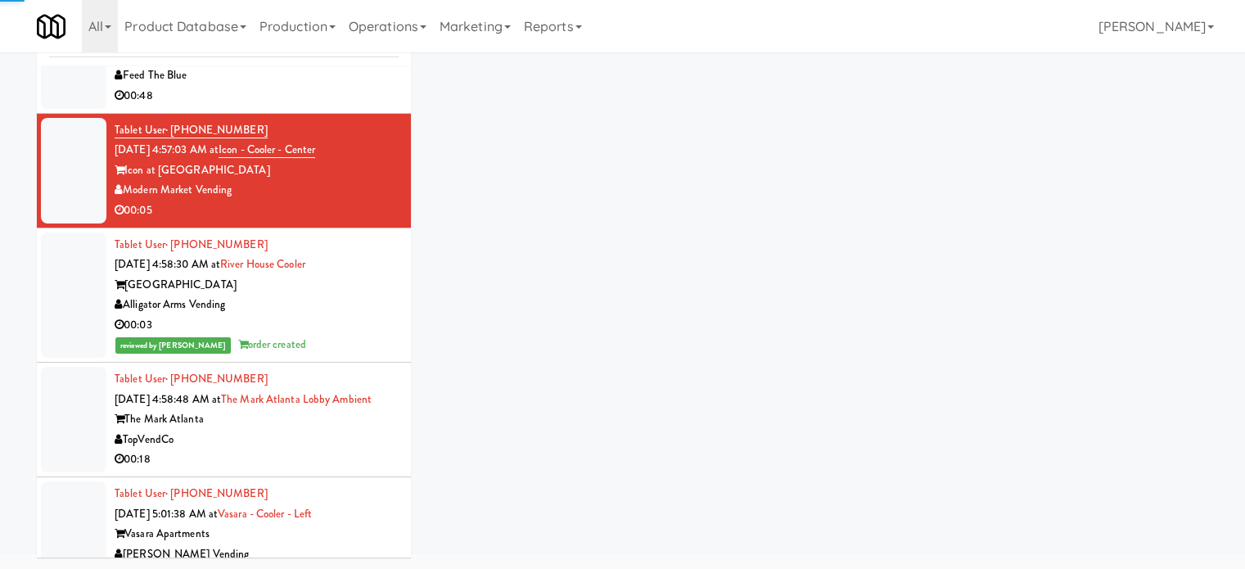
scroll to position [3702, 0]
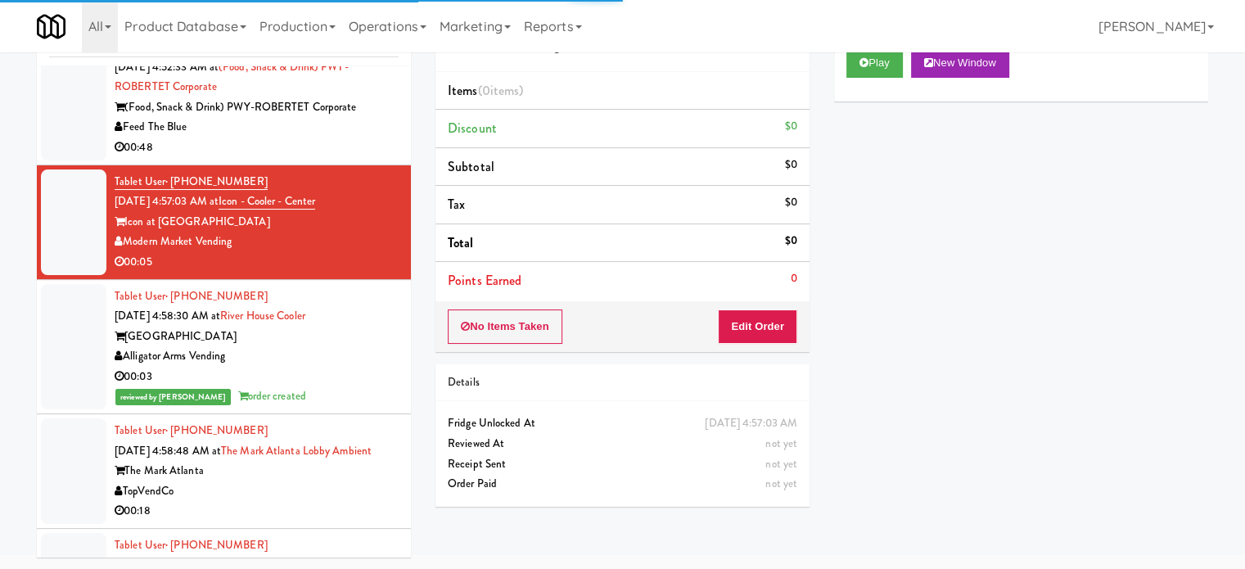
click at [894, 43] on div "All 325 Vending [URL][DOMAIN_NAME] 901 Smrt Mrkt [URL][DOMAIN_NAME] 9518002 [GE…" at bounding box center [622, 26] width 1171 height 52
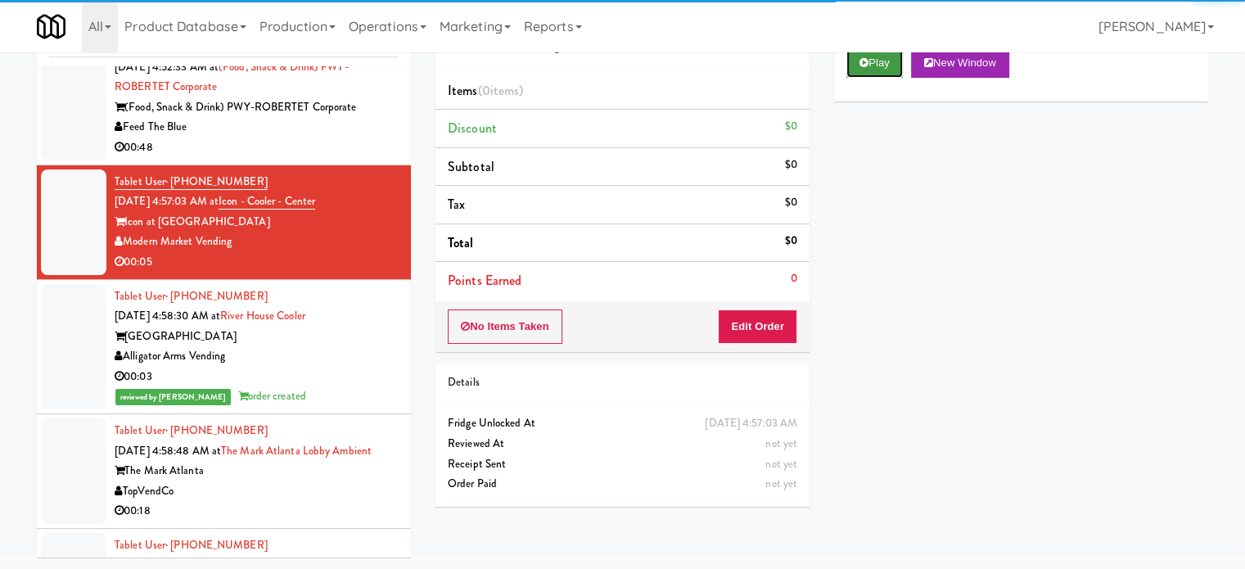
click at [877, 55] on button "Play" at bounding box center [874, 62] width 56 height 29
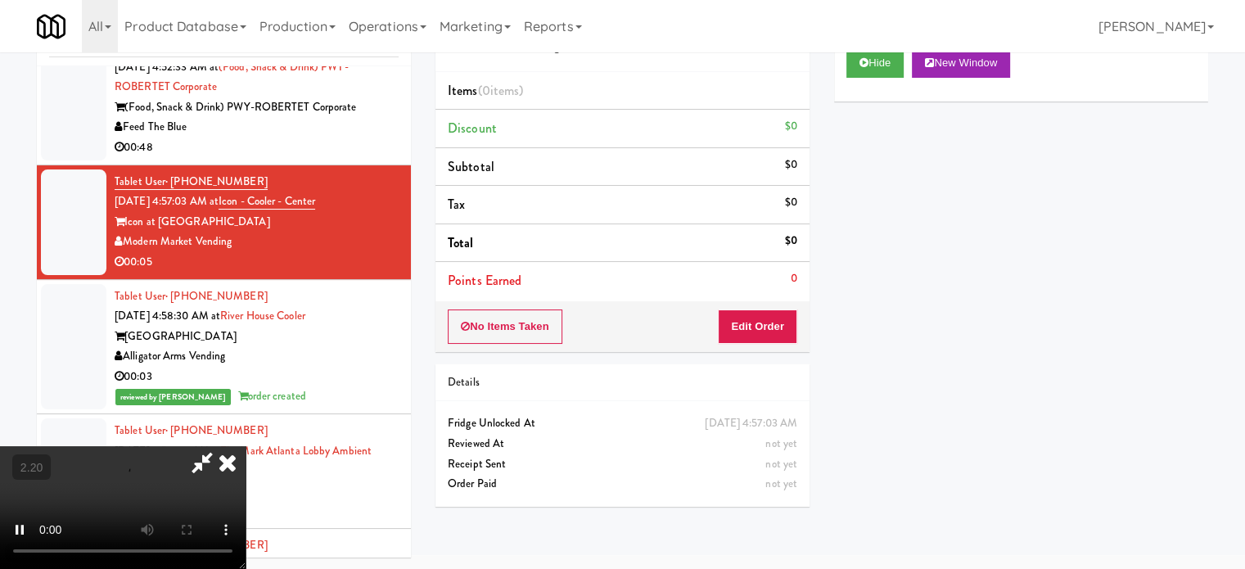
click at [756, 291] on li "Points Earned 0" at bounding box center [622, 281] width 374 height 38
click at [743, 309] on button "Edit Order" at bounding box center [757, 326] width 79 height 34
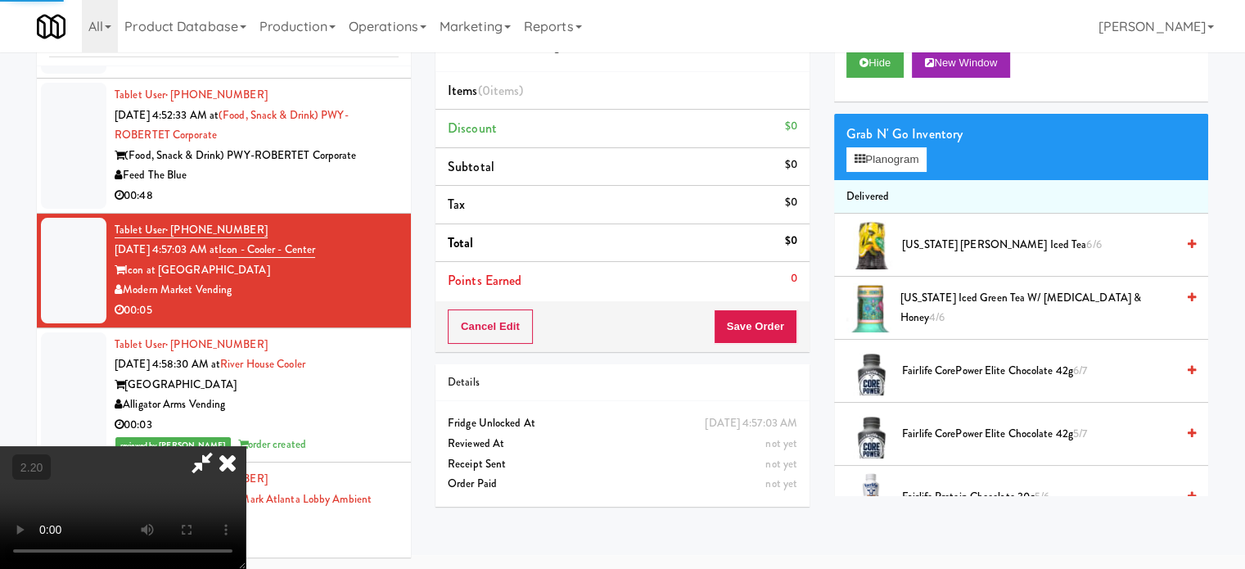
scroll to position [3538, 0]
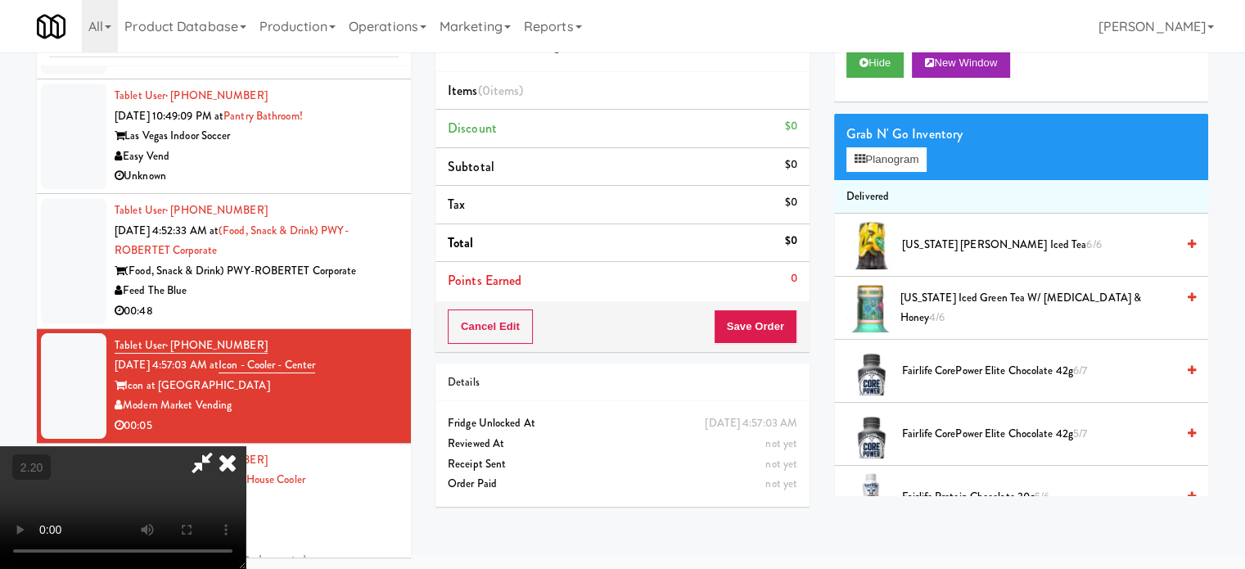
click at [246, 446] on video at bounding box center [123, 507] width 246 height 123
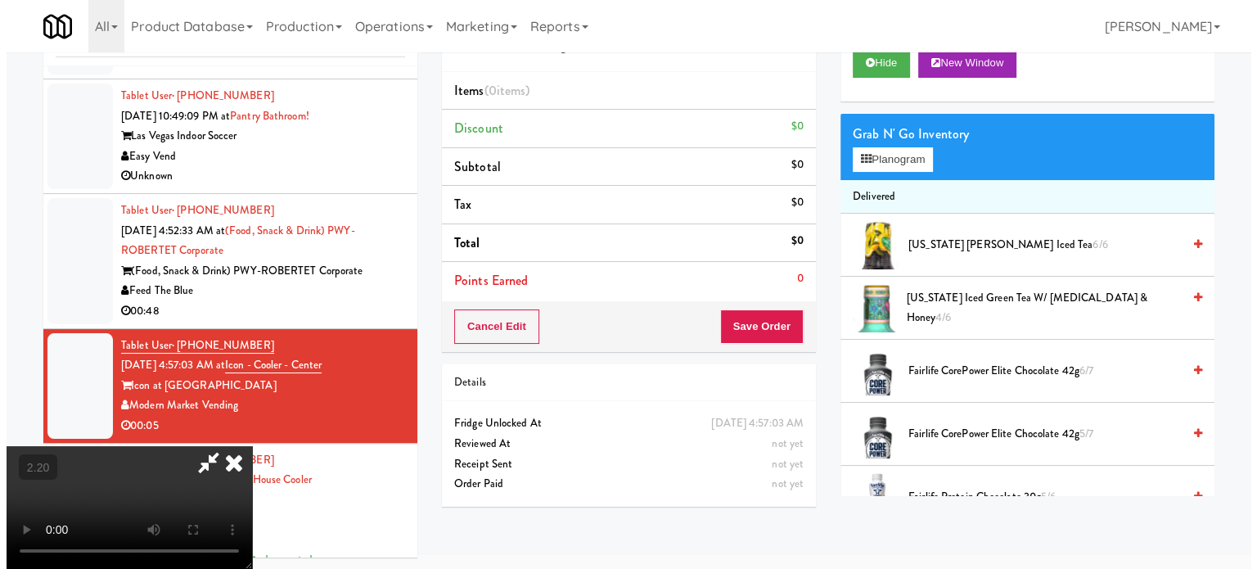
scroll to position [259, 0]
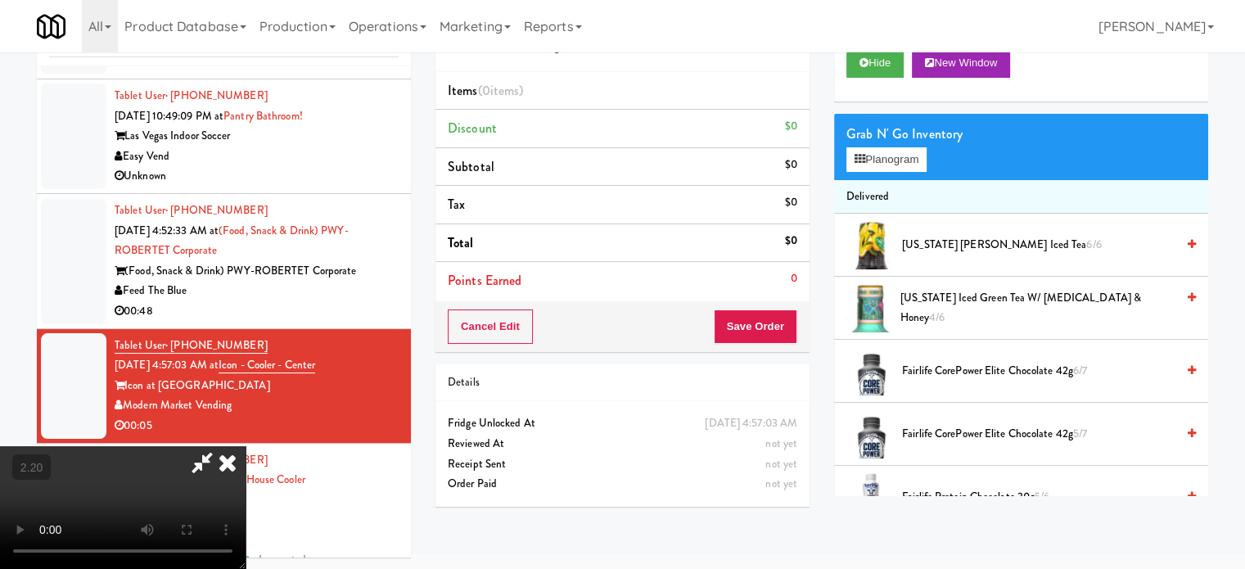
click at [246, 446] on video at bounding box center [123, 507] width 246 height 123
click at [897, 138] on div "Grab N' Go Inventory" at bounding box center [1020, 134] width 349 height 25
click at [892, 143] on div "Grab N' Go Inventory" at bounding box center [1020, 134] width 349 height 25
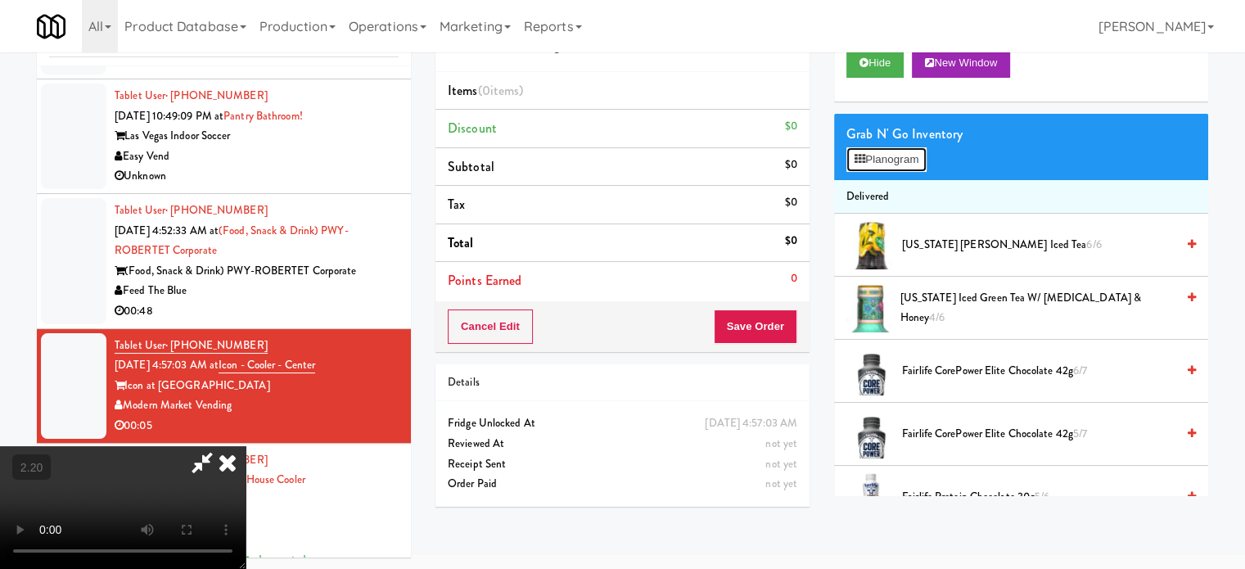
drag, startPoint x: 890, startPoint y: 147, endPoint x: 884, endPoint y: 154, distance: 8.7
click at [888, 150] on button "Planogram" at bounding box center [886, 159] width 80 height 25
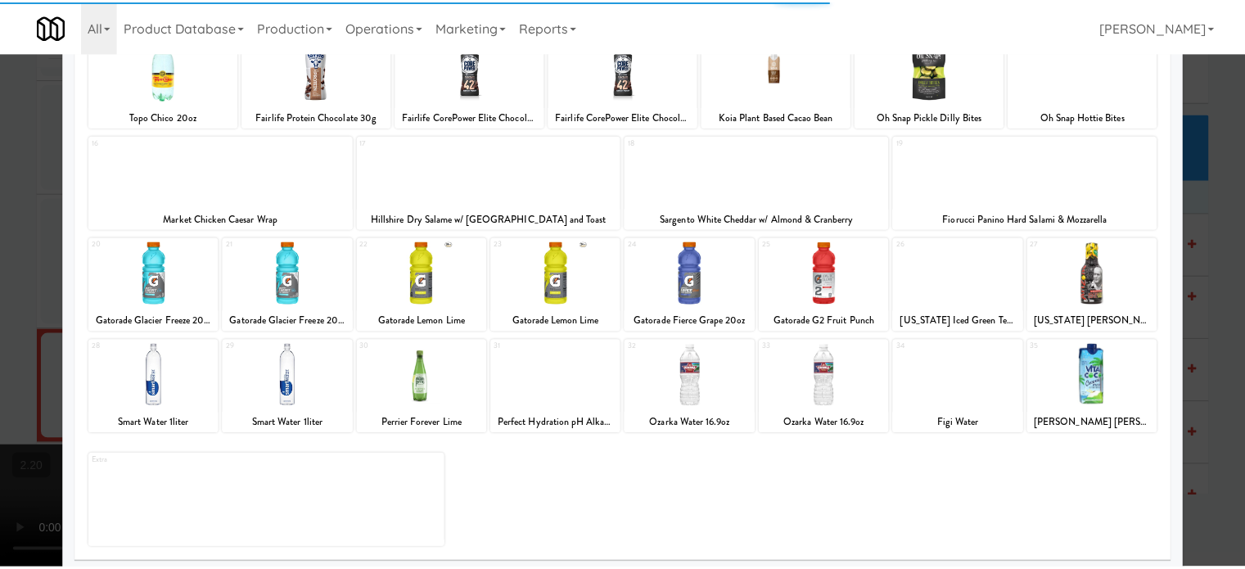
scroll to position [234, 0]
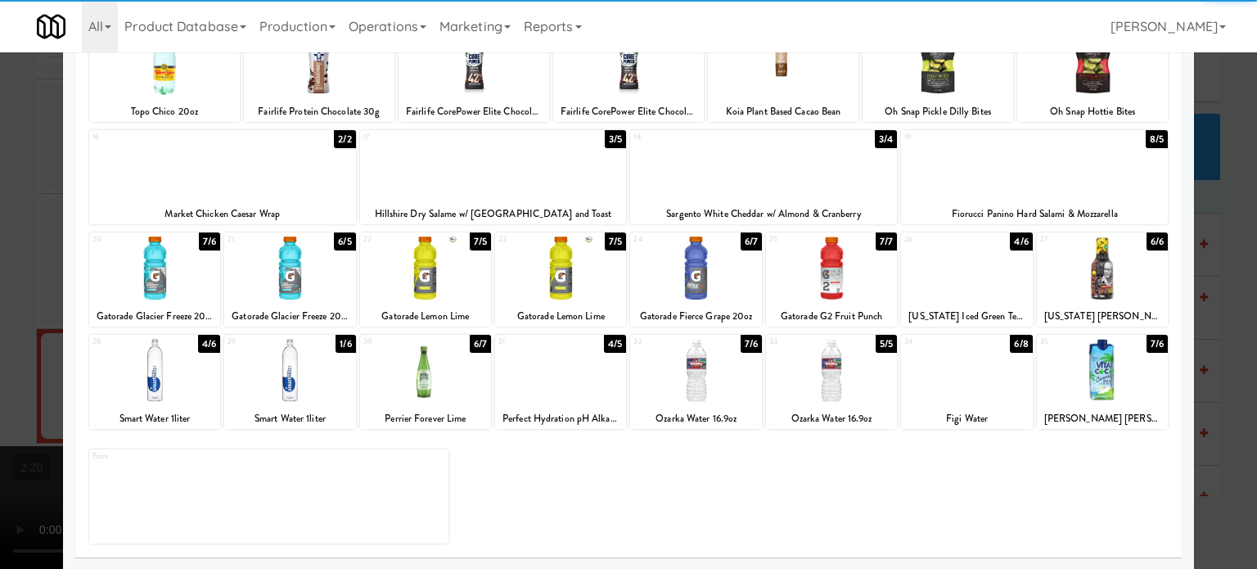
click at [716, 384] on div at bounding box center [695, 370] width 131 height 63
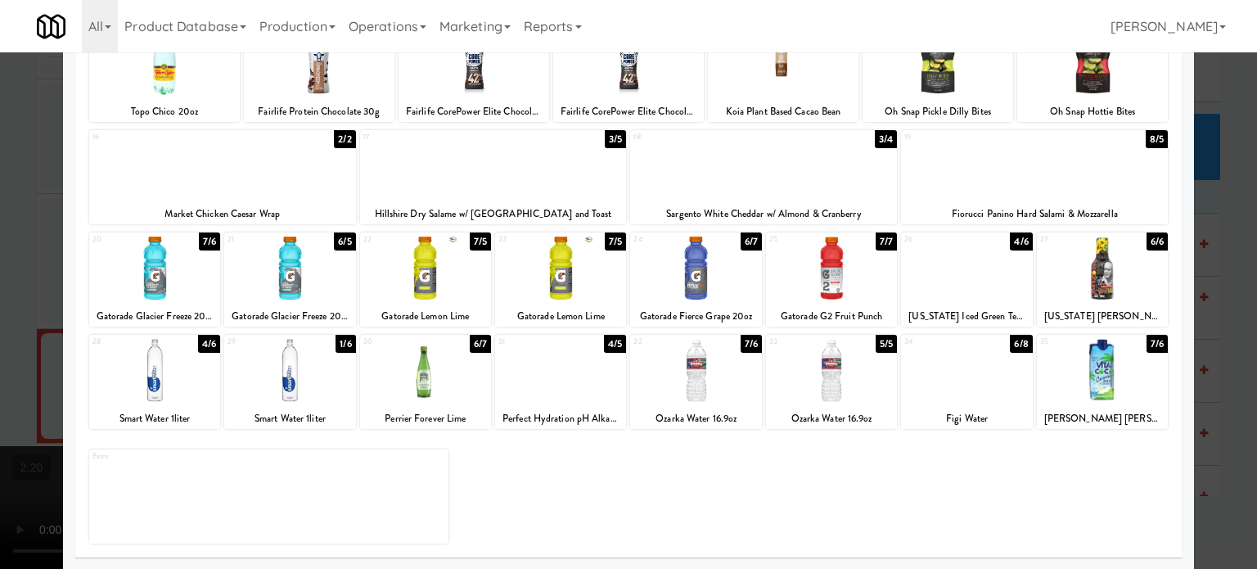
click at [1194, 255] on div at bounding box center [628, 284] width 1257 height 569
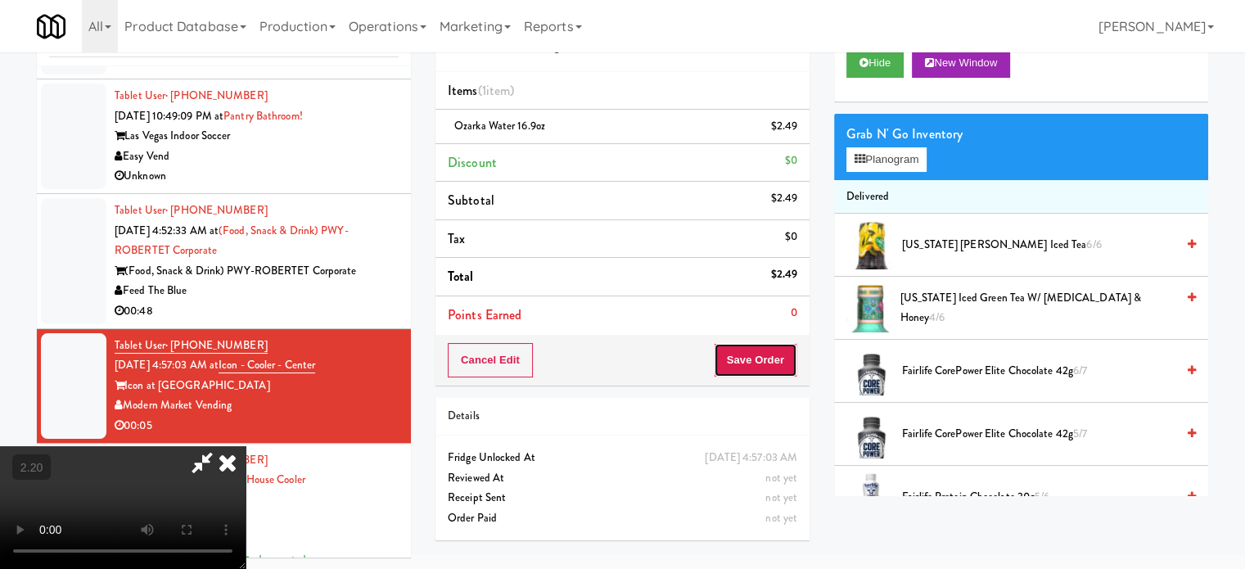
click at [768, 364] on button "Save Order" at bounding box center [755, 360] width 83 height 34
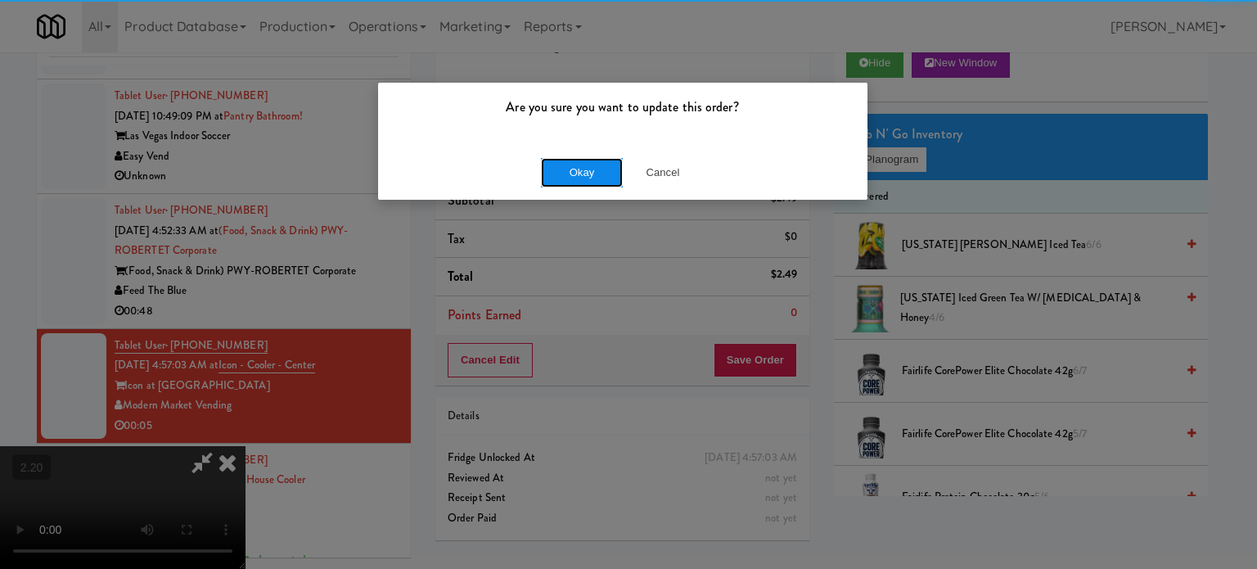
click at [597, 165] on button "Okay" at bounding box center [582, 172] width 82 height 29
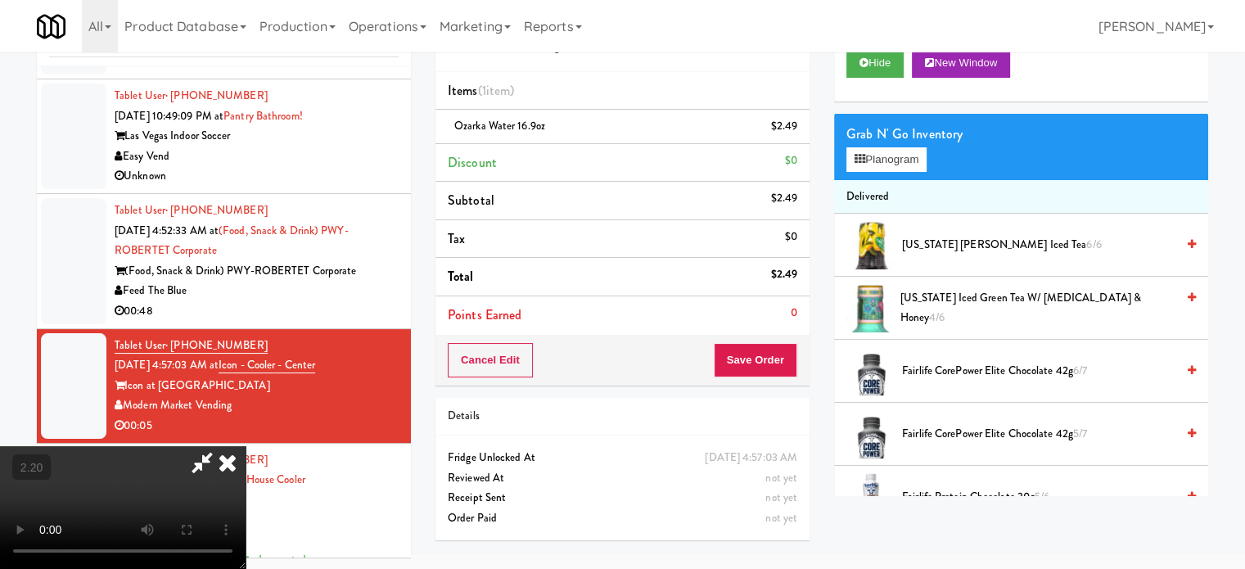
click at [246, 446] on video at bounding box center [123, 507] width 246 height 123
click at [768, 357] on button "Save Order" at bounding box center [755, 360] width 83 height 34
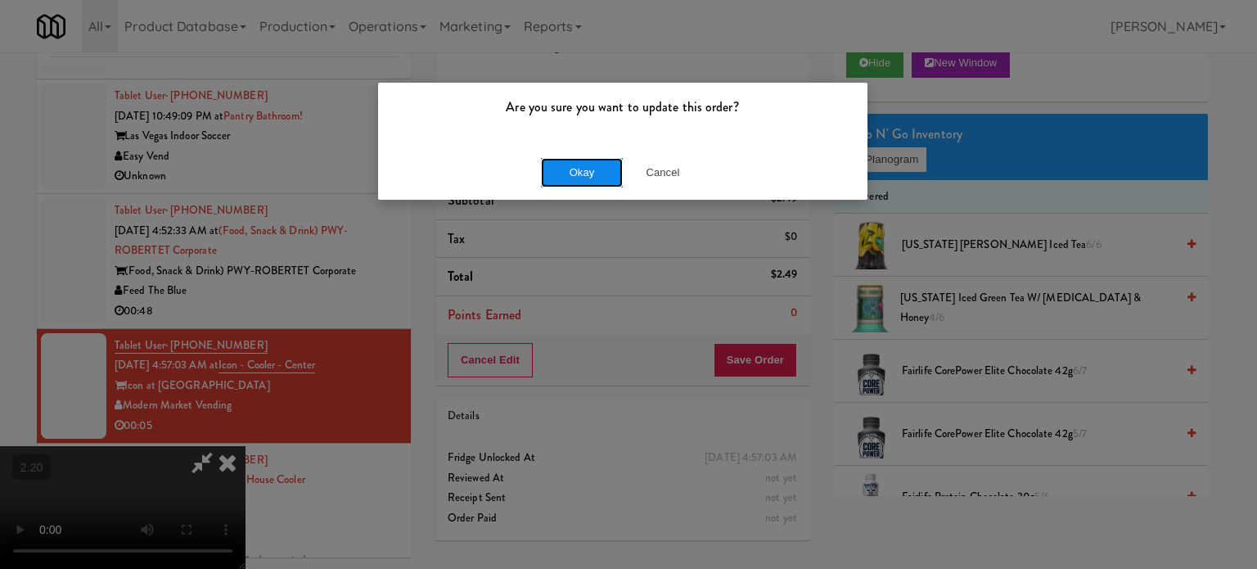
click at [592, 167] on button "Okay" at bounding box center [582, 172] width 82 height 29
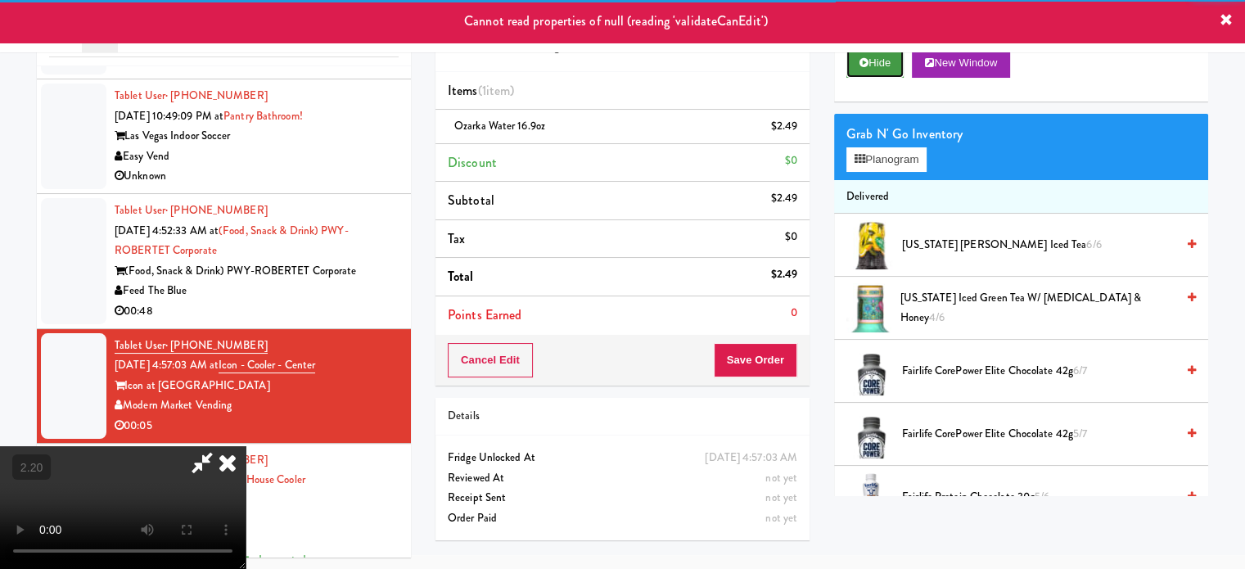
click at [887, 54] on button "Hide" at bounding box center [874, 62] width 57 height 29
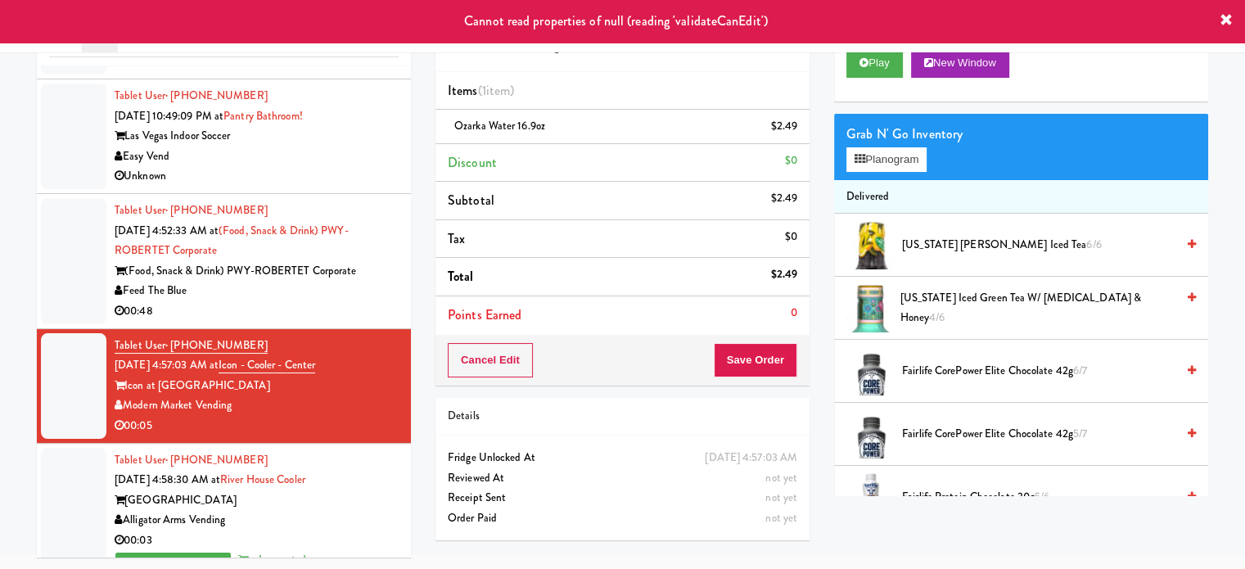
drag, startPoint x: 324, startPoint y: 299, endPoint x: 358, endPoint y: 404, distance: 110.8
click at [328, 316] on div "00:48" at bounding box center [257, 311] width 284 height 20
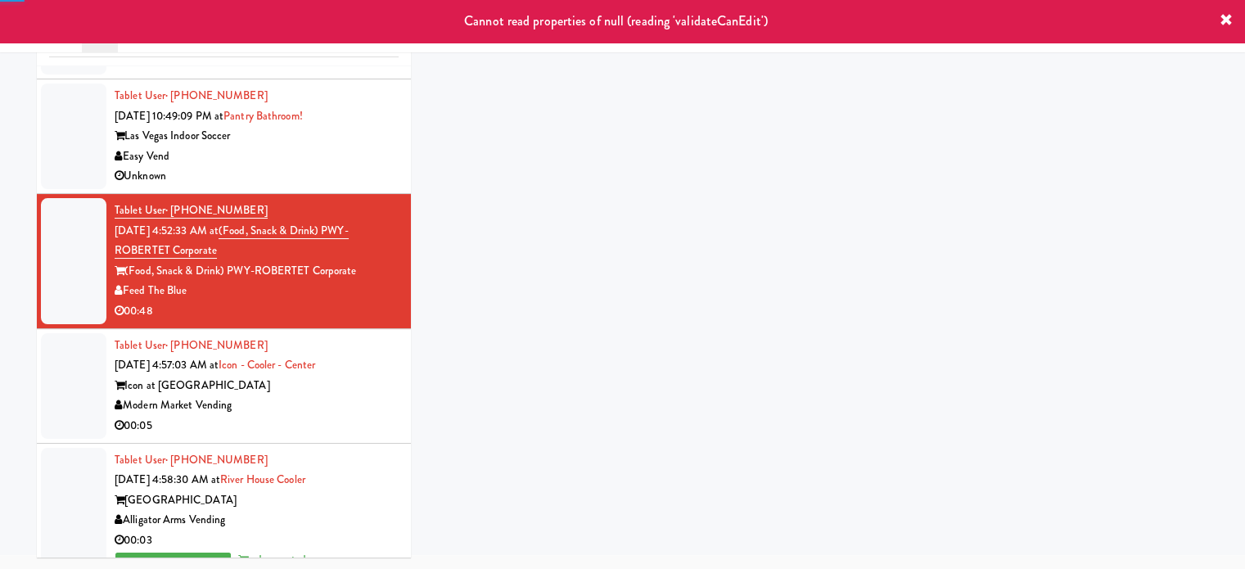
click at [368, 408] on div "Modern Market Vending" at bounding box center [257, 405] width 284 height 20
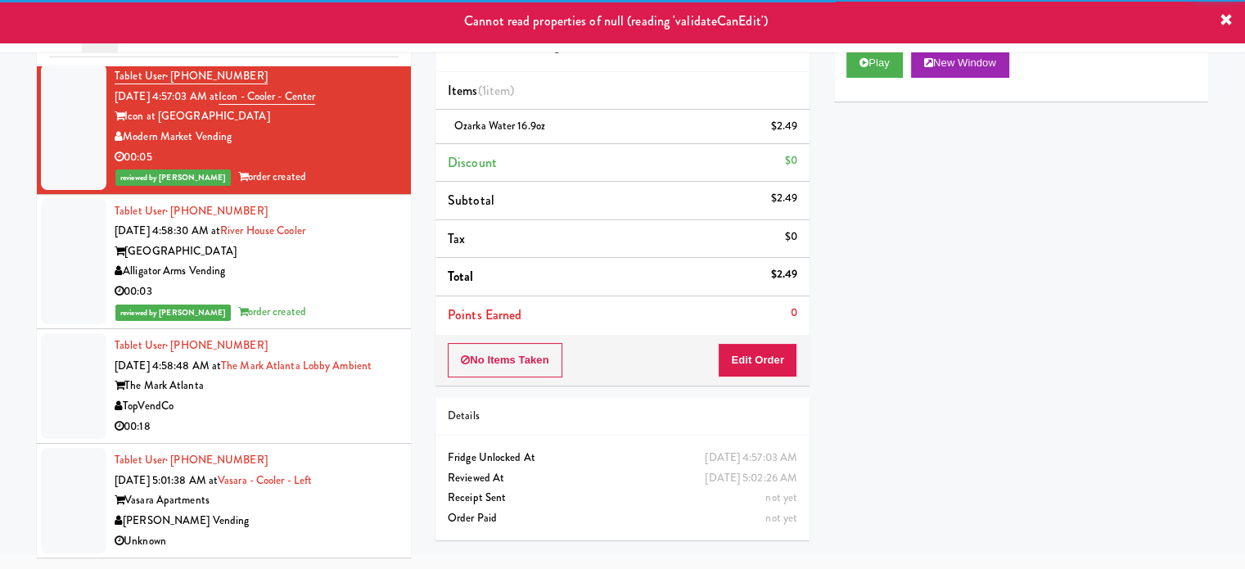
scroll to position [3844, 0]
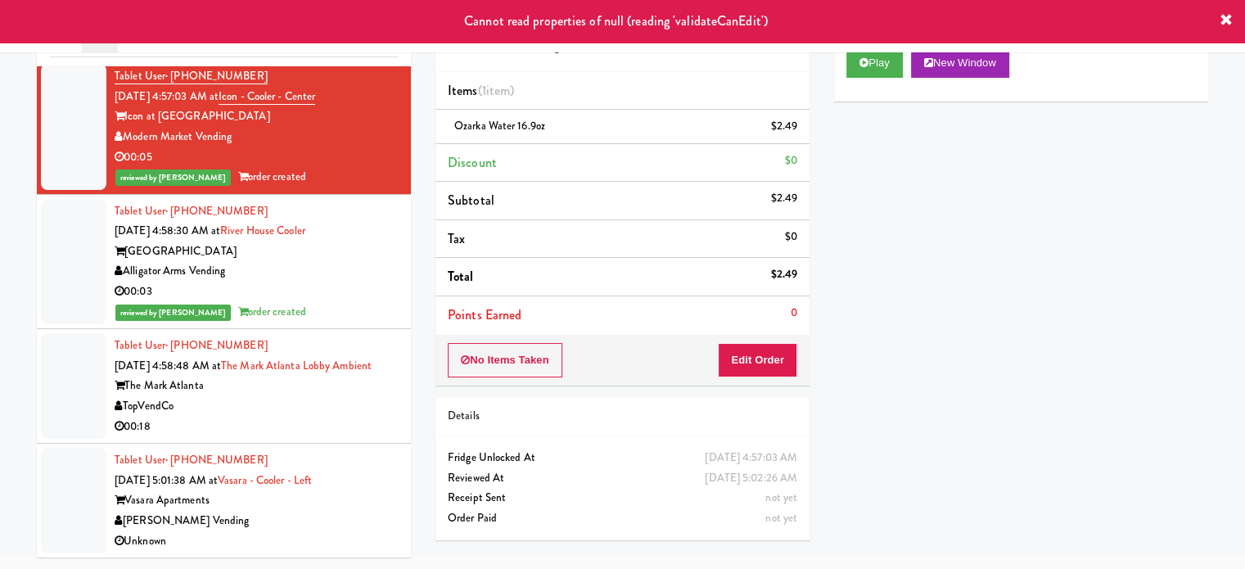
click at [356, 462] on div "Tablet User · (712) 212-3617 [DATE] 5:01:38 AM at [GEOGRAPHIC_DATA] - Left [GEO…" at bounding box center [257, 500] width 284 height 101
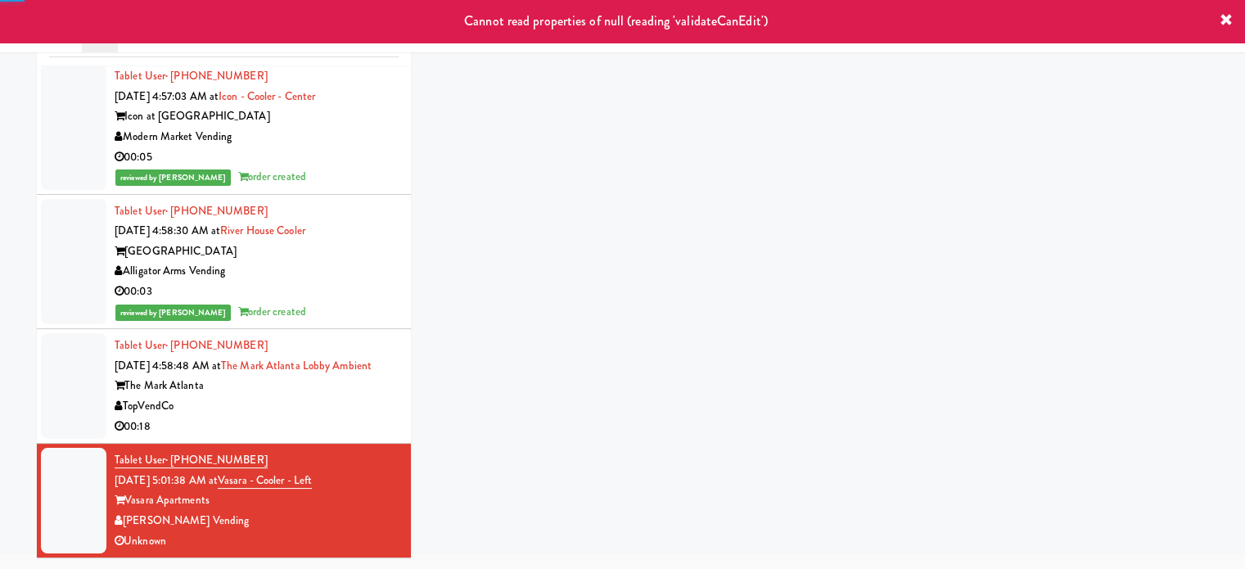
click at [357, 422] on div "00:18" at bounding box center [257, 427] width 284 height 20
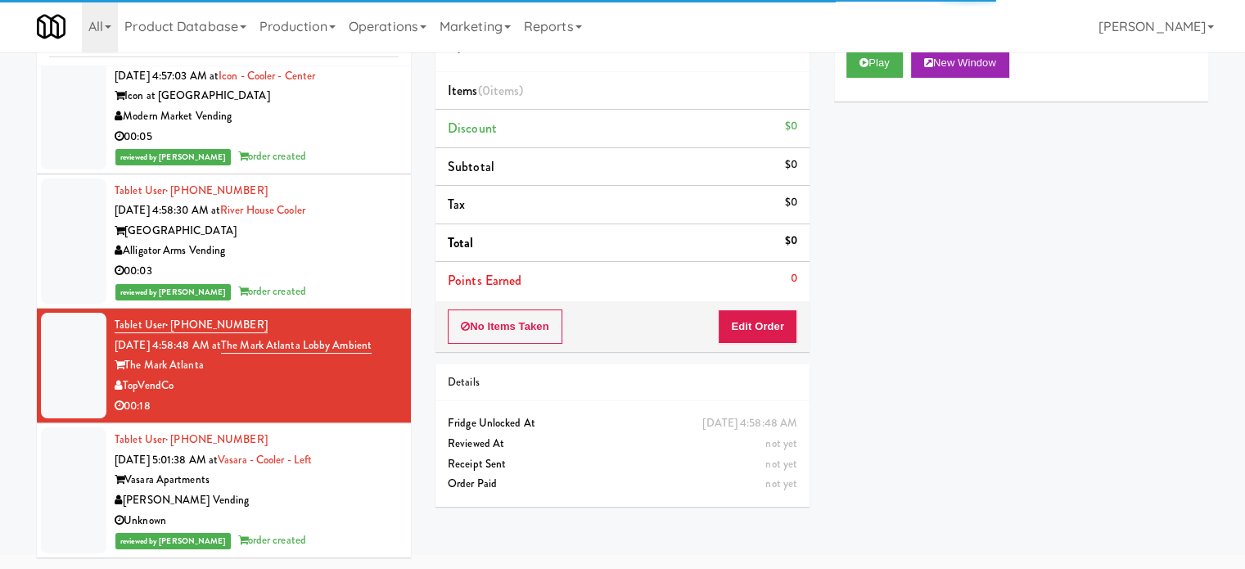
scroll to position [3864, 0]
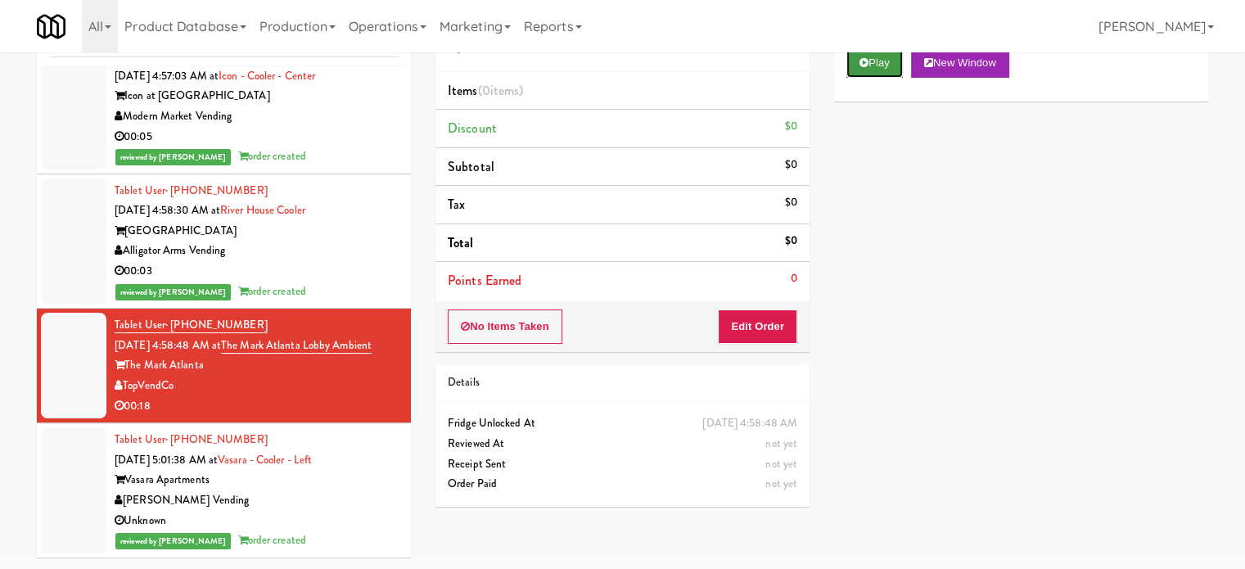
click at [895, 66] on button "Play" at bounding box center [874, 62] width 56 height 29
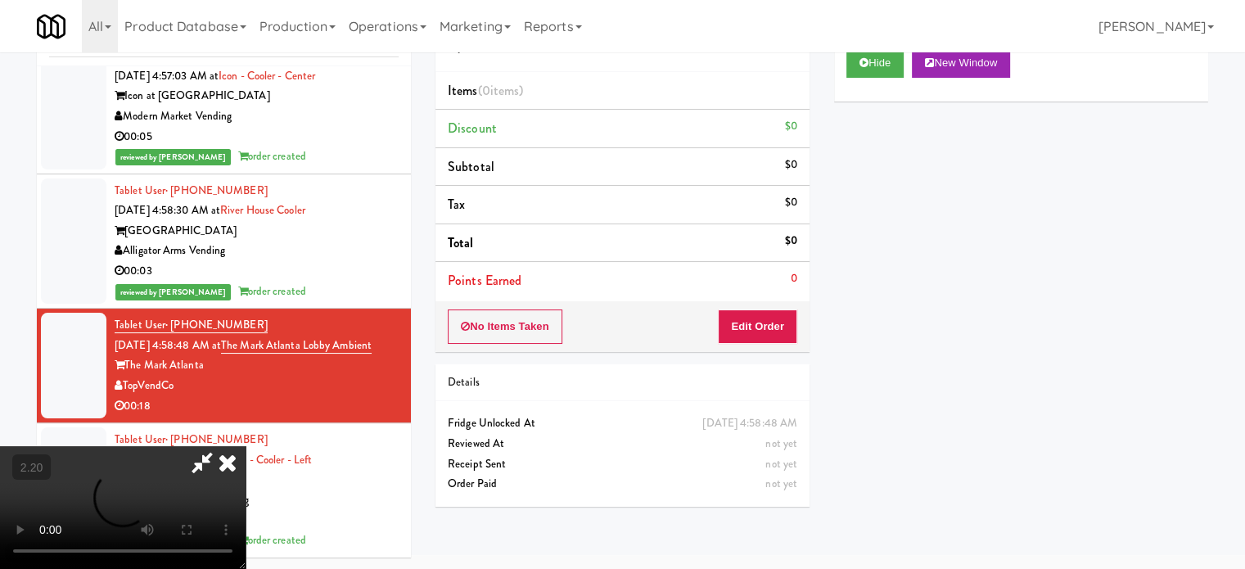
click at [798, 313] on div "No Items Taken Edit Order" at bounding box center [622, 326] width 374 height 51
click at [789, 324] on button "Edit Order" at bounding box center [757, 326] width 79 height 34
